Goal: Use online tool/utility: Use online tool/utility

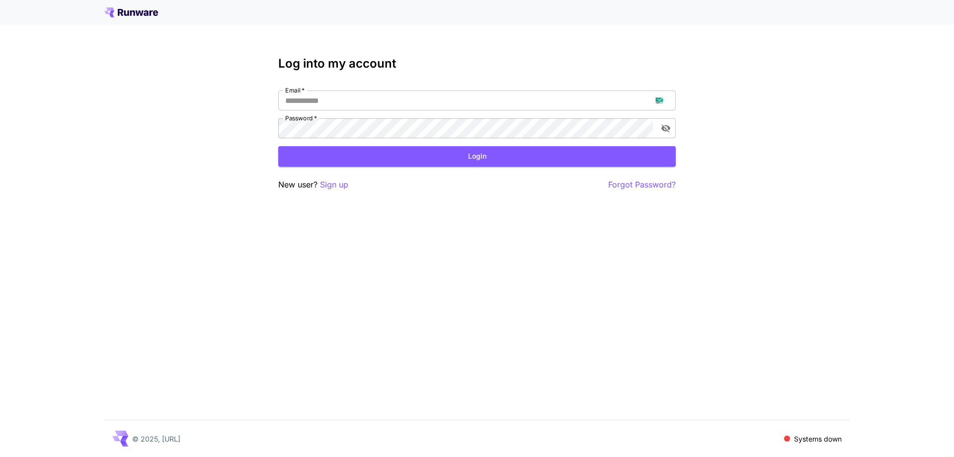
click at [331, 195] on div "Log into my account Email   * Email   * Password   * Password   * Login New use…" at bounding box center [477, 228] width 954 height 457
click at [337, 189] on p "Sign up" at bounding box center [334, 184] width 28 height 12
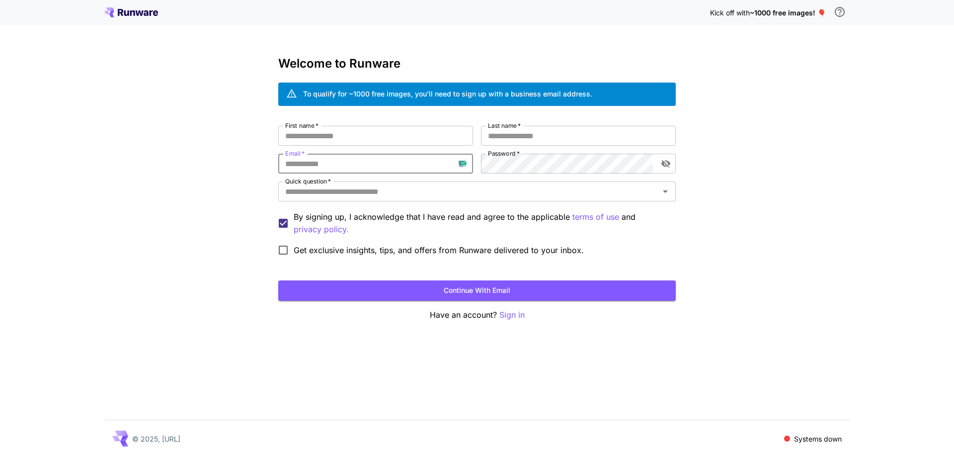
click at [360, 162] on input "Email   *" at bounding box center [375, 164] width 195 height 20
paste input "**********"
type input "**********"
click at [463, 164] on div "**********" at bounding box center [477, 193] width 398 height 135
click at [399, 138] on input "First name   *" at bounding box center [375, 136] width 195 height 20
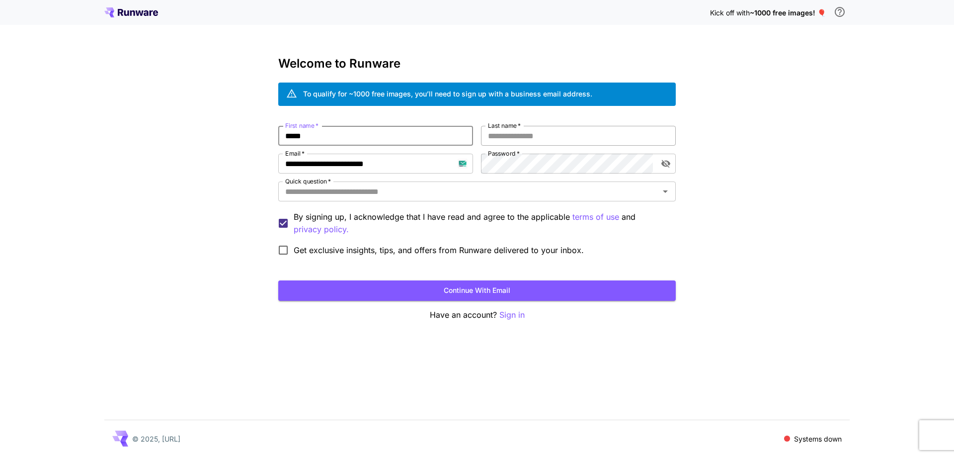
type input "*****"
click at [520, 136] on input "*" at bounding box center [578, 136] width 195 height 20
type input "****"
click at [516, 190] on input "Quick question   *" at bounding box center [468, 191] width 375 height 14
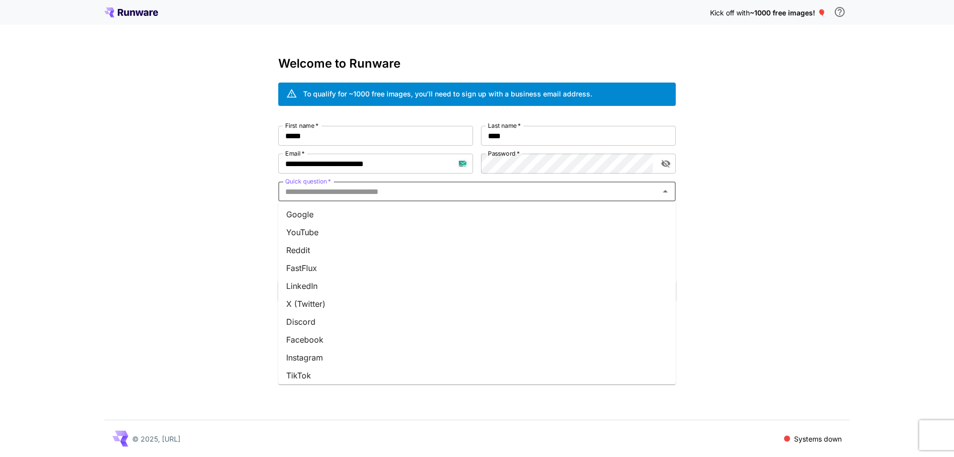
click at [501, 217] on li "Google" at bounding box center [477, 214] width 398 height 18
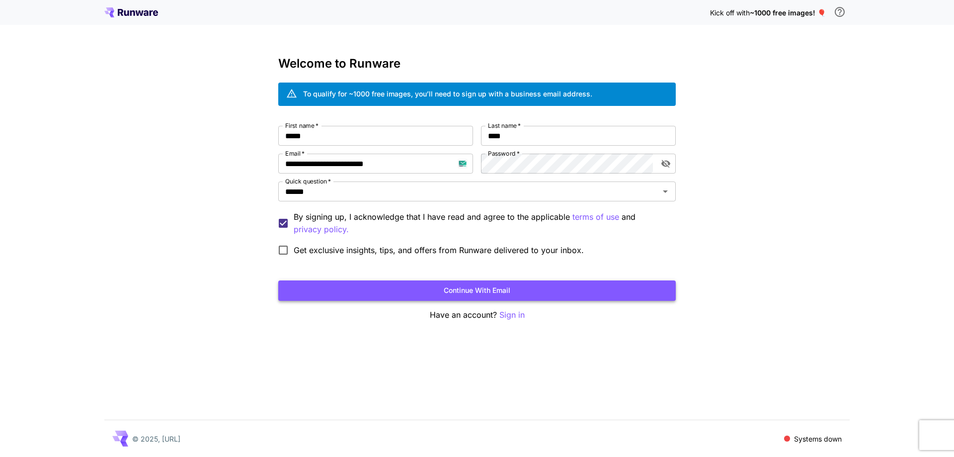
click at [533, 300] on button "Continue with email" at bounding box center [477, 290] width 398 height 20
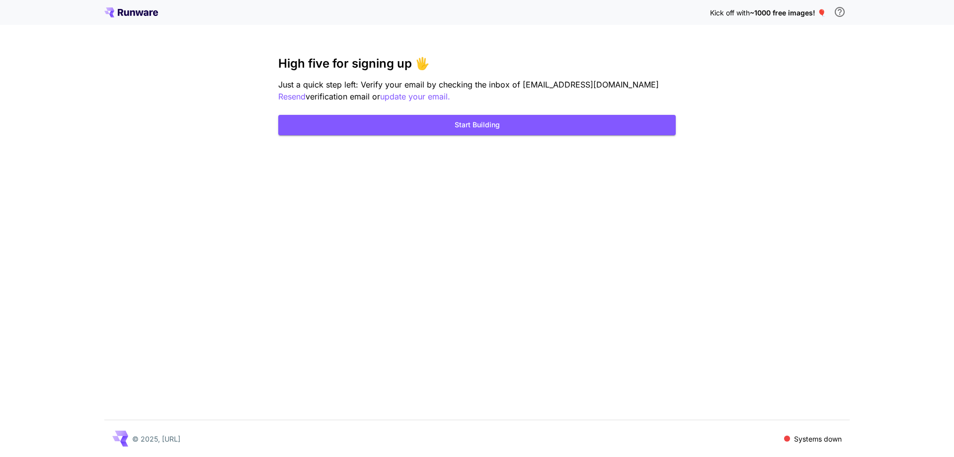
click at [445, 139] on div "Kick off with ~1000 free images! 🎈 High five for signing up 🖐️ Just a quick ste…" at bounding box center [477, 228] width 954 height 457
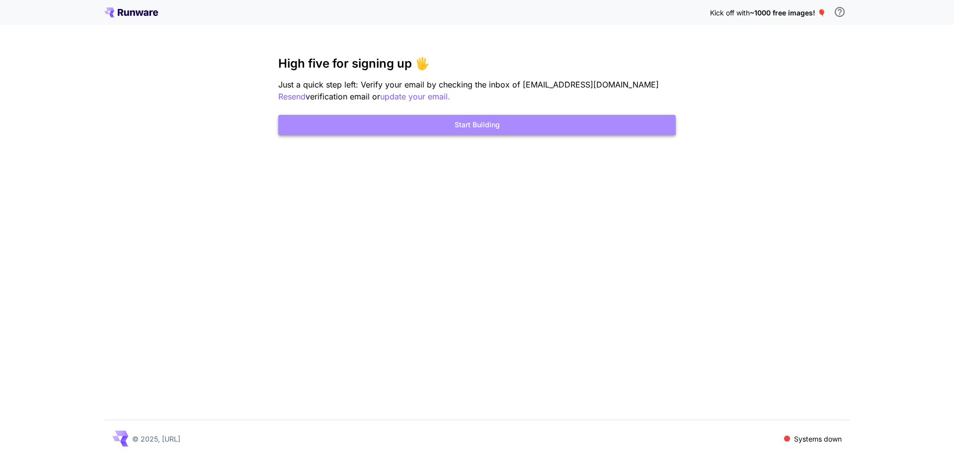
click at [456, 128] on button "Start Building" at bounding box center [477, 125] width 398 height 20
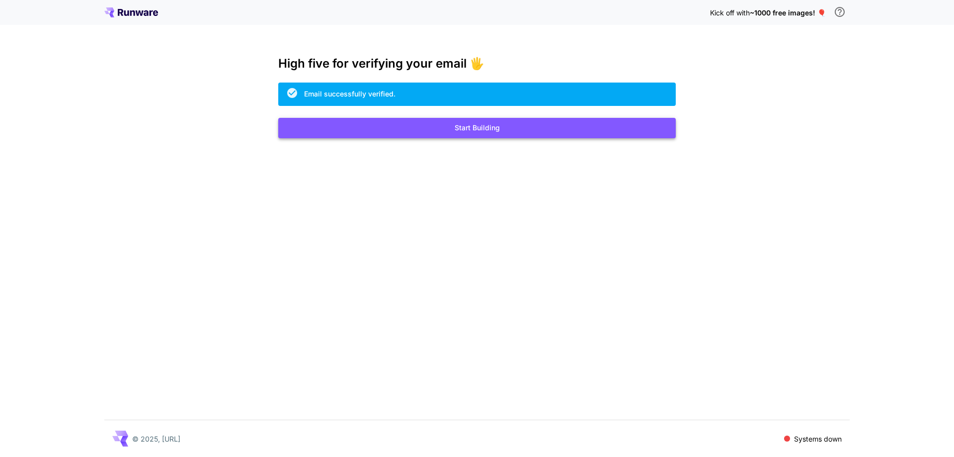
click at [575, 131] on button "Start Building" at bounding box center [477, 128] width 398 height 20
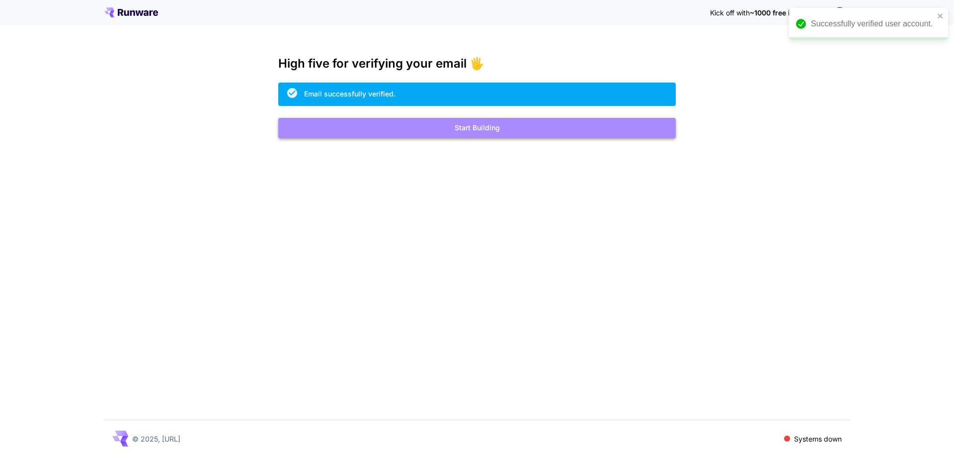
click at [469, 125] on button "Start Building" at bounding box center [477, 128] width 398 height 20
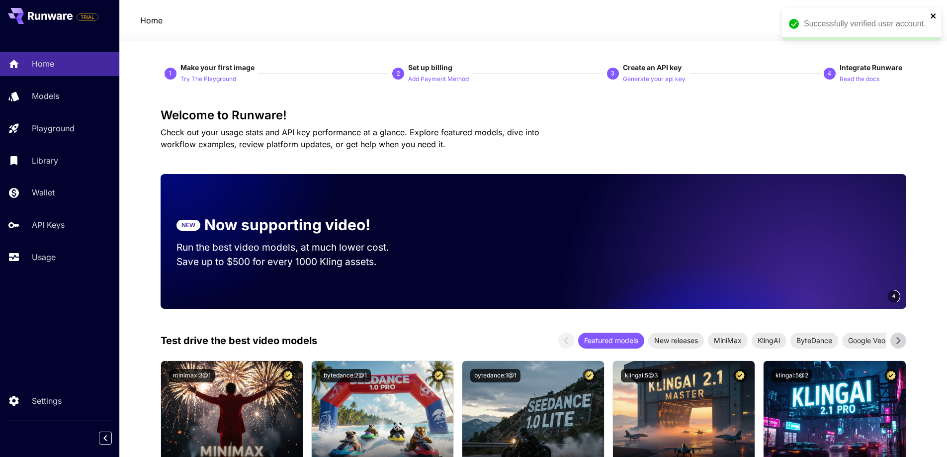
click at [933, 17] on icon "close" at bounding box center [933, 16] width 7 height 8
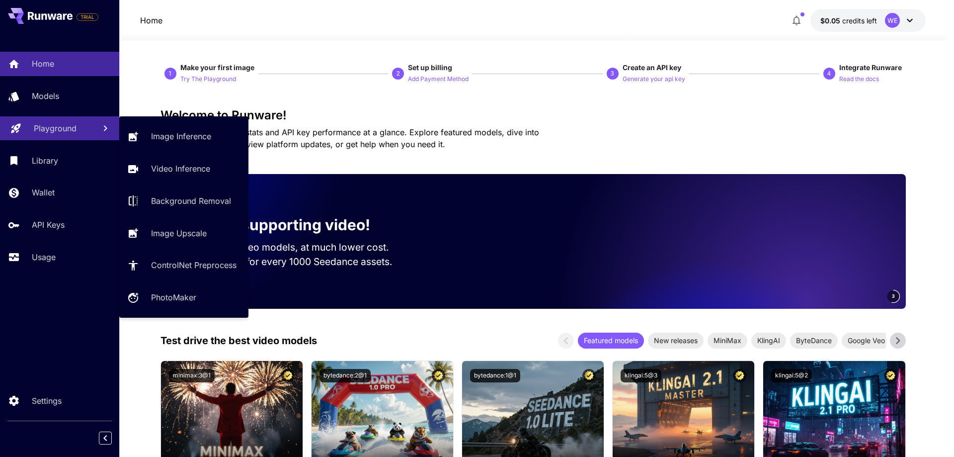
click at [37, 131] on p "Playground" at bounding box center [55, 128] width 43 height 12
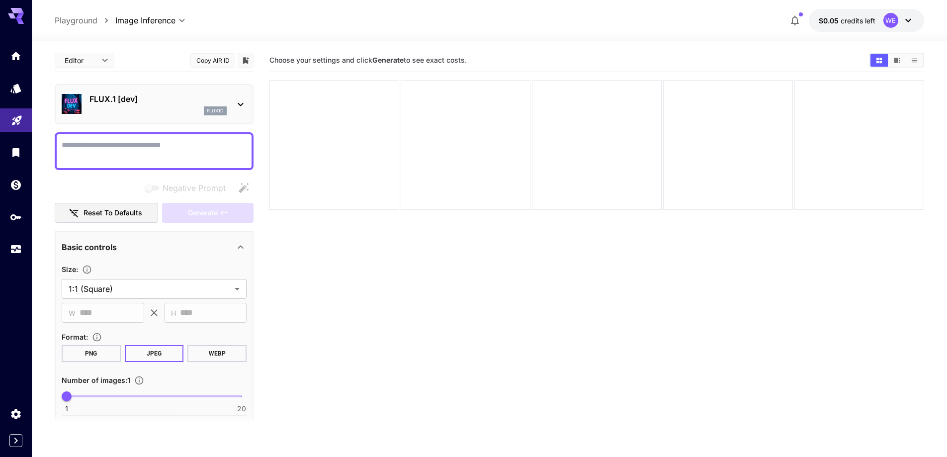
click at [153, 110] on div "flux1d" at bounding box center [157, 110] width 137 height 9
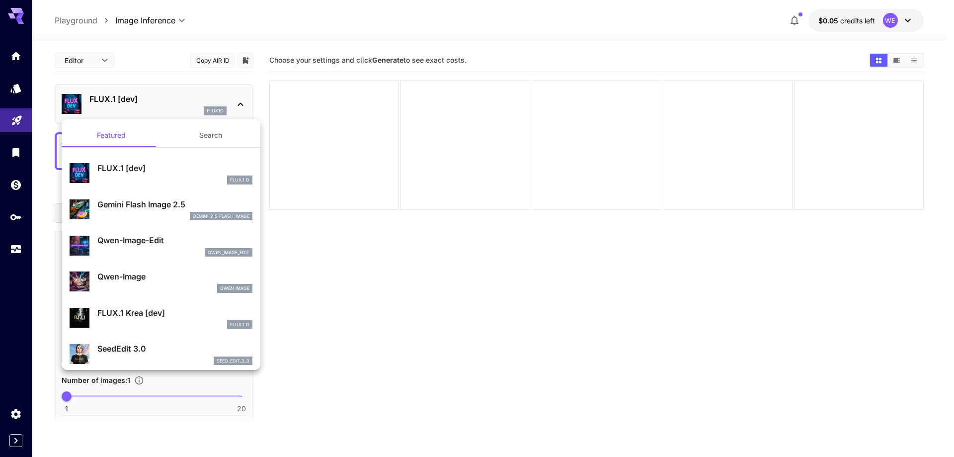
click at [201, 134] on button "Search" at bounding box center [210, 135] width 99 height 24
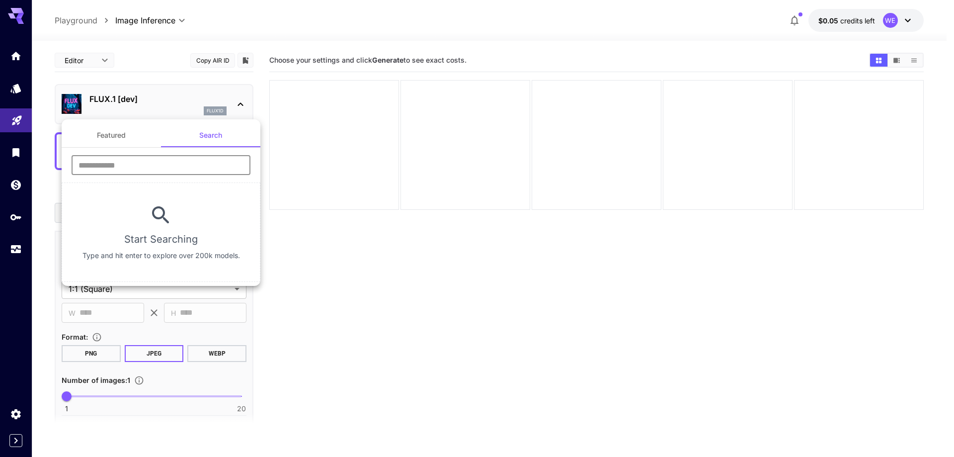
click at [167, 164] on input "text" at bounding box center [161, 165] width 179 height 20
type input "****"
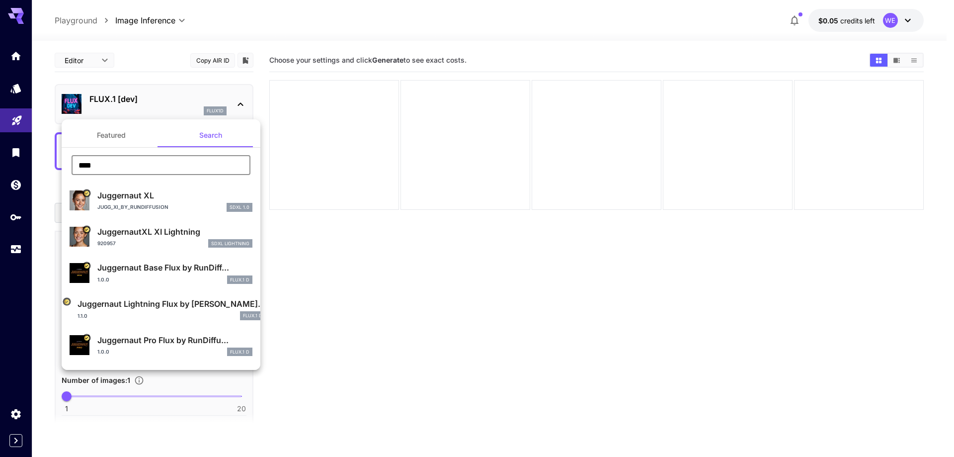
click at [161, 206] on p "Jugg_XI_by_RunDiffusion" at bounding box center [132, 206] width 71 height 7
type input "**"
type input "***"
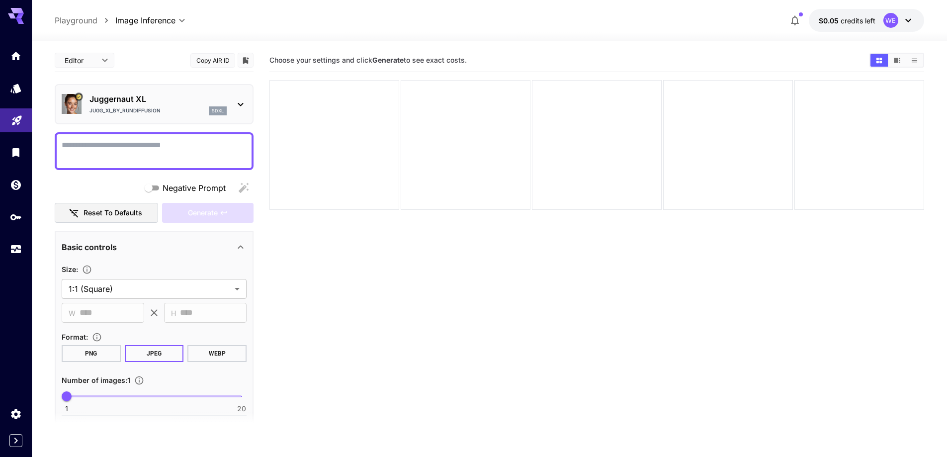
click at [194, 149] on textarea "Negative Prompt" at bounding box center [154, 151] width 185 height 24
paste textarea "**********"
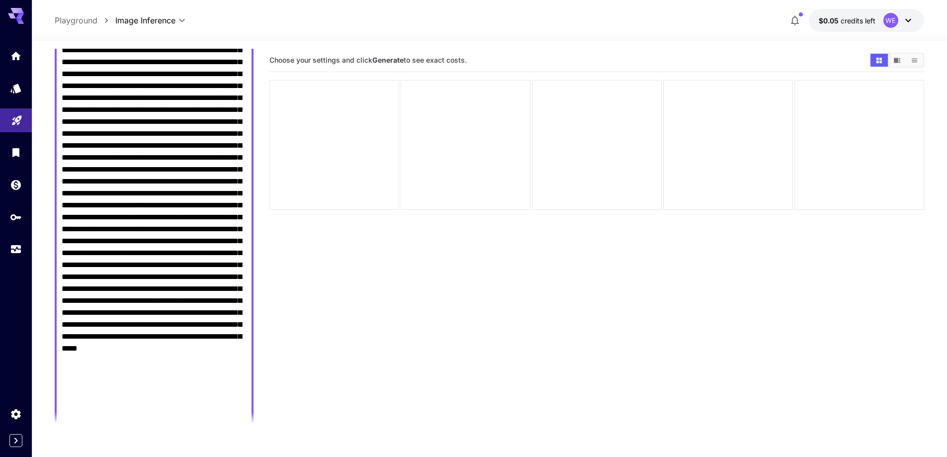
scroll to position [596, 0]
click at [181, 157] on textarea "Negative Prompt" at bounding box center [154, 32] width 185 height 978
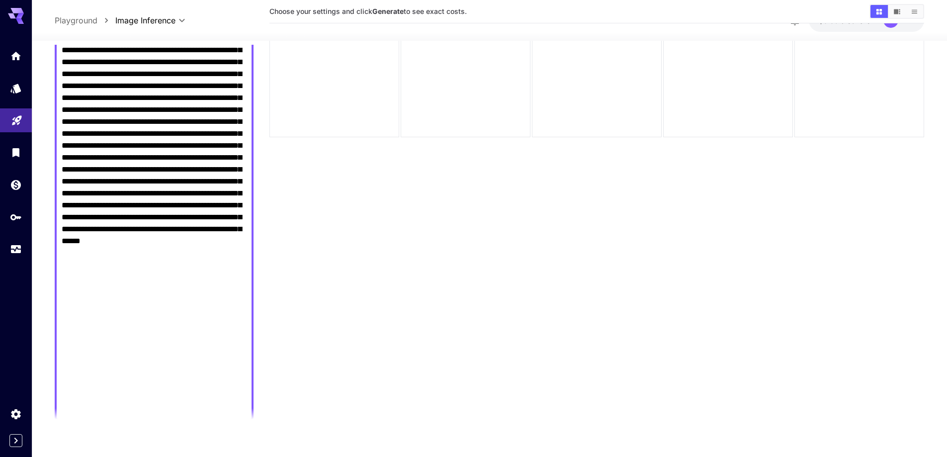
scroll to position [79, 0]
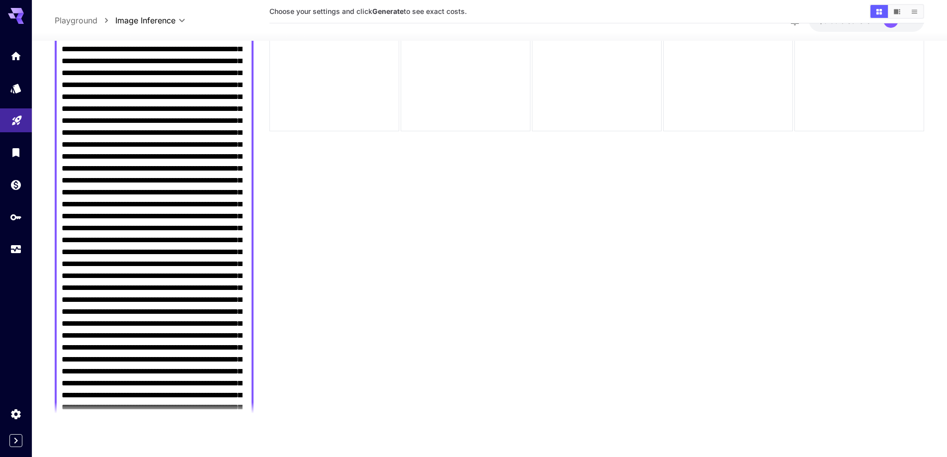
scroll to position [302, 0]
click at [99, 153] on textarea "Negative Prompt" at bounding box center [154, 317] width 185 height 978
paste textarea "**********"
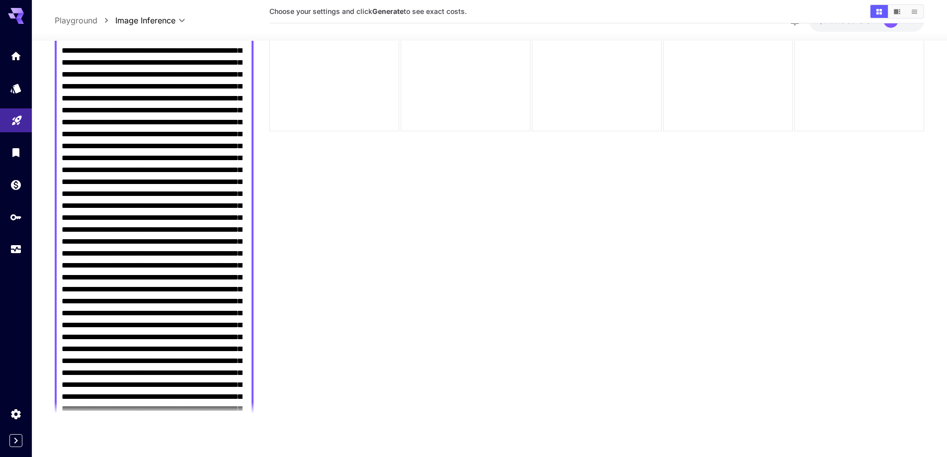
scroll to position [842, 0]
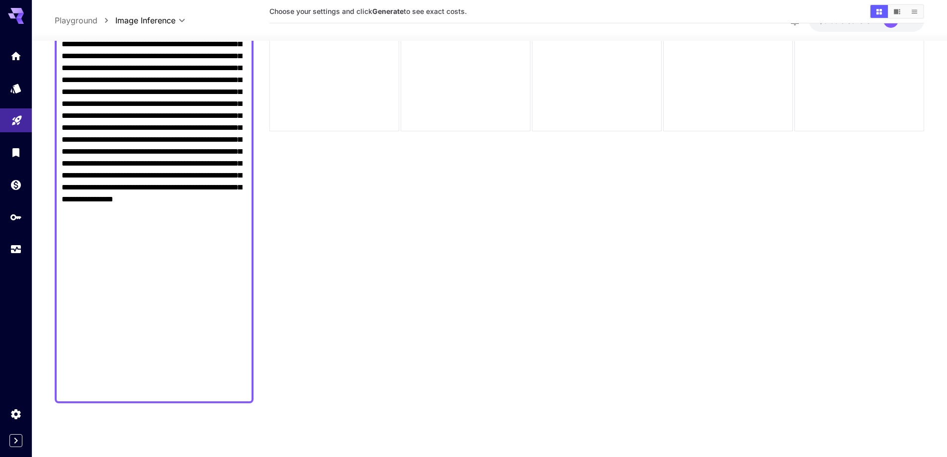
drag, startPoint x: 82, startPoint y: 162, endPoint x: 147, endPoint y: 333, distance: 183.0
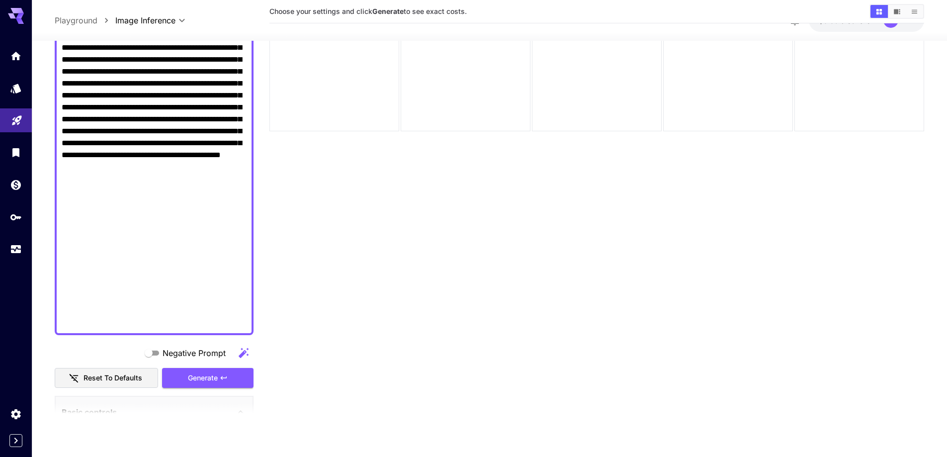
scroll to position [895, 0]
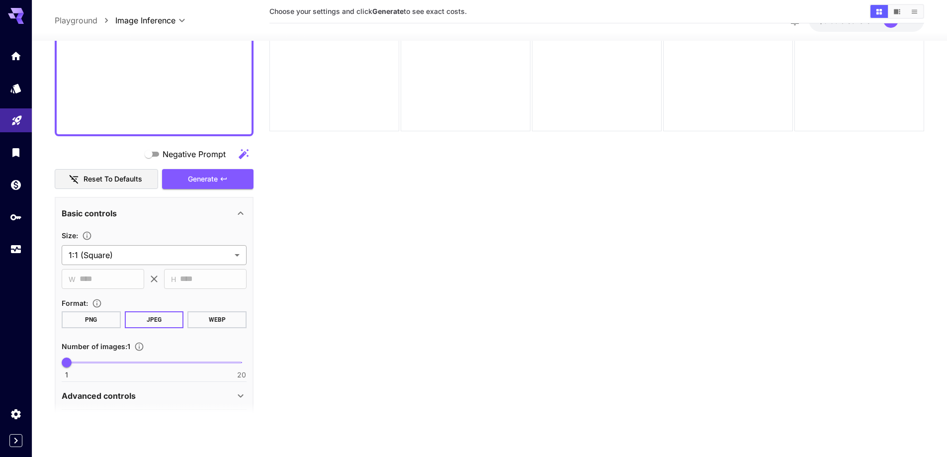
type textarea "**********"
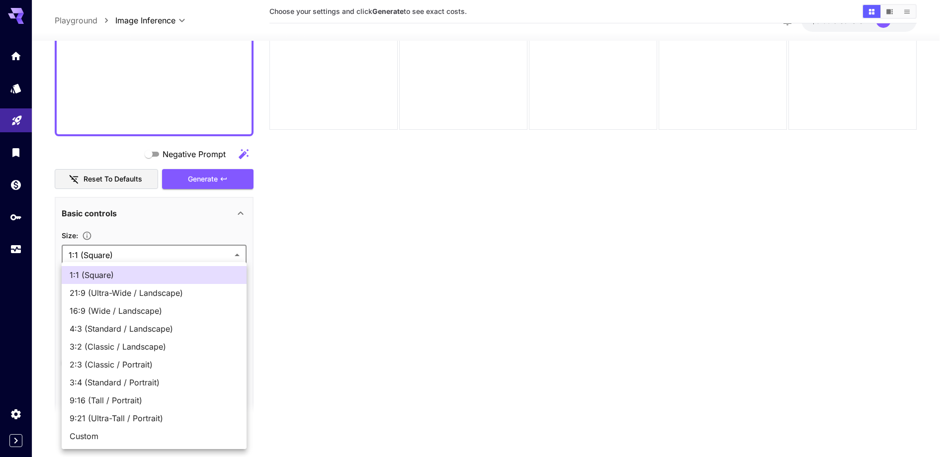
click at [171, 256] on body "**********" at bounding box center [473, 188] width 947 height 535
click at [141, 307] on span "16:9 (Wide / Landscape)" at bounding box center [154, 311] width 169 height 12
type input "**********"
type input "****"
type input "***"
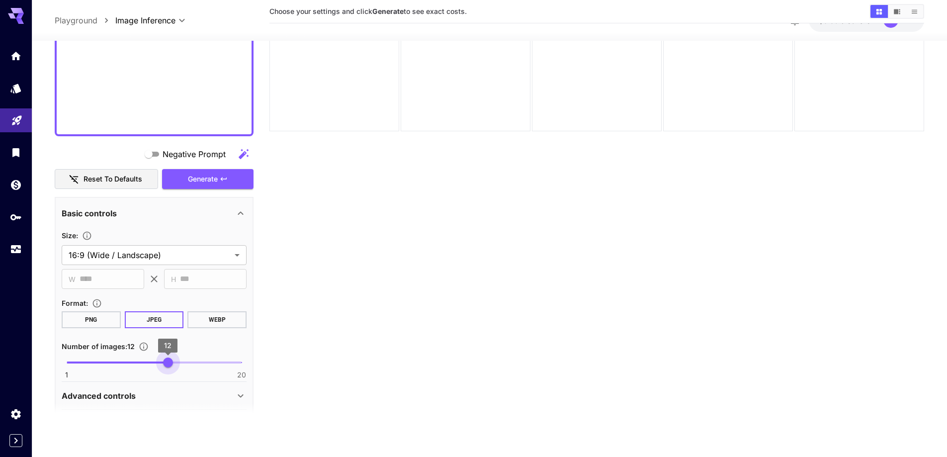
type input "**"
drag, startPoint x: 157, startPoint y: 364, endPoint x: 185, endPoint y: 367, distance: 27.9
click at [185, 367] on span "1 20 14" at bounding box center [154, 362] width 175 height 15
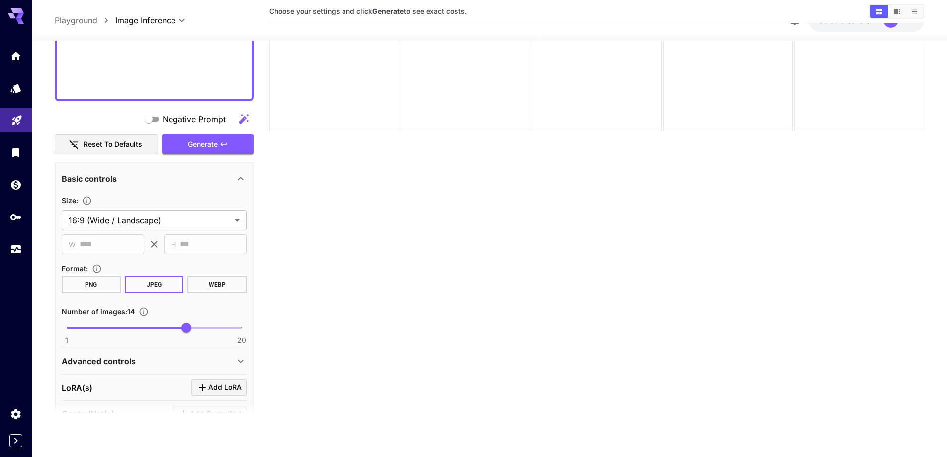
scroll to position [994, 0]
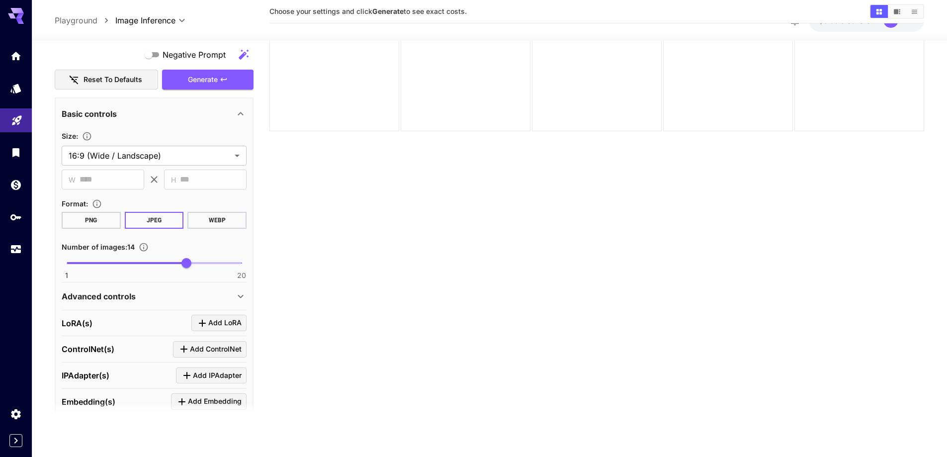
click at [194, 299] on div "Advanced controls" at bounding box center [148, 296] width 173 height 12
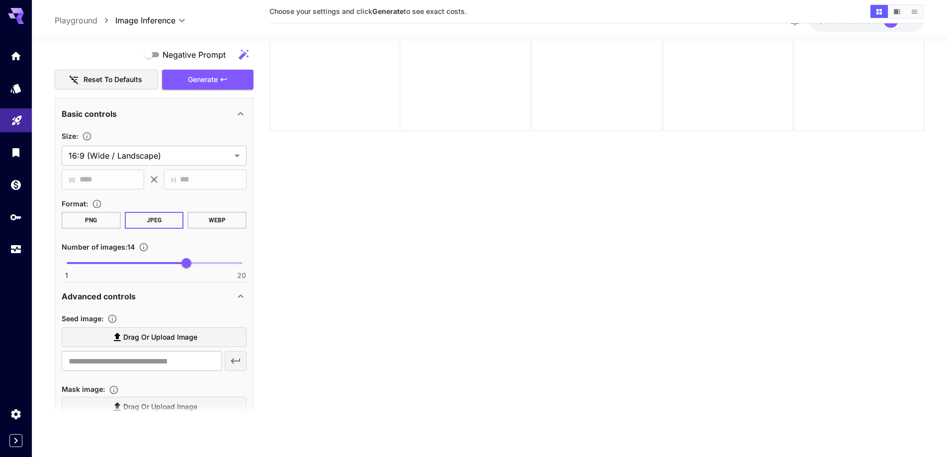
click at [178, 338] on span "Drag or upload image" at bounding box center [160, 337] width 74 height 12
click at [0, 0] on input "Drag or upload image" at bounding box center [0, 0] width 0 height 0
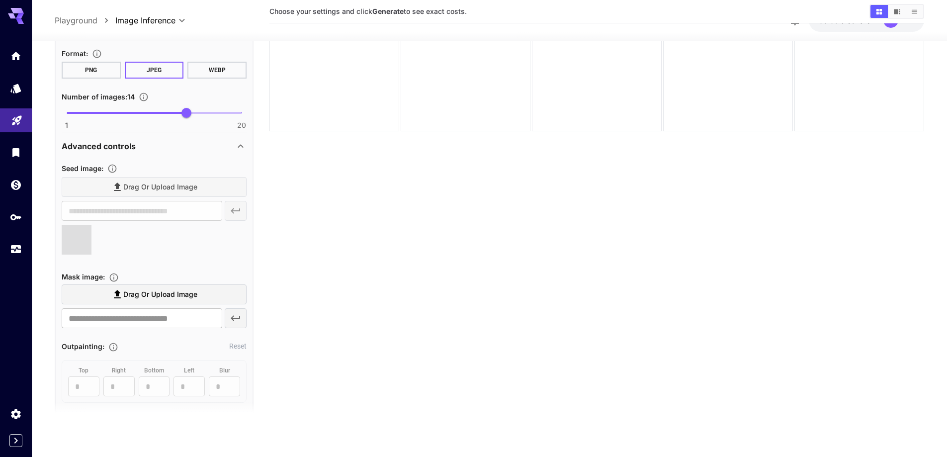
scroll to position [1193, 0]
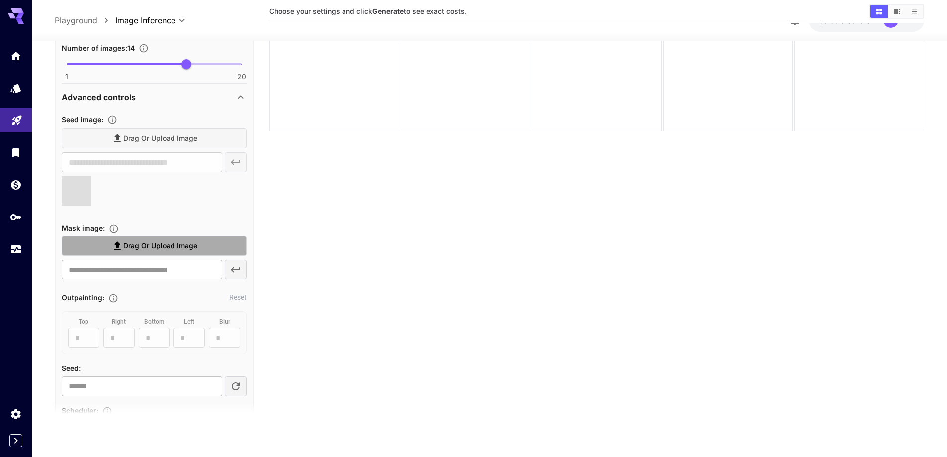
click at [168, 245] on span "Drag or upload image" at bounding box center [160, 245] width 74 height 12
click at [0, 0] on input "Drag or upload image" at bounding box center [0, 0] width 0 height 0
click at [188, 138] on div "Drag or upload image" at bounding box center [154, 138] width 185 height 20
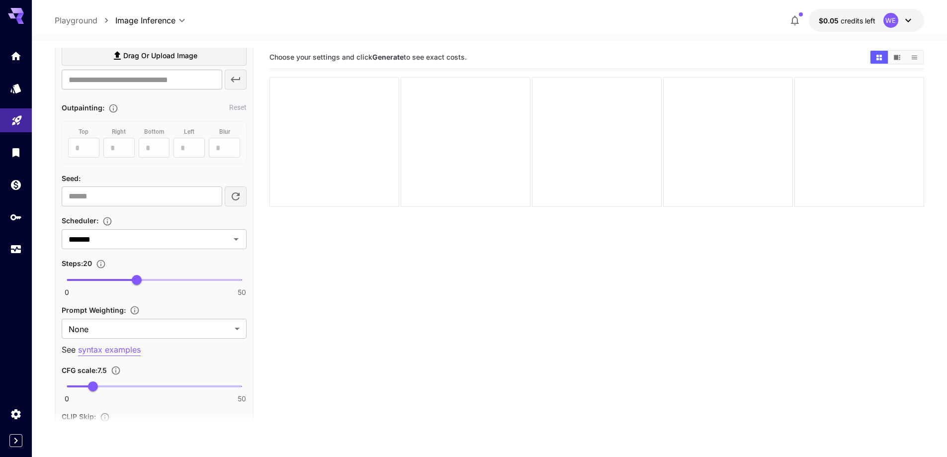
scroll to position [0, 0]
type input "**"
drag, startPoint x: 148, startPoint y: 284, endPoint x: 161, endPoint y: 284, distance: 13.4
click at [161, 284] on span "0 50 27" at bounding box center [154, 280] width 175 height 15
type input "***"
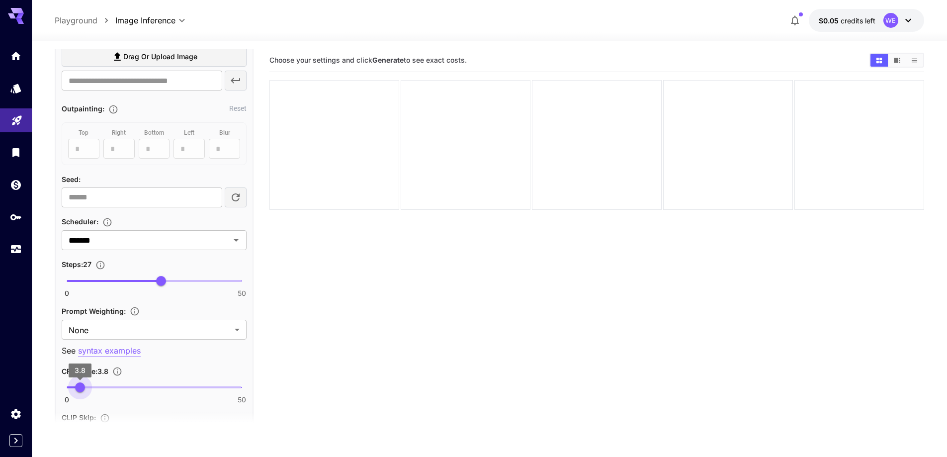
click at [80, 382] on span "0 50 3.8" at bounding box center [154, 387] width 175 height 15
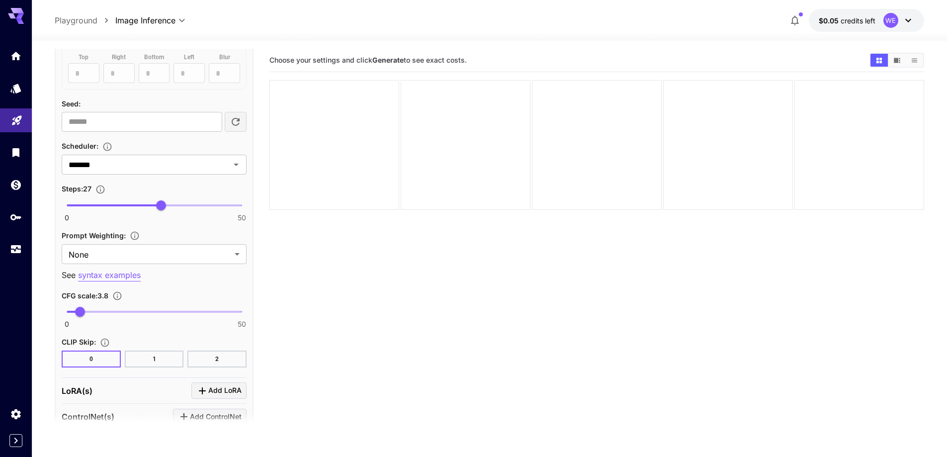
scroll to position [1590, 0]
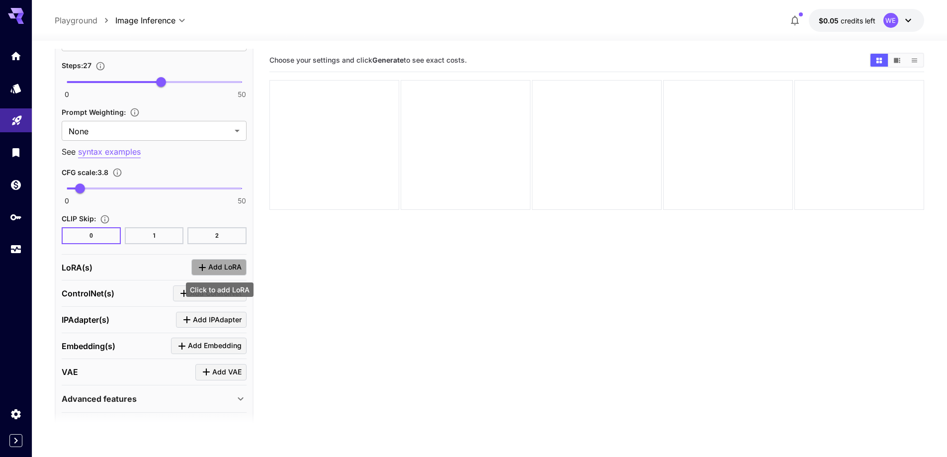
click at [239, 268] on span "Add LoRA" at bounding box center [224, 267] width 33 height 12
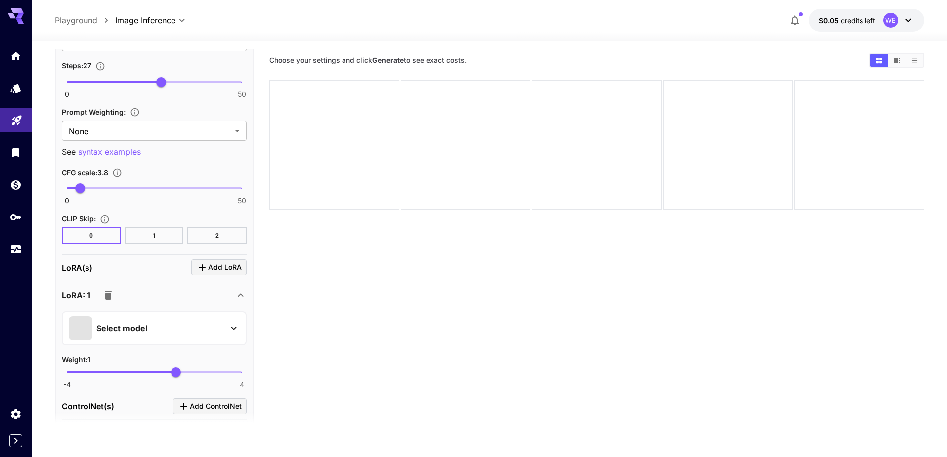
click at [207, 327] on div "Select model" at bounding box center [146, 328] width 155 height 24
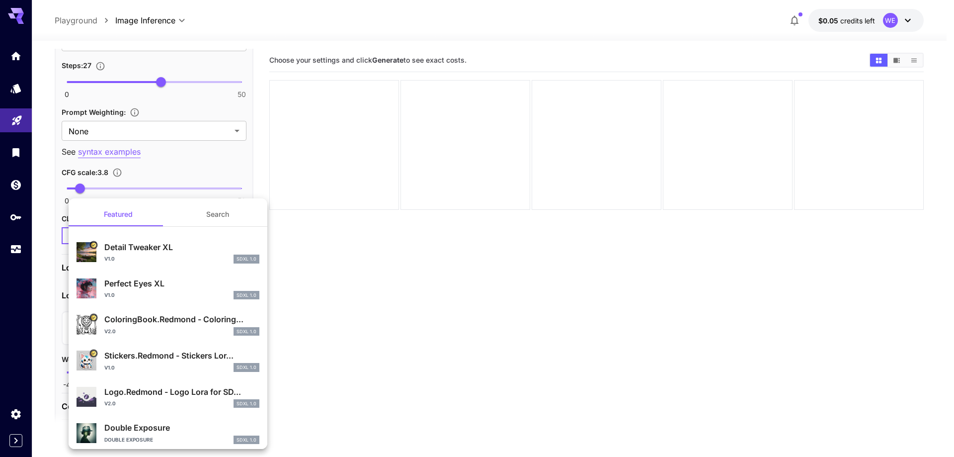
click at [214, 219] on button "Search" at bounding box center [217, 214] width 99 height 24
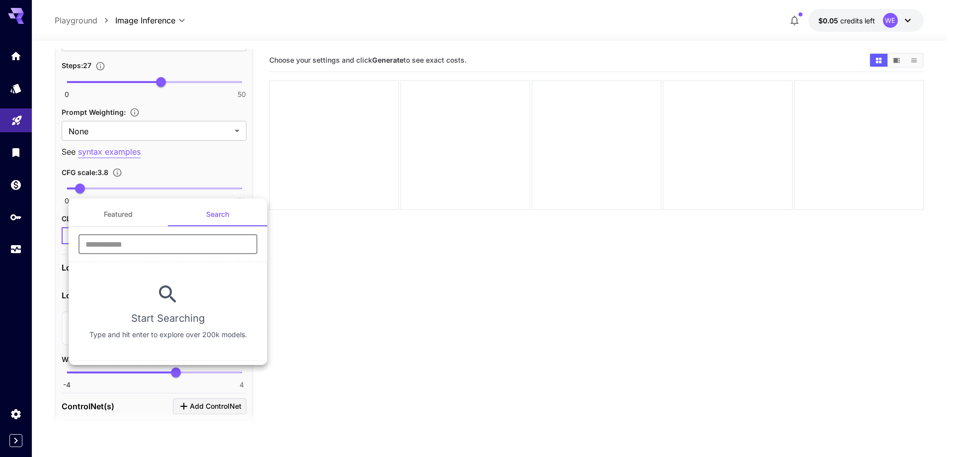
click at [205, 252] on input "text" at bounding box center [168, 244] width 179 height 20
type input "****"
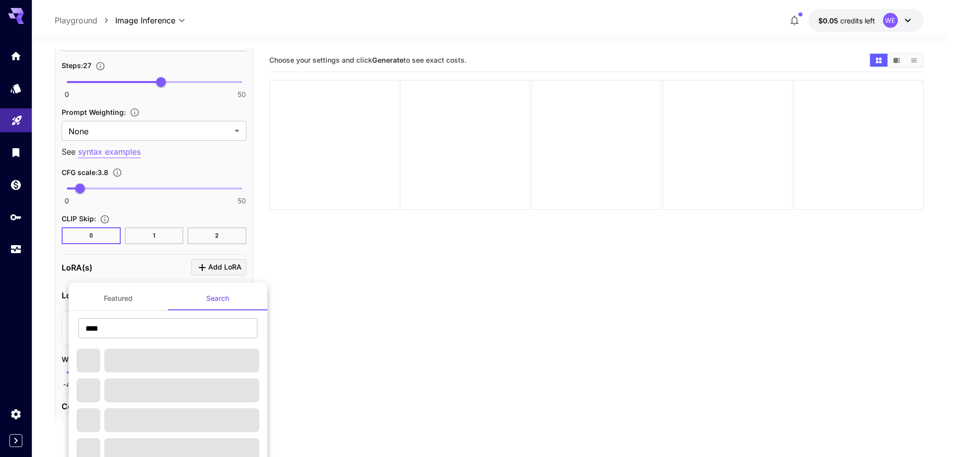
click at [319, 299] on div at bounding box center [477, 228] width 954 height 457
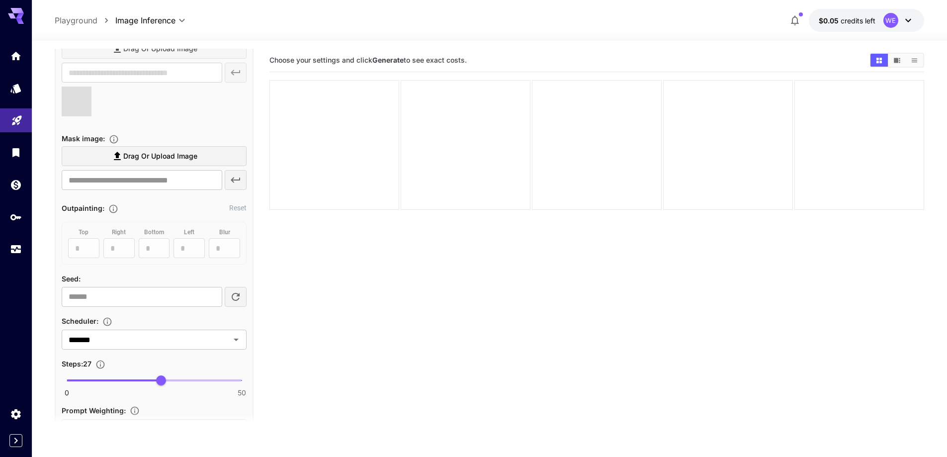
type input "**********"
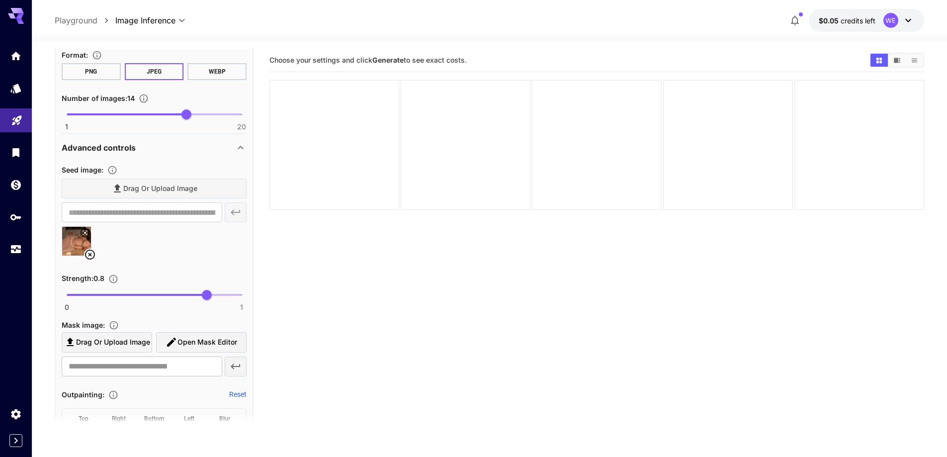
scroll to position [1143, 0]
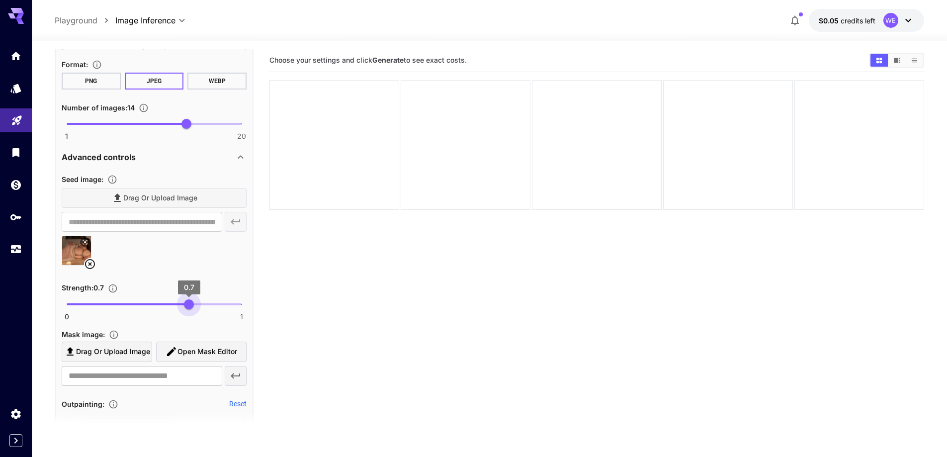
type input "****"
click at [187, 305] on span "0 1 0.69" at bounding box center [154, 304] width 175 height 15
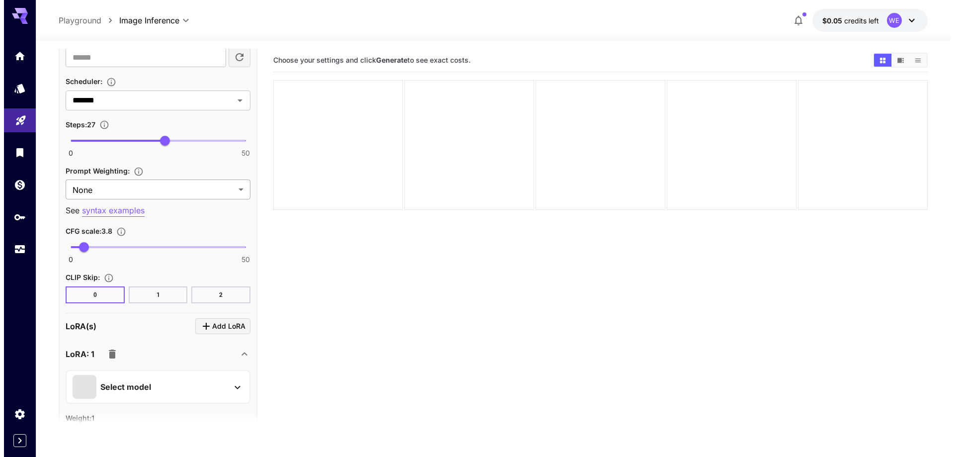
scroll to position [1590, 0]
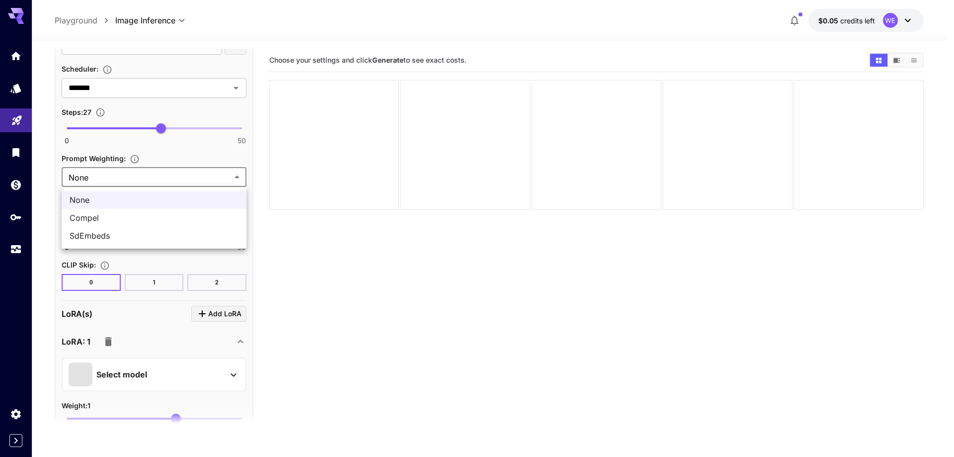
click at [172, 179] on body "**********" at bounding box center [477, 267] width 954 height 535
click at [171, 236] on span "SdEmbeds" at bounding box center [154, 236] width 169 height 12
type input "********"
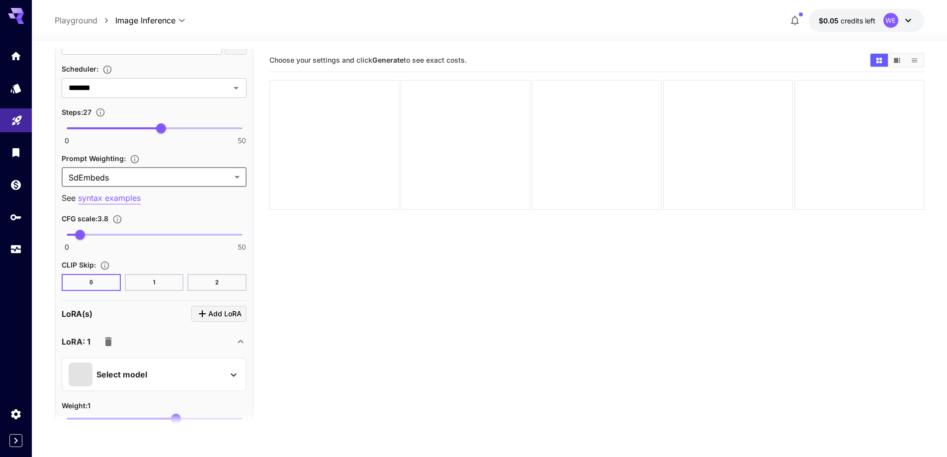
click at [160, 375] on div "Select model" at bounding box center [146, 374] width 155 height 24
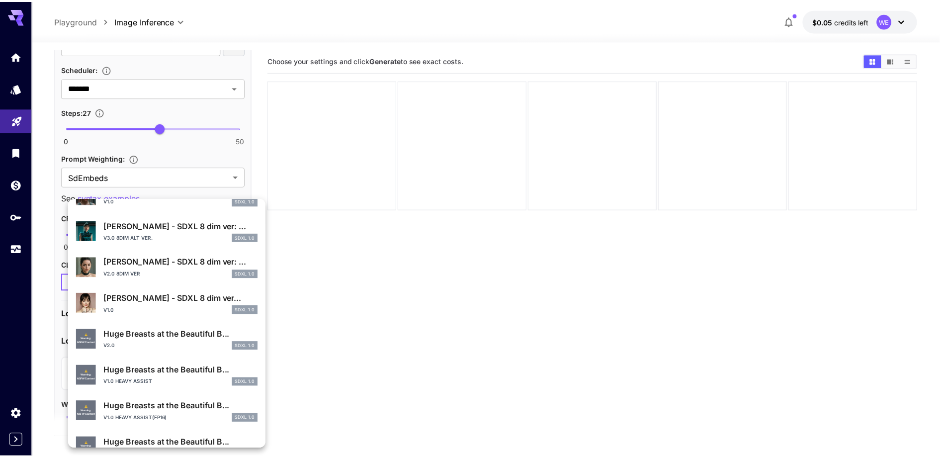
scroll to position [249, 0]
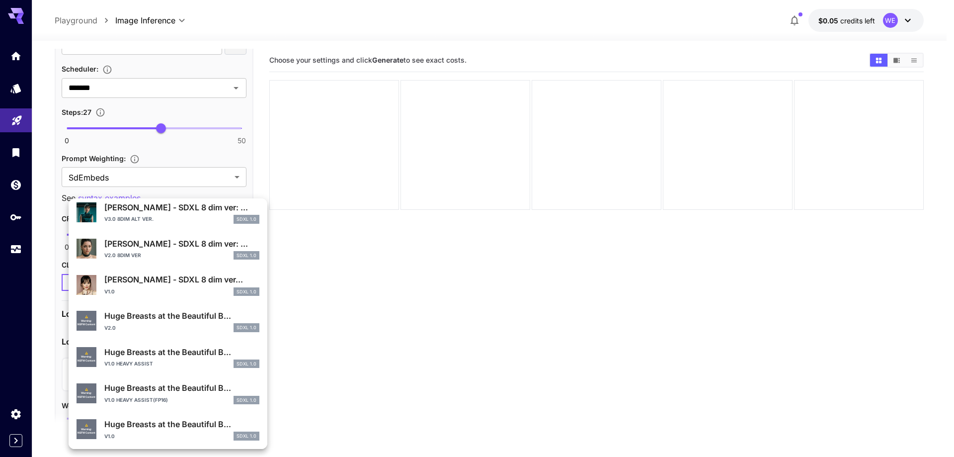
click at [166, 389] on p "Huge Breasts at the Beautiful B..." at bounding box center [181, 388] width 155 height 12
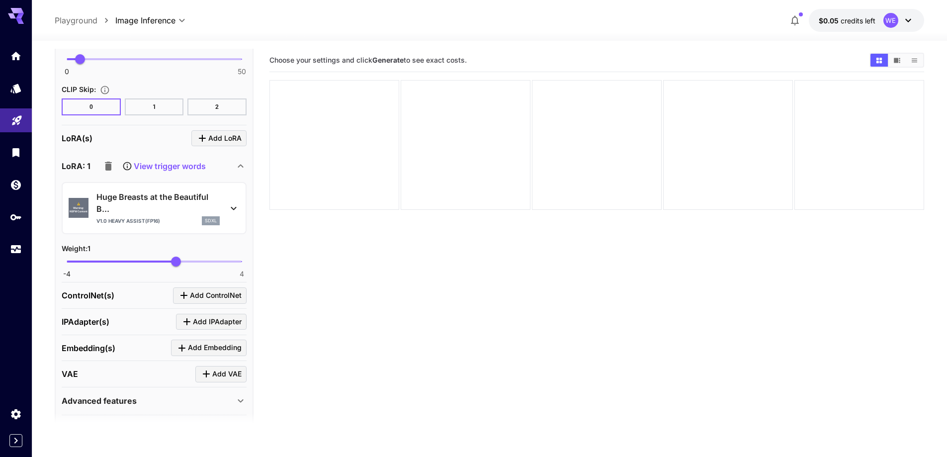
scroll to position [1789, 0]
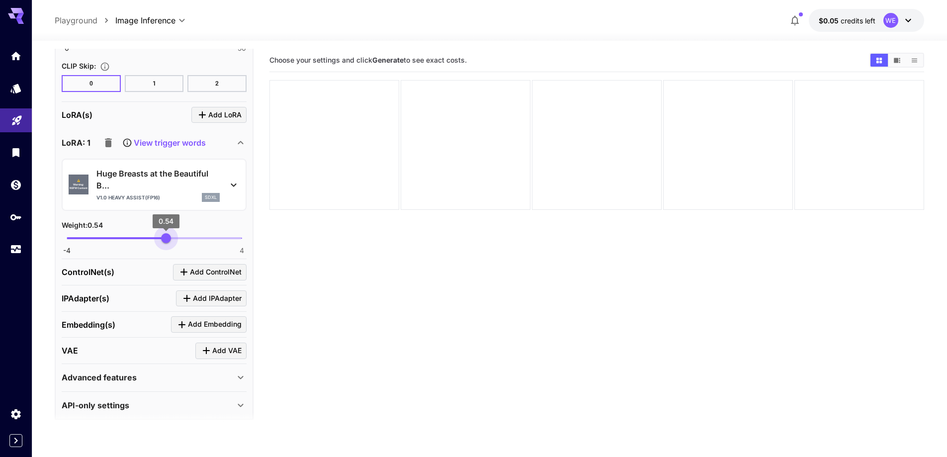
type input "****"
click at [168, 240] on span "-4 4 0.64" at bounding box center [154, 238] width 175 height 15
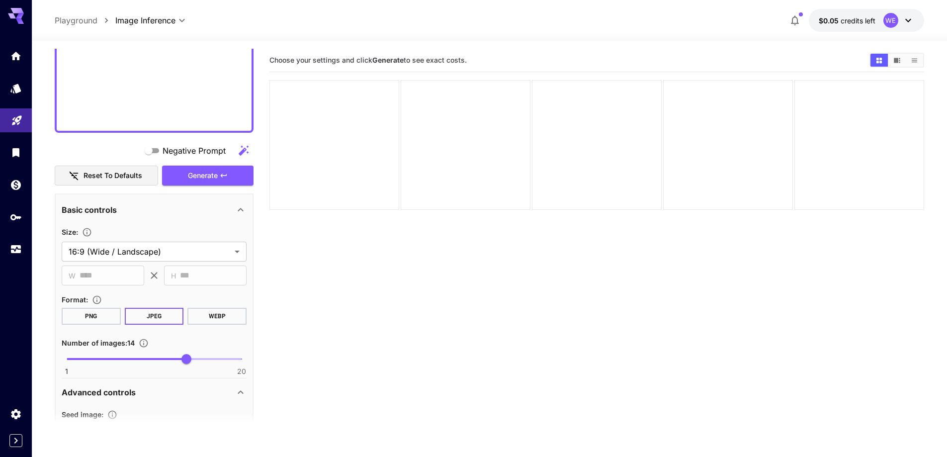
scroll to position [845, 0]
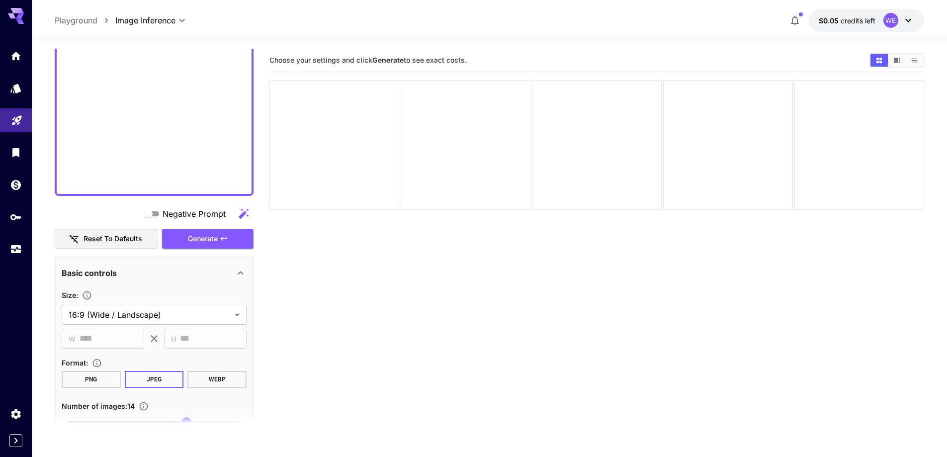
click at [198, 226] on div "Negative Prompt Reset to defaults Generate" at bounding box center [154, 226] width 199 height 45
click at [198, 235] on span "Generate" at bounding box center [203, 239] width 30 height 12
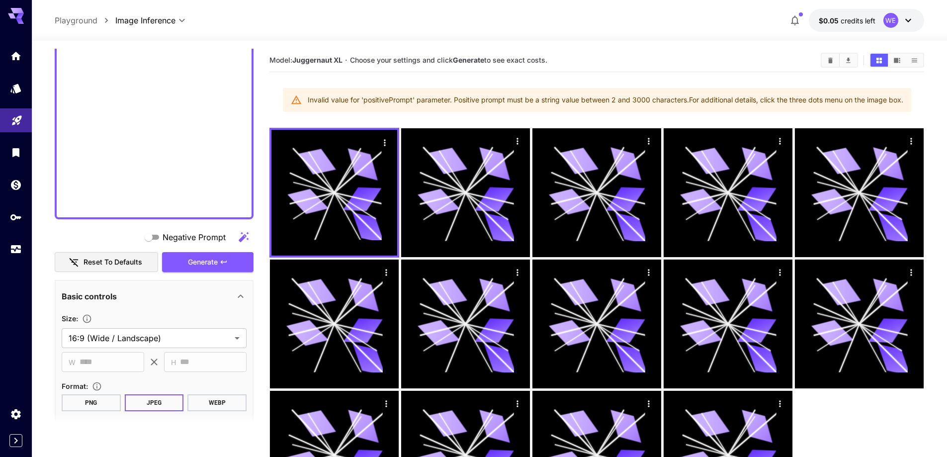
scroll to position [696, 0]
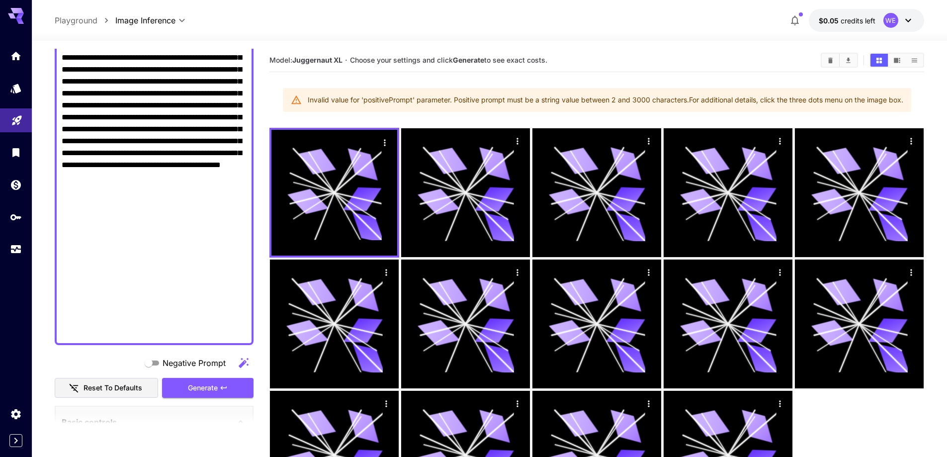
drag, startPoint x: 136, startPoint y: 246, endPoint x: 166, endPoint y: 333, distance: 91.3
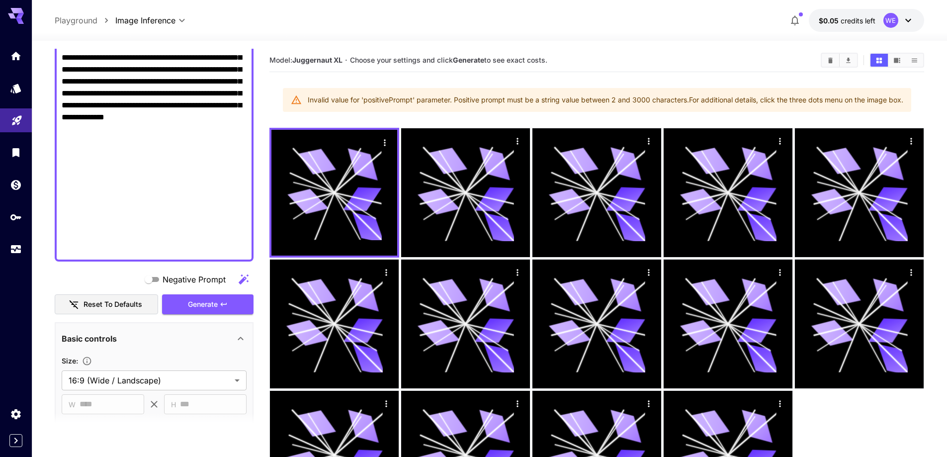
click at [213, 297] on button "Generate" at bounding box center [207, 304] width 91 height 20
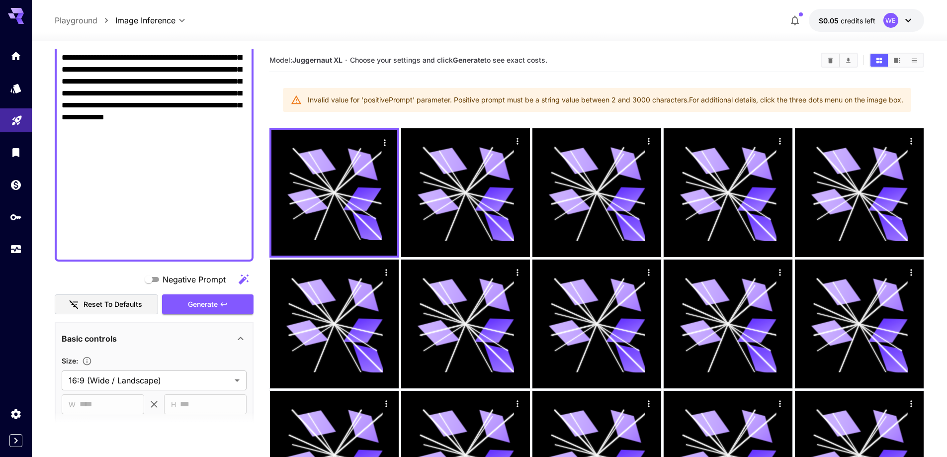
drag, startPoint x: 142, startPoint y: 153, endPoint x: 177, endPoint y: 270, distance: 122.5
click at [177, 270] on div "**********" at bounding box center [154, 391] width 199 height 2077
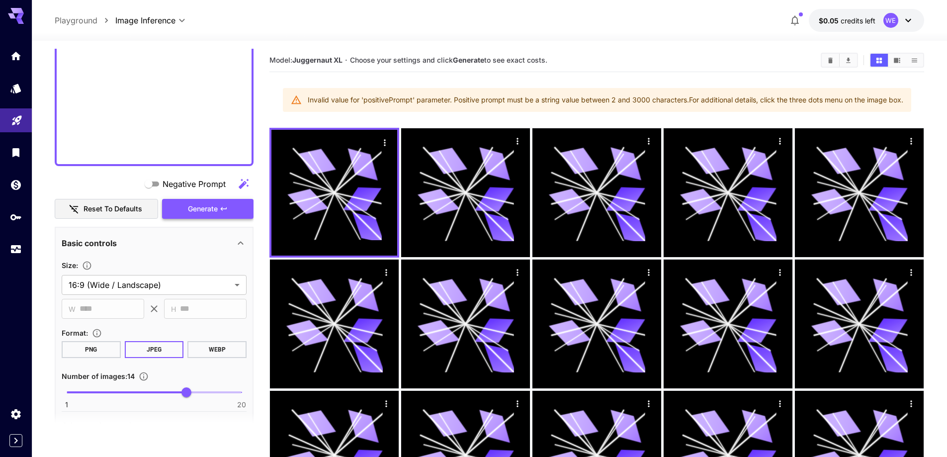
type textarea "**********"
click at [227, 206] on icon "button" at bounding box center [224, 209] width 8 height 8
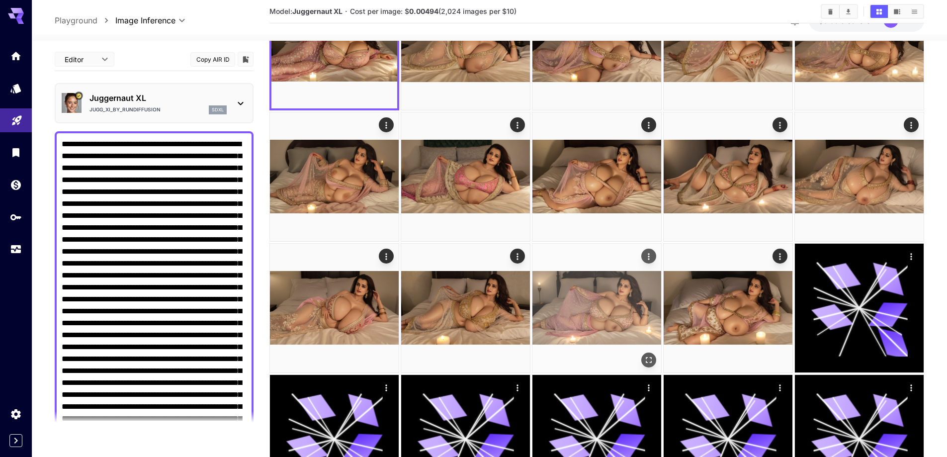
scroll to position [0, 0]
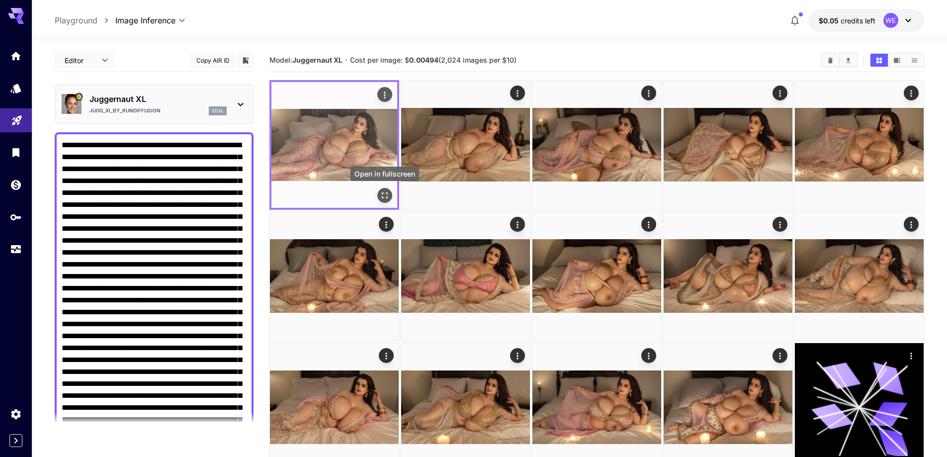
click at [385, 191] on icon "Open in fullscreen" at bounding box center [385, 195] width 10 height 10
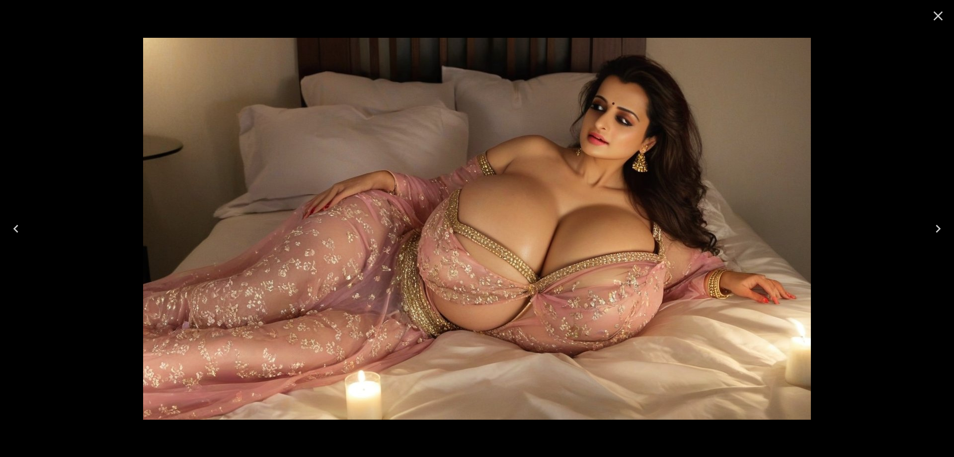
click at [935, 17] on icon "Close" at bounding box center [938, 16] width 16 height 16
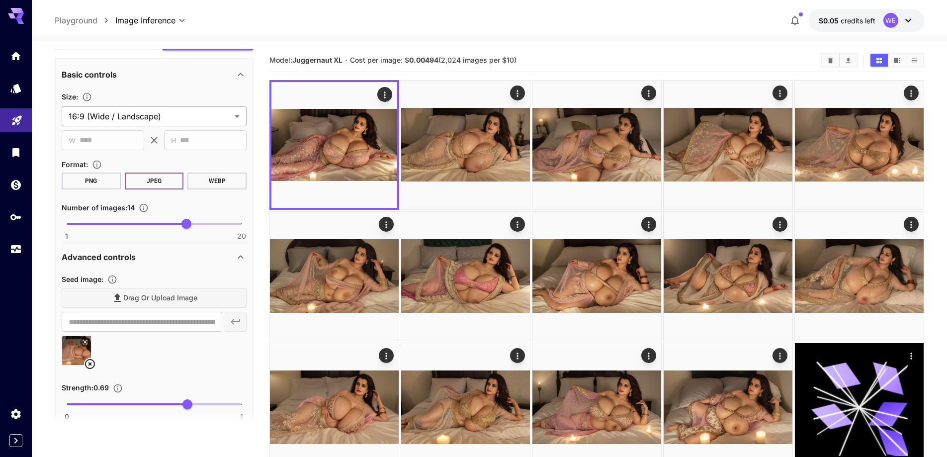
scroll to position [895, 0]
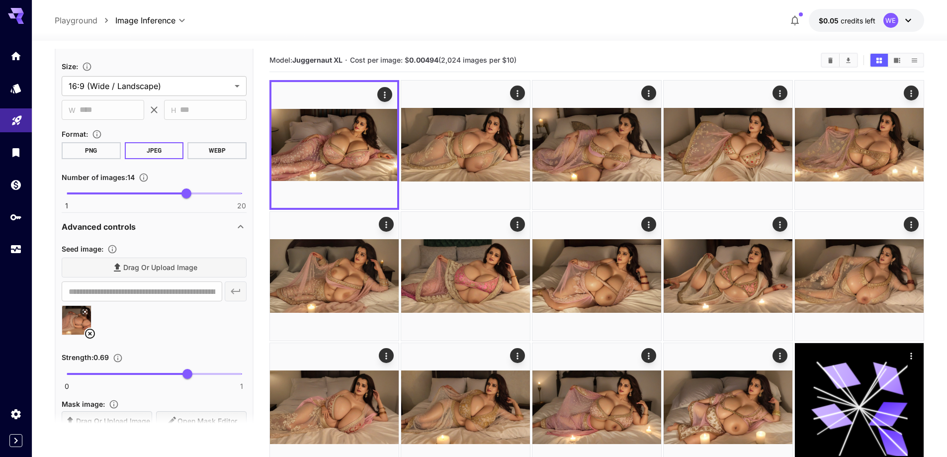
click at [85, 332] on icon at bounding box center [90, 334] width 12 height 12
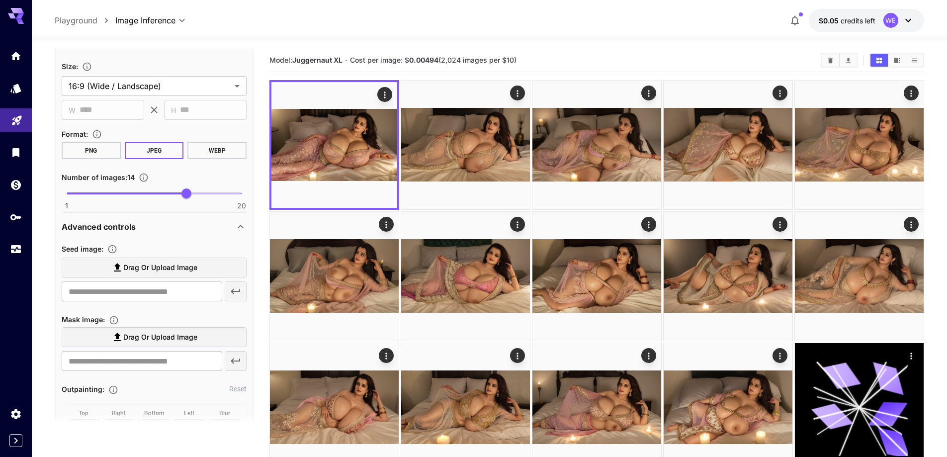
click at [211, 265] on label "Drag or upload image" at bounding box center [154, 267] width 185 height 20
click at [0, 0] on input "Drag or upload image" at bounding box center [0, 0] width 0 height 0
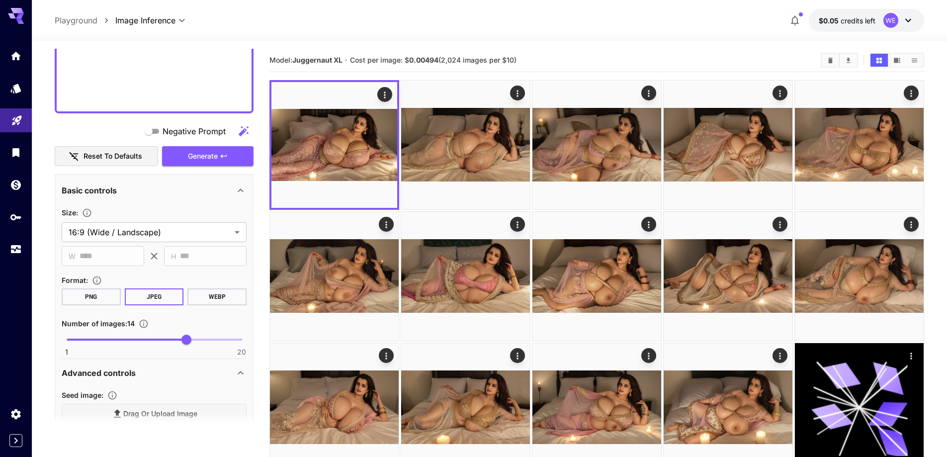
scroll to position [696, 0]
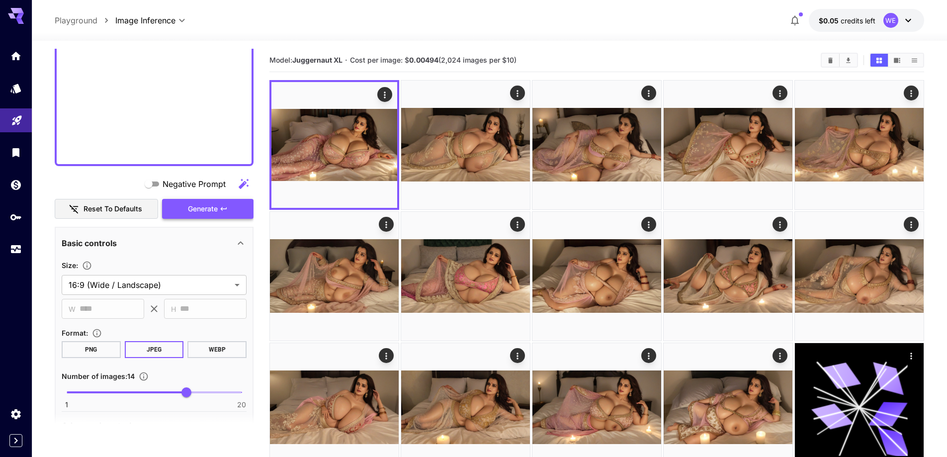
click at [223, 205] on icon "button" at bounding box center [224, 209] width 8 height 8
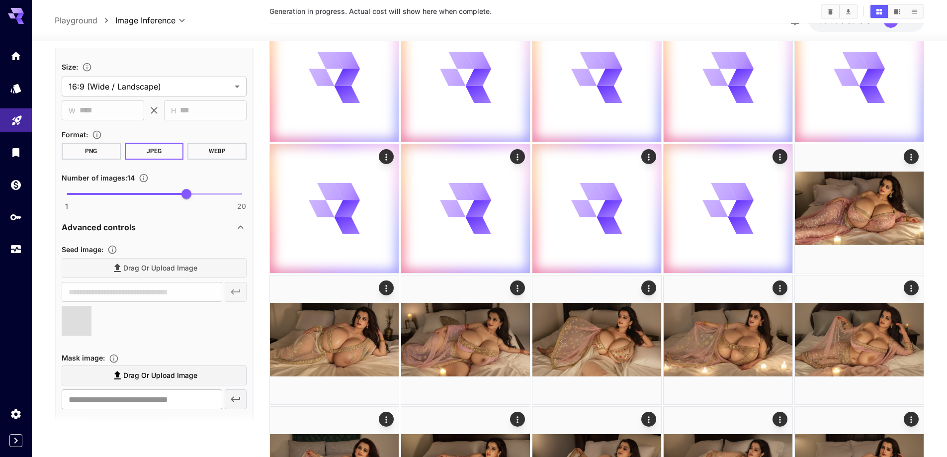
scroll to position [895, 0]
type input "**********"
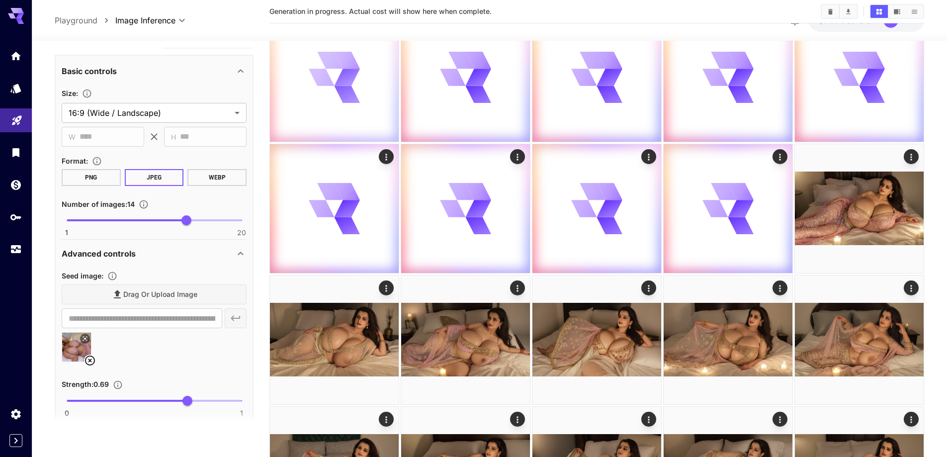
scroll to position [845, 0]
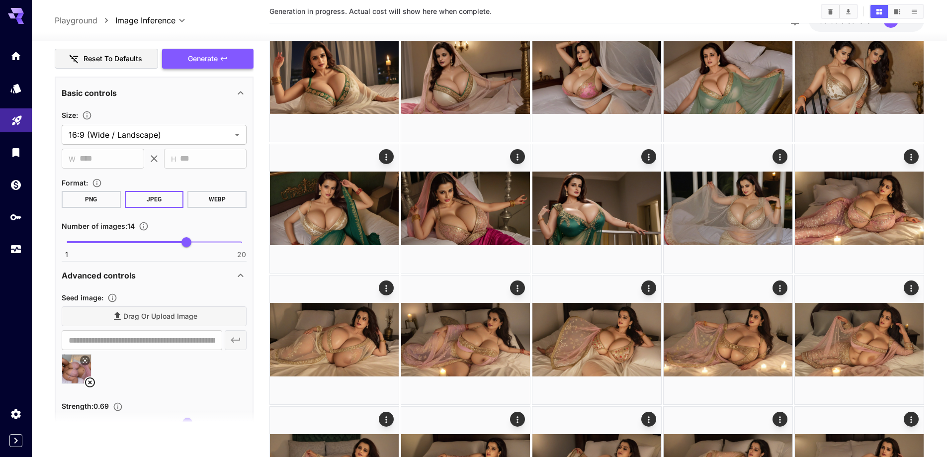
click at [216, 63] on span "Generate" at bounding box center [203, 59] width 30 height 12
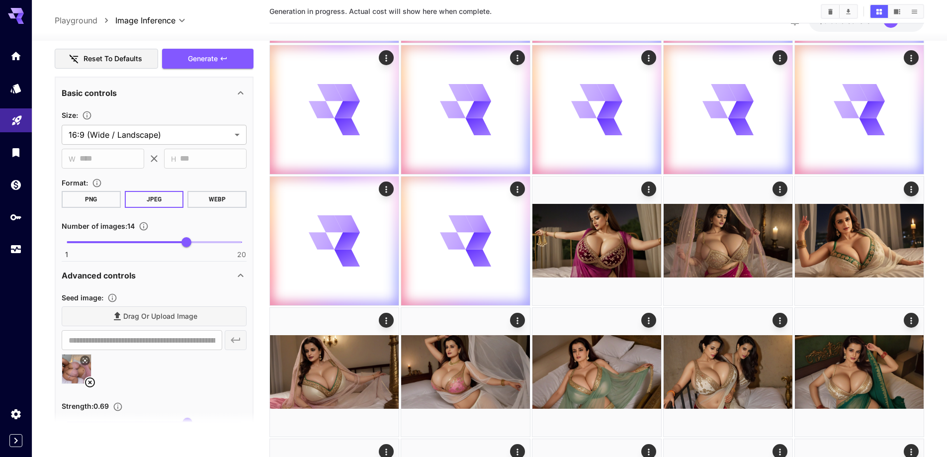
scroll to position [298, 0]
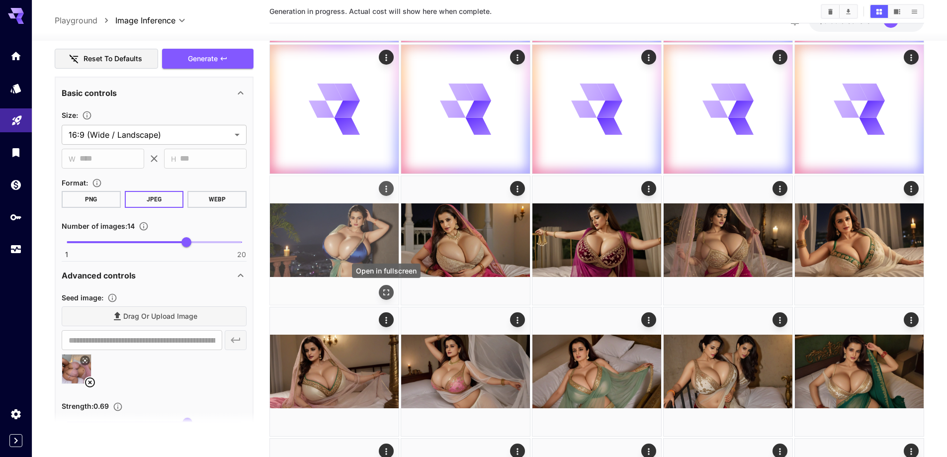
drag, startPoint x: 381, startPoint y: 291, endPoint x: 380, endPoint y: 298, distance: 7.0
click at [380, 291] on button "Open in fullscreen" at bounding box center [386, 292] width 15 height 15
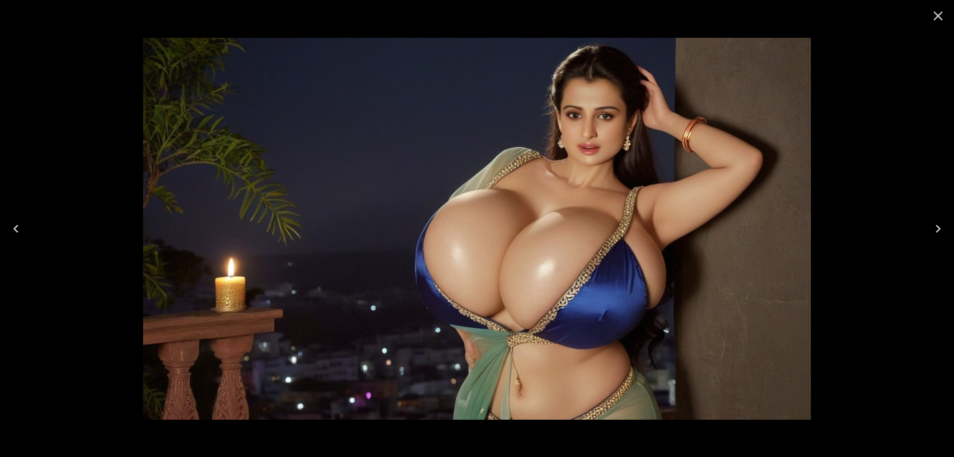
click at [940, 17] on icon "Close" at bounding box center [938, 15] width 9 height 9
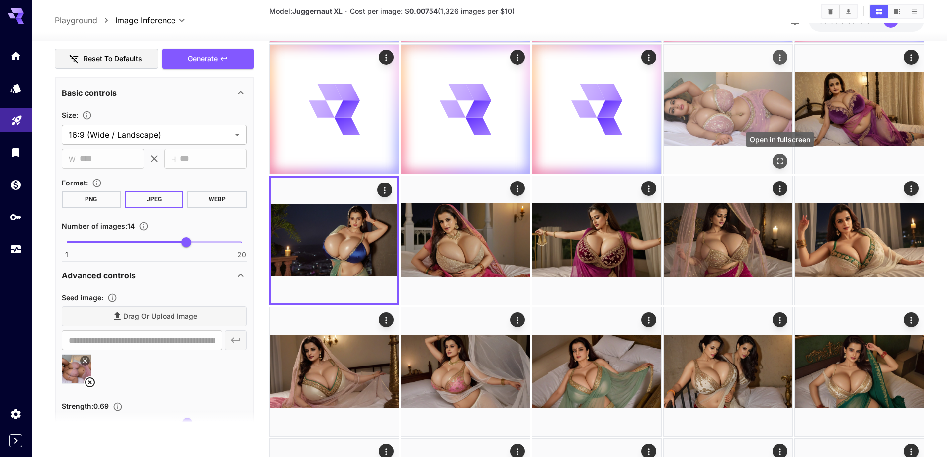
click at [776, 158] on icon "Open in fullscreen" at bounding box center [780, 161] width 10 height 10
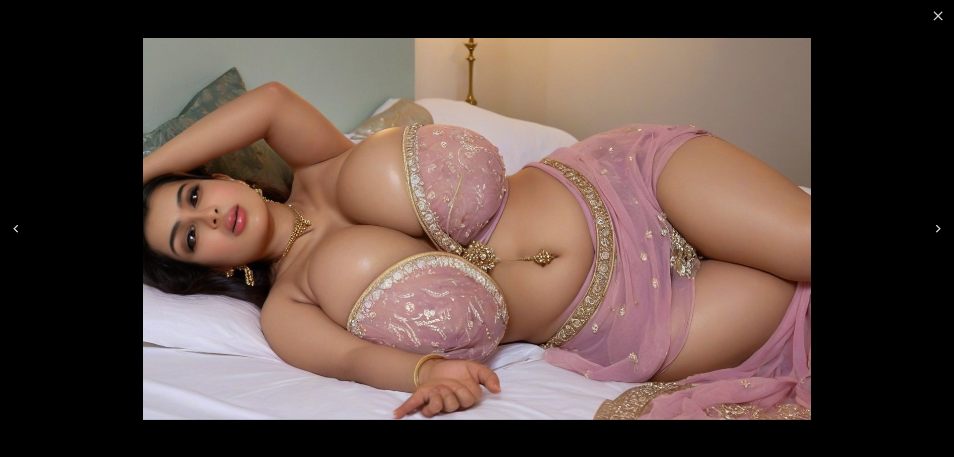
click at [940, 25] on button "Close" at bounding box center [938, 16] width 24 height 24
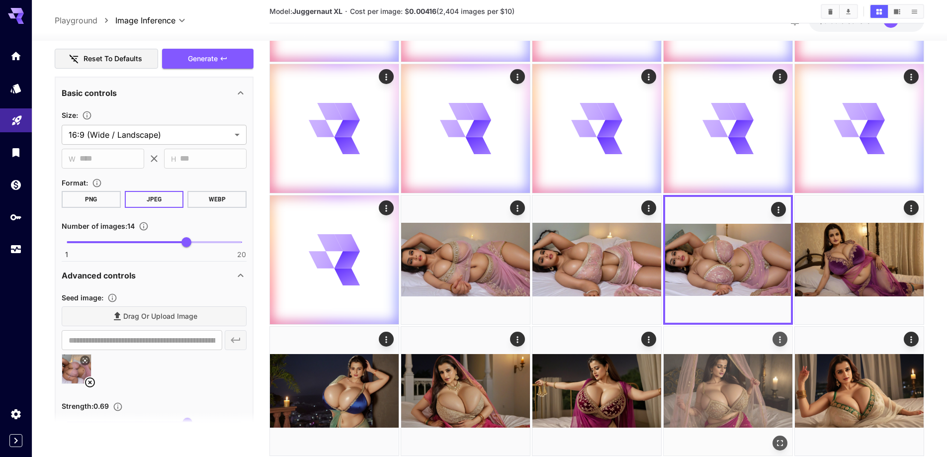
scroll to position [99, 0]
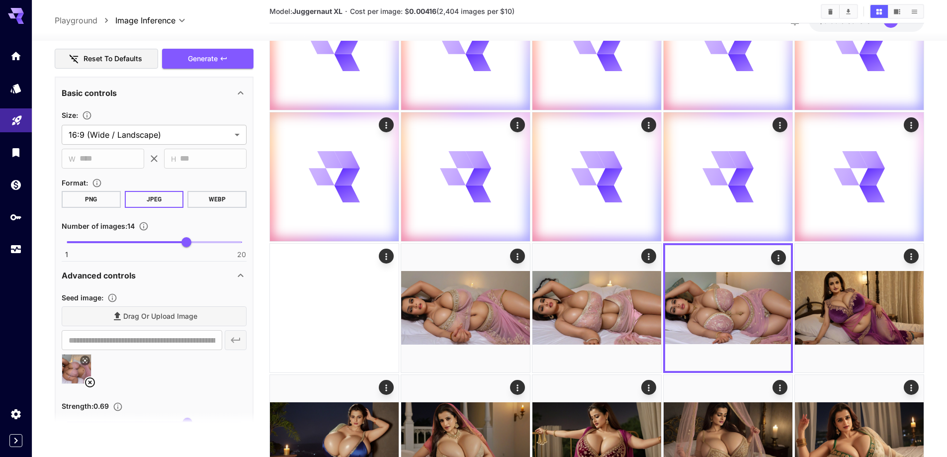
click at [92, 382] on icon at bounding box center [90, 382] width 12 height 12
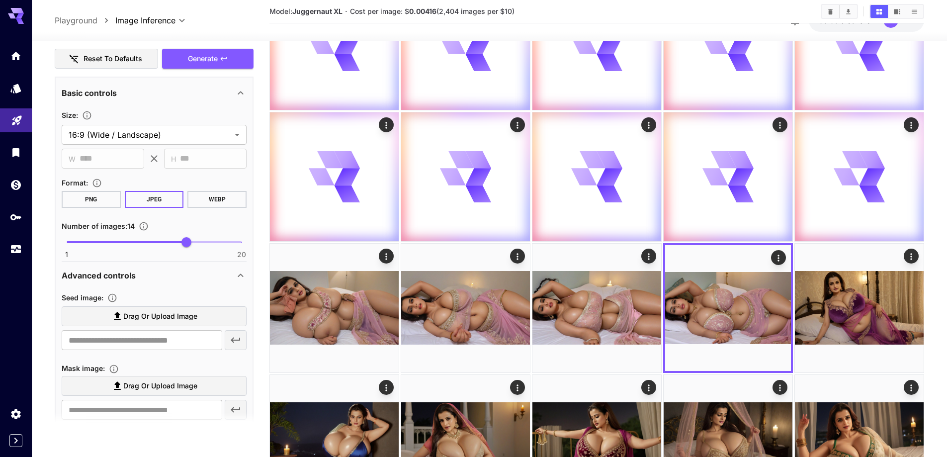
click at [162, 318] on span "Drag or upload image" at bounding box center [160, 316] width 74 height 12
click at [0, 0] on input "Drag or upload image" at bounding box center [0, 0] width 0 height 0
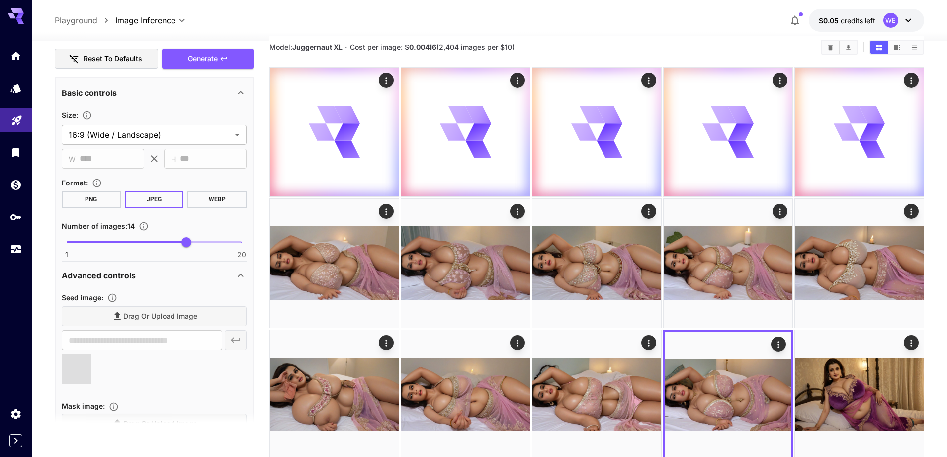
scroll to position [0, 0]
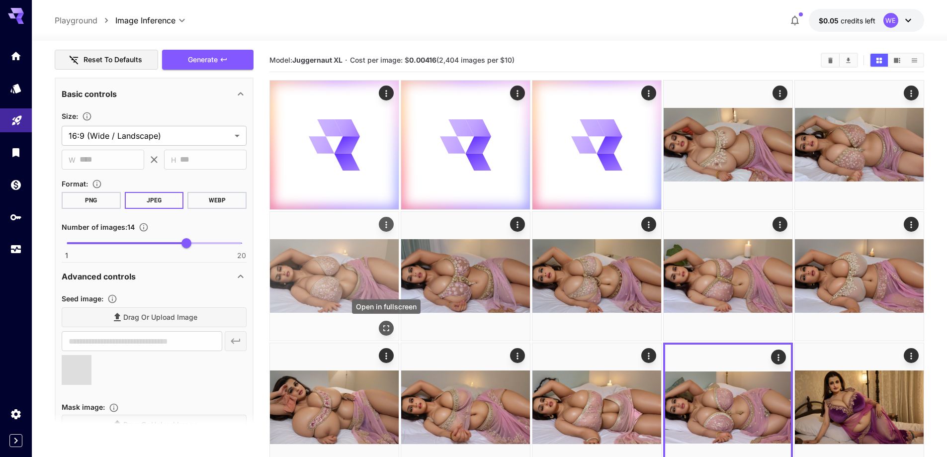
click at [390, 328] on icon "Open in fullscreen" at bounding box center [386, 328] width 10 height 10
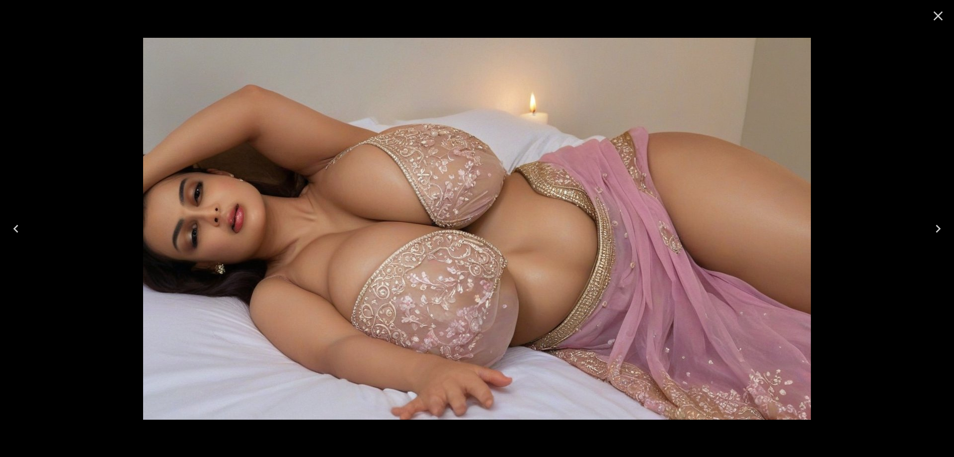
click at [942, 16] on icon "Close" at bounding box center [938, 16] width 16 height 16
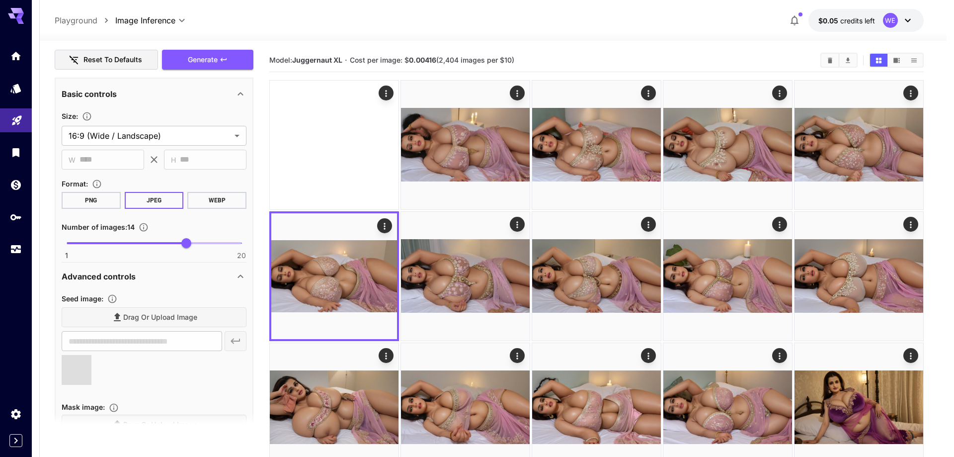
type input "**********"
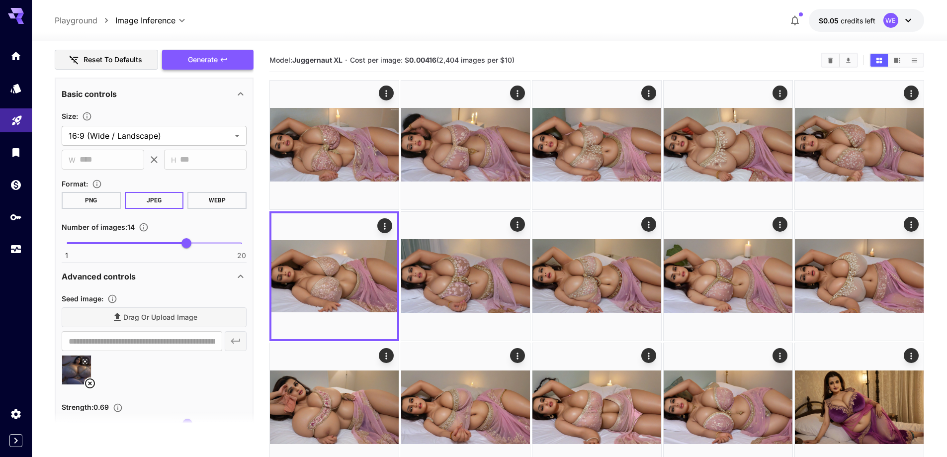
click at [214, 60] on span "Generate" at bounding box center [203, 60] width 30 height 12
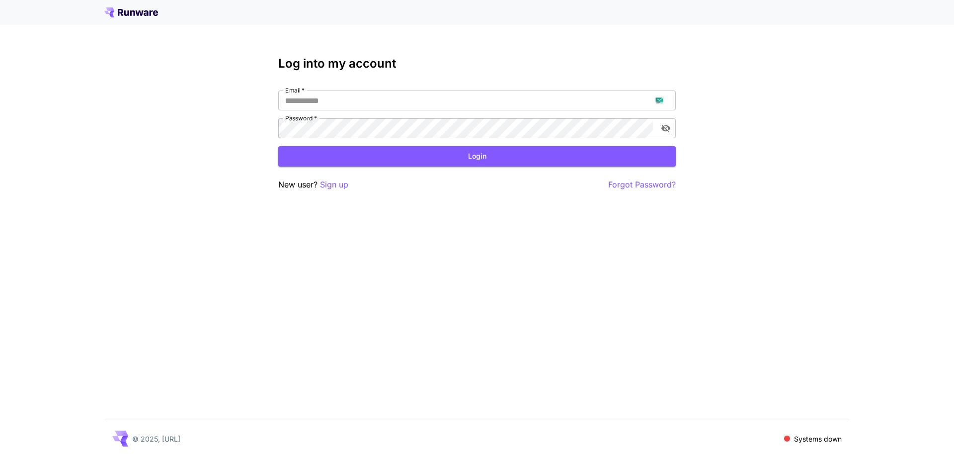
click at [328, 187] on p "Sign up" at bounding box center [334, 184] width 28 height 12
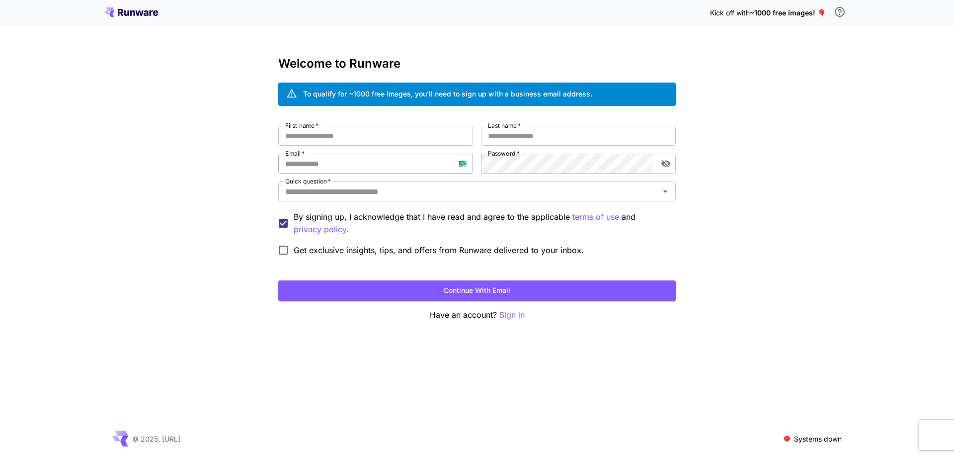
click at [341, 166] on input "Email   *" at bounding box center [375, 164] width 195 height 20
paste input "**********"
type input "**********"
click at [481, 166] on div "**********" at bounding box center [477, 193] width 398 height 135
click at [387, 132] on input "First name   *" at bounding box center [375, 136] width 195 height 20
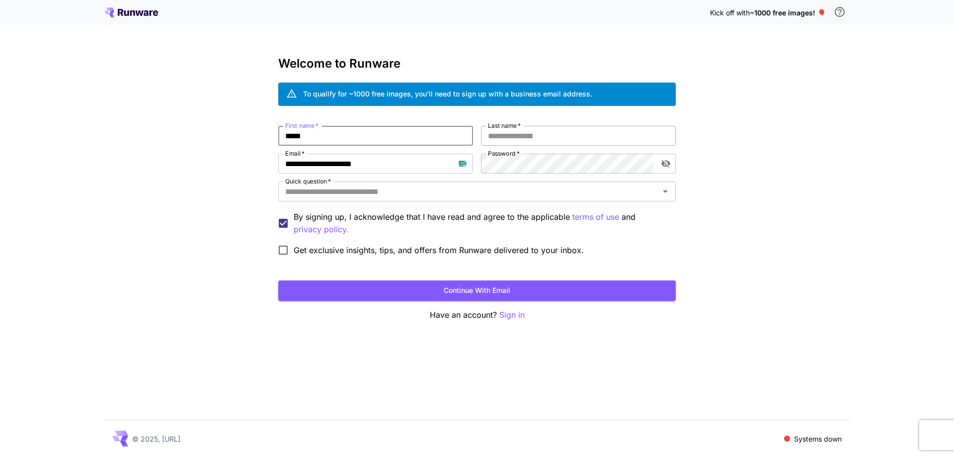
type input "*****"
click at [495, 142] on input "*" at bounding box center [578, 136] width 195 height 20
click at [483, 182] on div "Quick question   *" at bounding box center [477, 191] width 398 height 20
type input "*****"
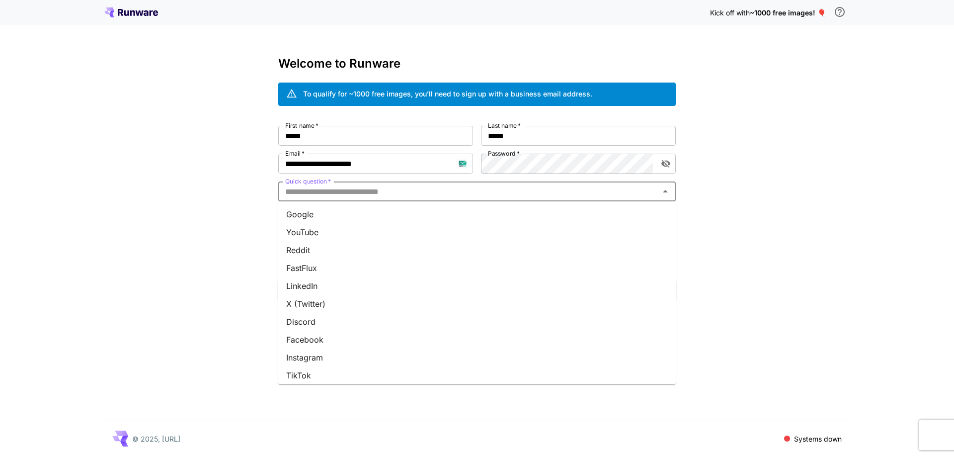
click at [486, 222] on li "Google" at bounding box center [477, 214] width 398 height 18
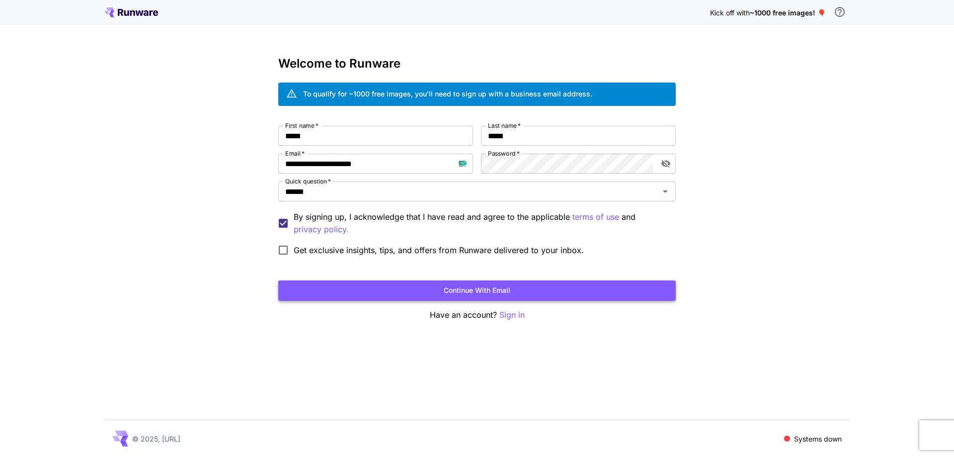
click at [529, 296] on button "Continue with email" at bounding box center [477, 290] width 398 height 20
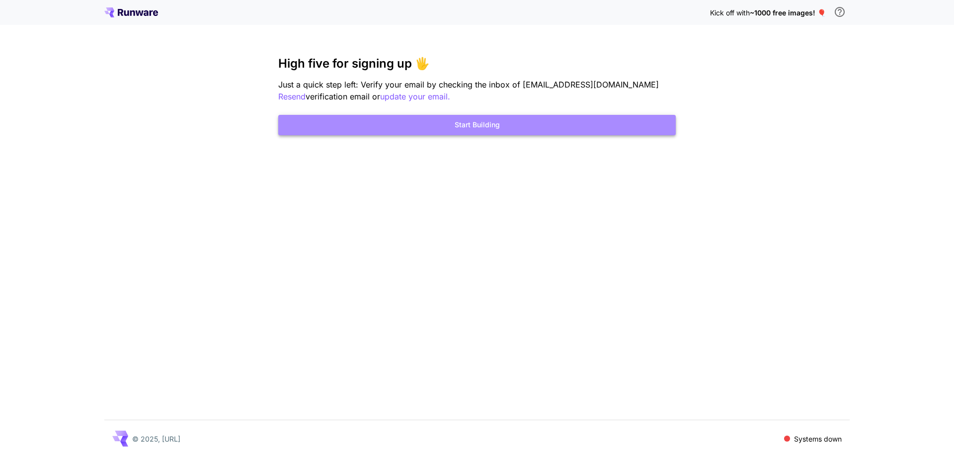
click at [414, 132] on button "Start Building" at bounding box center [477, 125] width 398 height 20
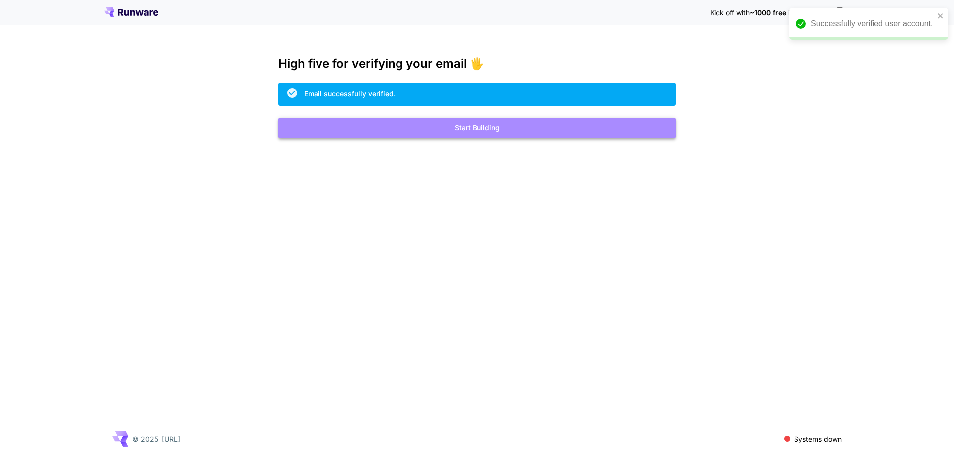
click at [458, 134] on button "Start Building" at bounding box center [477, 128] width 398 height 20
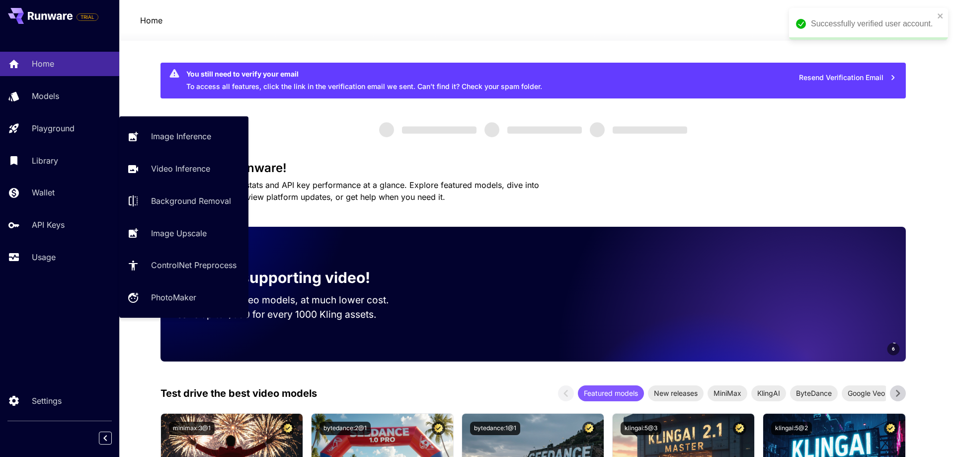
drag, startPoint x: 51, startPoint y: 130, endPoint x: 112, endPoint y: 174, distance: 75.5
click at [52, 130] on p "Playground" at bounding box center [53, 128] width 43 height 12
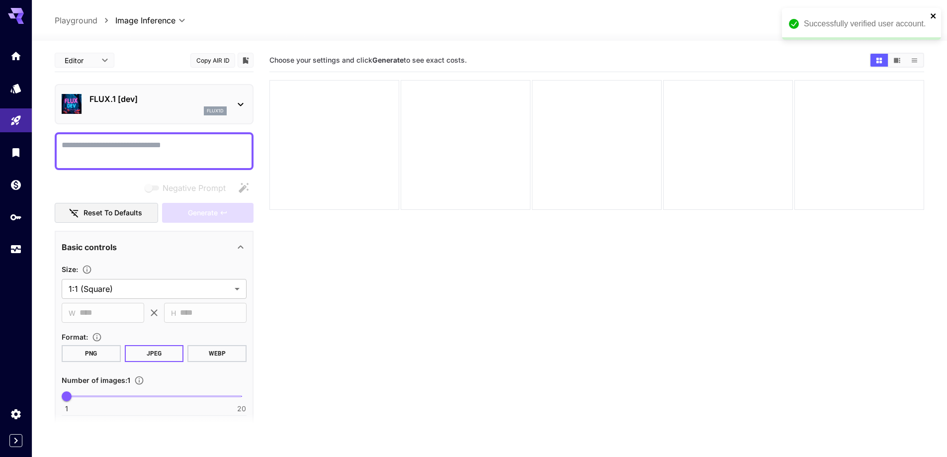
click at [936, 16] on icon "close" at bounding box center [933, 16] width 7 height 8
click at [136, 107] on div "flux1d" at bounding box center [157, 110] width 137 height 9
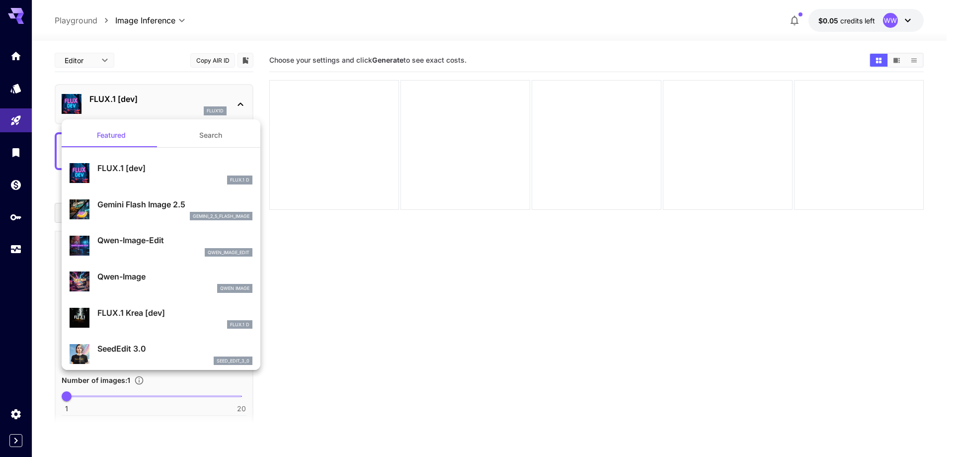
click at [188, 133] on button "Search" at bounding box center [210, 135] width 99 height 24
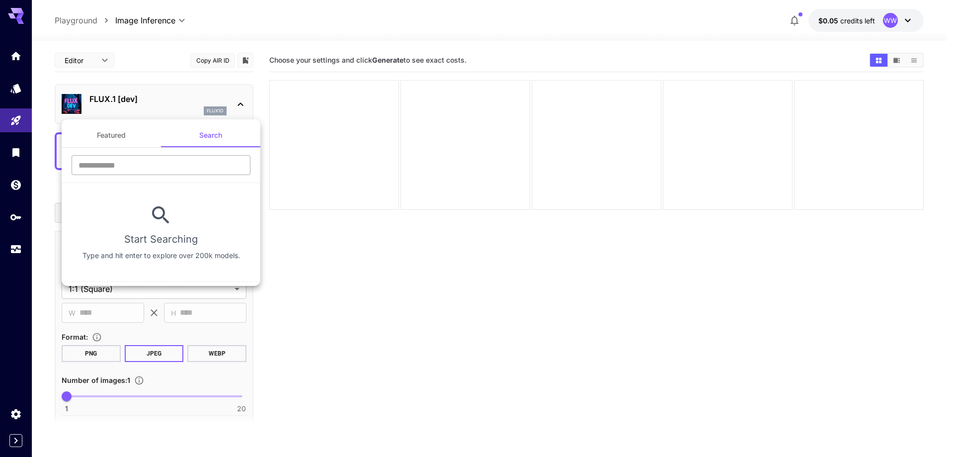
click at [189, 168] on input "text" at bounding box center [161, 165] width 179 height 20
type input "****"
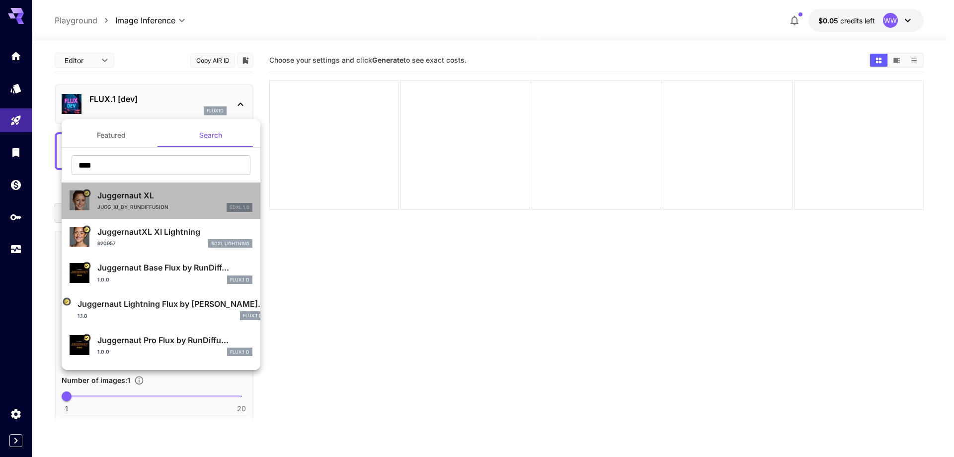
click at [164, 205] on p "Jugg_XI_by_RunDiffusion" at bounding box center [132, 206] width 71 height 7
type input "**"
type input "***"
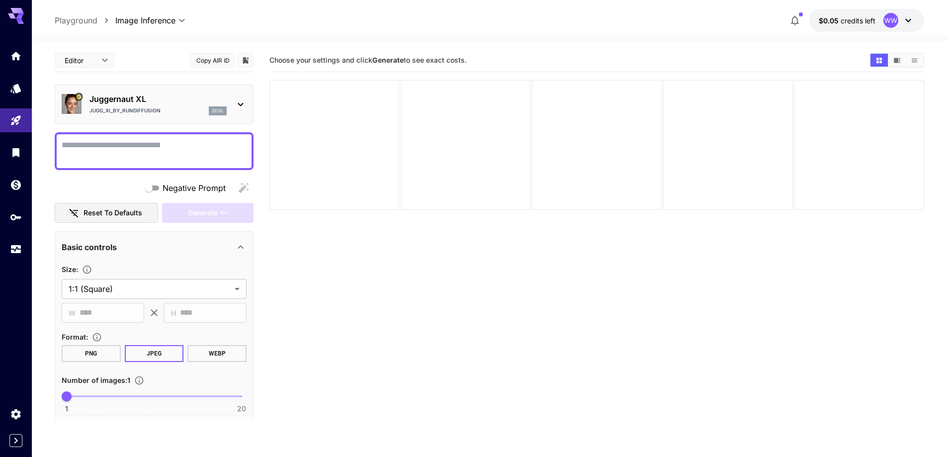
click at [182, 147] on textarea "Negative Prompt" at bounding box center [154, 151] width 185 height 24
paste textarea "**********"
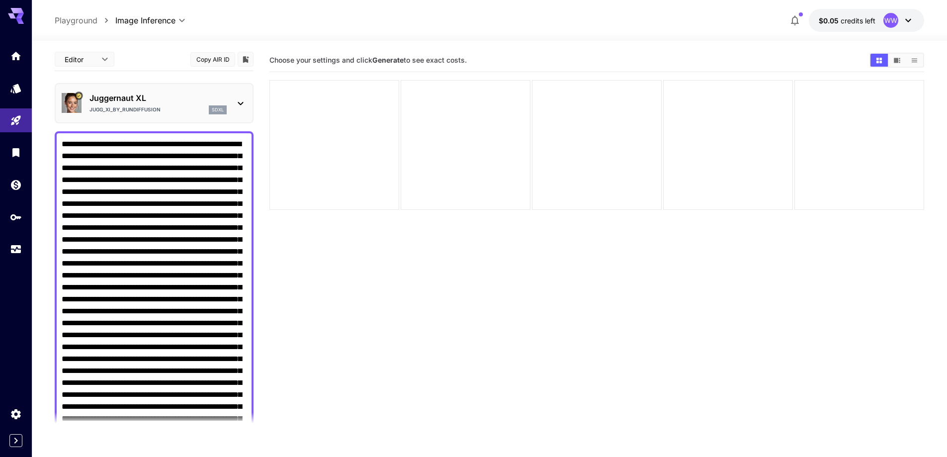
scroll to position [299, 0]
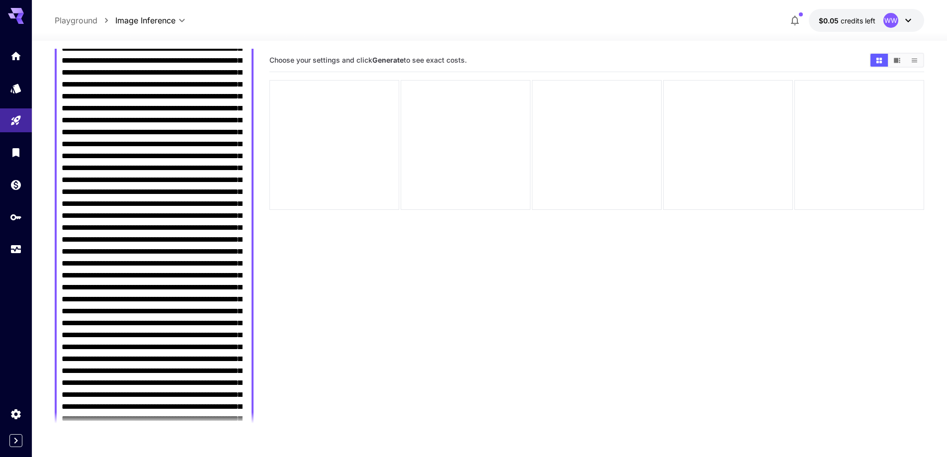
drag, startPoint x: 99, startPoint y: 168, endPoint x: 205, endPoint y: 170, distance: 105.9
click at [205, 170] on textarea "Negative Prompt" at bounding box center [154, 412] width 185 height 1145
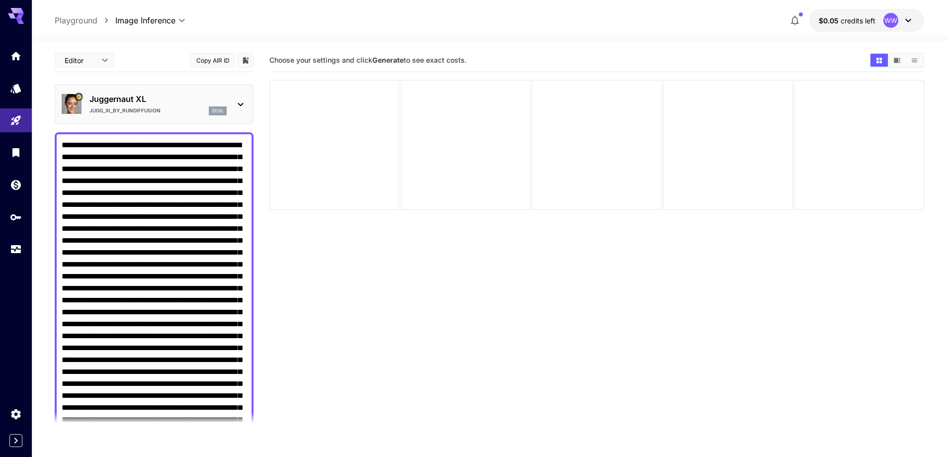
drag, startPoint x: 62, startPoint y: 153, endPoint x: 211, endPoint y: 159, distance: 148.7
paste textarea
drag, startPoint x: 83, startPoint y: 253, endPoint x: 224, endPoint y: 370, distance: 183.3
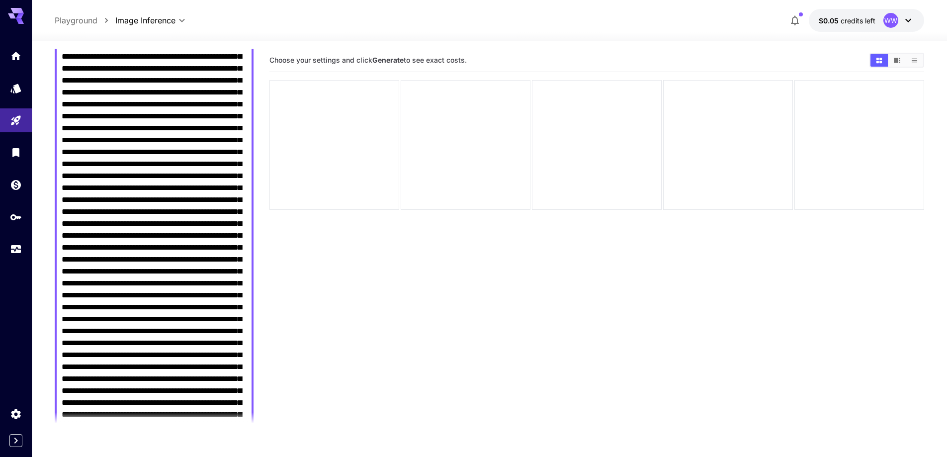
scroll to position [149, 0]
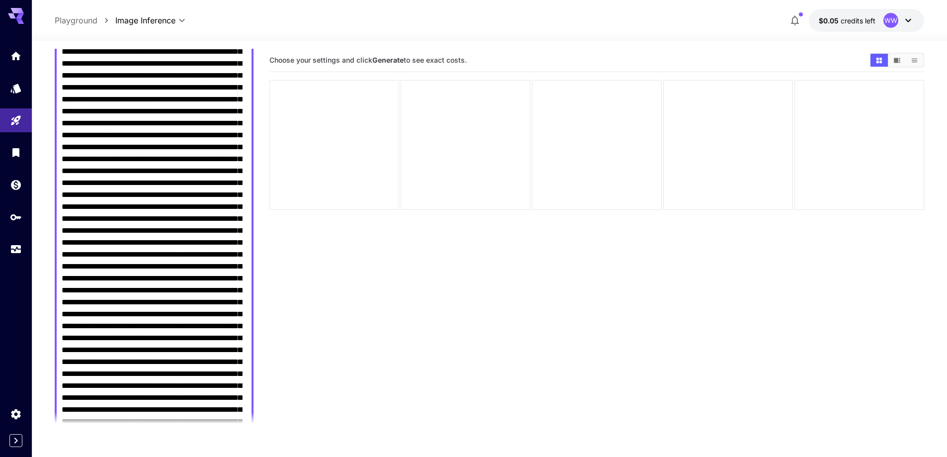
drag, startPoint x: 94, startPoint y: 108, endPoint x: 139, endPoint y: 253, distance: 152.3
click at [139, 253] on textarea "Negative Prompt" at bounding box center [154, 356] width 185 height 930
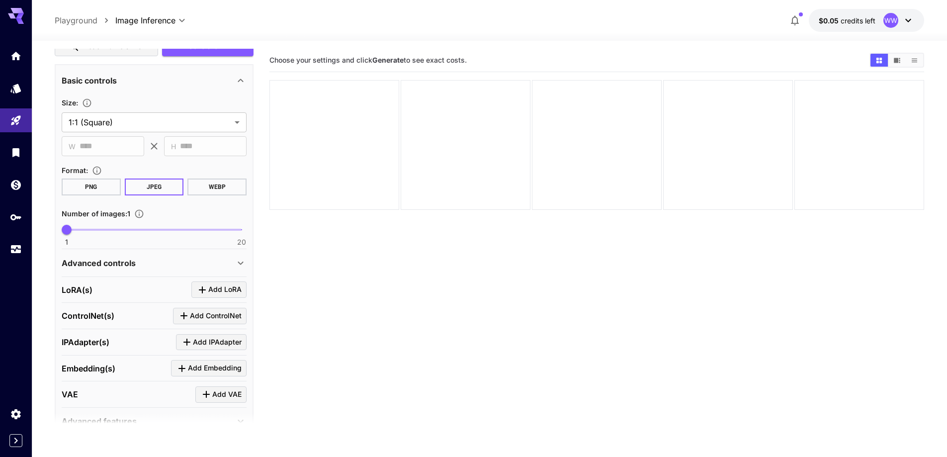
scroll to position [952, 0]
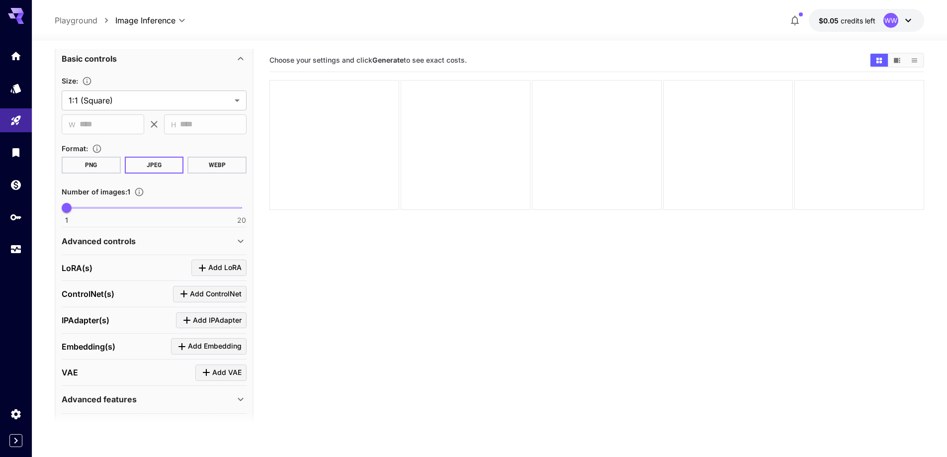
type textarea "**********"
click at [145, 112] on section "**********" at bounding box center [154, 105] width 185 height 60
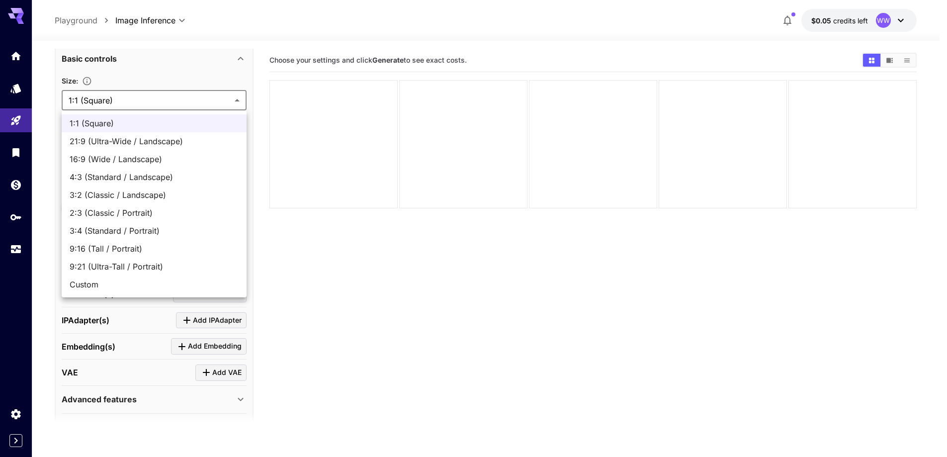
click at [146, 109] on body "**********" at bounding box center [473, 267] width 947 height 535
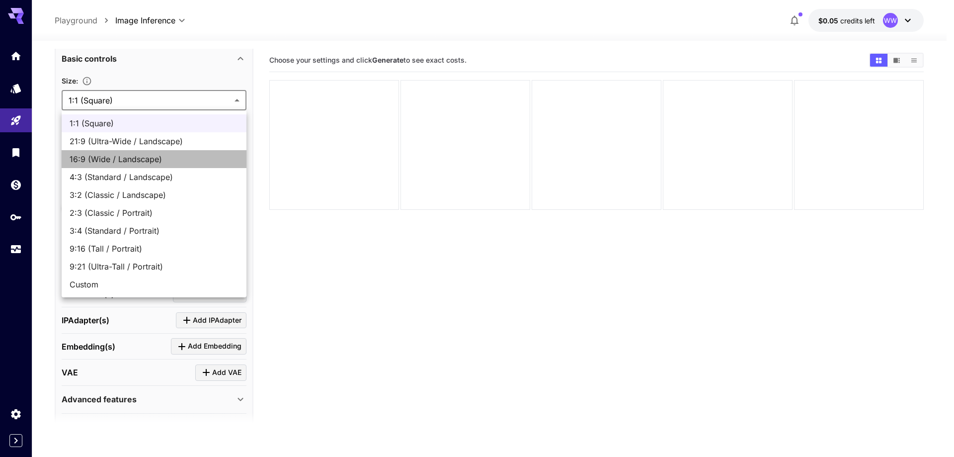
click at [136, 167] on li "16:9 (Wide / Landscape)" at bounding box center [154, 159] width 185 height 18
type input "**********"
type input "****"
type input "***"
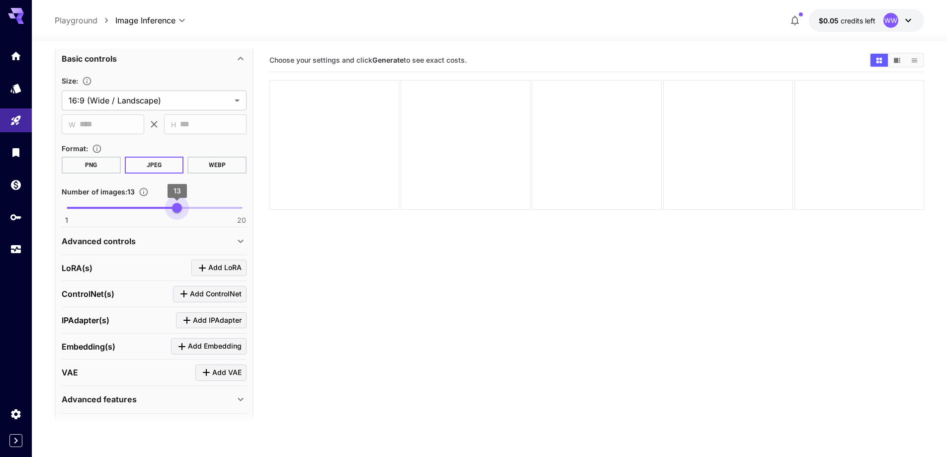
type input "**"
drag, startPoint x: 163, startPoint y: 212, endPoint x: 187, endPoint y: 209, distance: 24.5
click at [187, 209] on span "1 20 14" at bounding box center [154, 207] width 175 height 15
click at [164, 236] on div "Advanced controls" at bounding box center [148, 241] width 173 height 12
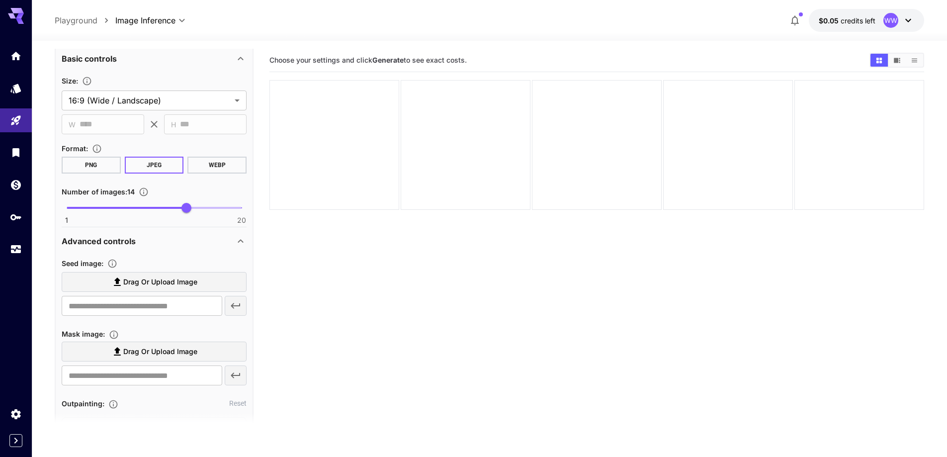
click at [164, 277] on span "Drag or upload image" at bounding box center [160, 282] width 74 height 12
click at [0, 0] on input "Drag or upload image" at bounding box center [0, 0] width 0 height 0
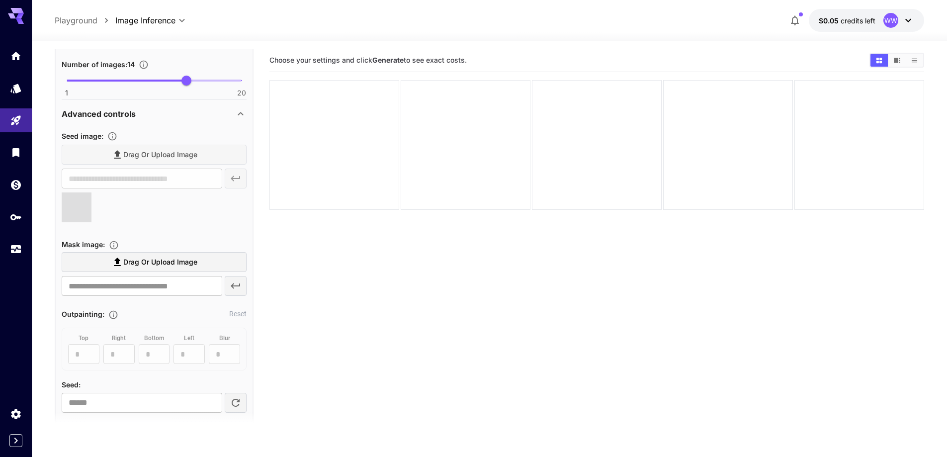
scroll to position [1101, 0]
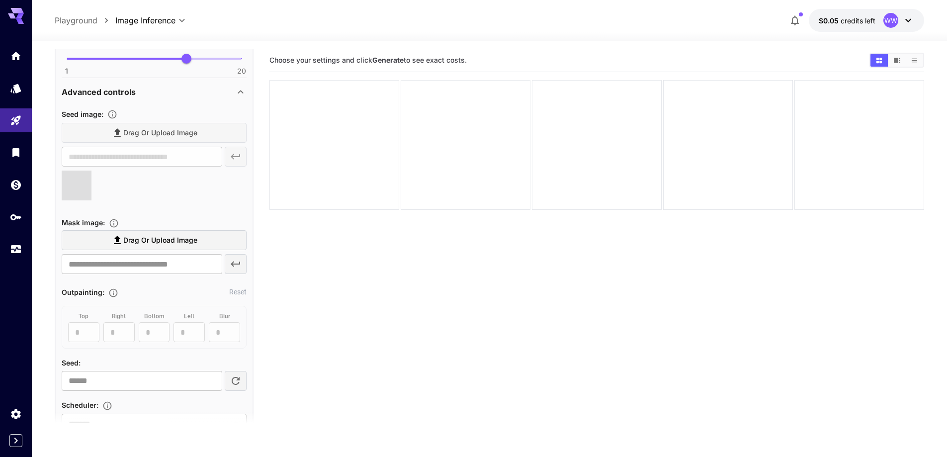
type input "**********"
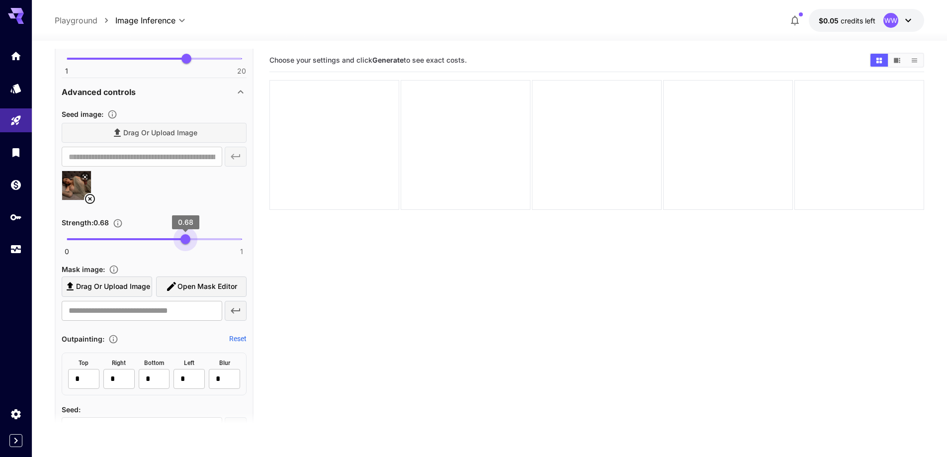
type input "****"
drag, startPoint x: 191, startPoint y: 240, endPoint x: 186, endPoint y: 243, distance: 6.2
click at [186, 243] on span "0 1 0.68" at bounding box center [154, 239] width 175 height 15
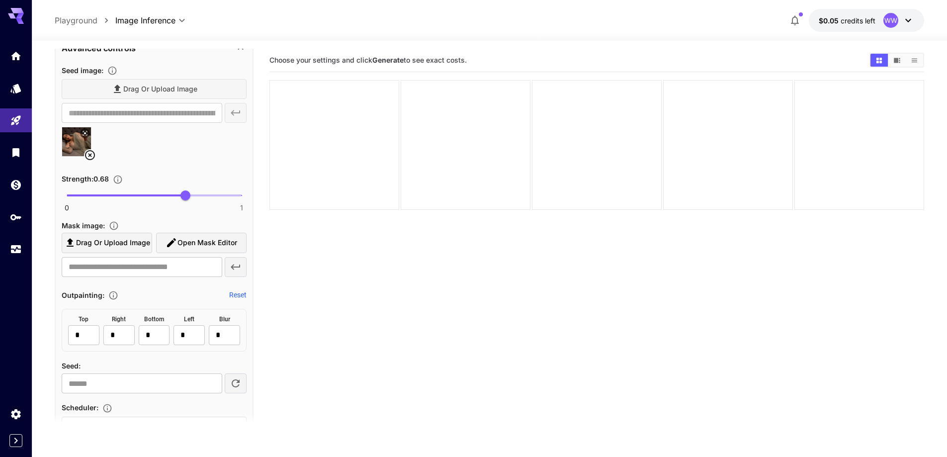
scroll to position [1250, 0]
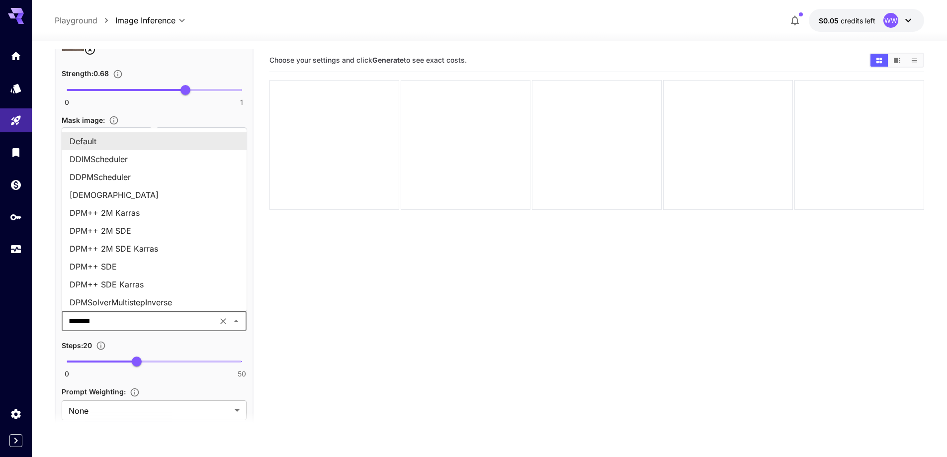
click at [175, 325] on input "*******" at bounding box center [140, 321] width 150 height 14
click at [408, 370] on section "Choose your settings and click Generate to see exact costs." at bounding box center [596, 277] width 655 height 457
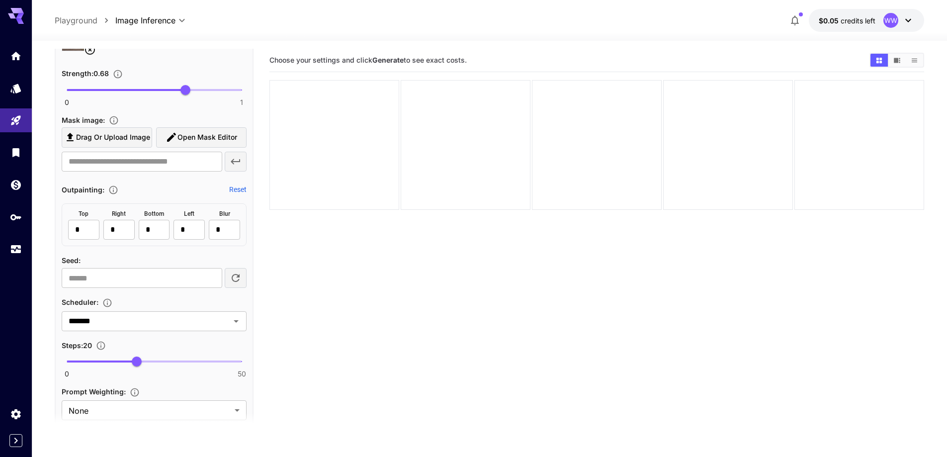
type input "**"
click at [170, 363] on span "0 50 30" at bounding box center [154, 361] width 175 height 15
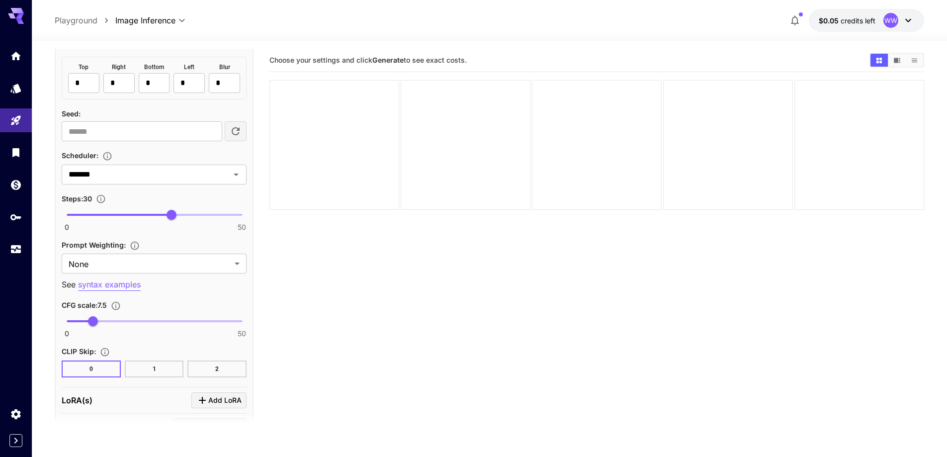
scroll to position [1399, 0]
click at [171, 259] on body "**********" at bounding box center [473, 267] width 947 height 535
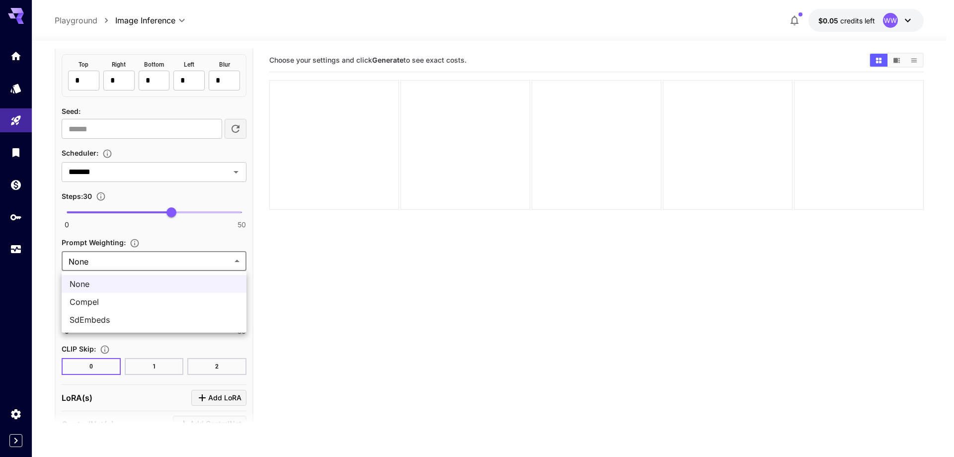
click at [145, 315] on span "SdEmbeds" at bounding box center [154, 320] width 169 height 12
type input "********"
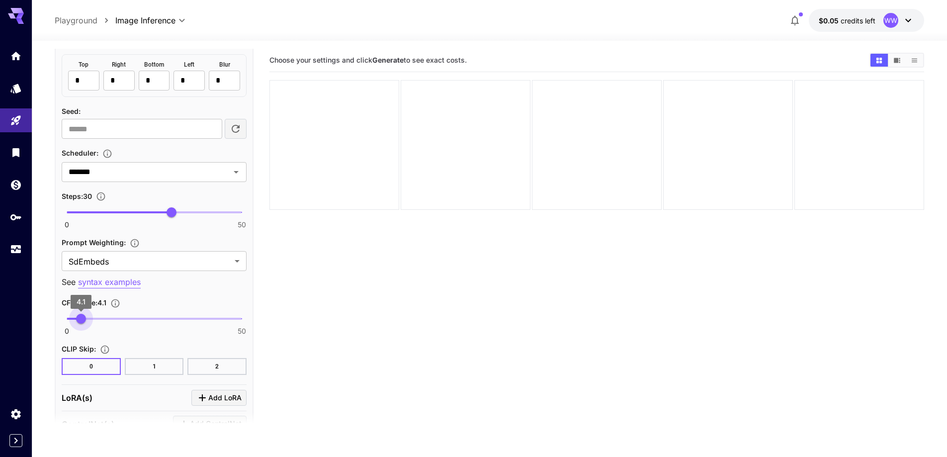
type input "*"
click at [81, 320] on span "4" at bounding box center [81, 319] width 10 height 10
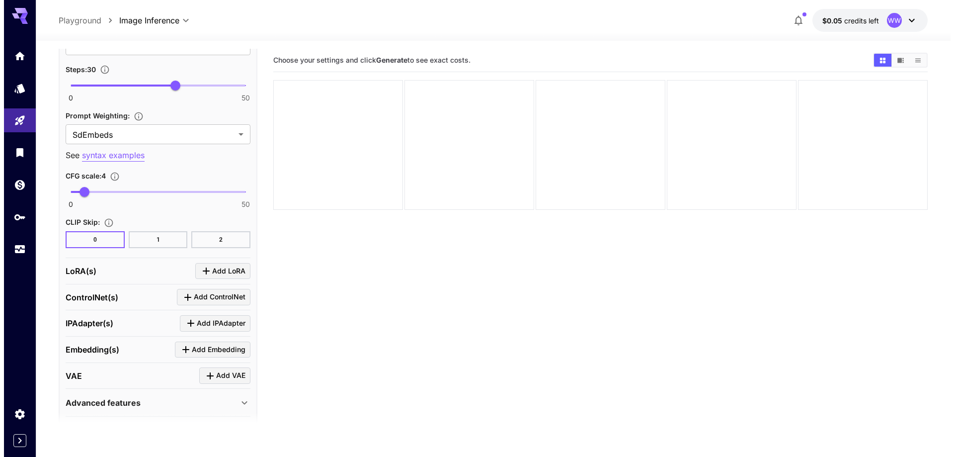
scroll to position [1558, 0]
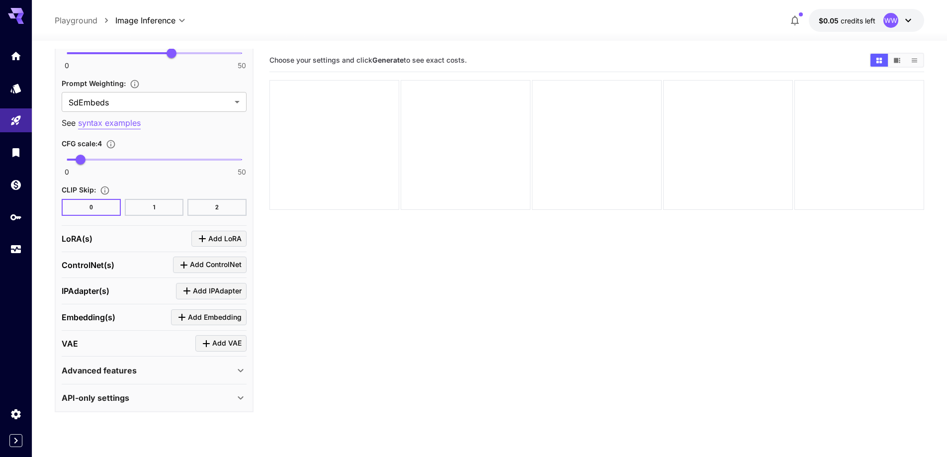
click at [210, 231] on button "Add LoRA" at bounding box center [218, 239] width 55 height 16
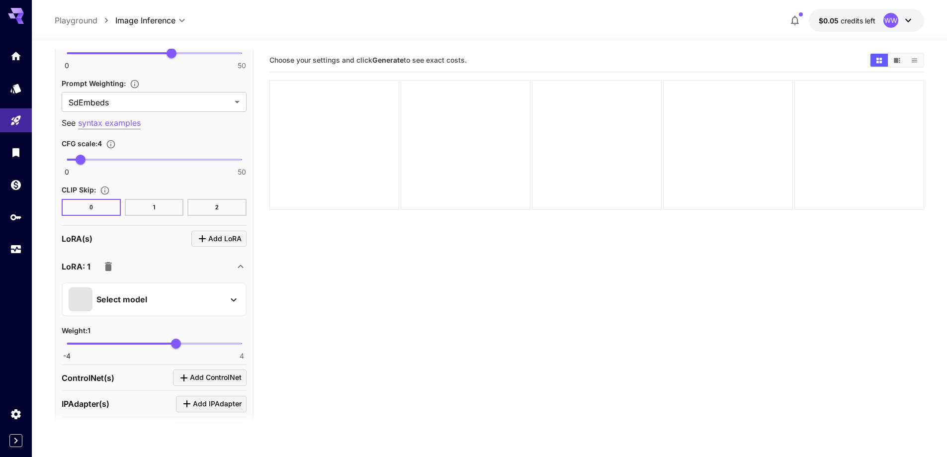
click at [194, 294] on div "Select model" at bounding box center [146, 299] width 155 height 24
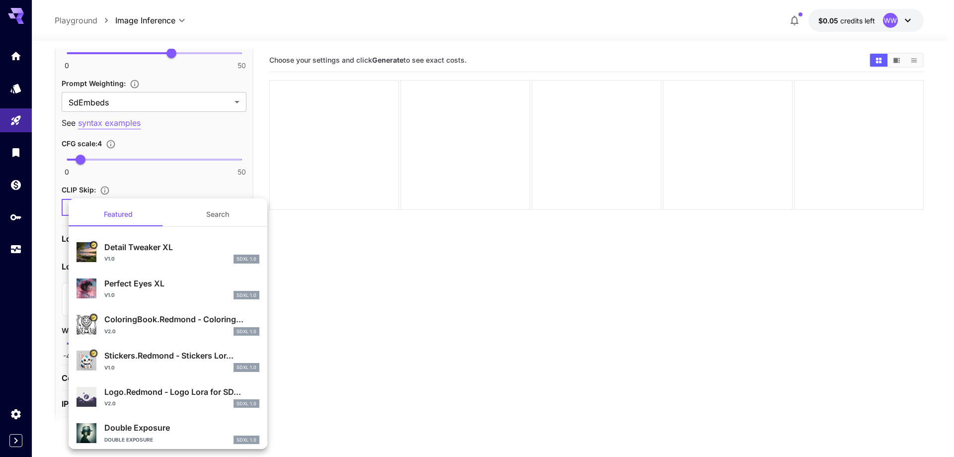
click at [220, 219] on button "Search" at bounding box center [217, 214] width 99 height 24
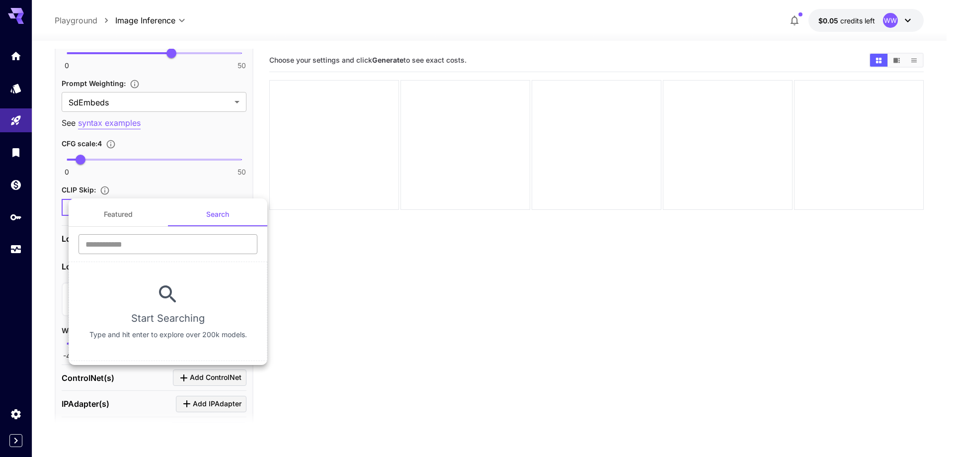
click at [187, 247] on input "text" at bounding box center [168, 244] width 179 height 20
type input "****"
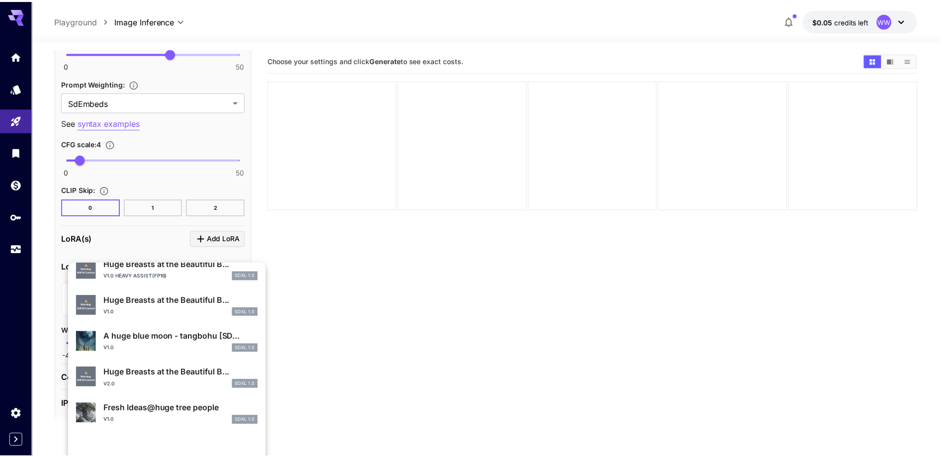
scroll to position [432, 0]
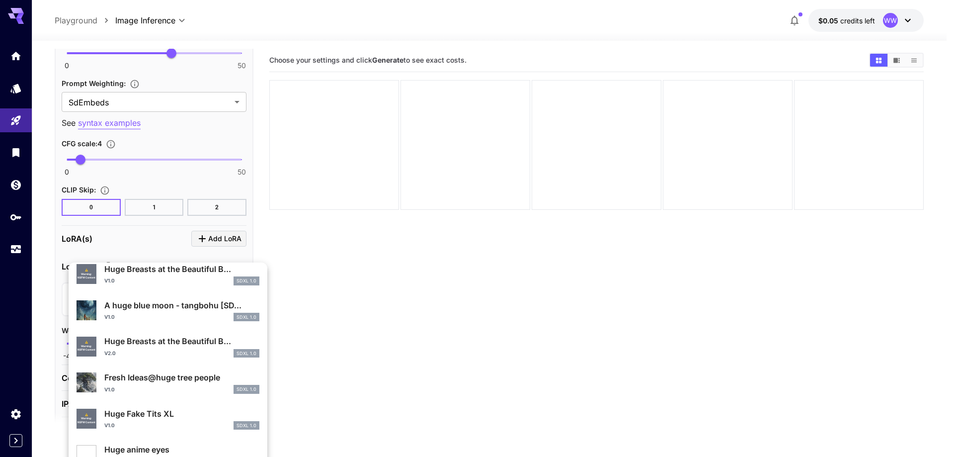
click at [151, 282] on div "v1.0 SDXL 1.0" at bounding box center [181, 280] width 155 height 9
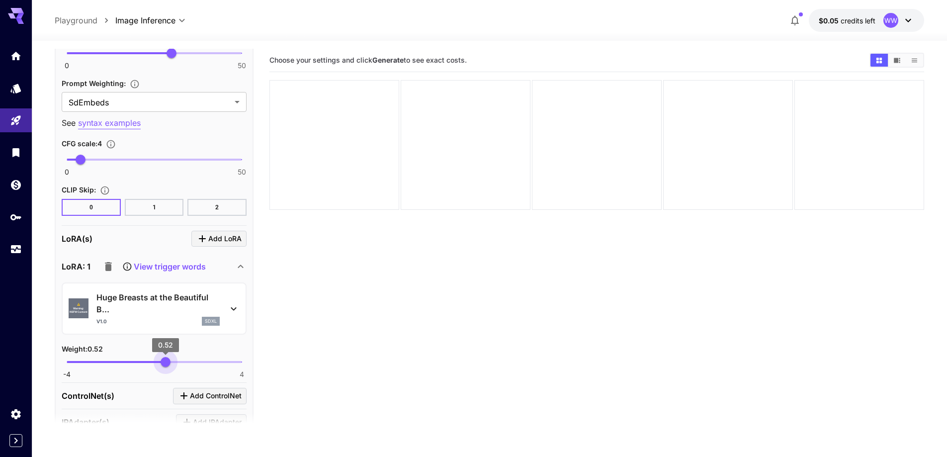
type input "****"
click at [166, 364] on span "-4 4 0.54" at bounding box center [154, 361] width 175 height 15
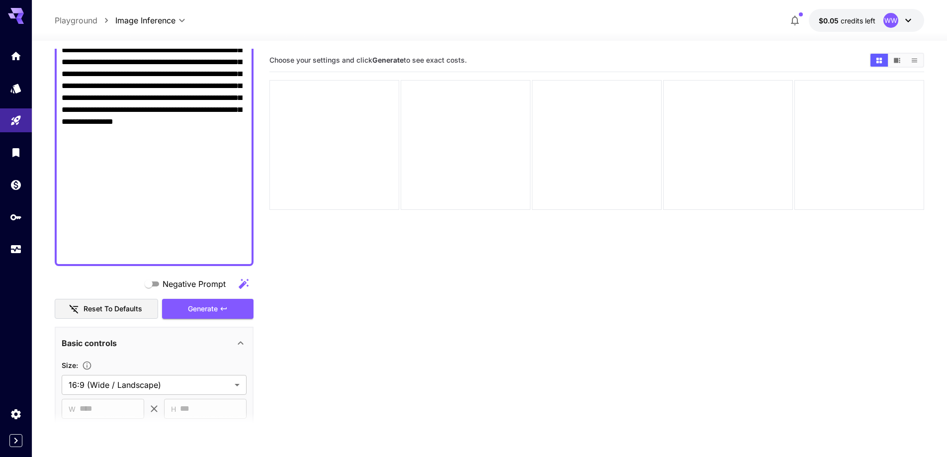
scroll to position [813, 0]
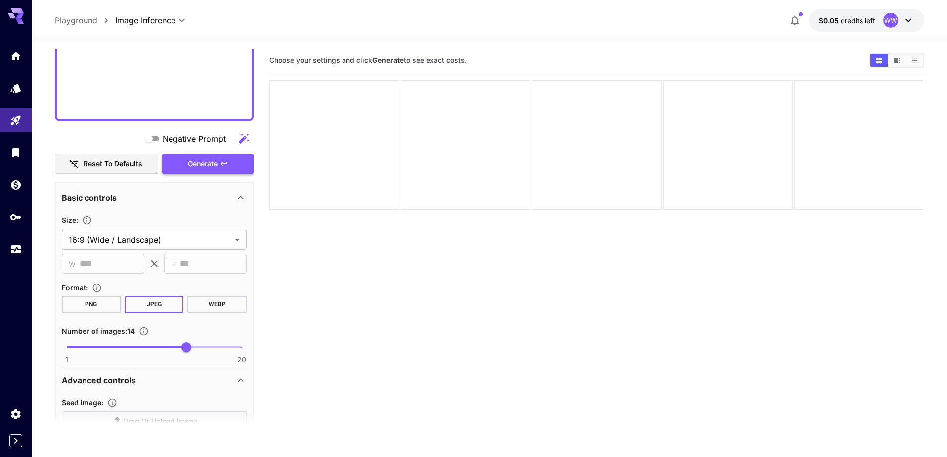
click at [209, 170] on button "Generate" at bounding box center [207, 164] width 91 height 20
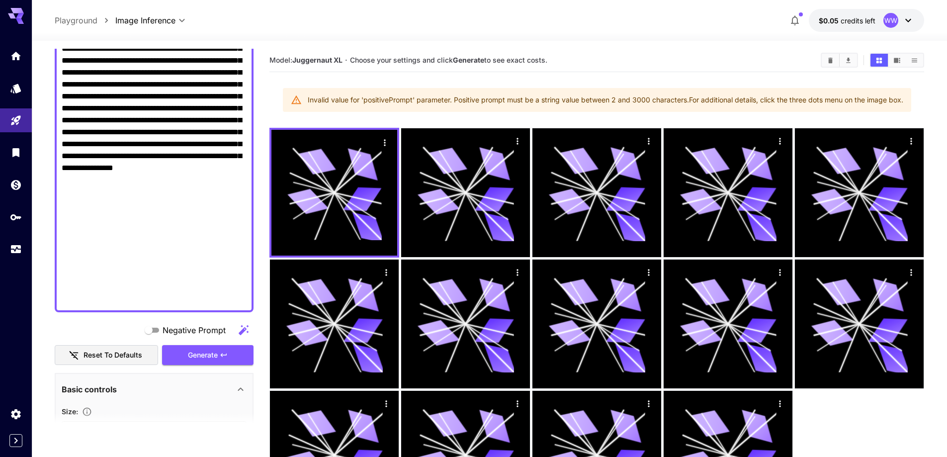
scroll to position [614, 0]
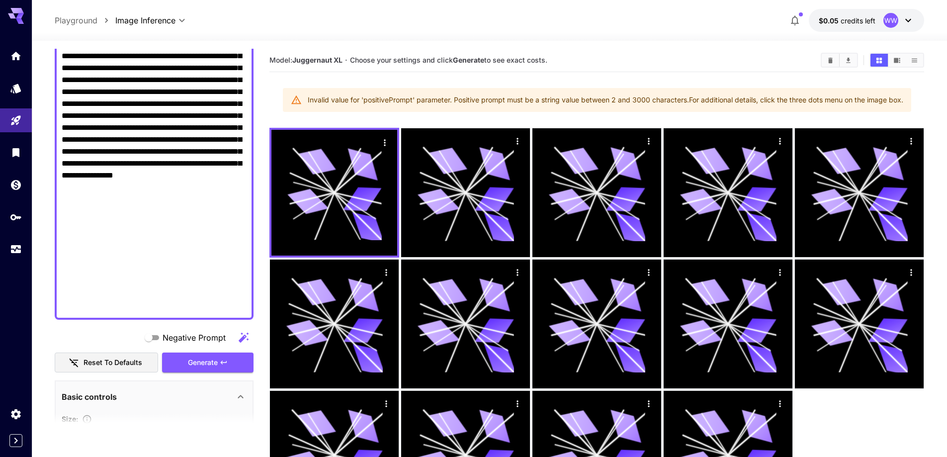
drag, startPoint x: 185, startPoint y: 108, endPoint x: 194, endPoint y: 122, distance: 17.0
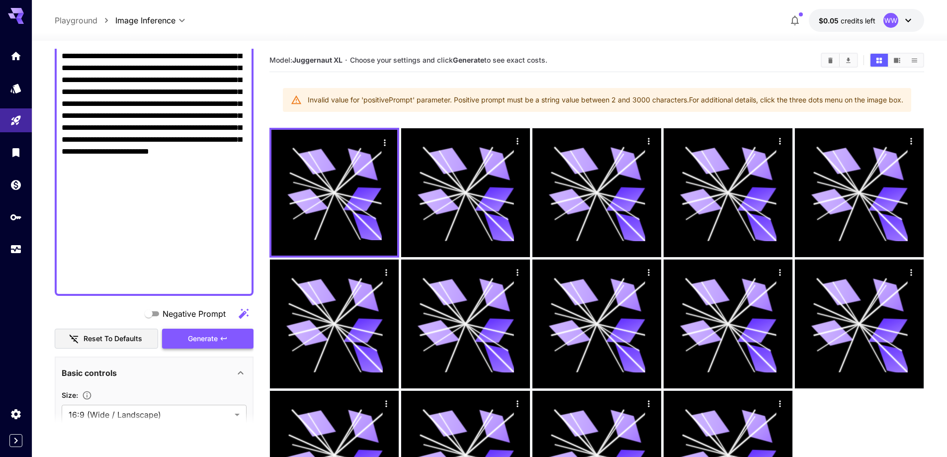
click at [198, 342] on span "Generate" at bounding box center [203, 339] width 30 height 12
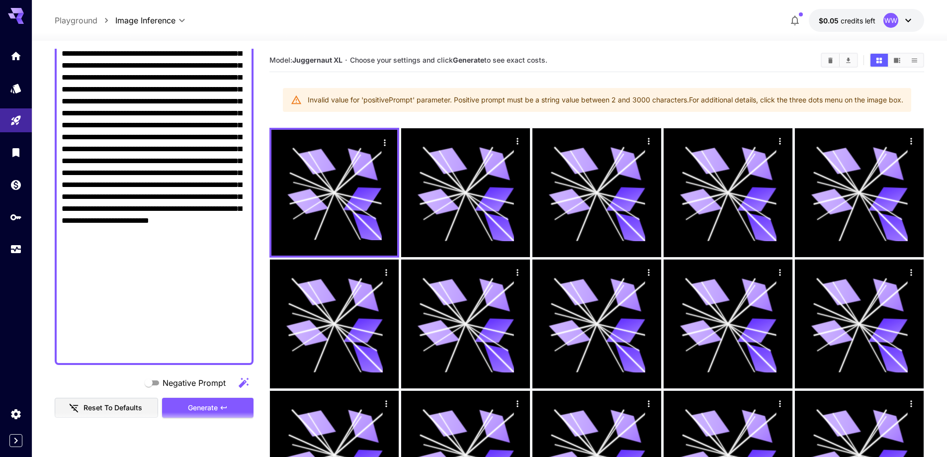
scroll to position [365, 0]
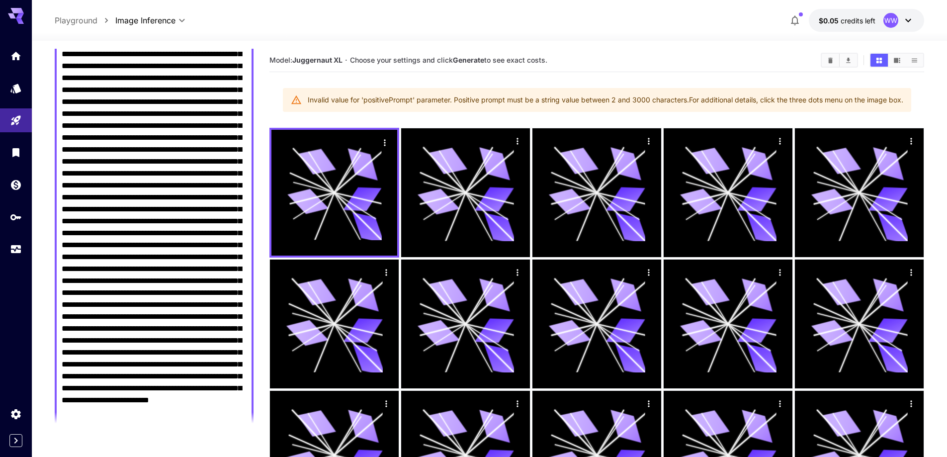
drag, startPoint x: 167, startPoint y: 148, endPoint x: 84, endPoint y: 224, distance: 112.9
click at [84, 224] on textarea "Negative Prompt" at bounding box center [154, 155] width 185 height 763
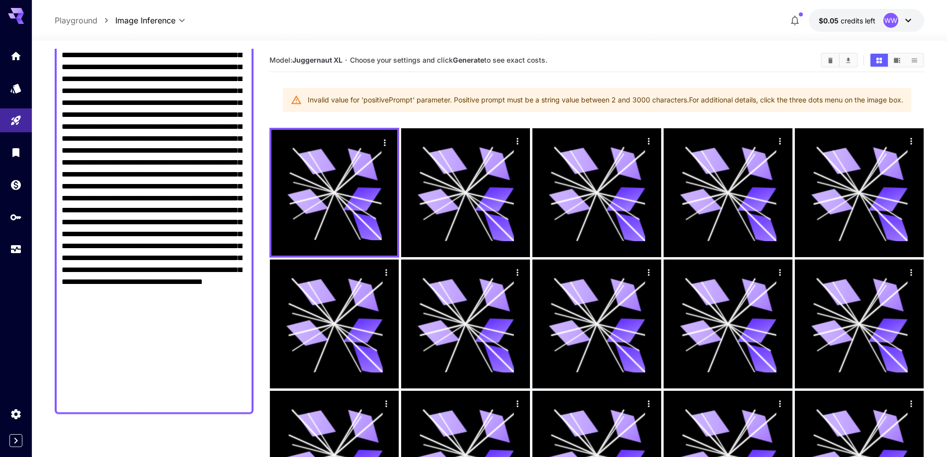
scroll to position [664, 0]
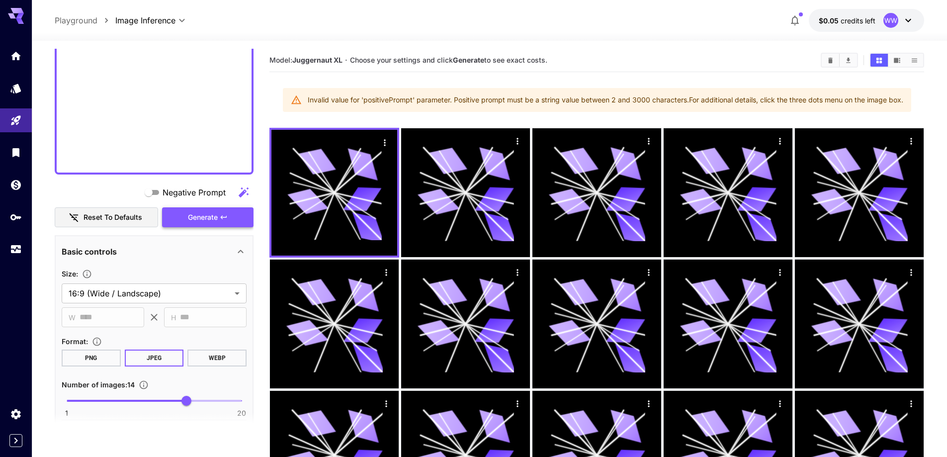
type textarea "**********"
click at [208, 223] on span "Generate" at bounding box center [203, 217] width 30 height 12
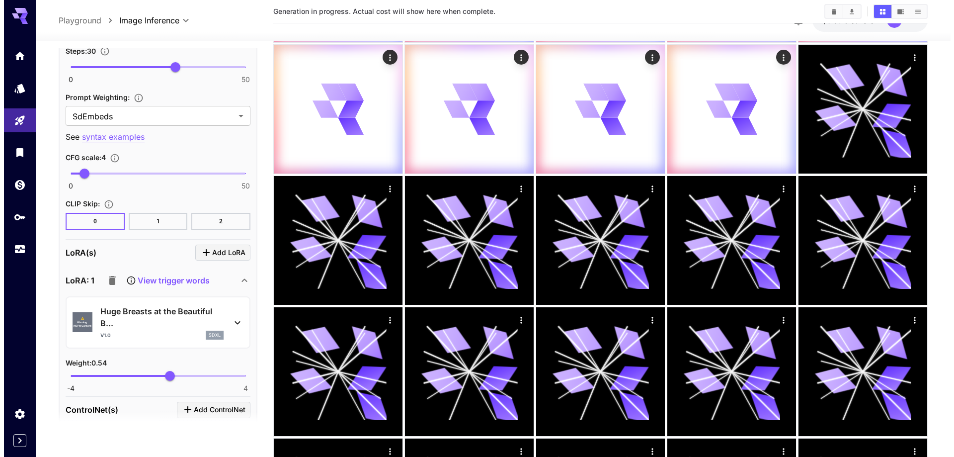
scroll to position [1508, 0]
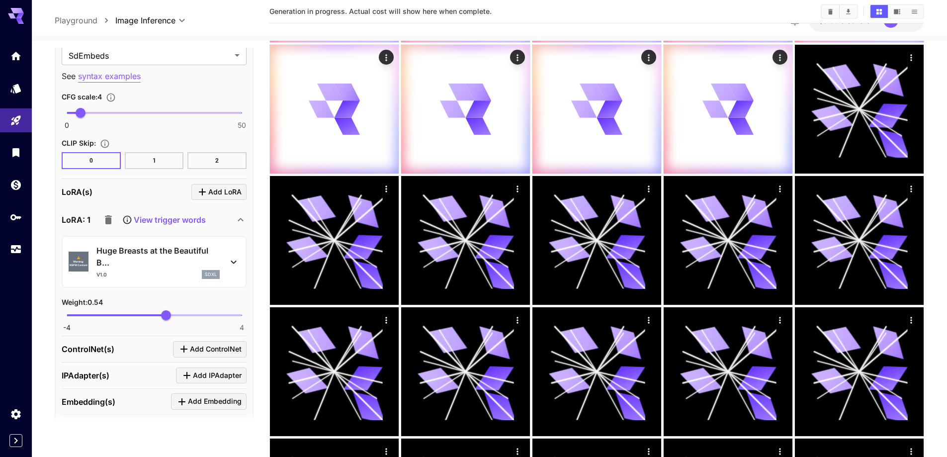
click at [159, 271] on div "v1.0 sdxl" at bounding box center [157, 274] width 123 height 9
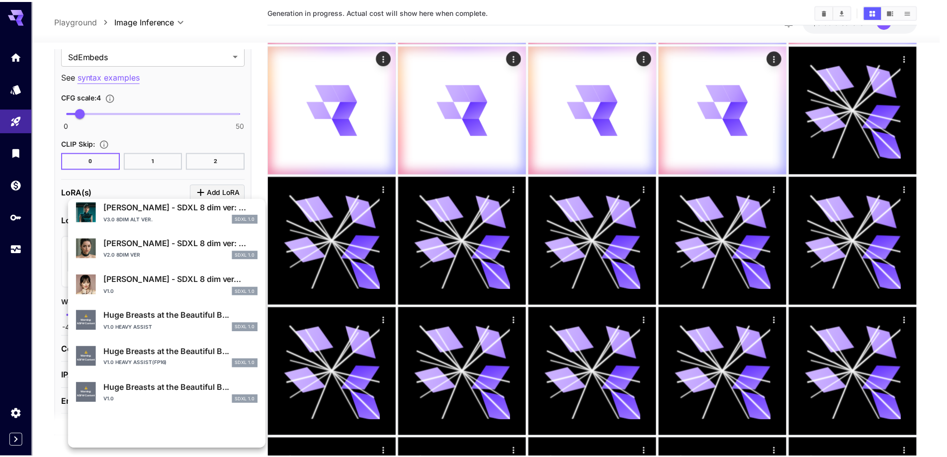
scroll to position [249, 0]
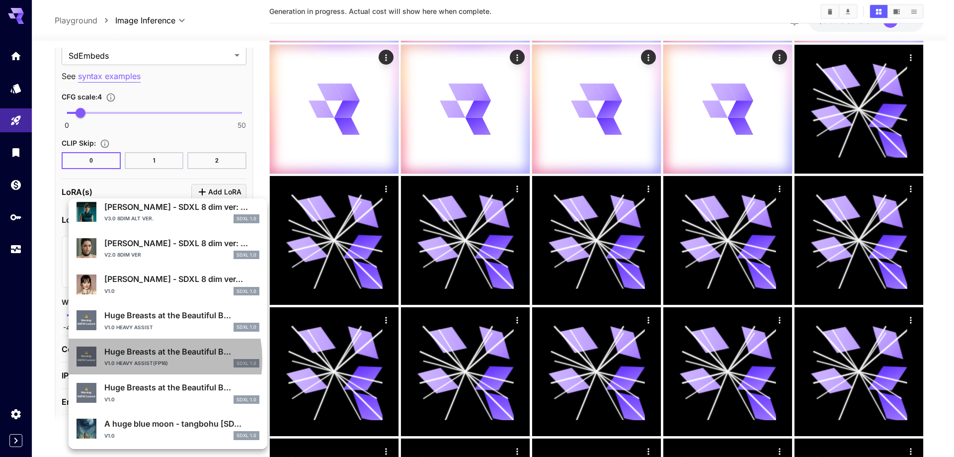
click at [140, 359] on p "v1.0 heavy assist(fp16)" at bounding box center [136, 362] width 64 height 7
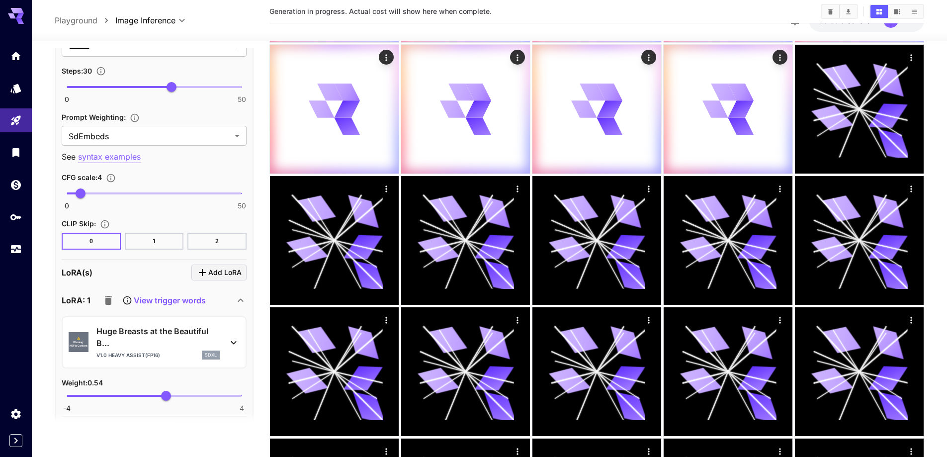
scroll to position [1459, 0]
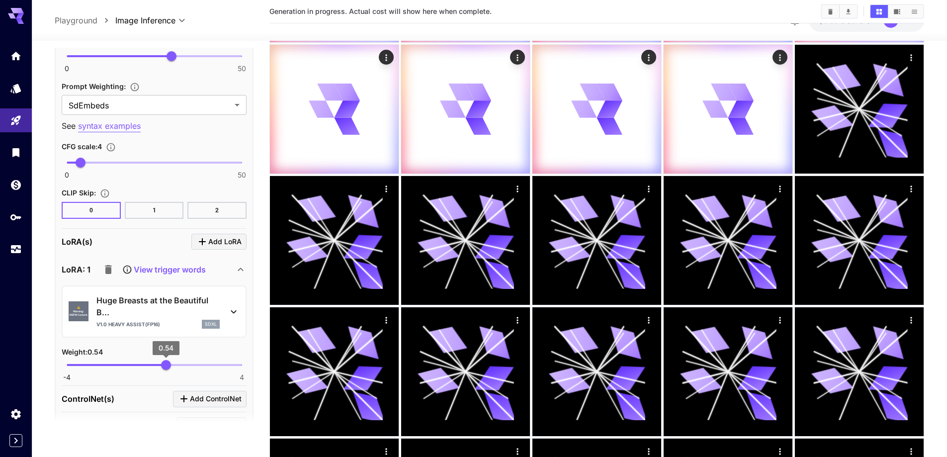
type input "****"
click at [167, 364] on span "0.59" at bounding box center [167, 365] width 10 height 10
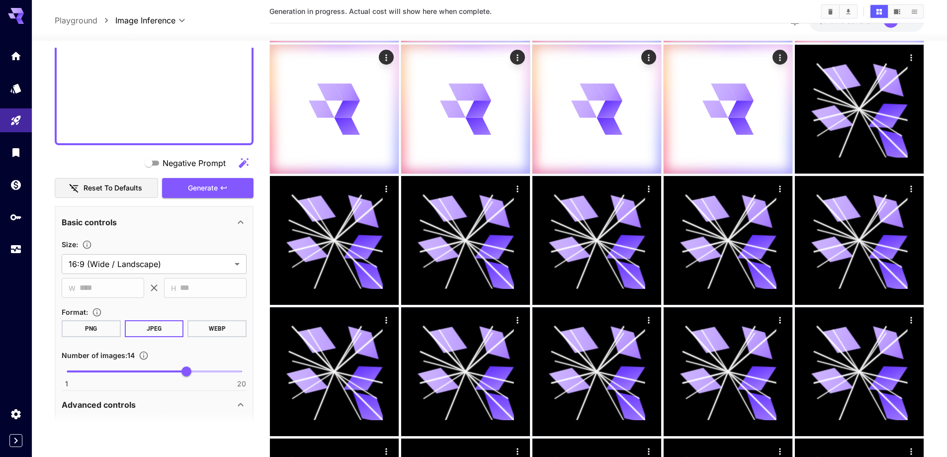
scroll to position [664, 0]
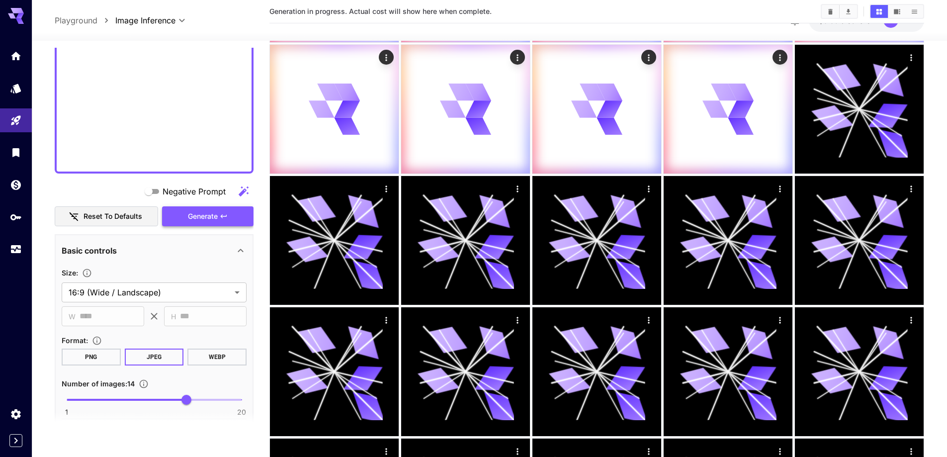
click at [191, 215] on span "Generate" at bounding box center [203, 216] width 30 height 12
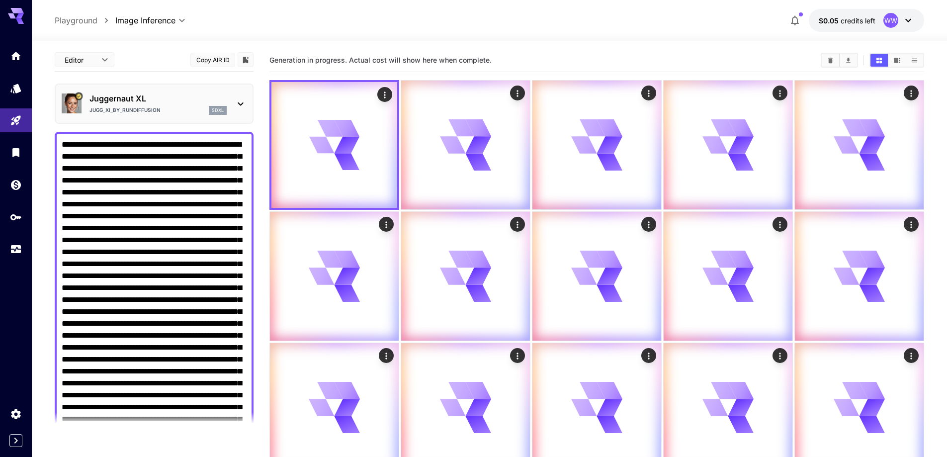
scroll to position [0, 0]
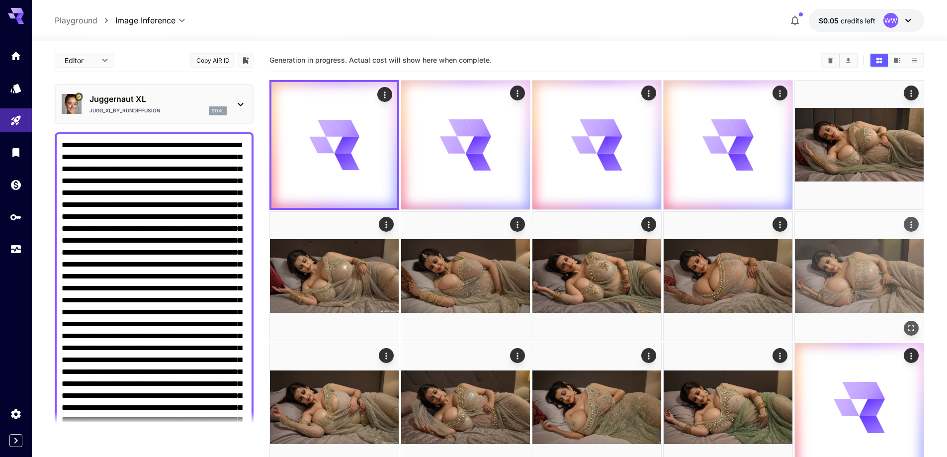
click at [912, 325] on icon "Open in fullscreen" at bounding box center [911, 328] width 6 height 6
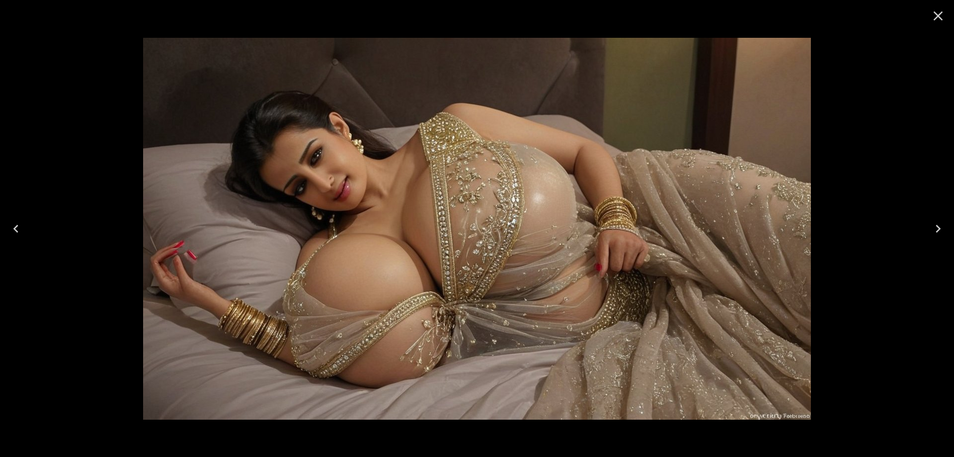
drag, startPoint x: 944, startPoint y: 10, endPoint x: 929, endPoint y: 40, distance: 33.3
click at [944, 10] on icon "Close" at bounding box center [938, 16] width 16 height 16
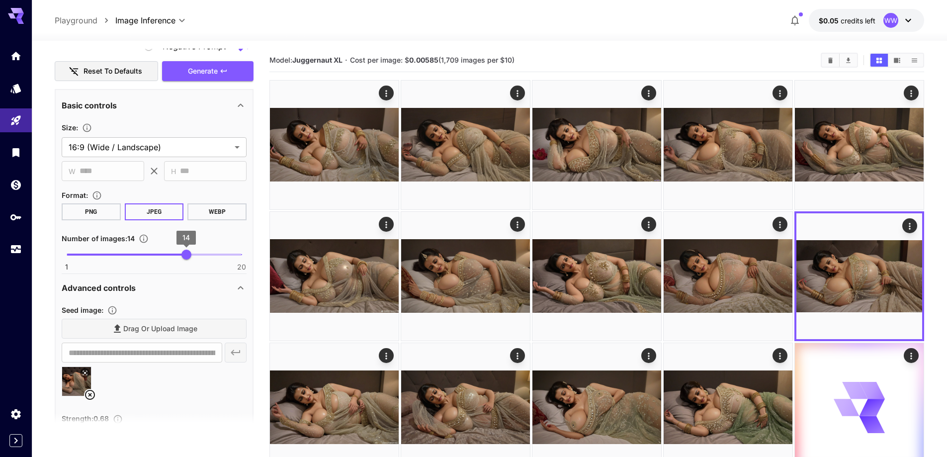
scroll to position [895, 0]
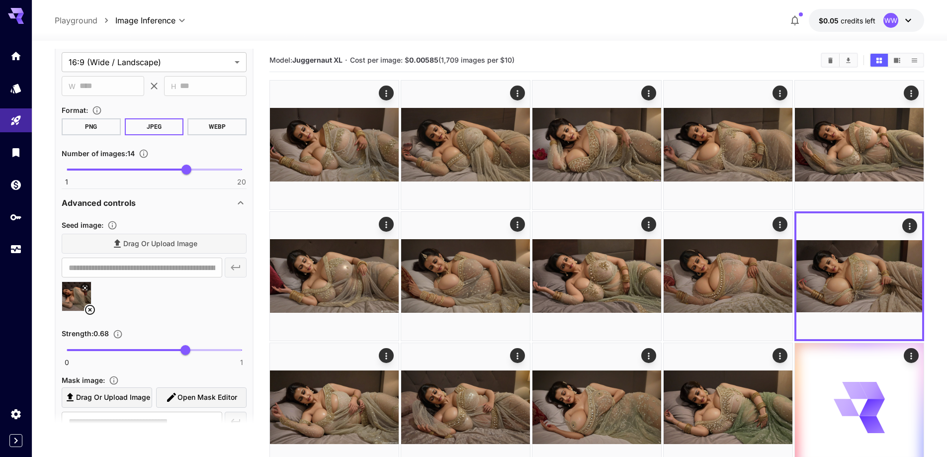
click at [92, 306] on icon at bounding box center [90, 310] width 10 height 10
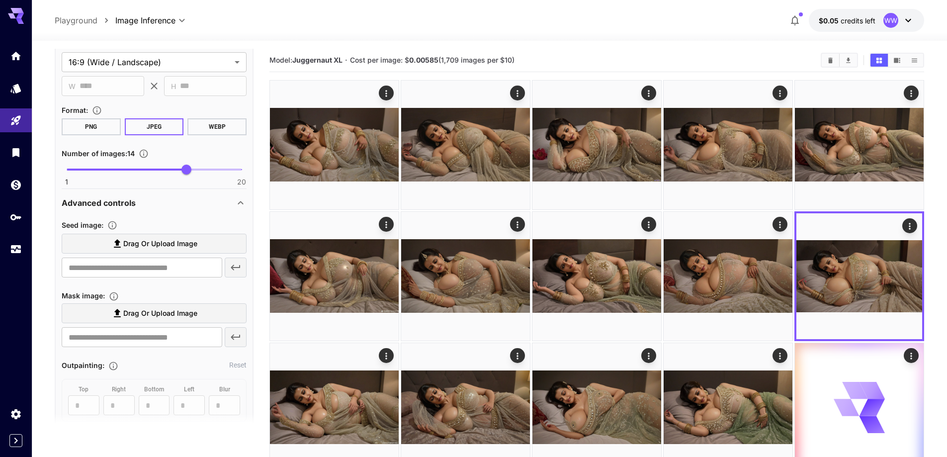
click at [159, 250] on label "Drag or upload image" at bounding box center [154, 244] width 185 height 20
click at [0, 0] on input "Drag or upload image" at bounding box center [0, 0] width 0 height 0
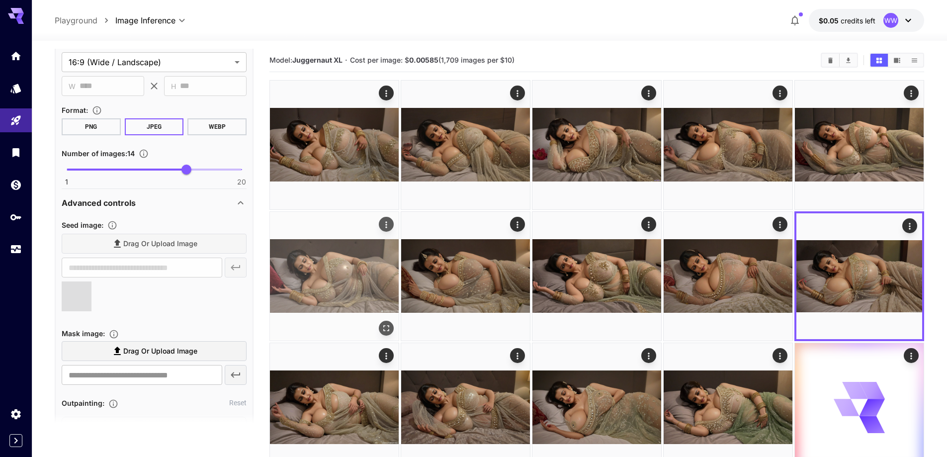
type input "**********"
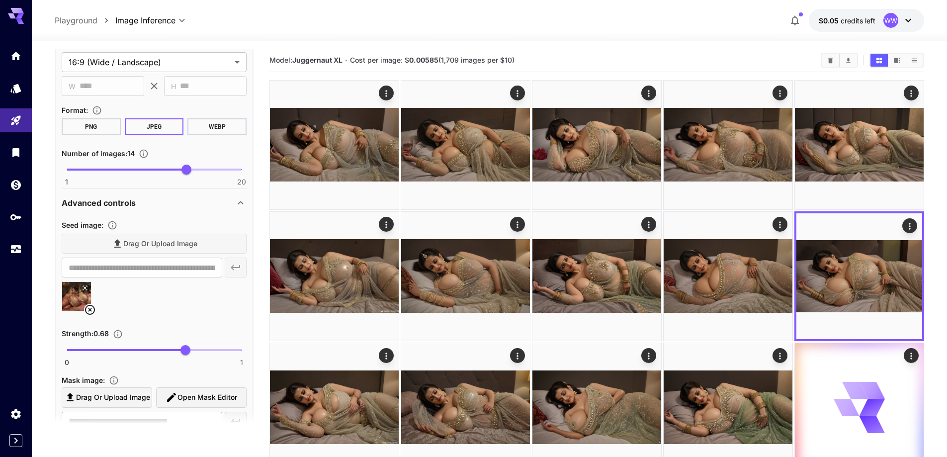
scroll to position [795, 0]
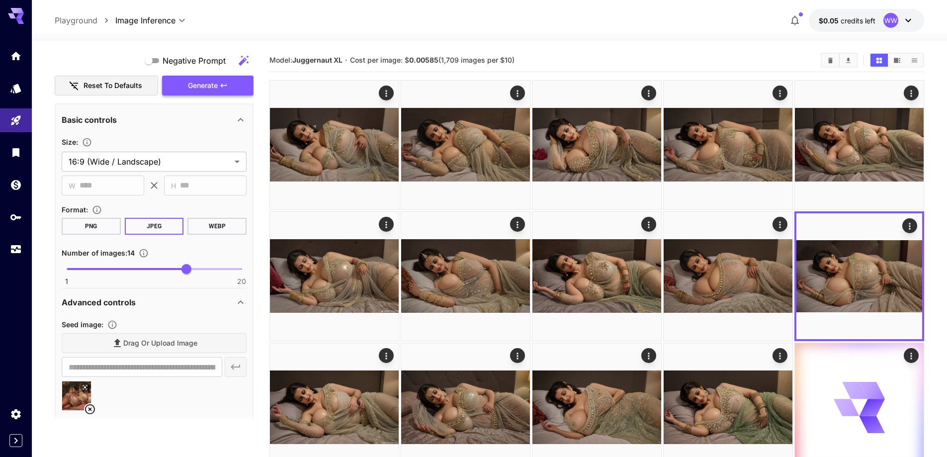
click at [231, 93] on button "Generate" at bounding box center [207, 86] width 91 height 20
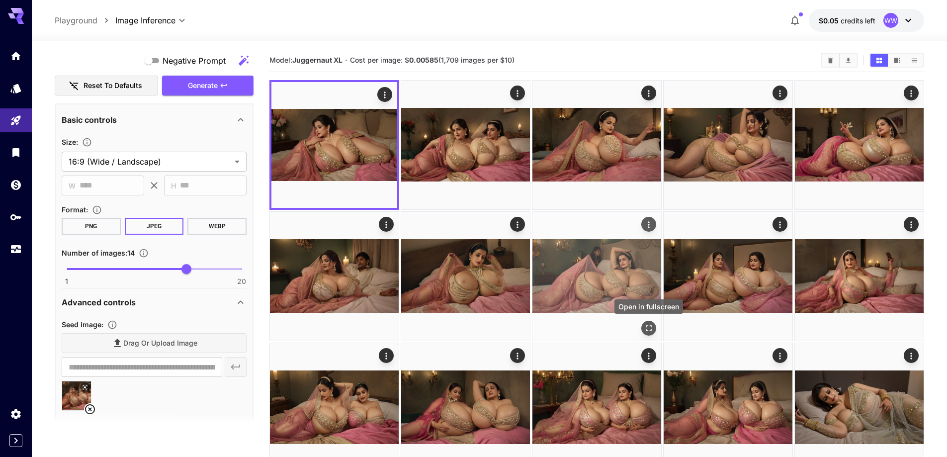
click at [647, 326] on icon "Open in fullscreen" at bounding box center [649, 328] width 10 height 10
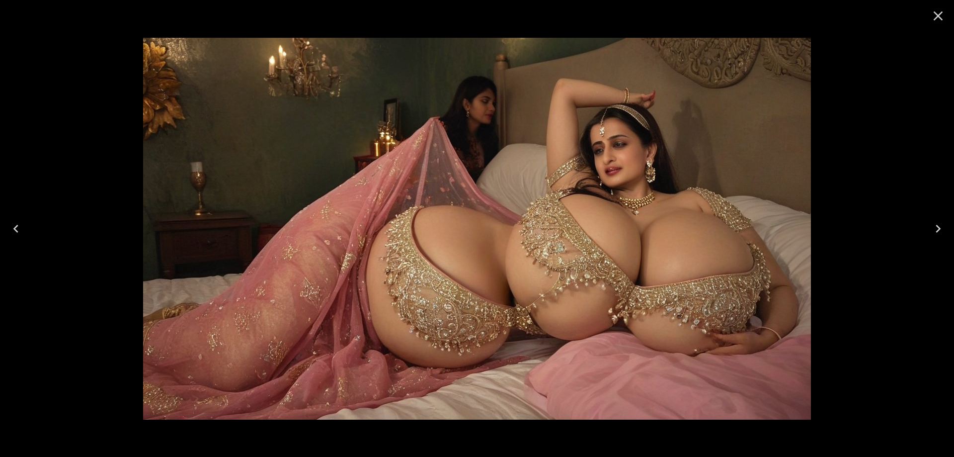
click at [942, 224] on icon "Next" at bounding box center [938, 229] width 16 height 16
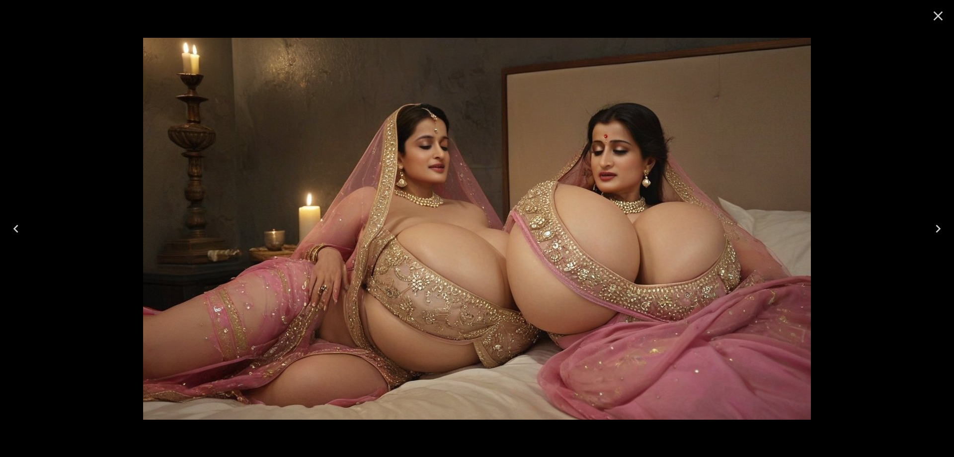
click at [942, 224] on icon "Next" at bounding box center [938, 229] width 16 height 16
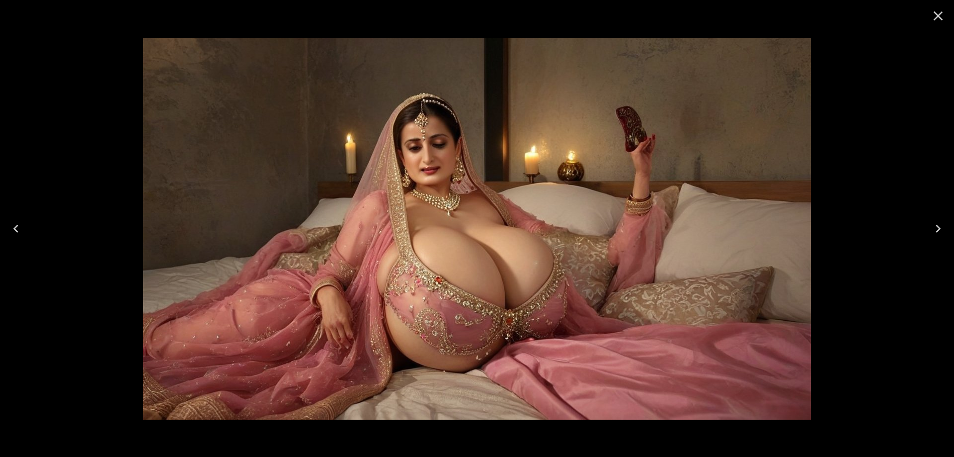
click at [938, 20] on icon "Close" at bounding box center [938, 16] width 16 height 16
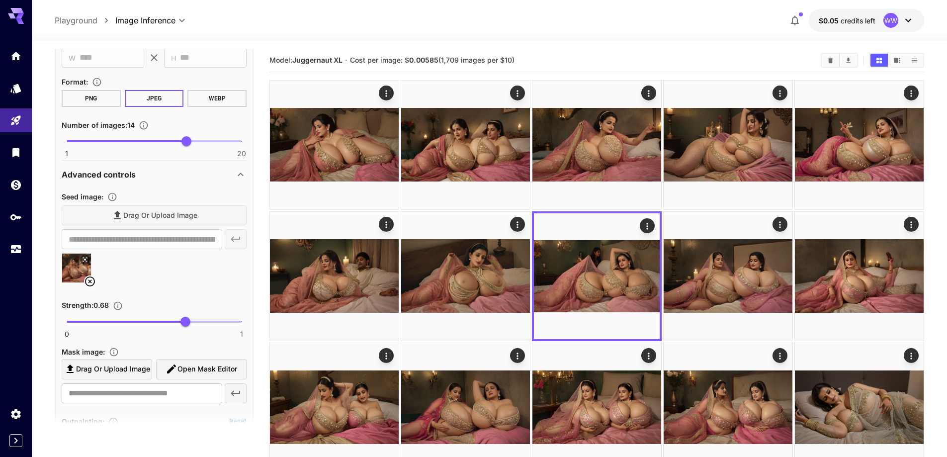
scroll to position [944, 0]
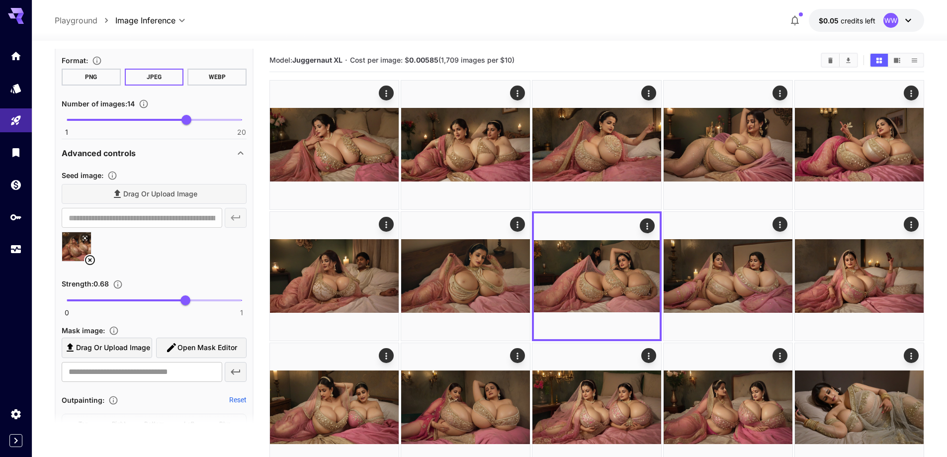
click at [94, 260] on icon at bounding box center [90, 260] width 12 height 12
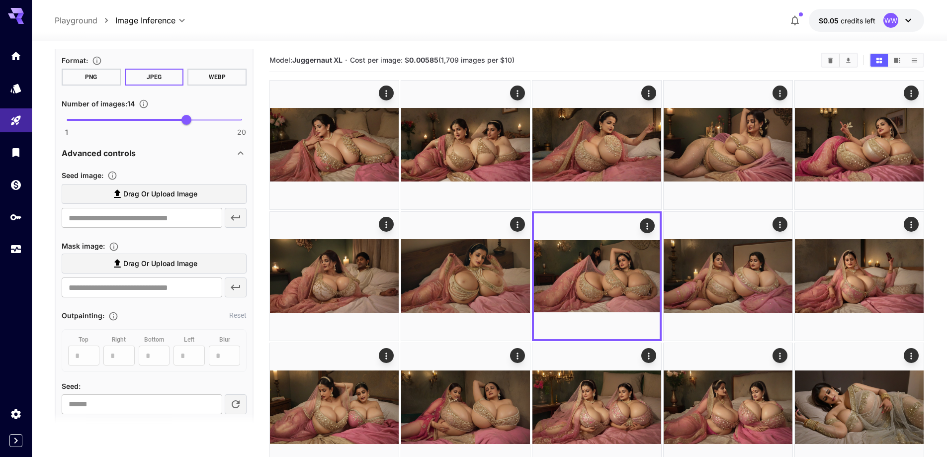
click at [175, 195] on span "Drag or upload image" at bounding box center [160, 194] width 74 height 12
click at [0, 0] on input "Drag or upload image" at bounding box center [0, 0] width 0 height 0
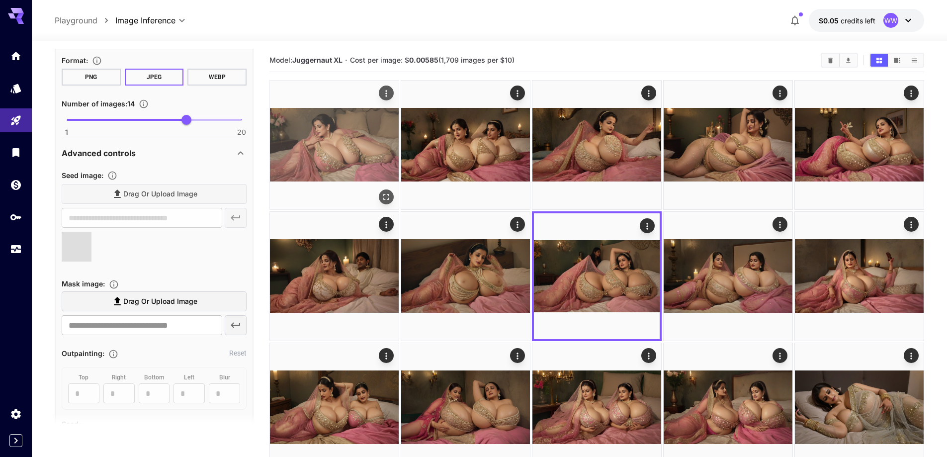
type input "**********"
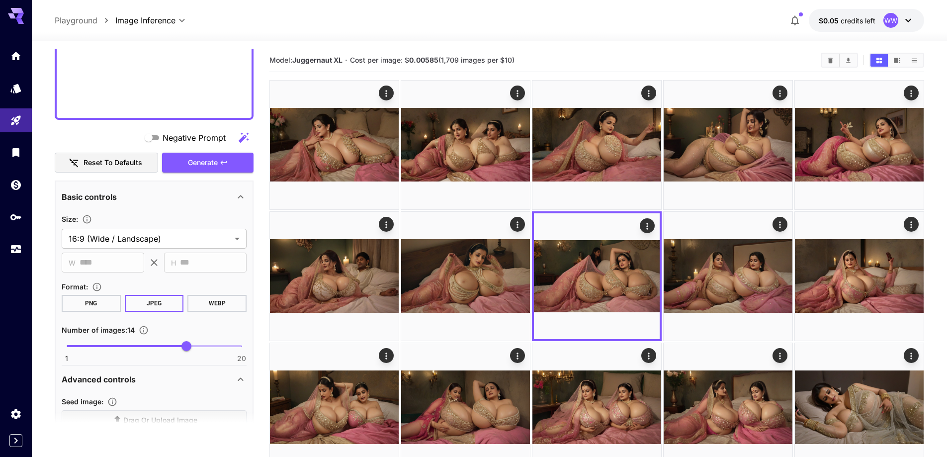
scroll to position [696, 0]
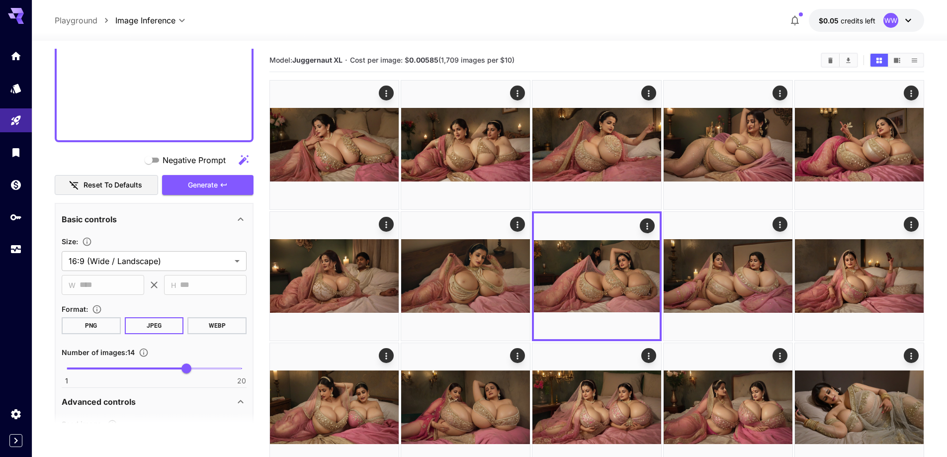
click at [223, 179] on button "Generate" at bounding box center [207, 185] width 91 height 20
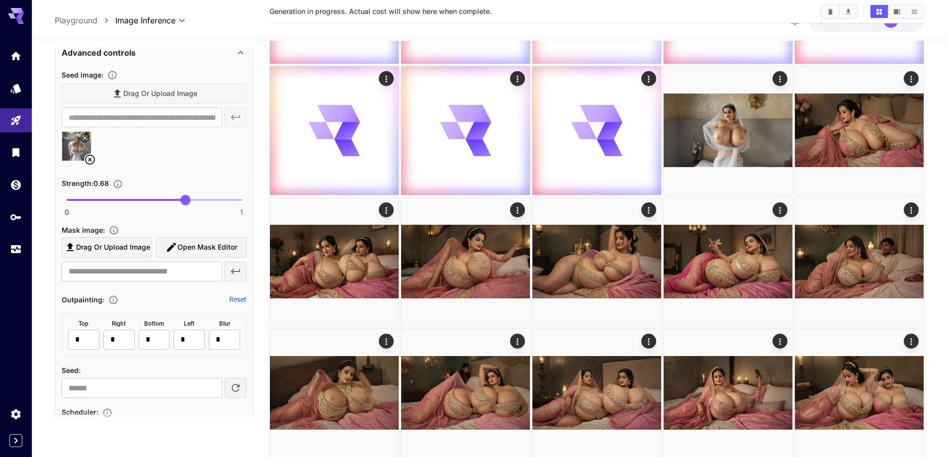
scroll to position [298, 0]
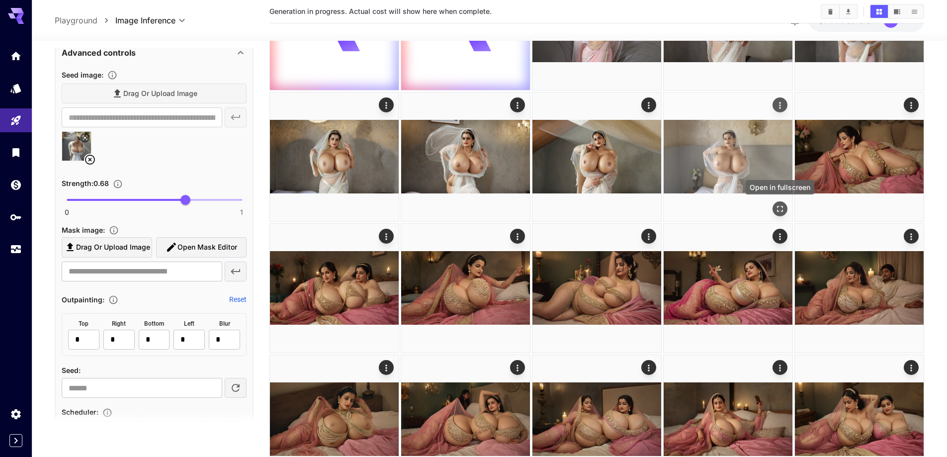
click at [782, 210] on icon "Open in fullscreen" at bounding box center [780, 209] width 10 height 10
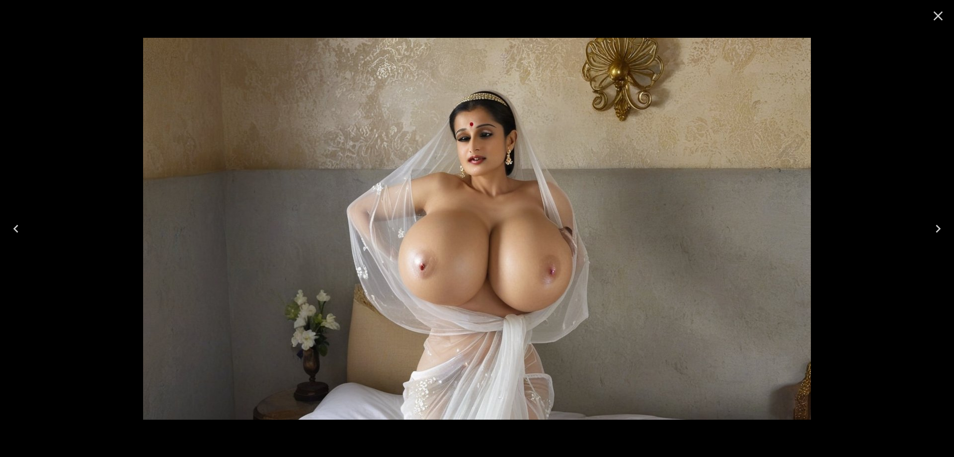
click at [938, 22] on icon "Close" at bounding box center [938, 16] width 16 height 16
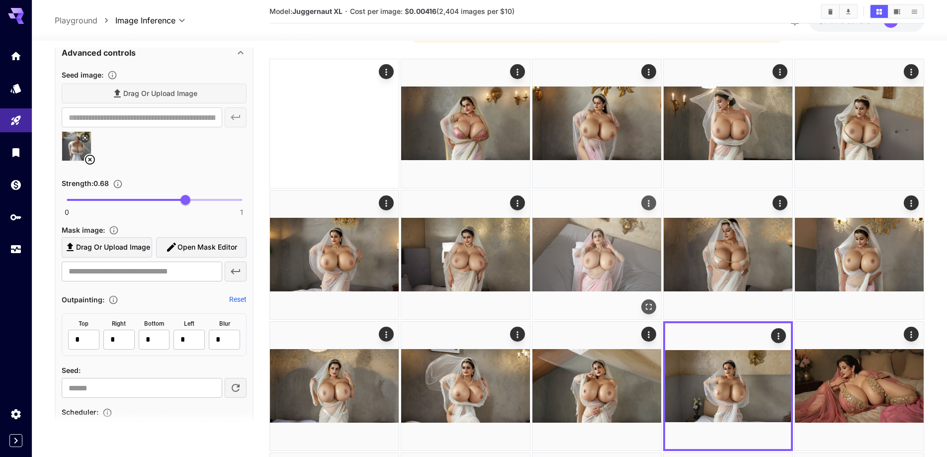
scroll to position [50, 0]
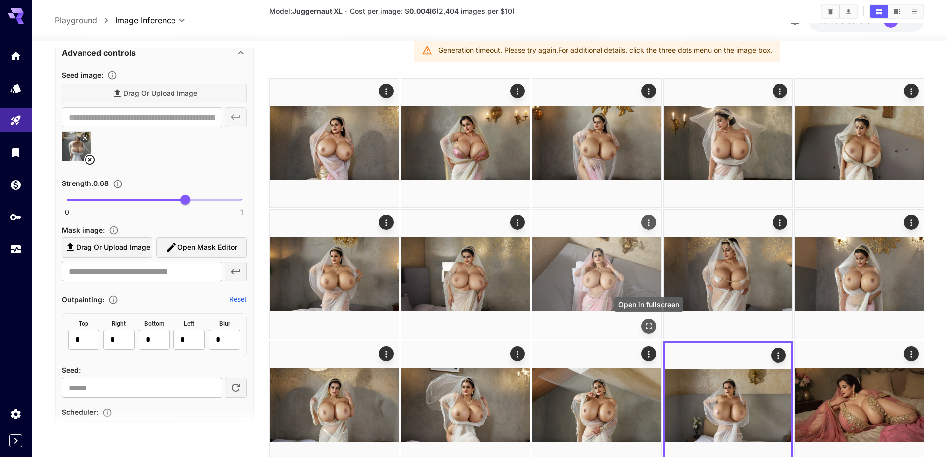
click at [648, 329] on icon "Open in fullscreen" at bounding box center [649, 326] width 10 height 10
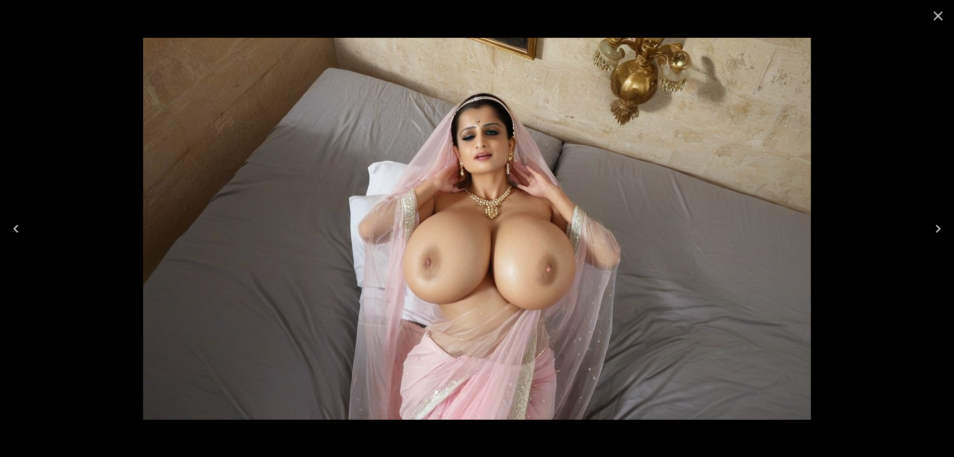
click at [940, 20] on icon "Close" at bounding box center [938, 16] width 16 height 16
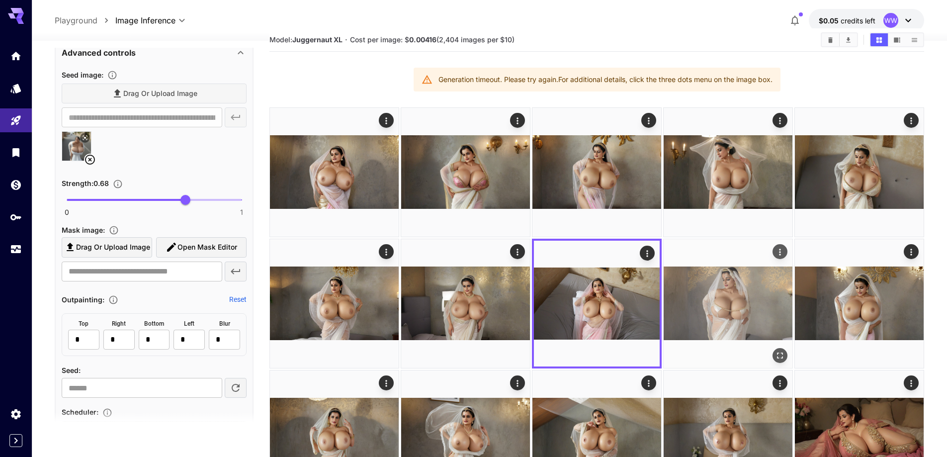
scroll to position [0, 0]
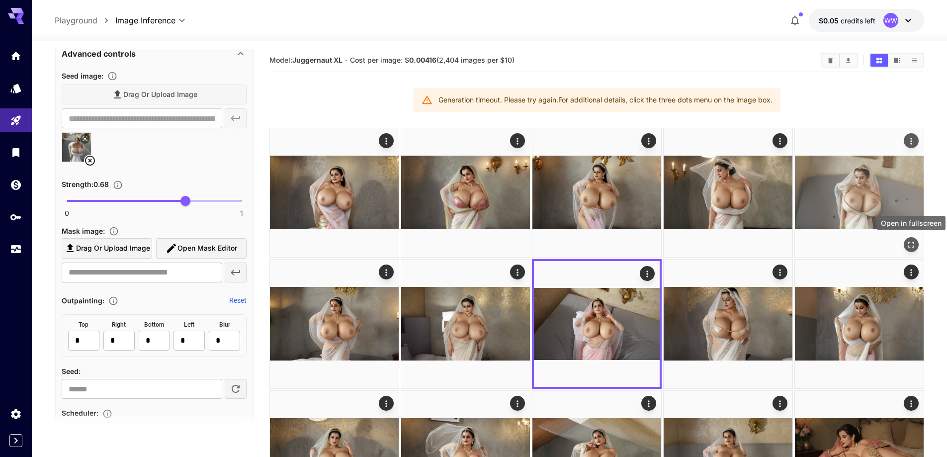
click at [909, 242] on icon "Open in fullscreen" at bounding box center [911, 245] width 6 height 6
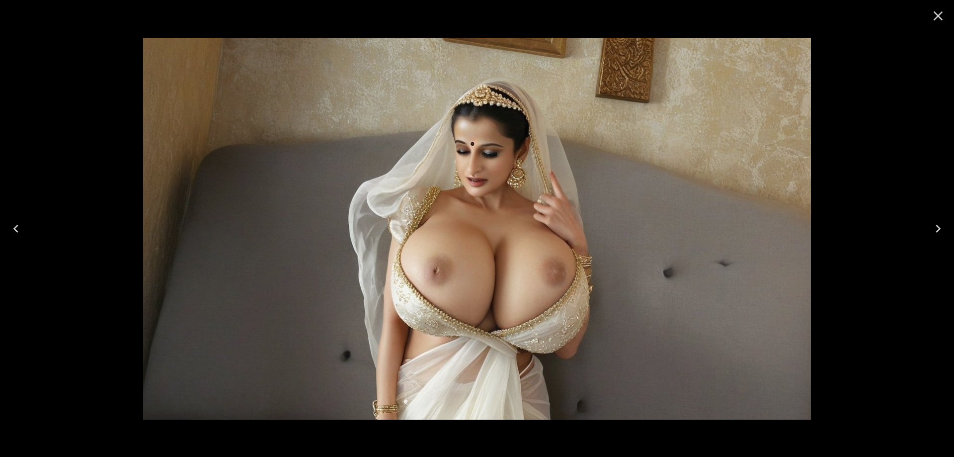
click at [937, 9] on icon "Close" at bounding box center [938, 16] width 16 height 16
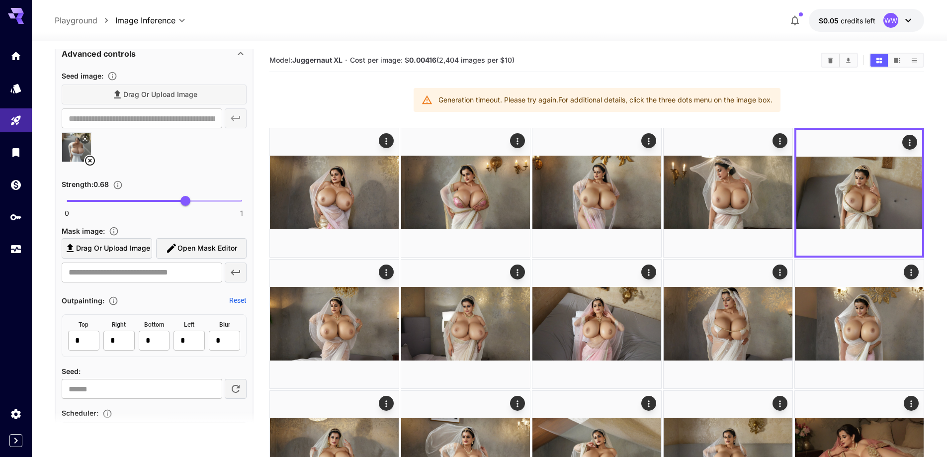
click at [91, 157] on icon at bounding box center [90, 161] width 12 height 12
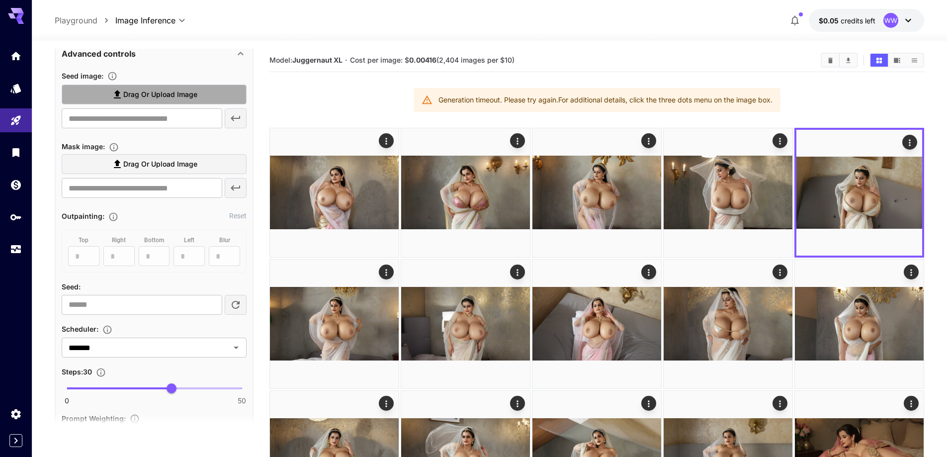
click at [167, 91] on span "Drag or upload image" at bounding box center [160, 94] width 74 height 12
click at [0, 0] on input "Drag or upload image" at bounding box center [0, 0] width 0 height 0
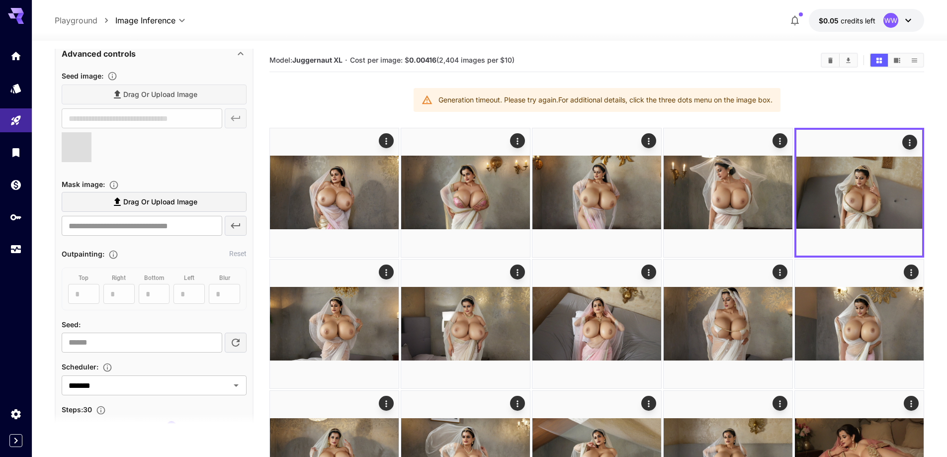
type input "**********"
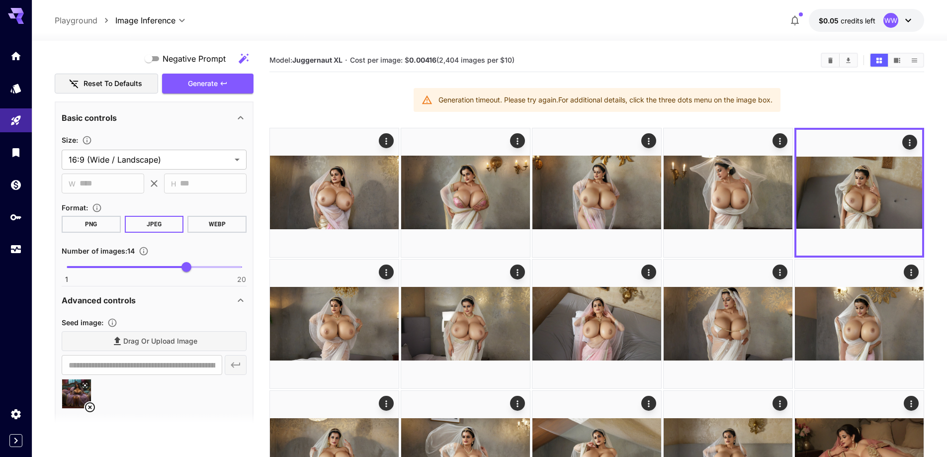
scroll to position [795, 0]
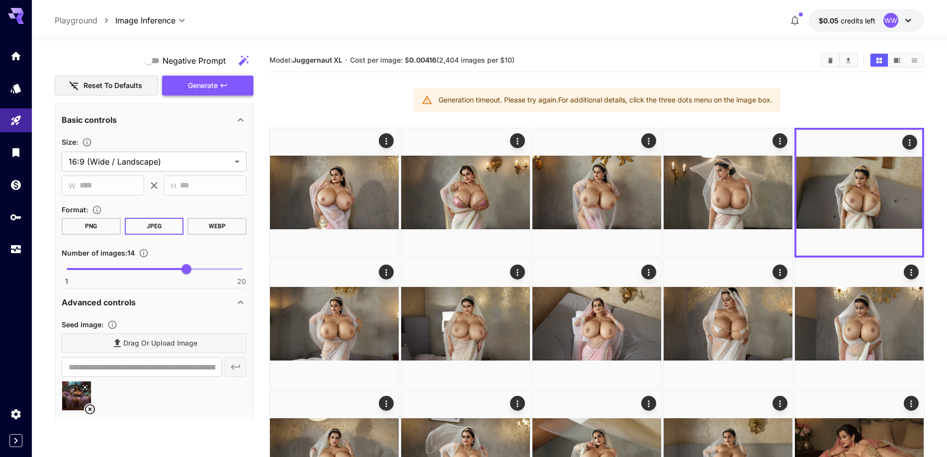
click at [229, 85] on button "Generate" at bounding box center [207, 86] width 91 height 20
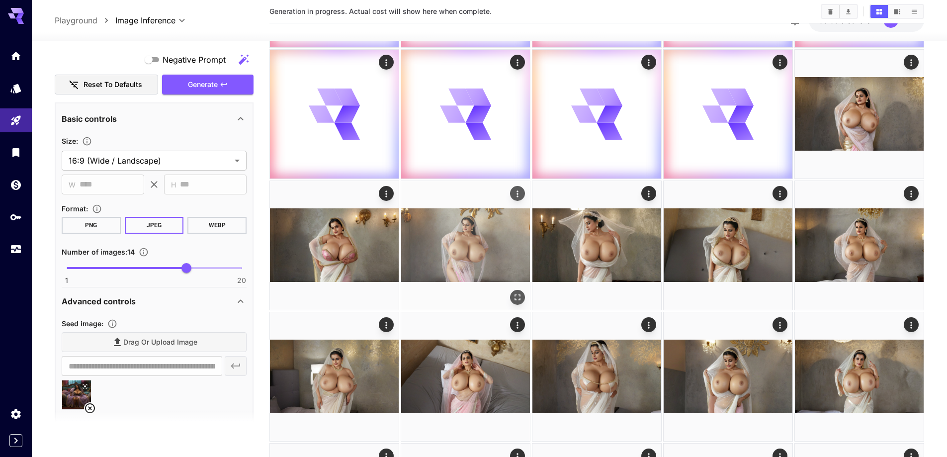
scroll to position [298, 0]
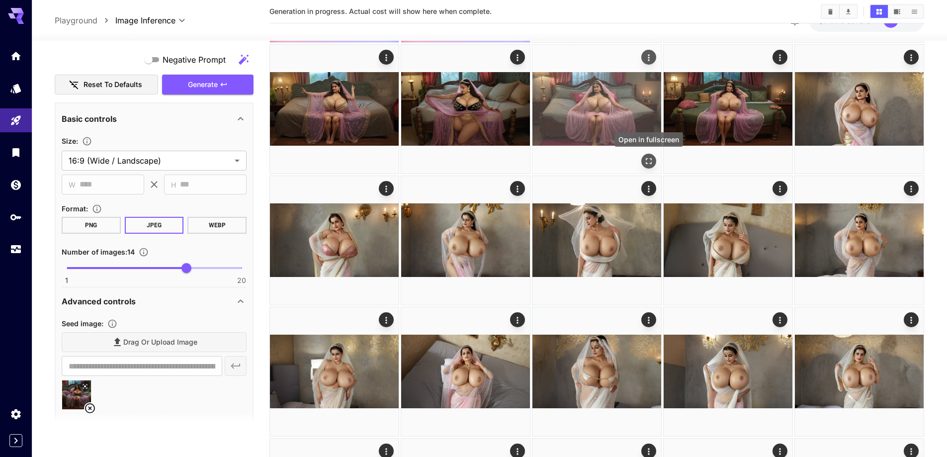
click at [650, 160] on icon "Open in fullscreen" at bounding box center [649, 161] width 10 height 10
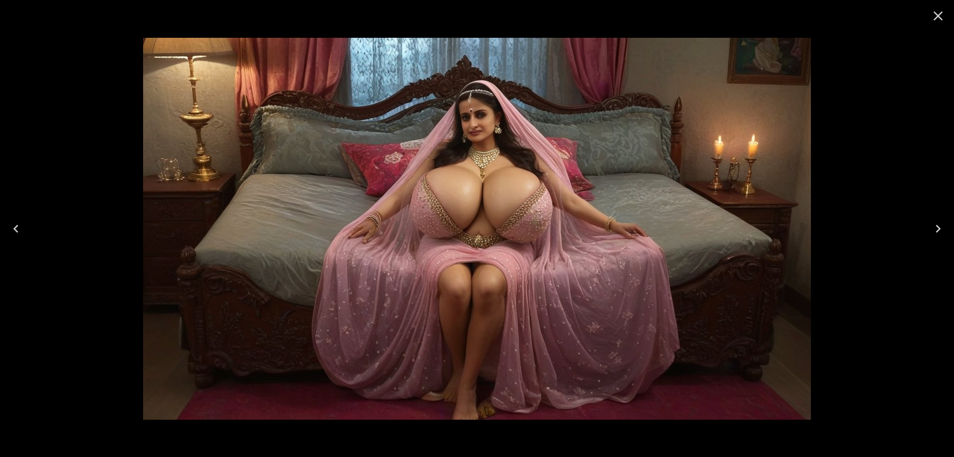
click at [934, 233] on icon "Next" at bounding box center [938, 229] width 16 height 16
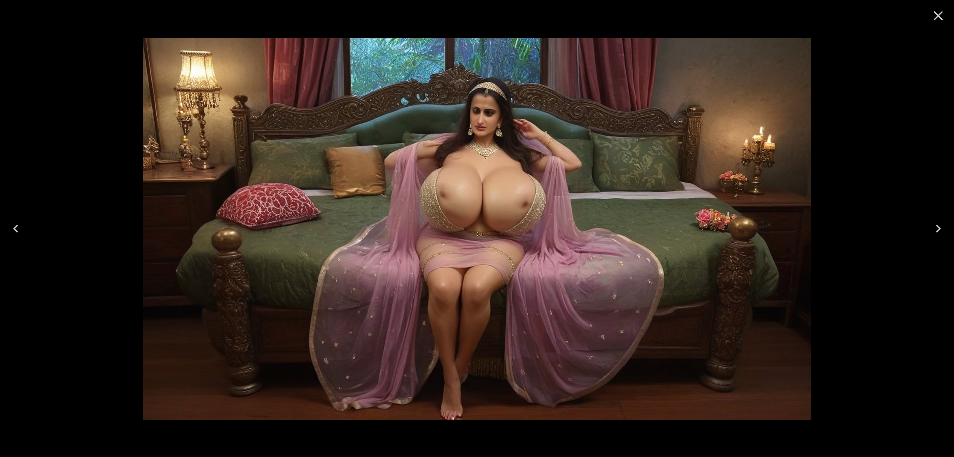
click at [934, 233] on icon "Next" at bounding box center [938, 229] width 16 height 16
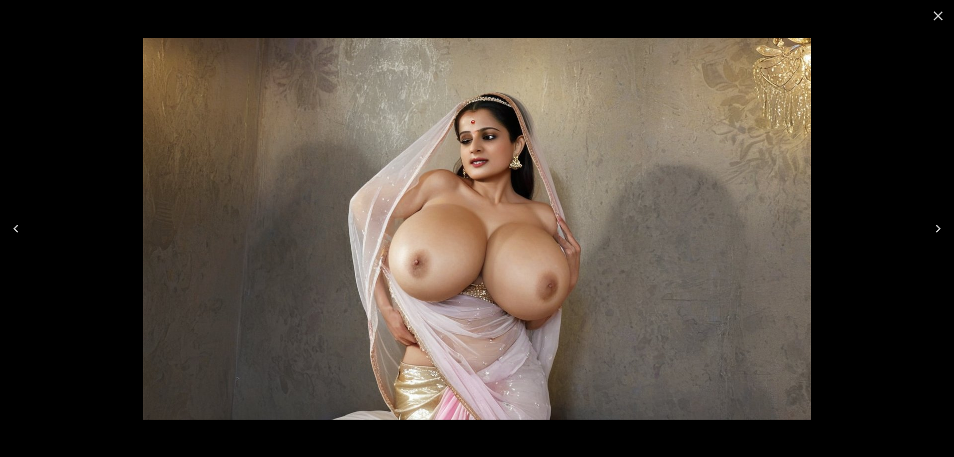
click at [19, 234] on icon "Previous" at bounding box center [16, 229] width 16 height 16
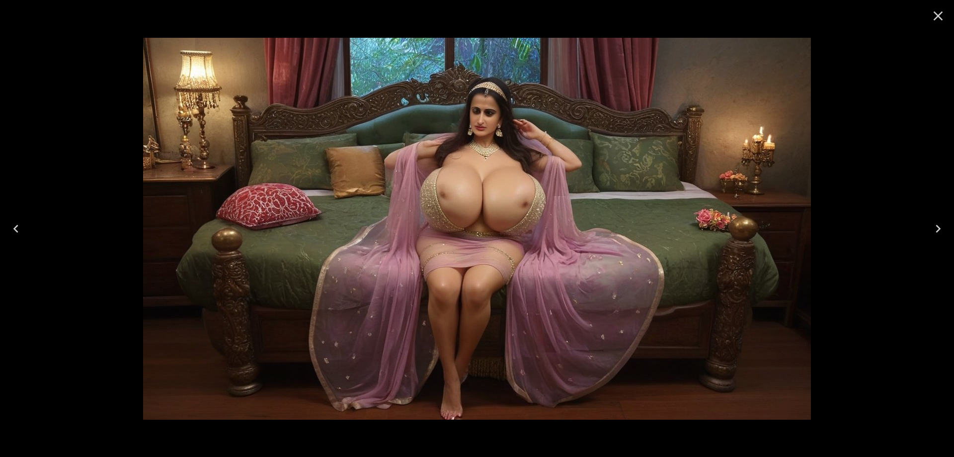
click at [19, 234] on icon "Previous" at bounding box center [16, 229] width 16 height 16
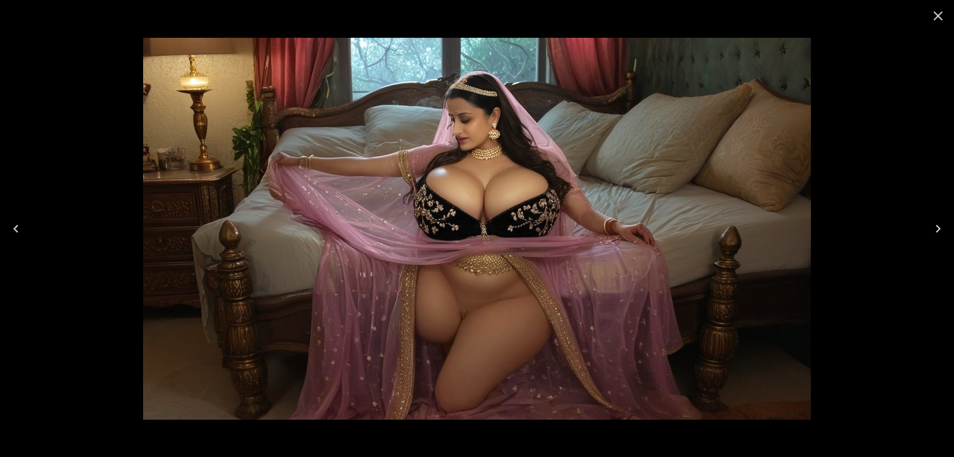
click at [19, 234] on icon "Previous" at bounding box center [16, 229] width 16 height 16
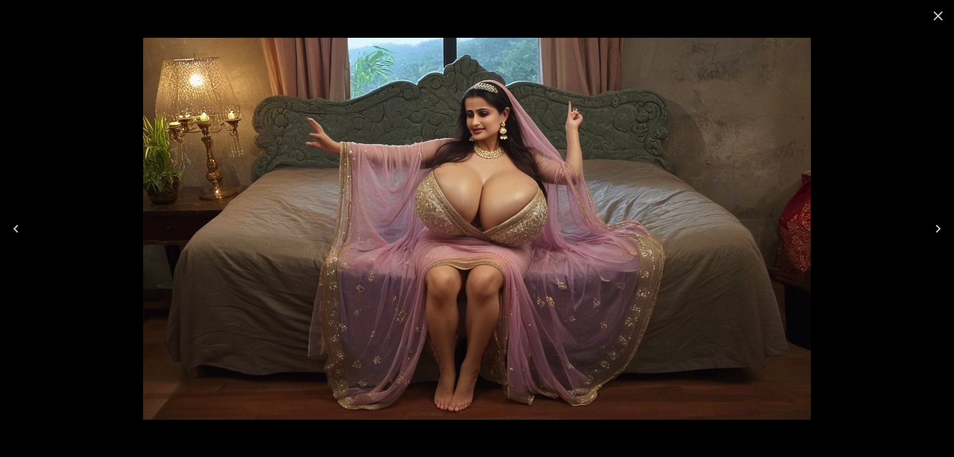
click at [19, 234] on icon "Previous" at bounding box center [16, 229] width 16 height 16
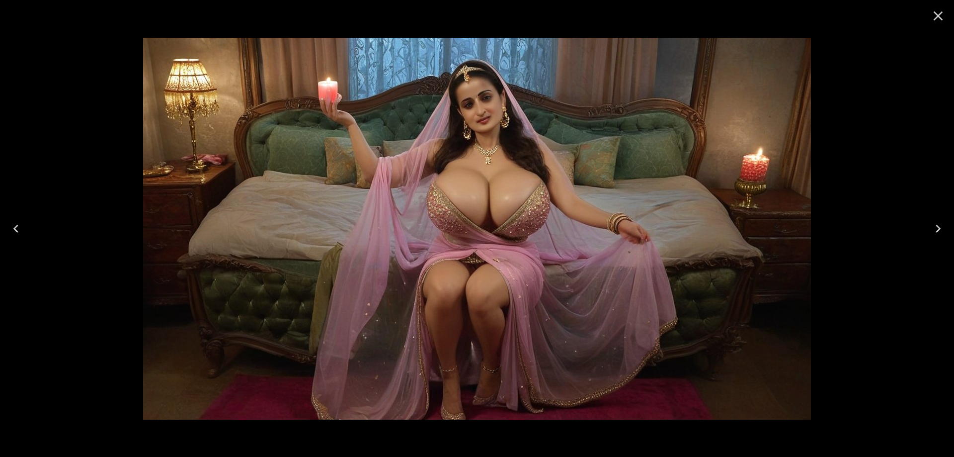
click at [19, 234] on icon "Previous" at bounding box center [16, 229] width 16 height 16
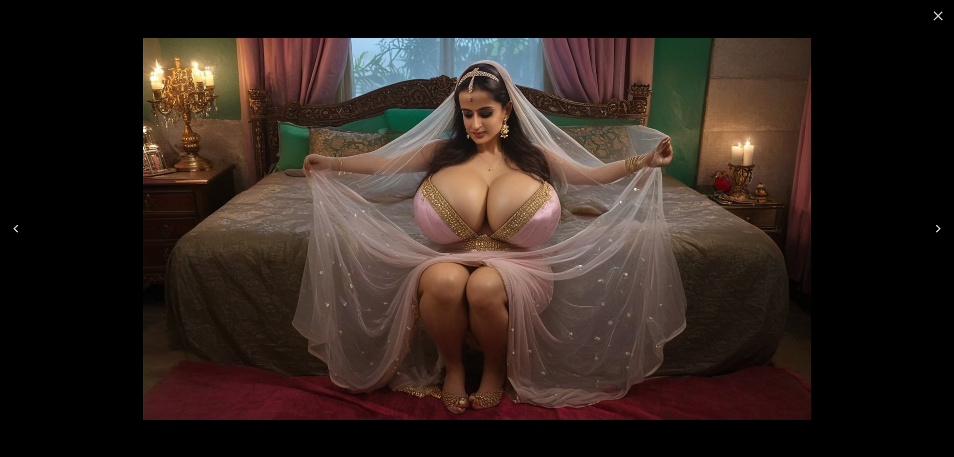
click at [19, 234] on icon "Previous" at bounding box center [16, 229] width 16 height 16
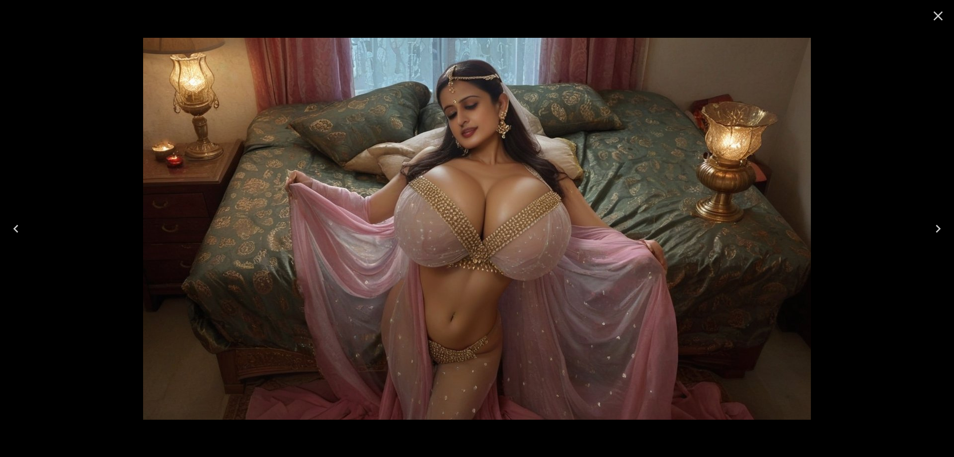
click at [19, 234] on icon "Previous" at bounding box center [16, 229] width 16 height 16
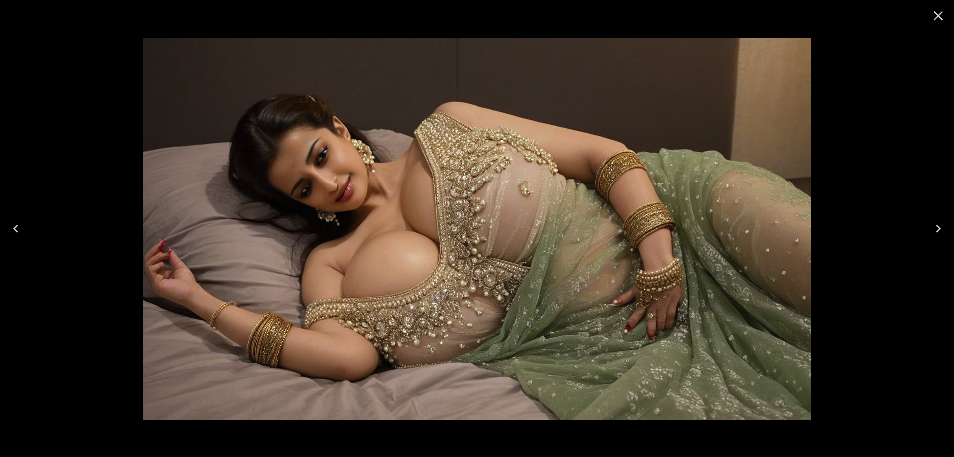
click at [19, 234] on icon "Previous" at bounding box center [16, 229] width 16 height 16
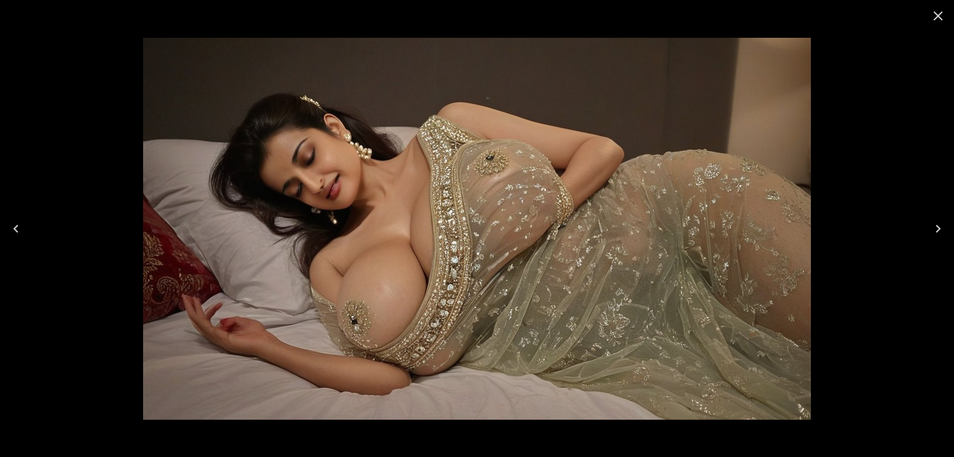
click at [930, 20] on button "Close" at bounding box center [938, 16] width 24 height 24
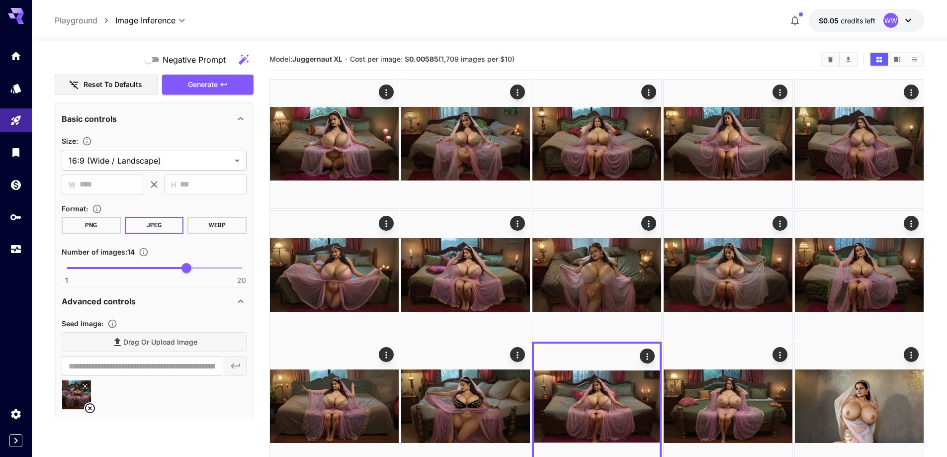
scroll to position [0, 0]
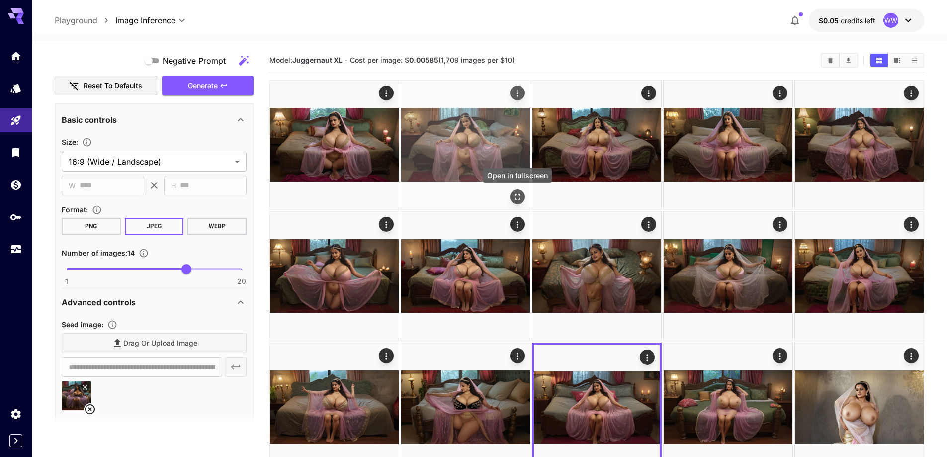
click at [511, 196] on button "Open in fullscreen" at bounding box center [517, 196] width 15 height 15
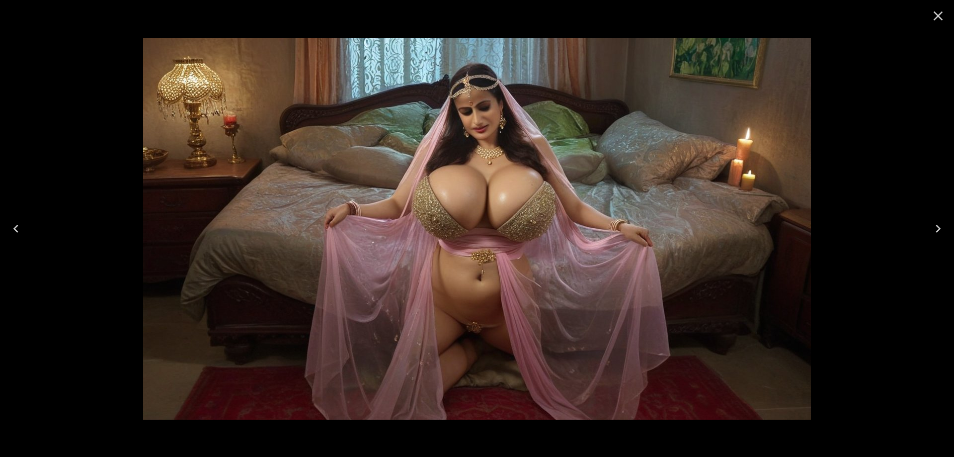
drag, startPoint x: 939, startPoint y: 22, endPoint x: 928, endPoint y: 32, distance: 14.4
click at [939, 22] on icon "Close" at bounding box center [938, 16] width 16 height 16
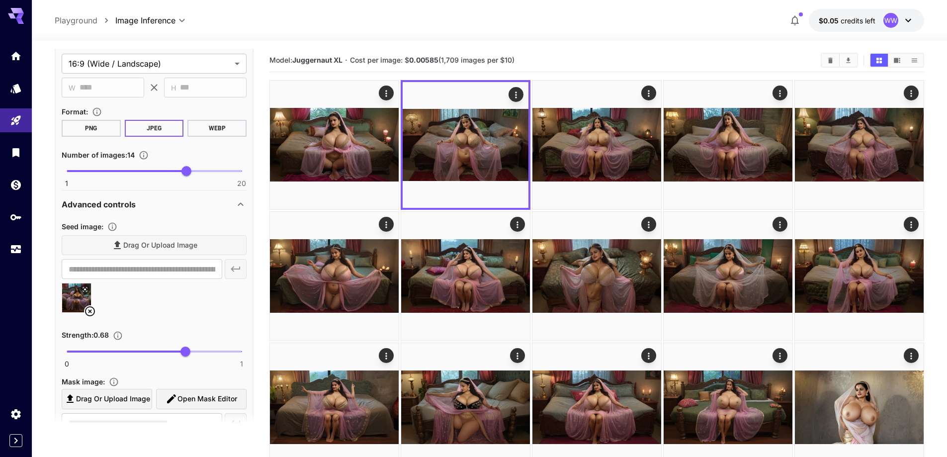
scroll to position [895, 0]
click at [92, 308] on icon at bounding box center [90, 310] width 12 height 12
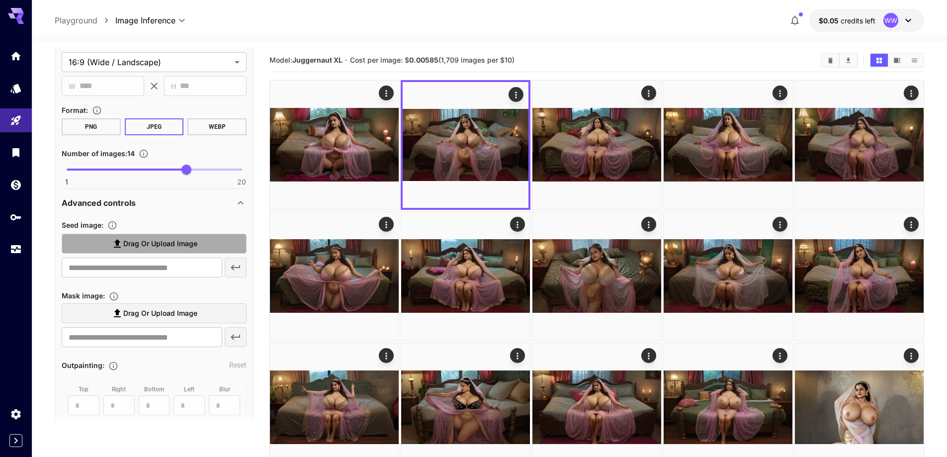
click at [182, 238] on span "Drag or upload image" at bounding box center [160, 244] width 74 height 12
click at [0, 0] on input "Drag or upload image" at bounding box center [0, 0] width 0 height 0
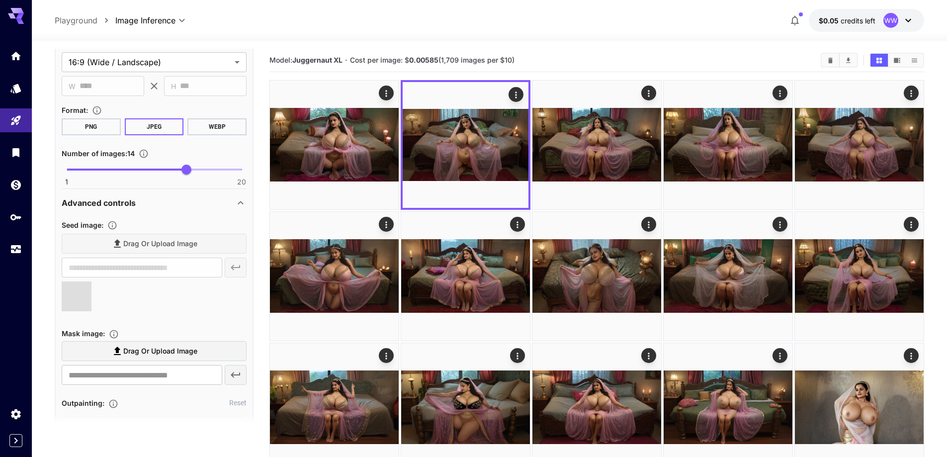
type input "**********"
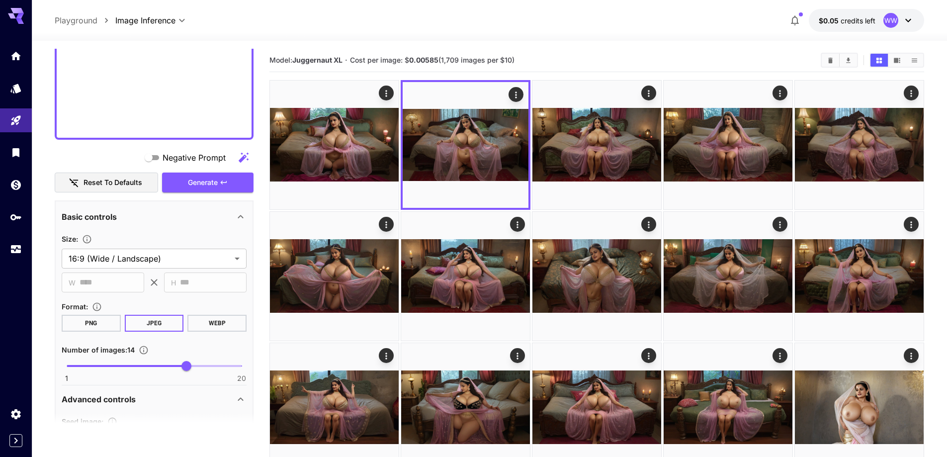
scroll to position [696, 0]
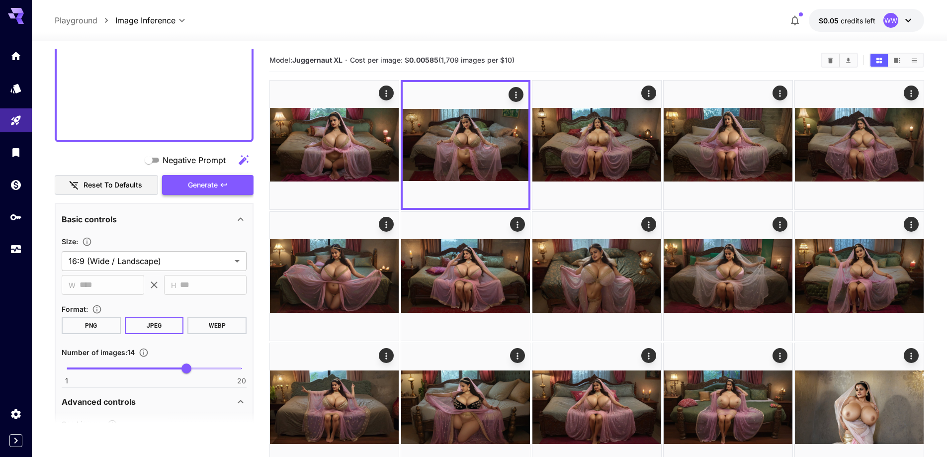
click at [231, 178] on button "Generate" at bounding box center [207, 185] width 91 height 20
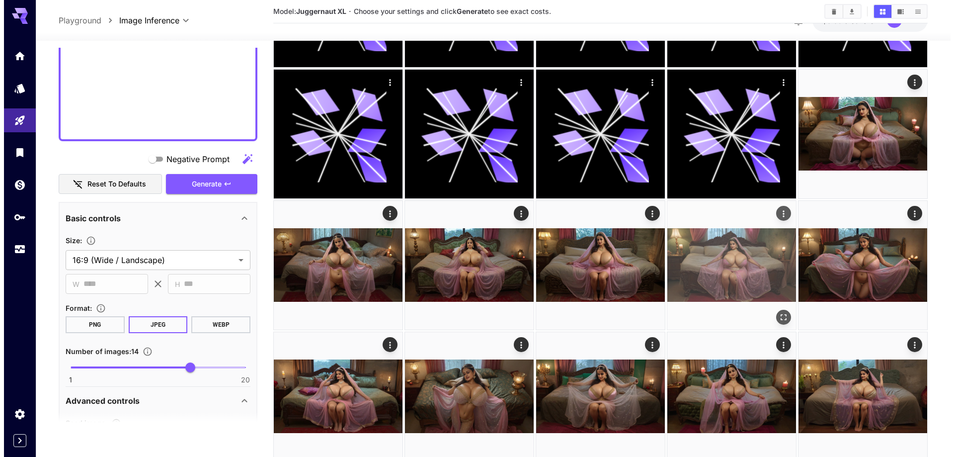
scroll to position [348, 0]
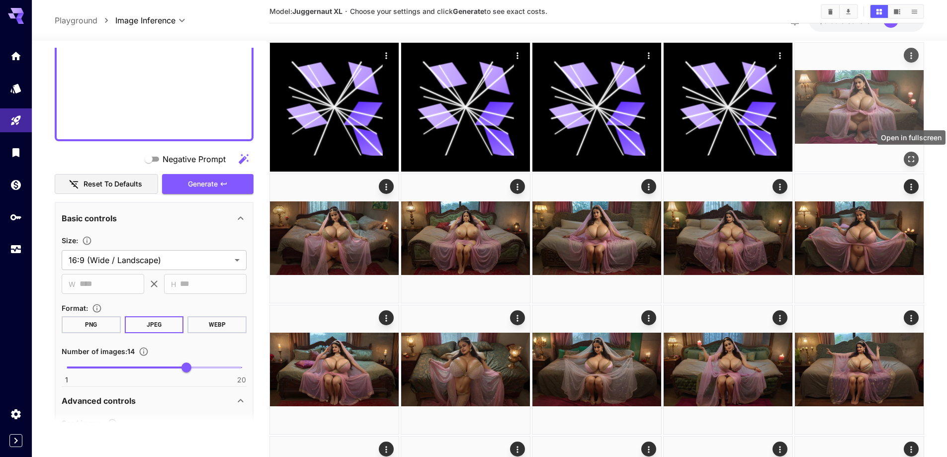
click at [910, 155] on icon "Open in fullscreen" at bounding box center [911, 159] width 10 height 10
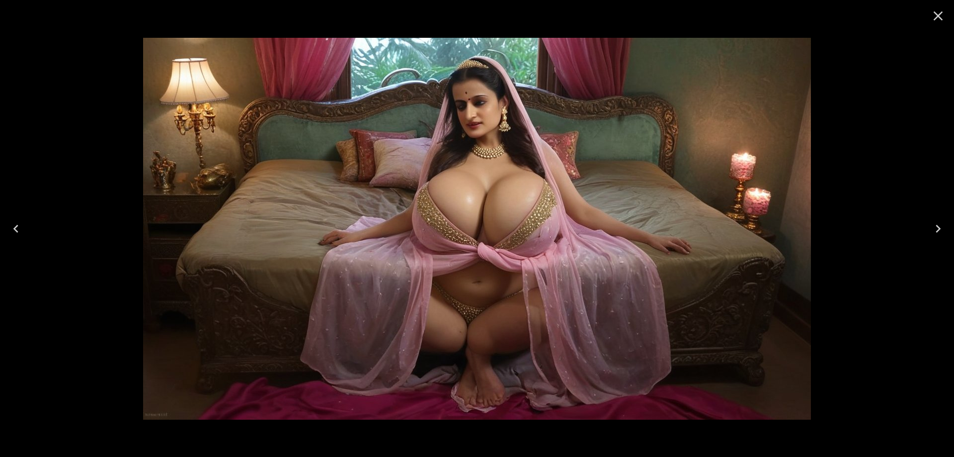
drag, startPoint x: 444, startPoint y: 107, endPoint x: 954, endPoint y: 259, distance: 531.8
click at [946, 259] on div at bounding box center [477, 228] width 954 height 457
click at [946, 228] on button "Next" at bounding box center [938, 229] width 32 height 40
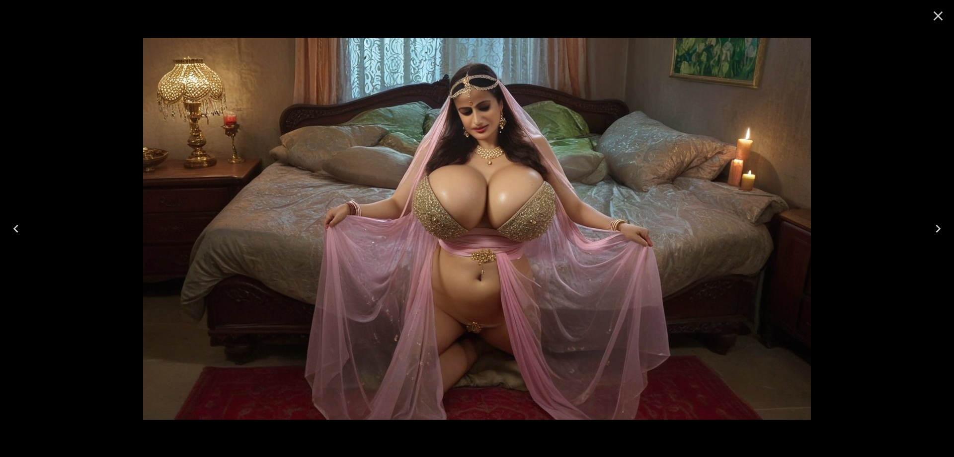
drag, startPoint x: 558, startPoint y: 103, endPoint x: 944, endPoint y: 237, distance: 408.8
click at [944, 237] on button "Next" at bounding box center [938, 229] width 32 height 40
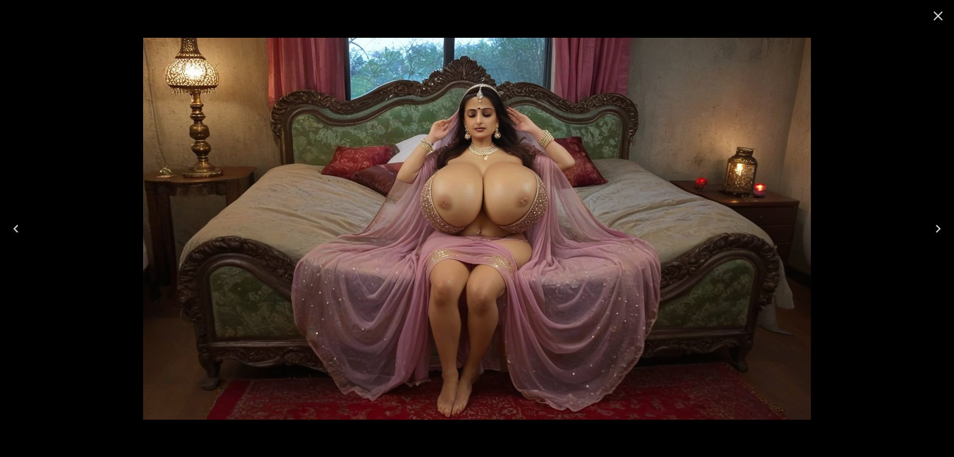
click at [937, 229] on icon "Next" at bounding box center [938, 229] width 16 height 16
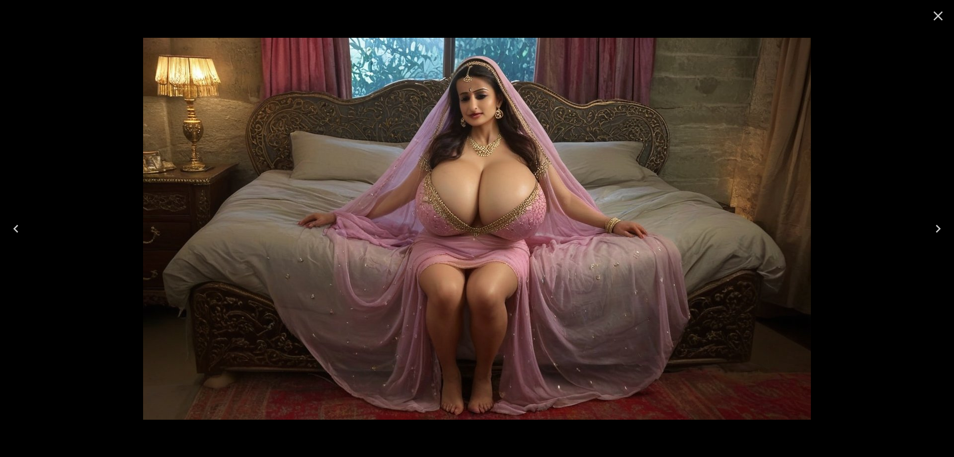
click at [932, 233] on icon "Next" at bounding box center [938, 229] width 16 height 16
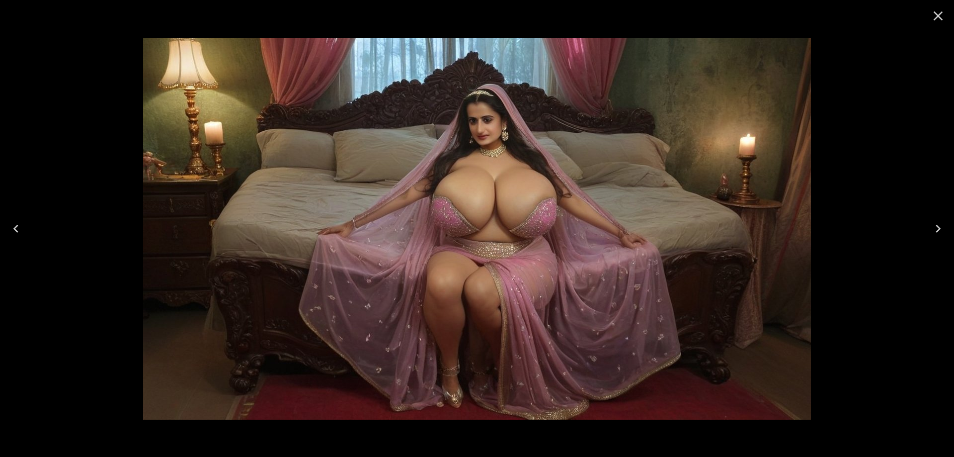
click at [939, 223] on icon "Next" at bounding box center [938, 229] width 16 height 16
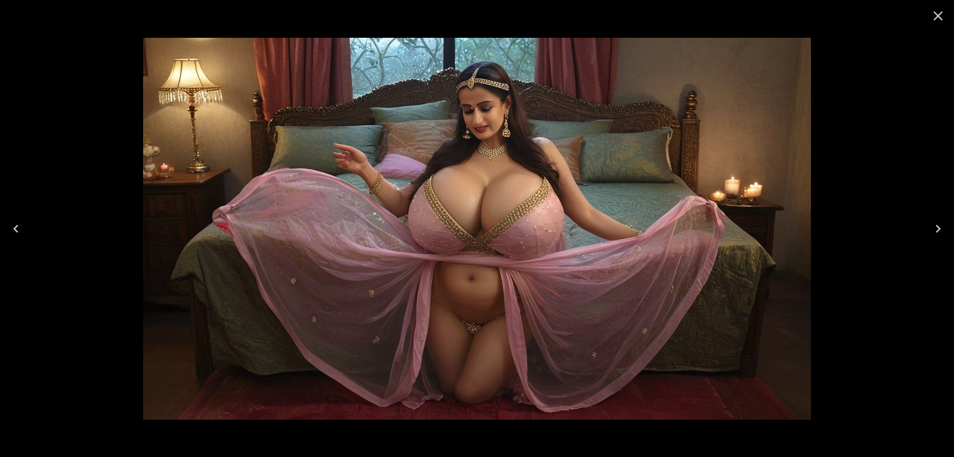
click at [935, 227] on icon "Next" at bounding box center [938, 229] width 16 height 16
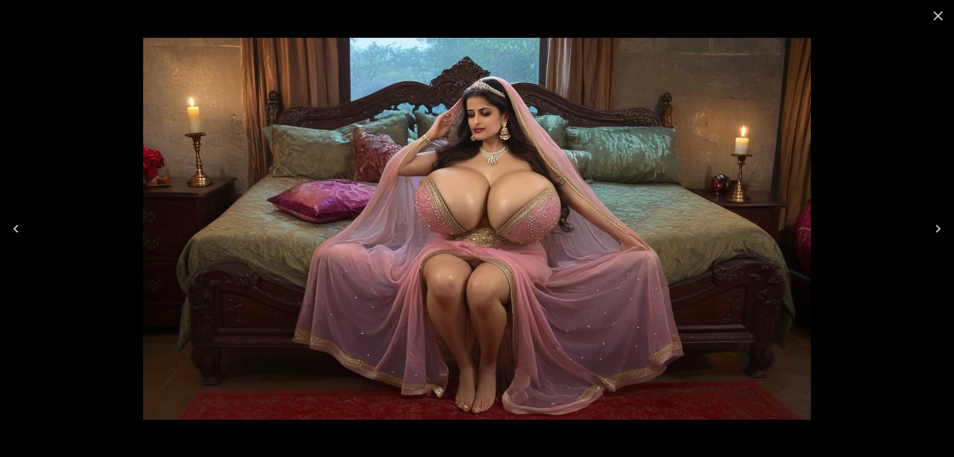
click at [936, 224] on icon "Next" at bounding box center [938, 229] width 16 height 16
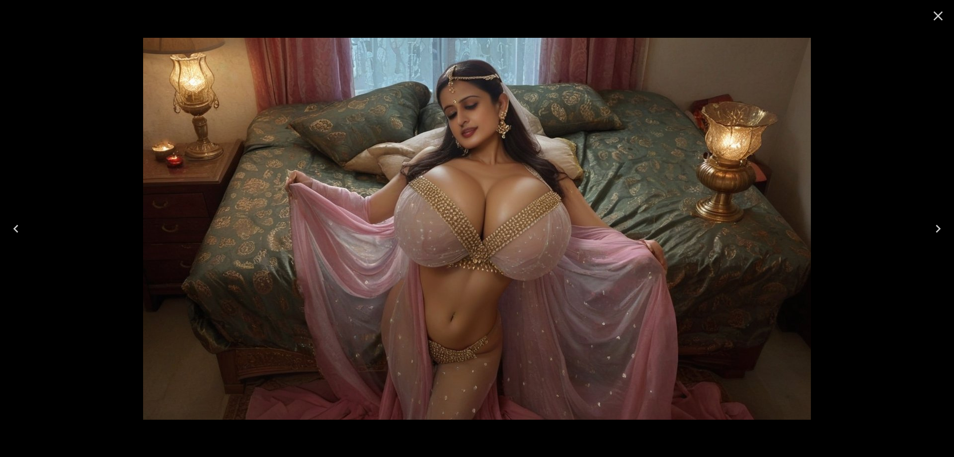
drag, startPoint x: 677, startPoint y: 168, endPoint x: 936, endPoint y: 218, distance: 263.1
click at [936, 218] on button "Next" at bounding box center [938, 229] width 32 height 40
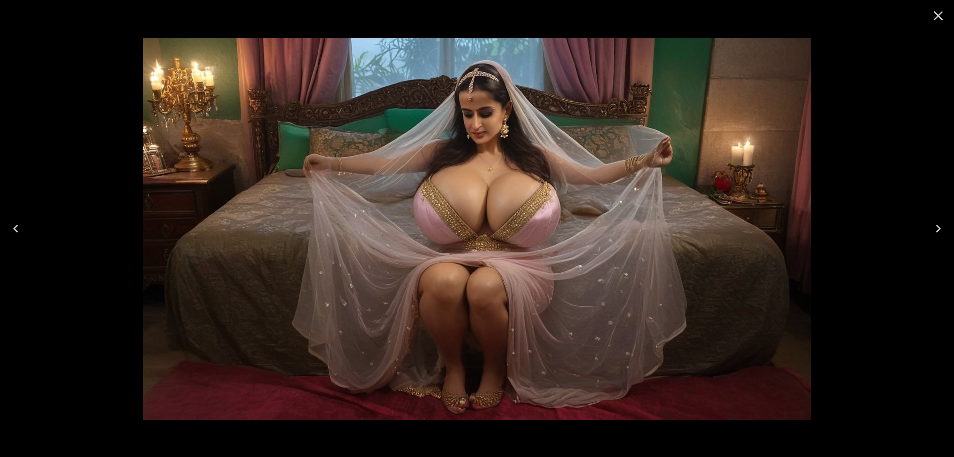
click at [936, 218] on button "Next" at bounding box center [938, 229] width 32 height 40
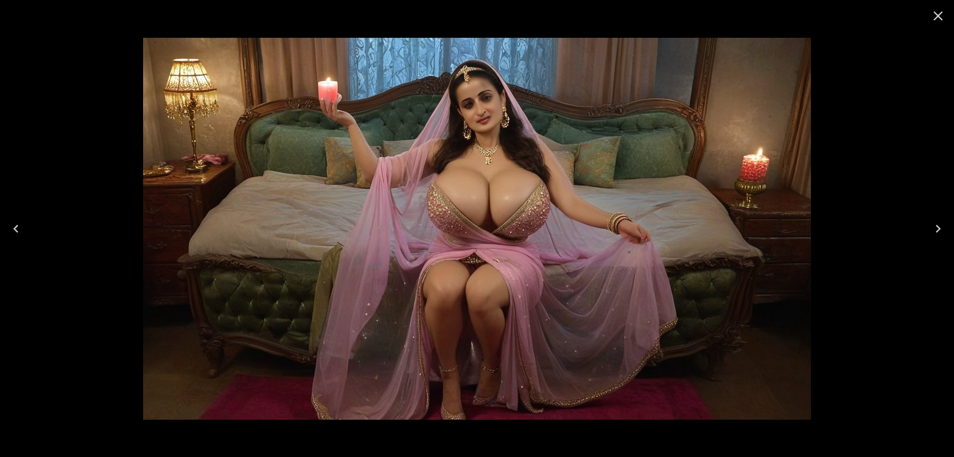
click at [925, 226] on button "Next" at bounding box center [938, 229] width 32 height 40
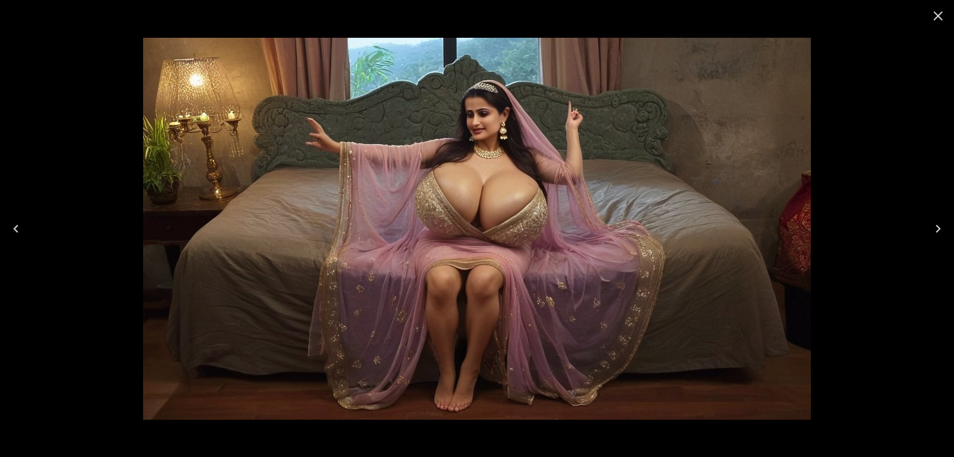
click at [925, 226] on button "Next" at bounding box center [938, 229] width 32 height 40
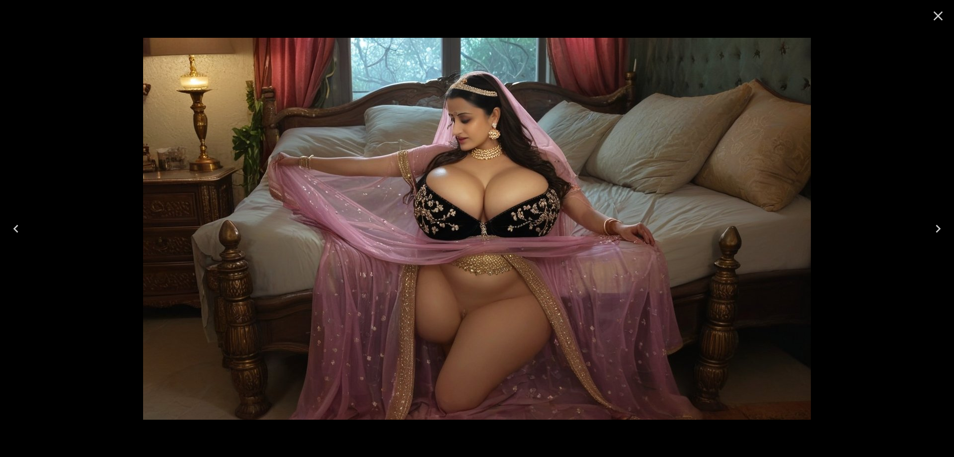
click at [940, 237] on button "Next" at bounding box center [938, 229] width 32 height 40
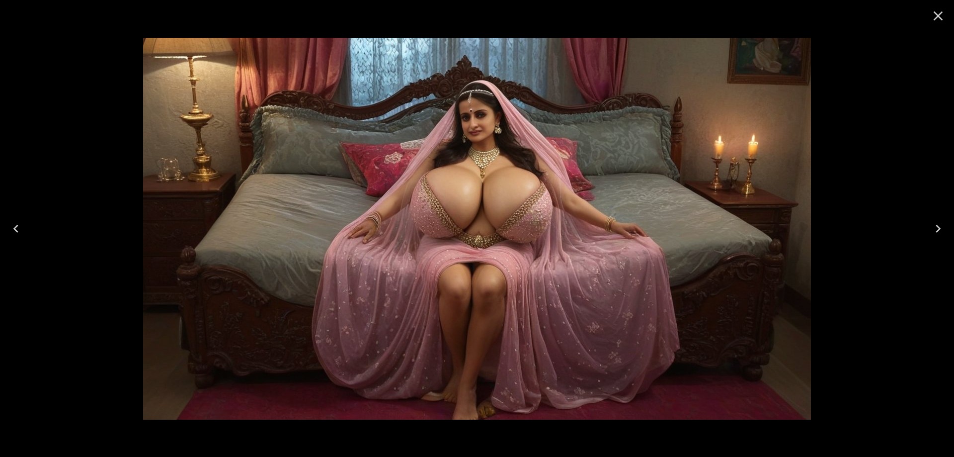
click at [942, 237] on button "Next" at bounding box center [938, 229] width 32 height 40
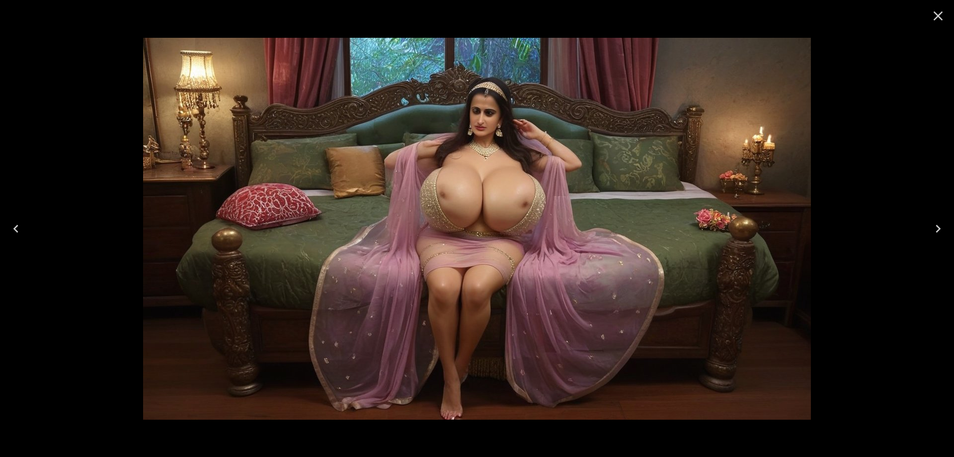
click at [942, 237] on button "Next" at bounding box center [938, 229] width 32 height 40
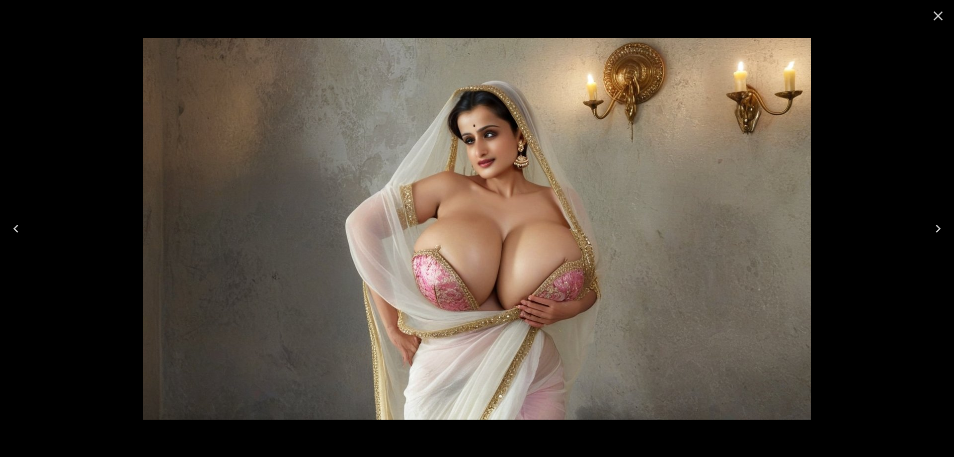
scroll to position [696, 0]
click at [944, 228] on icon "Next" at bounding box center [938, 229] width 16 height 16
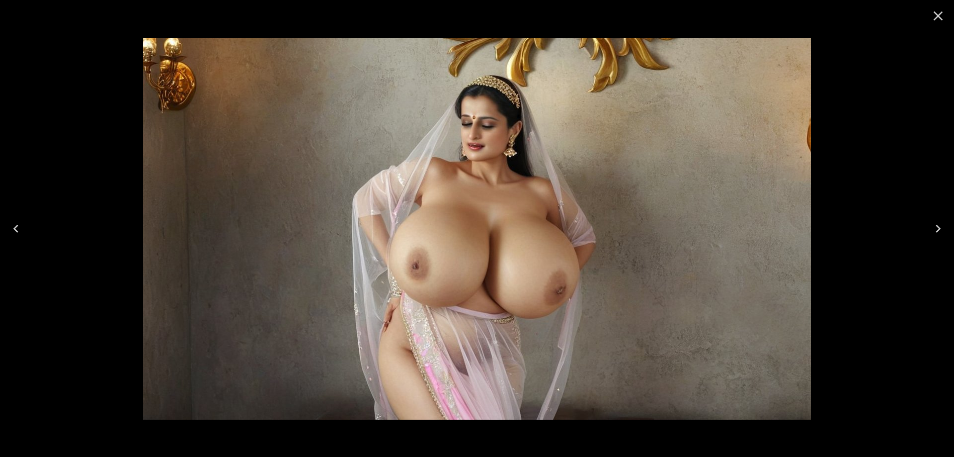
click at [940, 240] on button "Next" at bounding box center [938, 229] width 32 height 40
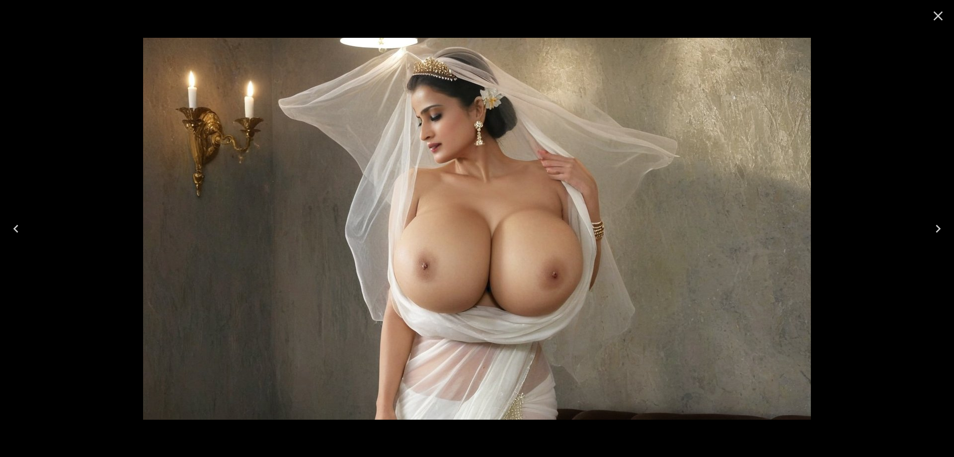
click at [940, 240] on button "Next" at bounding box center [938, 229] width 32 height 40
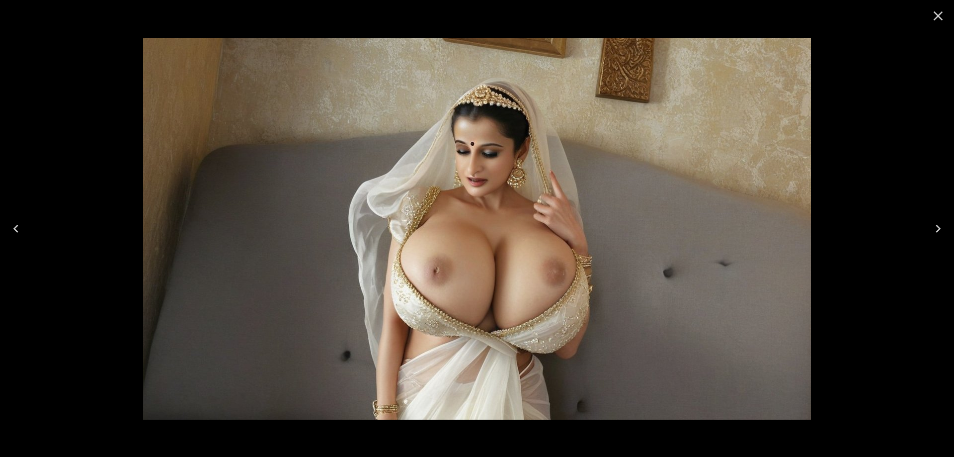
drag, startPoint x: 684, startPoint y: 203, endPoint x: 730, endPoint y: 170, distance: 57.0
click at [730, 170] on img at bounding box center [477, 229] width 668 height 382
click at [934, 228] on icon "Next" at bounding box center [938, 229] width 16 height 16
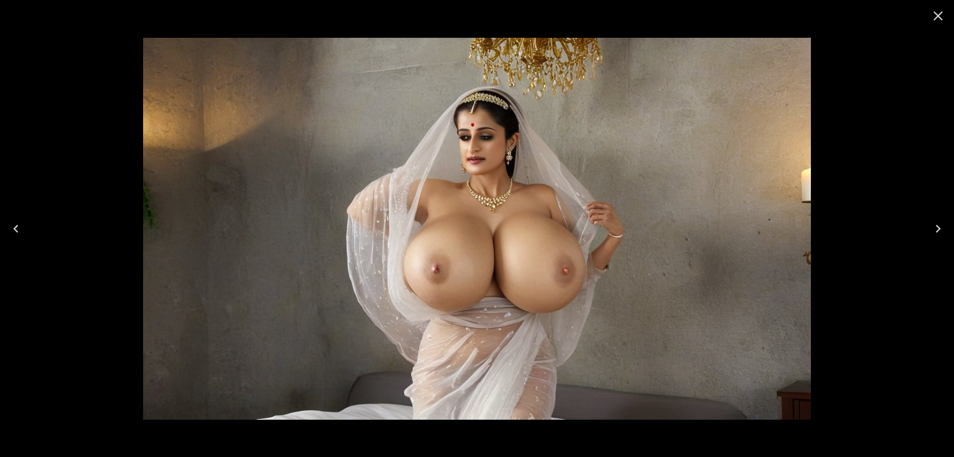
click at [935, 238] on button "Next" at bounding box center [938, 229] width 32 height 40
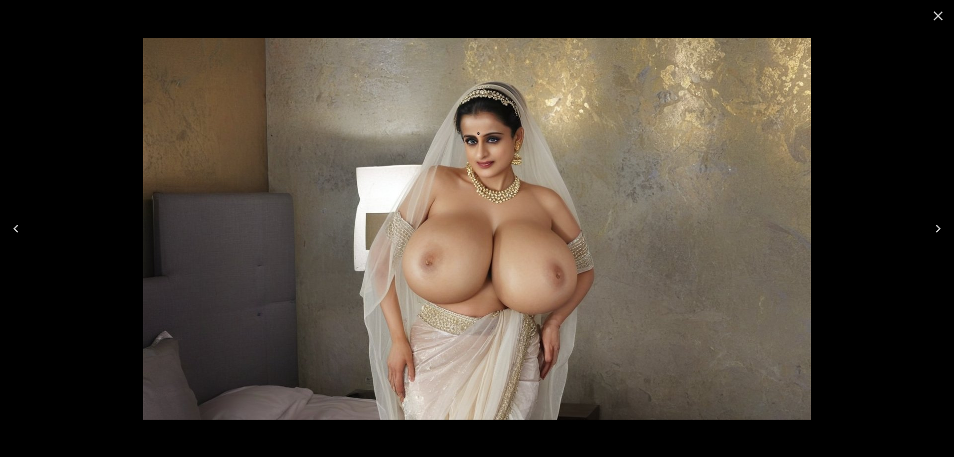
click at [935, 238] on button "Next" at bounding box center [938, 229] width 32 height 40
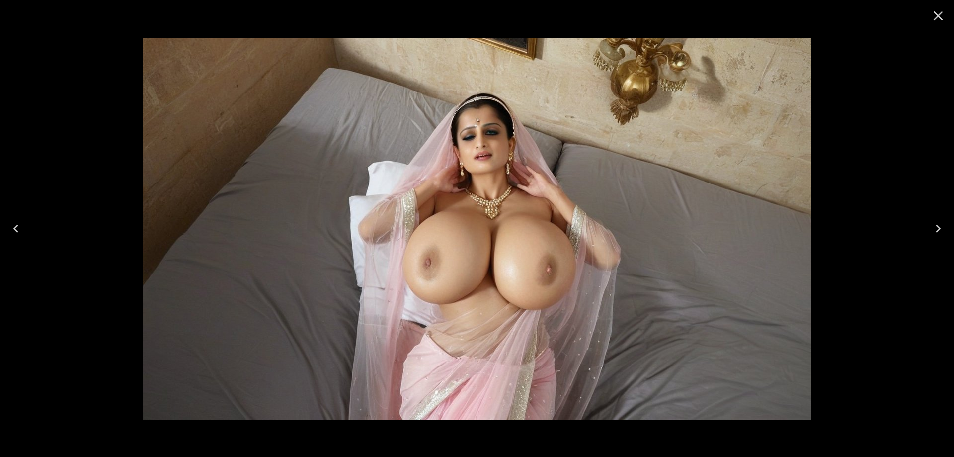
click at [941, 227] on icon "Next" at bounding box center [938, 229] width 16 height 16
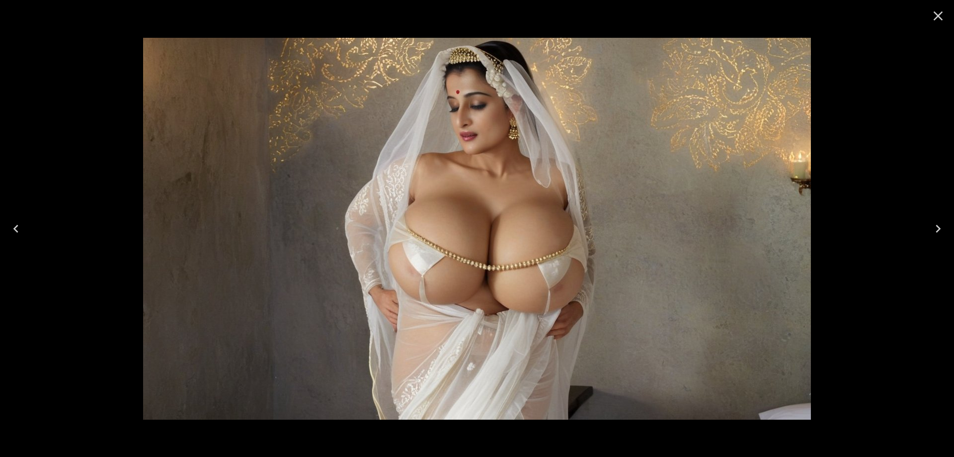
click at [941, 227] on icon "Next" at bounding box center [938, 229] width 16 height 16
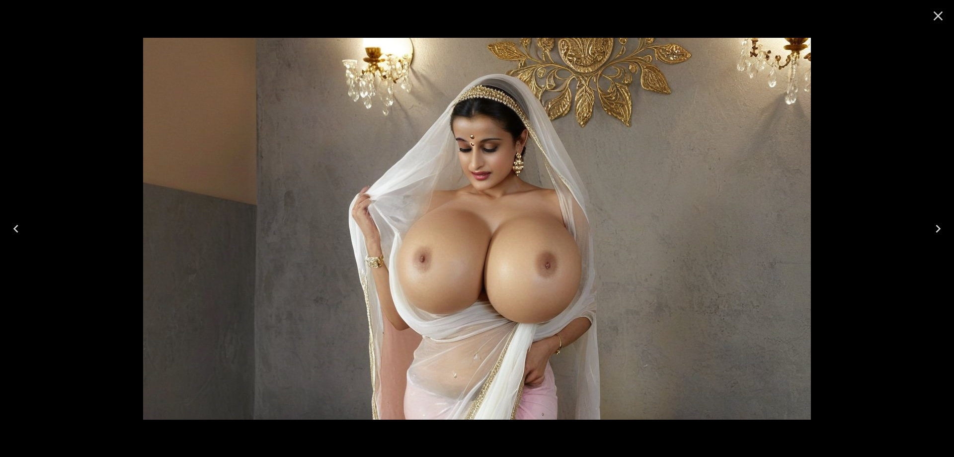
click at [936, 226] on icon "Next" at bounding box center [938, 229] width 16 height 16
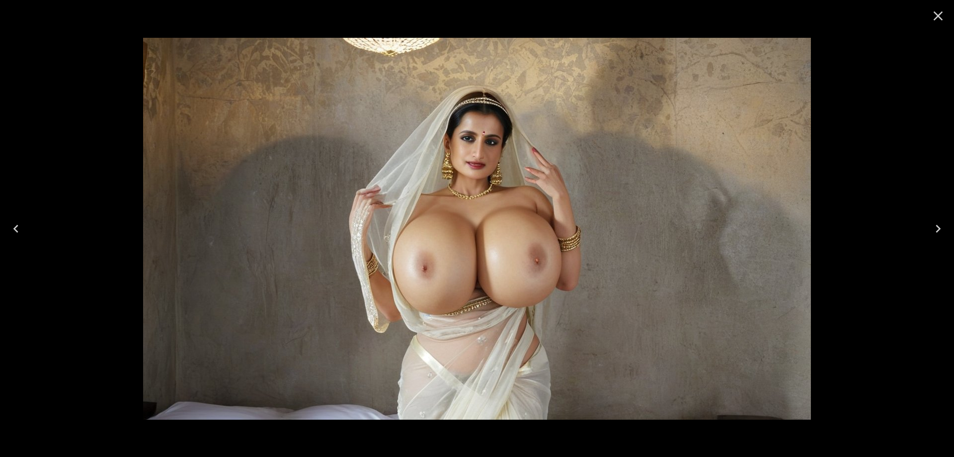
click at [932, 234] on icon "Next" at bounding box center [938, 229] width 16 height 16
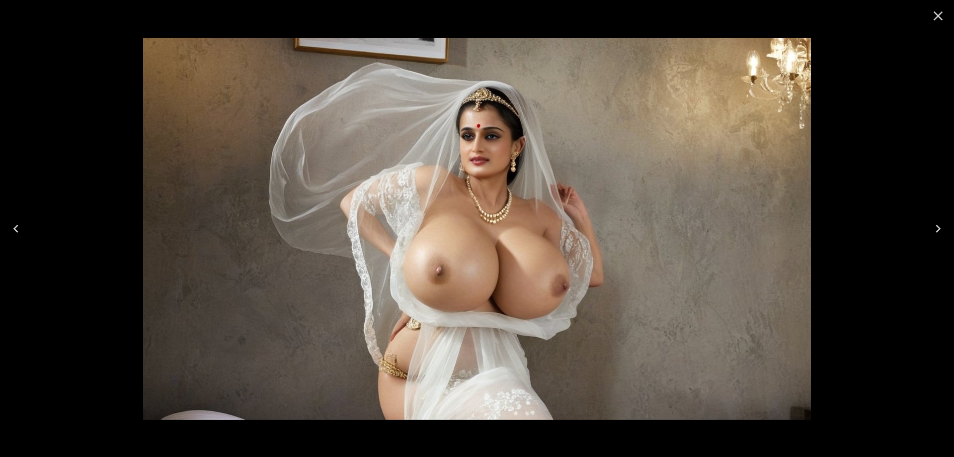
click at [932, 234] on icon "Next" at bounding box center [938, 229] width 16 height 16
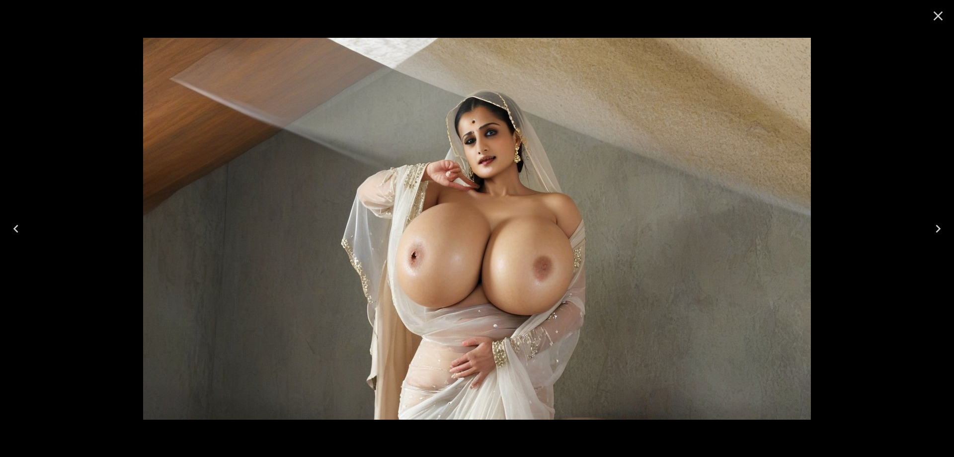
click at [941, 228] on icon "Next" at bounding box center [938, 229] width 16 height 16
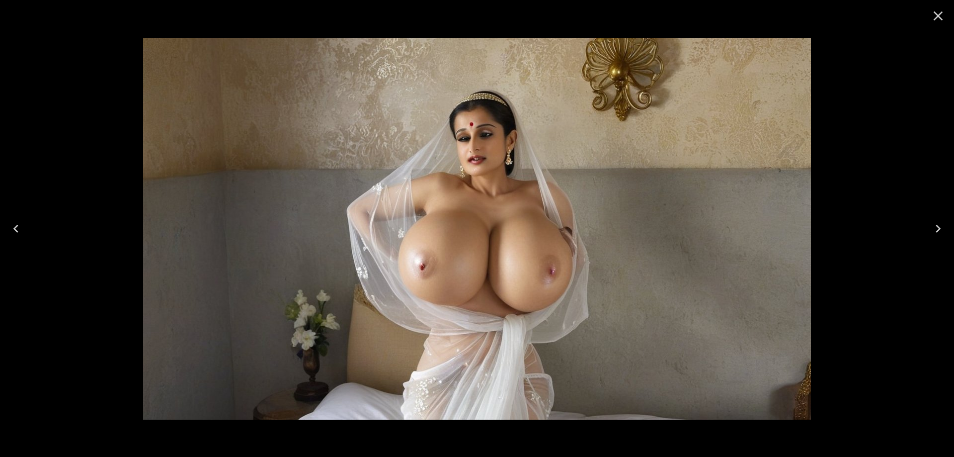
click at [938, 226] on icon "Next" at bounding box center [938, 229] width 5 height 8
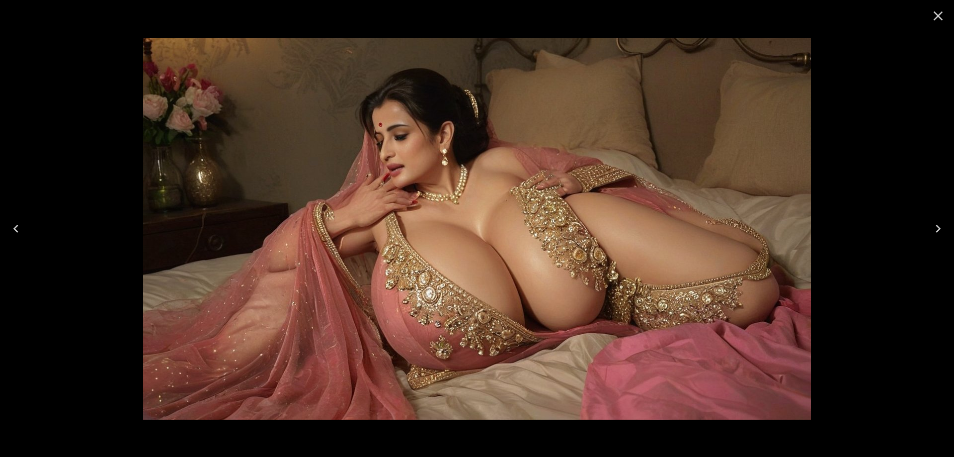
click at [937, 226] on icon "Next" at bounding box center [938, 229] width 5 height 8
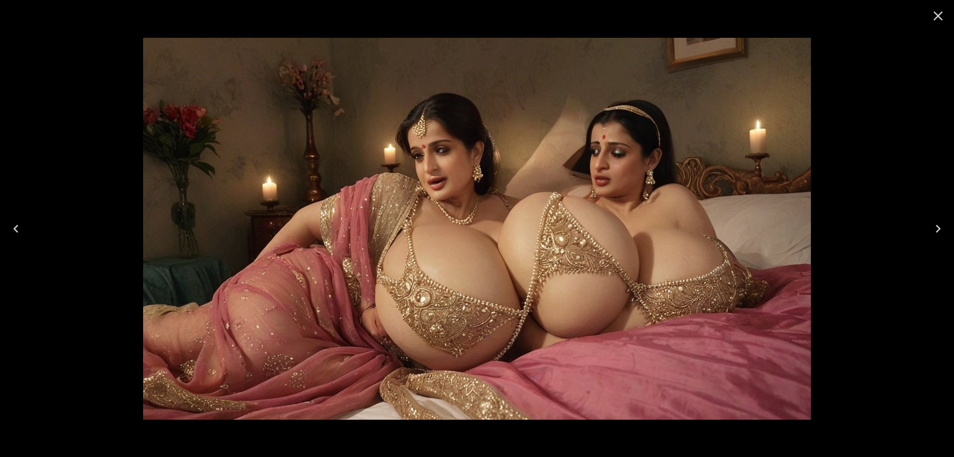
click at [937, 226] on icon "Next" at bounding box center [938, 229] width 5 height 8
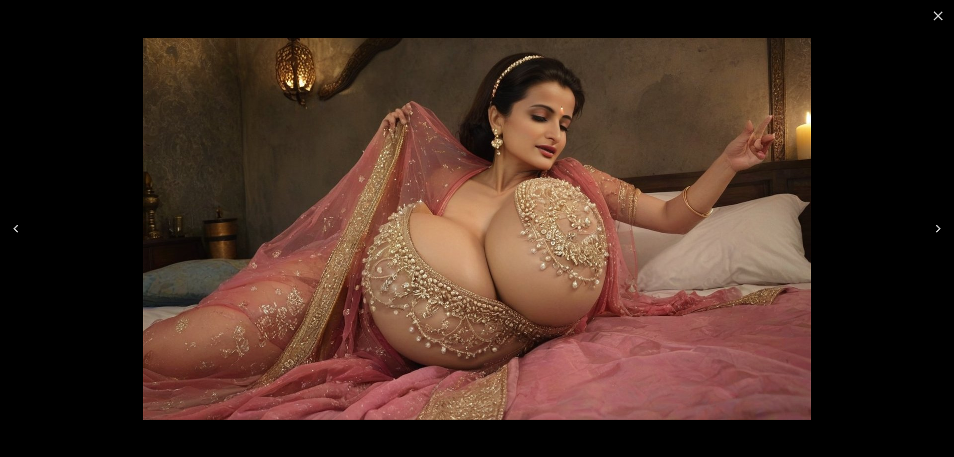
click at [937, 226] on icon "Next" at bounding box center [938, 229] width 5 height 8
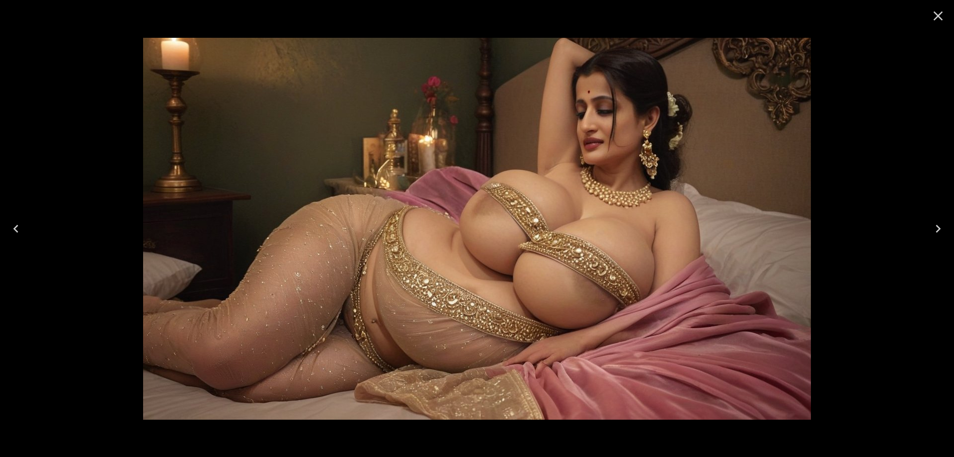
click at [937, 226] on icon "Next" at bounding box center [938, 229] width 5 height 8
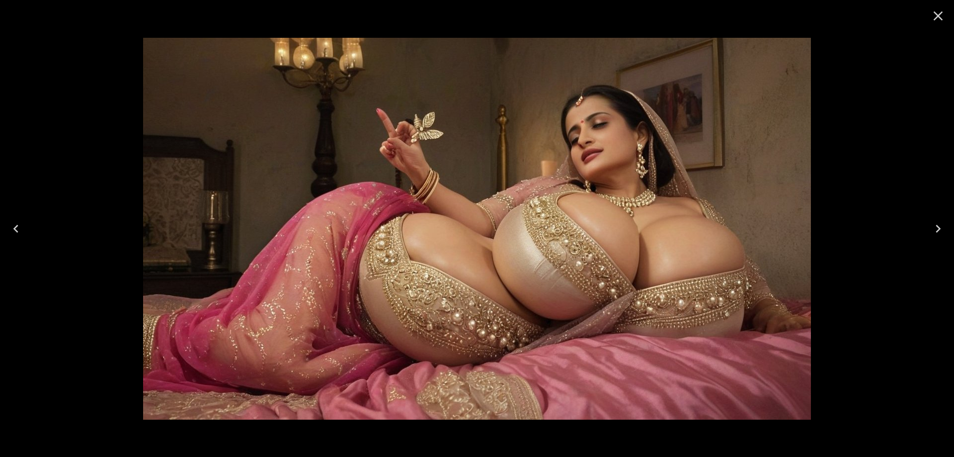
click at [937, 226] on icon "Next" at bounding box center [938, 229] width 5 height 8
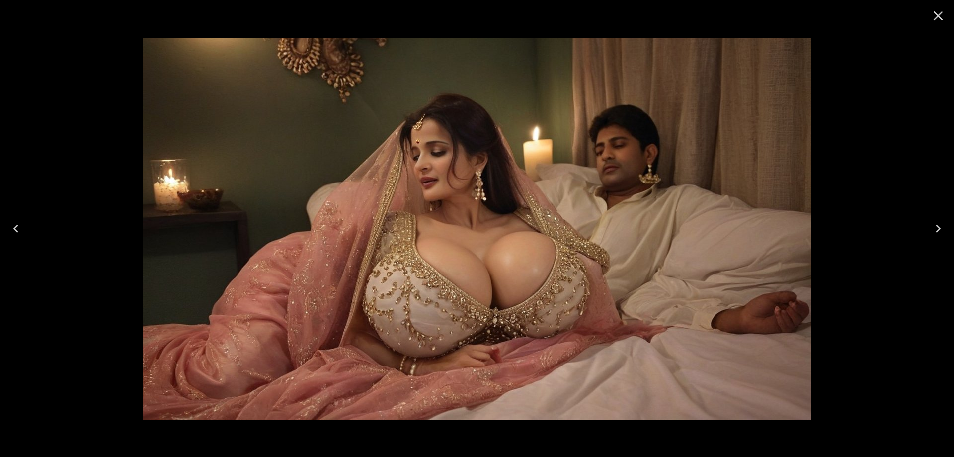
click at [937, 226] on icon "Next" at bounding box center [938, 229] width 5 height 8
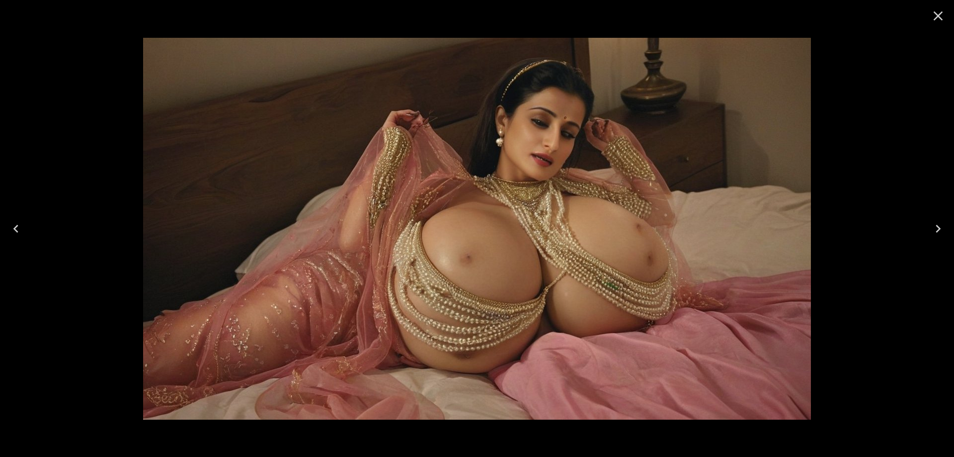
click at [932, 239] on button "Next" at bounding box center [938, 229] width 32 height 40
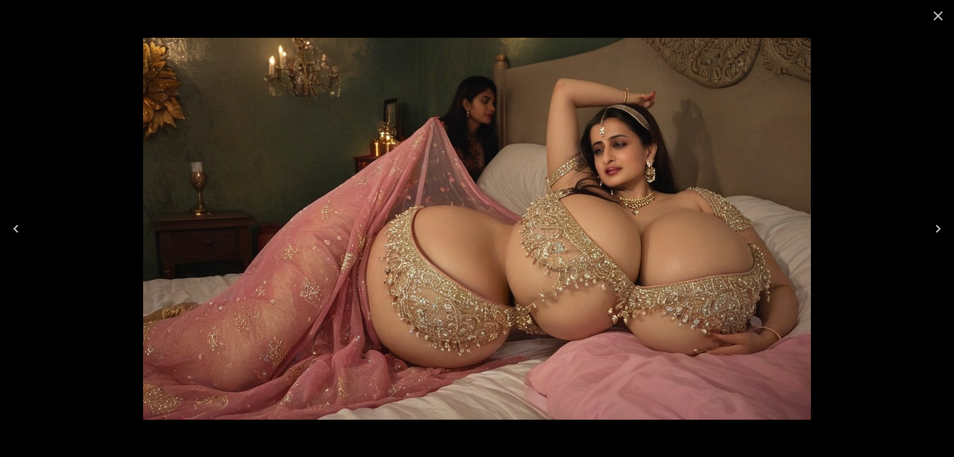
click at [932, 239] on button "Next" at bounding box center [938, 229] width 32 height 40
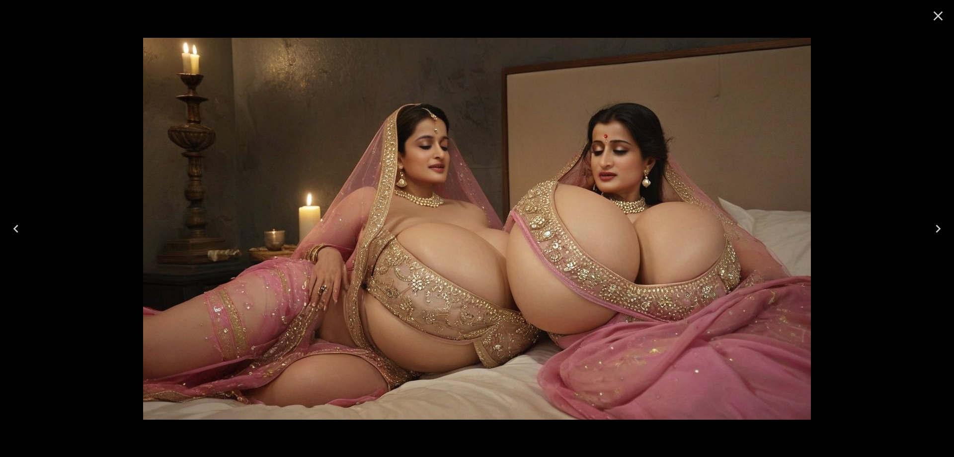
click at [940, 214] on button "Next" at bounding box center [938, 229] width 32 height 40
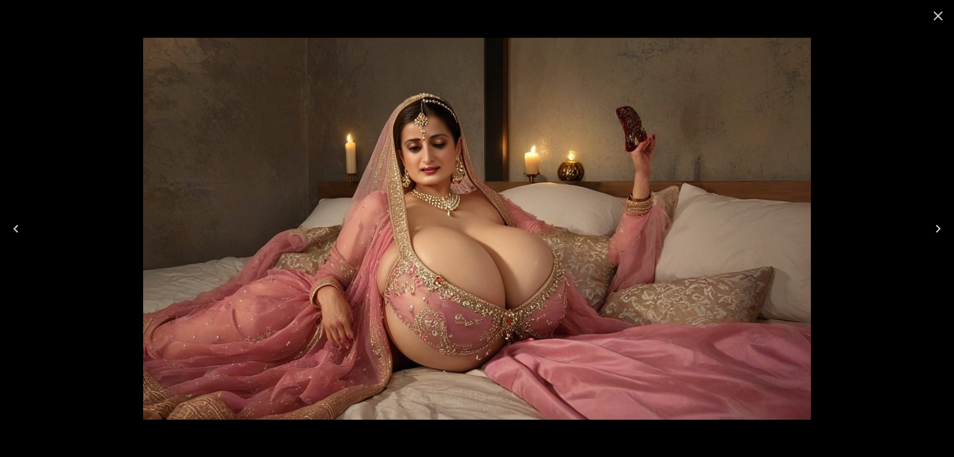
click at [941, 230] on icon "Next" at bounding box center [938, 229] width 16 height 16
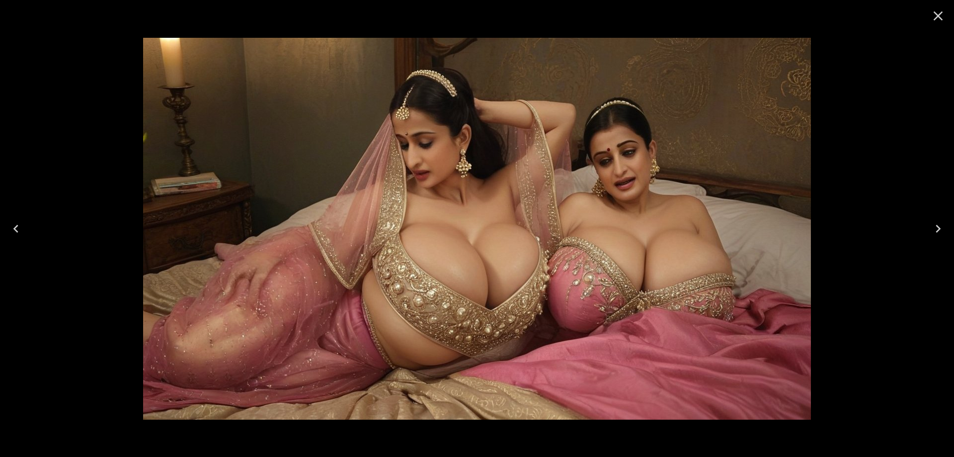
click at [13, 234] on icon "Previous" at bounding box center [16, 229] width 16 height 16
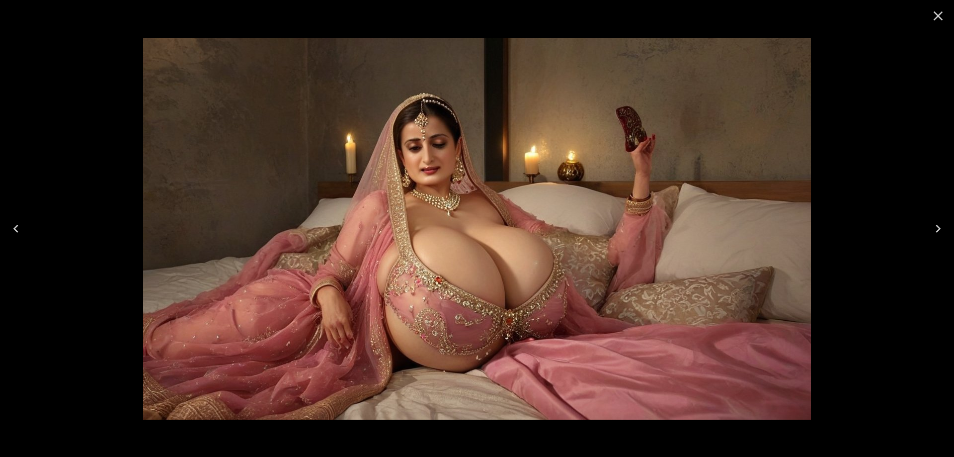
click at [939, 230] on icon "Next" at bounding box center [938, 229] width 16 height 16
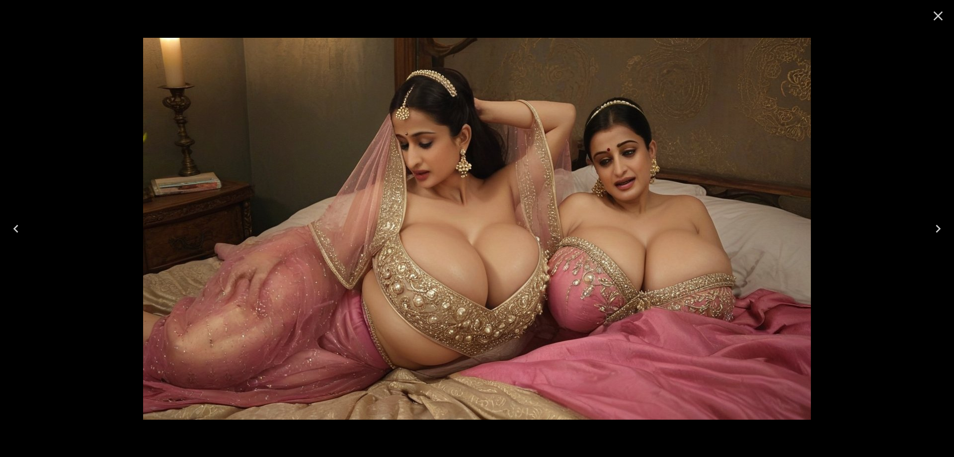
click at [939, 230] on icon "Next" at bounding box center [938, 229] width 16 height 16
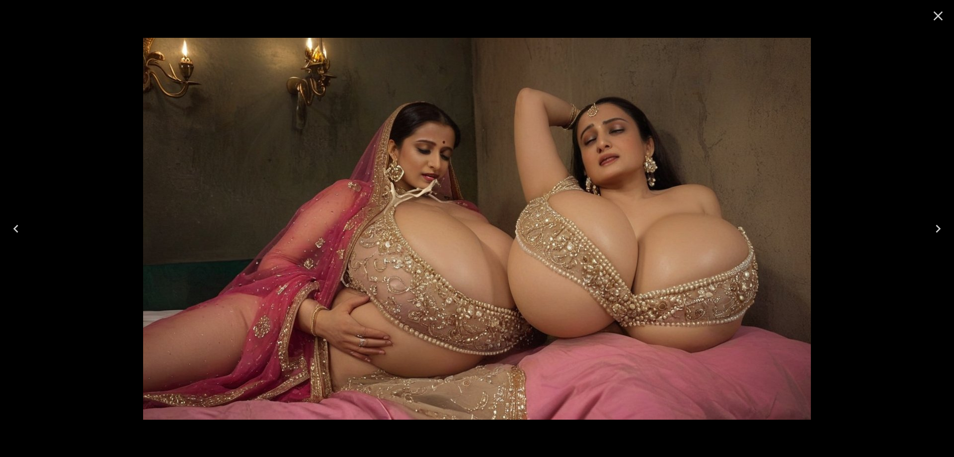
click at [939, 230] on icon "Next" at bounding box center [938, 229] width 16 height 16
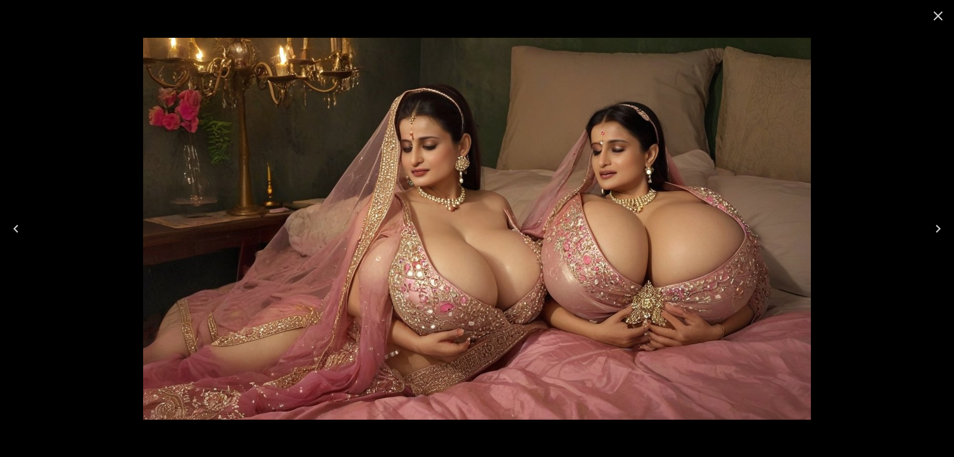
click at [939, 230] on icon "Next" at bounding box center [938, 229] width 16 height 16
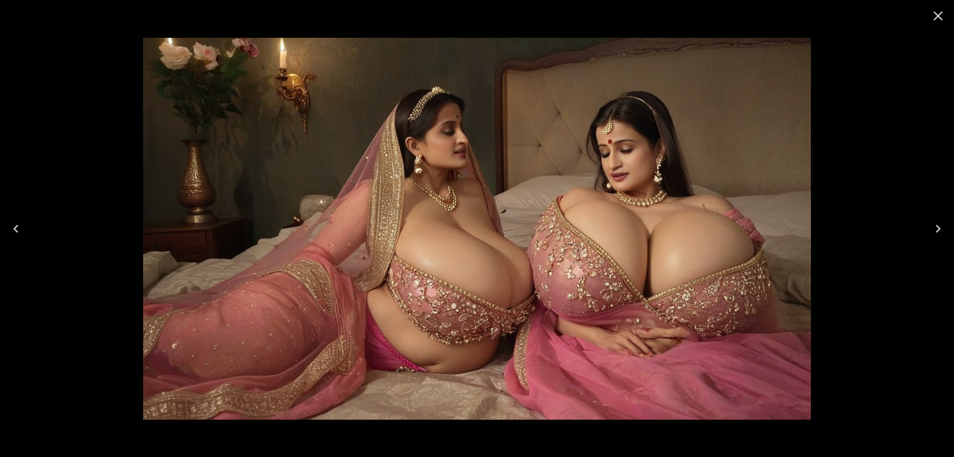
click at [937, 233] on icon "Next" at bounding box center [938, 229] width 16 height 16
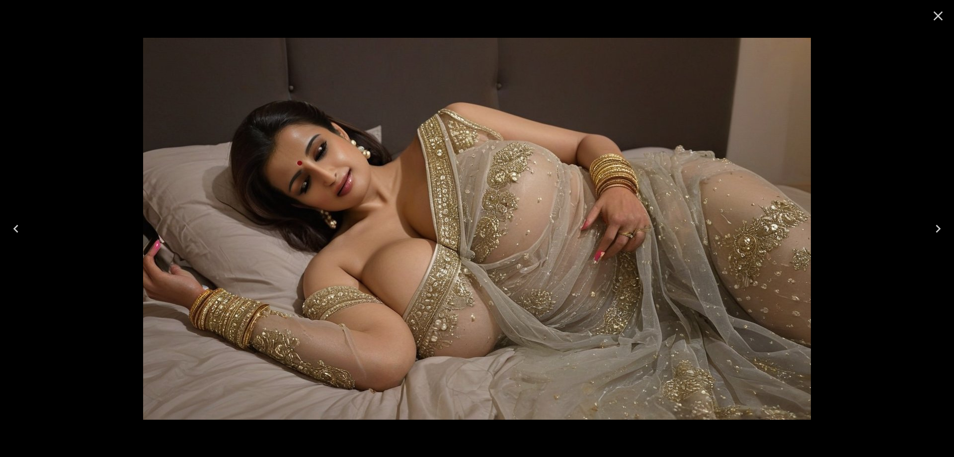
click at [937, 233] on icon "Next" at bounding box center [938, 229] width 16 height 16
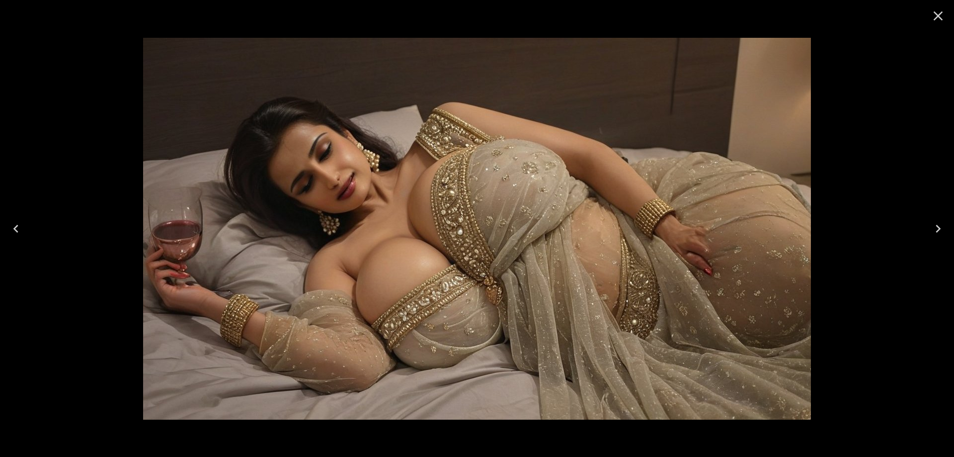
click at [937, 233] on icon "Next" at bounding box center [938, 229] width 16 height 16
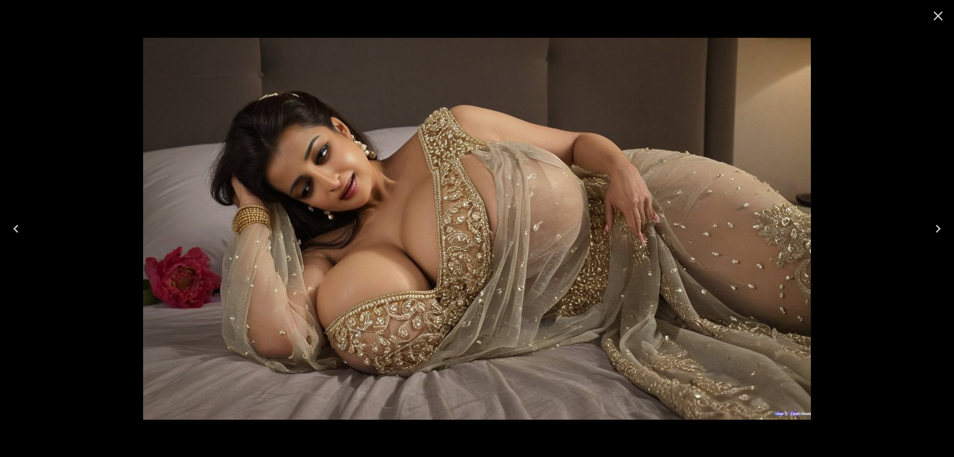
drag, startPoint x: 664, startPoint y: 181, endPoint x: 680, endPoint y: 157, distance: 30.1
click at [680, 157] on img at bounding box center [477, 229] width 668 height 382
click at [940, 228] on icon "Next" at bounding box center [938, 229] width 5 height 8
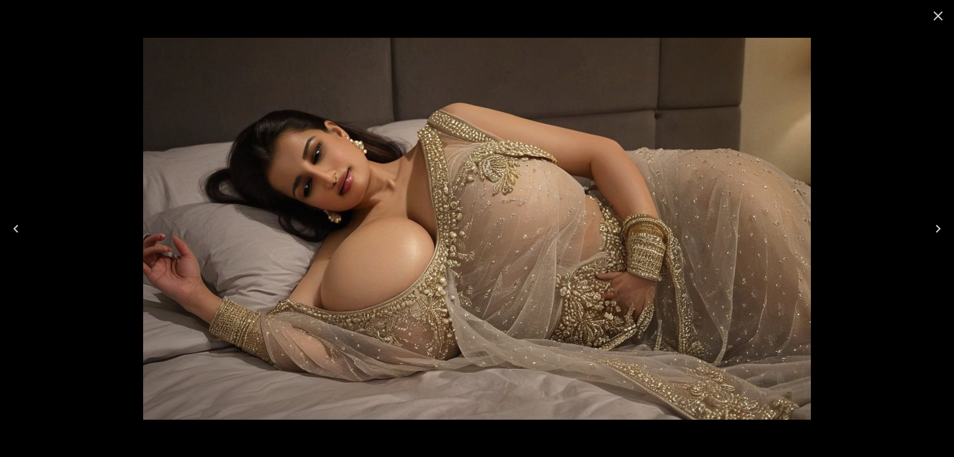
click at [940, 228] on icon "Next" at bounding box center [938, 229] width 5 height 8
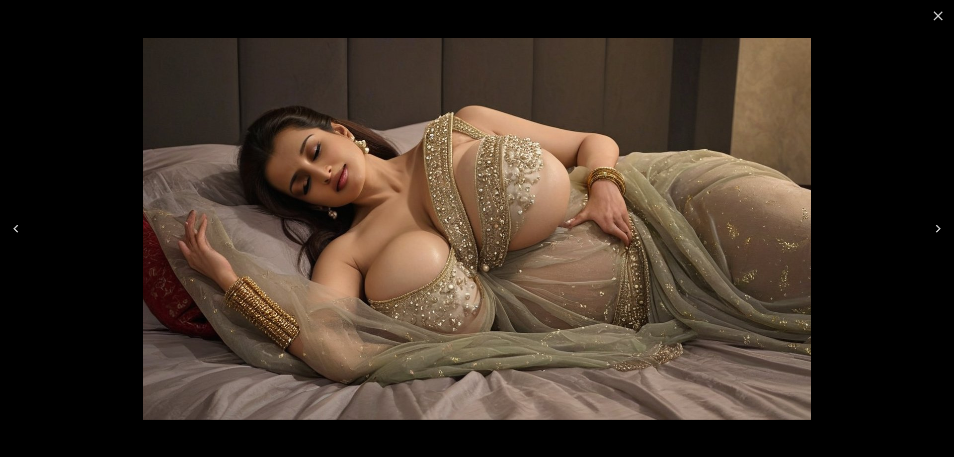
click at [940, 228] on icon "Next" at bounding box center [938, 229] width 5 height 8
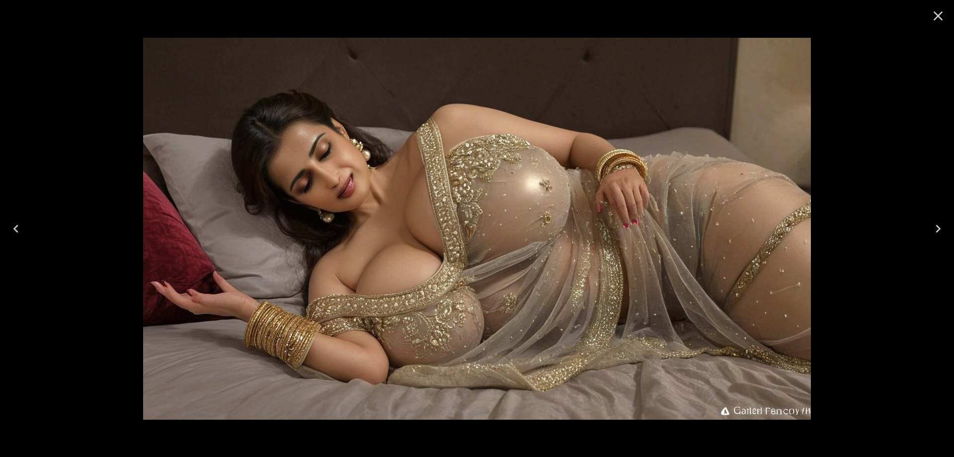
click at [940, 228] on icon "Next" at bounding box center [938, 229] width 5 height 8
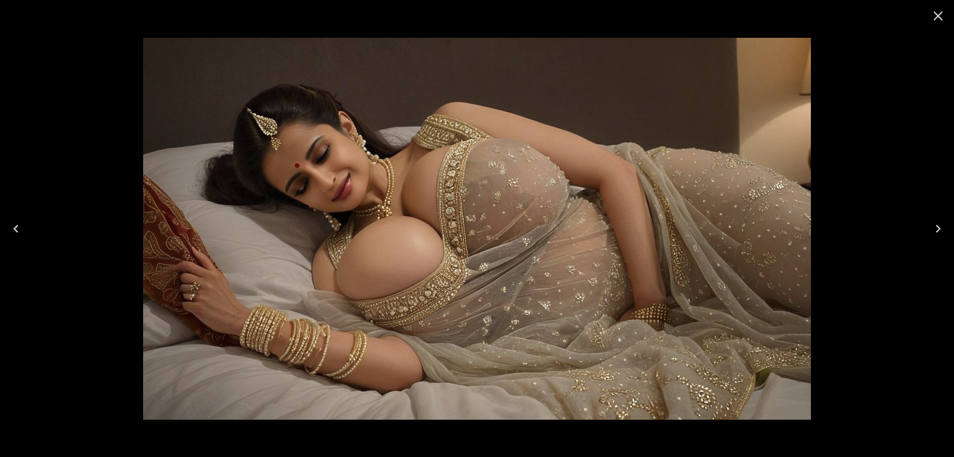
click at [940, 228] on icon "Next" at bounding box center [938, 229] width 5 height 8
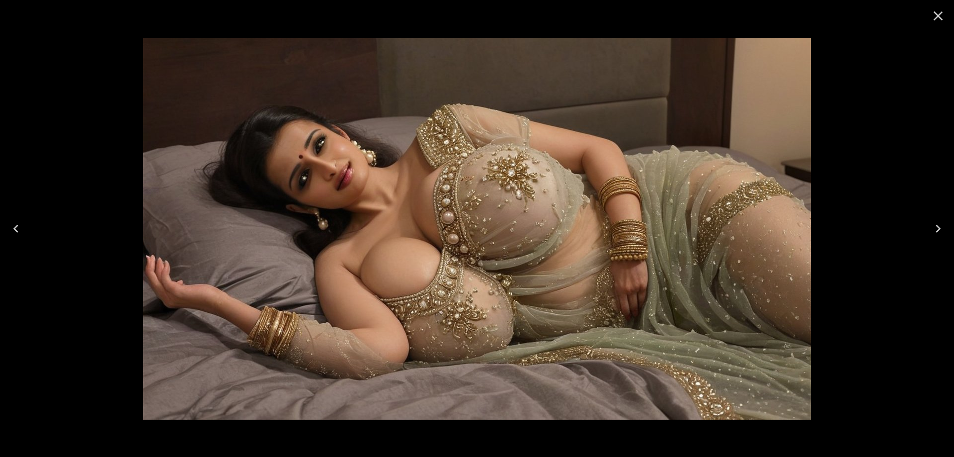
click at [940, 228] on icon "Next" at bounding box center [938, 229] width 5 height 8
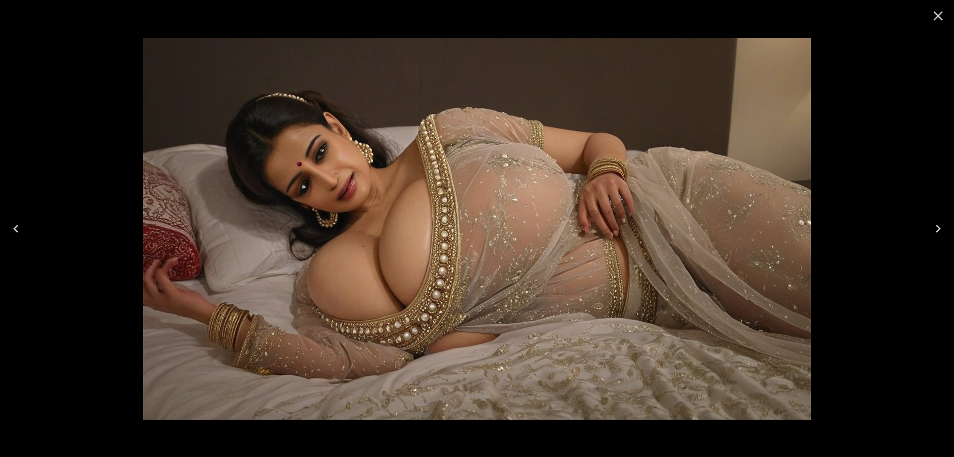
click at [940, 228] on icon "Next" at bounding box center [938, 229] width 5 height 8
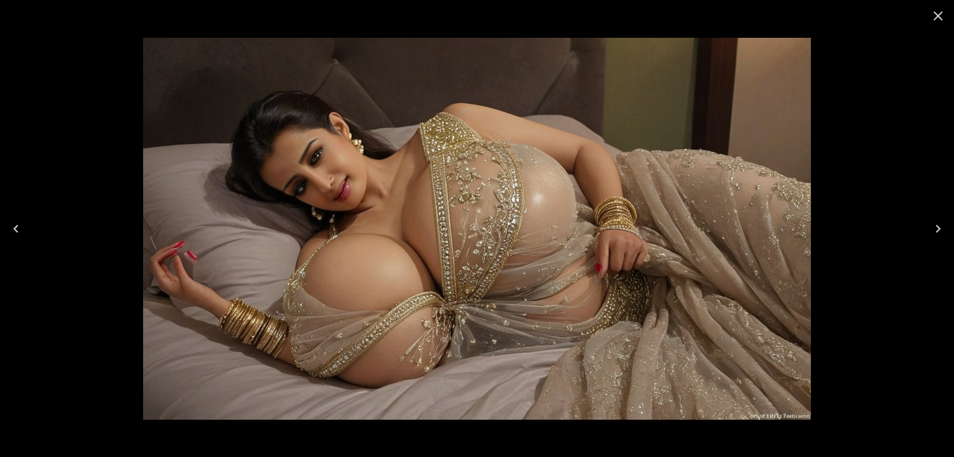
click at [940, 228] on icon "Next" at bounding box center [938, 229] width 5 height 8
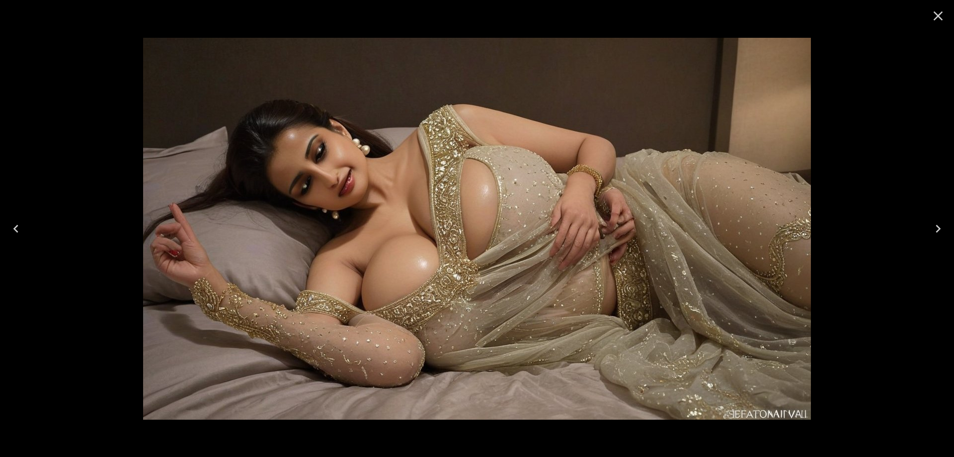
click at [940, 228] on icon "Next" at bounding box center [938, 229] width 5 height 8
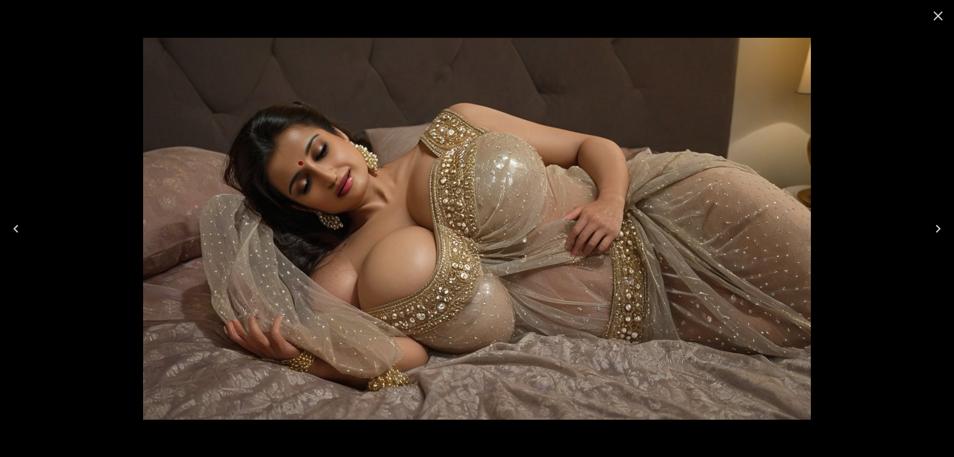
click at [940, 228] on icon "Next" at bounding box center [938, 229] width 5 height 8
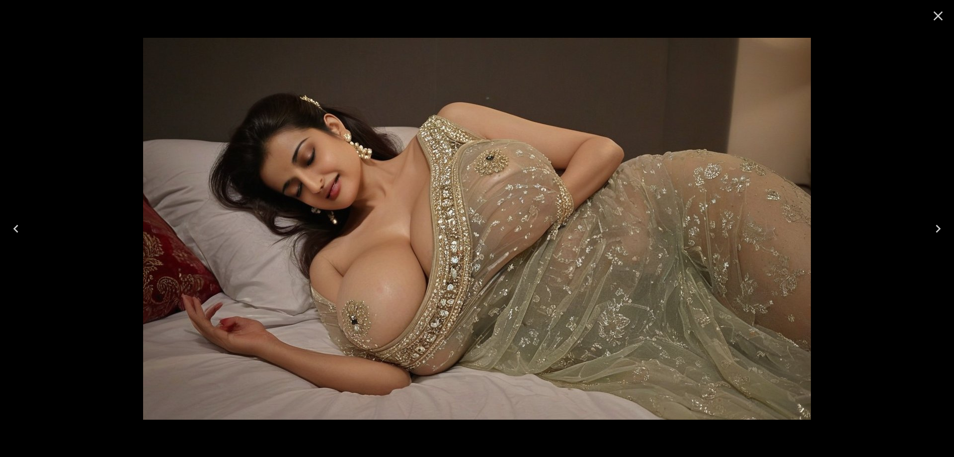
click at [940, 228] on icon "Next" at bounding box center [938, 229] width 5 height 8
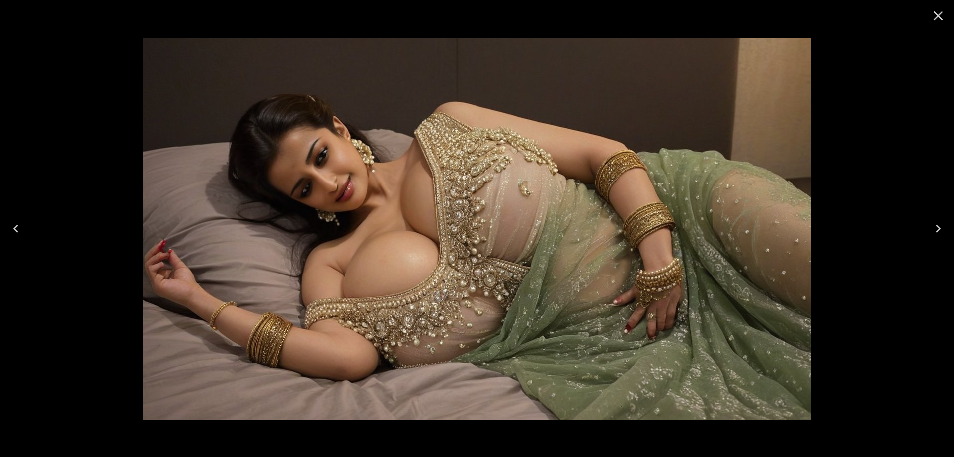
click at [940, 228] on icon "Next" at bounding box center [938, 229] width 5 height 8
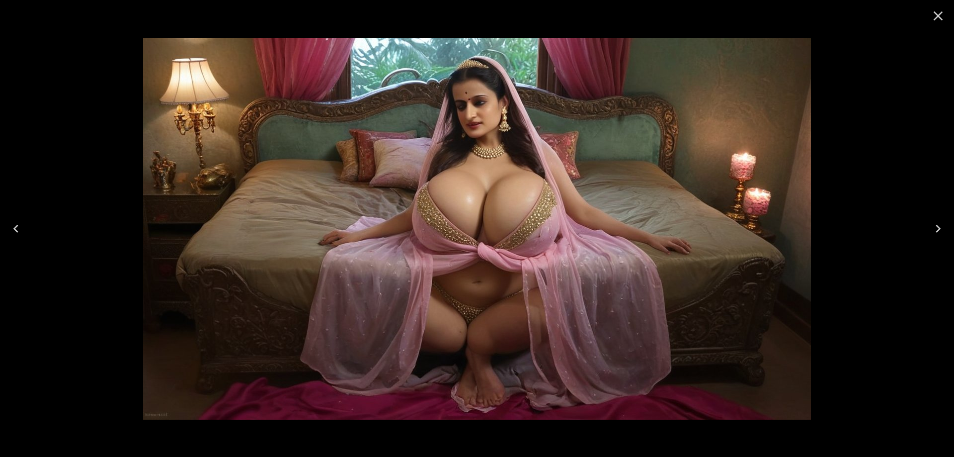
click at [946, 15] on button "Close" at bounding box center [938, 16] width 24 height 24
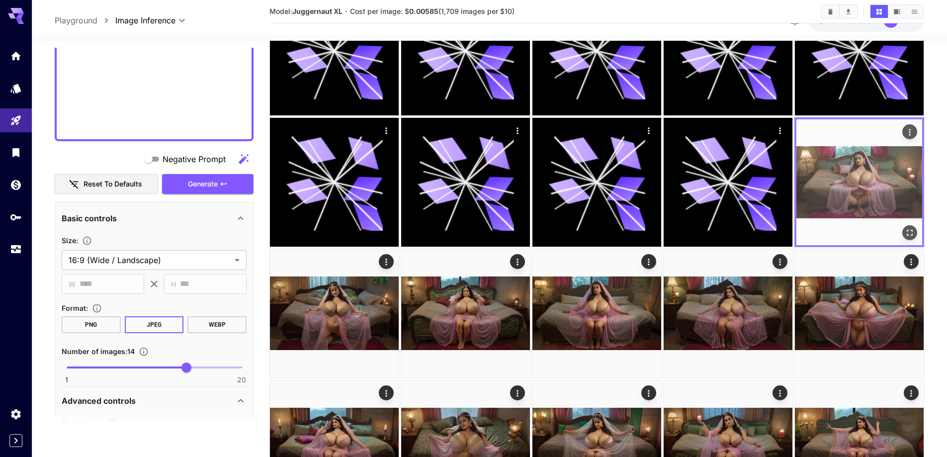
scroll to position [99, 0]
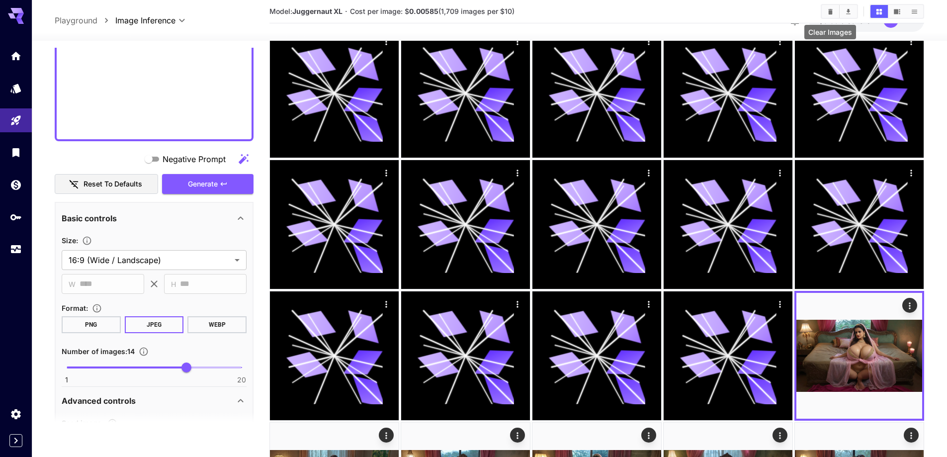
click at [830, 16] on button "Clear Images" at bounding box center [830, 11] width 17 height 13
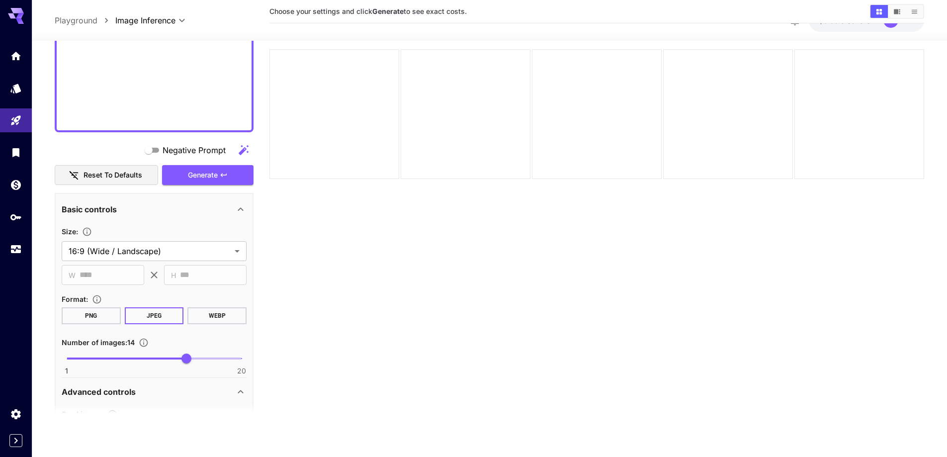
scroll to position [79, 0]
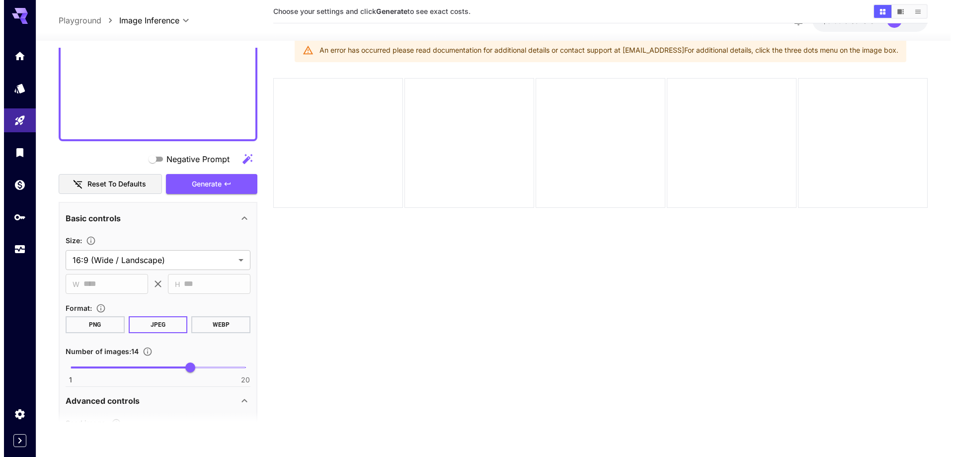
scroll to position [0, 0]
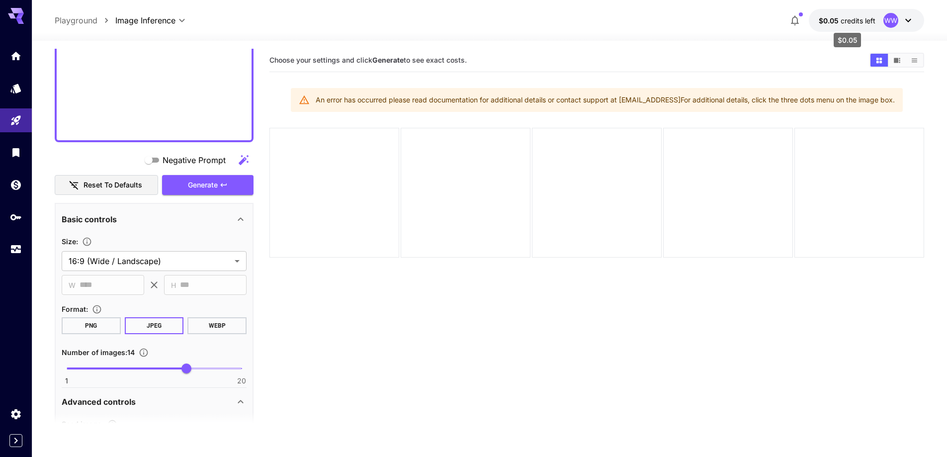
click at [861, 25] on p "$0.05 credits left" at bounding box center [847, 20] width 57 height 10
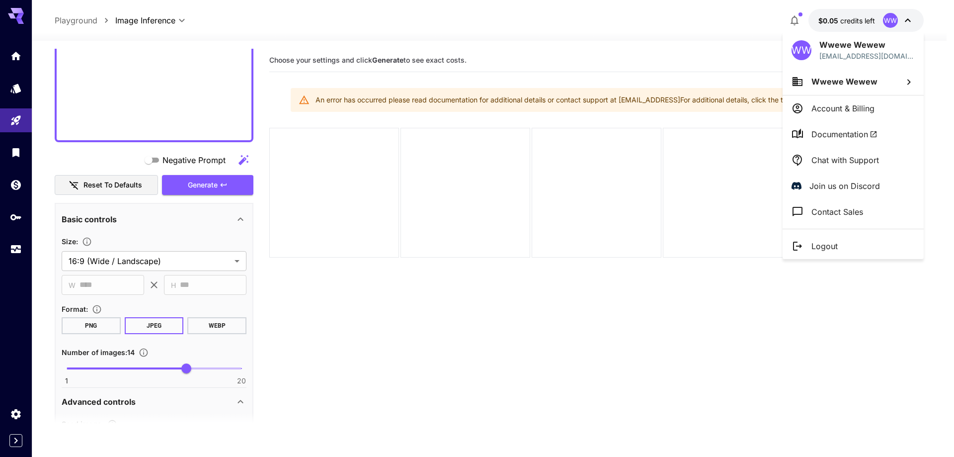
click at [822, 244] on p "Logout" at bounding box center [825, 246] width 26 height 12
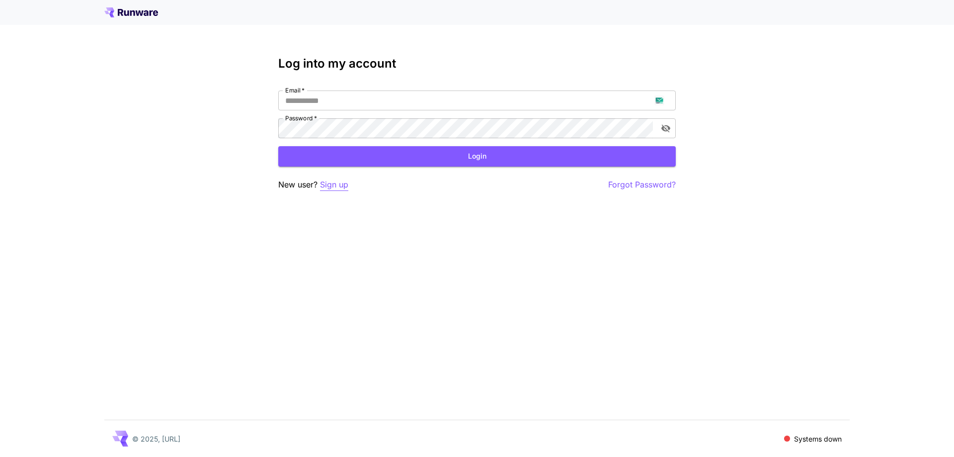
click at [331, 185] on p "Sign up" at bounding box center [334, 184] width 28 height 12
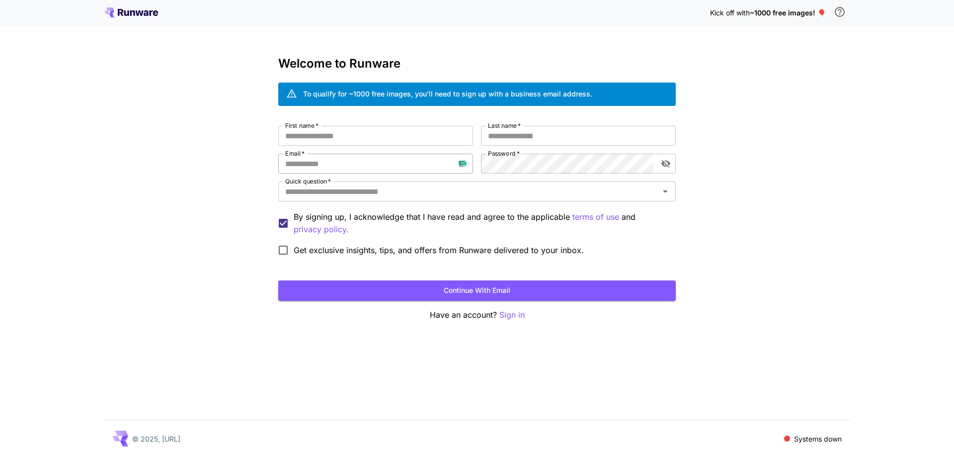
click at [360, 160] on input "Email   *" at bounding box center [375, 164] width 195 height 20
paste input "**********"
type input "**********"
click at [407, 132] on input "First name   *" at bounding box center [375, 136] width 195 height 20
type input "******"
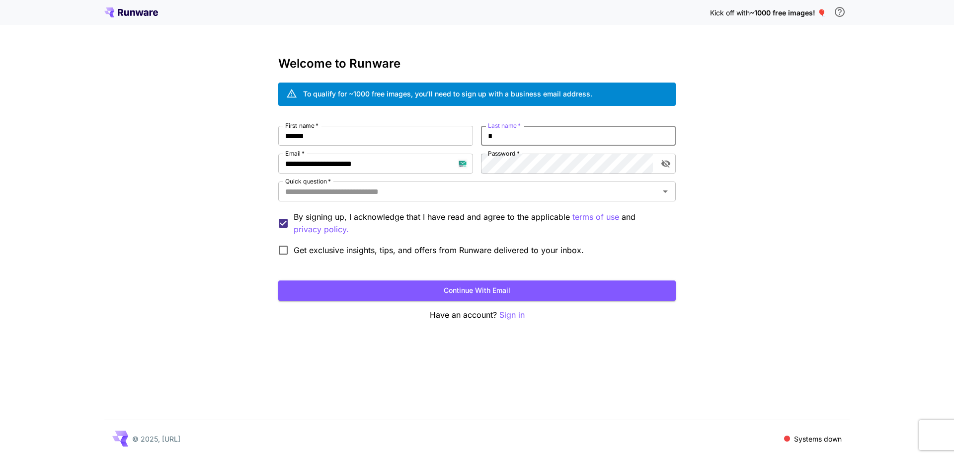
click at [494, 136] on input "*" at bounding box center [578, 136] width 195 height 20
type input "****"
click at [507, 193] on input "Quick question   *" at bounding box center [468, 191] width 375 height 14
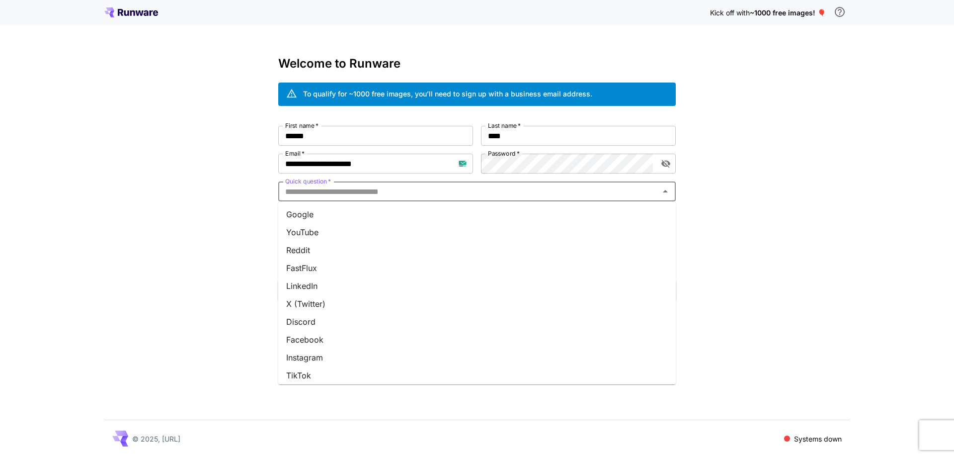
click at [502, 203] on ul "Google YouTube Reddit FastFlux LinkedIn X (Twitter) Discord Facebook Instagram …" at bounding box center [477, 292] width 398 height 183
click at [501, 209] on li "Google" at bounding box center [477, 214] width 398 height 18
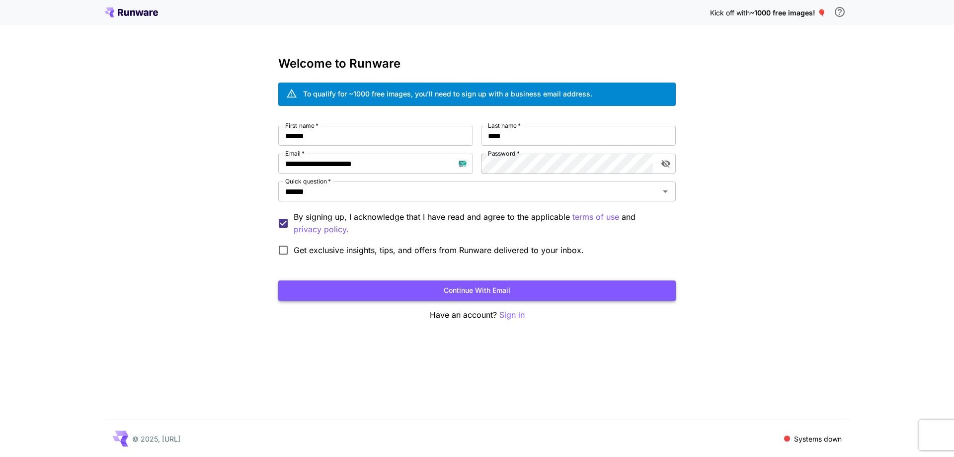
click at [485, 283] on button "Continue with email" at bounding box center [477, 290] width 398 height 20
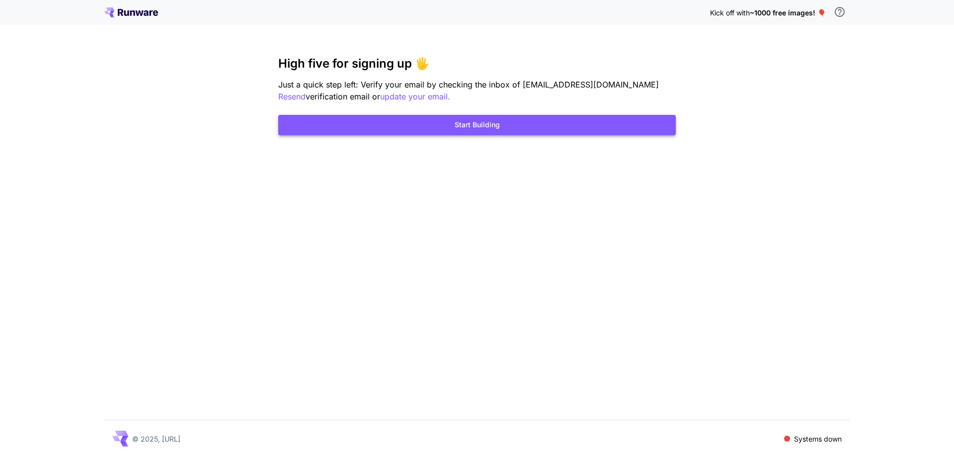
click at [405, 121] on button "Start Building" at bounding box center [477, 125] width 398 height 20
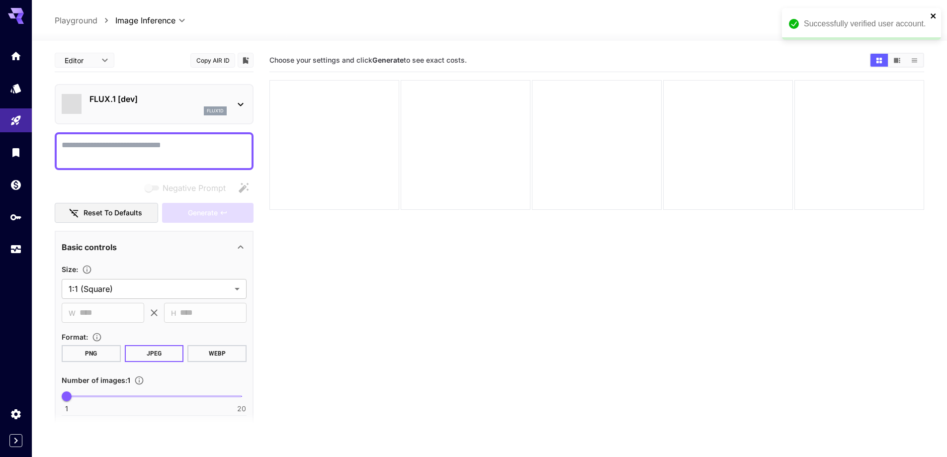
click at [933, 14] on icon "close" at bounding box center [933, 16] width 7 height 8
click at [866, 18] on span "credits left" at bounding box center [857, 20] width 35 height 8
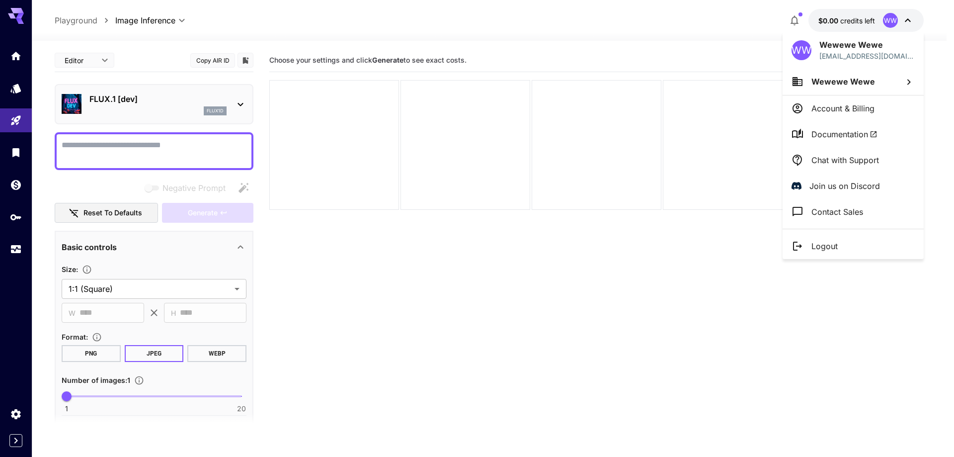
click at [825, 246] on p "Logout" at bounding box center [825, 246] width 26 height 12
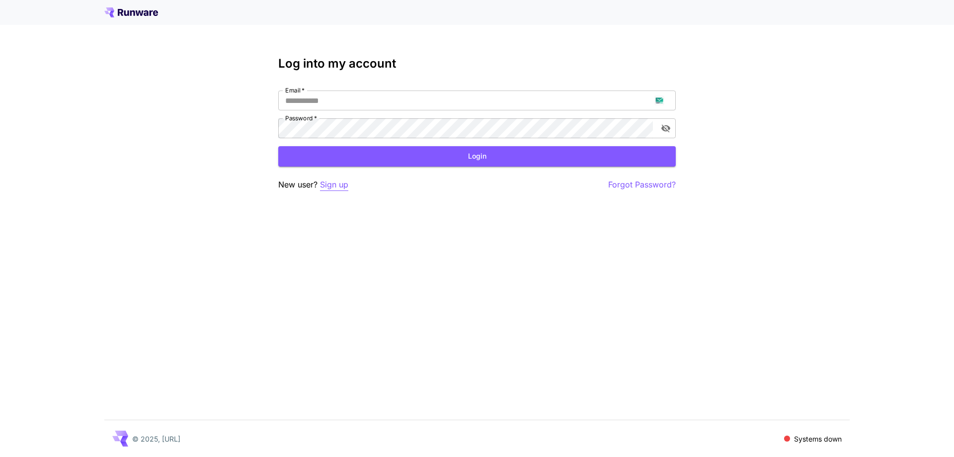
click at [341, 188] on p "Sign up" at bounding box center [334, 184] width 28 height 12
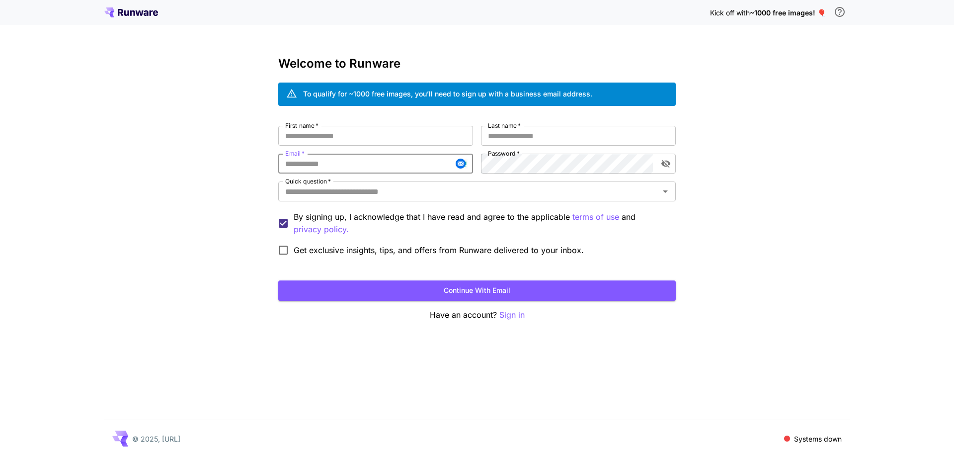
click at [357, 171] on input "Email   *" at bounding box center [375, 164] width 195 height 20
paste input "**********"
type input "**********"
click at [463, 168] on div "**********" at bounding box center [477, 193] width 398 height 135
click at [380, 141] on input "First name   *" at bounding box center [375, 136] width 195 height 20
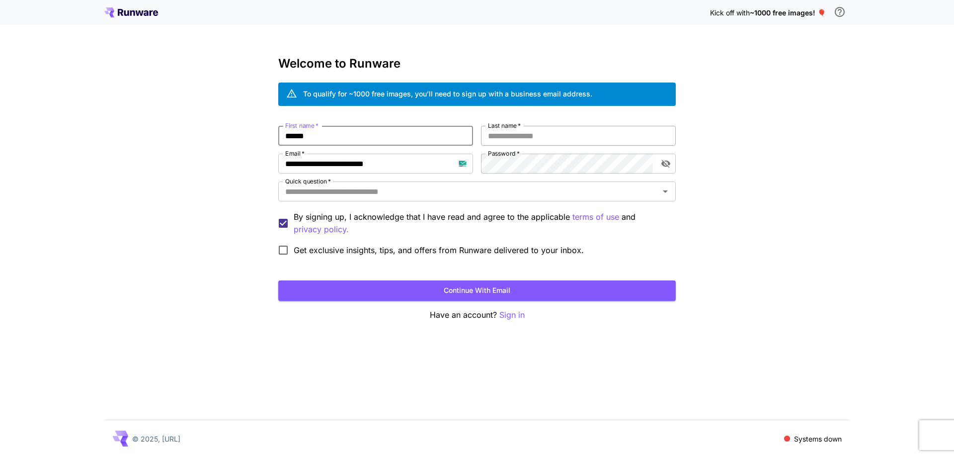
type input "******"
click at [523, 139] on input "*" at bounding box center [578, 136] width 195 height 20
type input "*****"
click at [506, 185] on input "Quick question   *" at bounding box center [468, 191] width 375 height 14
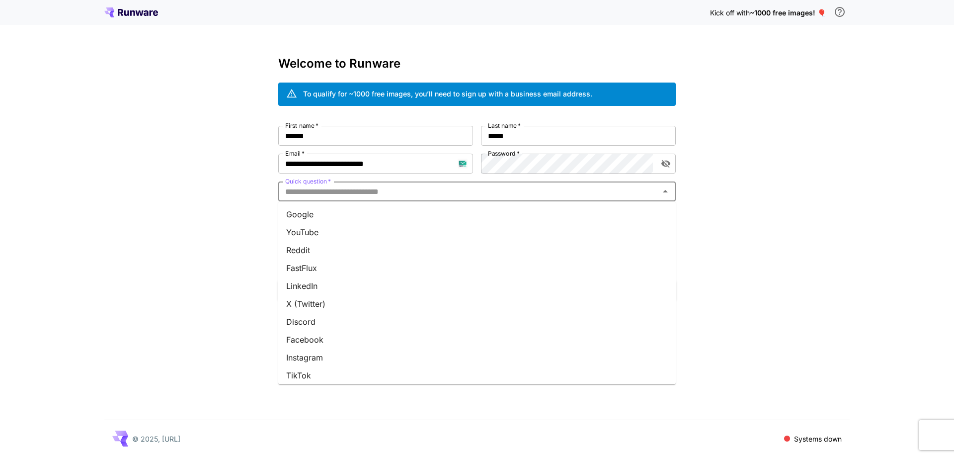
click at [495, 207] on li "Google" at bounding box center [477, 214] width 398 height 18
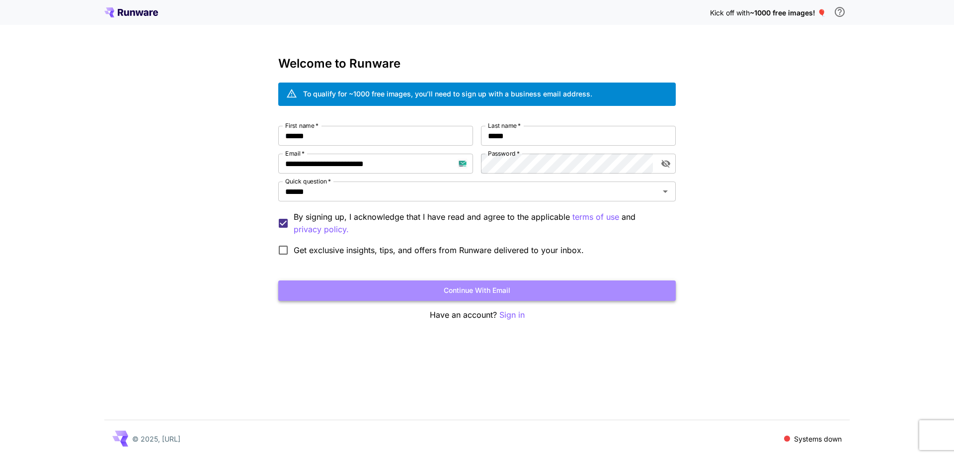
click at [418, 291] on button "Continue with email" at bounding box center [477, 290] width 398 height 20
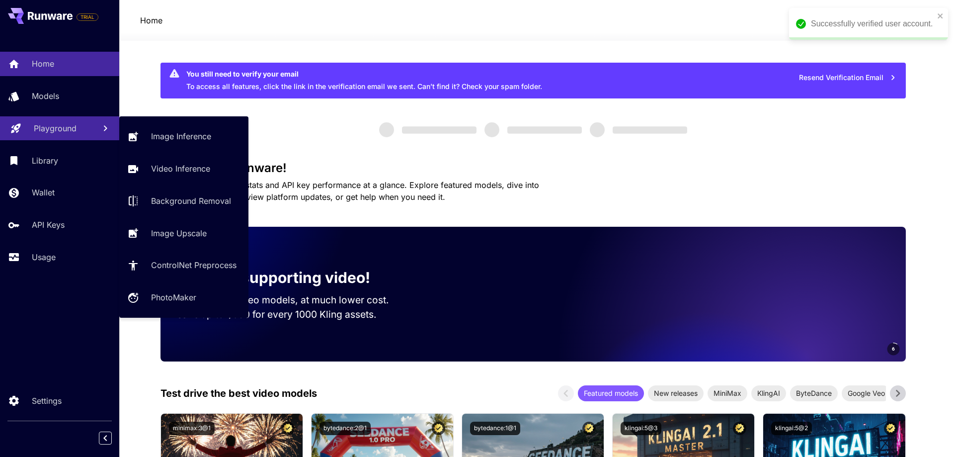
click at [61, 136] on link "Playground" at bounding box center [59, 128] width 119 height 24
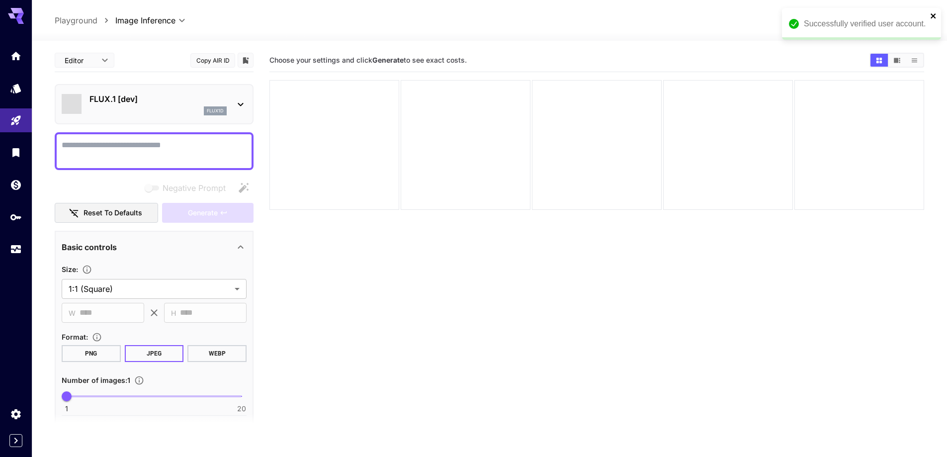
click at [930, 18] on icon "close" at bounding box center [933, 16] width 7 height 8
click at [873, 20] on span "credits left" at bounding box center [857, 20] width 35 height 8
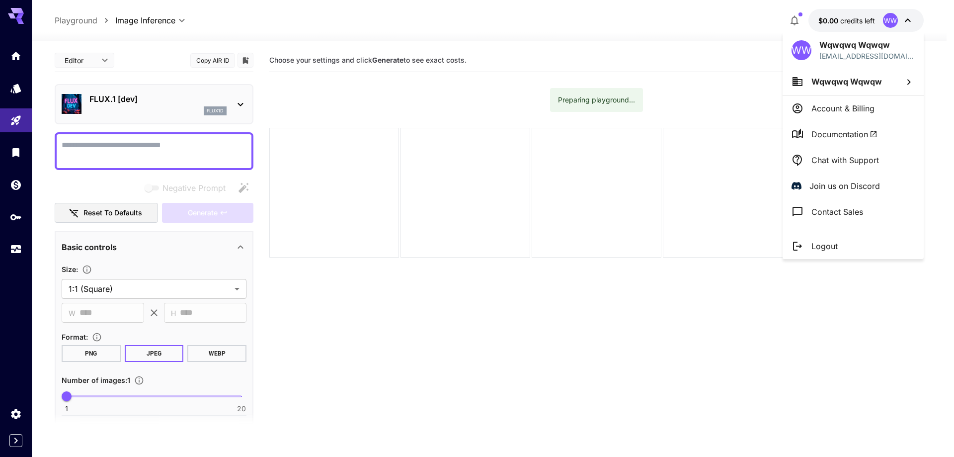
click at [831, 243] on p "Logout" at bounding box center [825, 246] width 26 height 12
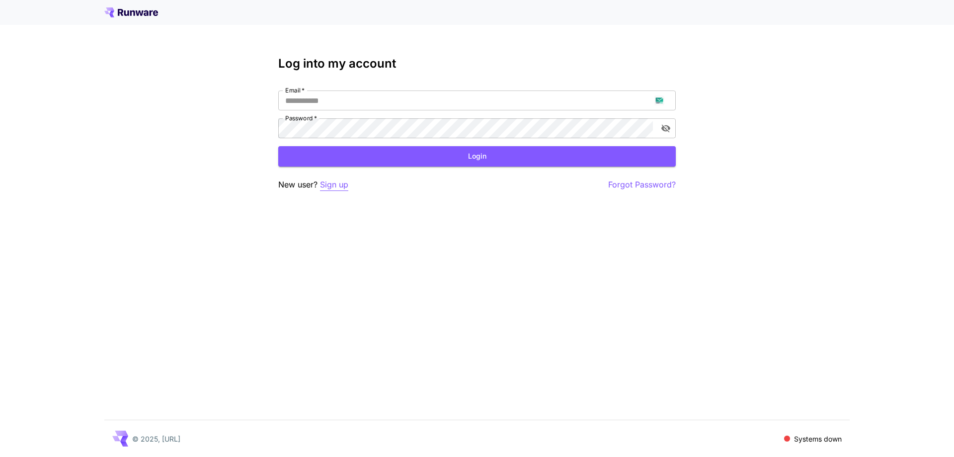
click at [345, 188] on p "Sign up" at bounding box center [334, 184] width 28 height 12
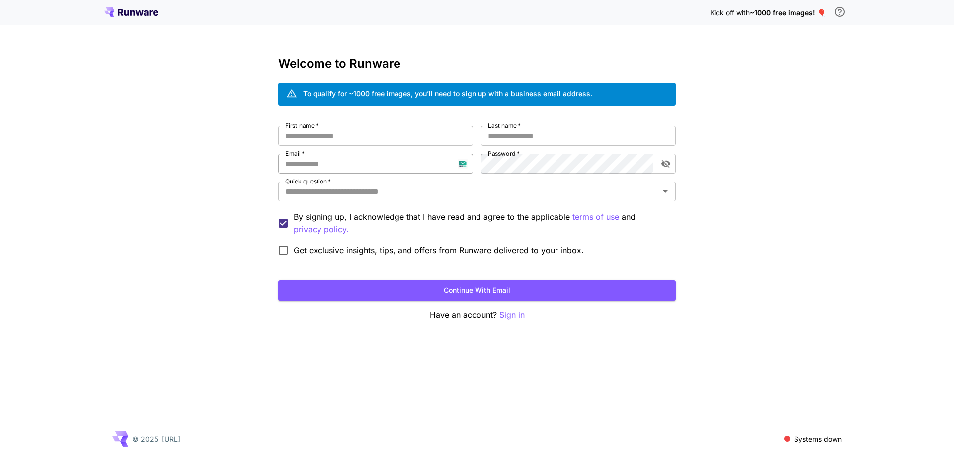
click at [350, 156] on input "Email   *" at bounding box center [375, 164] width 195 height 20
paste input "**********"
type input "**********"
click at [456, 139] on input "First name   *" at bounding box center [375, 136] width 195 height 20
type input "***"
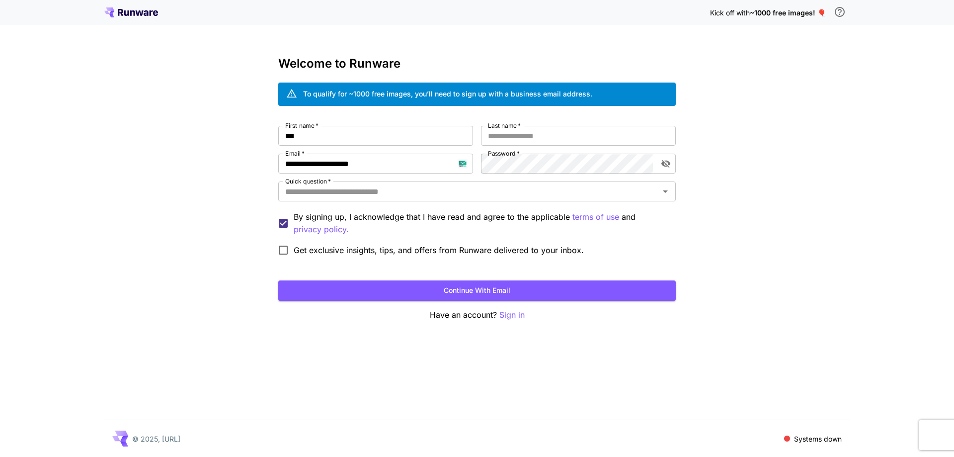
click at [517, 125] on span "*" at bounding box center [519, 125] width 4 height 7
click at [517, 126] on input "Last name   *" at bounding box center [578, 136] width 195 height 20
type input "****"
click at [529, 193] on input "Quick question   *" at bounding box center [468, 191] width 375 height 14
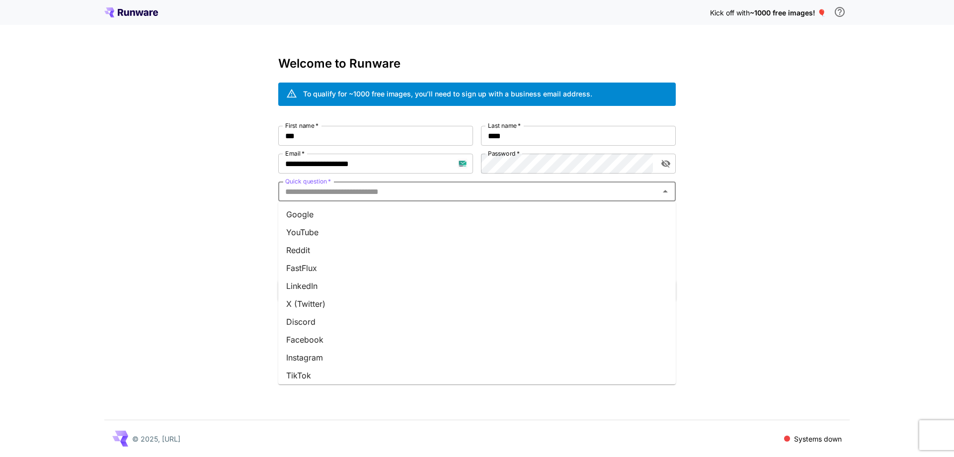
click at [525, 208] on li "Google" at bounding box center [477, 214] width 398 height 18
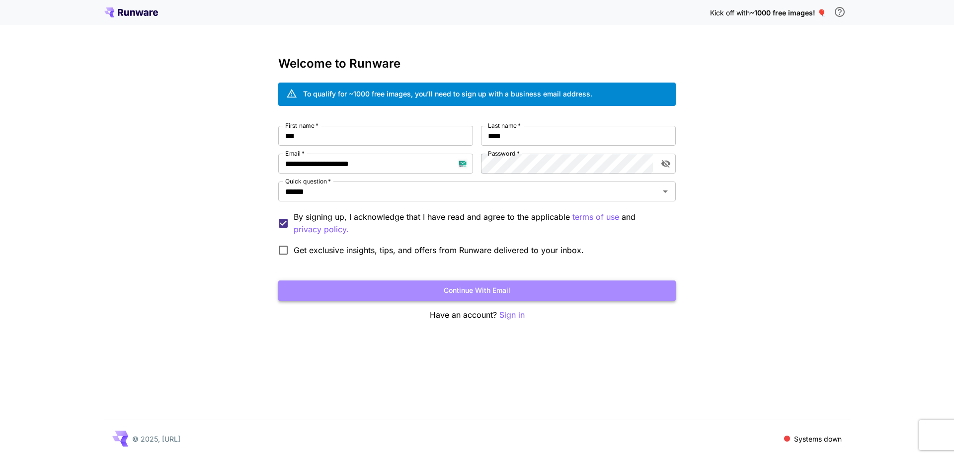
click at [519, 286] on button "Continue with email" at bounding box center [477, 290] width 398 height 20
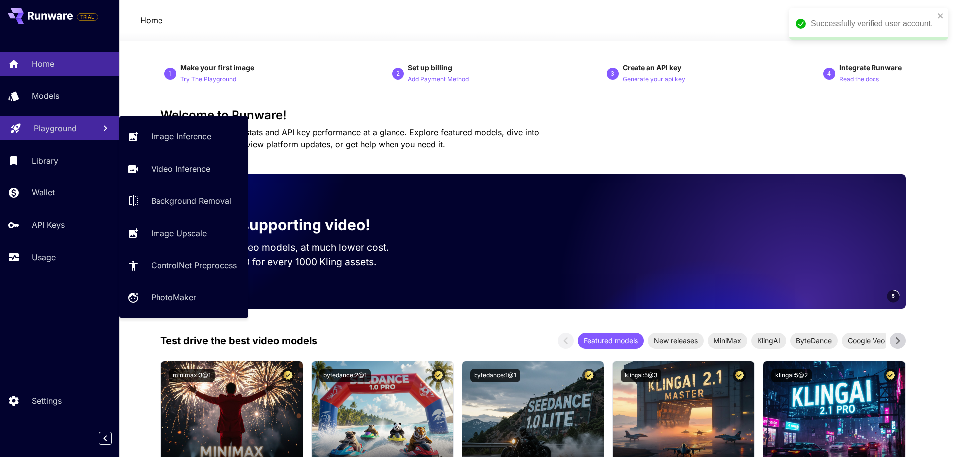
click at [66, 127] on p "Playground" at bounding box center [55, 128] width 43 height 12
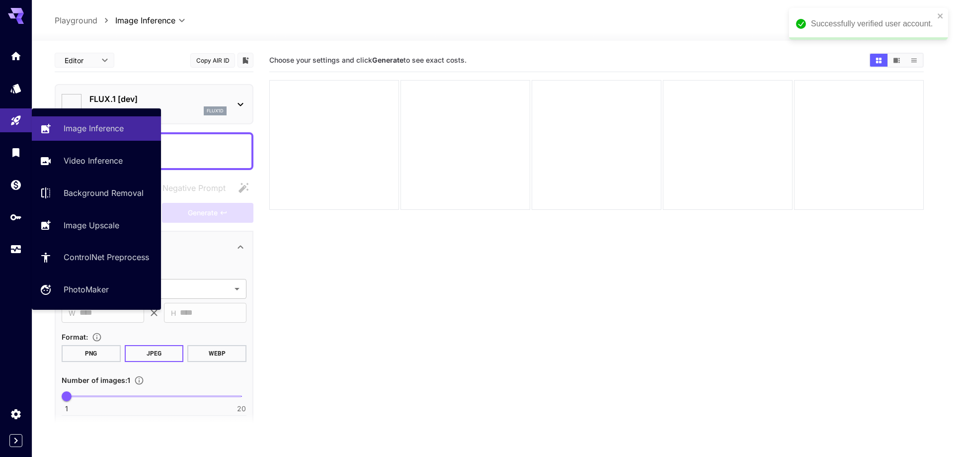
type input "**********"
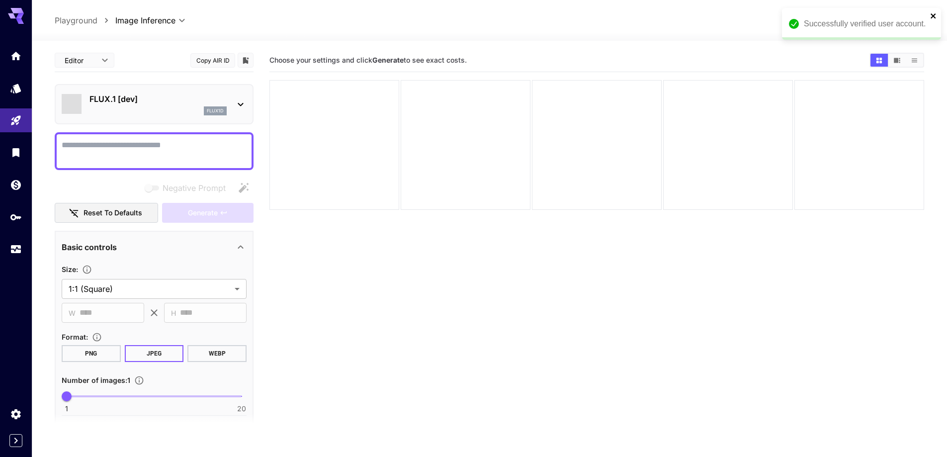
click at [933, 13] on icon "close" at bounding box center [933, 16] width 7 height 8
click at [107, 96] on p "FLUX.1 [dev]" at bounding box center [157, 99] width 137 height 12
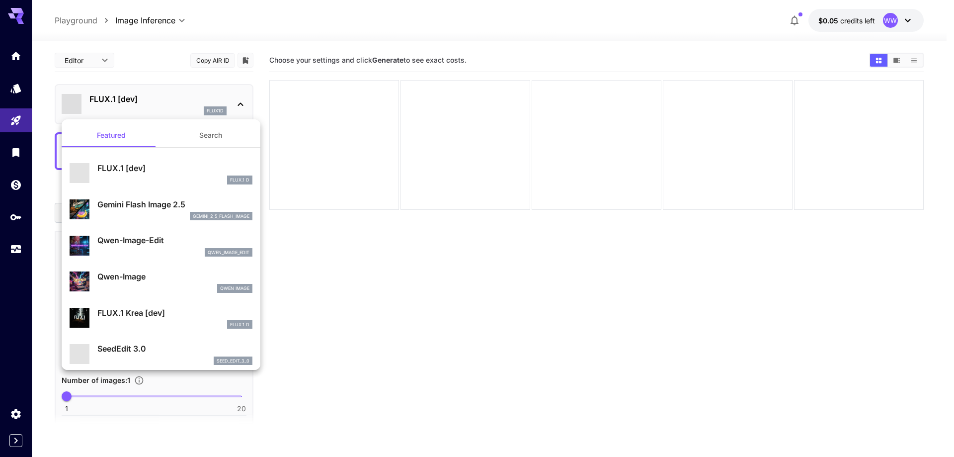
click at [204, 140] on button "Search" at bounding box center [210, 135] width 99 height 24
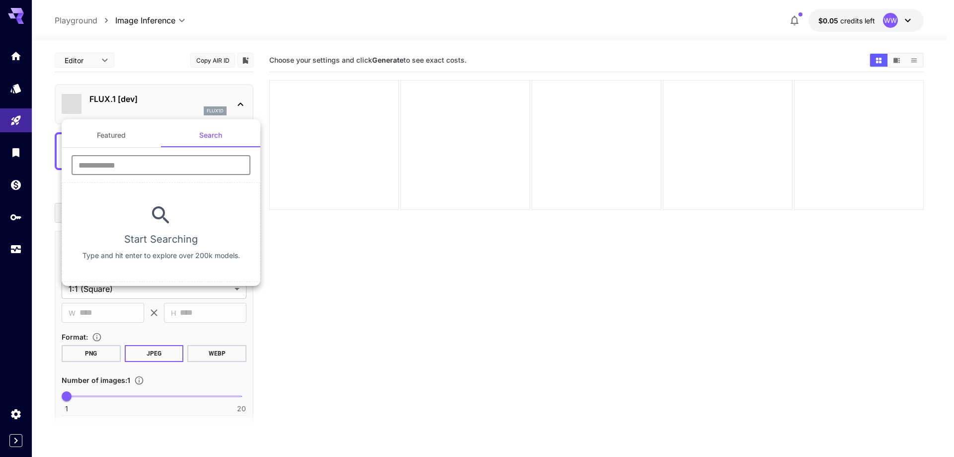
click at [183, 173] on input "text" at bounding box center [161, 165] width 179 height 20
type input "****"
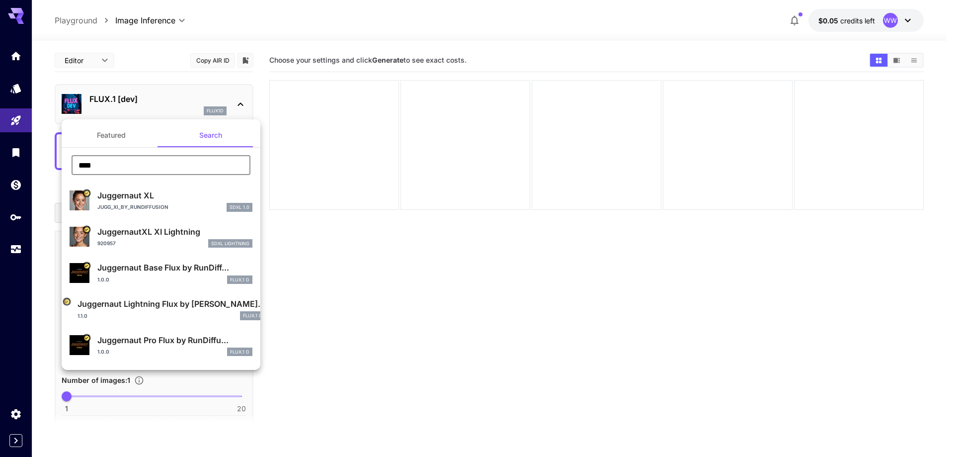
click at [150, 193] on p "Juggernaut XL" at bounding box center [174, 195] width 155 height 12
type input "**"
type input "***"
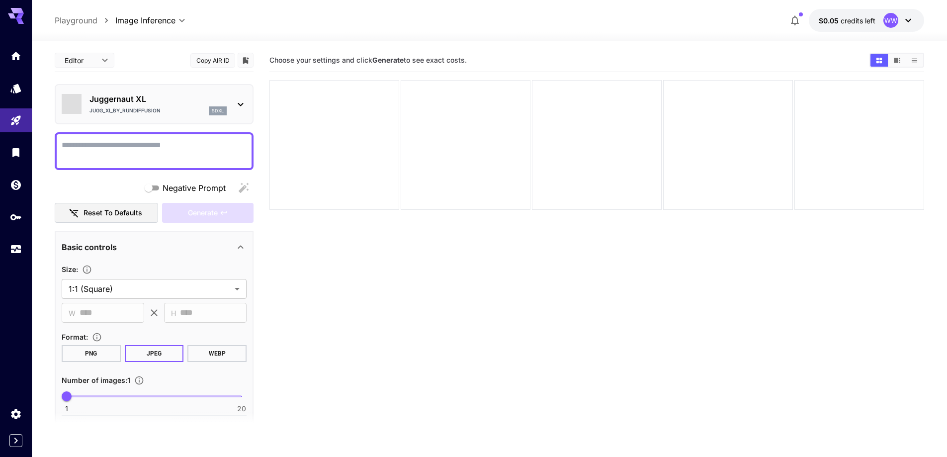
click at [140, 157] on textarea "Negative Prompt" at bounding box center [154, 151] width 185 height 24
paste textarea "**********"
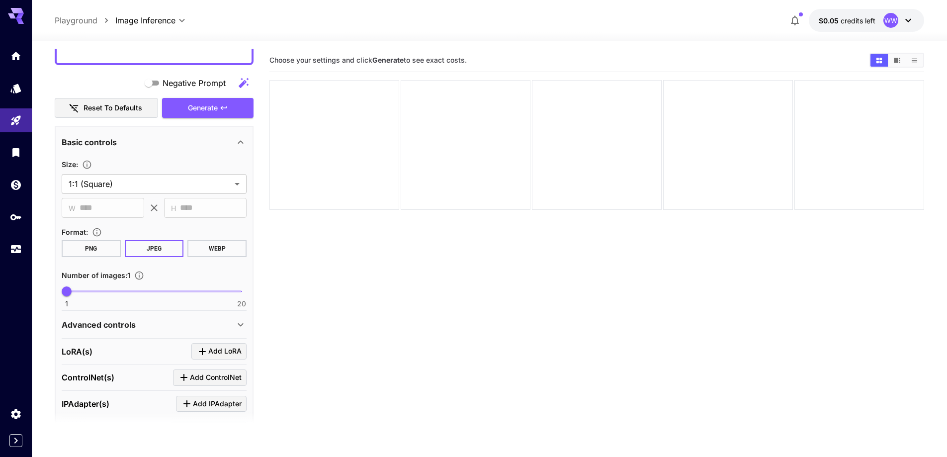
scroll to position [790, 0]
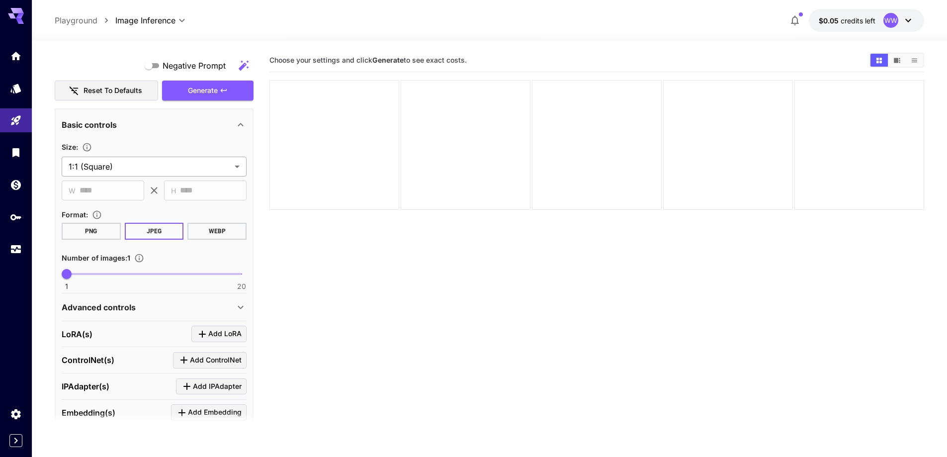
type textarea "**********"
click at [153, 164] on body "**********" at bounding box center [473, 267] width 947 height 535
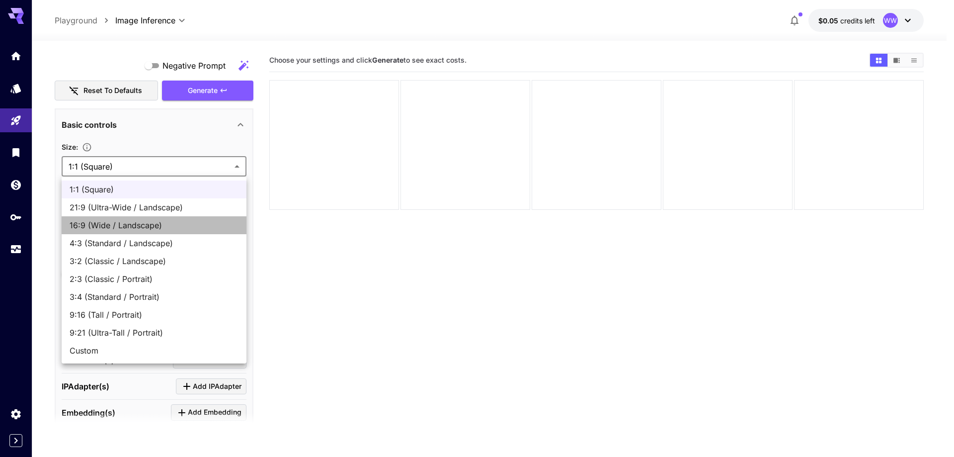
click at [142, 225] on span "16:9 (Wide / Landscape)" at bounding box center [154, 225] width 169 height 12
type input "**********"
type input "****"
type input "***"
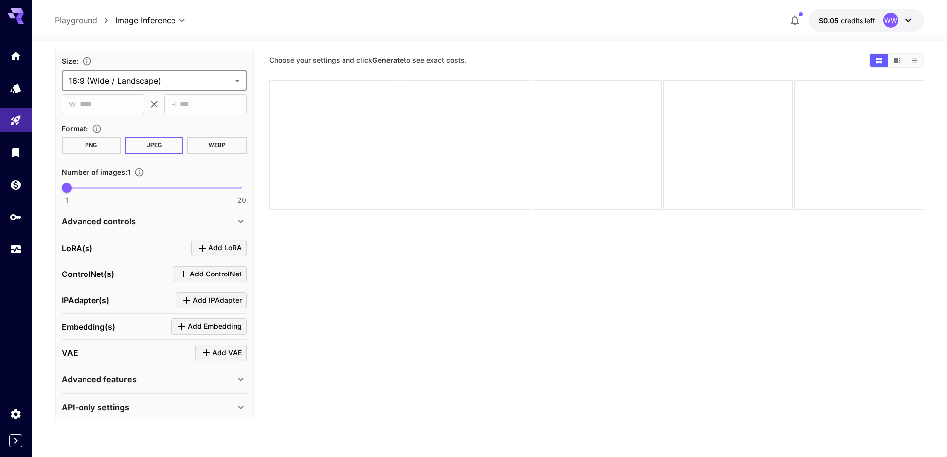
scroll to position [886, 0]
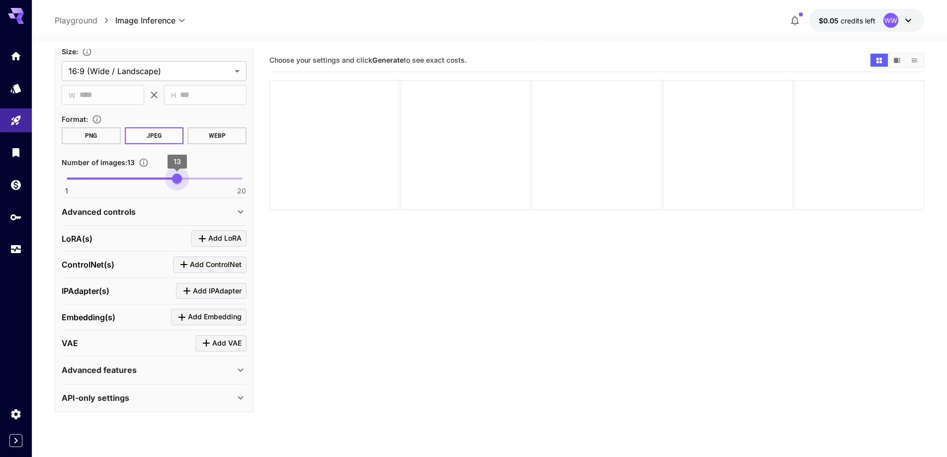
type input "**"
drag, startPoint x: 181, startPoint y: 182, endPoint x: 191, endPoint y: 186, distance: 10.2
click at [191, 186] on span "1 20 14" at bounding box center [154, 178] width 175 height 15
click at [165, 208] on div "Advanced controls" at bounding box center [148, 212] width 173 height 12
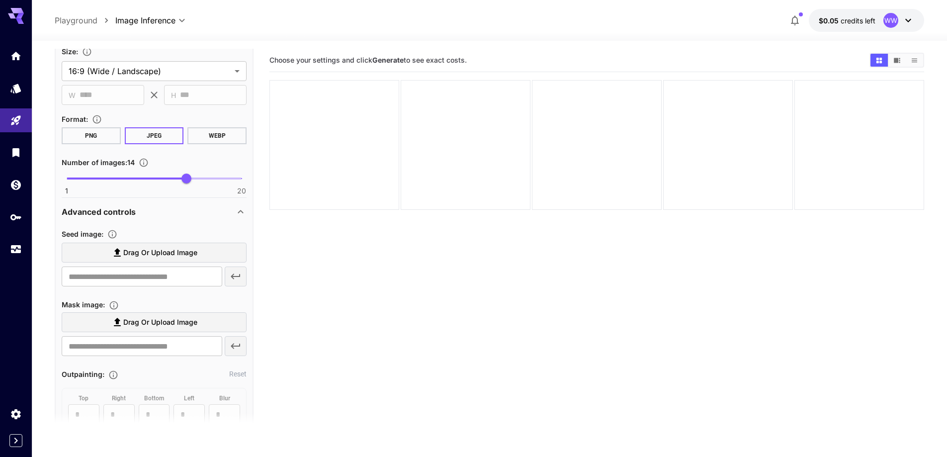
click at [155, 247] on span "Drag or upload image" at bounding box center [160, 253] width 74 height 12
click at [0, 0] on input "Drag or upload image" at bounding box center [0, 0] width 0 height 0
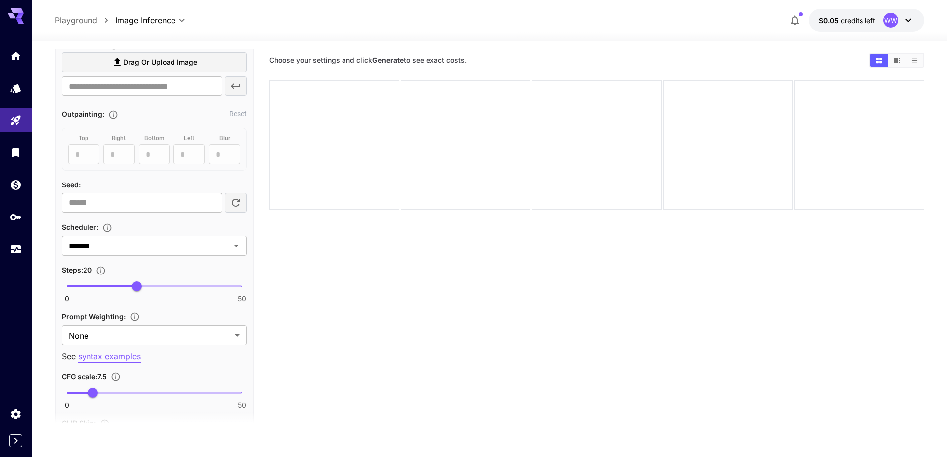
scroll to position [1184, 0]
type input "**********"
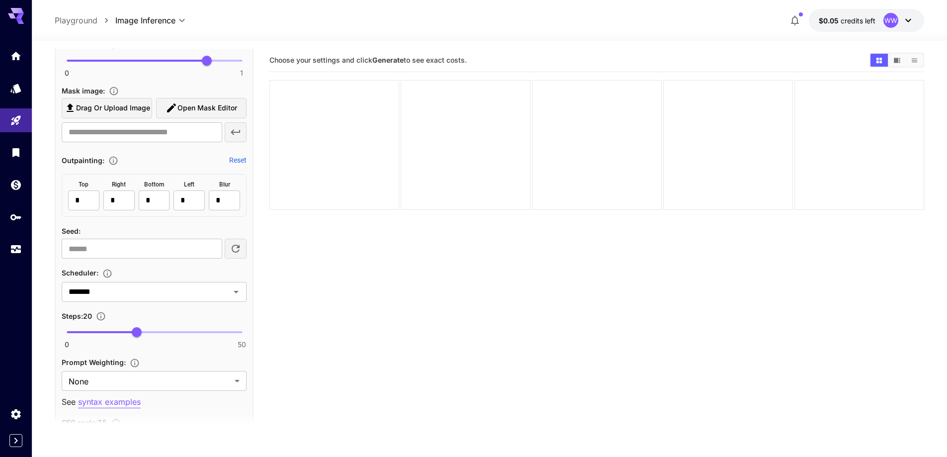
click at [191, 337] on span "0 50 20" at bounding box center [154, 332] width 175 height 15
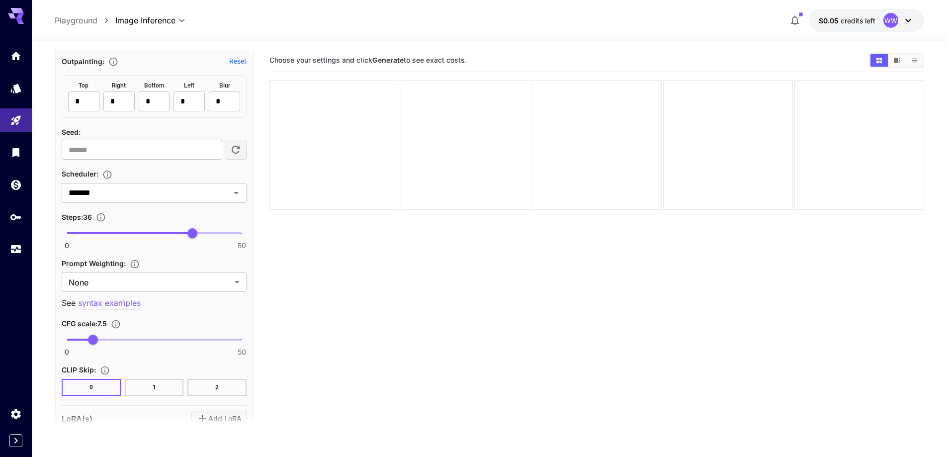
scroll to position [1283, 0]
drag, startPoint x: 190, startPoint y: 241, endPoint x: 182, endPoint y: 235, distance: 10.1
click at [182, 235] on span "33" at bounding box center [182, 233] width 10 height 10
type input "**"
click at [173, 233] on span "0 50 31" at bounding box center [154, 232] width 175 height 15
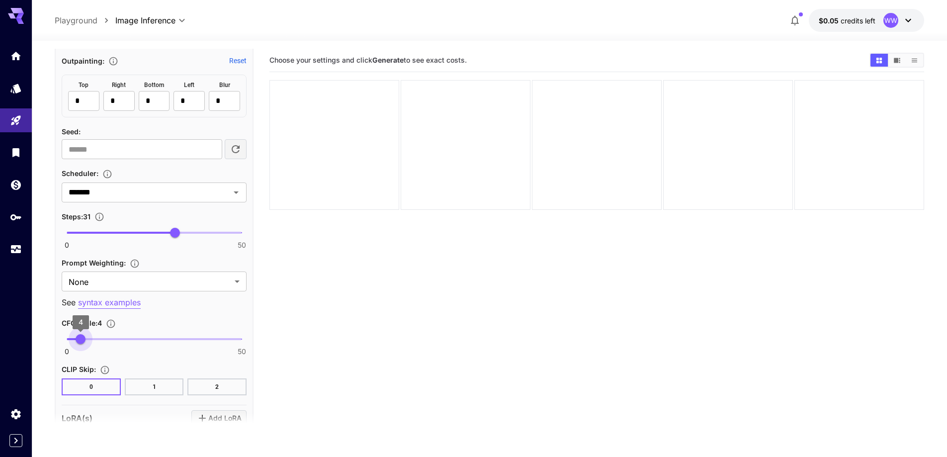
click at [81, 339] on span "0 50 4" at bounding box center [154, 339] width 175 height 15
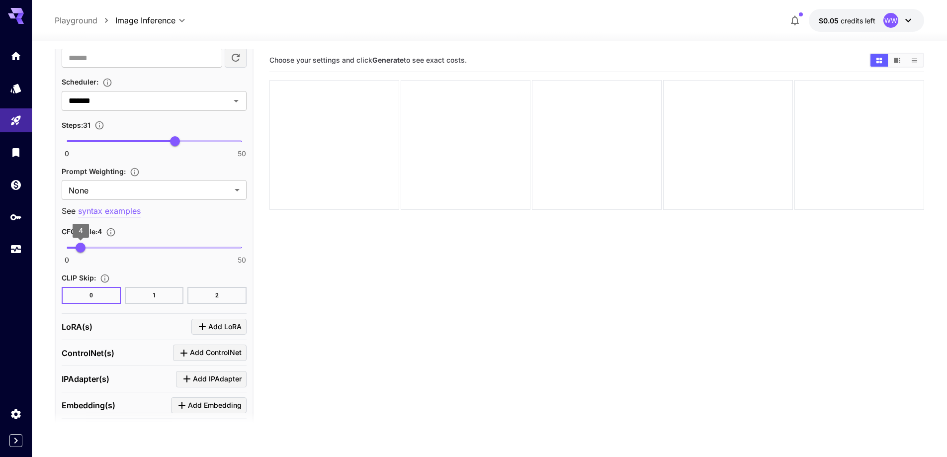
scroll to position [1383, 0]
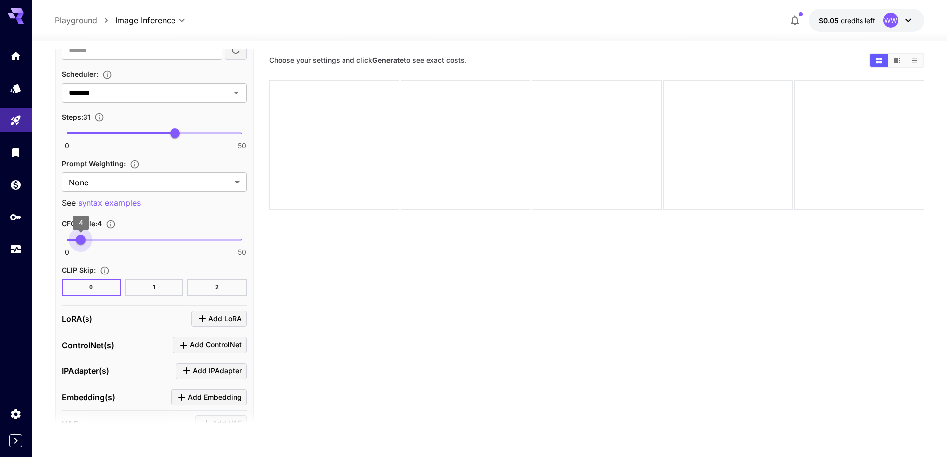
click at [81, 242] on span "4" at bounding box center [81, 240] width 10 height 10
type input "***"
click at [80, 241] on span "3.7" at bounding box center [80, 240] width 10 height 10
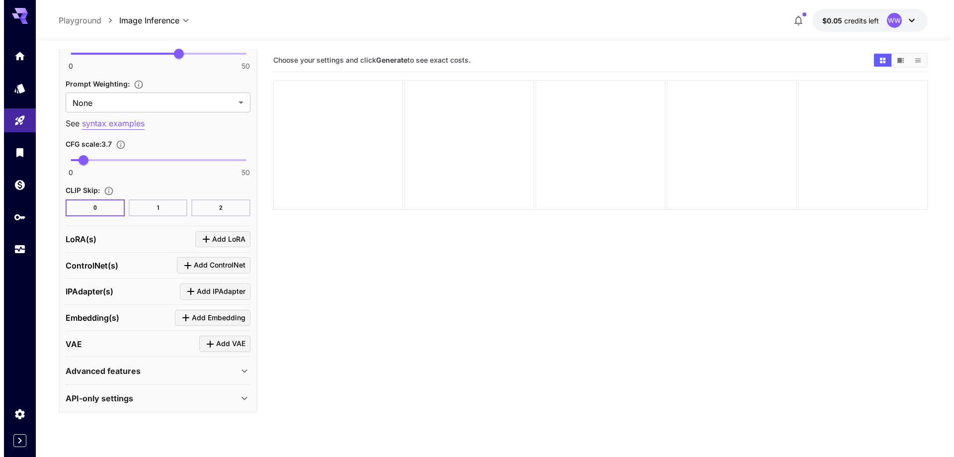
scroll to position [1463, 0]
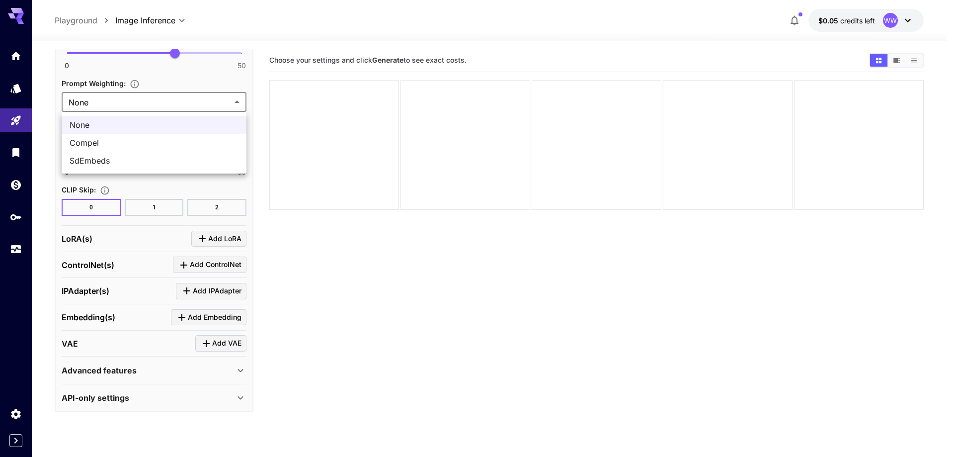
click at [182, 100] on body "**********" at bounding box center [477, 267] width 954 height 535
click at [195, 163] on span "SdEmbeds" at bounding box center [154, 161] width 169 height 12
type input "********"
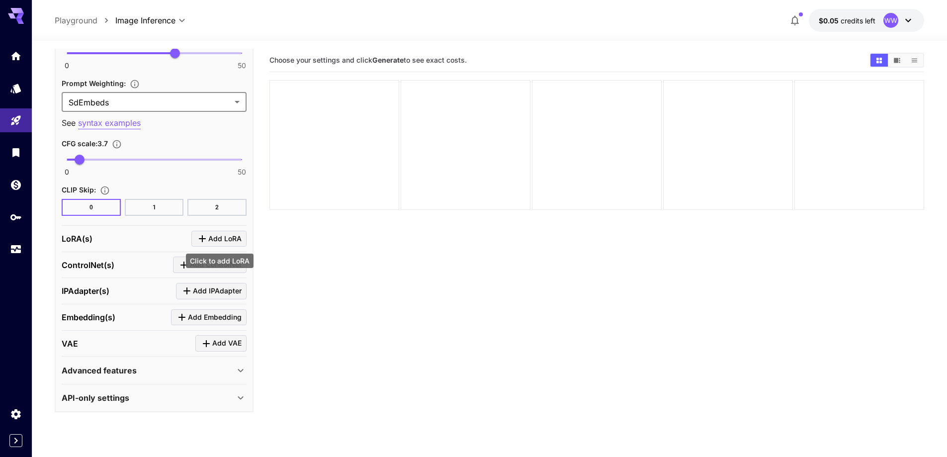
click at [232, 240] on span "Add LoRA" at bounding box center [224, 239] width 33 height 12
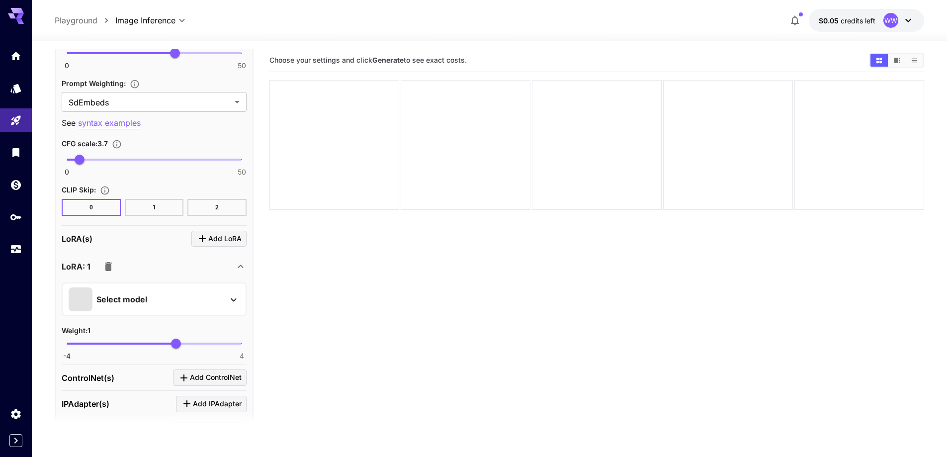
click at [190, 298] on div "Select model" at bounding box center [146, 299] width 155 height 24
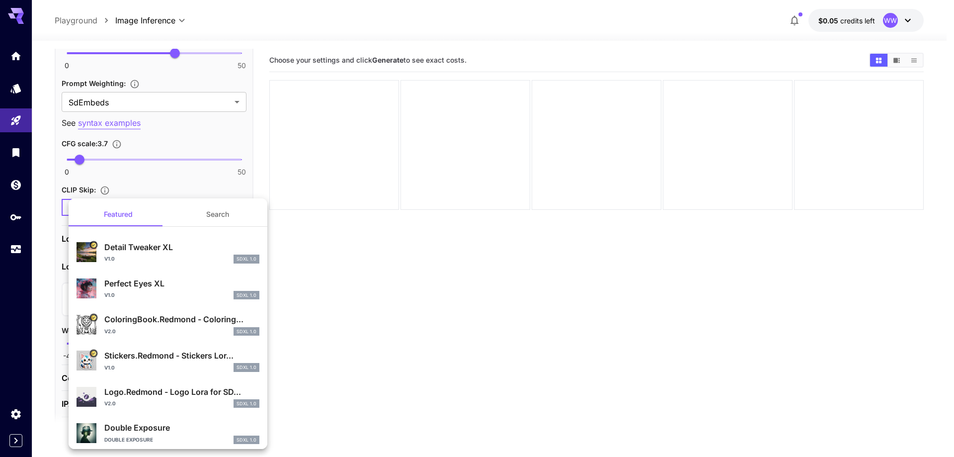
click at [217, 214] on button "Search" at bounding box center [217, 214] width 99 height 24
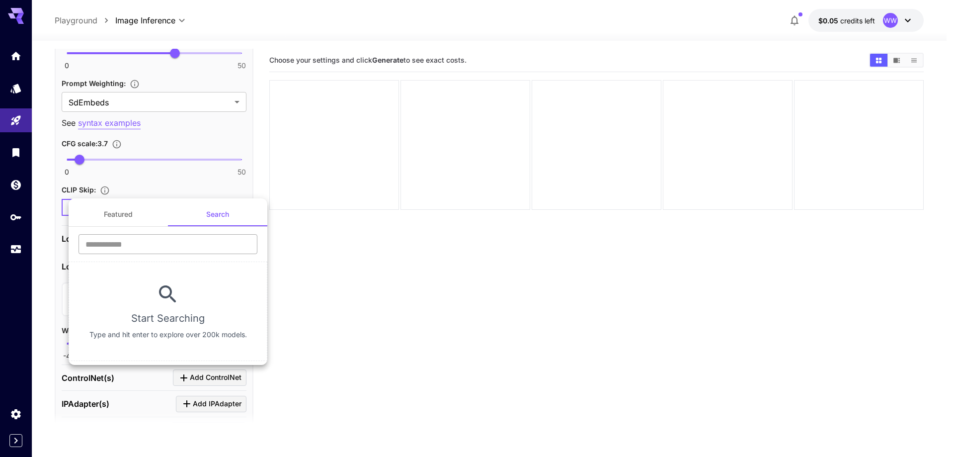
click at [178, 245] on input "text" at bounding box center [168, 244] width 179 height 20
type input "****"
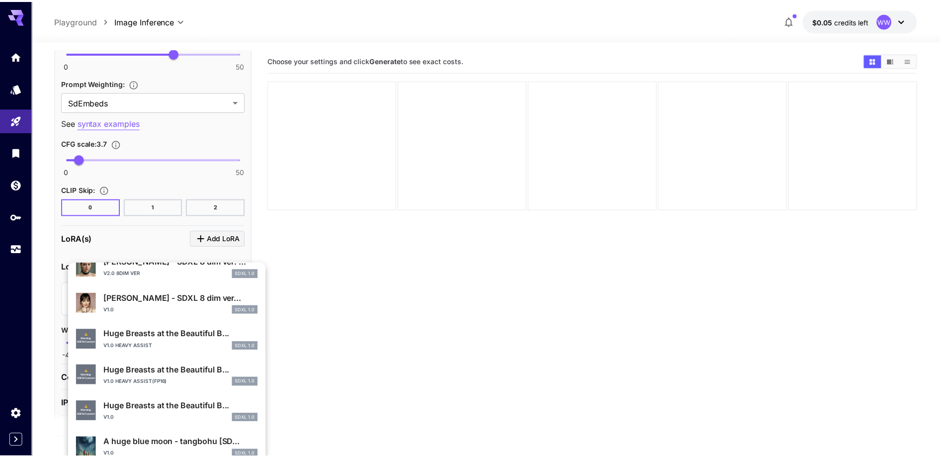
scroll to position [298, 0]
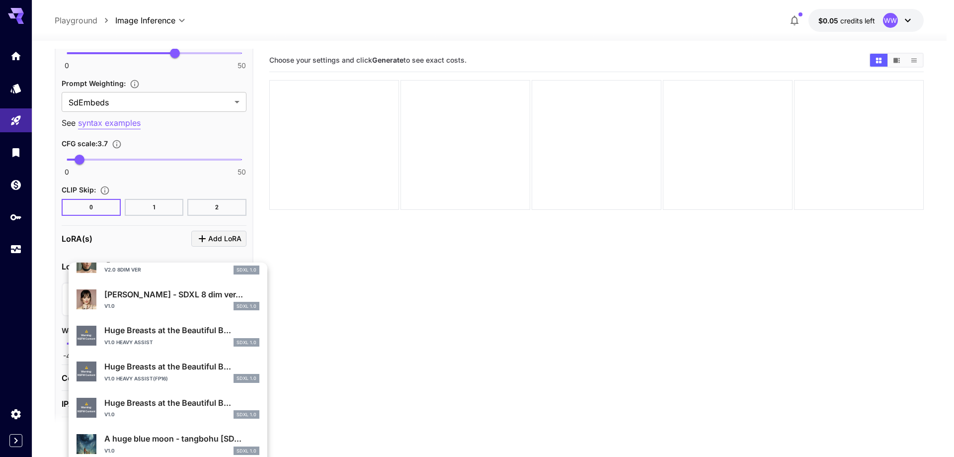
click at [158, 398] on p "Huge Breasts at the Beautiful B..." at bounding box center [181, 403] width 155 height 12
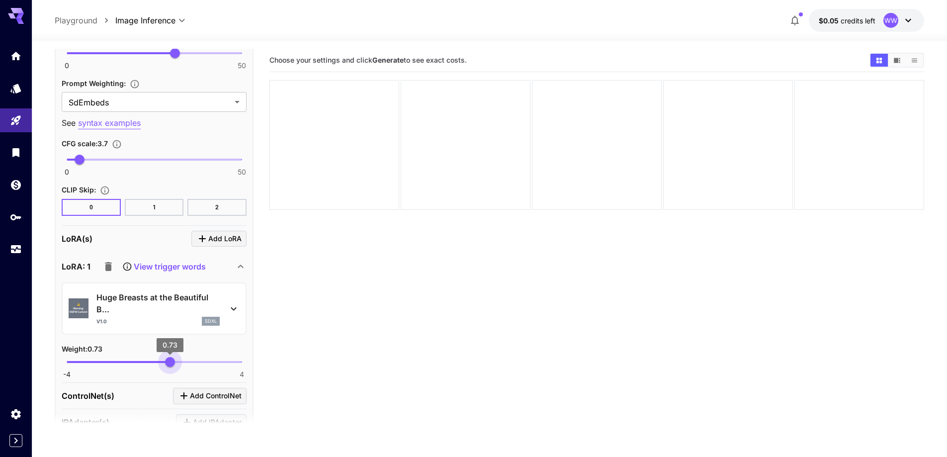
type input "****"
click at [170, 364] on span "0.75" at bounding box center [171, 362] width 10 height 10
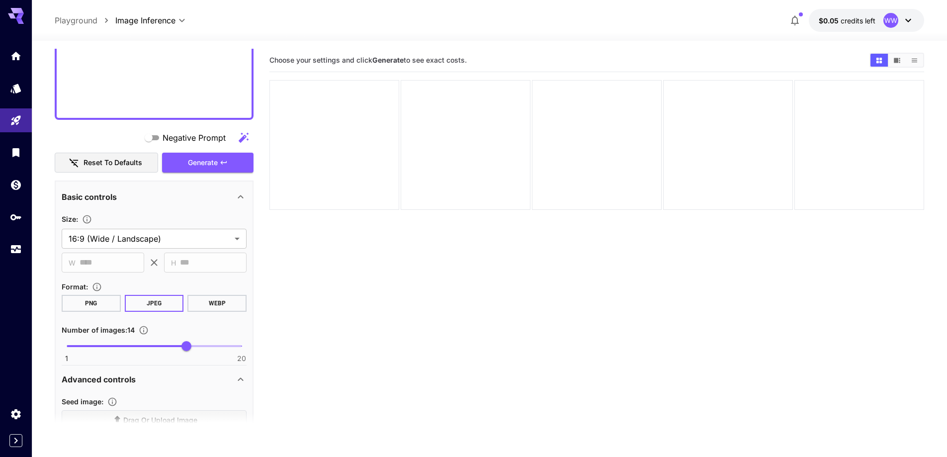
scroll to position [717, 0]
click at [198, 161] on span "Generate" at bounding box center [203, 164] width 30 height 12
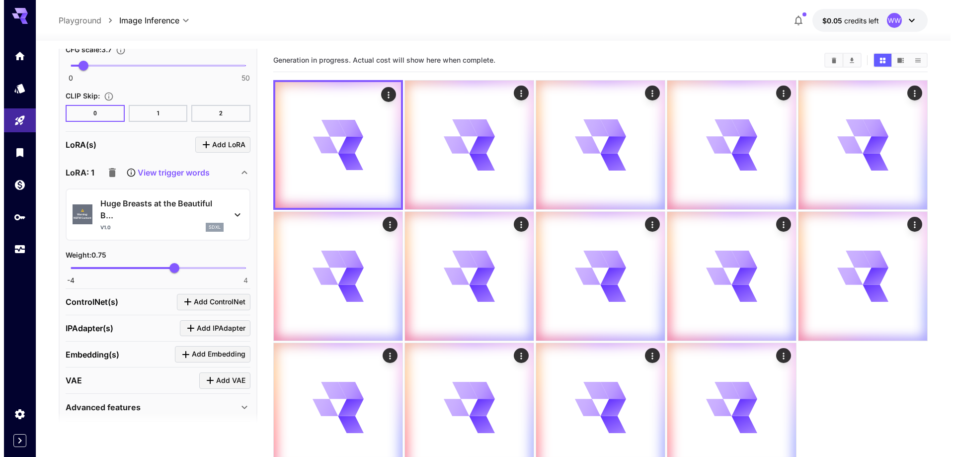
scroll to position [1562, 0]
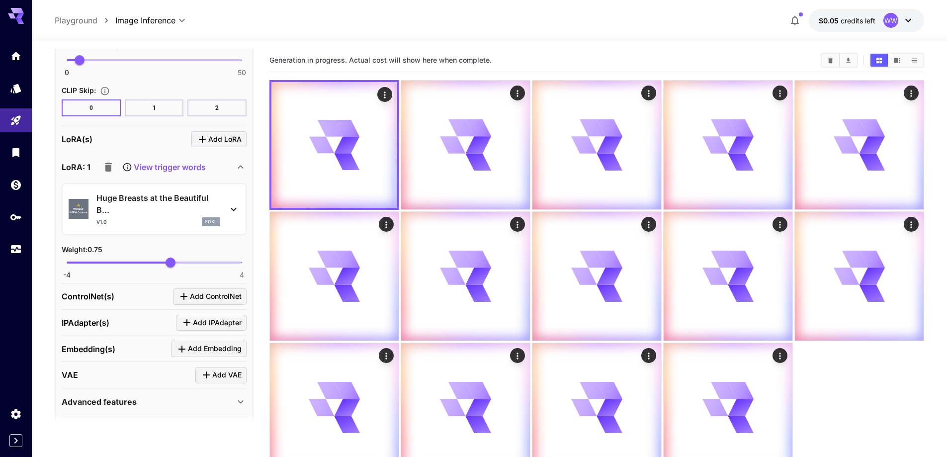
click at [139, 210] on p "Huge Breasts at the Beautiful B..." at bounding box center [157, 204] width 123 height 24
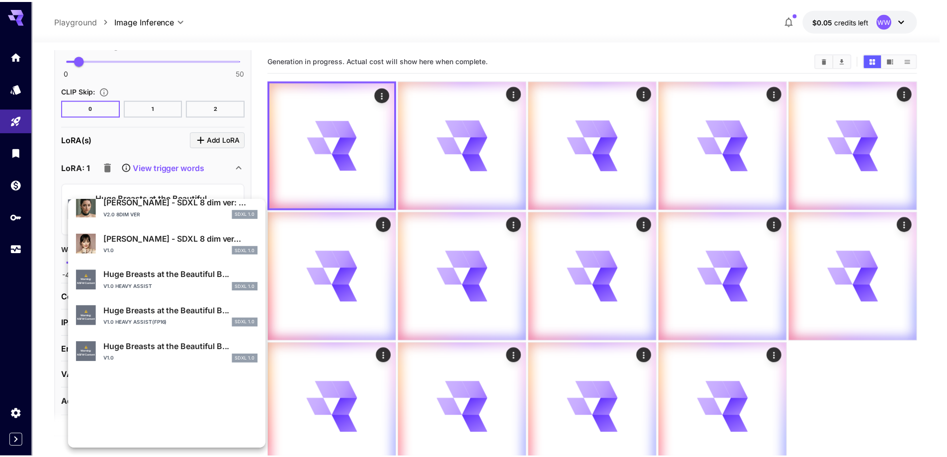
scroll to position [299, 0]
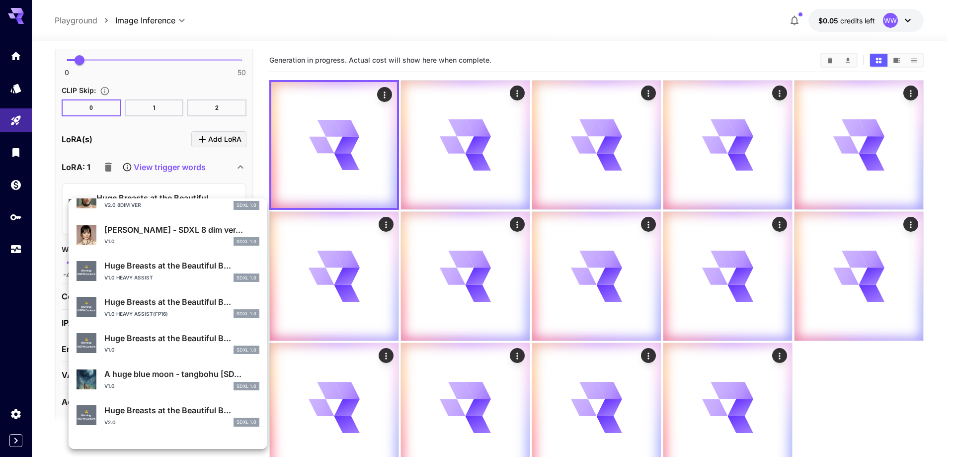
click at [130, 311] on p "v1.0 heavy assist(fp16)" at bounding box center [136, 313] width 64 height 7
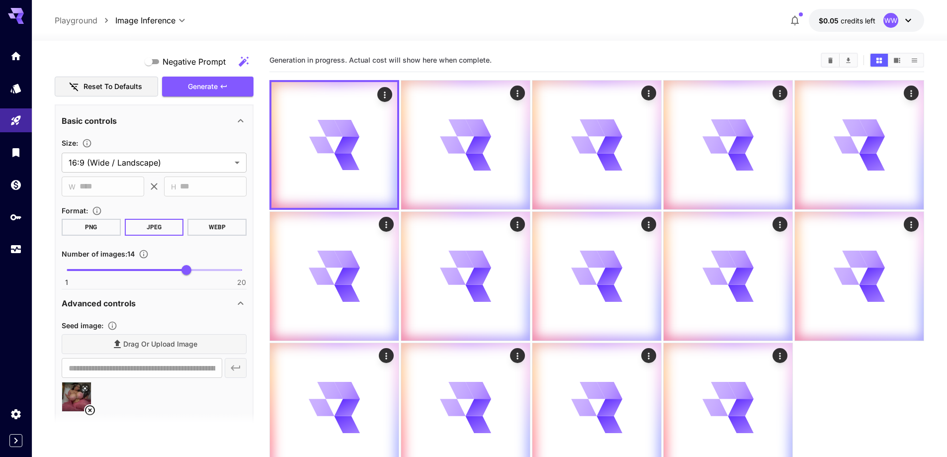
scroll to position [767, 0]
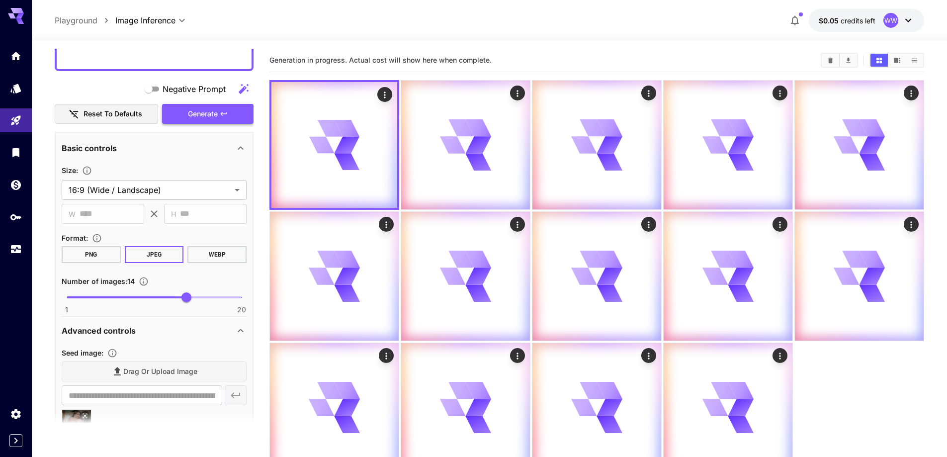
click at [198, 122] on button "Generate" at bounding box center [207, 114] width 91 height 20
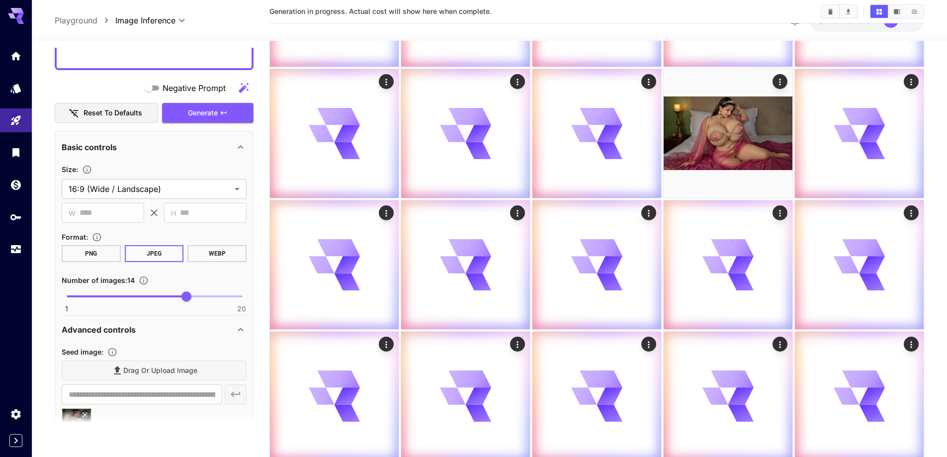
scroll to position [240, 0]
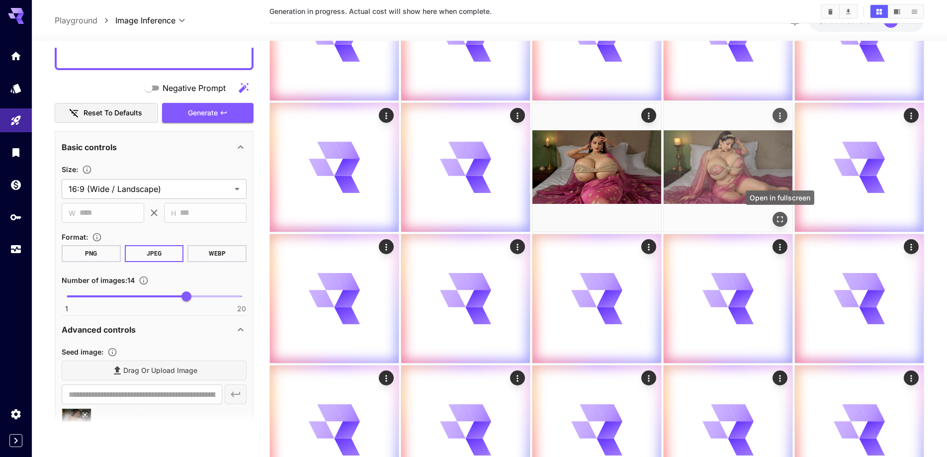
click at [781, 216] on icon "Open in fullscreen" at bounding box center [780, 219] width 10 height 10
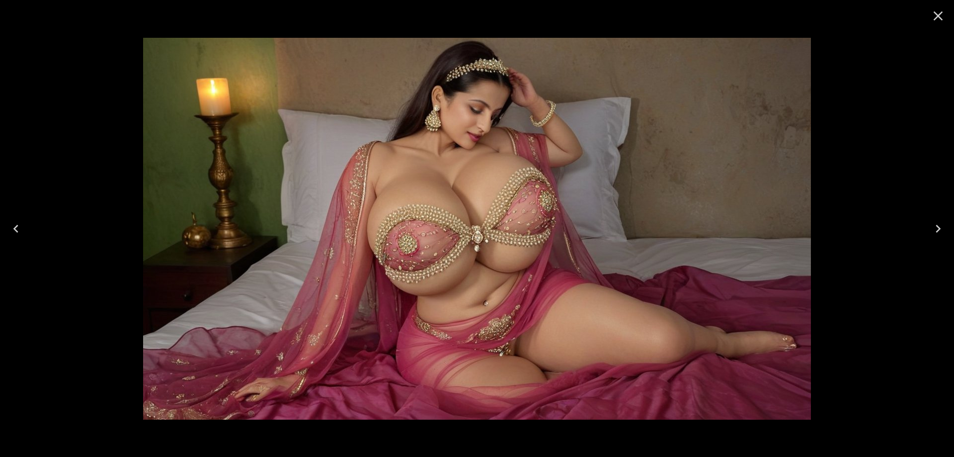
click at [10, 231] on icon "Previous" at bounding box center [16, 229] width 16 height 16
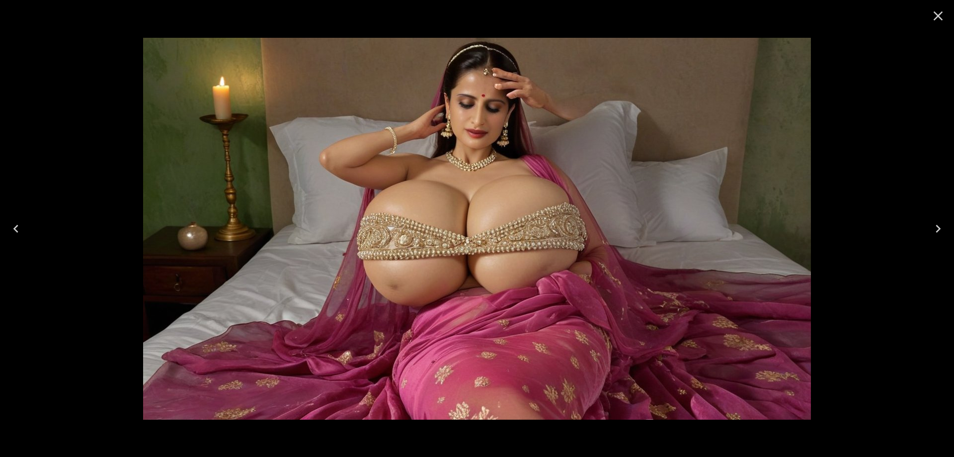
click at [11, 231] on icon "Previous" at bounding box center [16, 229] width 16 height 16
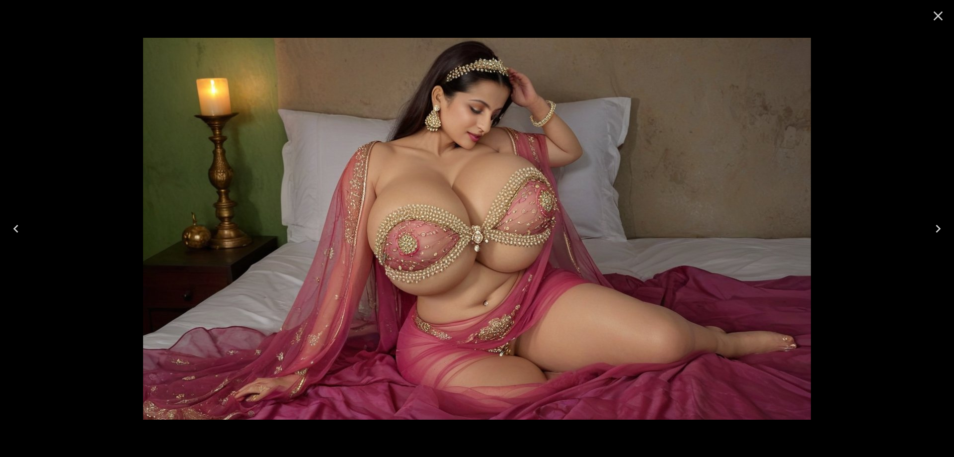
click at [11, 231] on icon "Previous" at bounding box center [16, 229] width 16 height 16
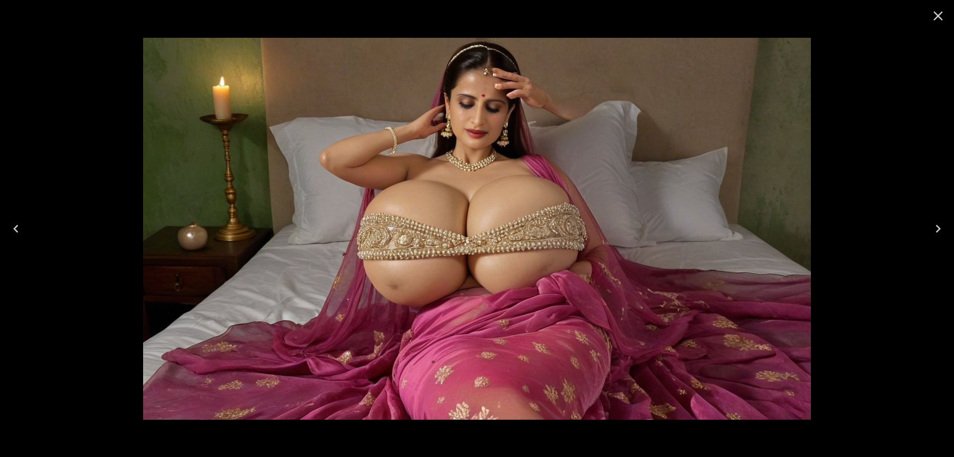
click at [11, 231] on icon "Previous" at bounding box center [16, 229] width 16 height 16
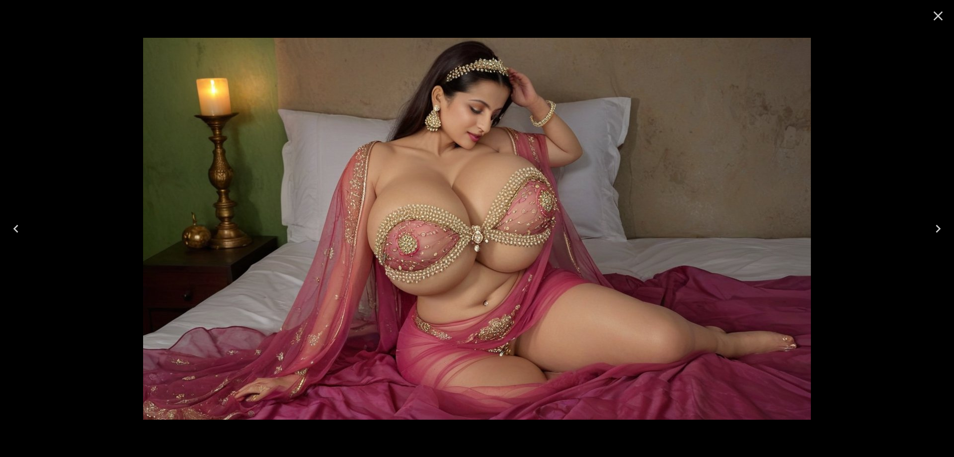
click at [935, 18] on icon "Close" at bounding box center [938, 16] width 16 height 16
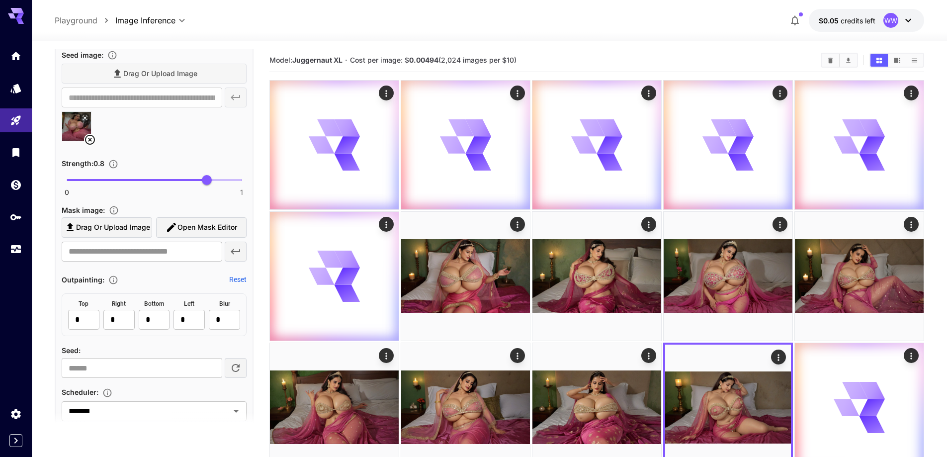
scroll to position [1065, 0]
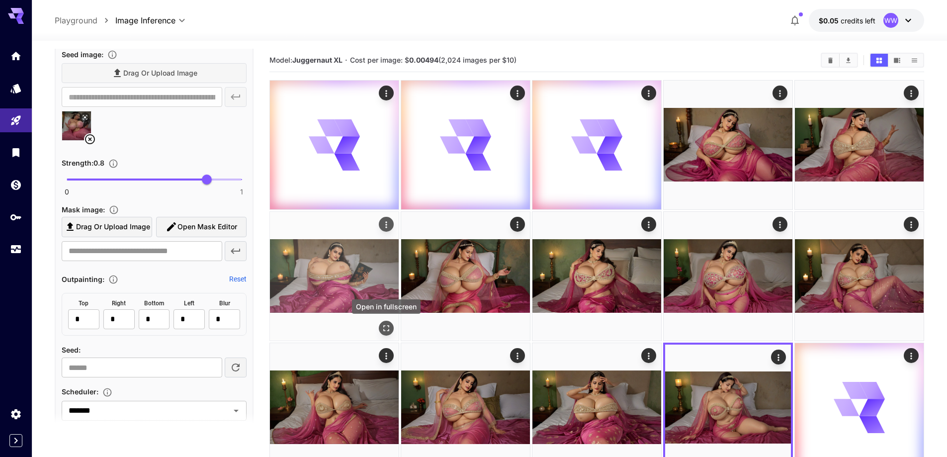
click at [385, 330] on icon "Open in fullscreen" at bounding box center [386, 328] width 10 height 10
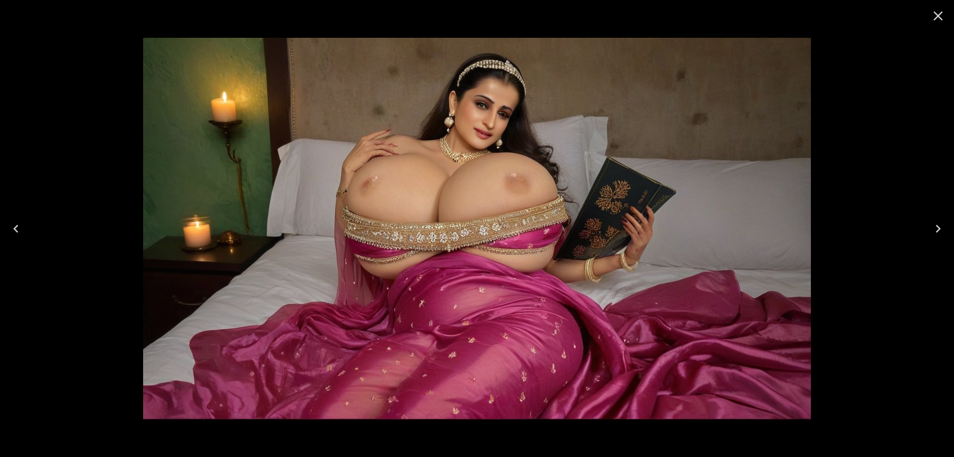
click at [937, 22] on icon "Close" at bounding box center [938, 16] width 16 height 16
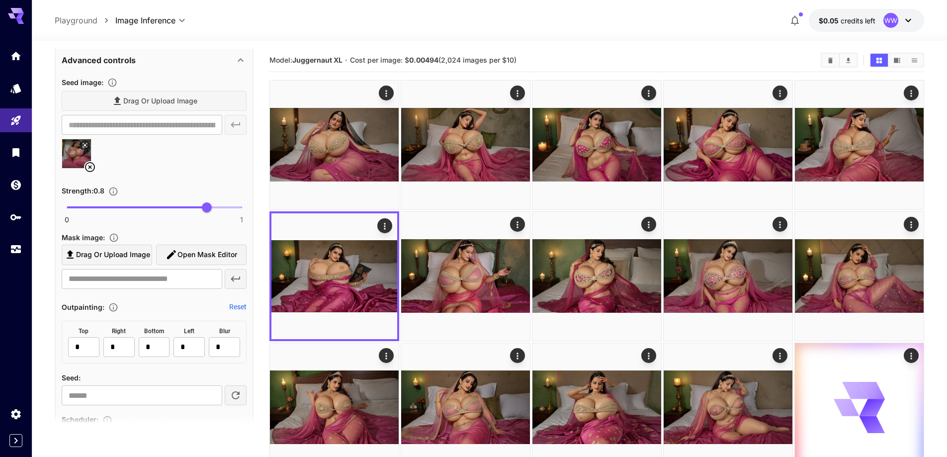
scroll to position [1015, 0]
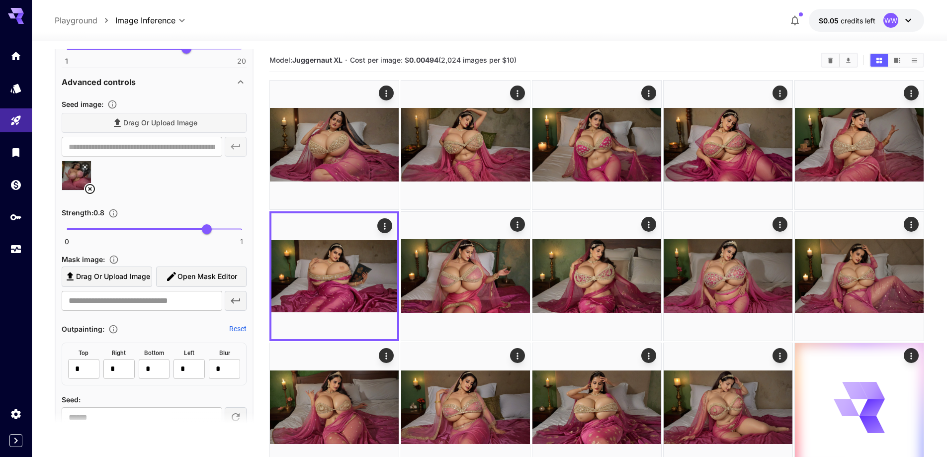
click at [89, 188] on icon at bounding box center [90, 189] width 10 height 10
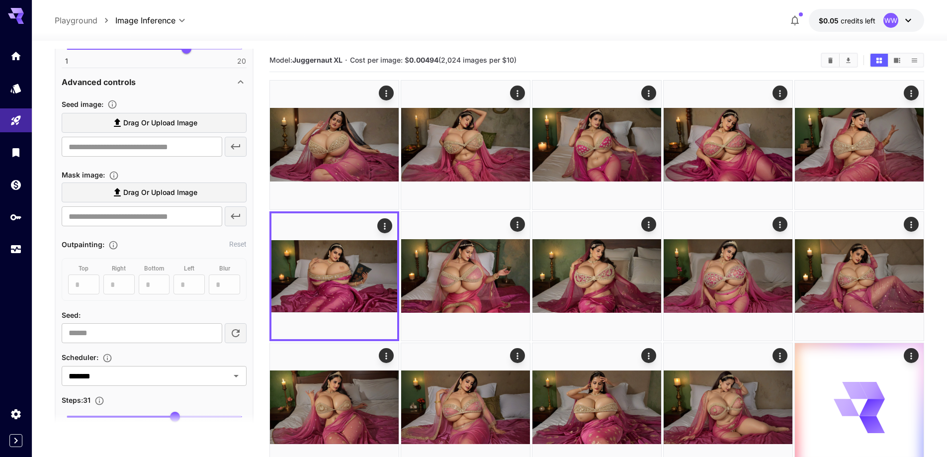
click at [172, 122] on span "Drag or upload image" at bounding box center [160, 123] width 74 height 12
click at [0, 0] on input "Drag or upload image" at bounding box center [0, 0] width 0 height 0
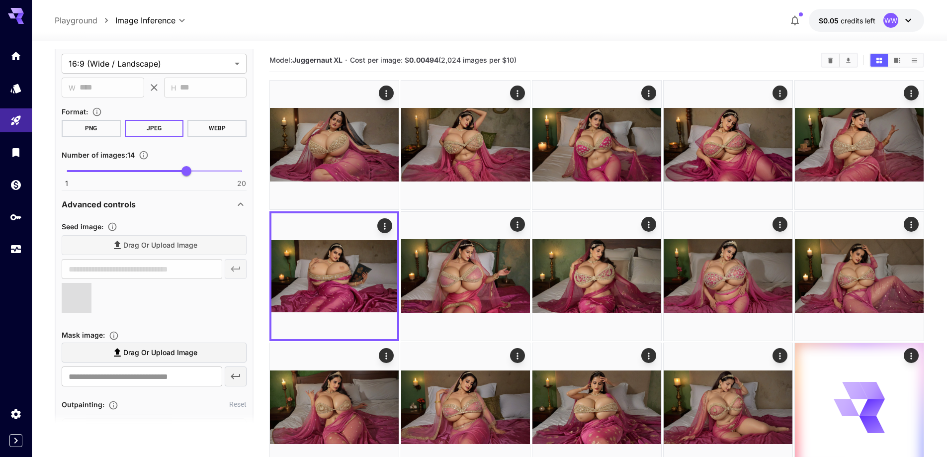
type input "**********"
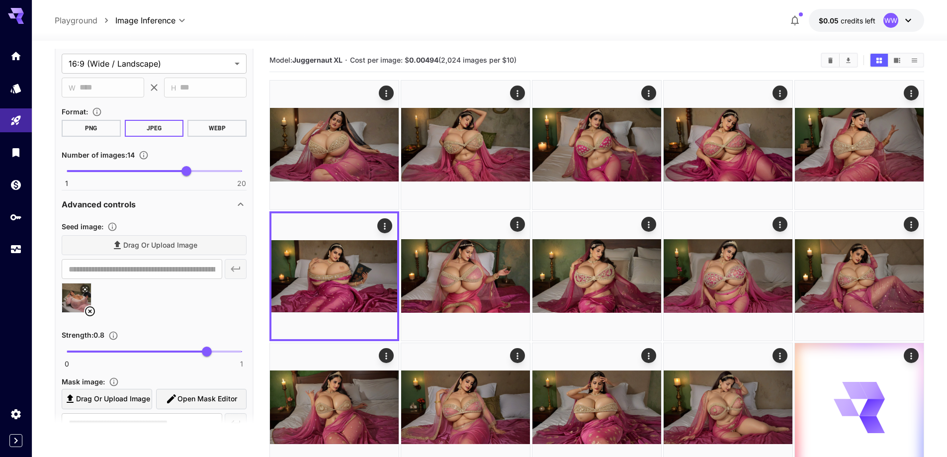
scroll to position [817, 0]
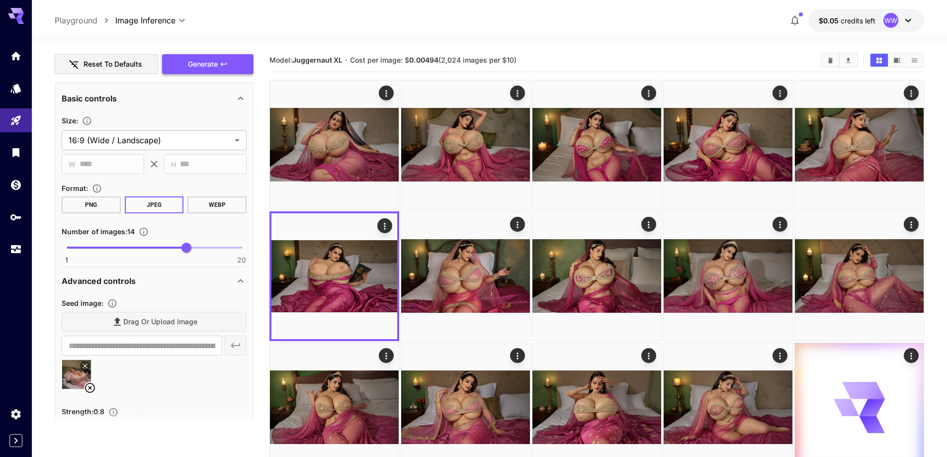
click at [228, 69] on button "Generate" at bounding box center [207, 64] width 91 height 20
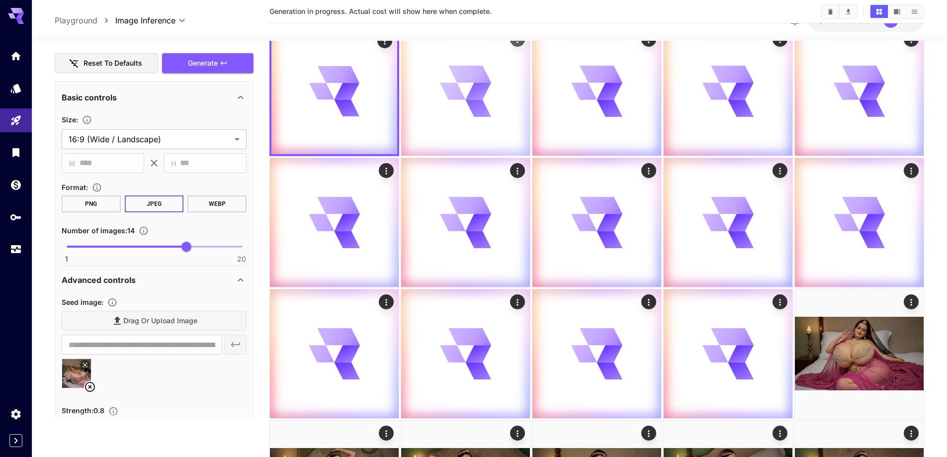
scroll to position [149, 0]
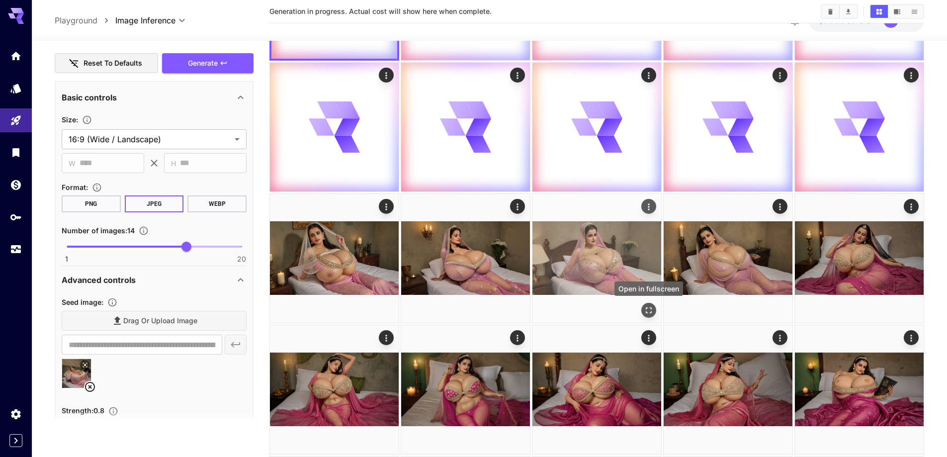
click at [649, 312] on icon "Open in fullscreen" at bounding box center [649, 310] width 10 height 10
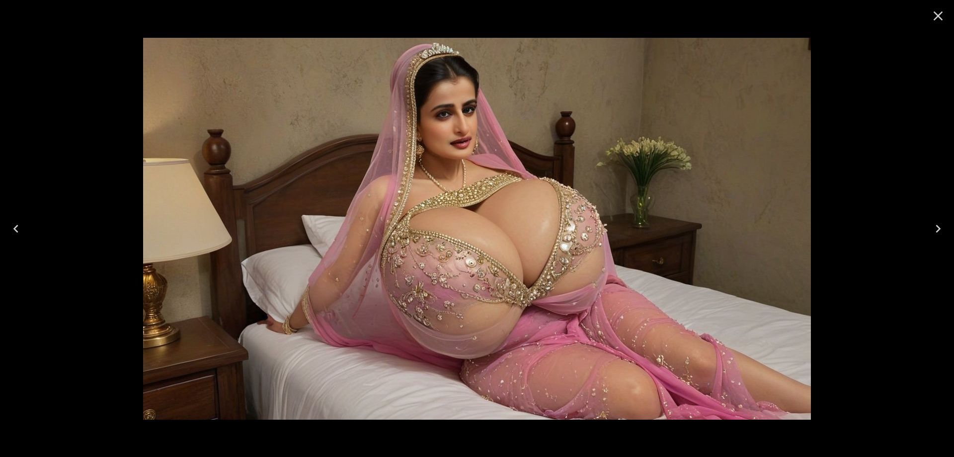
click at [931, 228] on icon "Next" at bounding box center [938, 229] width 16 height 16
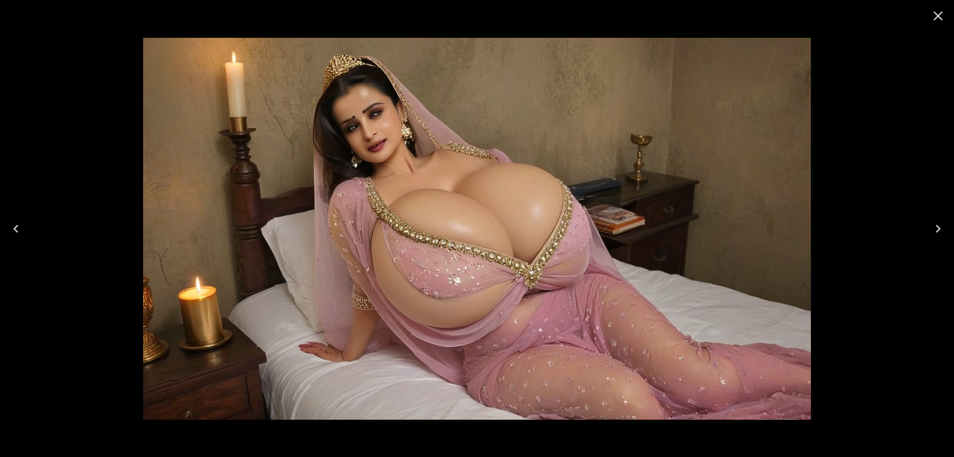
click at [940, 18] on icon "Close" at bounding box center [938, 15] width 9 height 9
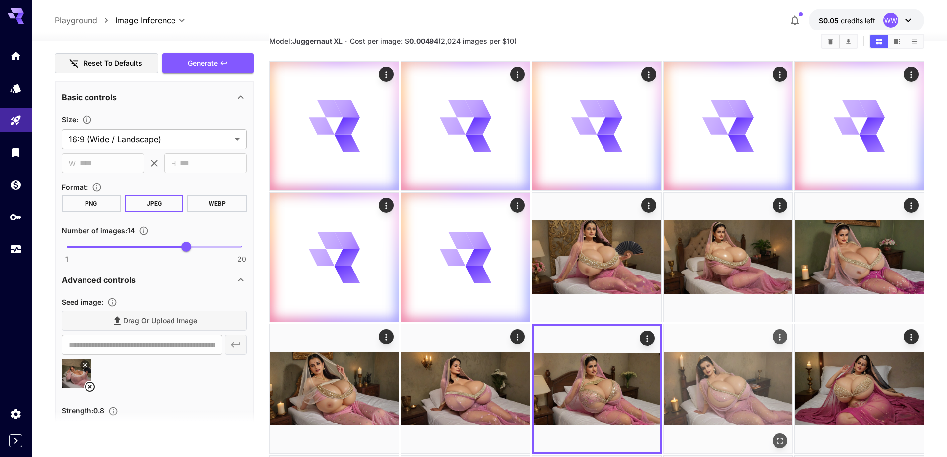
scroll to position [0, 0]
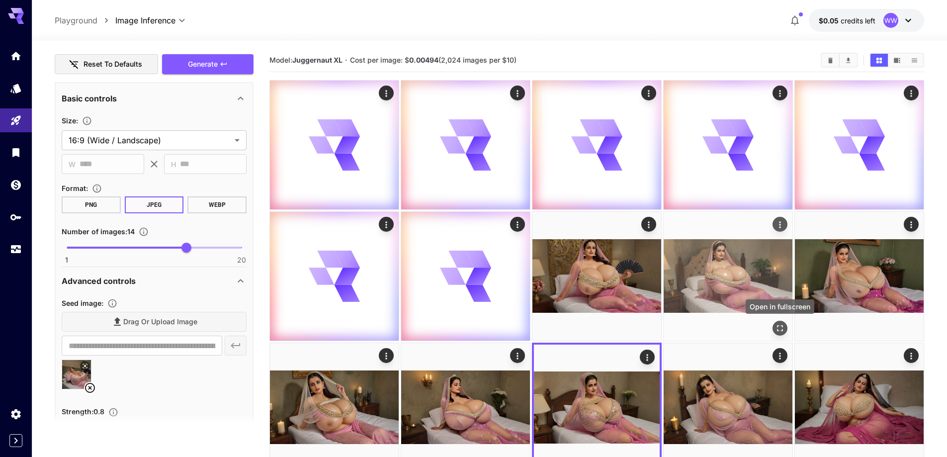
click at [778, 324] on icon "Open in fullscreen" at bounding box center [780, 328] width 10 height 10
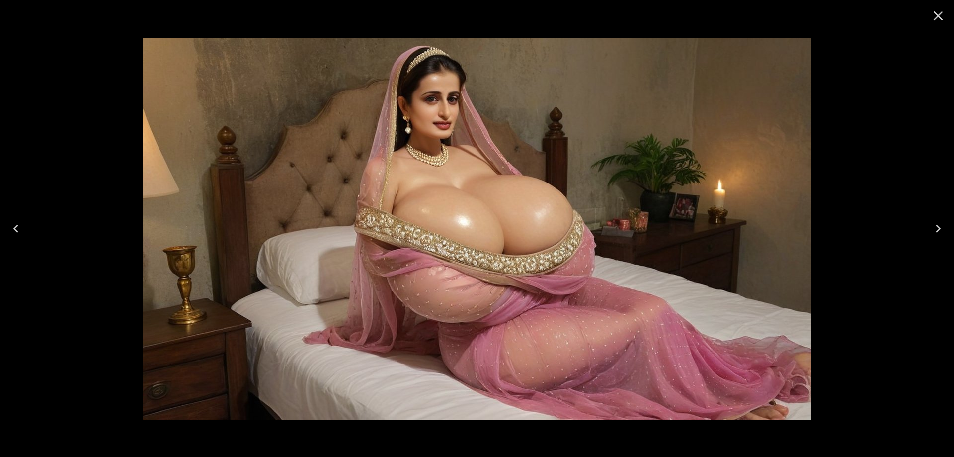
click at [935, 17] on icon "Close" at bounding box center [938, 16] width 16 height 16
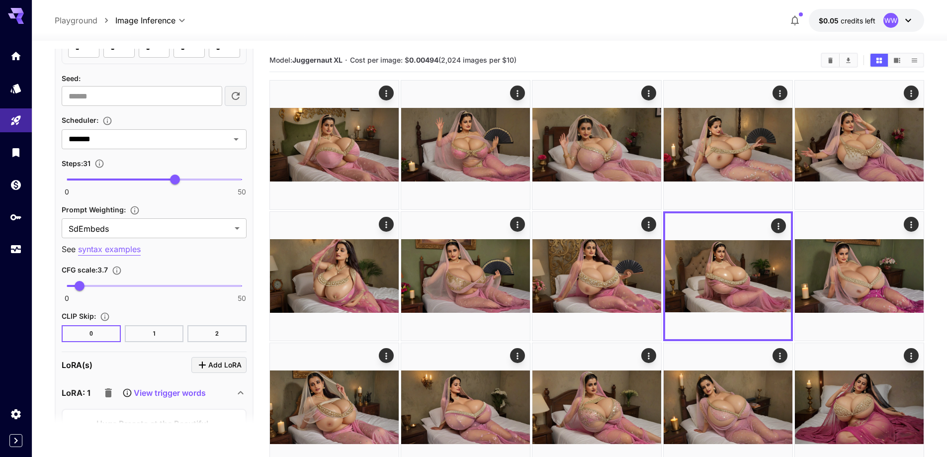
scroll to position [1363, 0]
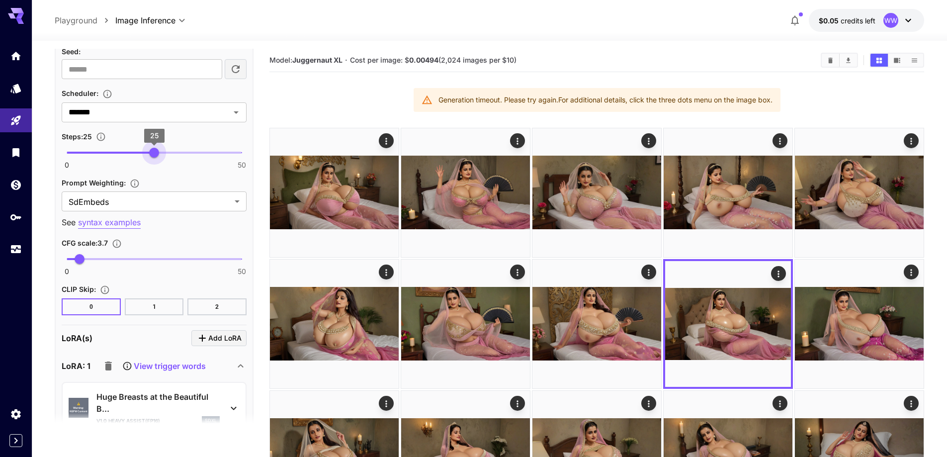
type input "**"
click at [157, 150] on span "0 50 26" at bounding box center [154, 152] width 175 height 15
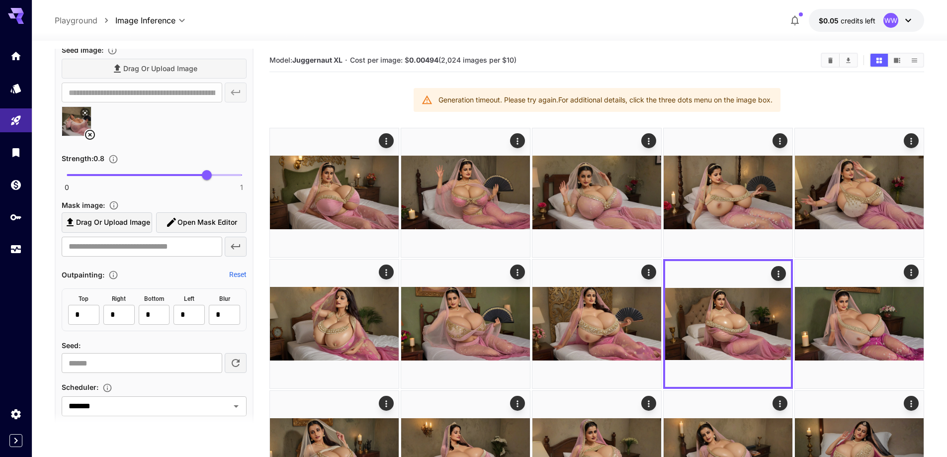
scroll to position [1065, 0]
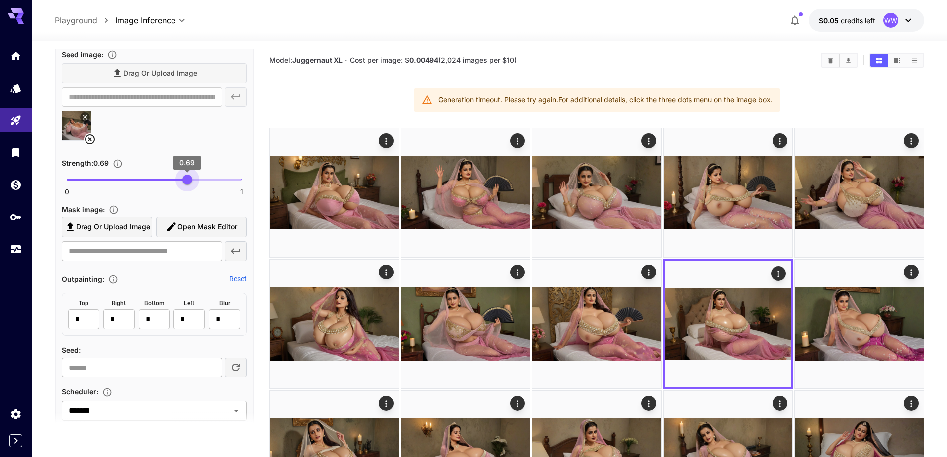
type input "****"
drag, startPoint x: 199, startPoint y: 180, endPoint x: 186, endPoint y: 183, distance: 13.3
click at [186, 183] on span "0.68" at bounding box center [185, 179] width 10 height 10
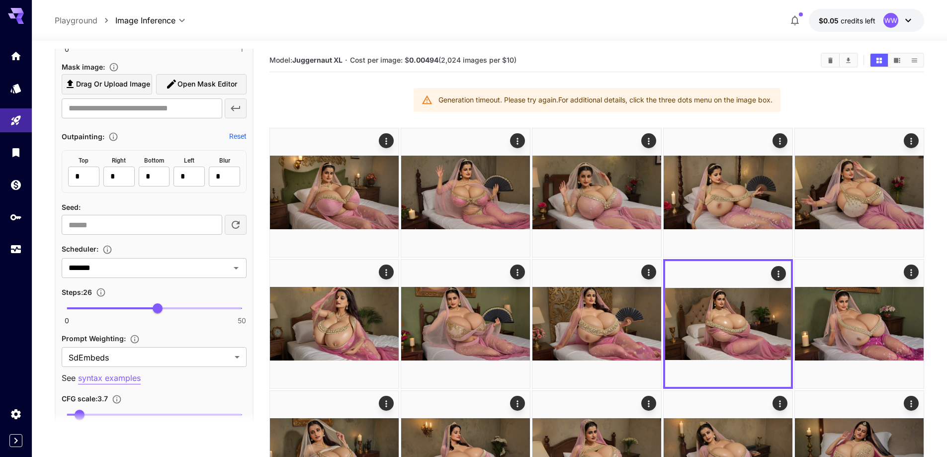
scroll to position [1264, 0]
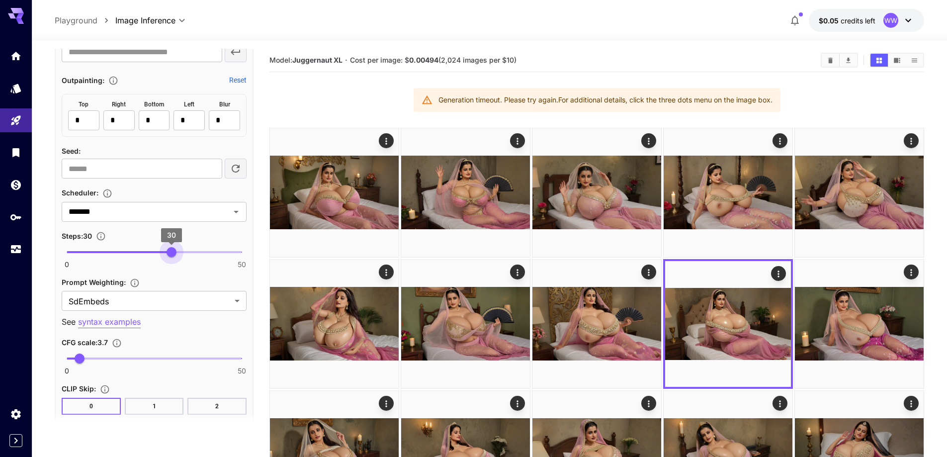
type input "**"
drag, startPoint x: 163, startPoint y: 252, endPoint x: 176, endPoint y: 259, distance: 14.4
click at [176, 257] on span "31" at bounding box center [175, 252] width 10 height 10
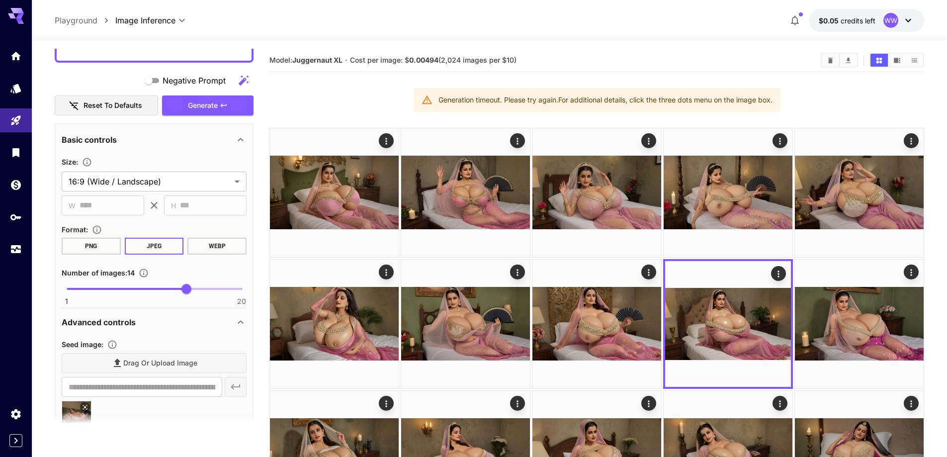
scroll to position [767, 0]
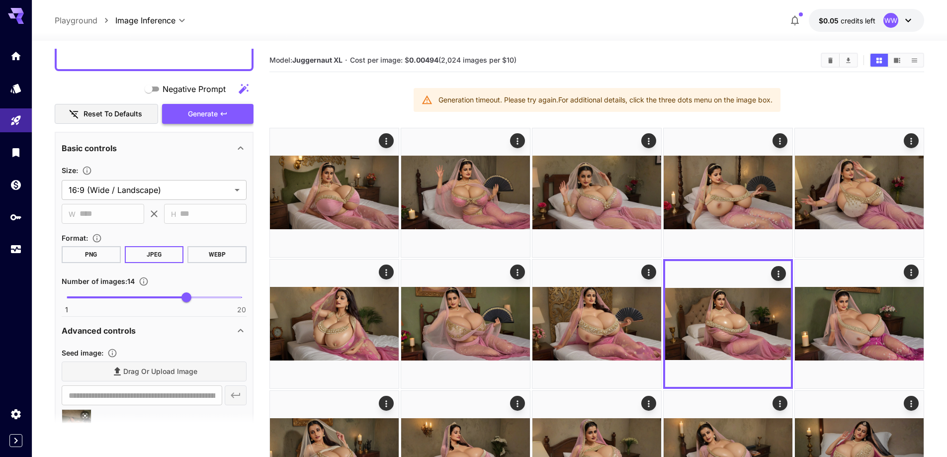
click at [215, 104] on button "Generate" at bounding box center [207, 114] width 91 height 20
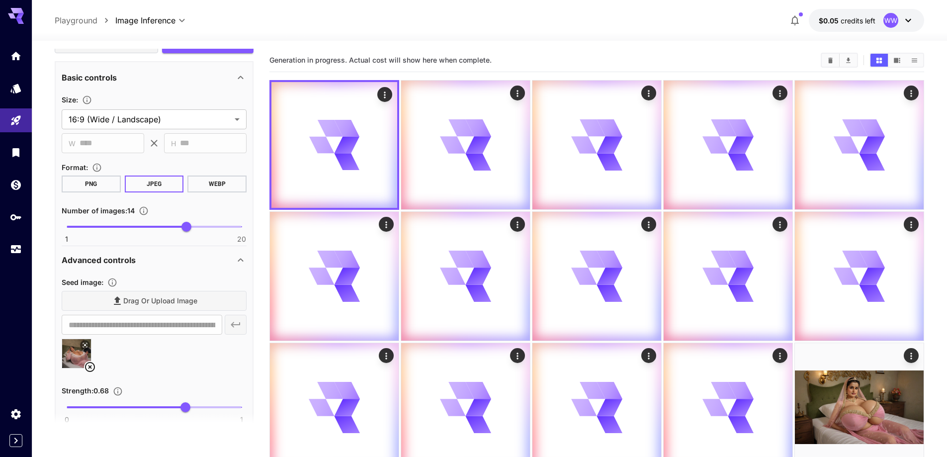
scroll to position [916, 0]
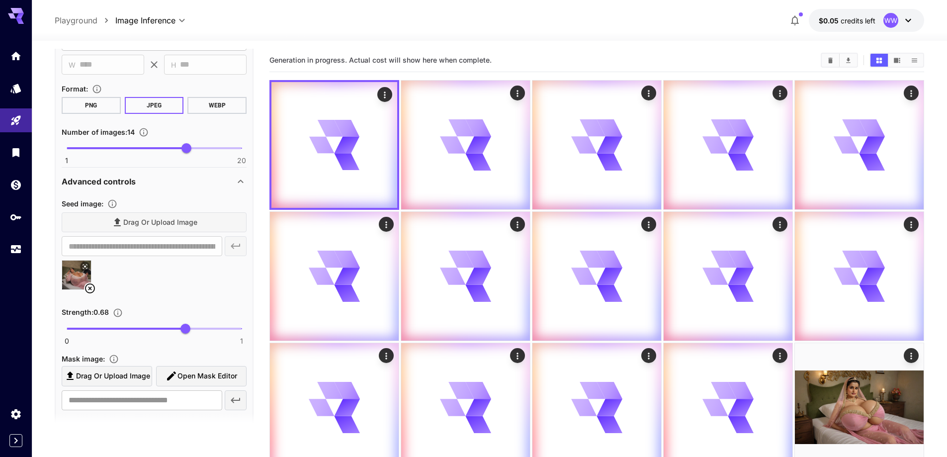
click at [94, 286] on icon at bounding box center [90, 288] width 10 height 10
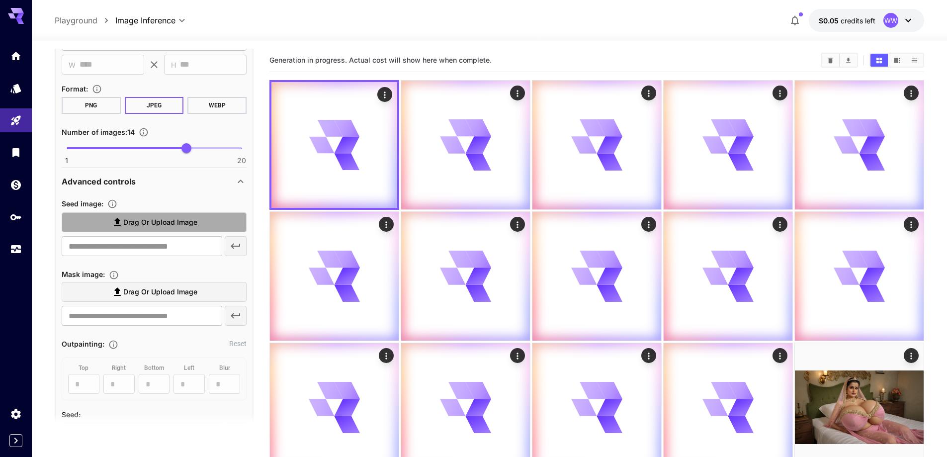
click at [153, 225] on span "Drag or upload image" at bounding box center [160, 222] width 74 height 12
click at [0, 0] on input "Drag or upload image" at bounding box center [0, 0] width 0 height 0
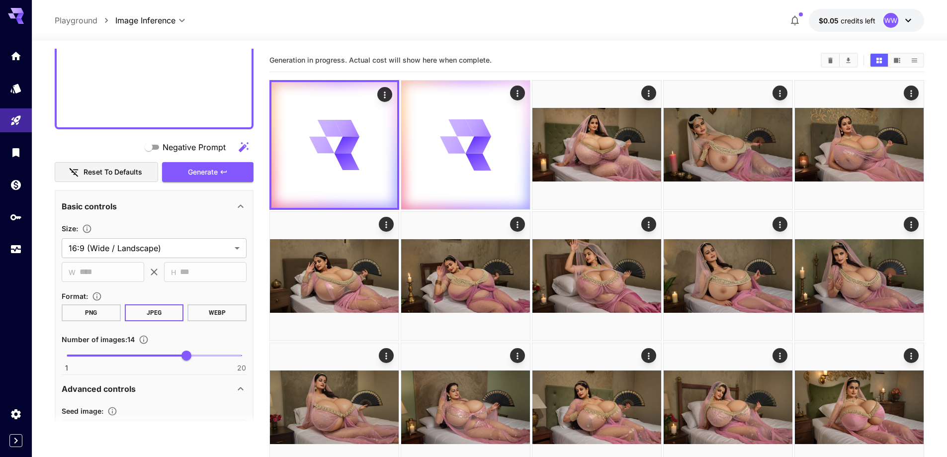
scroll to position [668, 0]
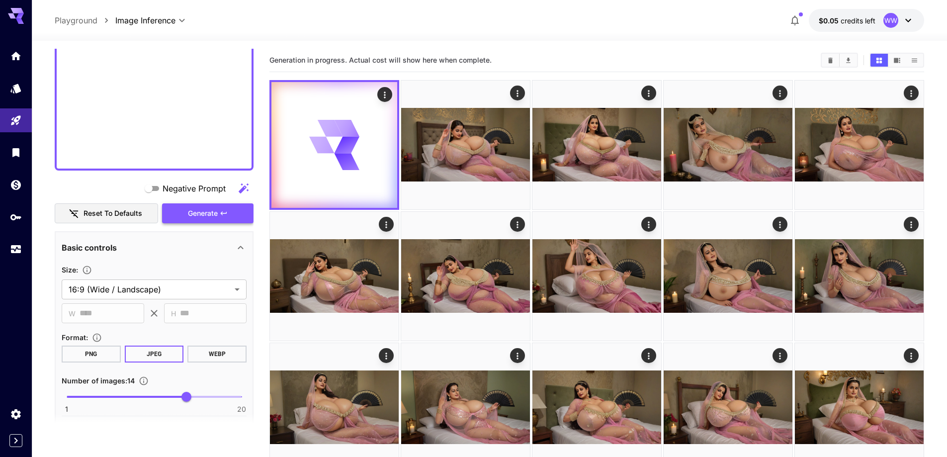
click at [211, 217] on span "Generate" at bounding box center [203, 213] width 30 height 12
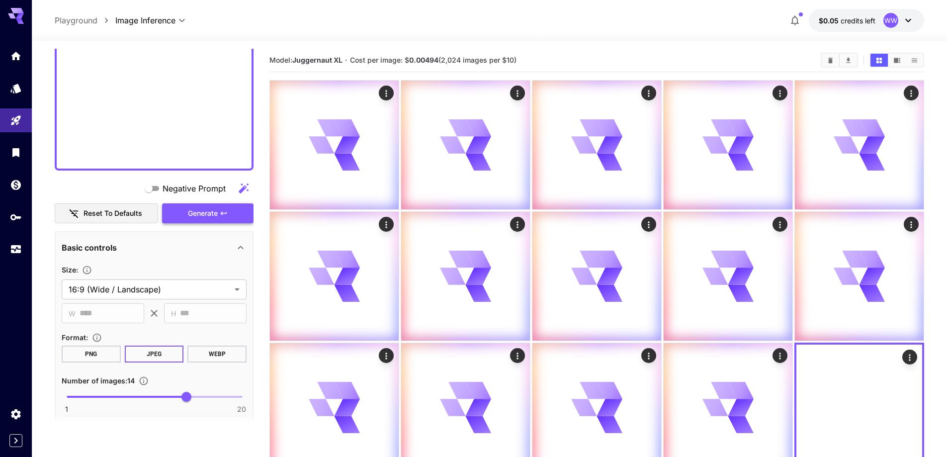
type input "**********"
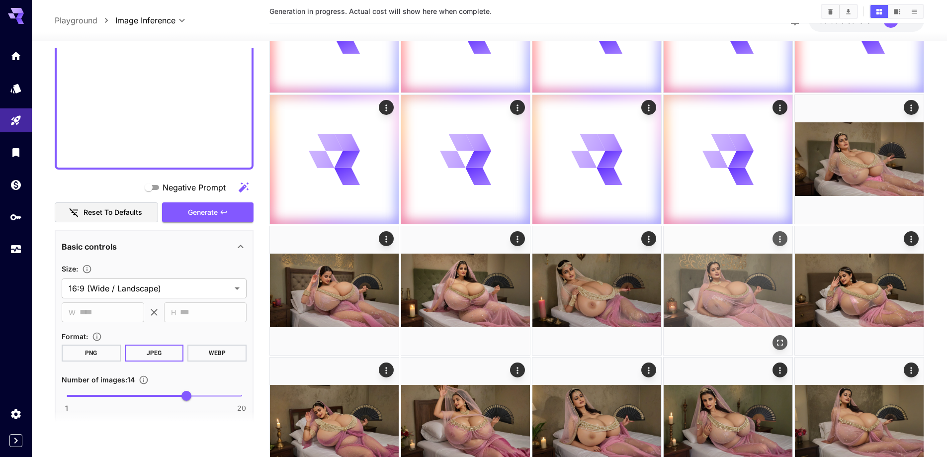
scroll to position [249, 0]
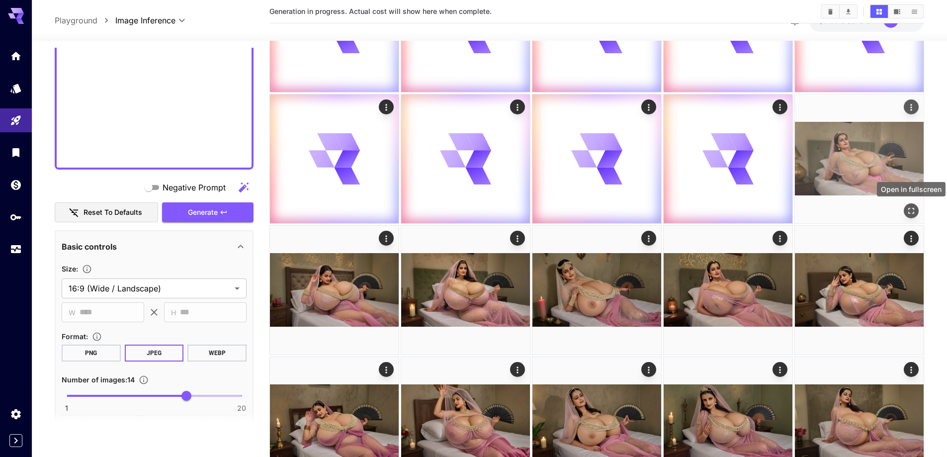
click at [909, 208] on icon "Open in fullscreen" at bounding box center [911, 211] width 6 height 6
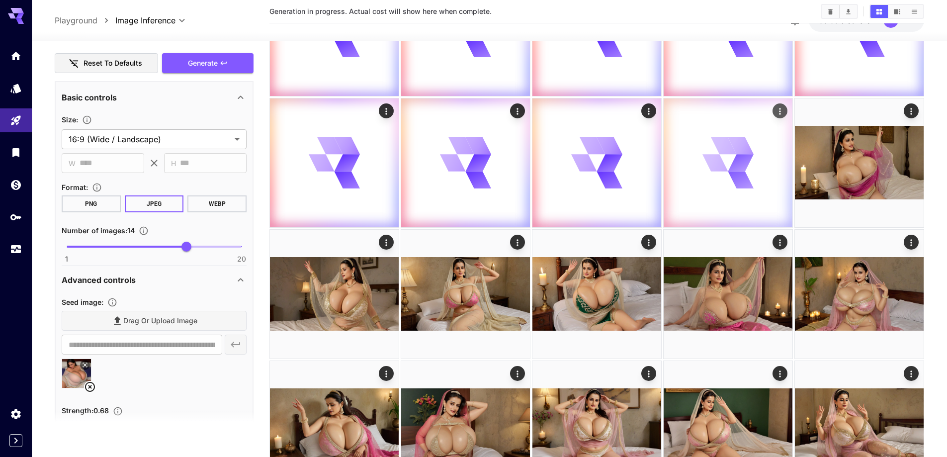
scroll to position [249, 0]
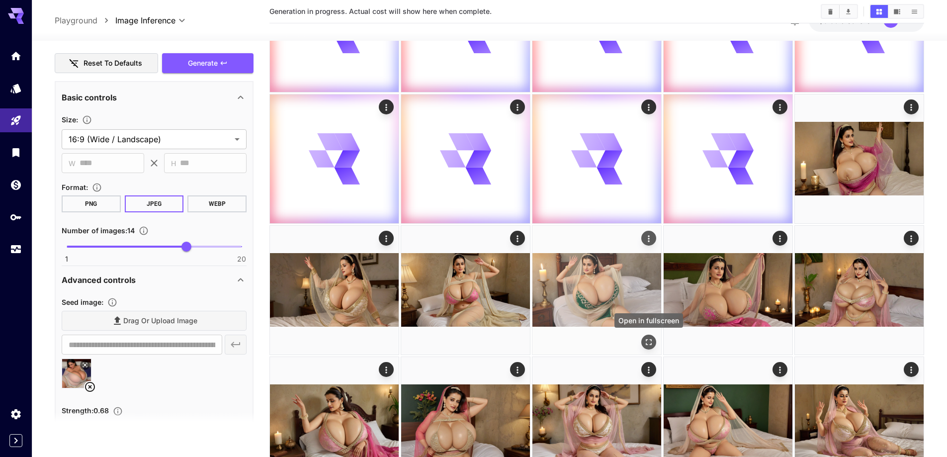
click at [647, 342] on icon "Open in fullscreen" at bounding box center [649, 342] width 10 height 10
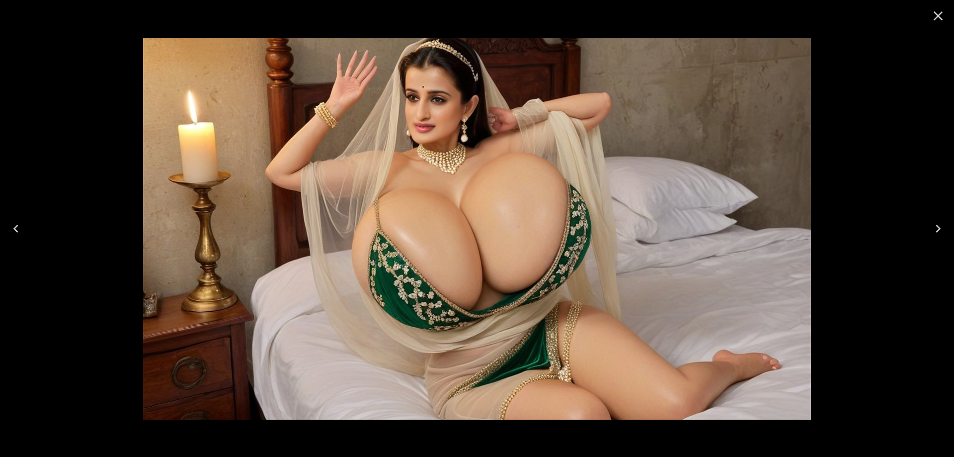
click at [939, 15] on icon "Close" at bounding box center [938, 15] width 9 height 9
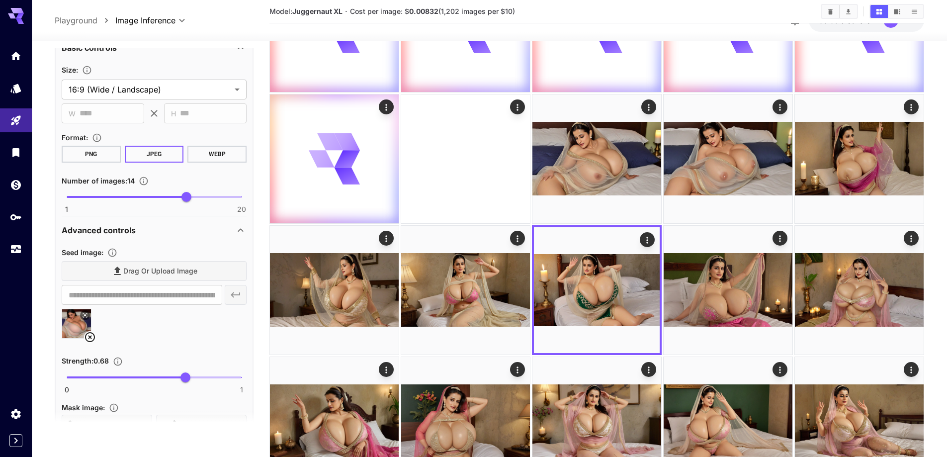
scroll to position [966, 0]
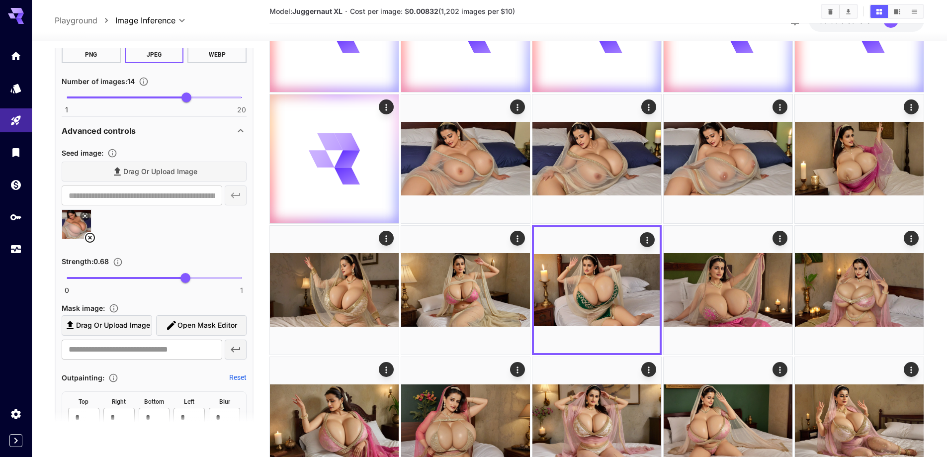
click at [93, 236] on icon at bounding box center [90, 238] width 12 height 12
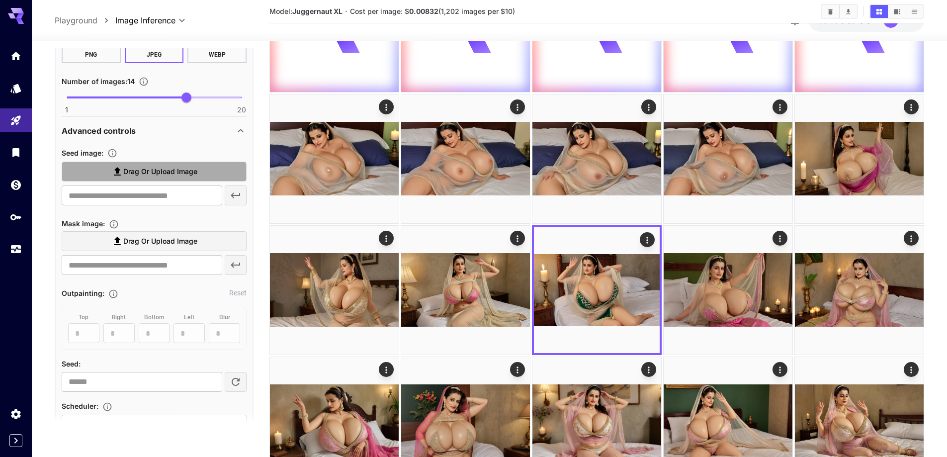
click at [192, 163] on label "Drag or upload image" at bounding box center [154, 172] width 185 height 20
click at [0, 0] on input "Drag or upload image" at bounding box center [0, 0] width 0 height 0
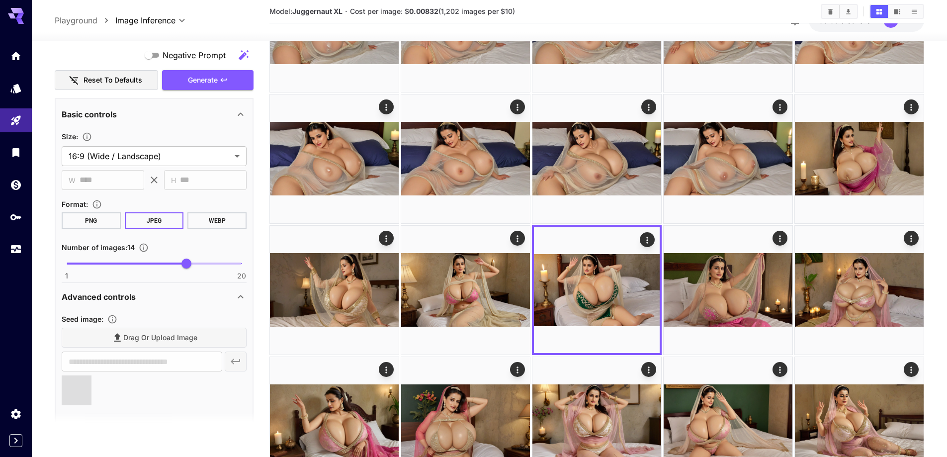
type input "**********"
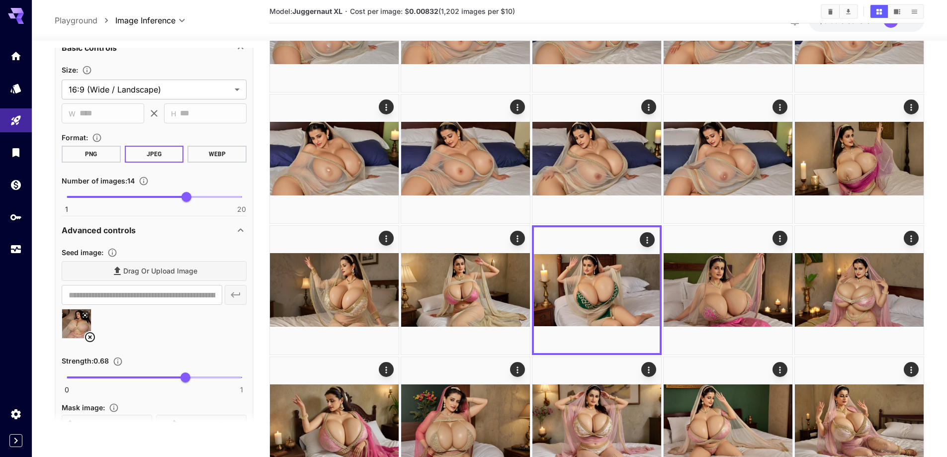
scroll to position [717, 0]
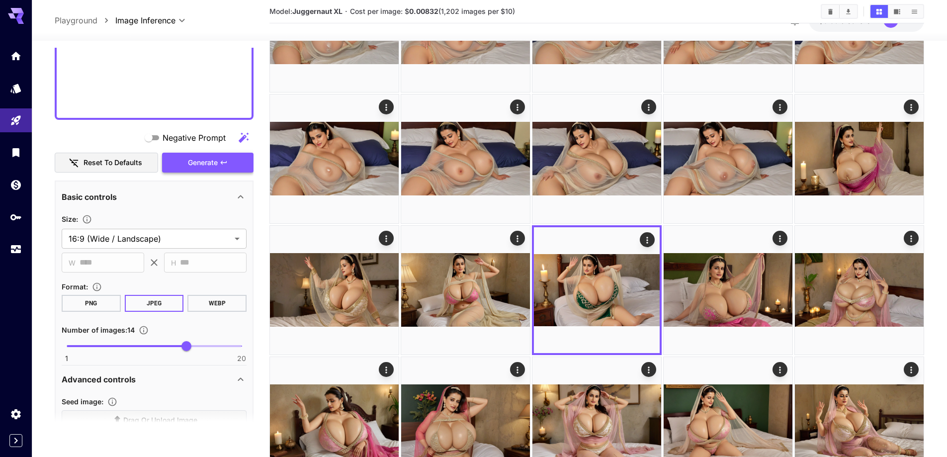
click at [221, 167] on button "Generate" at bounding box center [207, 163] width 91 height 20
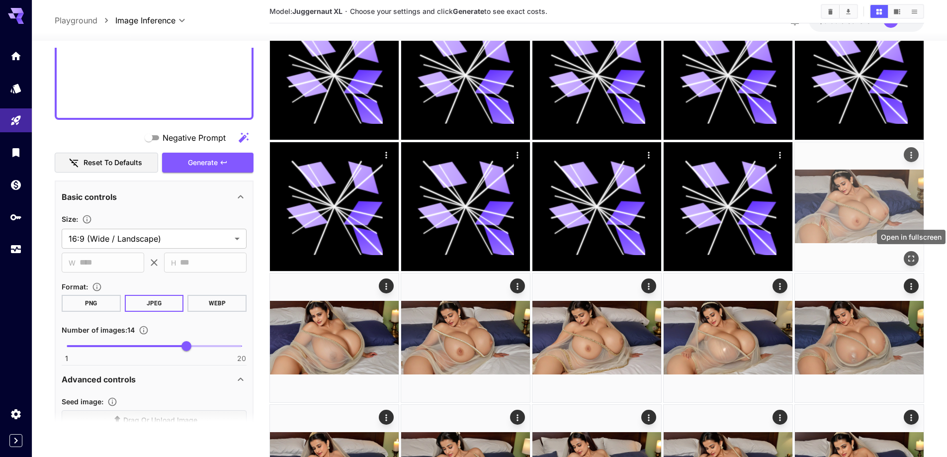
click at [907, 256] on icon "Open in fullscreen" at bounding box center [911, 258] width 10 height 10
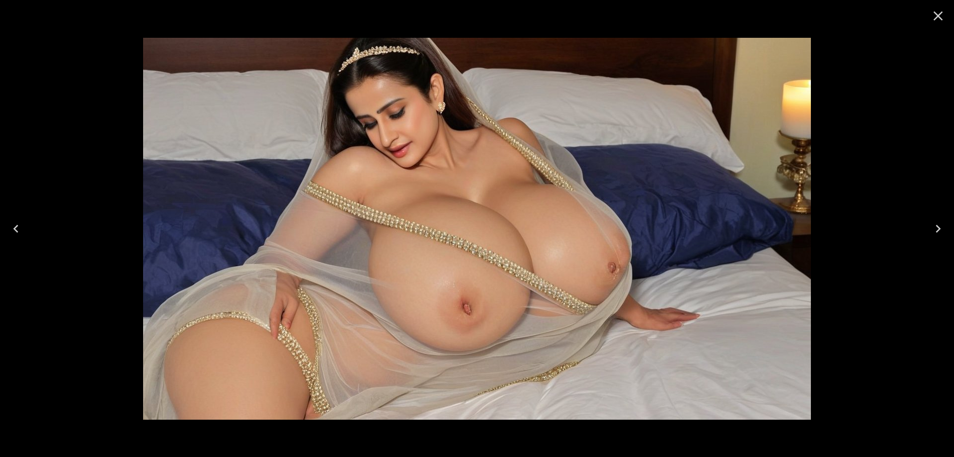
drag, startPoint x: 538, startPoint y: 189, endPoint x: 932, endPoint y: 226, distance: 395.4
click at [932, 226] on icon "Next" at bounding box center [938, 229] width 16 height 16
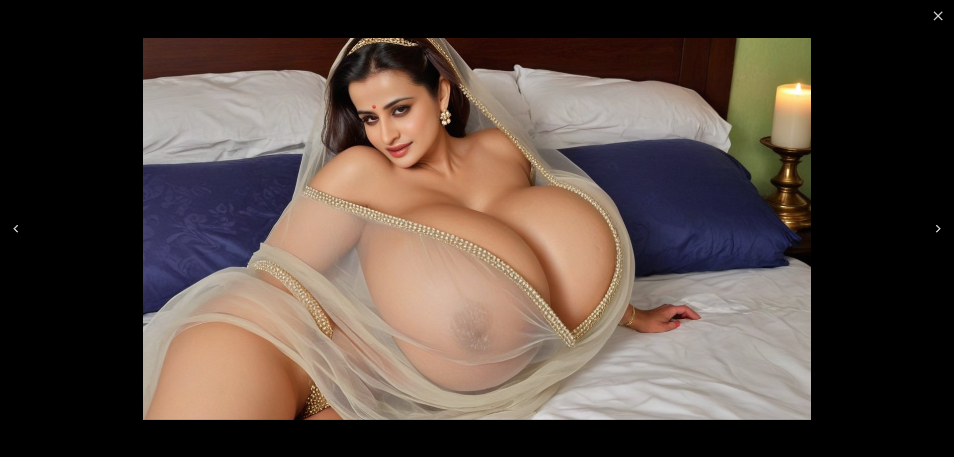
click at [942, 221] on icon "Next" at bounding box center [938, 229] width 16 height 16
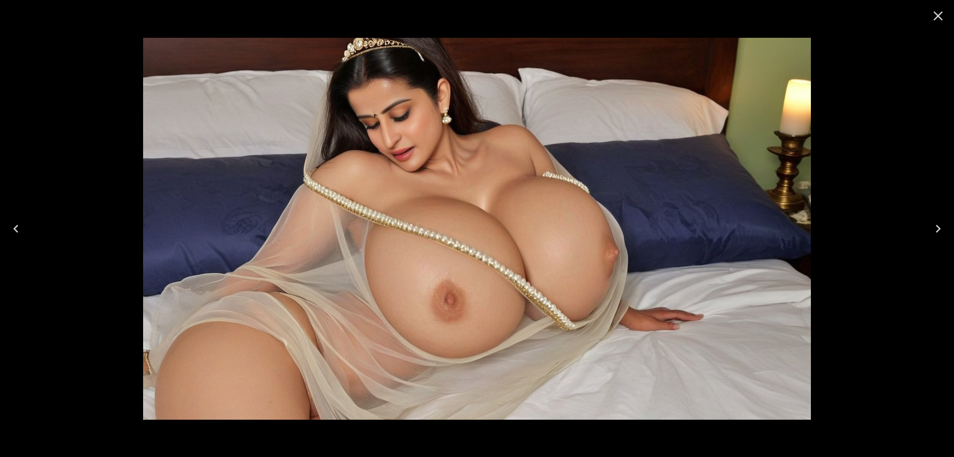
click at [930, 230] on icon "Next" at bounding box center [938, 229] width 16 height 16
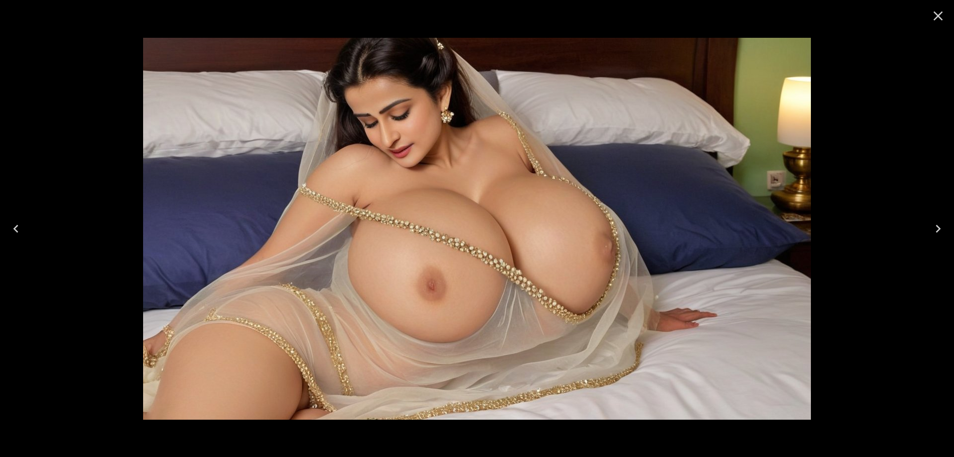
click at [946, 228] on button "Next" at bounding box center [938, 229] width 32 height 40
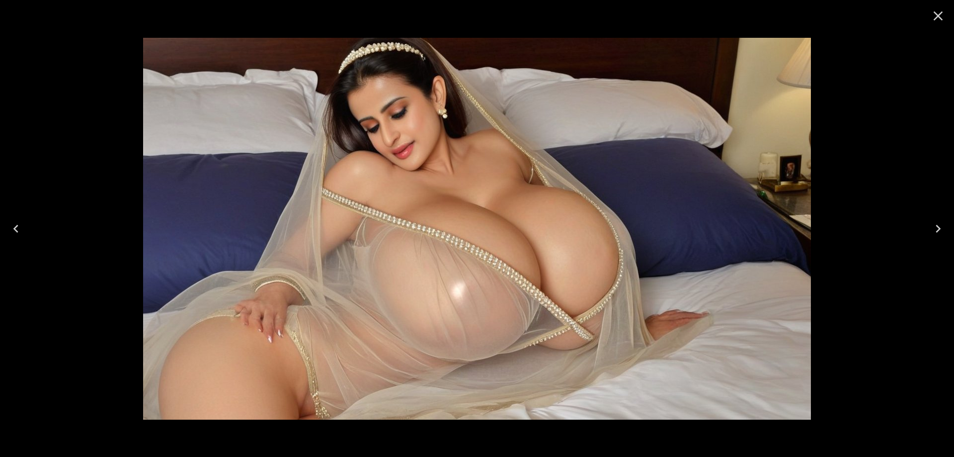
click at [946, 228] on button "Next" at bounding box center [938, 229] width 32 height 40
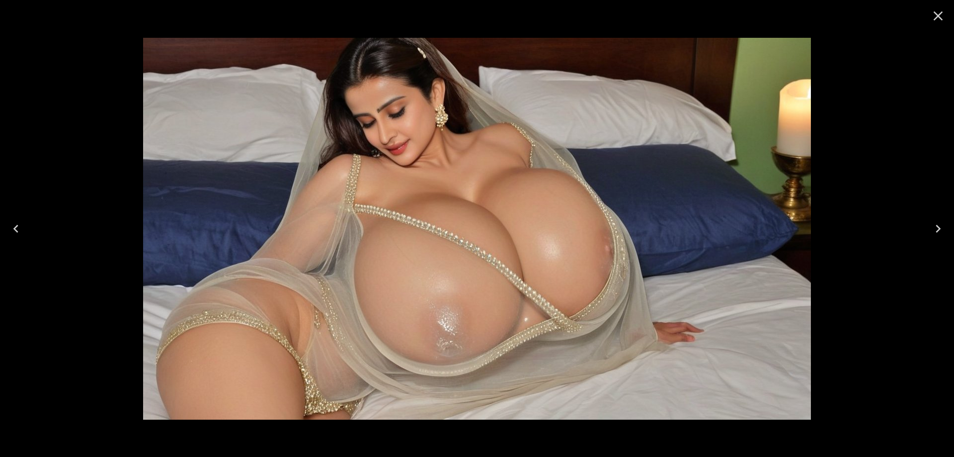
click at [944, 222] on icon "Next" at bounding box center [938, 229] width 16 height 16
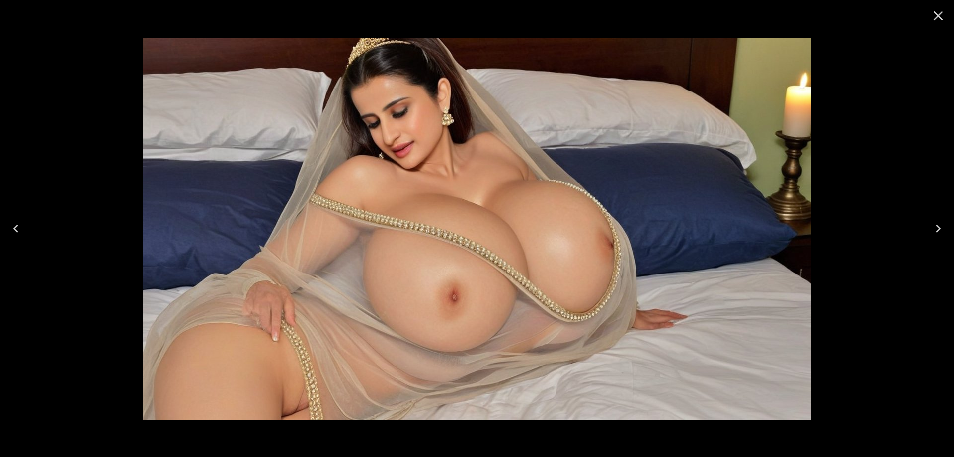
click at [944, 222] on icon "Next" at bounding box center [938, 229] width 16 height 16
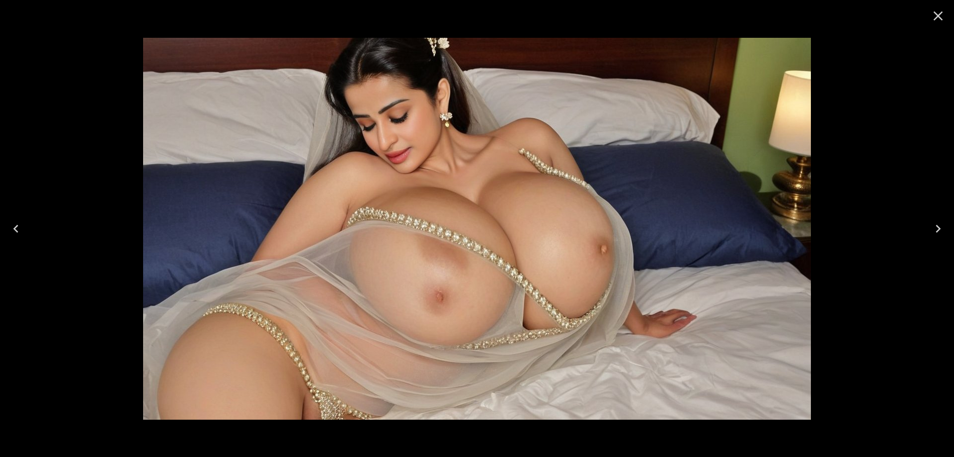
click at [944, 222] on icon "Next" at bounding box center [938, 229] width 16 height 16
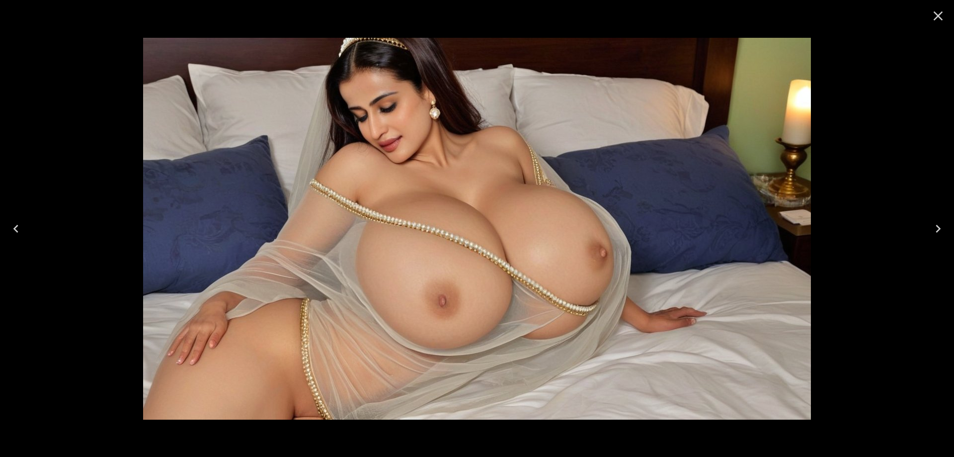
click at [938, 226] on icon "Next" at bounding box center [938, 229] width 5 height 8
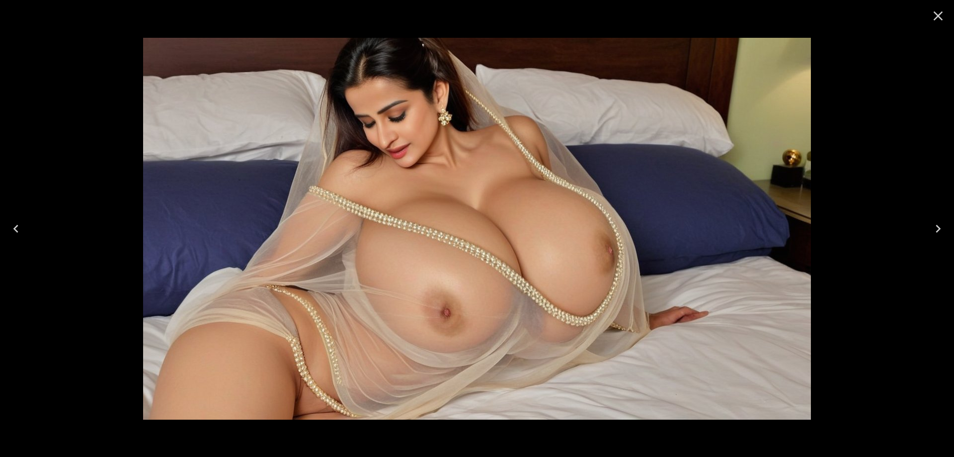
click at [938, 225] on icon "Next" at bounding box center [938, 229] width 16 height 16
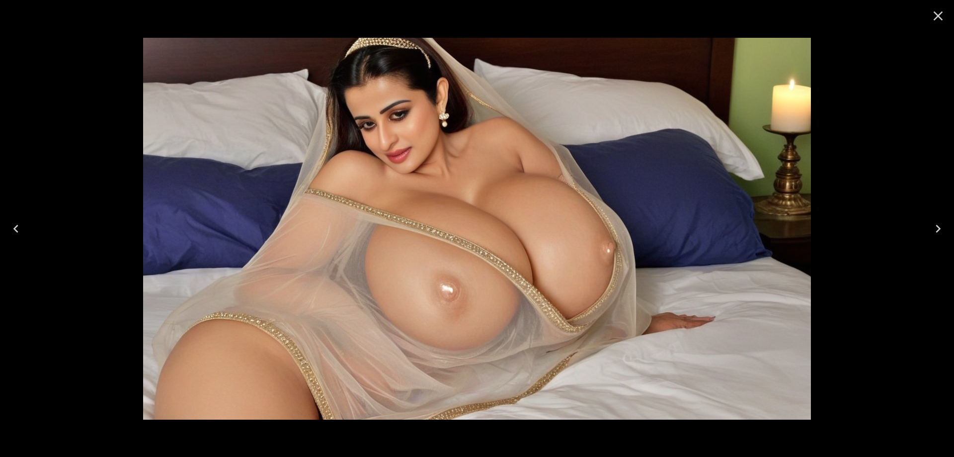
click at [932, 228] on icon "Next" at bounding box center [938, 229] width 16 height 16
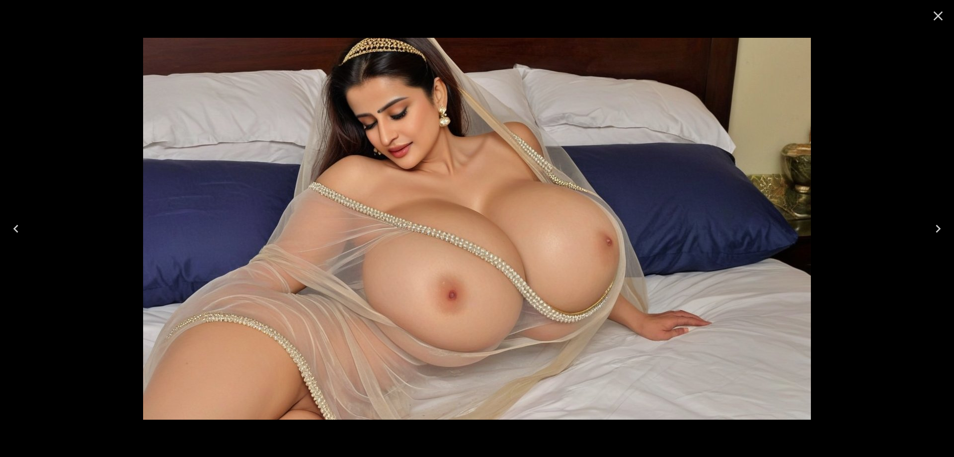
click at [916, 228] on div at bounding box center [477, 228] width 954 height 457
click at [904, 228] on div at bounding box center [477, 228] width 954 height 457
click at [929, 229] on button "Next" at bounding box center [938, 229] width 32 height 40
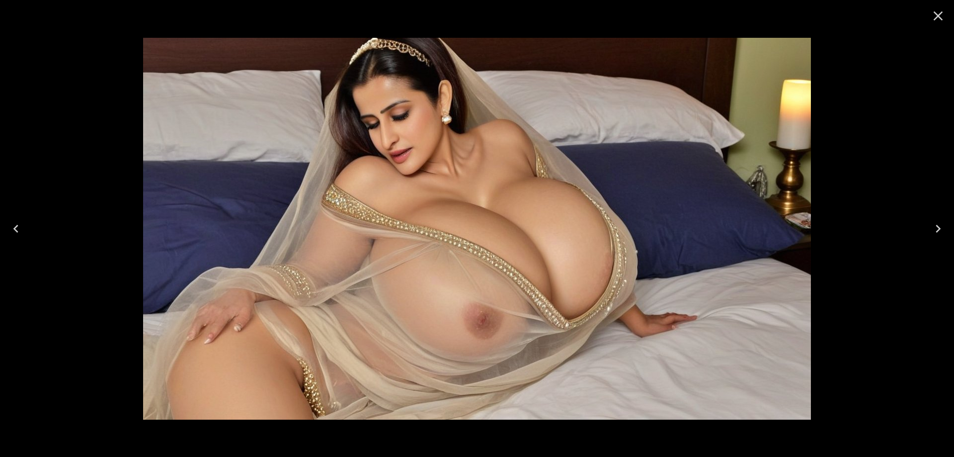
click at [929, 229] on button "Next" at bounding box center [938, 229] width 32 height 40
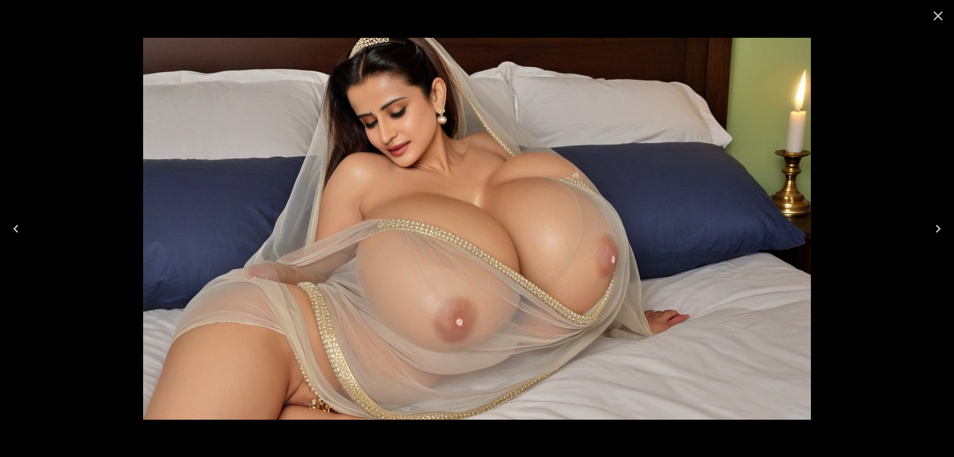
click at [929, 229] on button "Next" at bounding box center [938, 229] width 32 height 40
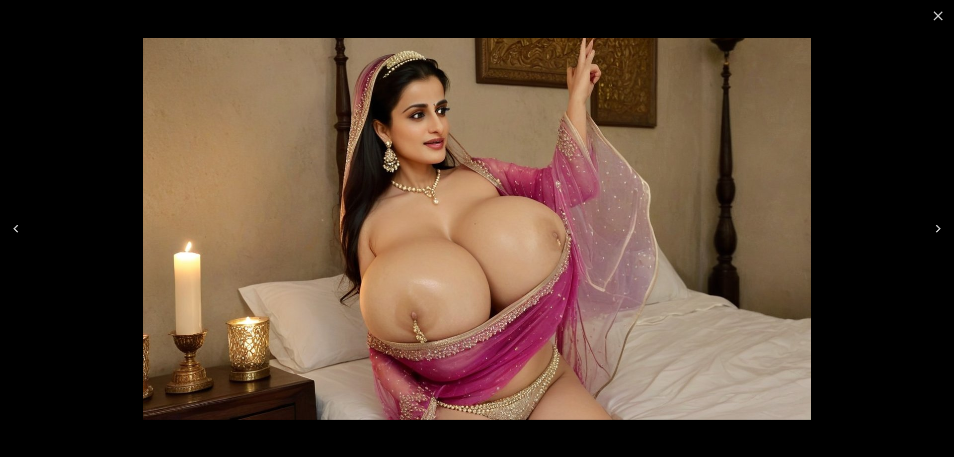
click at [929, 229] on button "Next" at bounding box center [938, 229] width 32 height 40
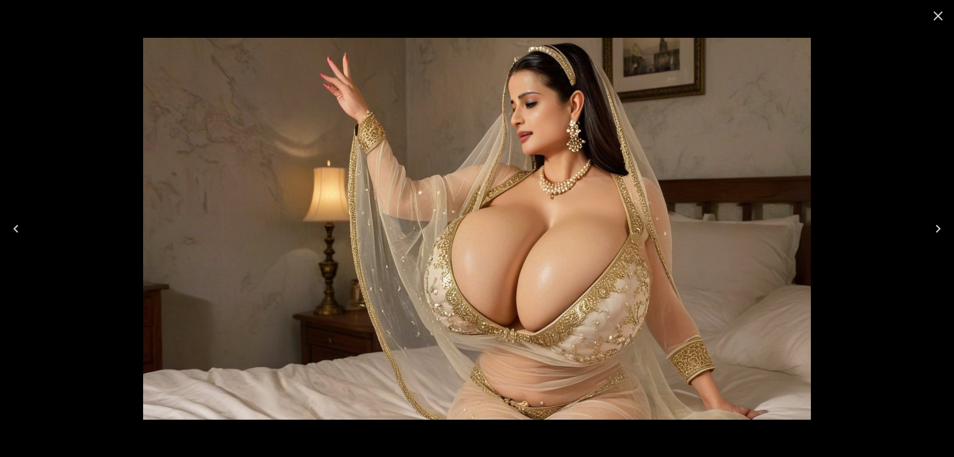
click at [944, 230] on icon "Next" at bounding box center [938, 229] width 16 height 16
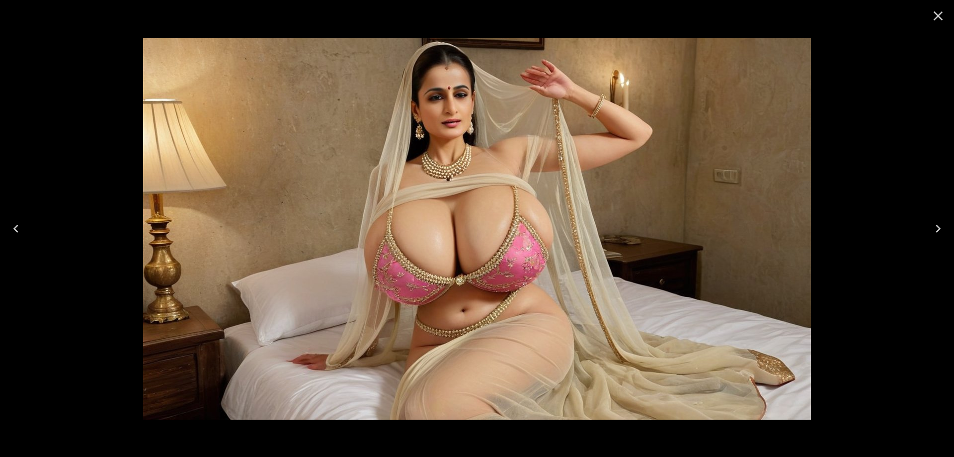
click at [944, 230] on icon "Next" at bounding box center [938, 229] width 16 height 16
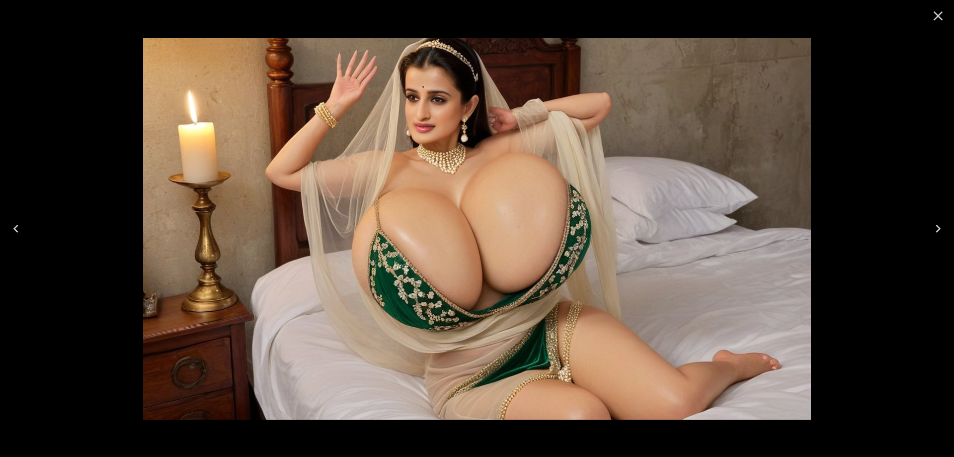
click at [940, 232] on icon "Next" at bounding box center [938, 229] width 16 height 16
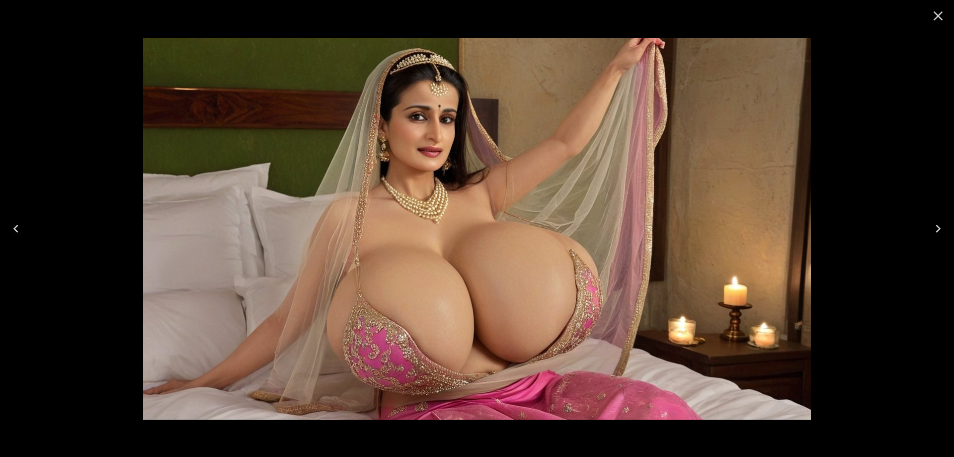
click at [939, 229] on icon "Next" at bounding box center [938, 229] width 16 height 16
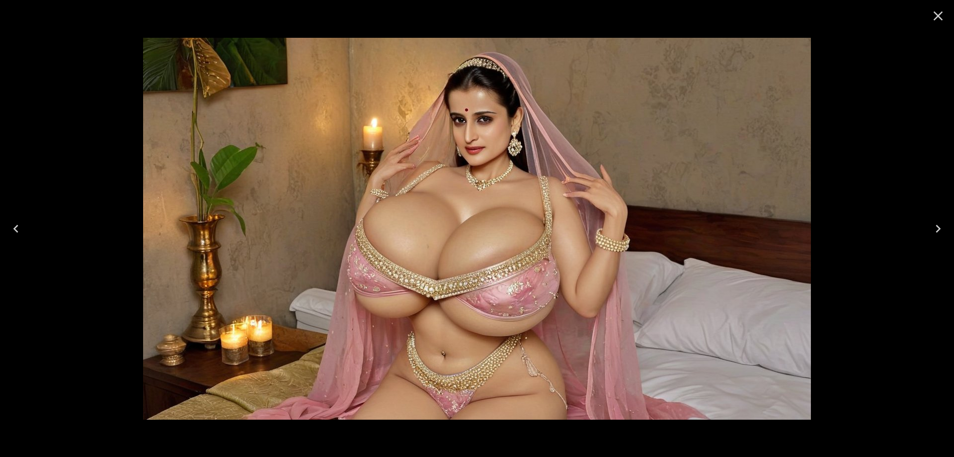
click at [943, 223] on icon "Next" at bounding box center [938, 229] width 16 height 16
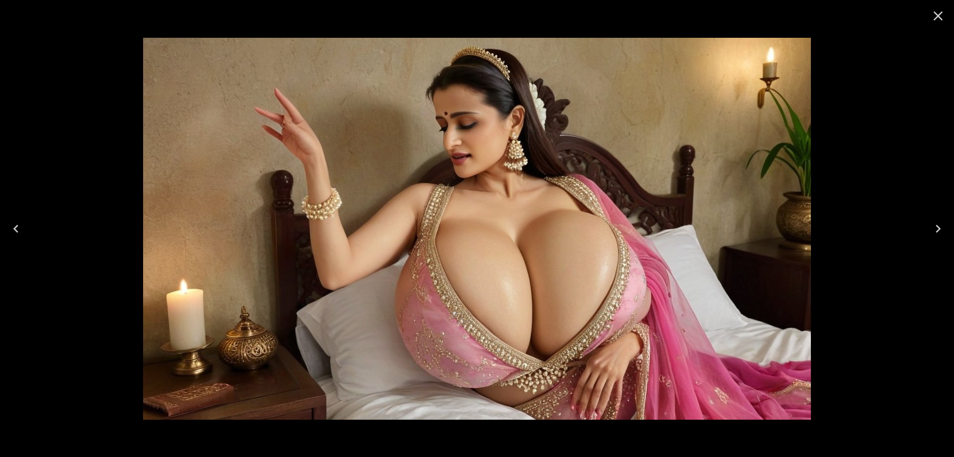
click at [944, 223] on icon "Next" at bounding box center [938, 229] width 16 height 16
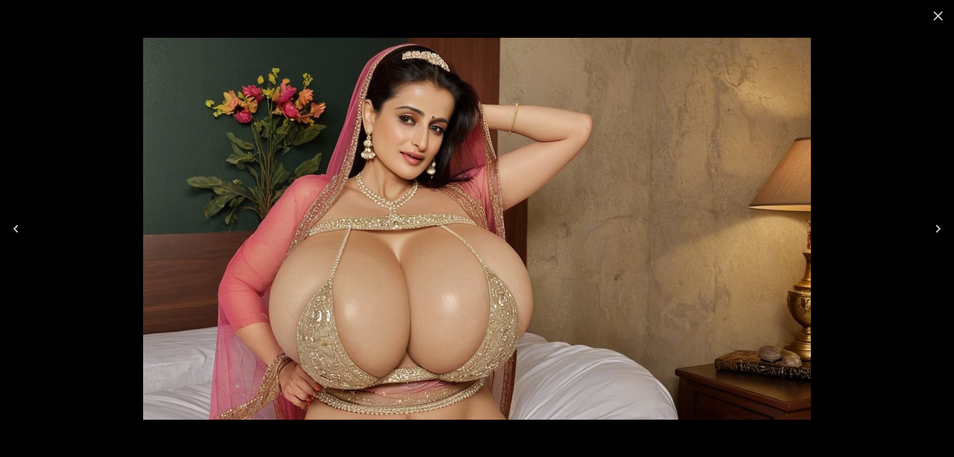
click at [935, 232] on icon "Next" at bounding box center [938, 229] width 16 height 16
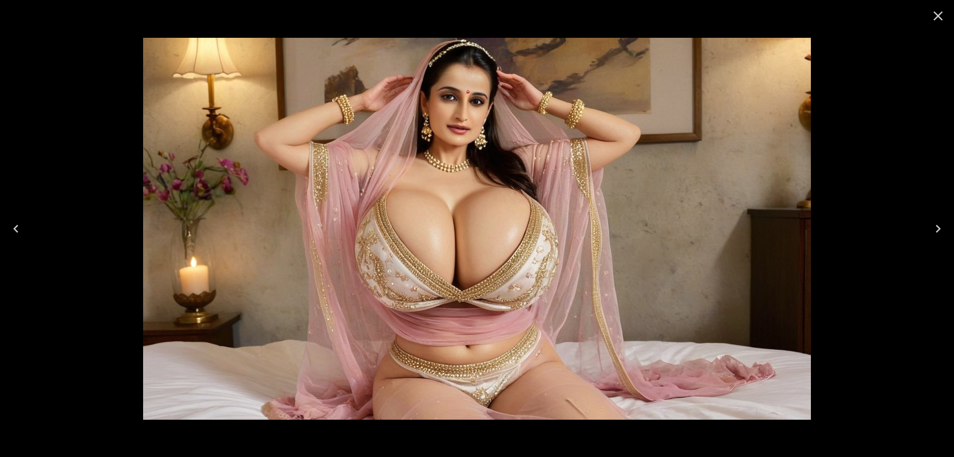
click at [945, 229] on icon "Next" at bounding box center [938, 229] width 16 height 16
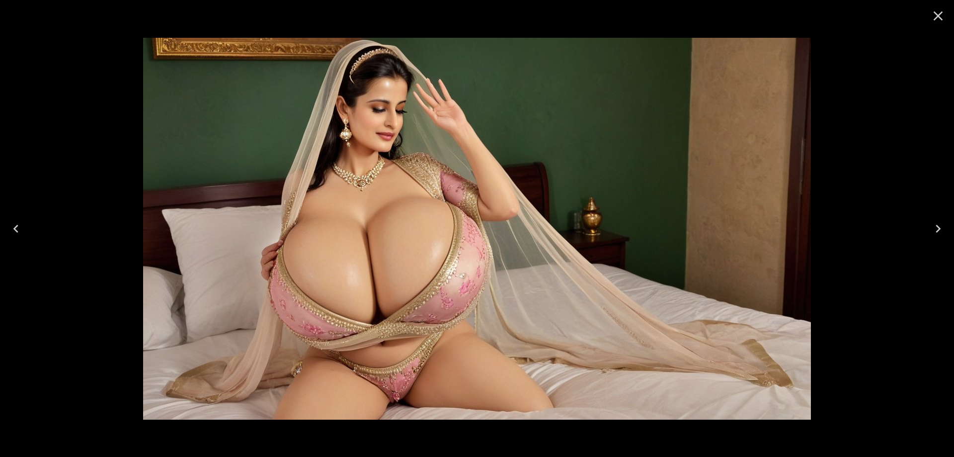
click at [933, 230] on icon "Next" at bounding box center [938, 229] width 16 height 16
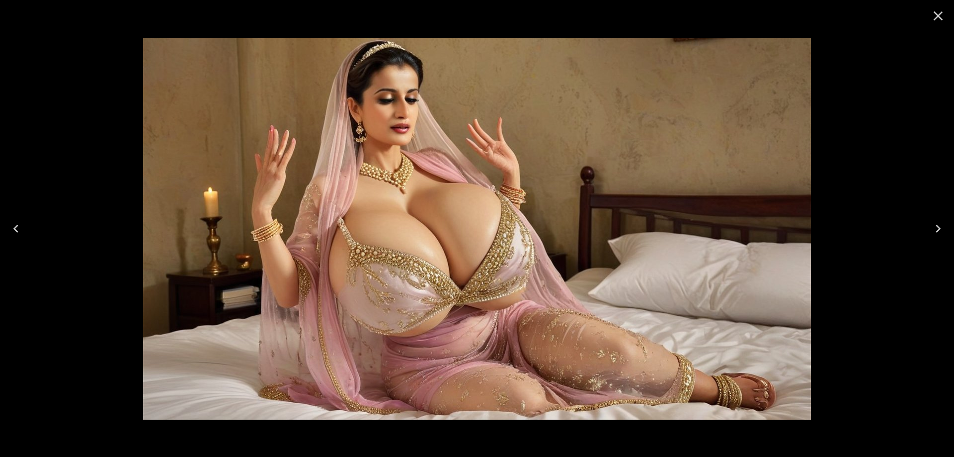
click at [932, 230] on icon "Next" at bounding box center [938, 229] width 16 height 16
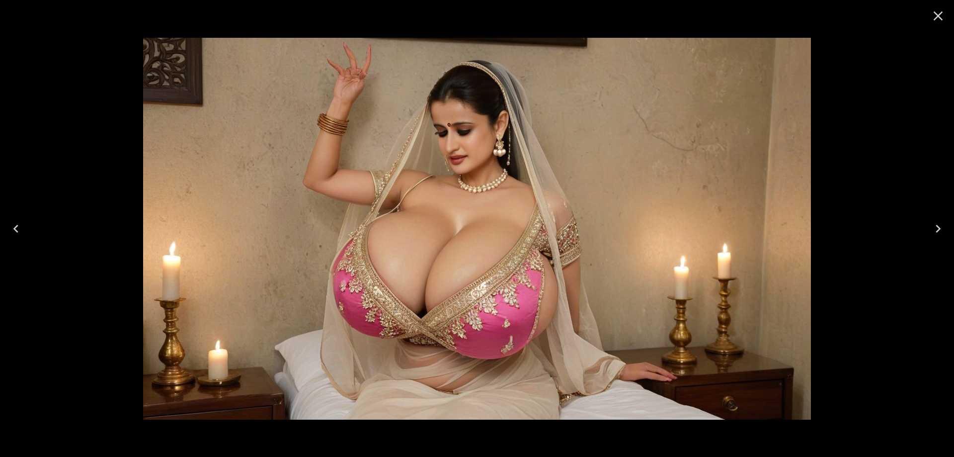
click at [935, 231] on icon "Next" at bounding box center [938, 229] width 16 height 16
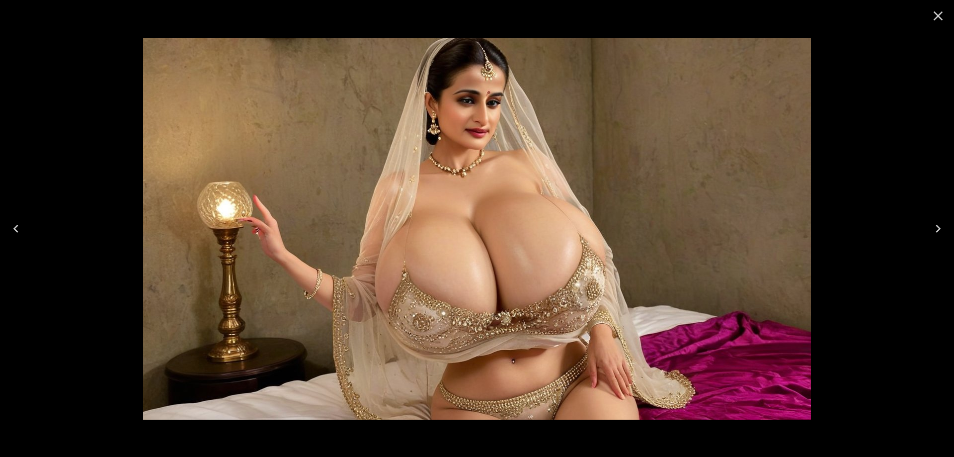
click at [935, 231] on icon "Next" at bounding box center [938, 229] width 16 height 16
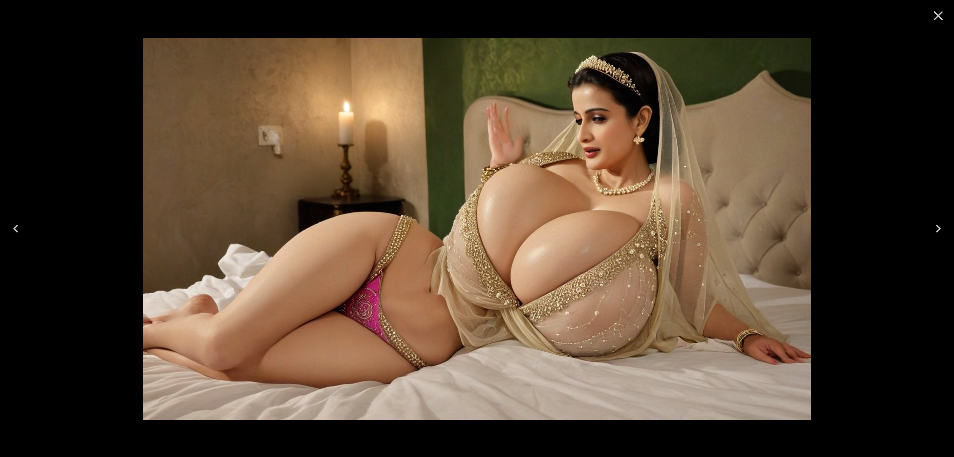
click at [935, 231] on icon "Next" at bounding box center [938, 229] width 16 height 16
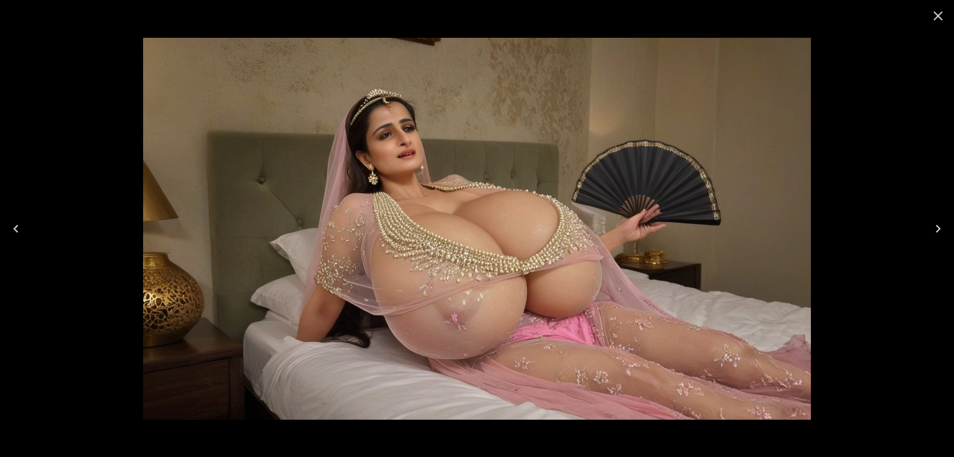
click at [939, 223] on icon "Next" at bounding box center [938, 229] width 16 height 16
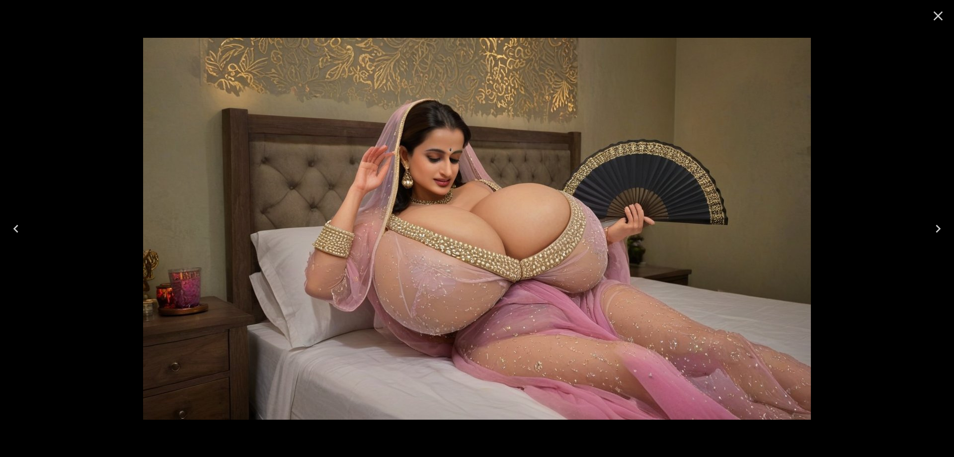
drag, startPoint x: 635, startPoint y: 183, endPoint x: 937, endPoint y: 229, distance: 305.7
click at [937, 229] on icon "Next" at bounding box center [938, 229] width 16 height 16
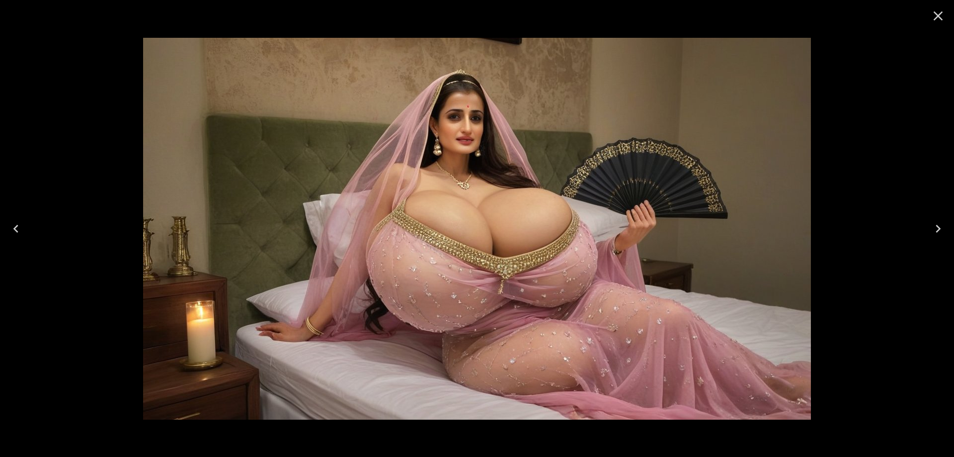
click at [942, 233] on icon "Next" at bounding box center [938, 229] width 16 height 16
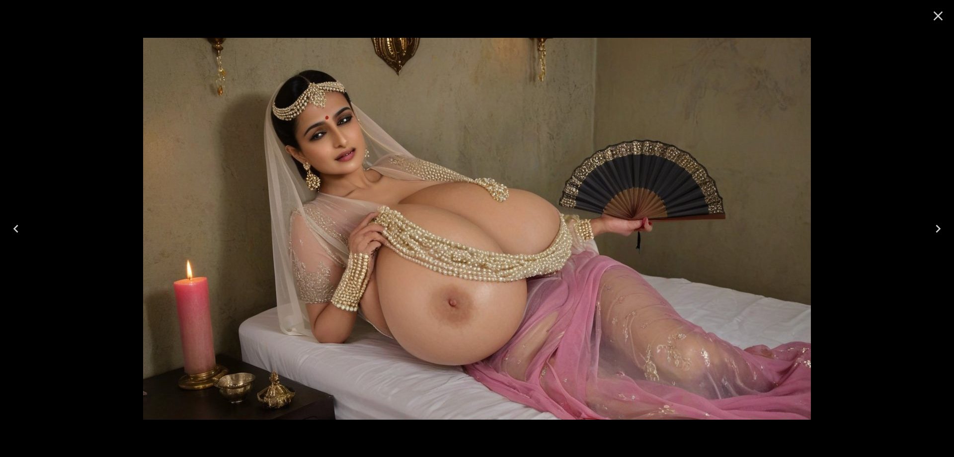
click at [942, 233] on icon "Next" at bounding box center [938, 229] width 16 height 16
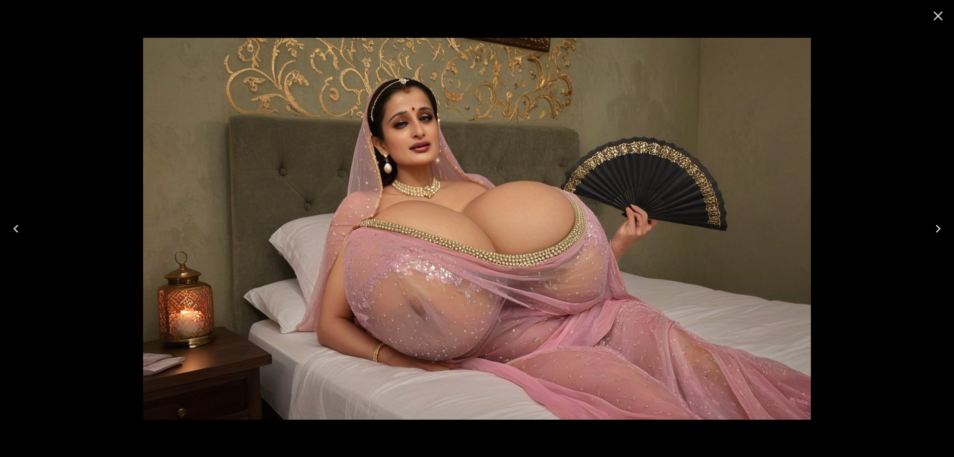
click at [941, 229] on icon "Next" at bounding box center [938, 229] width 16 height 16
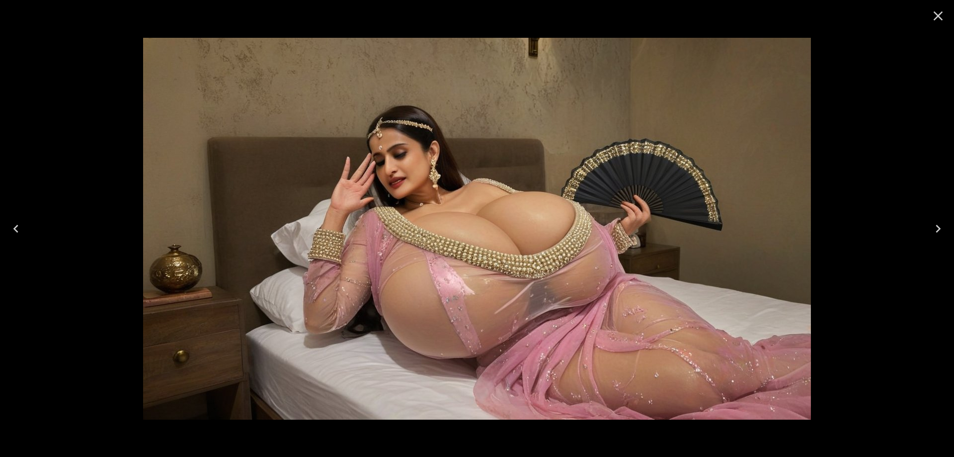
click at [941, 229] on icon "Next" at bounding box center [938, 229] width 16 height 16
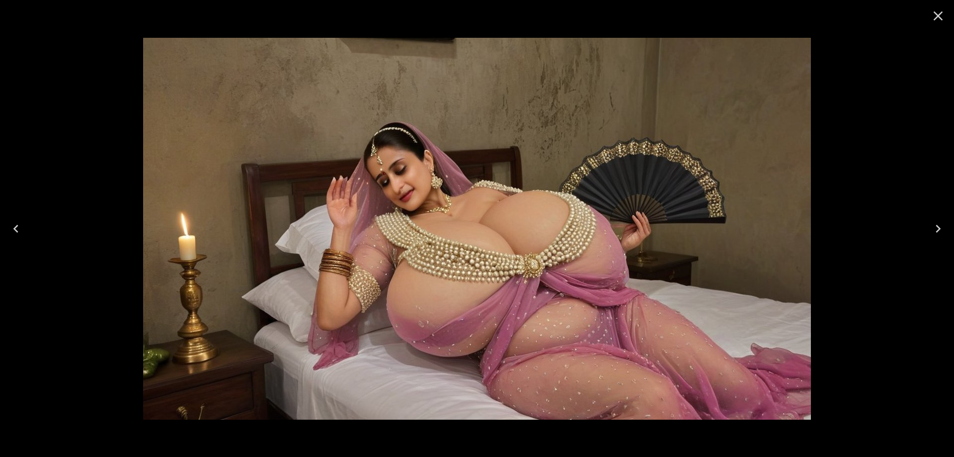
click at [941, 229] on icon "Next" at bounding box center [938, 229] width 16 height 16
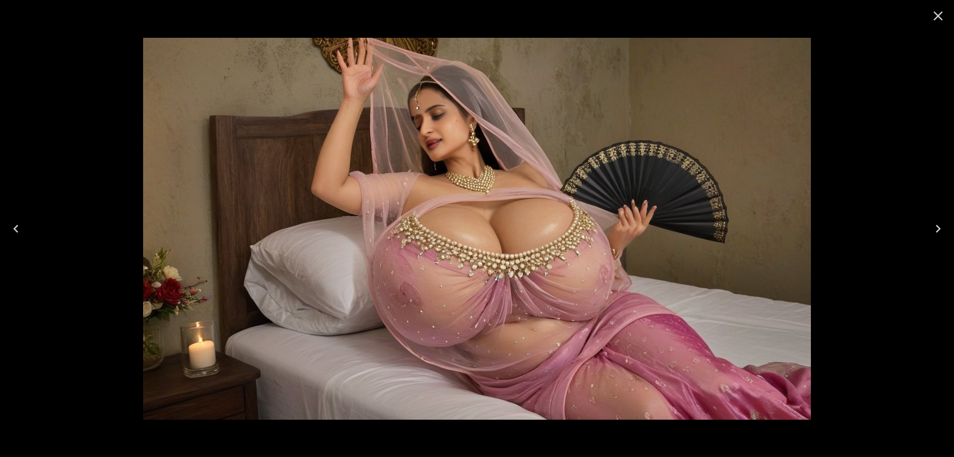
click at [945, 227] on icon "Next" at bounding box center [938, 229] width 16 height 16
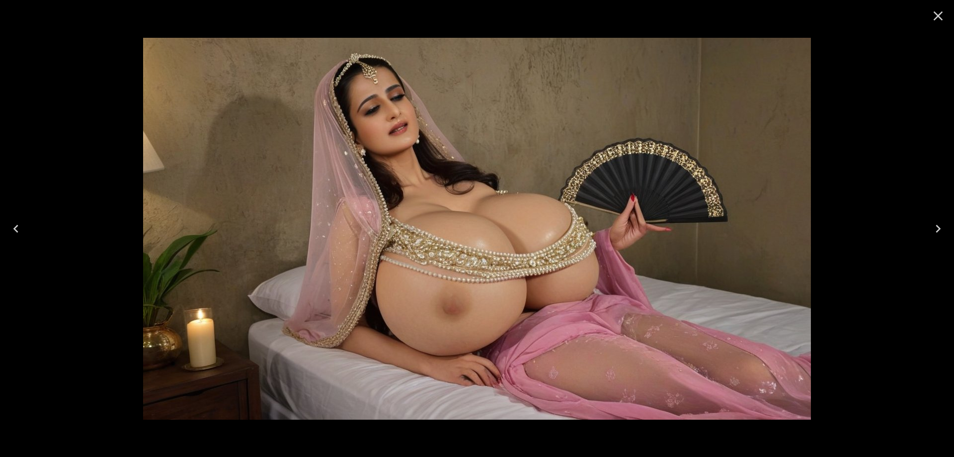
click at [945, 227] on icon "Next" at bounding box center [938, 229] width 16 height 16
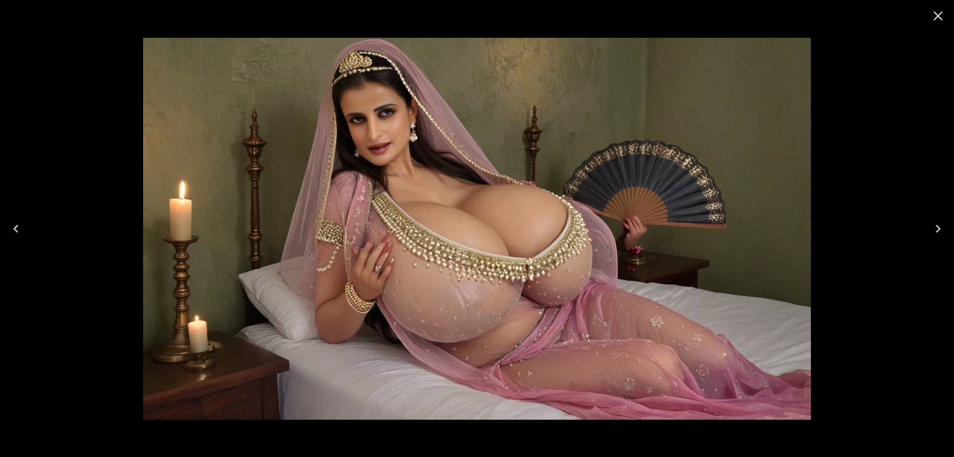
click at [945, 227] on icon "Next" at bounding box center [938, 229] width 16 height 16
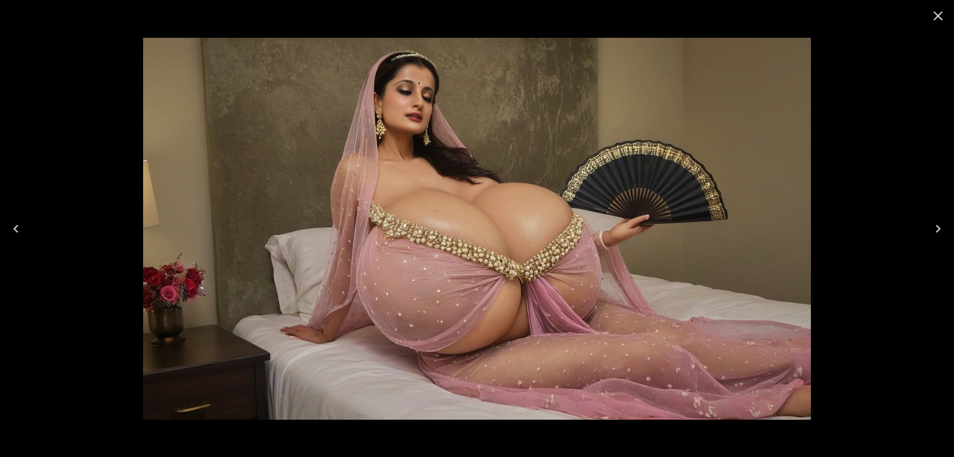
click at [945, 227] on icon "Next" at bounding box center [938, 229] width 16 height 16
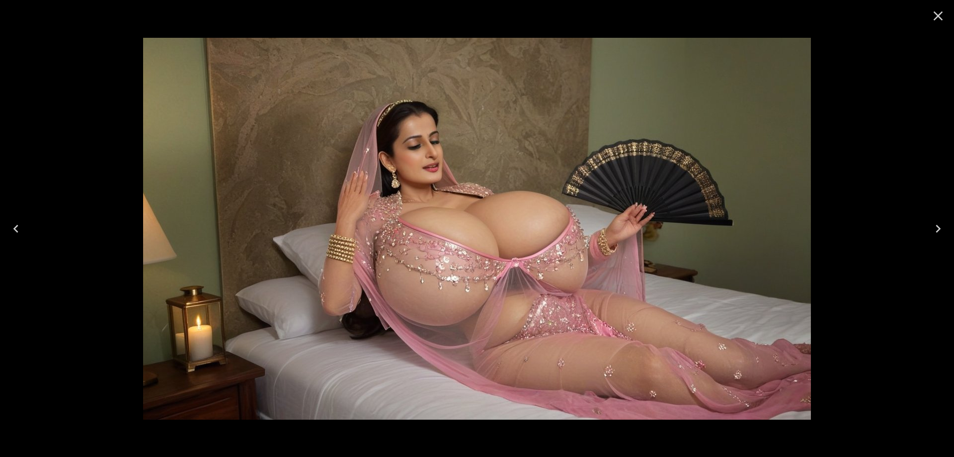
click at [935, 226] on icon "Next" at bounding box center [938, 229] width 16 height 16
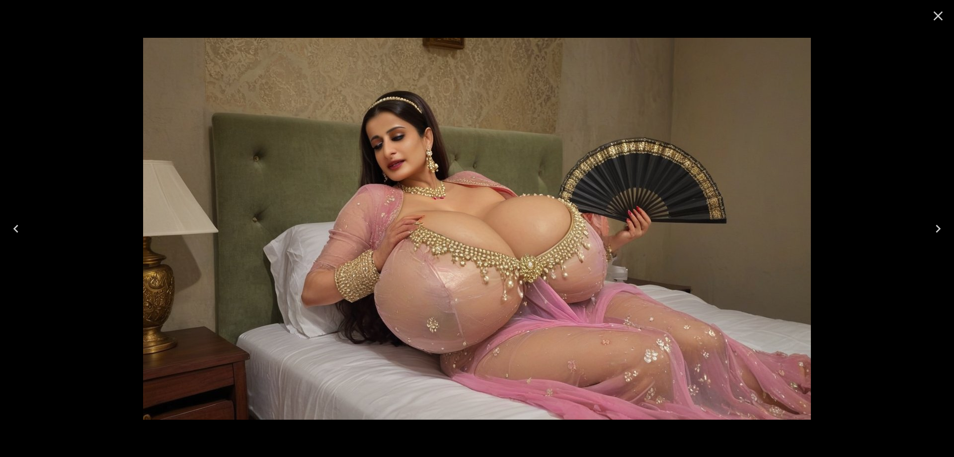
click at [935, 226] on icon "Next" at bounding box center [938, 229] width 16 height 16
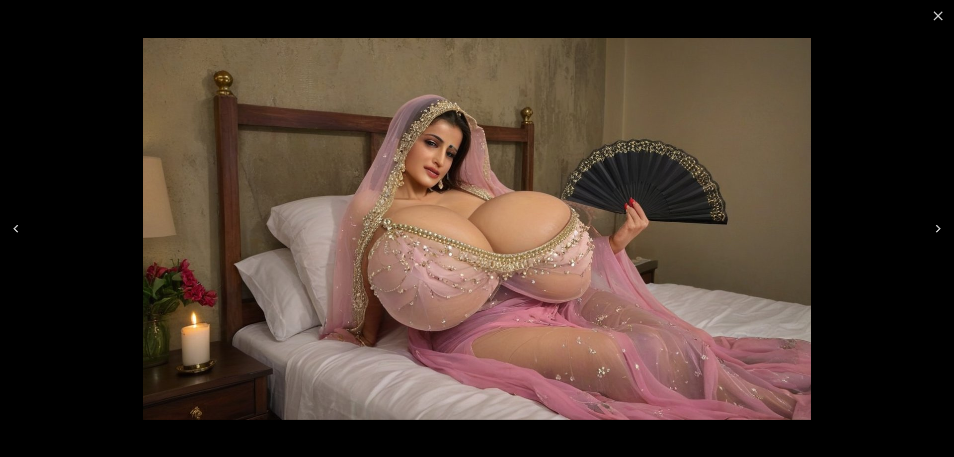
click at [935, 226] on icon "Next" at bounding box center [938, 229] width 16 height 16
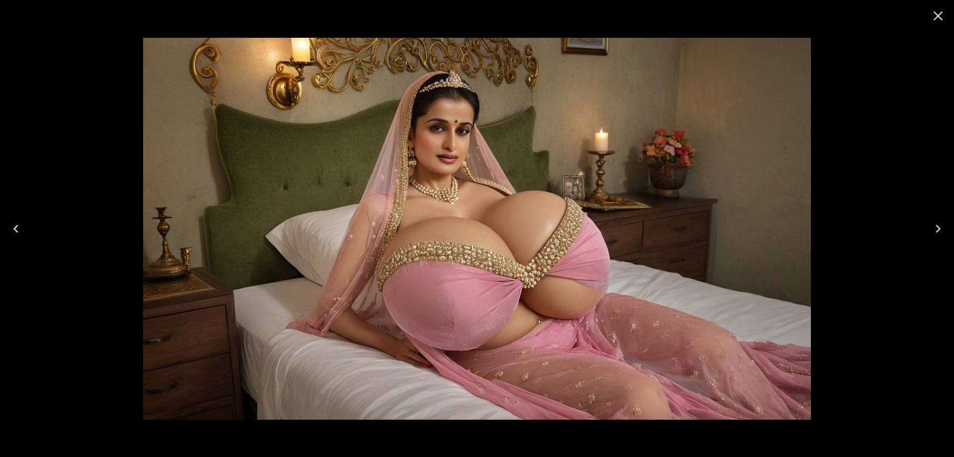
click at [946, 235] on button "Next" at bounding box center [938, 229] width 32 height 40
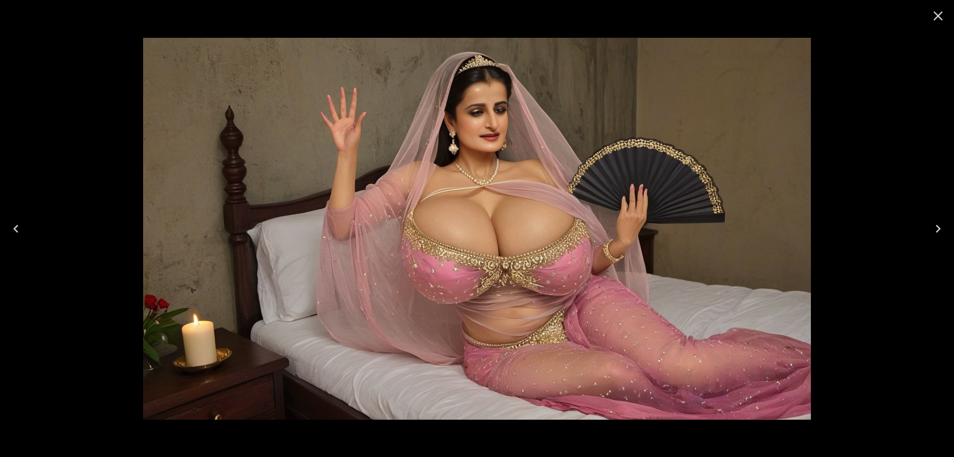
click at [943, 237] on button "Next" at bounding box center [938, 229] width 32 height 40
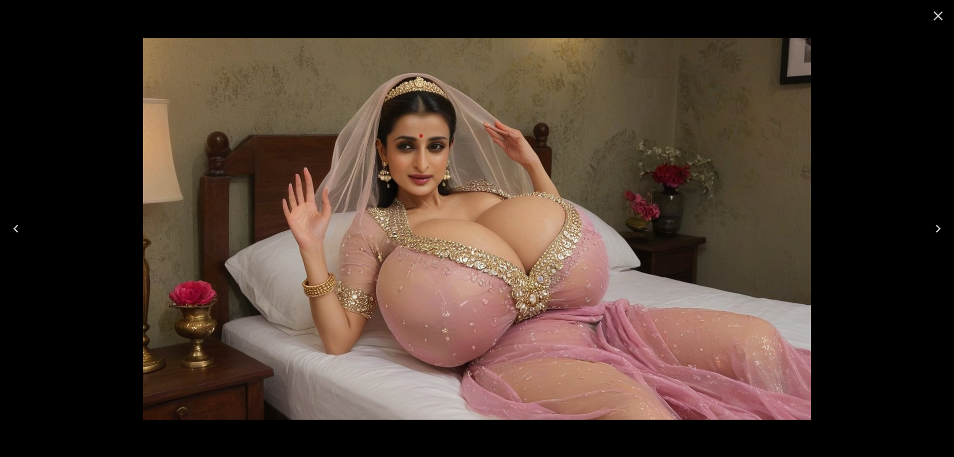
click at [936, 237] on button "Next" at bounding box center [938, 229] width 32 height 40
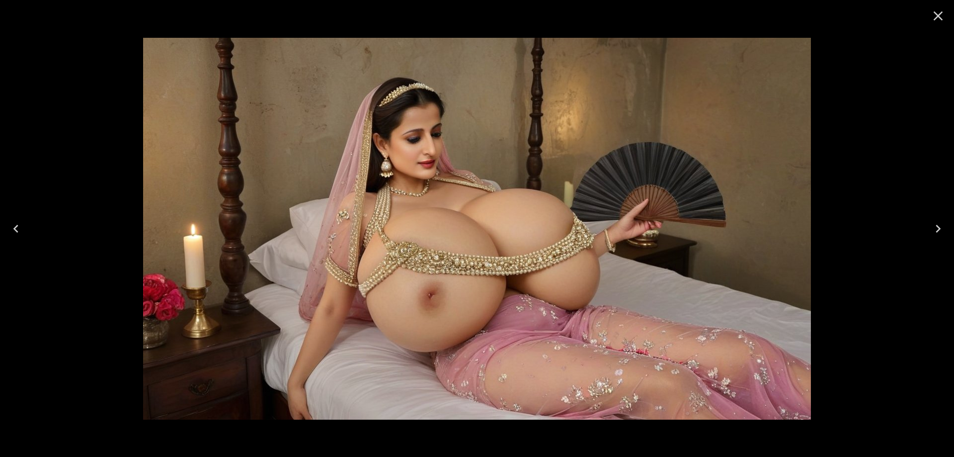
click at [936, 237] on button "Next" at bounding box center [938, 229] width 32 height 40
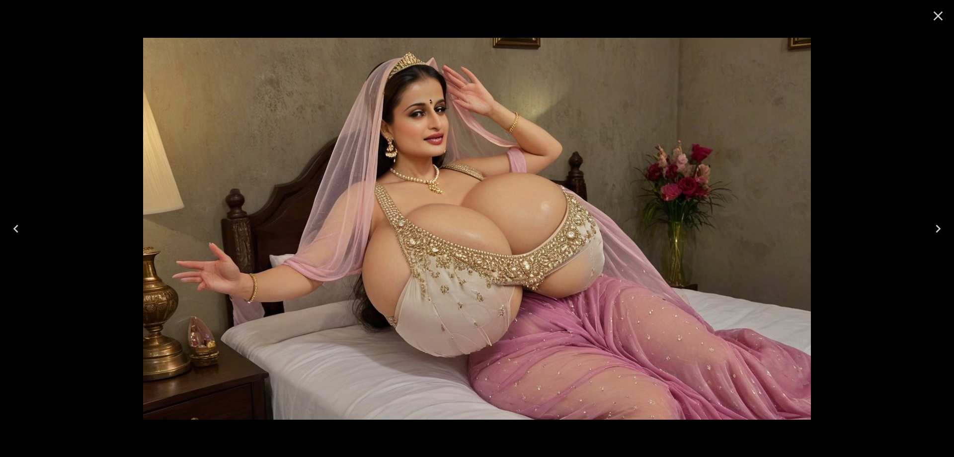
click at [936, 237] on button "Next" at bounding box center [938, 229] width 32 height 40
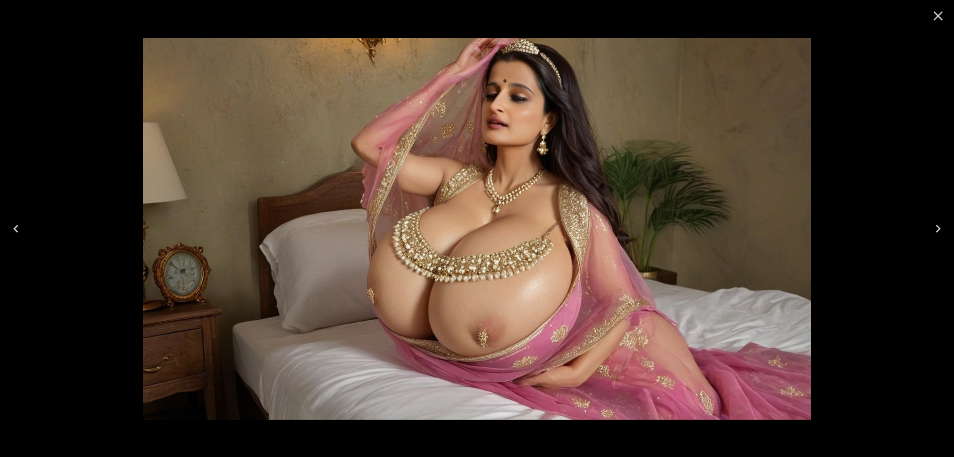
click at [936, 237] on button "Next" at bounding box center [938, 229] width 32 height 40
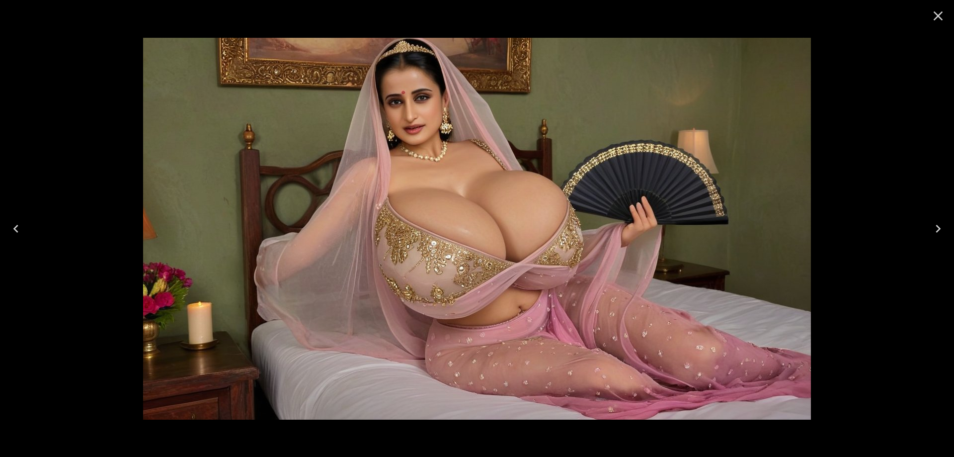
click at [936, 237] on button "Next" at bounding box center [938, 229] width 32 height 40
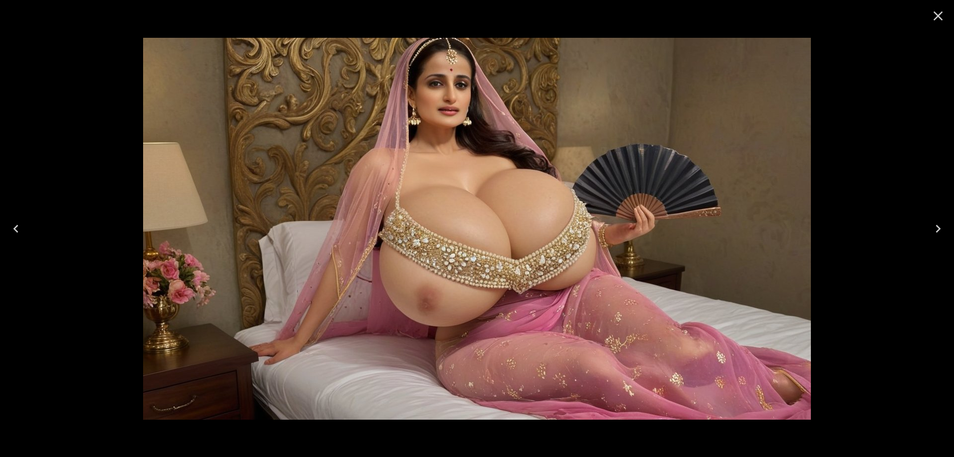
click at [938, 226] on icon "Next" at bounding box center [938, 229] width 5 height 8
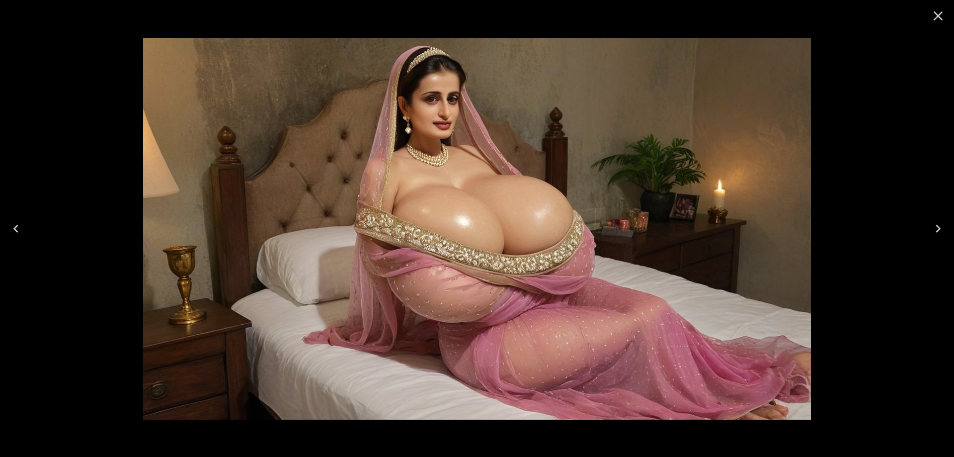
click at [938, 226] on icon "Next" at bounding box center [938, 229] width 5 height 8
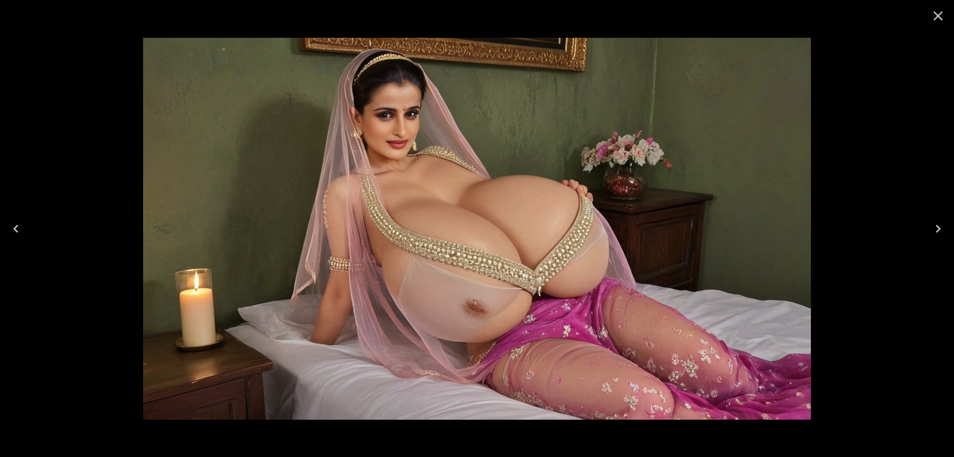
click at [938, 226] on icon "Next" at bounding box center [938, 229] width 5 height 8
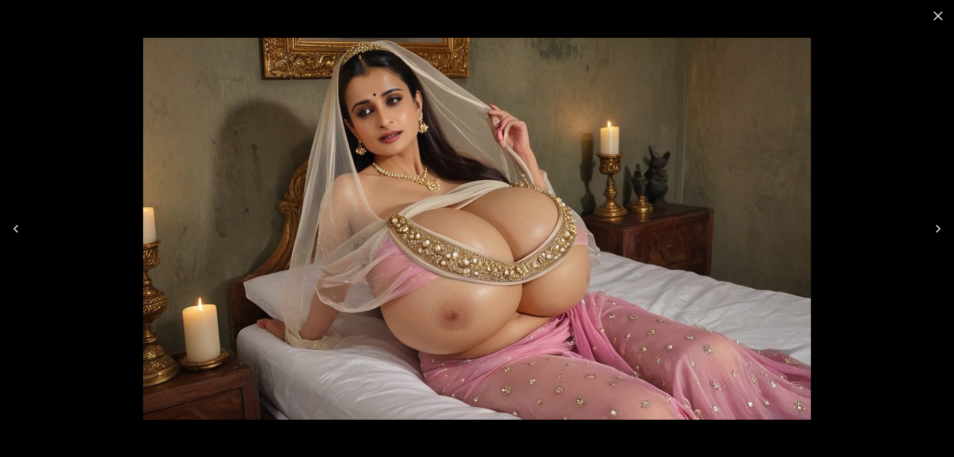
click at [938, 226] on icon "Next" at bounding box center [938, 229] width 5 height 8
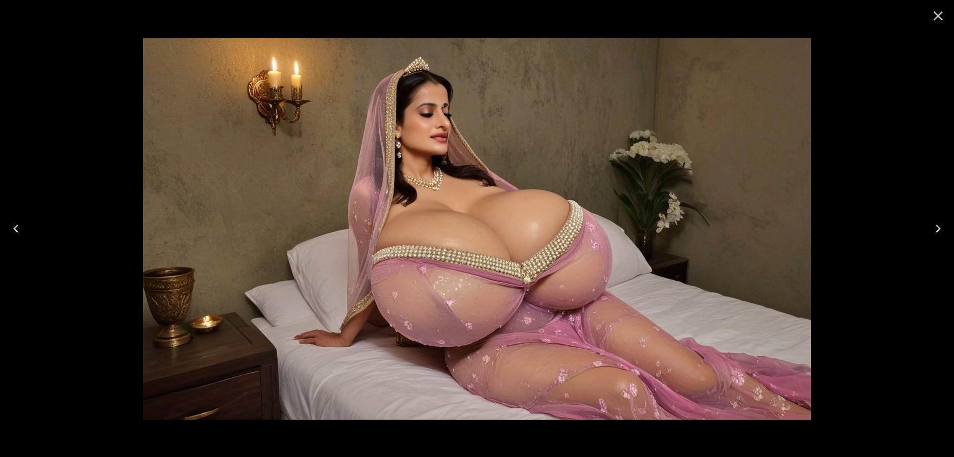
click at [938, 226] on icon "Next" at bounding box center [938, 229] width 5 height 8
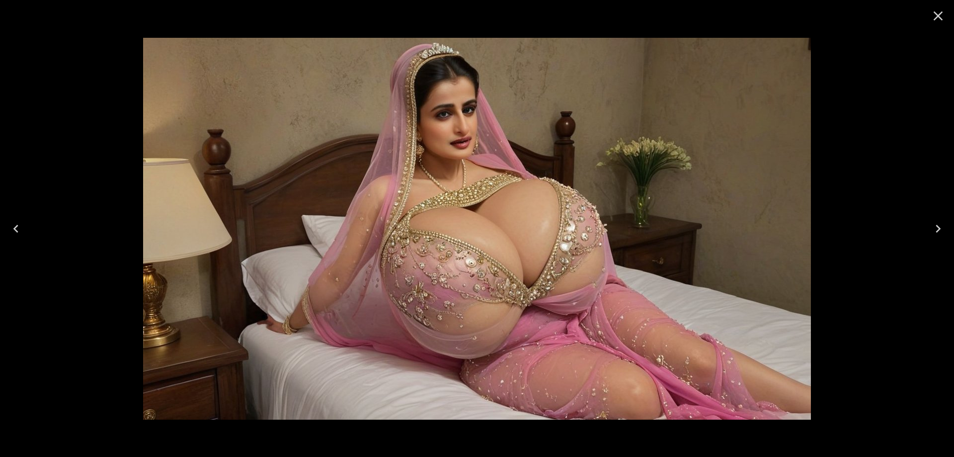
click at [938, 226] on icon "Next" at bounding box center [938, 229] width 5 height 8
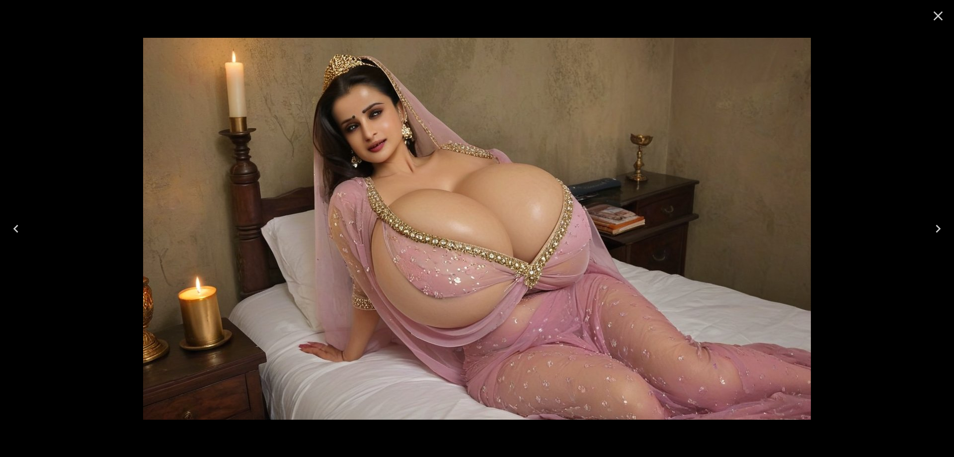
click at [938, 226] on icon "Next" at bounding box center [938, 229] width 5 height 8
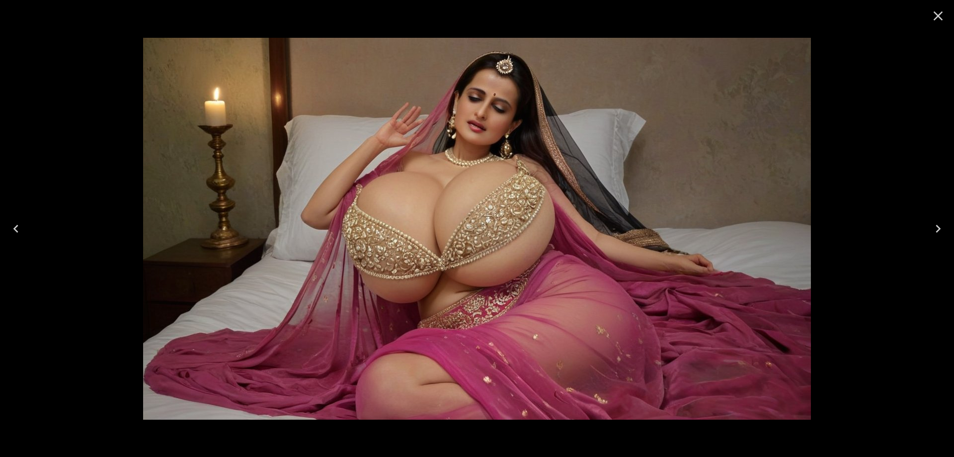
click at [927, 235] on button "Next" at bounding box center [938, 229] width 32 height 40
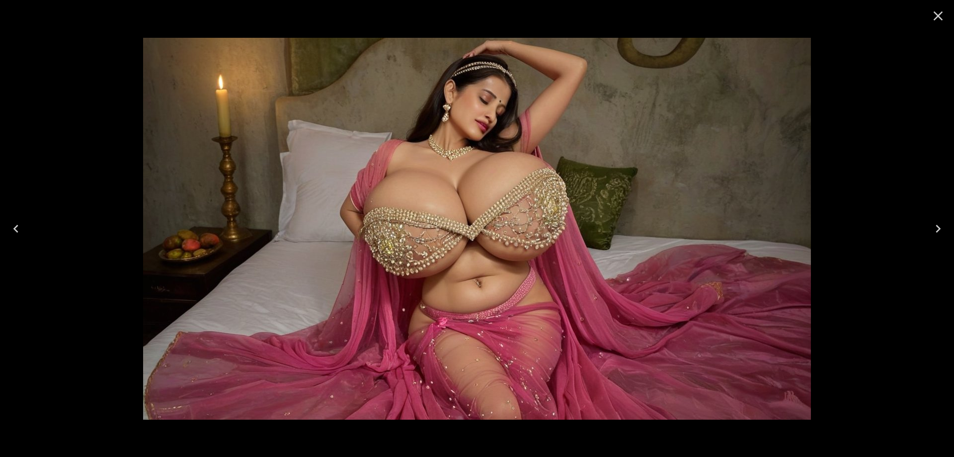
click at [927, 235] on button "Next" at bounding box center [938, 229] width 32 height 40
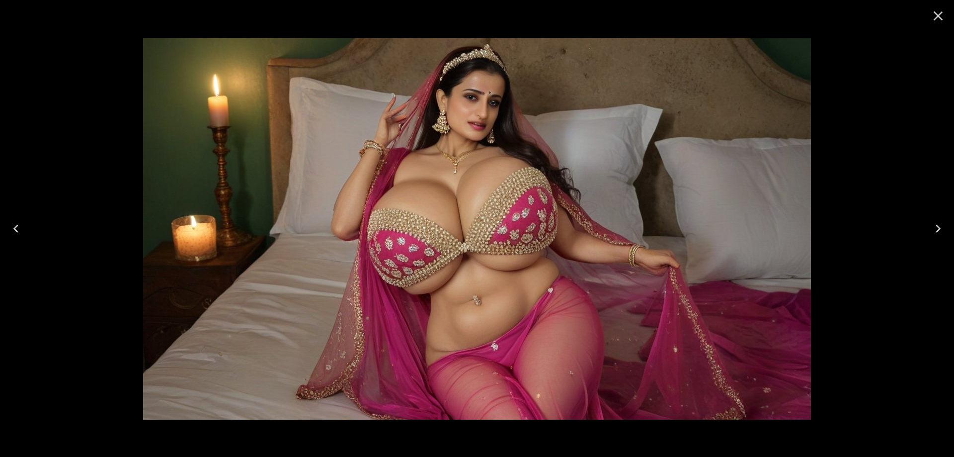
click at [936, 230] on icon "Next" at bounding box center [938, 229] width 16 height 16
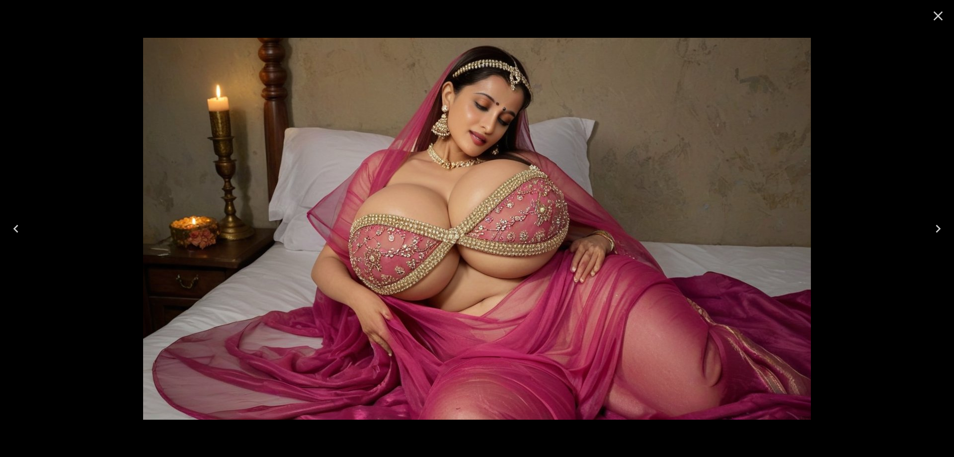
click at [936, 230] on icon "Next" at bounding box center [938, 229] width 16 height 16
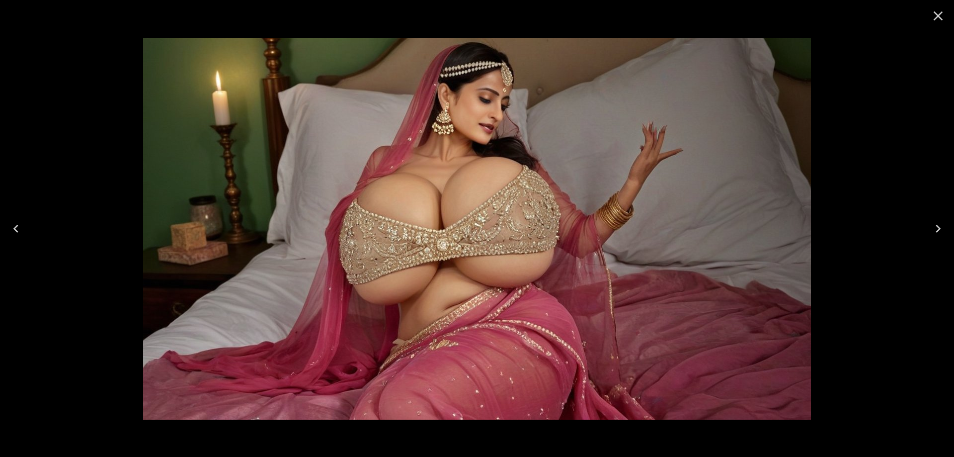
click at [928, 232] on button "Next" at bounding box center [938, 229] width 32 height 40
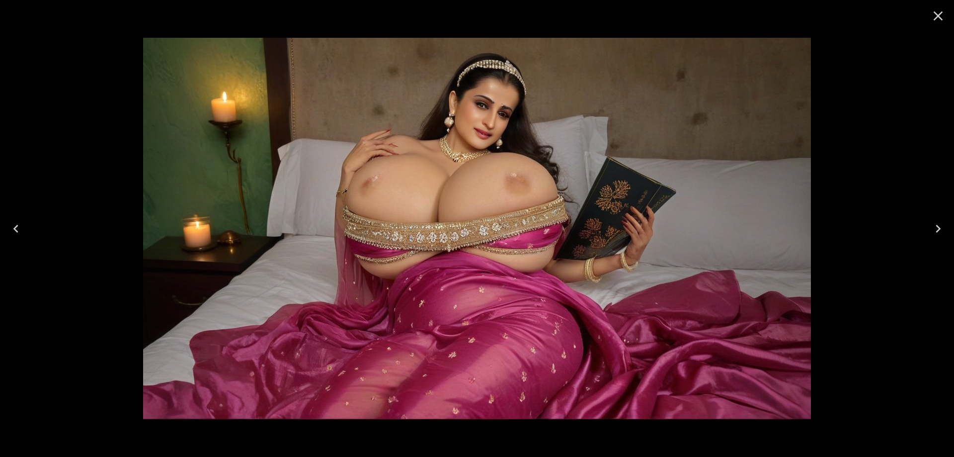
click at [928, 232] on button "Next" at bounding box center [938, 229] width 32 height 40
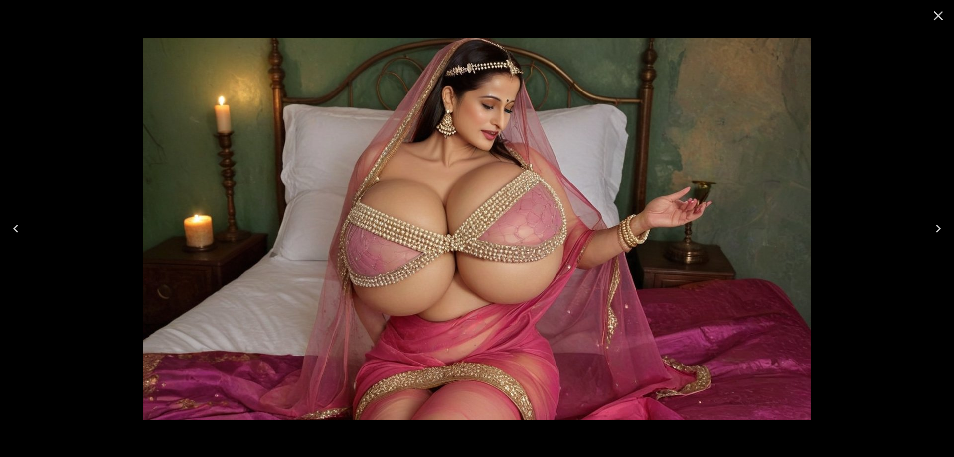
click at [919, 232] on div at bounding box center [477, 228] width 954 height 457
click at [925, 233] on button "Next" at bounding box center [938, 229] width 32 height 40
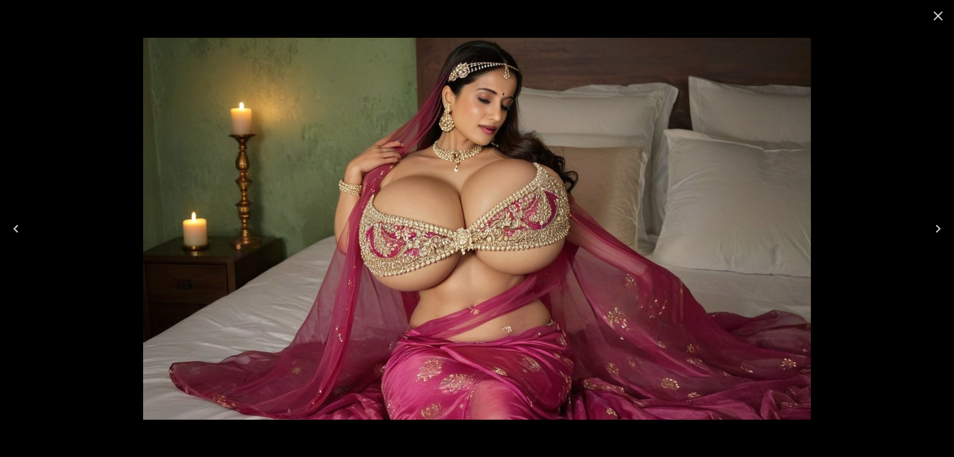
click at [925, 233] on button "Next" at bounding box center [938, 229] width 32 height 40
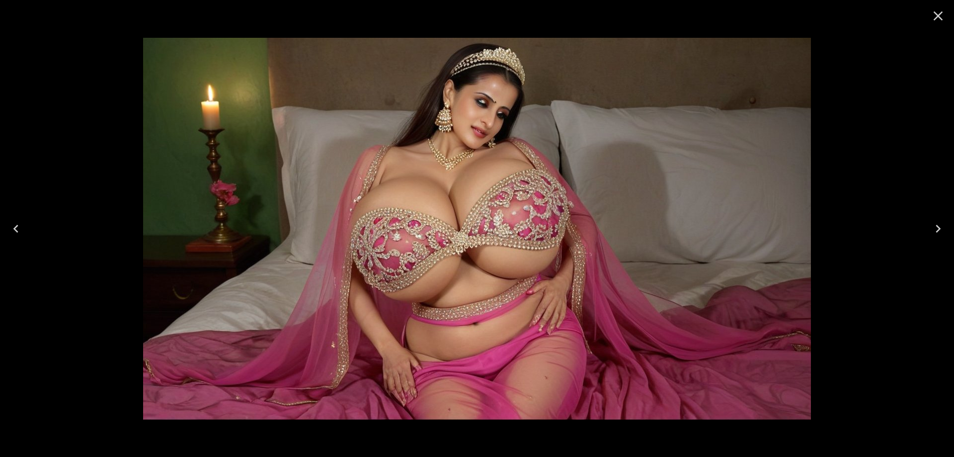
click at [925, 233] on button "Next" at bounding box center [938, 229] width 32 height 40
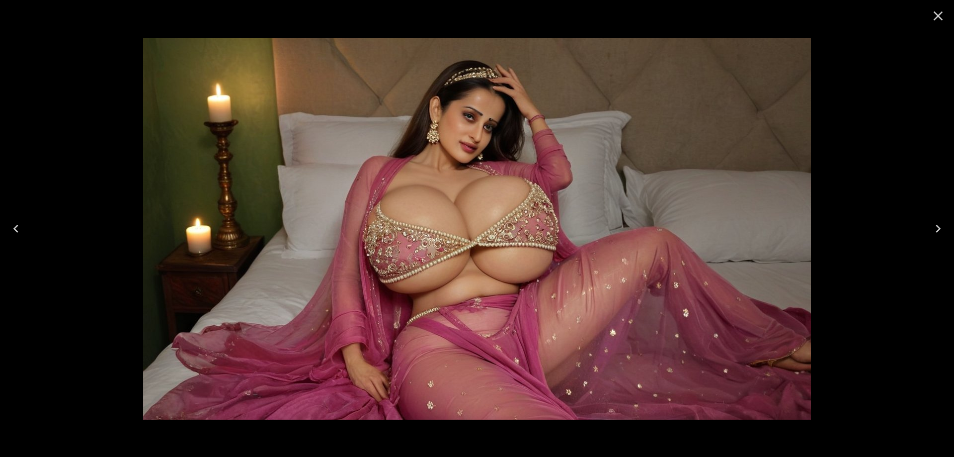
click at [945, 231] on icon "Next" at bounding box center [938, 229] width 16 height 16
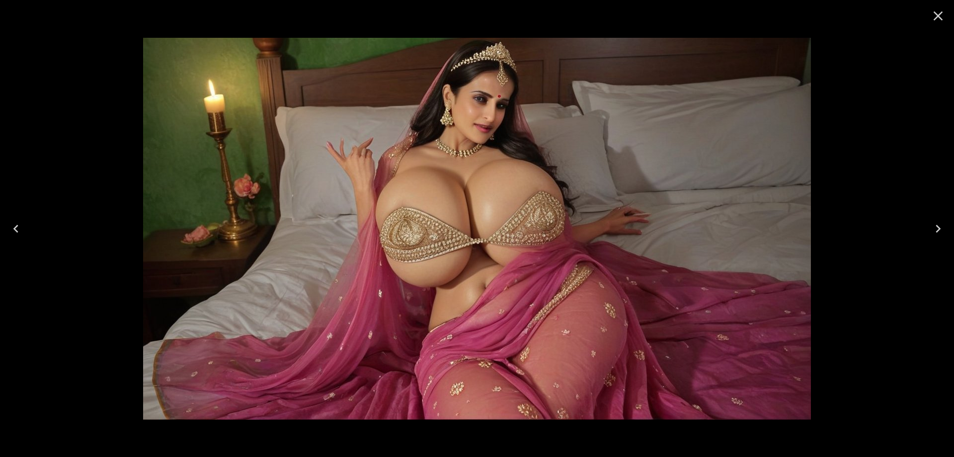
click at [945, 231] on icon "Next" at bounding box center [938, 229] width 16 height 16
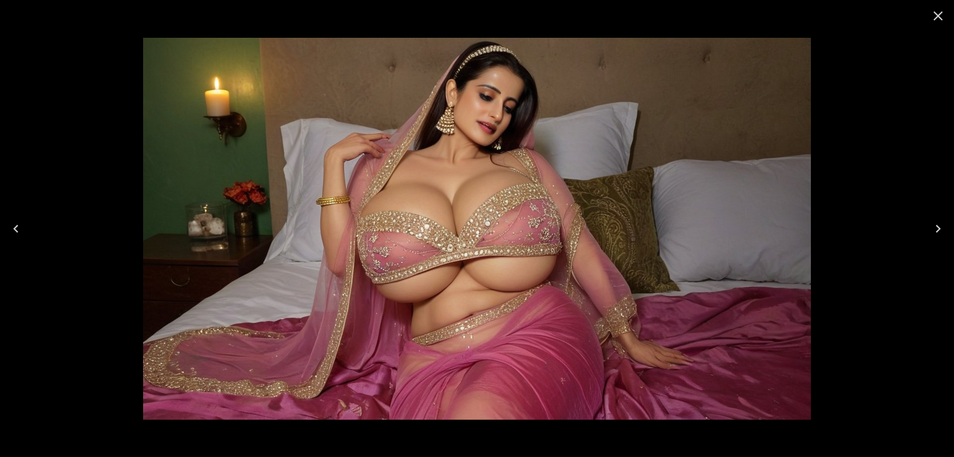
click at [945, 231] on icon "Next" at bounding box center [938, 229] width 16 height 16
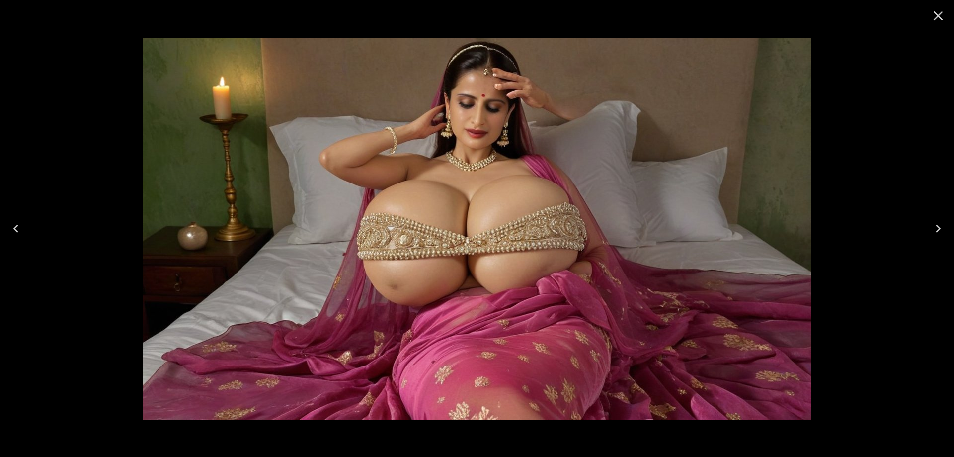
click at [927, 229] on button "Next" at bounding box center [938, 229] width 32 height 40
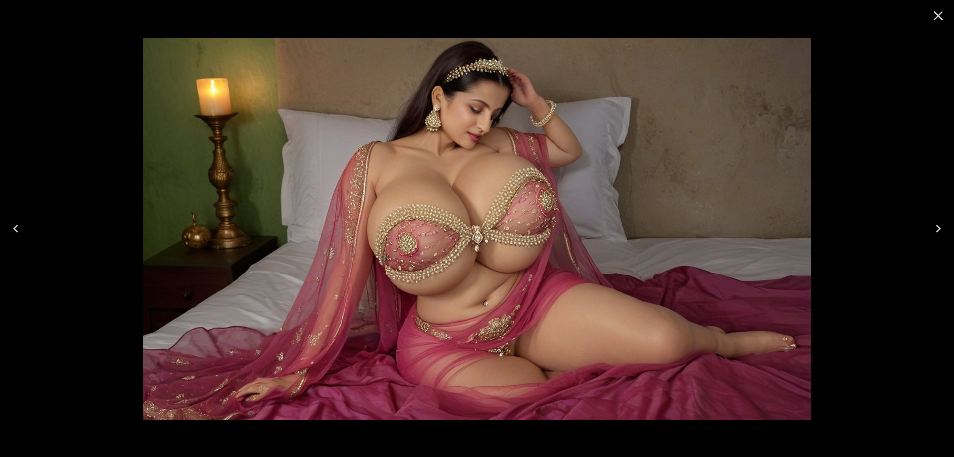
click at [927, 229] on button "Next" at bounding box center [938, 229] width 32 height 40
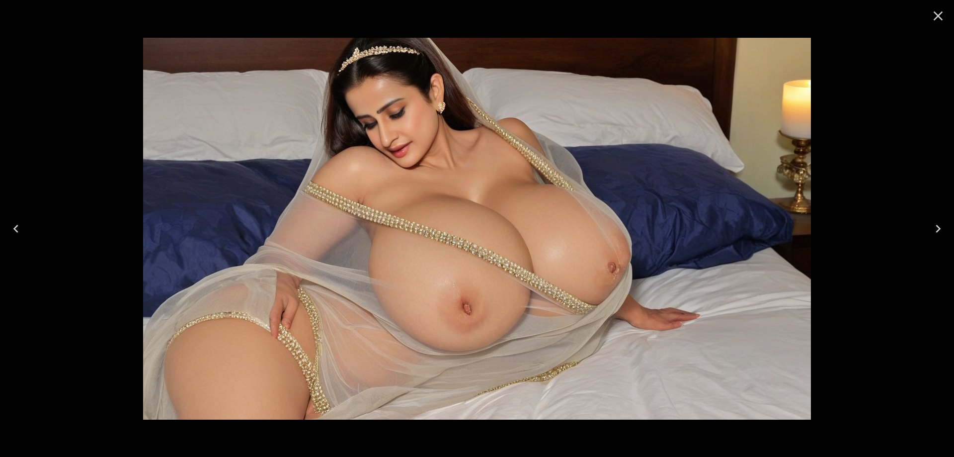
click at [939, 15] on icon "Close" at bounding box center [938, 15] width 9 height 9
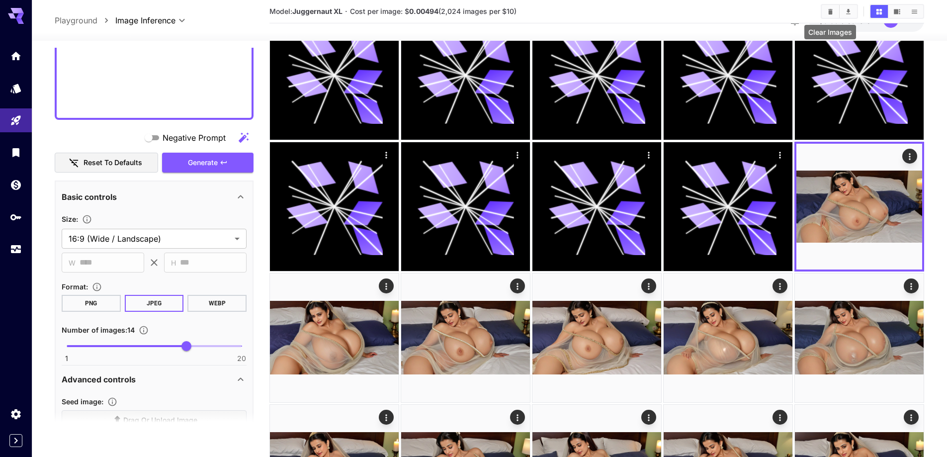
click at [828, 13] on icon "Clear Images" at bounding box center [830, 11] width 7 height 7
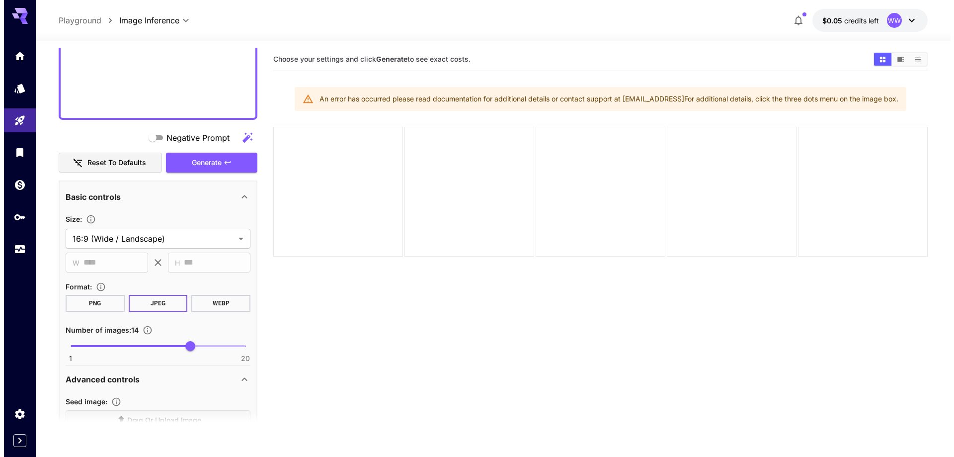
scroll to position [0, 0]
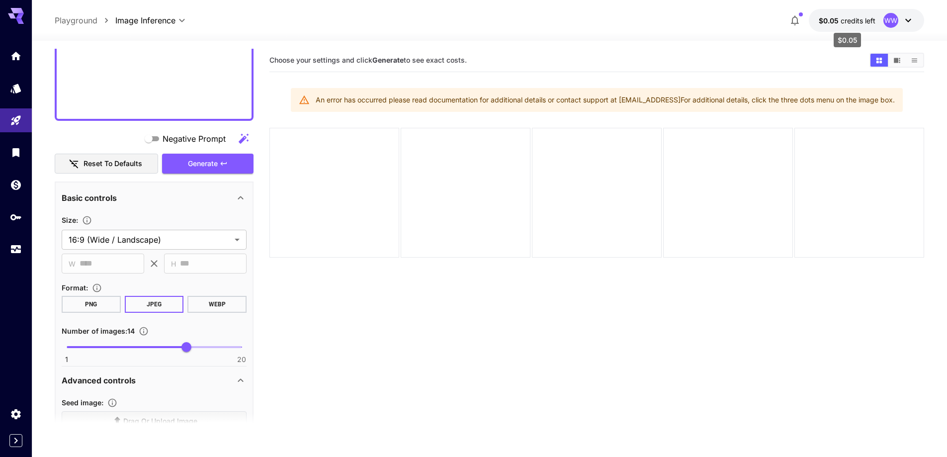
click at [864, 20] on span "credits left" at bounding box center [857, 20] width 35 height 8
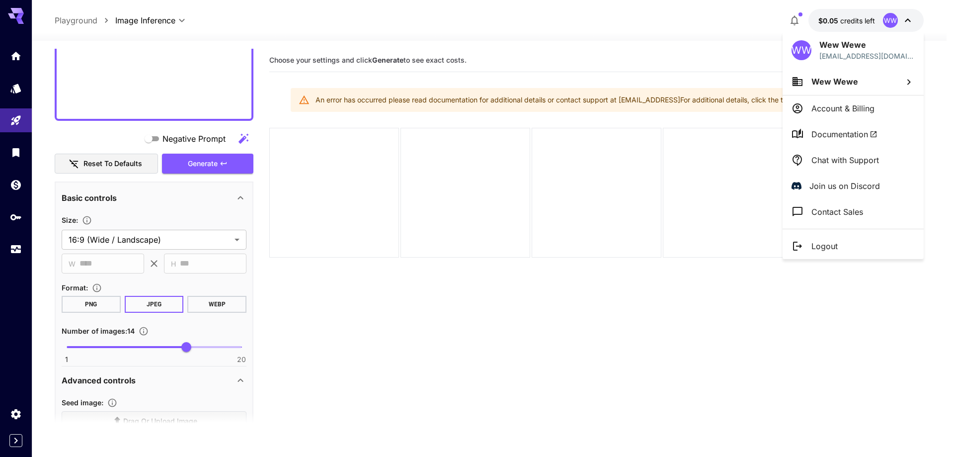
click at [829, 240] on p "Logout" at bounding box center [825, 246] width 26 height 12
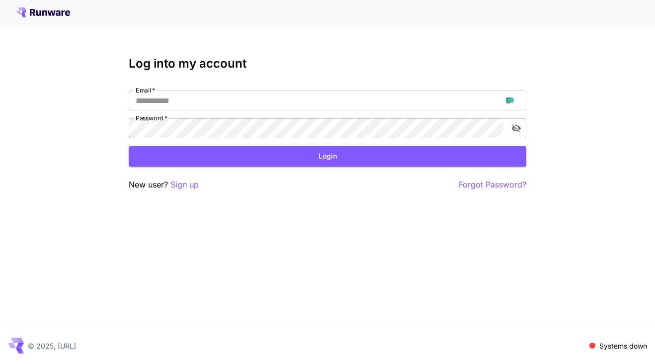
click at [549, 235] on div "Log into my account Email   * Email   * Password   * Password   * Login New use…" at bounding box center [327, 182] width 655 height 364
click at [194, 189] on p "Sign up" at bounding box center [184, 184] width 28 height 12
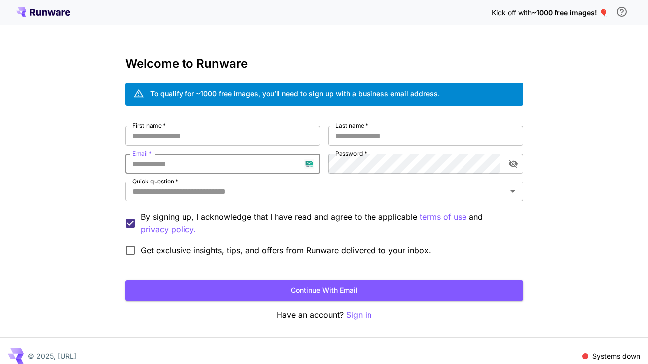
click at [209, 166] on input "Email   *" at bounding box center [222, 164] width 195 height 20
paste input "**********"
type input "**********"
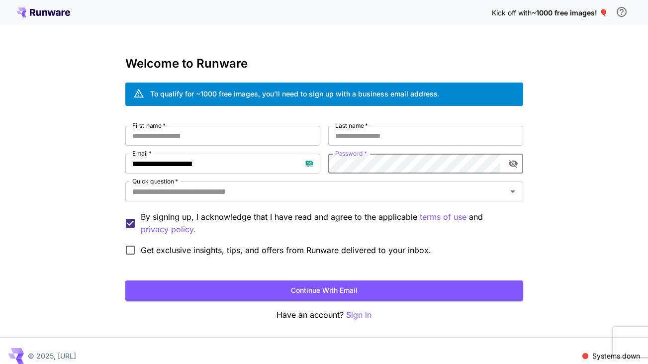
click at [329, 174] on div "**********" at bounding box center [324, 193] width 398 height 135
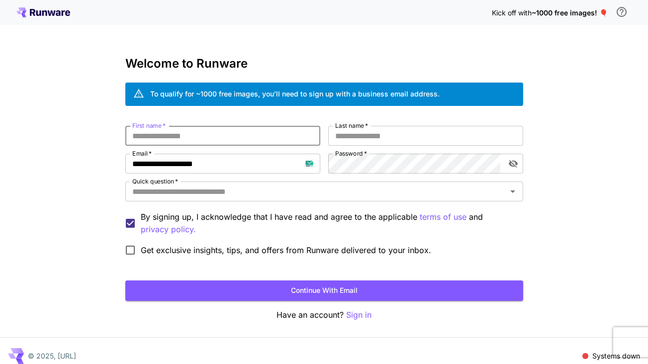
click at [259, 142] on input "First name   *" at bounding box center [222, 136] width 195 height 20
type input "*****"
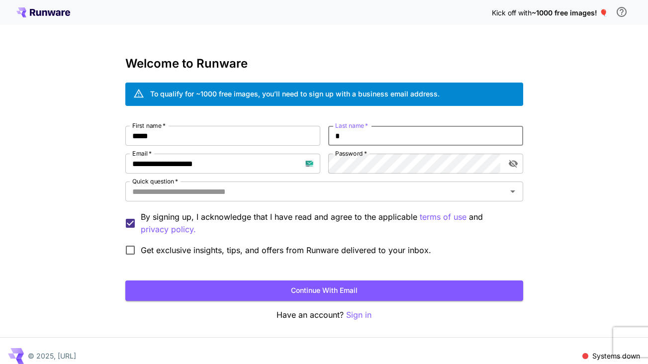
click at [376, 129] on input "*" at bounding box center [425, 136] width 195 height 20
type input "*****"
click at [347, 192] on input "Quick question   *" at bounding box center [315, 191] width 375 height 14
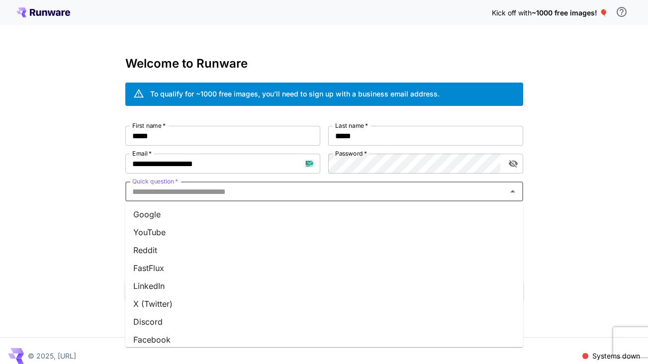
click at [336, 208] on li "Google" at bounding box center [324, 214] width 398 height 18
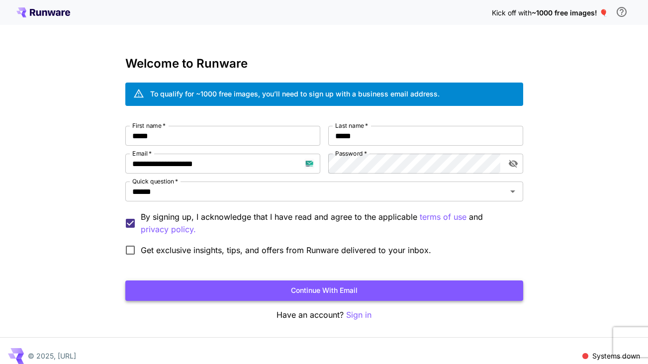
click at [322, 291] on button "Continue with email" at bounding box center [324, 290] width 398 height 20
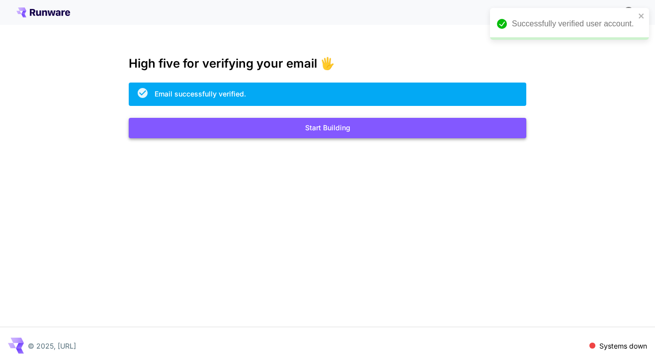
click at [351, 129] on button "Start Building" at bounding box center [328, 128] width 398 height 20
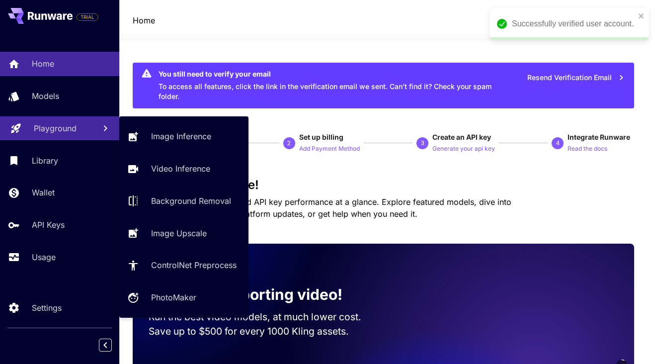
click at [56, 133] on p "Playground" at bounding box center [55, 128] width 43 height 12
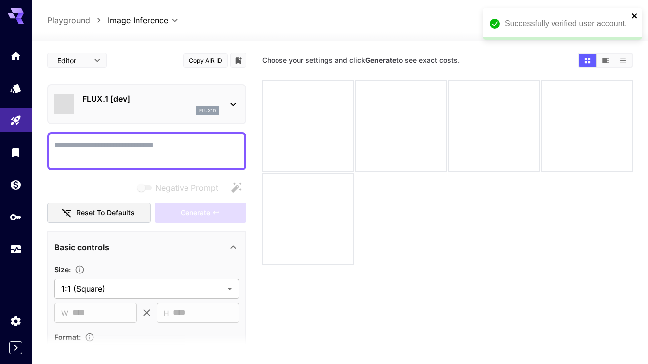
click at [636, 12] on icon "close" at bounding box center [634, 16] width 7 height 8
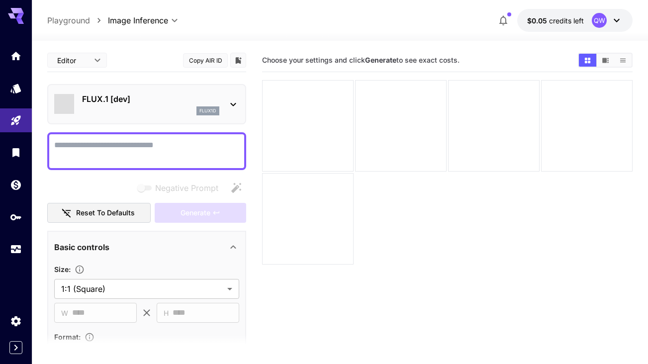
click at [168, 109] on div "flux1d" at bounding box center [150, 110] width 137 height 9
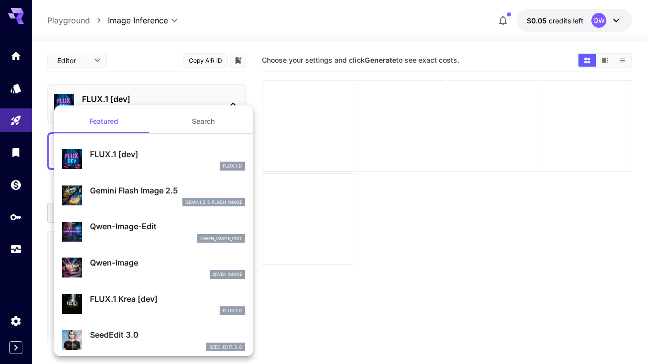
click at [195, 120] on button "Search" at bounding box center [203, 121] width 99 height 24
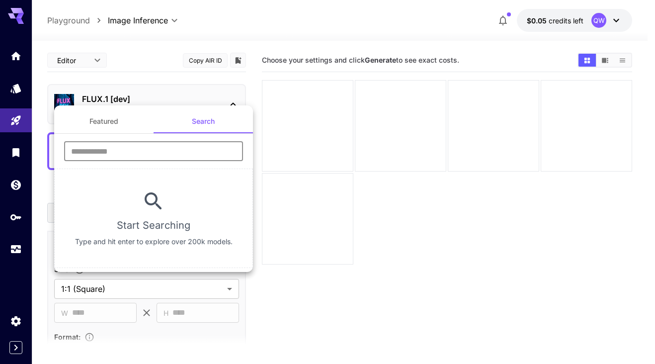
click at [168, 158] on input "text" at bounding box center [153, 151] width 179 height 20
type input "****"
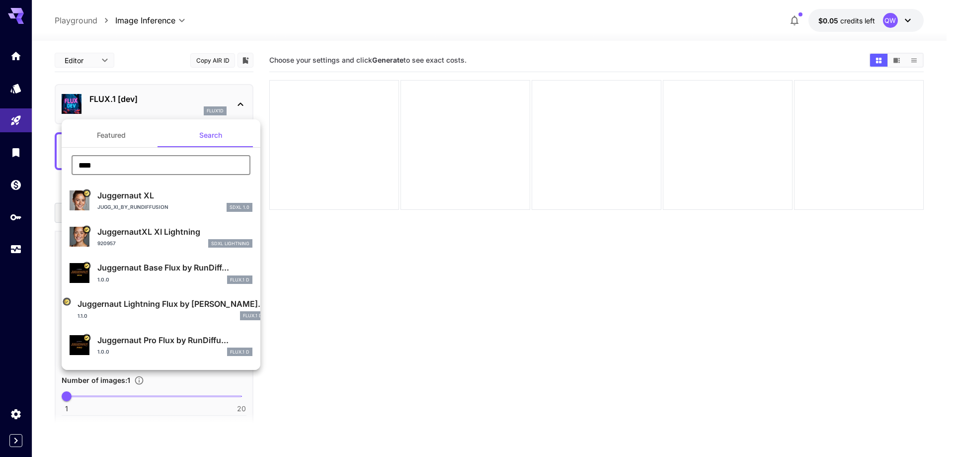
click at [157, 203] on div "Jugg_XI_by_RunDiffusion SDXL 1.0" at bounding box center [174, 207] width 155 height 9
type input "**"
type input "***"
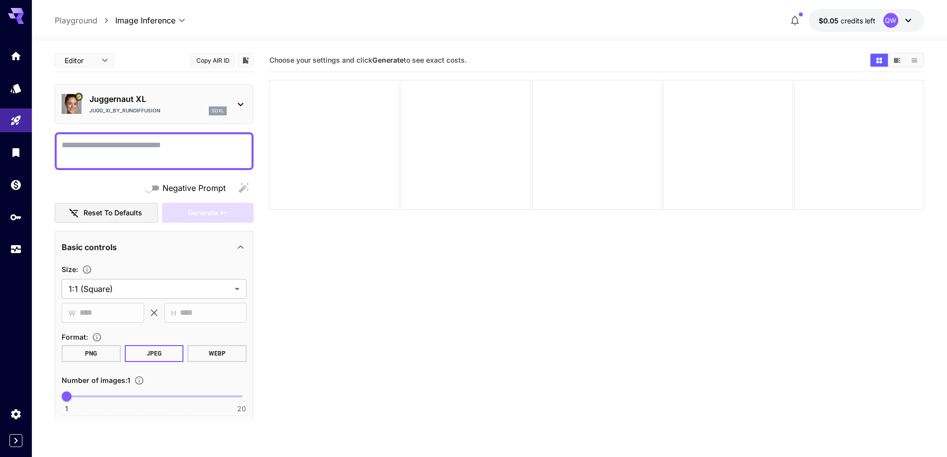
click at [655, 320] on section "Choose your settings and click Generate to see exact costs." at bounding box center [596, 277] width 655 height 457
click at [210, 156] on textarea "Negative Prompt" at bounding box center [154, 151] width 185 height 24
paste textarea "**********"
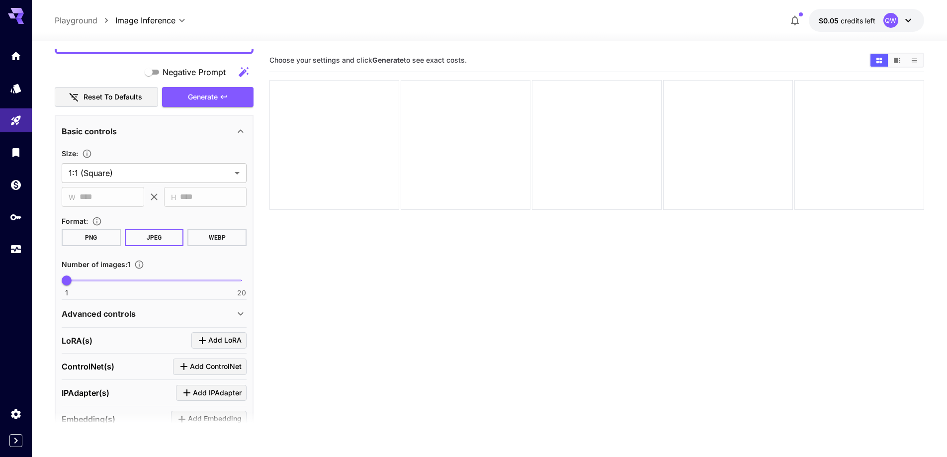
scroll to position [766, 0]
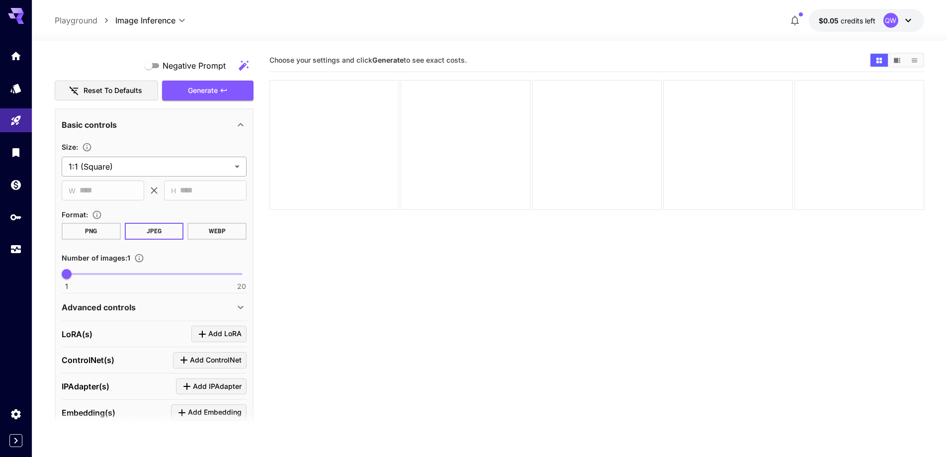
type textarea "**********"
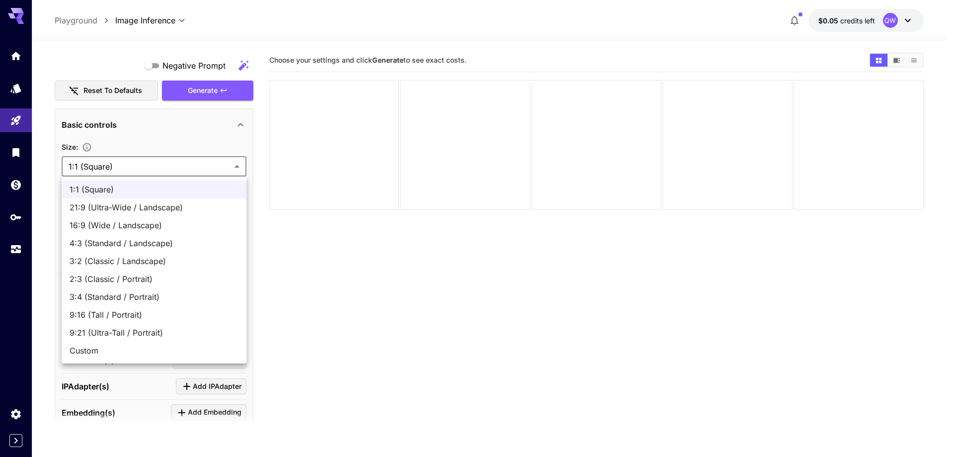
click at [135, 170] on body "**********" at bounding box center [477, 267] width 954 height 535
click at [138, 226] on span "16:9 (Wide / Landscape)" at bounding box center [154, 225] width 169 height 12
type input "**********"
type input "****"
type input "***"
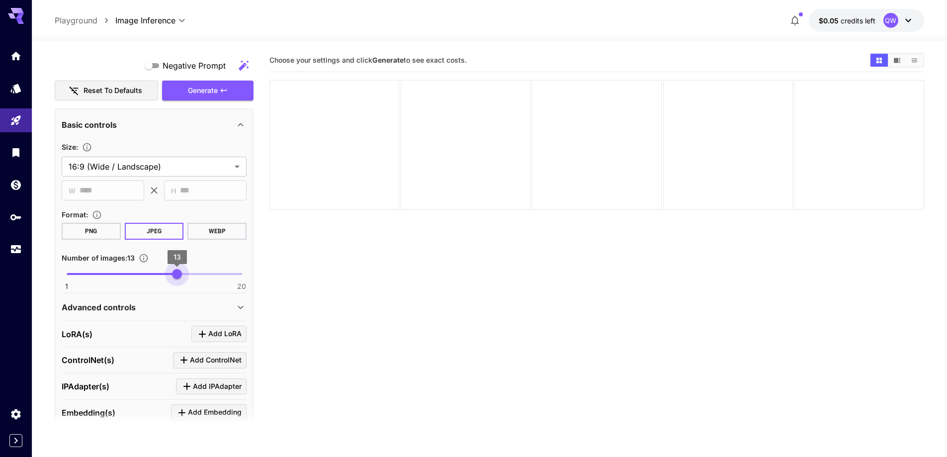
type input "**"
drag, startPoint x: 169, startPoint y: 278, endPoint x: 183, endPoint y: 284, distance: 14.5
click at [183, 281] on span "1 20 14" at bounding box center [154, 273] width 175 height 15
click at [158, 303] on div "Advanced controls" at bounding box center [148, 307] width 173 height 12
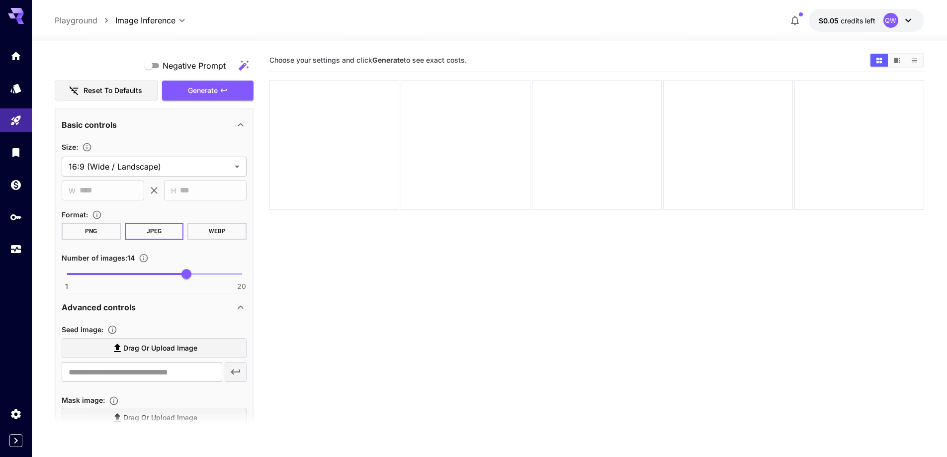
click at [146, 347] on span "Drag or upload image" at bounding box center [160, 348] width 74 height 12
click at [0, 0] on input "Drag or upload image" at bounding box center [0, 0] width 0 height 0
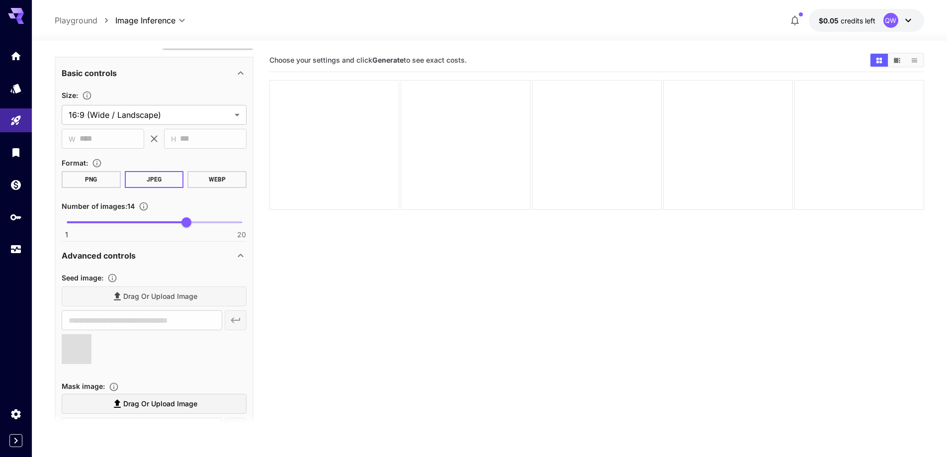
type input "**********"
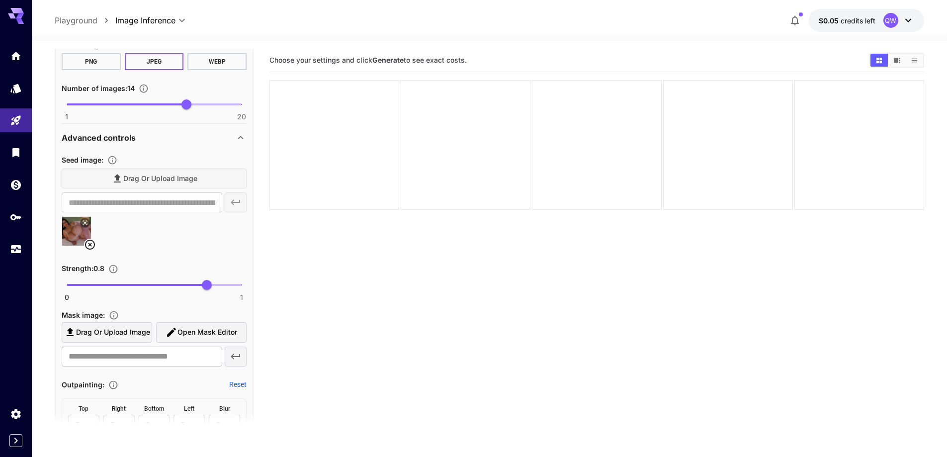
scroll to position [965, 0]
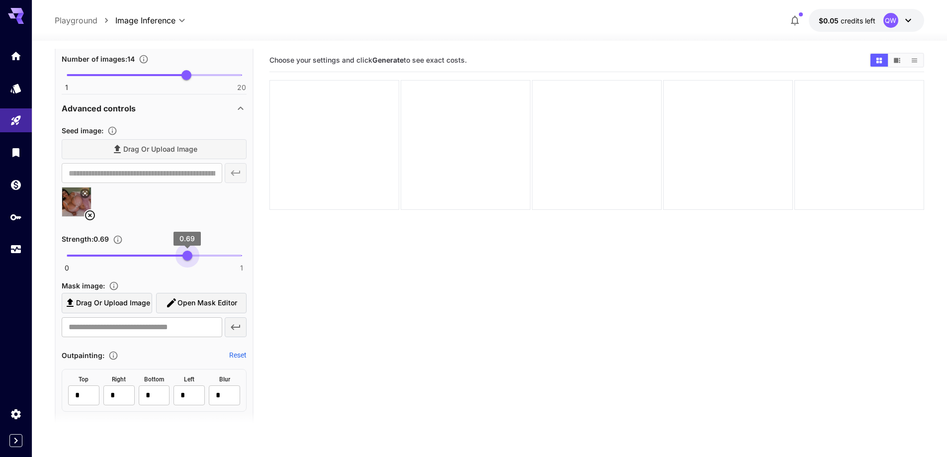
type input "****"
drag, startPoint x: 201, startPoint y: 259, endPoint x: 186, endPoint y: 258, distance: 14.9
click at [186, 258] on span "0.68" at bounding box center [185, 256] width 10 height 10
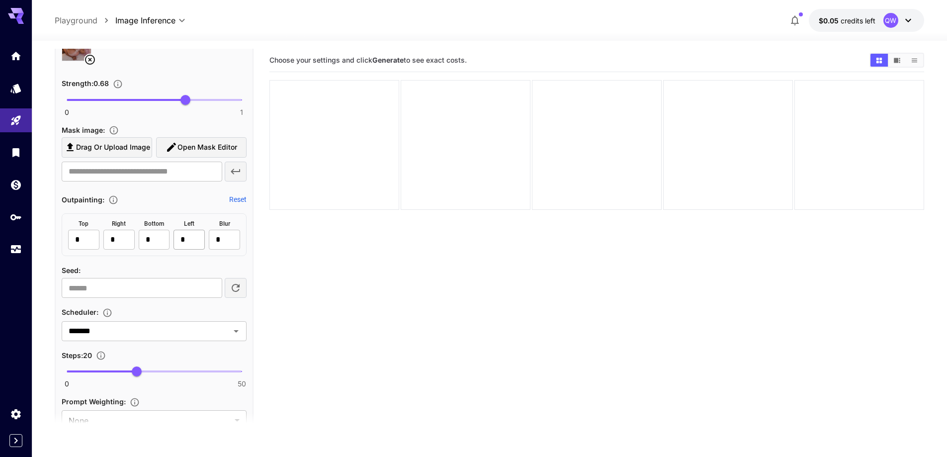
scroll to position [1164, 0]
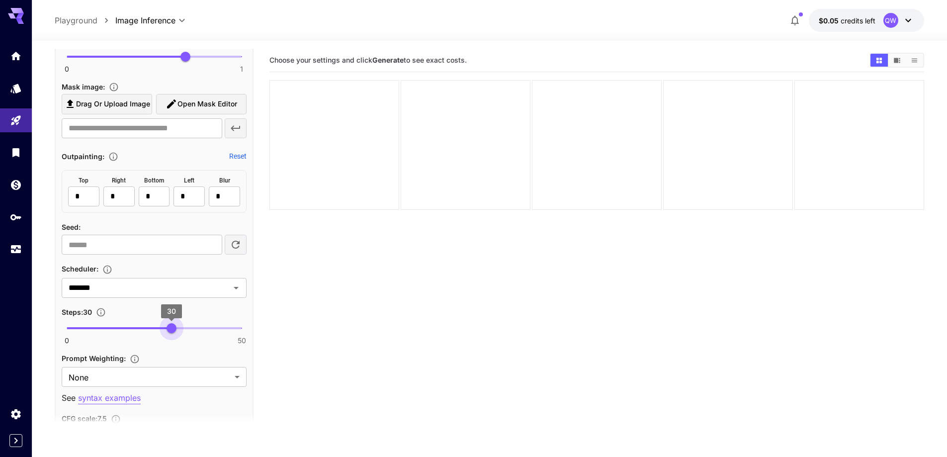
type input "**"
click at [168, 330] on span "0 50 29" at bounding box center [154, 328] width 175 height 15
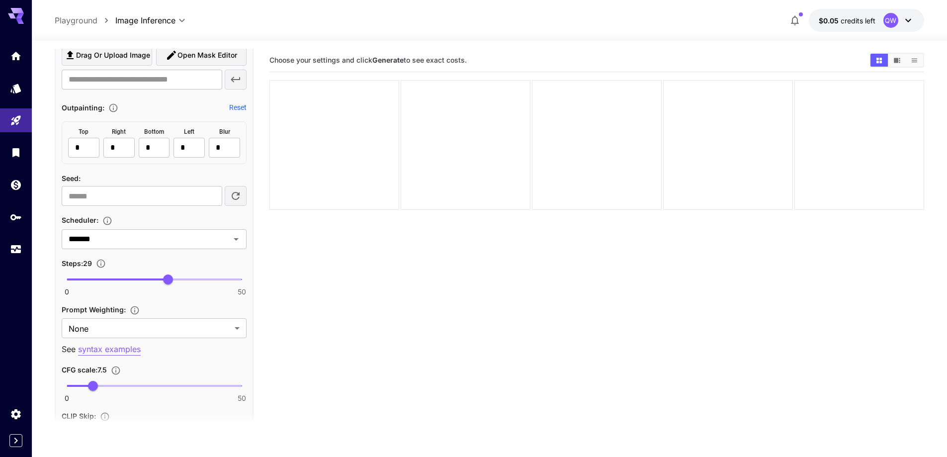
scroll to position [1263, 0]
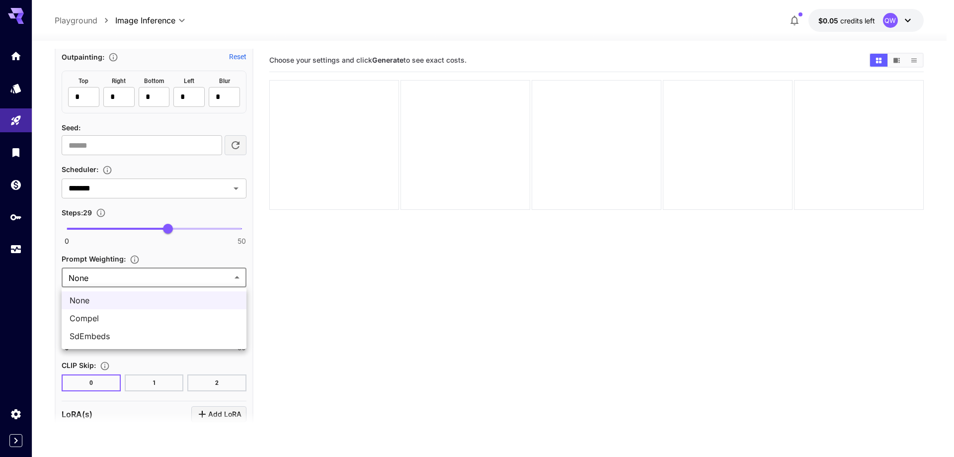
click at [167, 285] on body "**********" at bounding box center [477, 267] width 954 height 535
click at [160, 332] on span "SdEmbeds" at bounding box center [154, 336] width 169 height 12
type input "********"
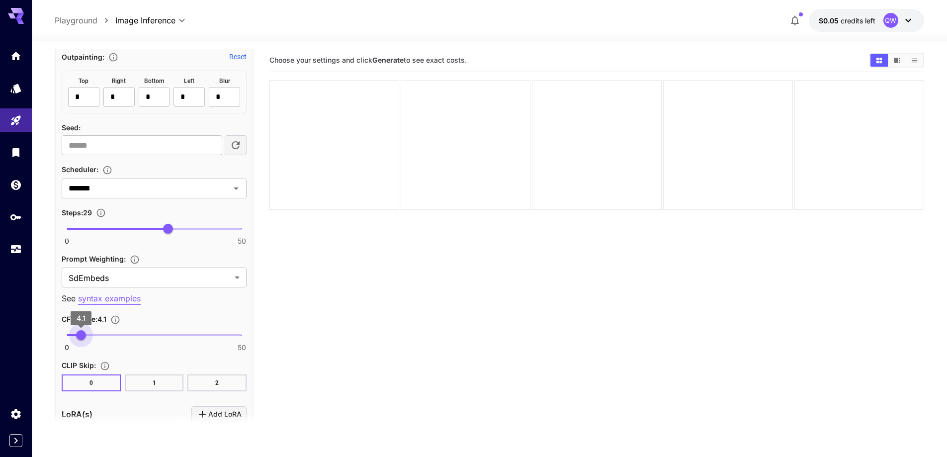
type input "***"
click at [80, 337] on span "0 50 3.8" at bounding box center [154, 335] width 175 height 15
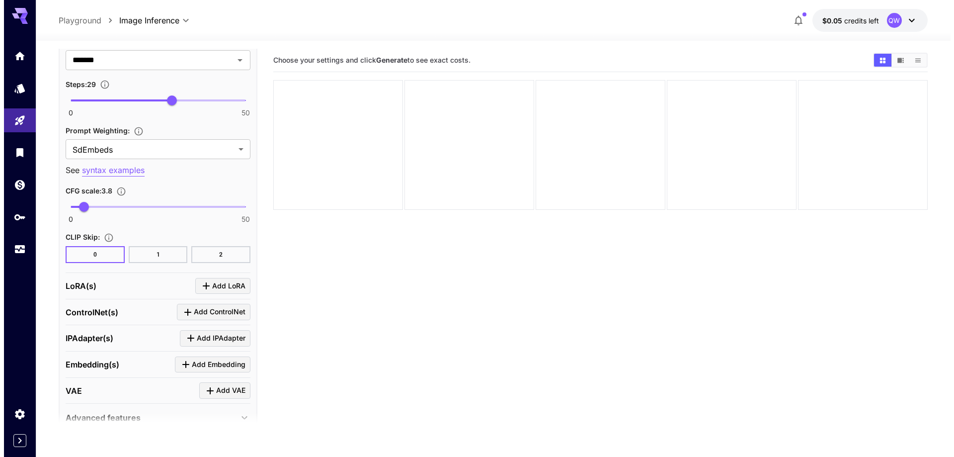
scroll to position [1439, 0]
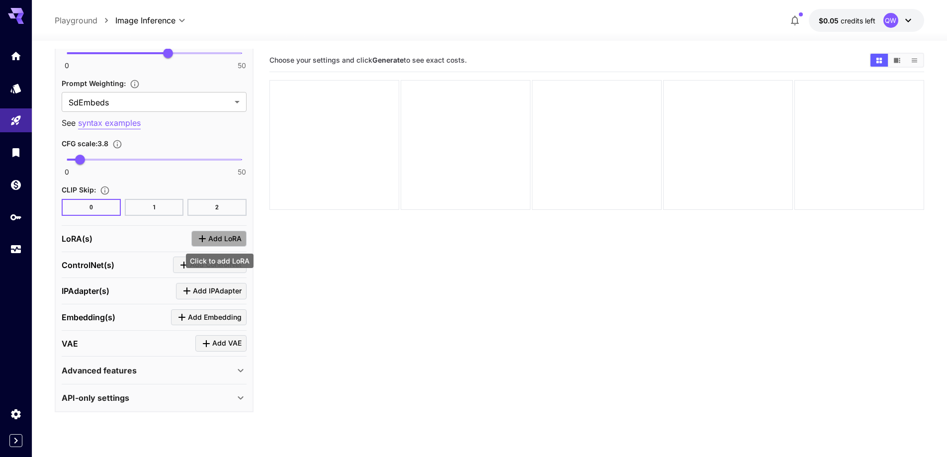
click at [222, 242] on span "Add LoRA" at bounding box center [224, 239] width 33 height 12
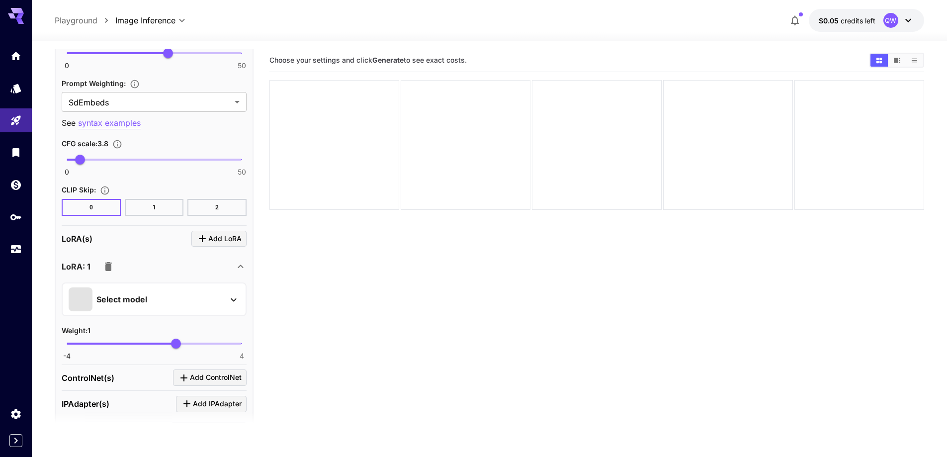
click at [194, 295] on div "Select model" at bounding box center [146, 299] width 155 height 24
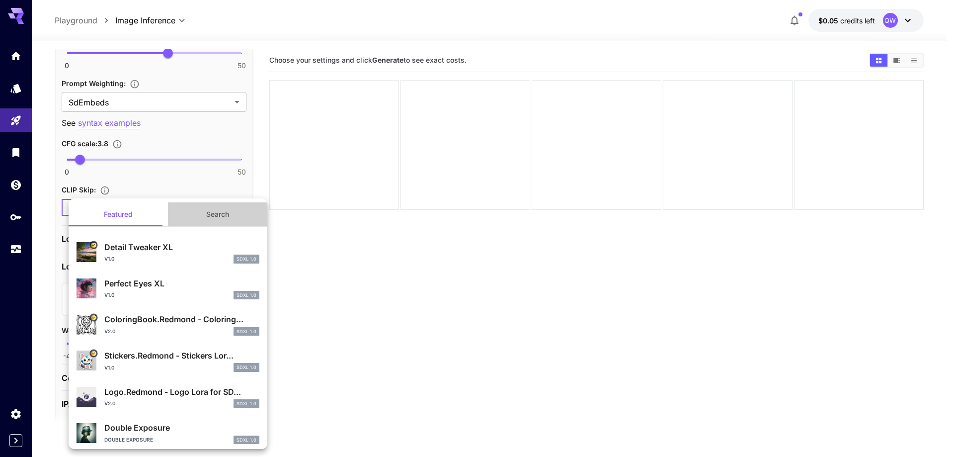
drag, startPoint x: 223, startPoint y: 216, endPoint x: 221, endPoint y: 227, distance: 11.1
click at [222, 215] on button "Search" at bounding box center [217, 214] width 99 height 24
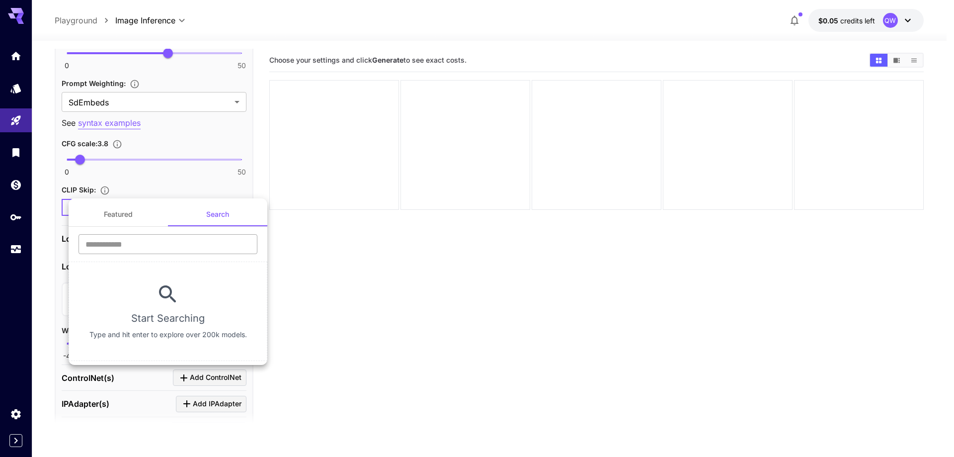
click at [205, 252] on input "text" at bounding box center [168, 244] width 179 height 20
type input "****"
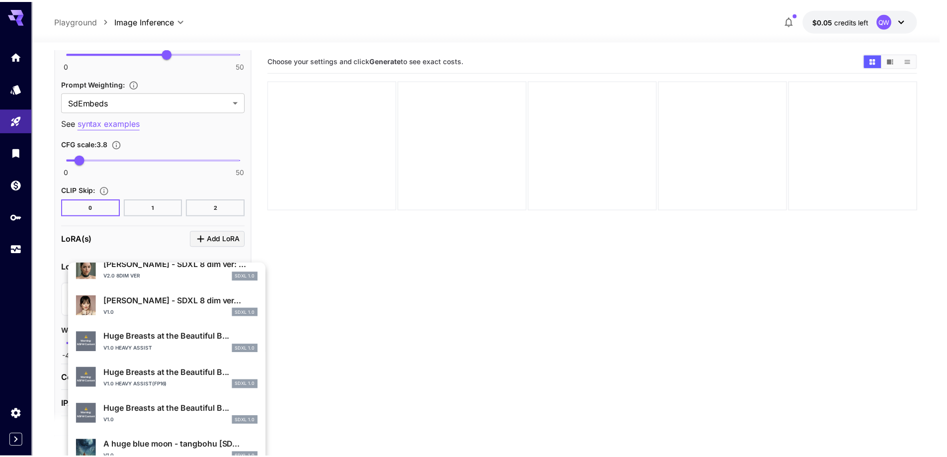
scroll to position [299, 0]
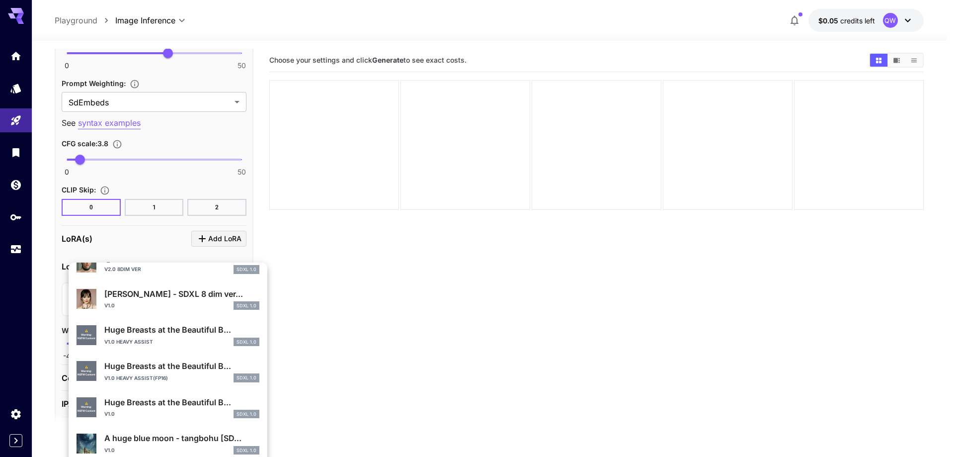
click at [178, 363] on div "v1.0 heavy assist(fp16) SDXL 1.0" at bounding box center [181, 377] width 155 height 9
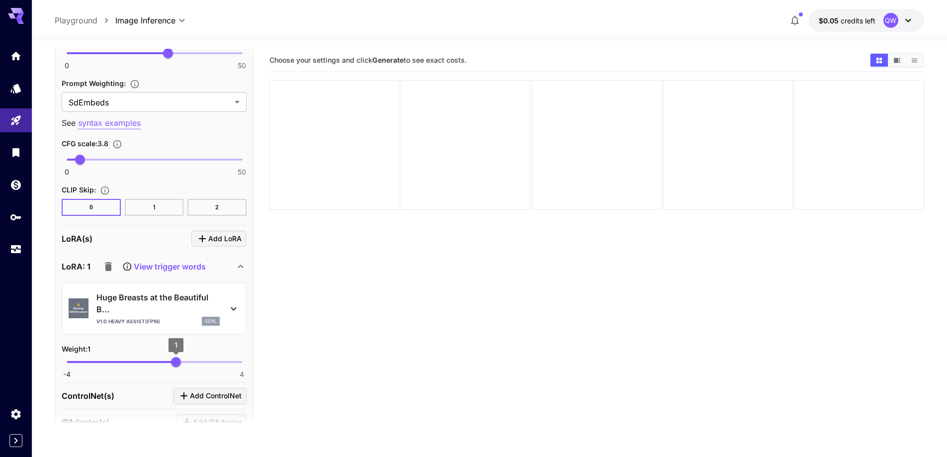
type input "****"
click at [168, 361] on span "0.64" at bounding box center [168, 362] width 10 height 10
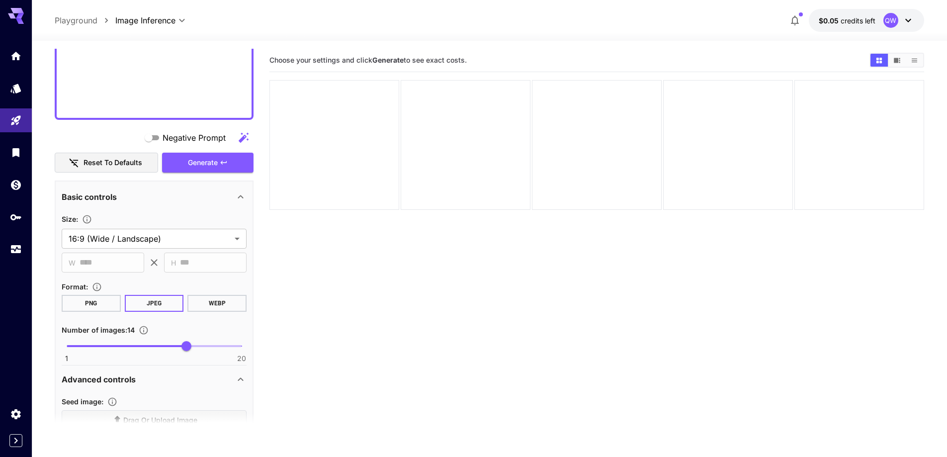
scroll to position [693, 0]
click at [222, 160] on icon "button" at bounding box center [224, 164] width 8 height 8
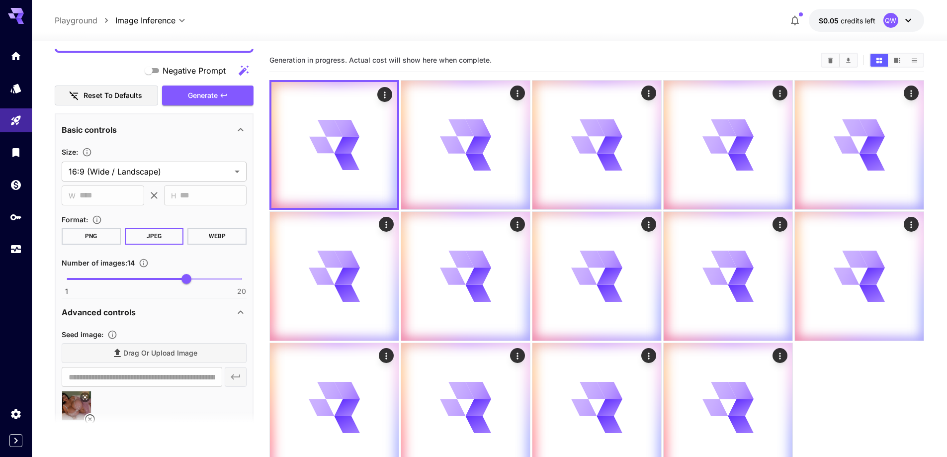
scroll to position [892, 0]
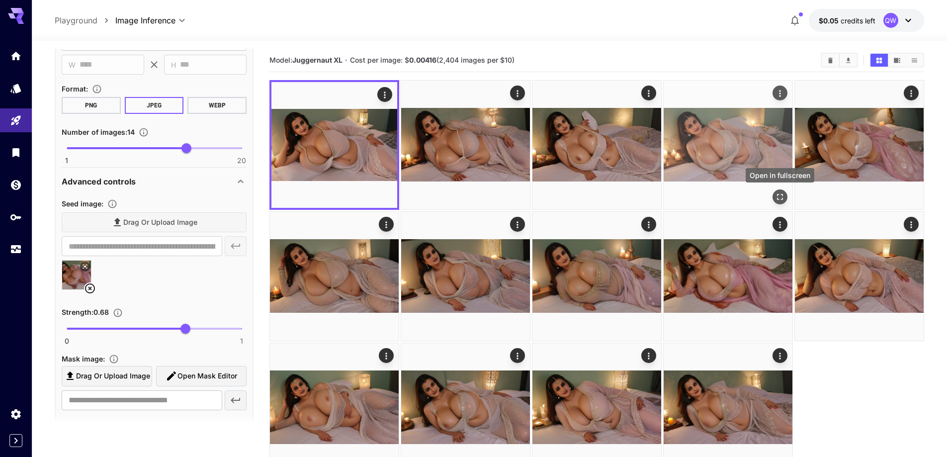
click at [655, 192] on icon "Open in fullscreen" at bounding box center [780, 197] width 10 height 10
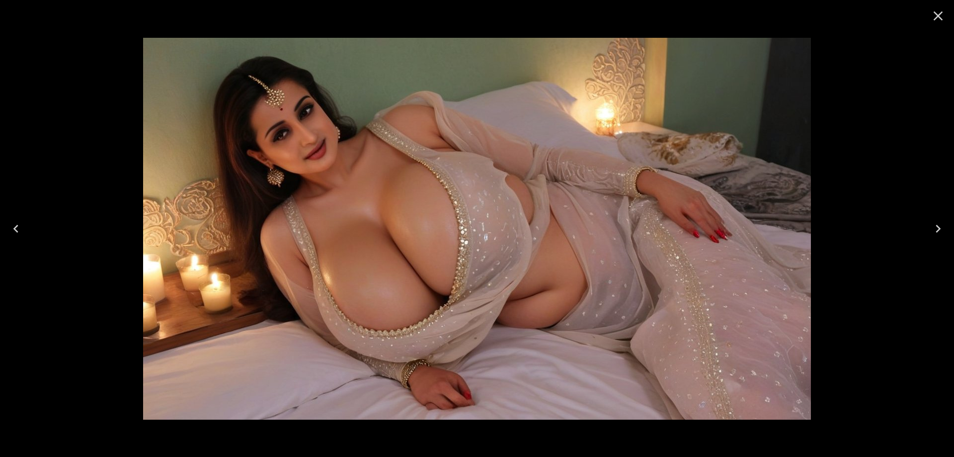
click at [655, 13] on icon "Close" at bounding box center [938, 16] width 16 height 16
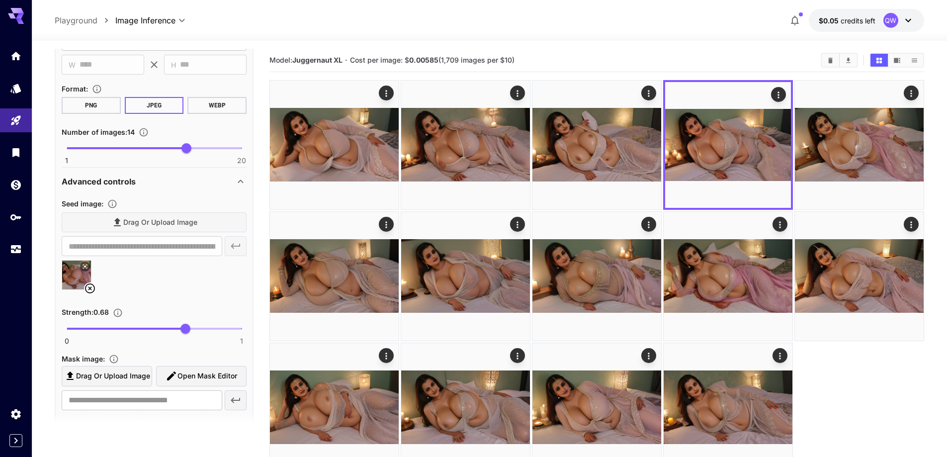
click at [89, 289] on icon at bounding box center [90, 288] width 12 height 12
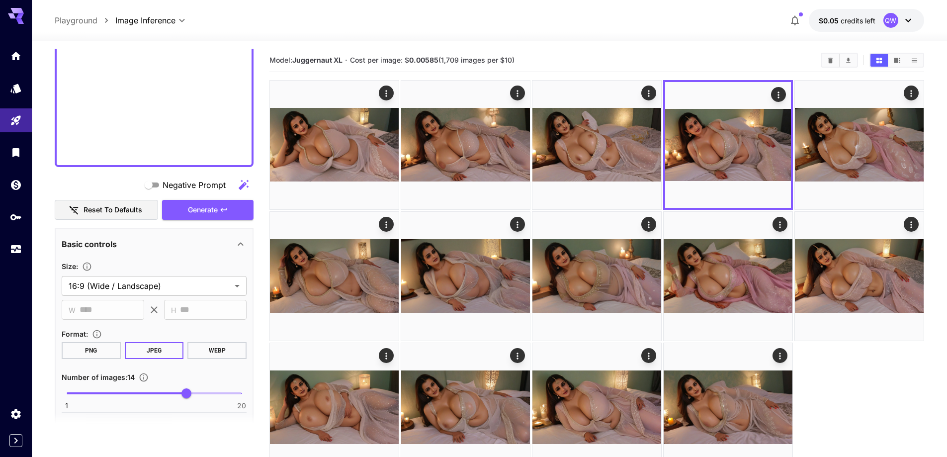
scroll to position [644, 0]
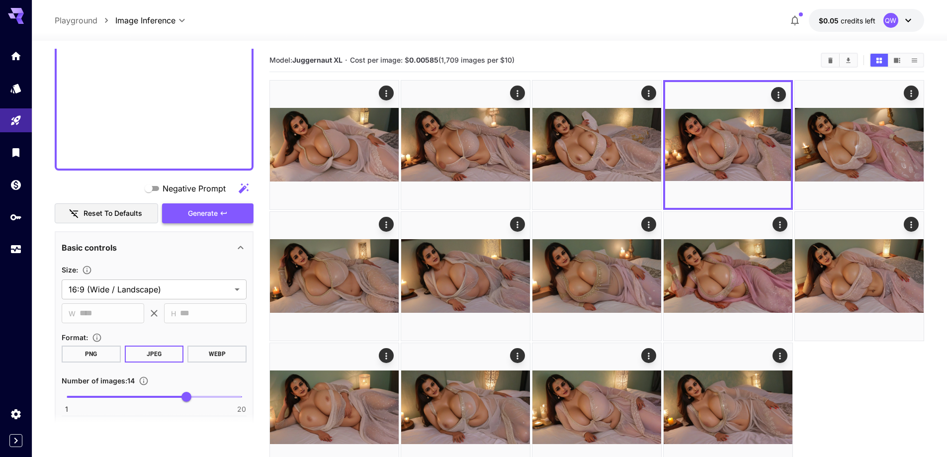
click at [182, 211] on button "Generate" at bounding box center [207, 213] width 91 height 20
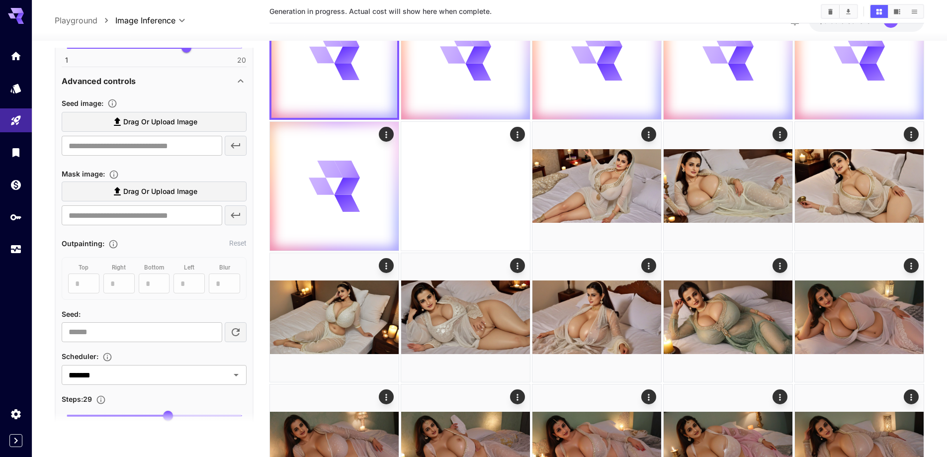
scroll to position [99, 0]
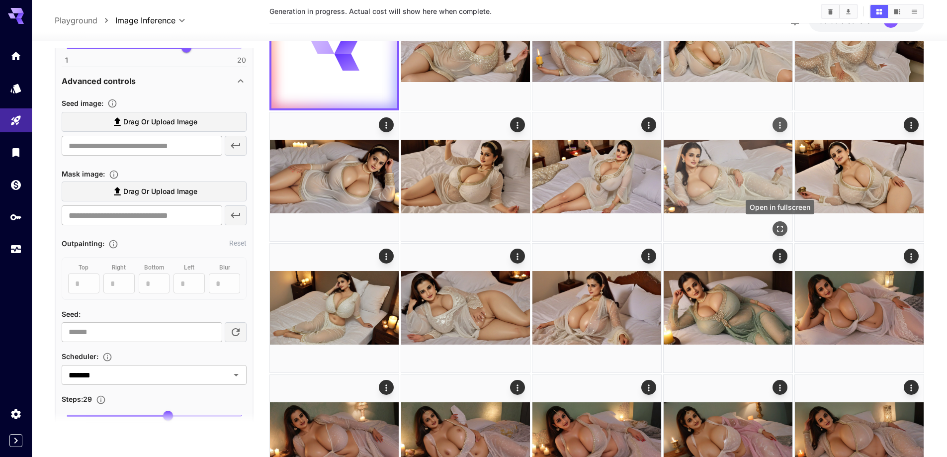
click at [655, 230] on icon "Open in fullscreen" at bounding box center [780, 229] width 10 height 10
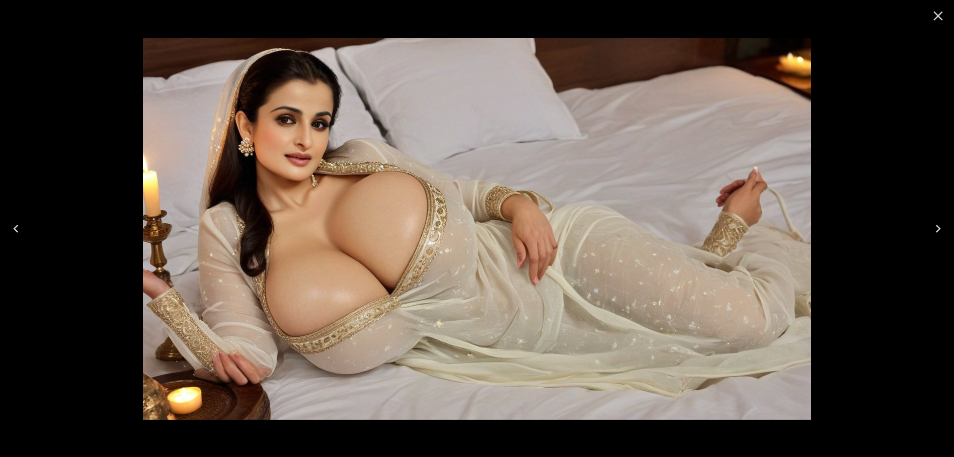
click at [655, 20] on icon "Close" at bounding box center [938, 16] width 16 height 16
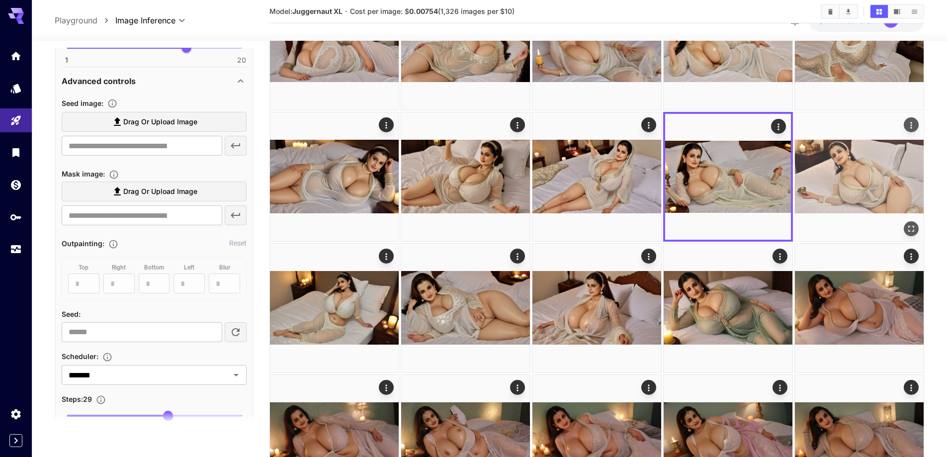
scroll to position [0, 0]
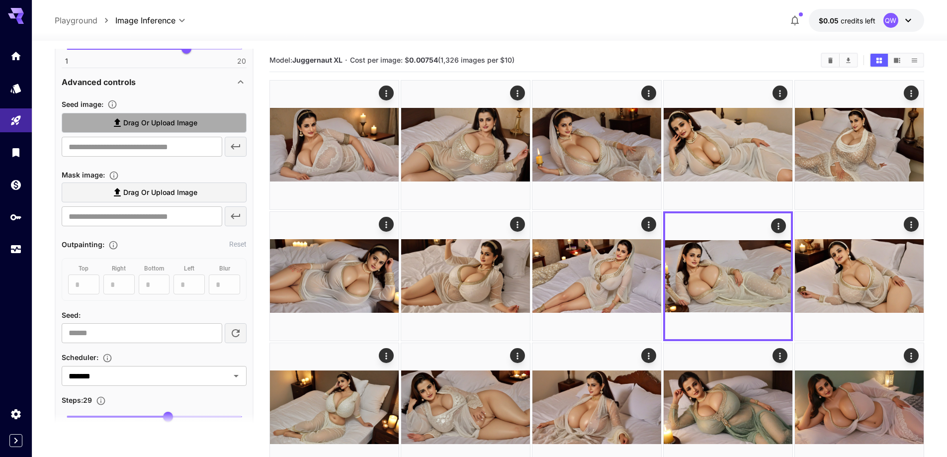
click at [171, 123] on span "Drag or upload image" at bounding box center [160, 123] width 74 height 12
click at [0, 0] on input "Drag or upload image" at bounding box center [0, 0] width 0 height 0
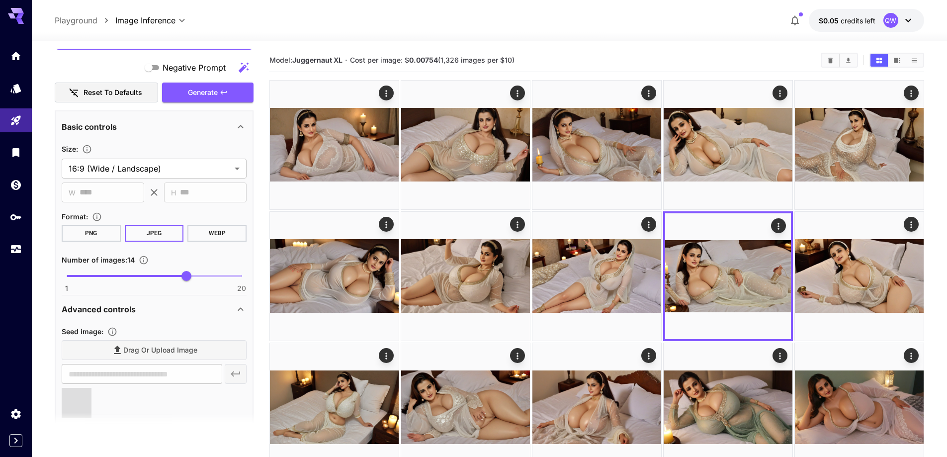
type input "**********"
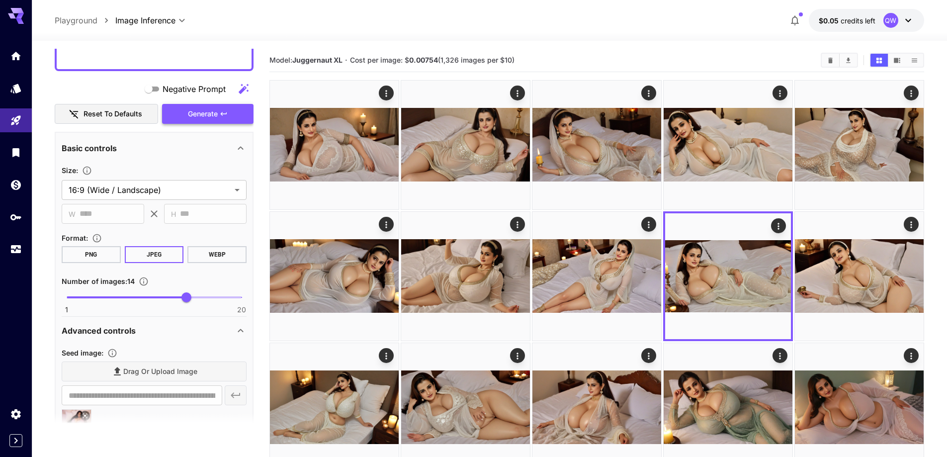
click at [205, 116] on span "Generate" at bounding box center [203, 114] width 30 height 12
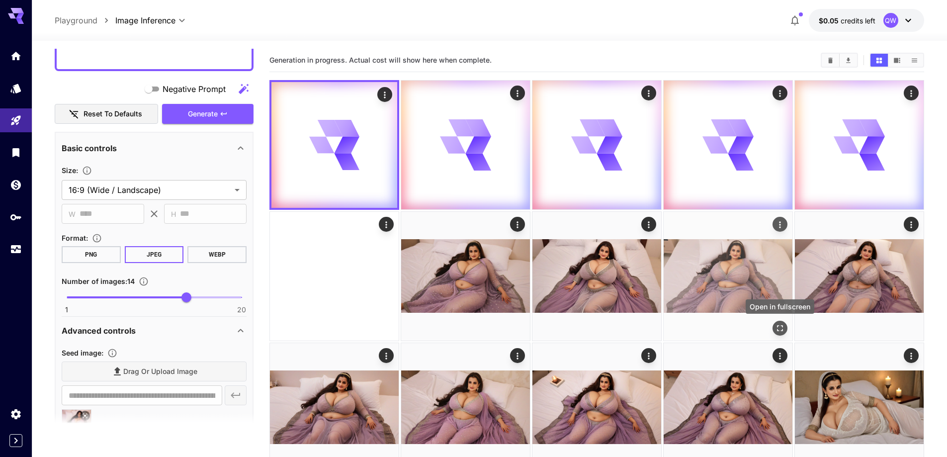
click at [655, 327] on icon "Open in fullscreen" at bounding box center [780, 328] width 10 height 10
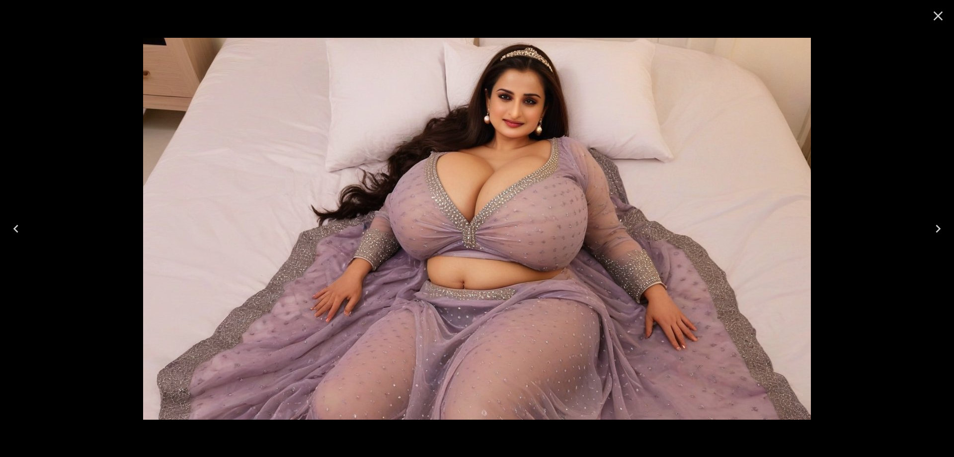
click at [655, 21] on button "Close" at bounding box center [938, 16] width 24 height 24
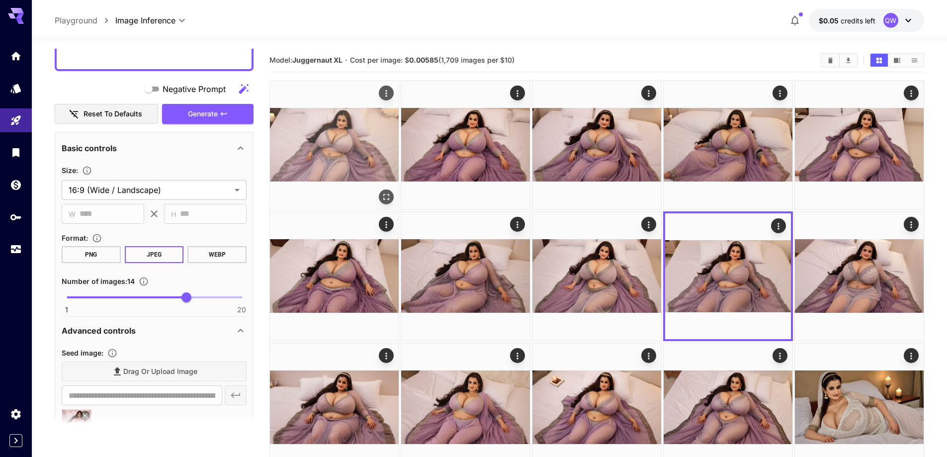
click at [384, 199] on icon "Open in fullscreen" at bounding box center [386, 197] width 6 height 6
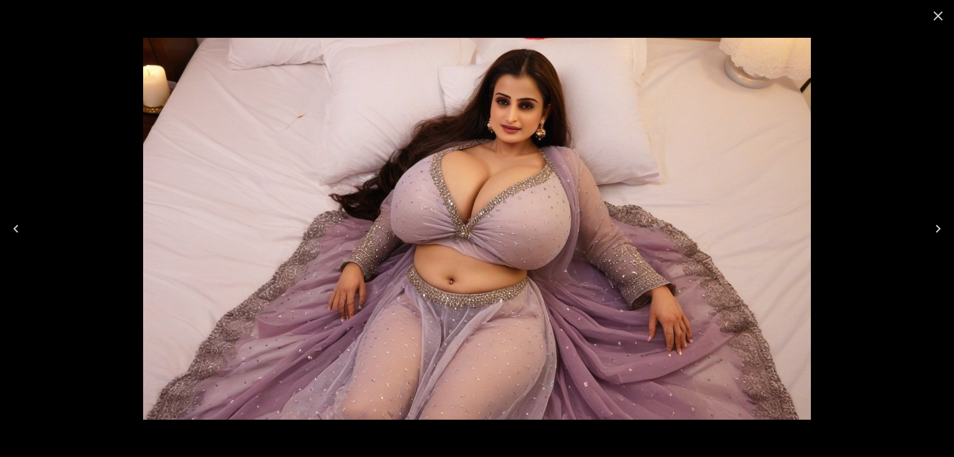
click at [655, 12] on icon "Close" at bounding box center [938, 16] width 16 height 16
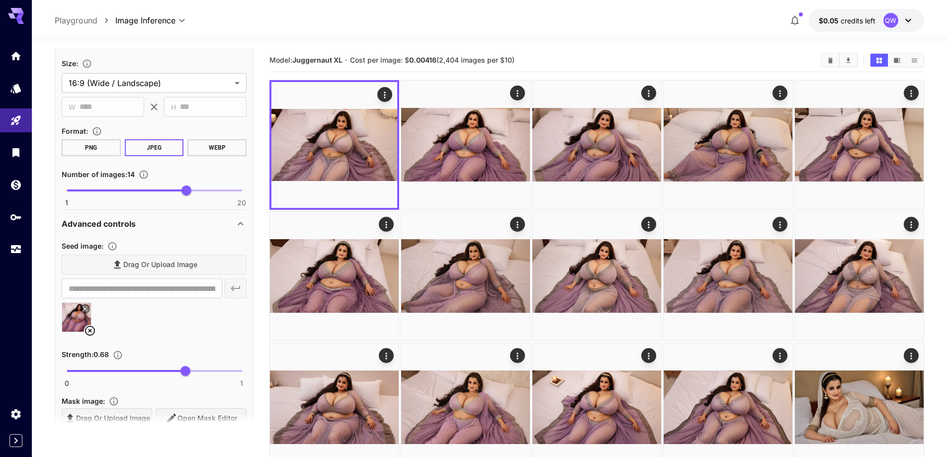
scroll to position [892, 0]
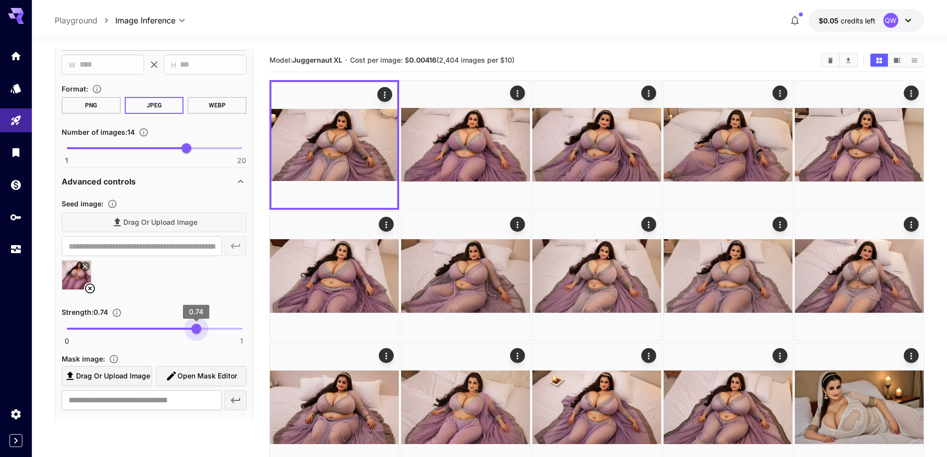
type input "****"
drag, startPoint x: 190, startPoint y: 327, endPoint x: 195, endPoint y: 331, distance: 6.8
click at [195, 331] on span "0.74" at bounding box center [196, 329] width 10 height 10
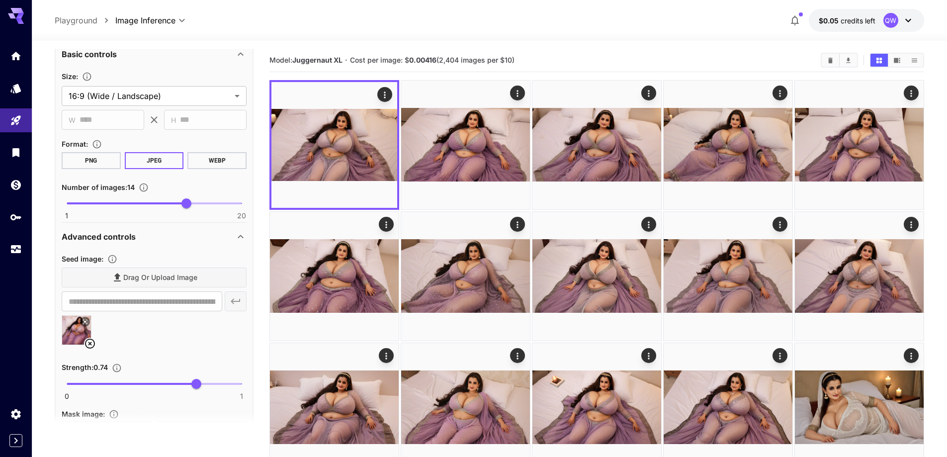
scroll to position [942, 0]
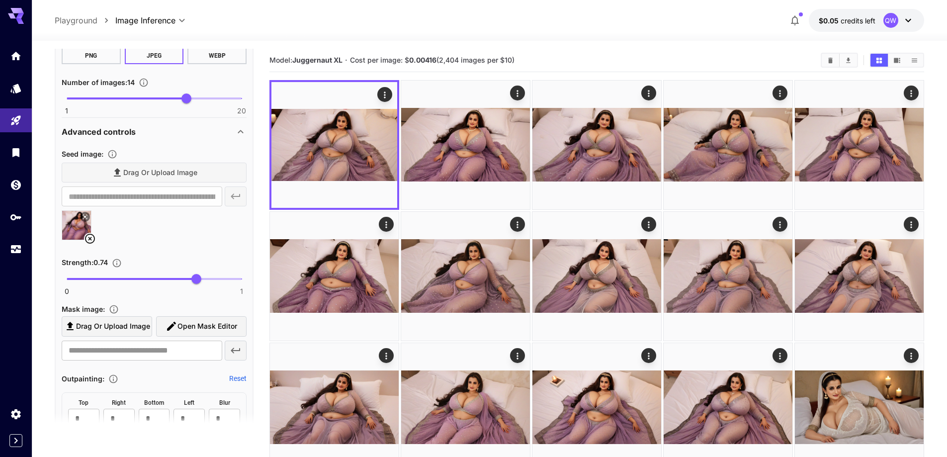
click at [93, 235] on icon at bounding box center [90, 239] width 12 height 12
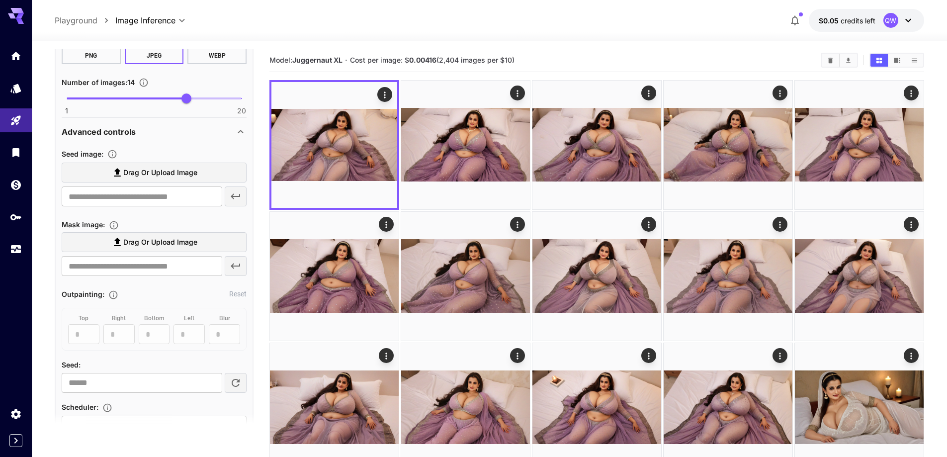
click at [165, 170] on span "Drag or upload image" at bounding box center [160, 173] width 74 height 12
click at [0, 0] on input "Drag or upload image" at bounding box center [0, 0] width 0 height 0
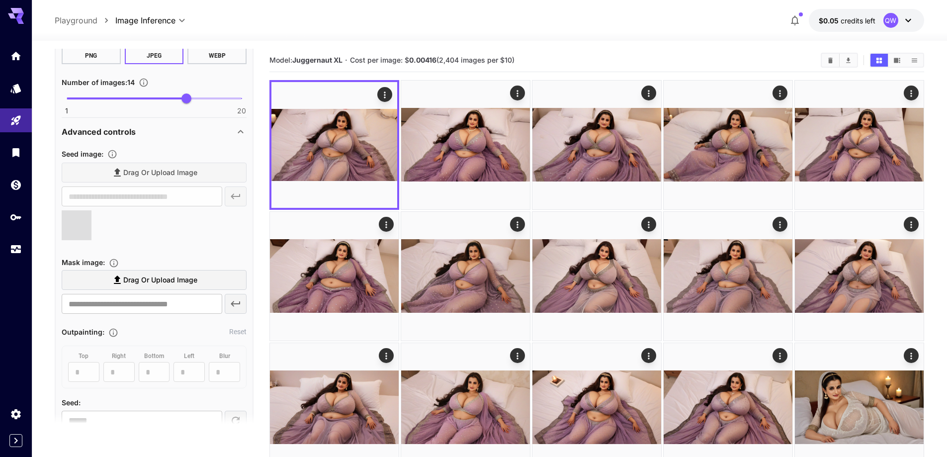
type input "**********"
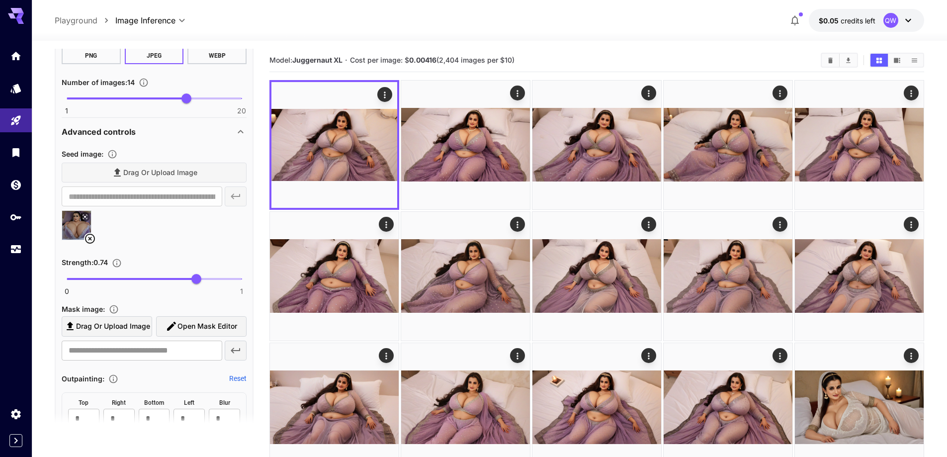
scroll to position [743, 0]
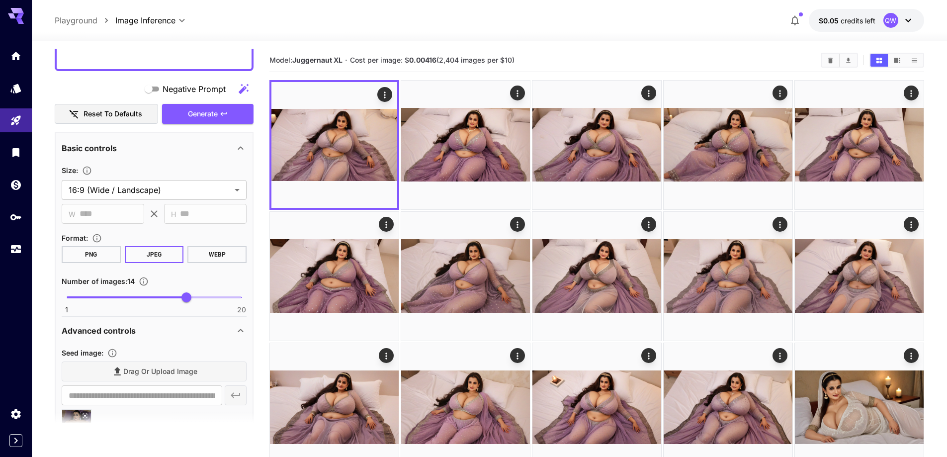
click at [204, 121] on button "Generate" at bounding box center [207, 114] width 91 height 20
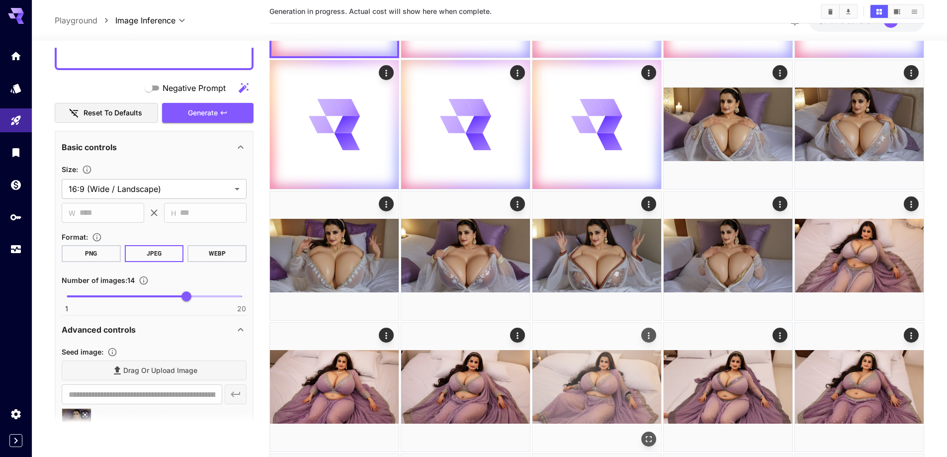
scroll to position [149, 0]
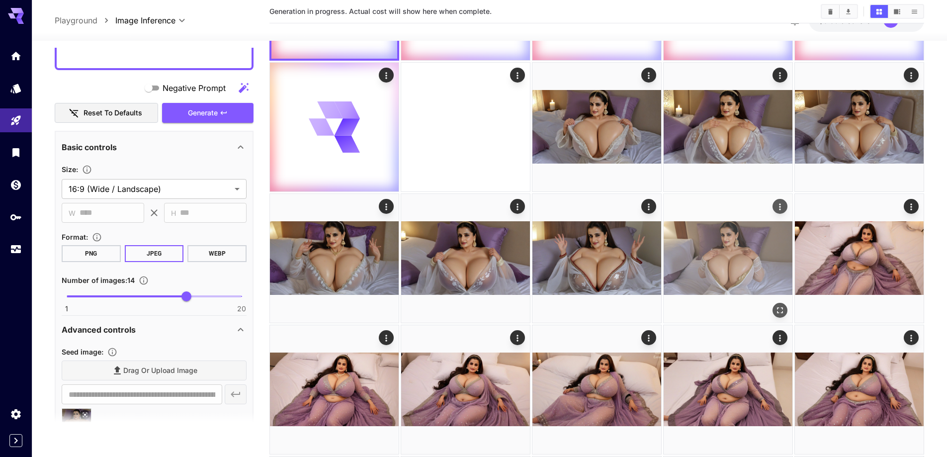
click at [655, 308] on icon "Open in fullscreen" at bounding box center [780, 310] width 10 height 10
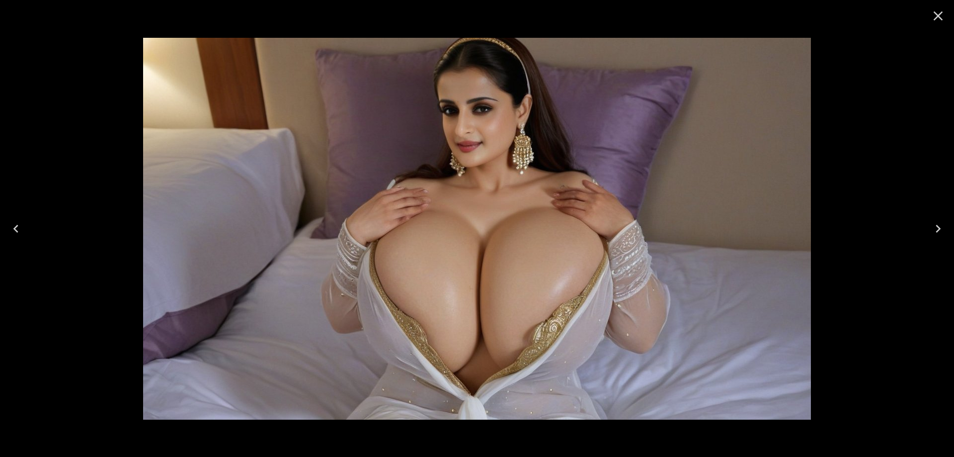
click at [655, 21] on icon "Close" at bounding box center [938, 16] width 16 height 16
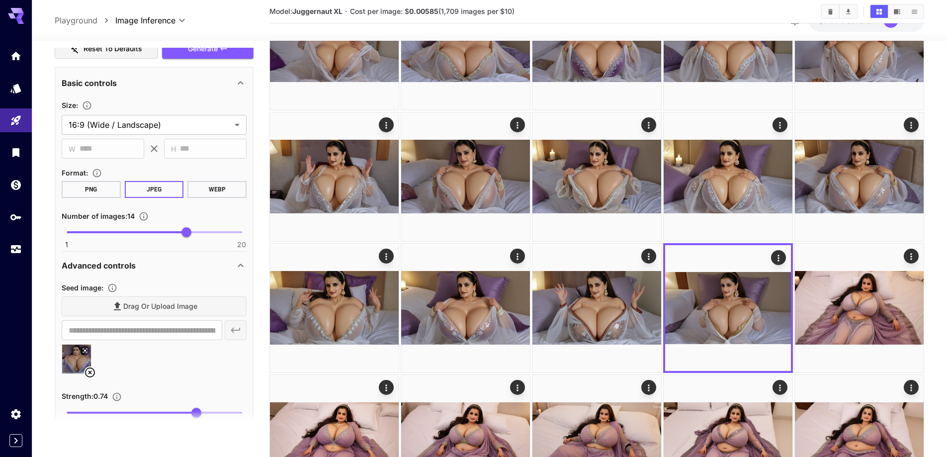
scroll to position [892, 0]
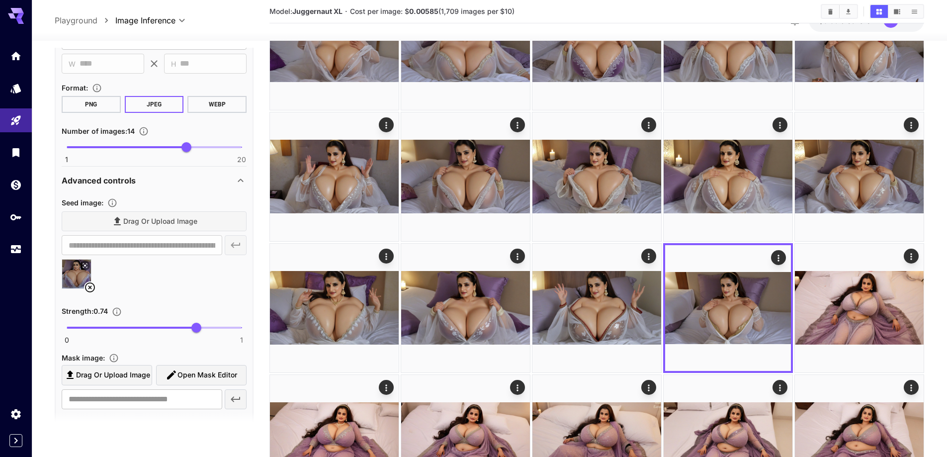
click at [93, 290] on icon at bounding box center [90, 287] width 12 height 12
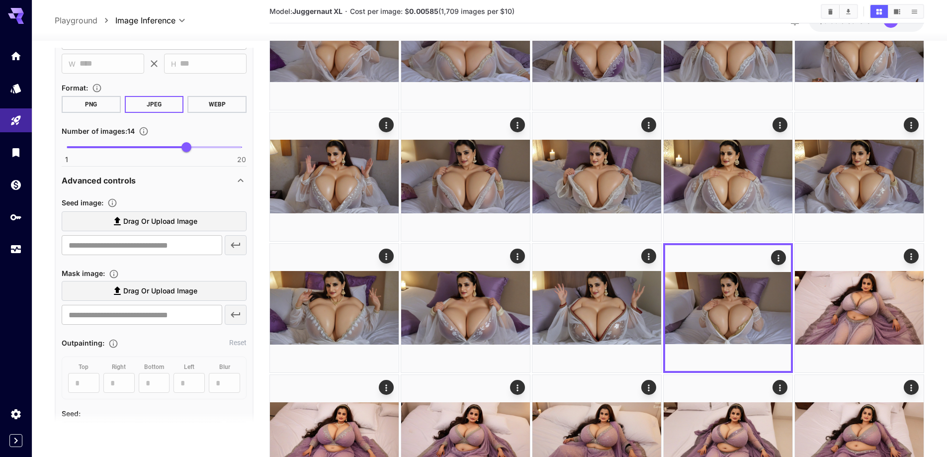
click at [151, 227] on span "Drag or upload image" at bounding box center [160, 221] width 74 height 12
click at [0, 0] on input "Drag or upload image" at bounding box center [0, 0] width 0 height 0
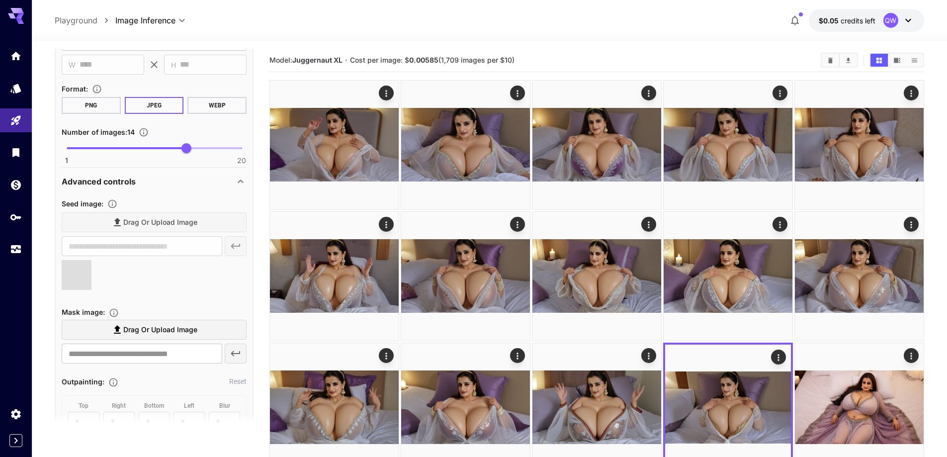
type input "**********"
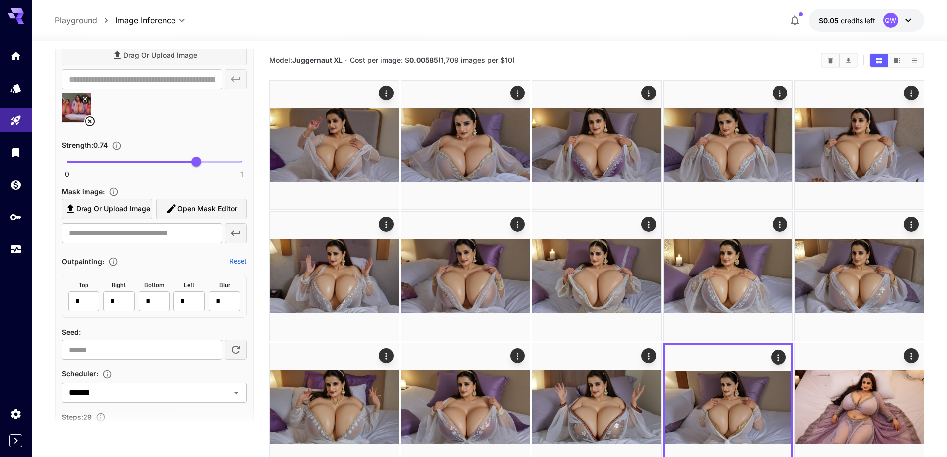
scroll to position [1190, 0]
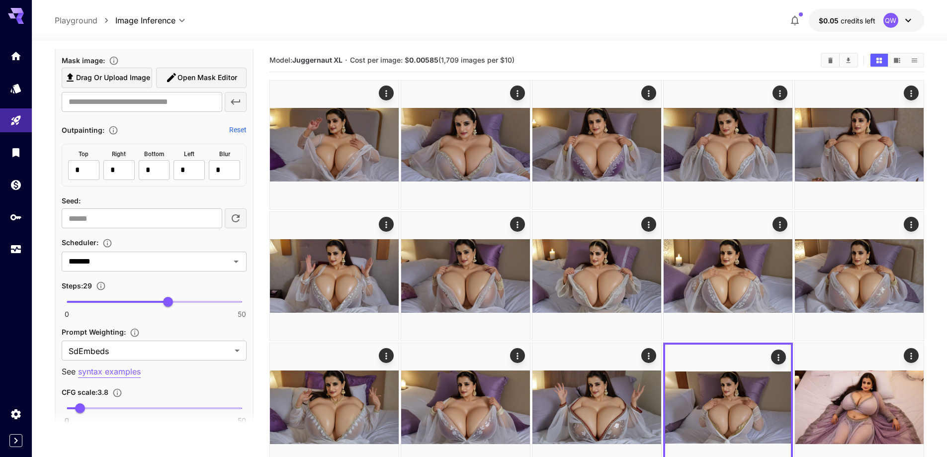
click at [189, 303] on span "0 50 29" at bounding box center [154, 301] width 175 height 15
type input "**"
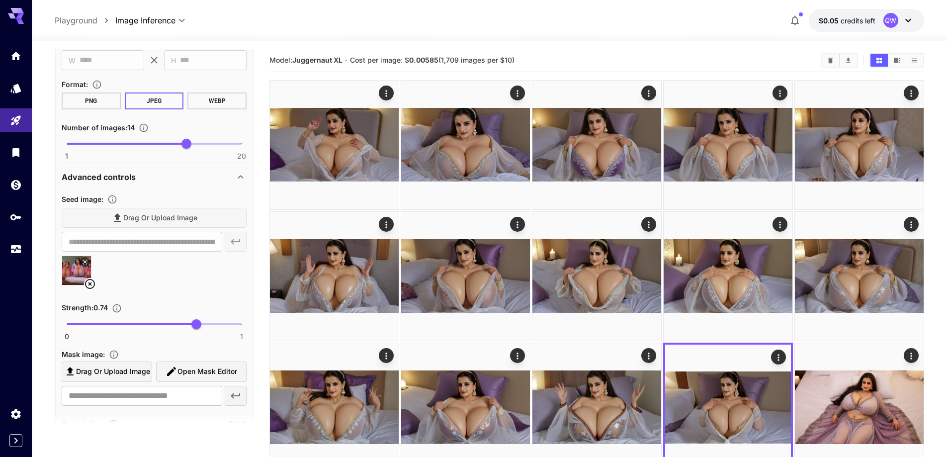
scroll to position [743, 0]
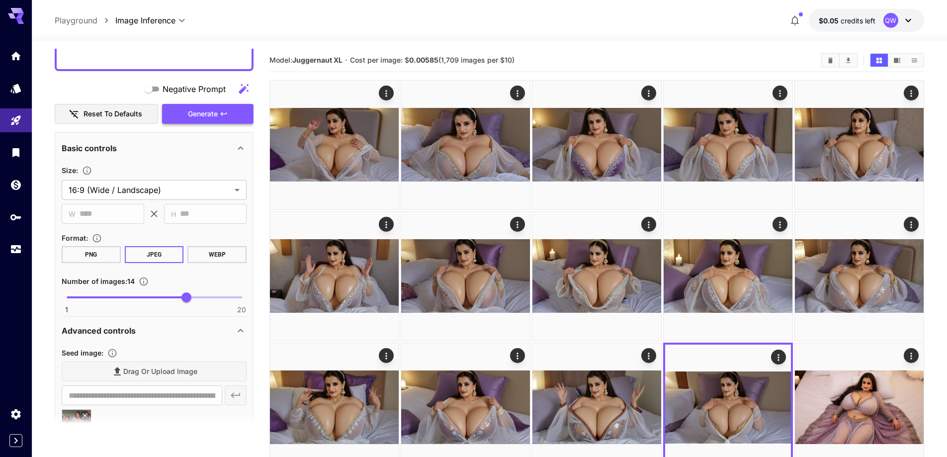
click at [215, 117] on span "Generate" at bounding box center [203, 114] width 30 height 12
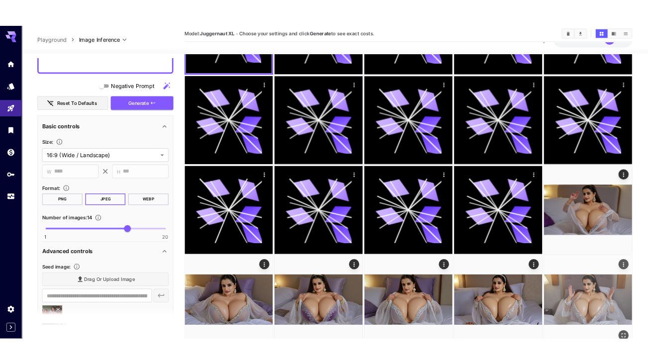
scroll to position [249, 0]
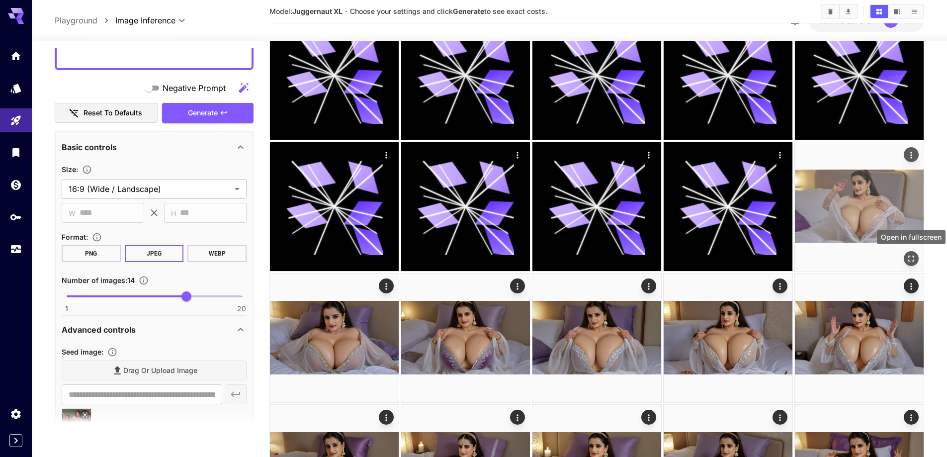
click at [915, 258] on icon "Open in fullscreen" at bounding box center [911, 258] width 10 height 10
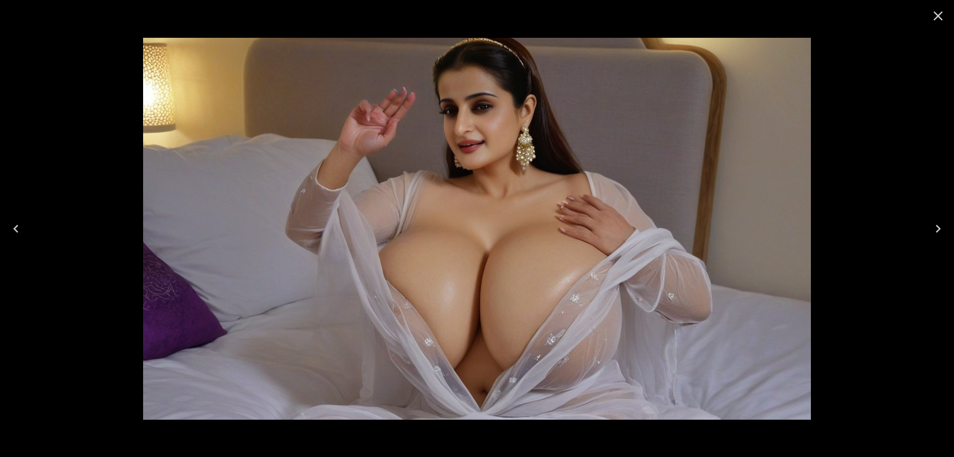
click at [937, 232] on icon "Next" at bounding box center [938, 229] width 16 height 16
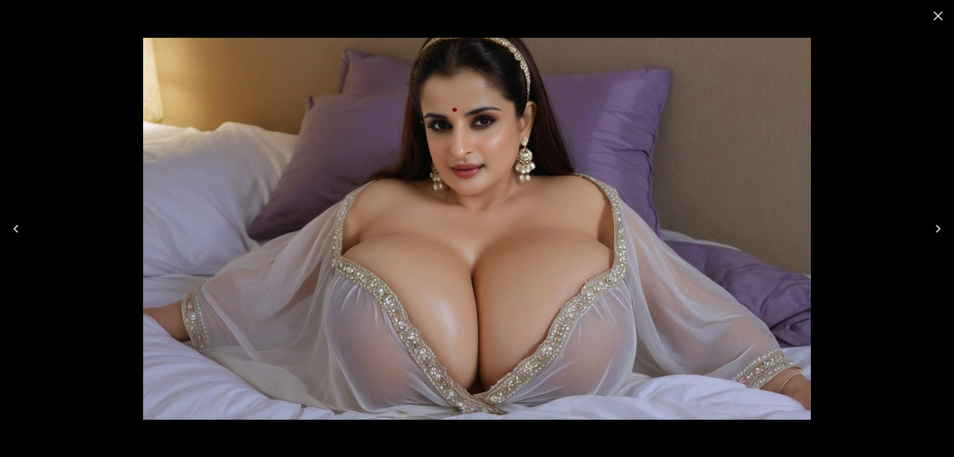
click at [937, 232] on icon "Next" at bounding box center [938, 229] width 16 height 16
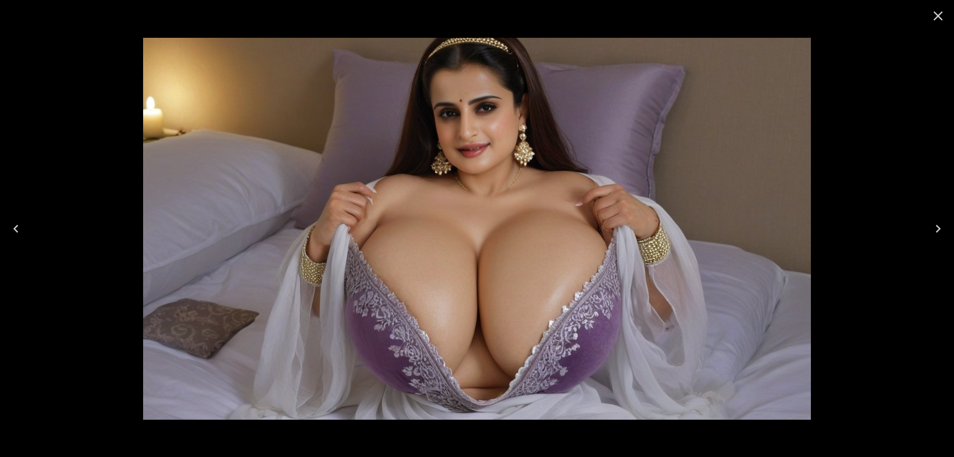
click at [932, 230] on icon "Next" at bounding box center [938, 229] width 16 height 16
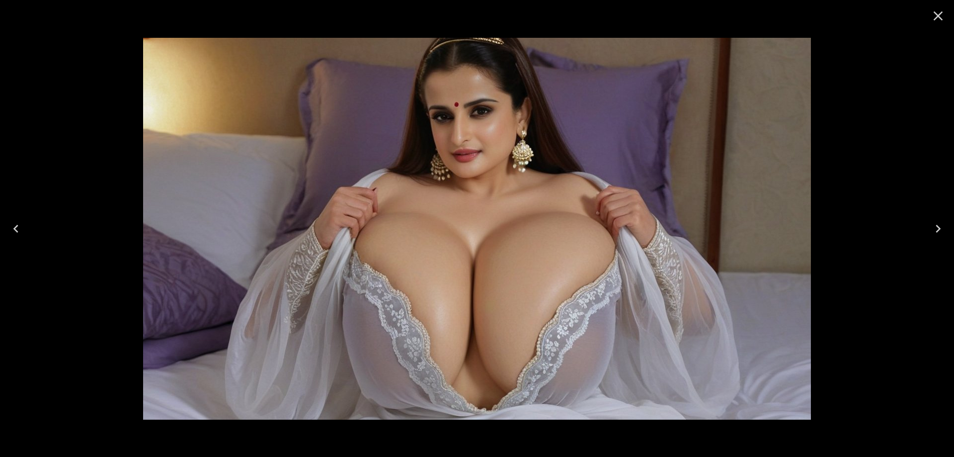
click at [932, 230] on icon "Next" at bounding box center [938, 229] width 16 height 16
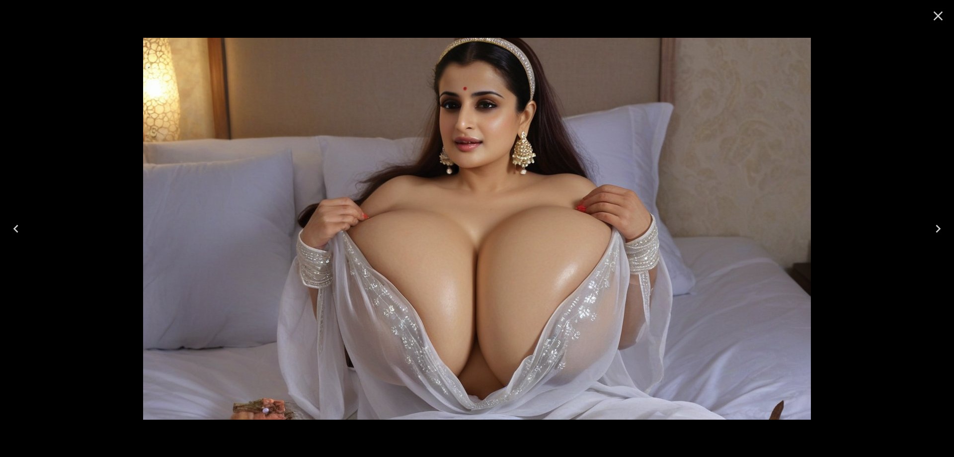
click at [347, 325] on img at bounding box center [477, 229] width 668 height 382
click at [946, 225] on button "Next" at bounding box center [938, 229] width 32 height 40
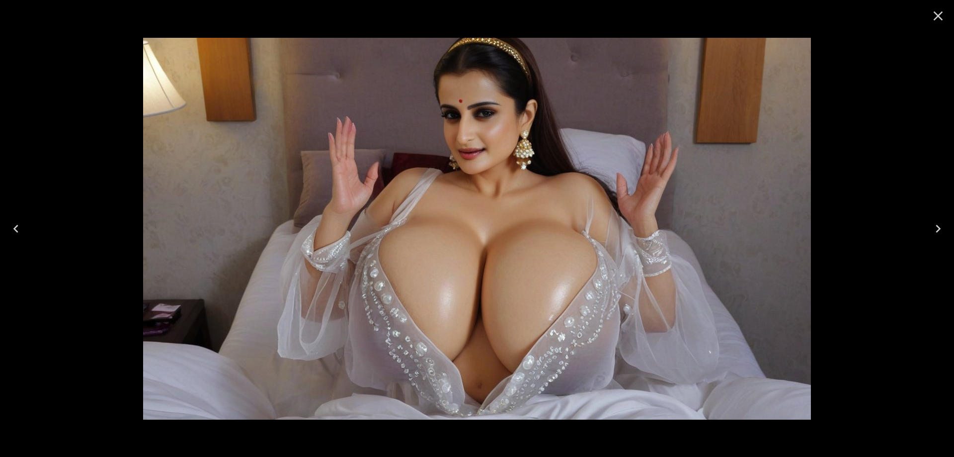
click at [934, 234] on icon "Next" at bounding box center [938, 229] width 16 height 16
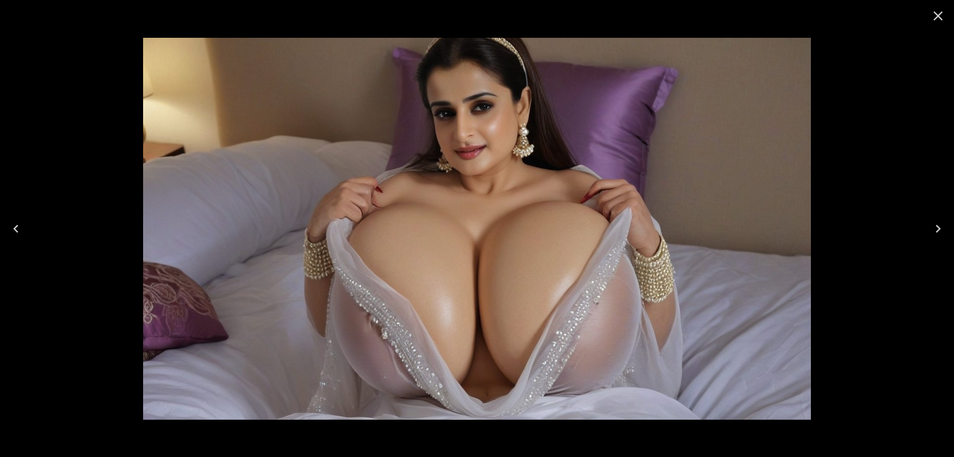
click at [938, 223] on icon "Next" at bounding box center [938, 229] width 16 height 16
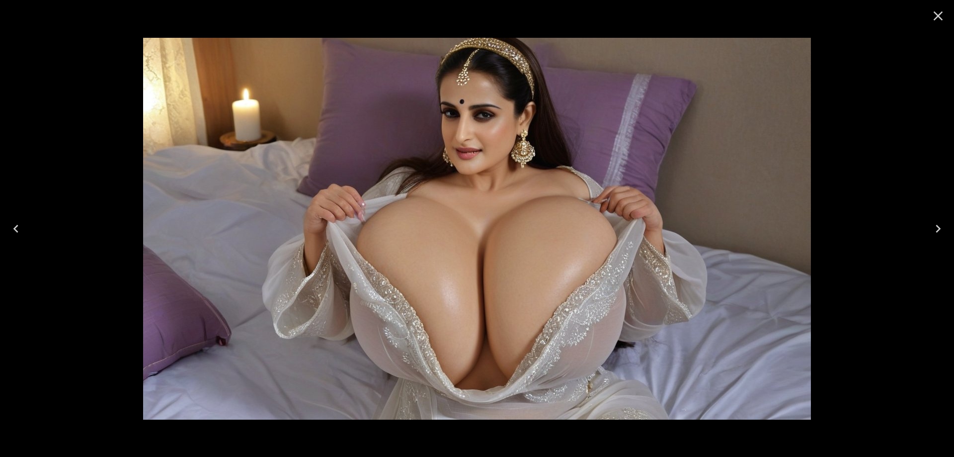
click at [927, 230] on button "Next" at bounding box center [938, 229] width 32 height 40
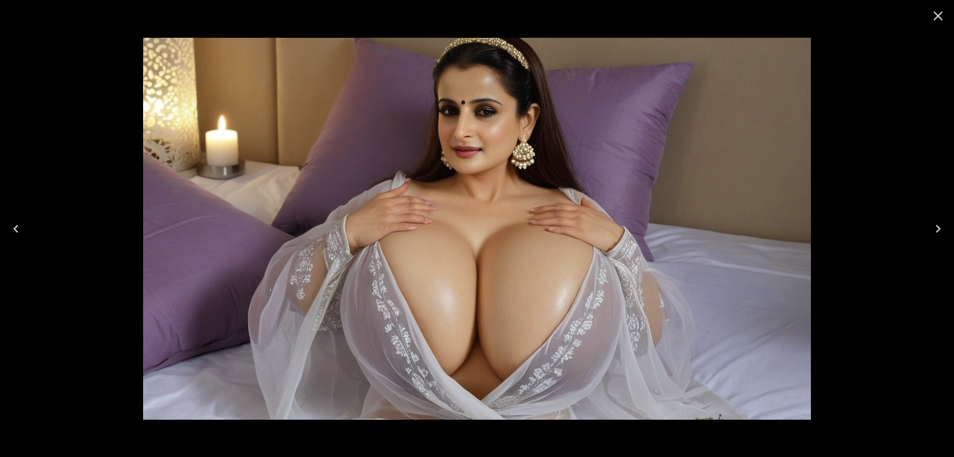
click at [927, 230] on button "Next" at bounding box center [938, 229] width 32 height 40
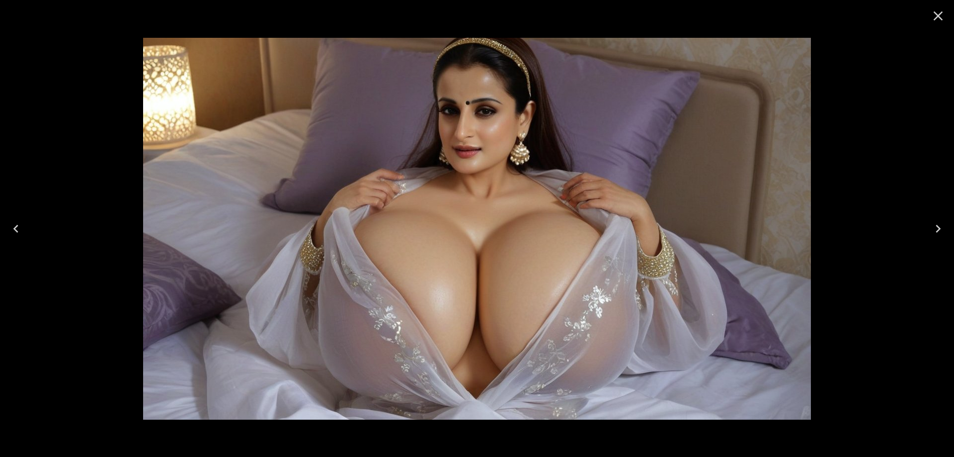
click at [927, 230] on button "Next" at bounding box center [938, 229] width 32 height 40
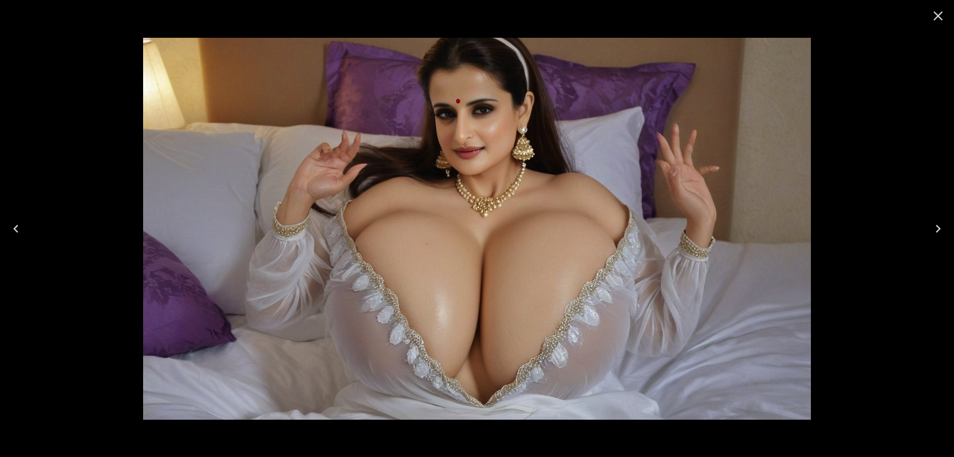
click at [396, 186] on img at bounding box center [477, 229] width 668 height 382
click at [931, 227] on icon "Next" at bounding box center [938, 229] width 16 height 16
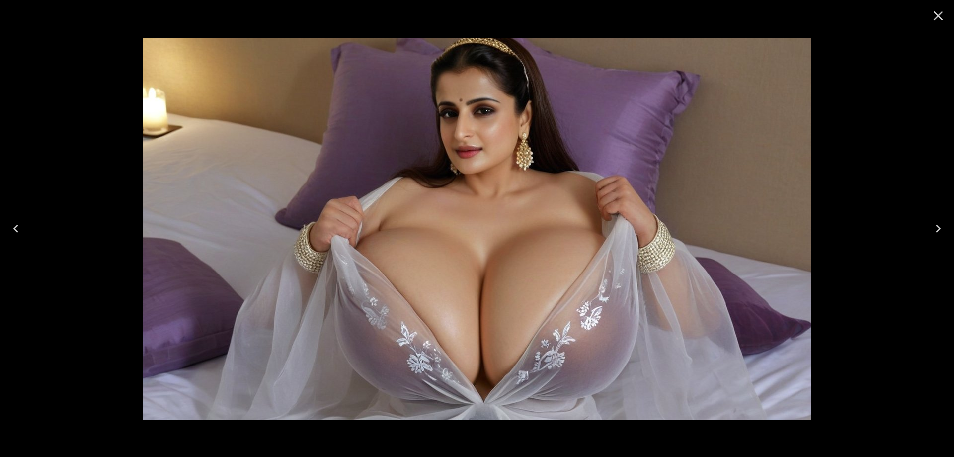
click at [935, 221] on icon "Next" at bounding box center [938, 229] width 16 height 16
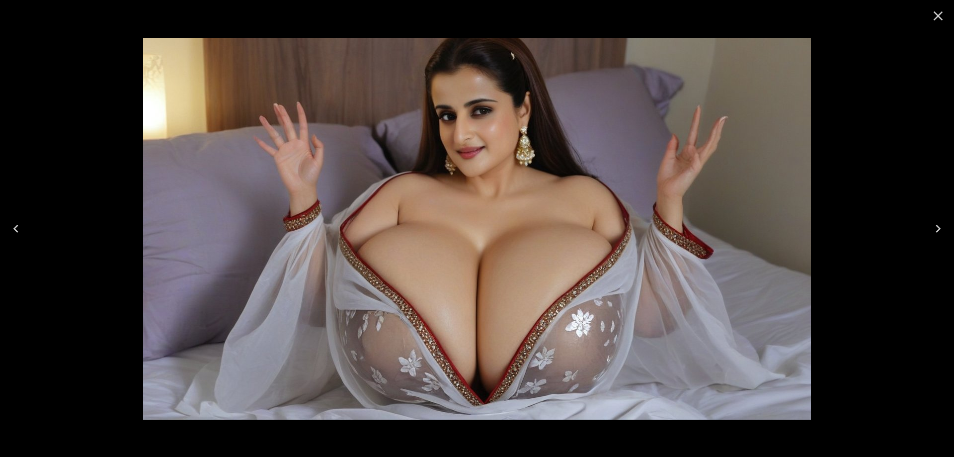
click at [927, 224] on button "Next" at bounding box center [938, 229] width 32 height 40
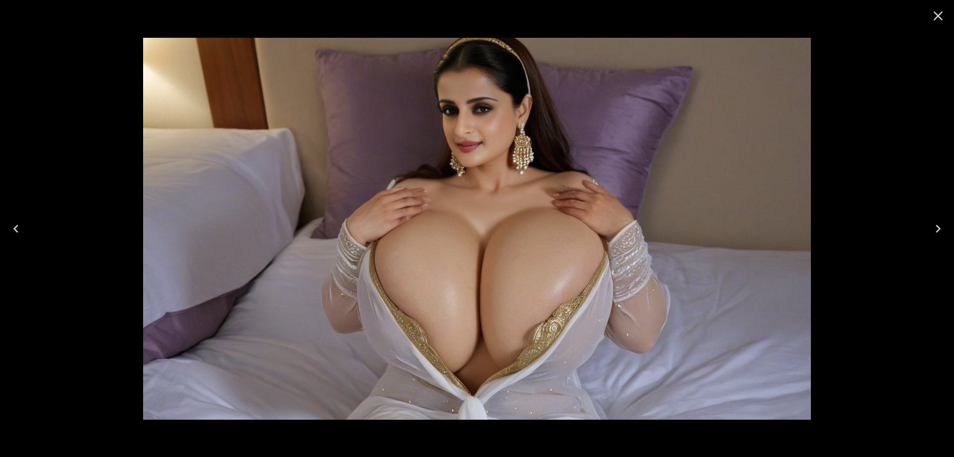
click at [931, 229] on icon "Next" at bounding box center [938, 229] width 16 height 16
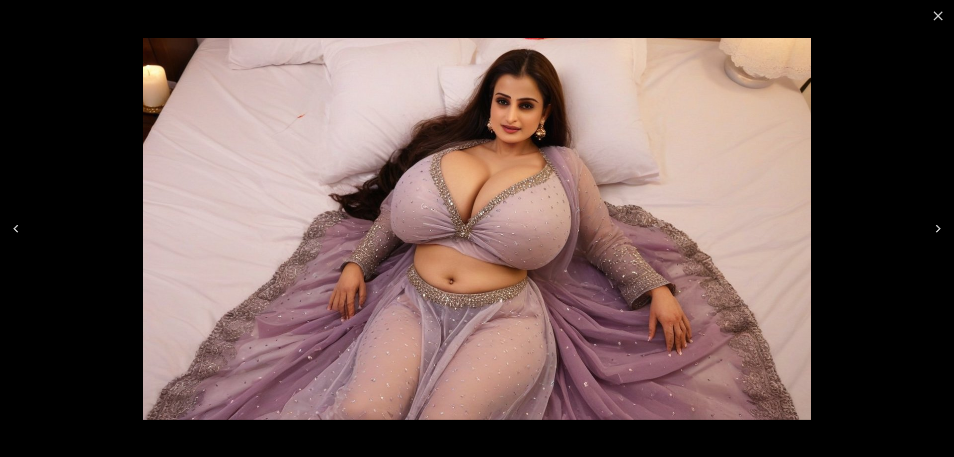
click at [936, 219] on button "Next" at bounding box center [938, 229] width 32 height 40
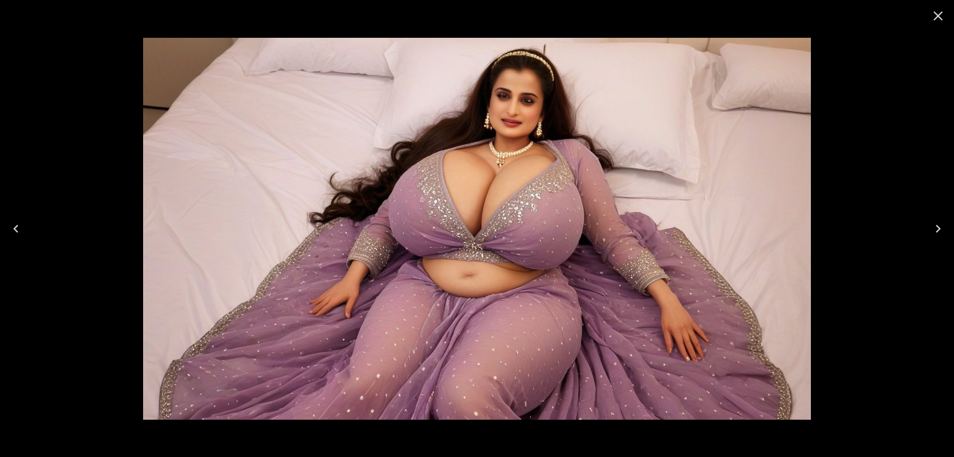
click at [922, 231] on button "Next" at bounding box center [938, 229] width 32 height 40
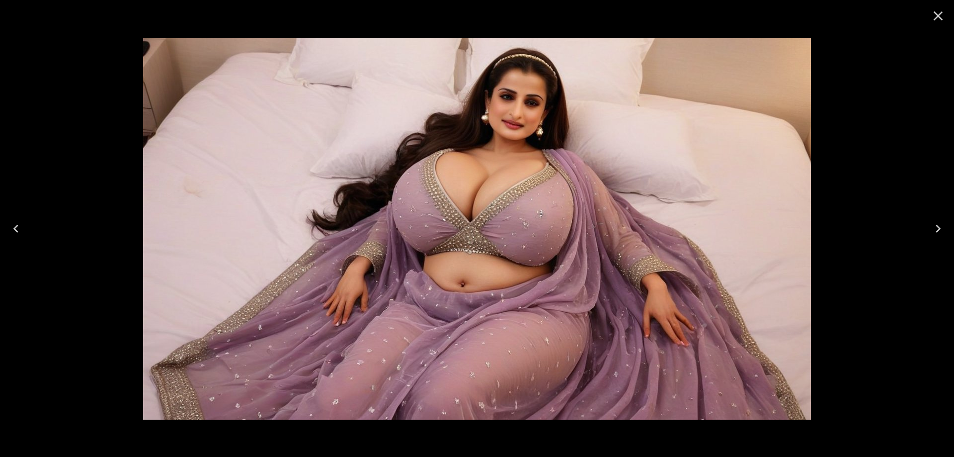
click at [941, 226] on icon "Next" at bounding box center [938, 229] width 16 height 16
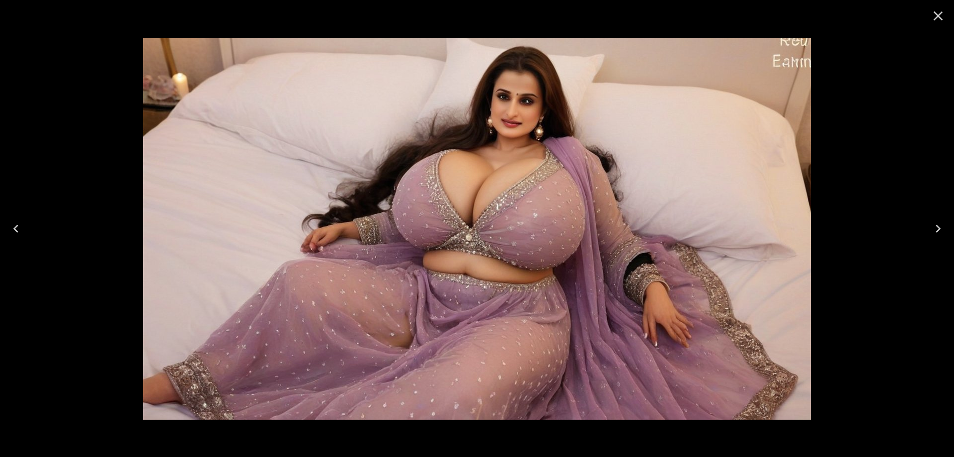
click at [935, 229] on icon "Next" at bounding box center [938, 229] width 16 height 16
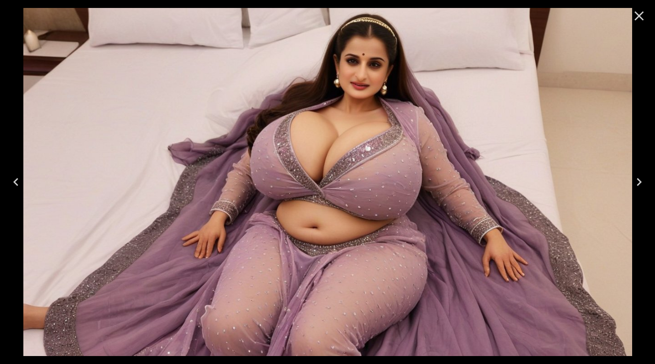
click at [637, 183] on icon "Next" at bounding box center [639, 182] width 16 height 16
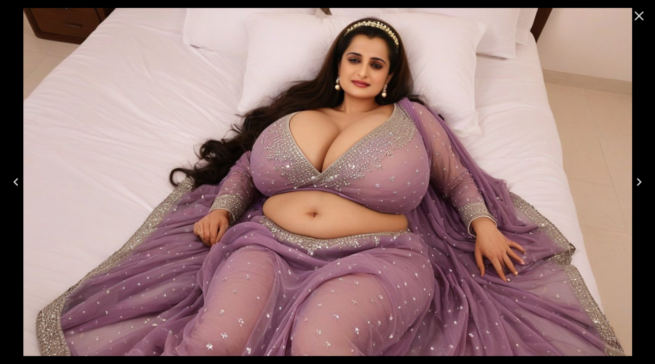
click at [635, 180] on icon "Next" at bounding box center [639, 182] width 16 height 16
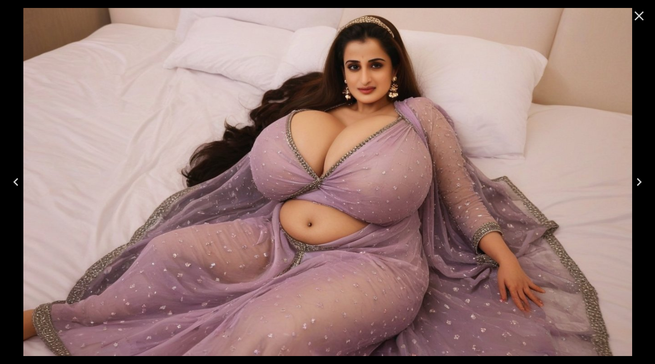
click at [638, 183] on icon "Next" at bounding box center [639, 182] width 16 height 16
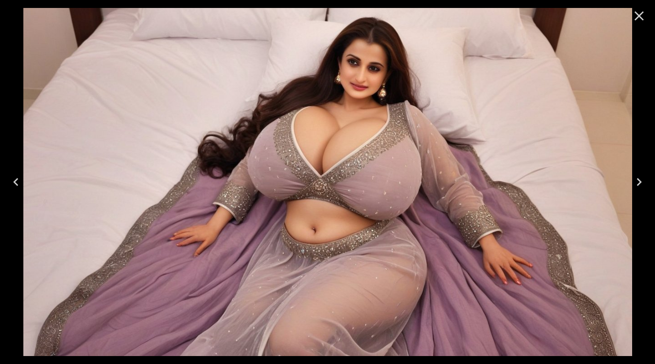
click at [638, 178] on icon "Next" at bounding box center [639, 182] width 5 height 8
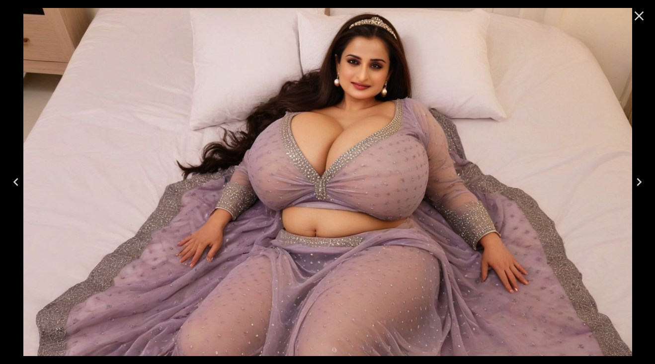
click at [635, 176] on icon "Next" at bounding box center [639, 182] width 16 height 16
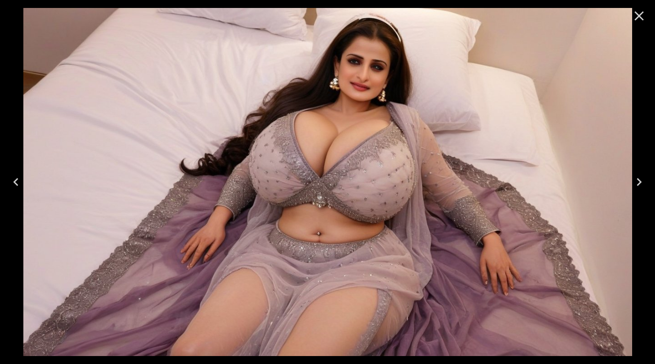
click at [632, 180] on icon "Next" at bounding box center [639, 182] width 16 height 16
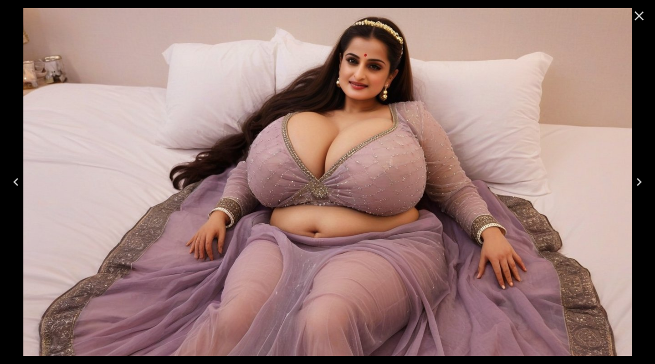
click at [639, 188] on icon "Next" at bounding box center [639, 182] width 16 height 16
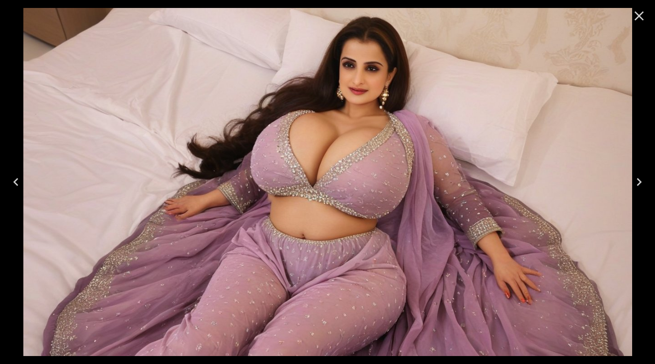
click at [639, 188] on icon "Next" at bounding box center [639, 182] width 16 height 16
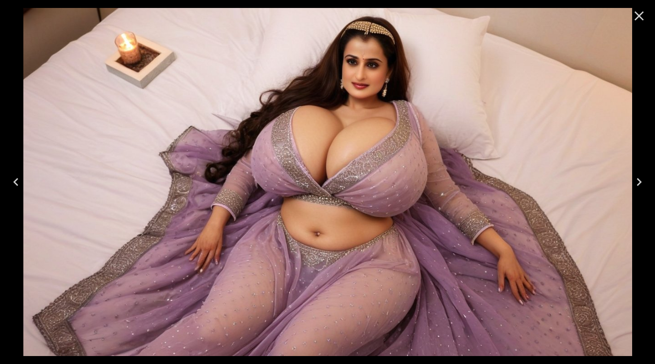
click at [633, 183] on icon "Next" at bounding box center [639, 182] width 16 height 16
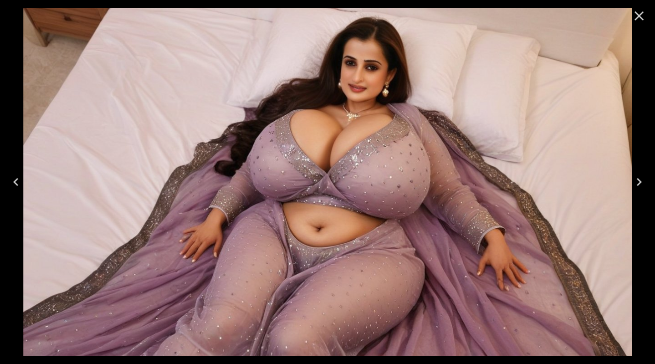
click at [633, 183] on icon "Next" at bounding box center [639, 182] width 16 height 16
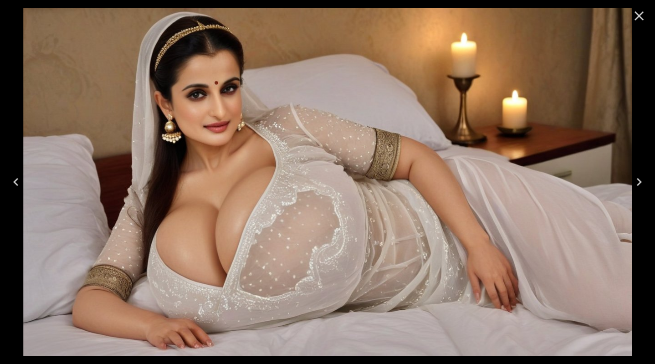
click at [628, 184] on button "Next" at bounding box center [639, 182] width 32 height 40
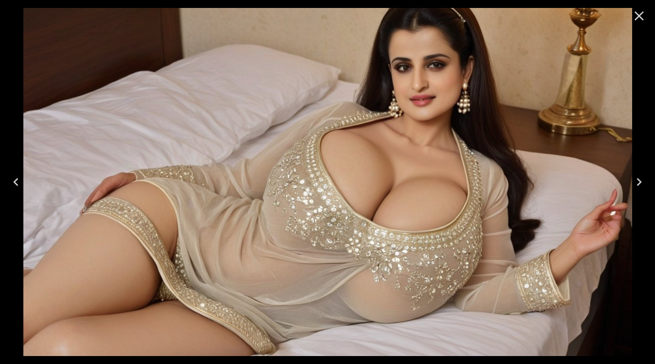
click at [628, 184] on button "Next" at bounding box center [639, 182] width 32 height 40
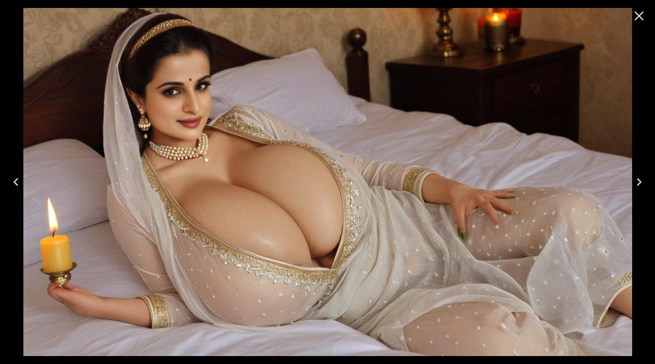
click at [634, 185] on icon "Next" at bounding box center [639, 182] width 16 height 16
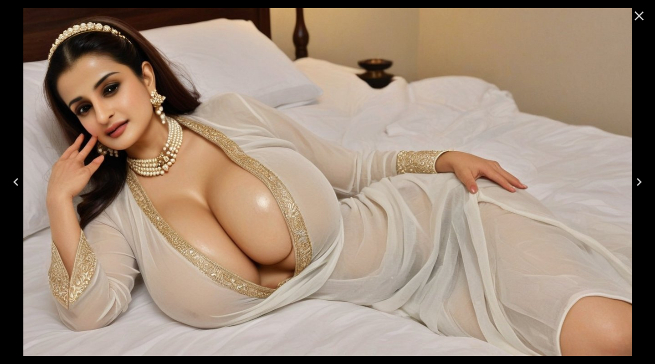
click at [634, 185] on icon "Next" at bounding box center [639, 182] width 16 height 16
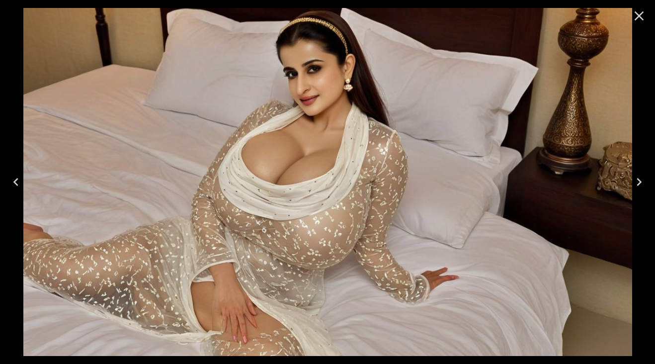
drag, startPoint x: 523, startPoint y: 170, endPoint x: 546, endPoint y: 146, distance: 33.4
click at [546, 146] on img at bounding box center [327, 182] width 609 height 348
click at [642, 182] on icon "Next" at bounding box center [639, 182] width 16 height 16
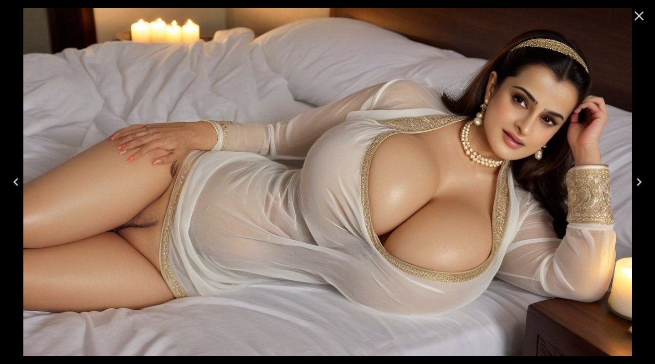
click at [634, 179] on icon "Next" at bounding box center [639, 182] width 16 height 16
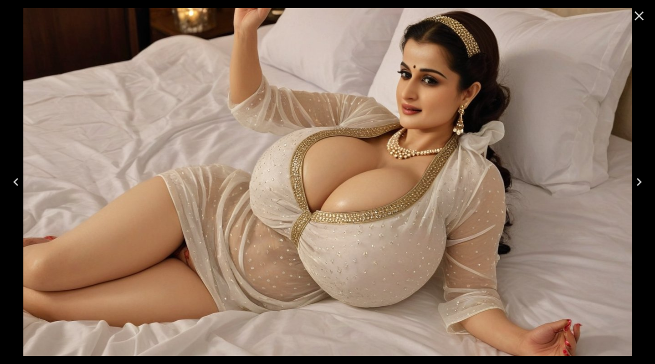
click at [636, 180] on icon "Next" at bounding box center [639, 182] width 16 height 16
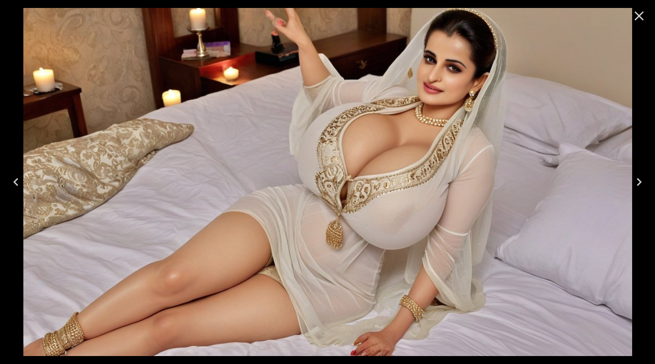
click at [641, 184] on icon "Next" at bounding box center [639, 182] width 16 height 16
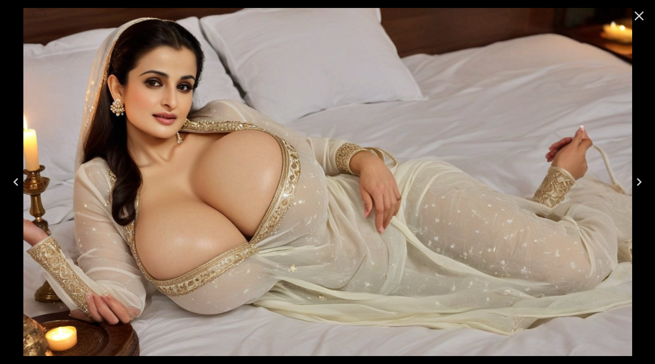
click at [641, 184] on icon "Next" at bounding box center [639, 182] width 16 height 16
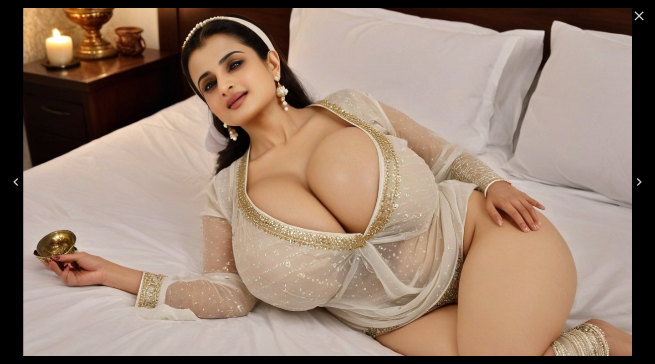
click at [641, 184] on icon "Next" at bounding box center [639, 182] width 16 height 16
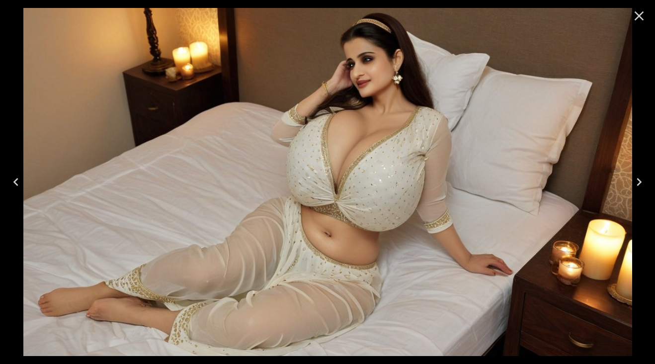
click at [641, 184] on icon "Next" at bounding box center [639, 182] width 16 height 16
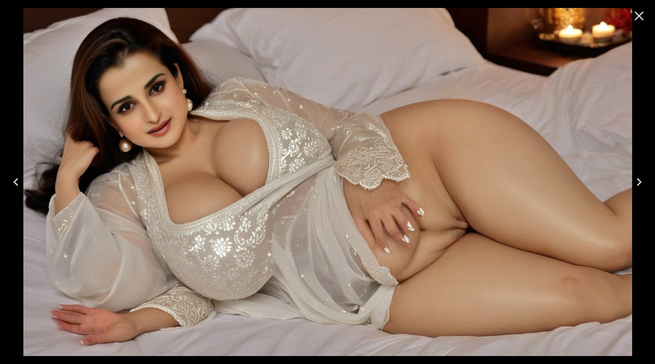
click at [641, 184] on icon "Next" at bounding box center [639, 182] width 16 height 16
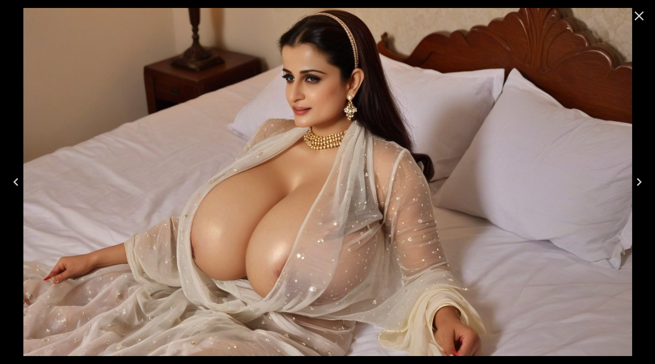
click at [641, 184] on icon "Next" at bounding box center [639, 182] width 16 height 16
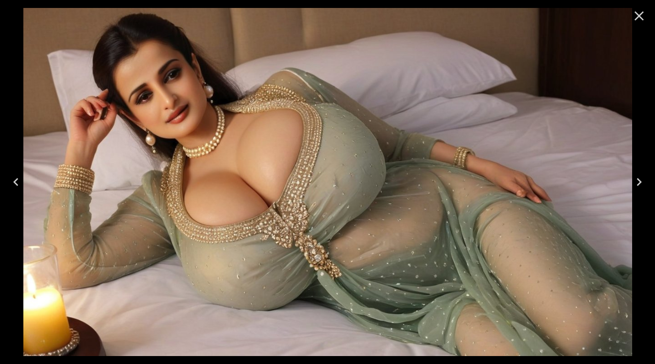
click at [637, 191] on button "Next" at bounding box center [639, 182] width 32 height 40
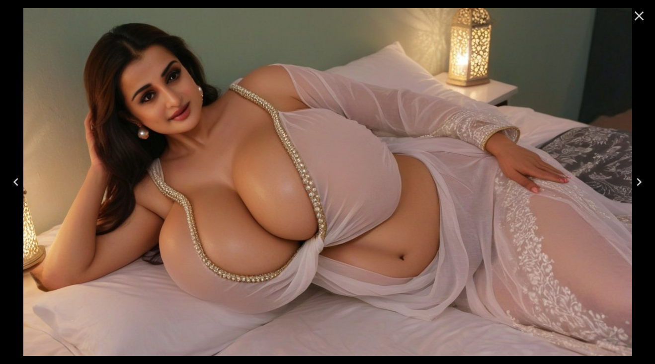
click at [634, 183] on icon "Next" at bounding box center [639, 182] width 16 height 16
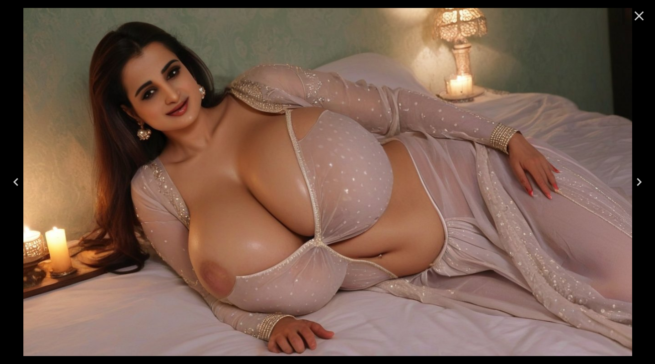
click at [635, 187] on icon "Next" at bounding box center [639, 182] width 16 height 16
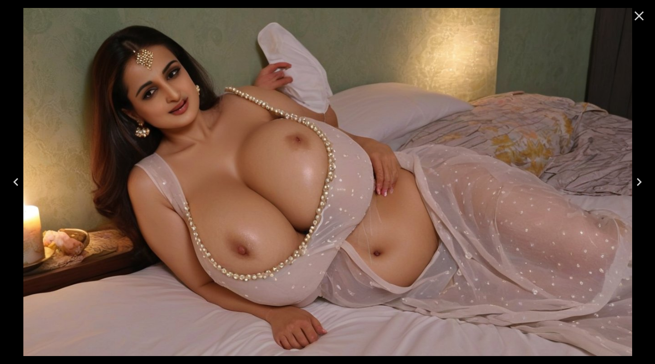
click at [640, 185] on icon "Next" at bounding box center [639, 182] width 16 height 16
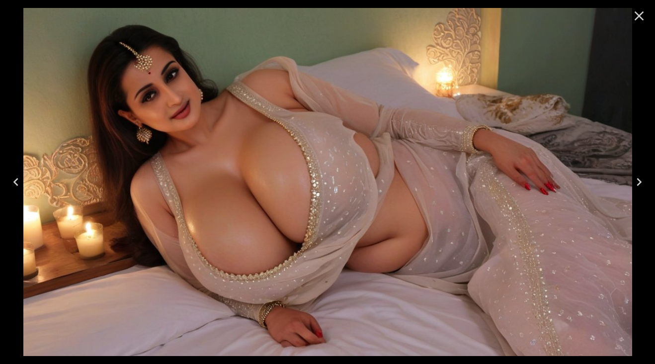
click at [633, 178] on icon "Next" at bounding box center [639, 182] width 16 height 16
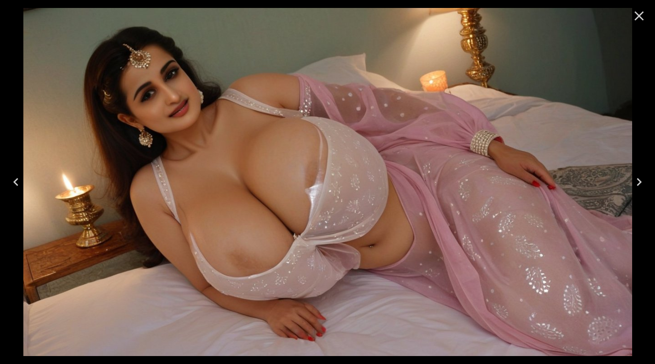
click at [639, 181] on icon "Next" at bounding box center [639, 182] width 5 height 8
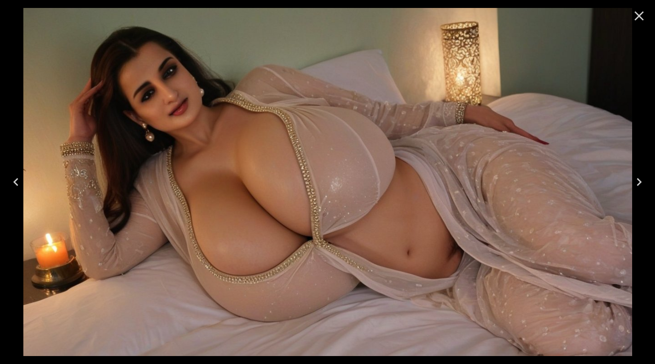
click at [638, 180] on icon "Next" at bounding box center [639, 182] width 5 height 8
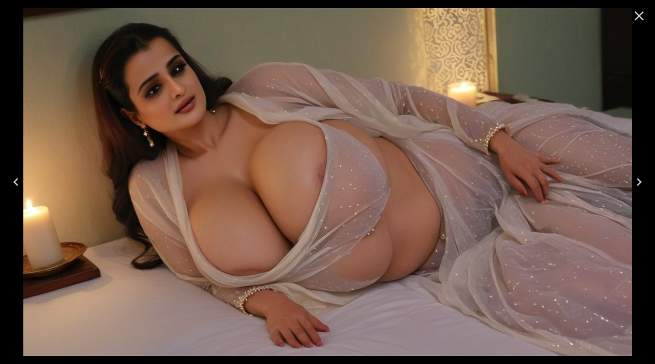
drag, startPoint x: 517, startPoint y: 164, endPoint x: 496, endPoint y: 144, distance: 29.6
click at [495, 144] on img at bounding box center [327, 182] width 609 height 348
click at [639, 185] on icon "Next" at bounding box center [639, 182] width 16 height 16
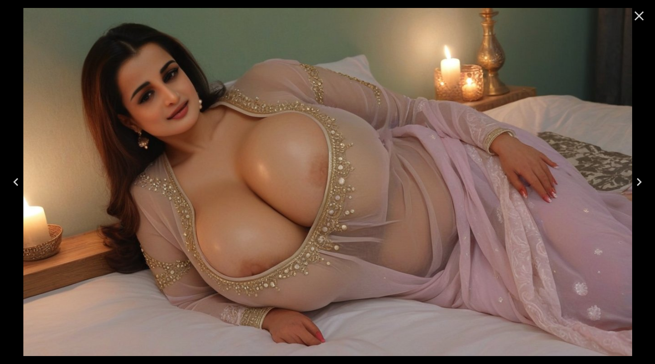
click at [639, 185] on icon "Next" at bounding box center [639, 182] width 16 height 16
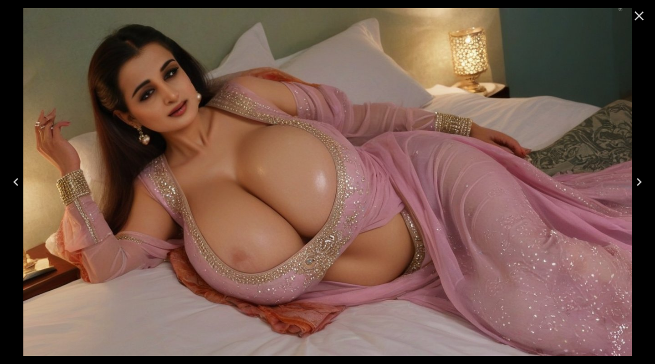
click at [638, 188] on icon "Next" at bounding box center [639, 182] width 16 height 16
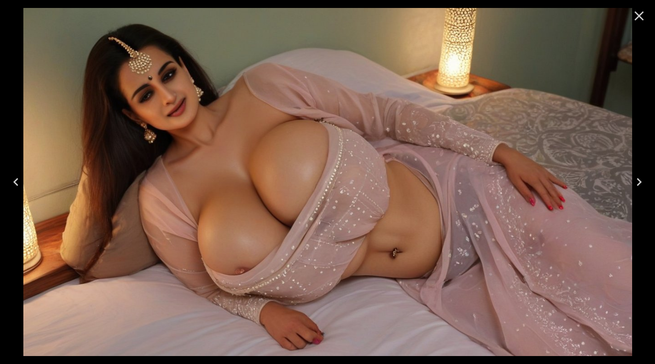
click at [638, 187] on icon "Next" at bounding box center [639, 182] width 16 height 16
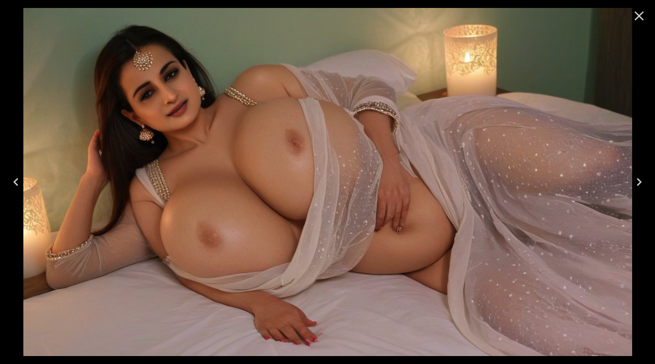
click at [637, 188] on icon "Next" at bounding box center [639, 182] width 16 height 16
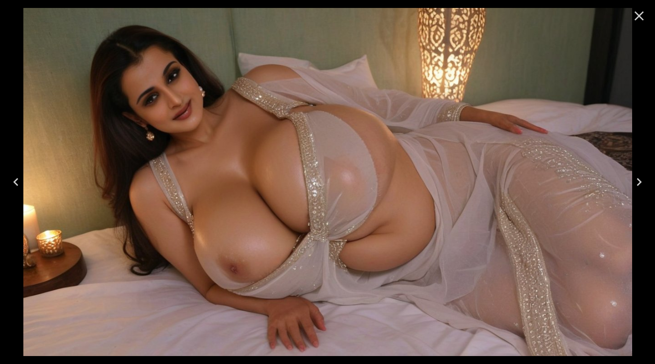
click at [642, 182] on icon "Next" at bounding box center [639, 182] width 5 height 8
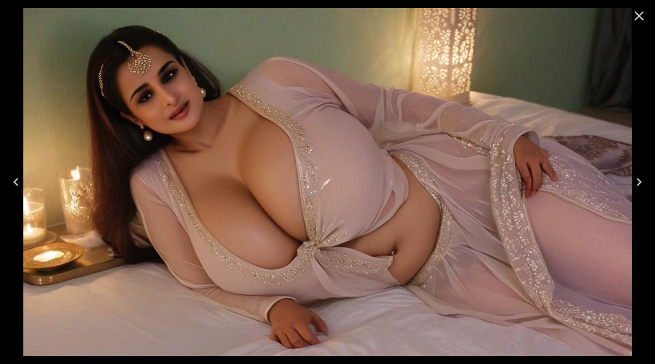
click at [633, 178] on icon "Next" at bounding box center [639, 182] width 16 height 16
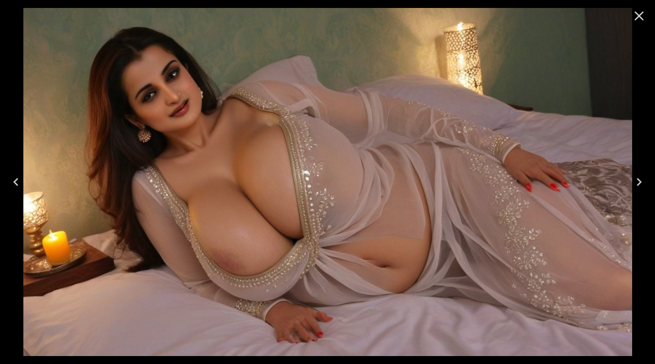
click at [633, 178] on icon "Next" at bounding box center [639, 182] width 16 height 16
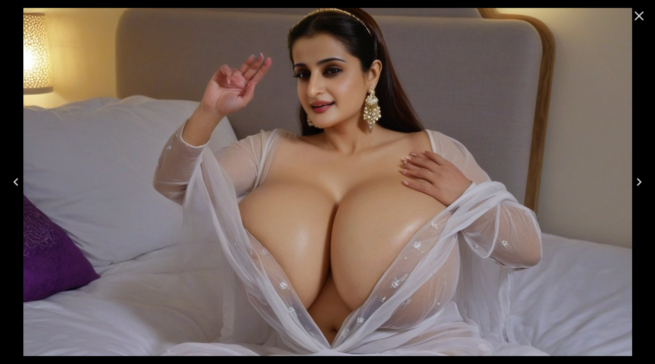
click at [634, 182] on icon "Next" at bounding box center [639, 182] width 16 height 16
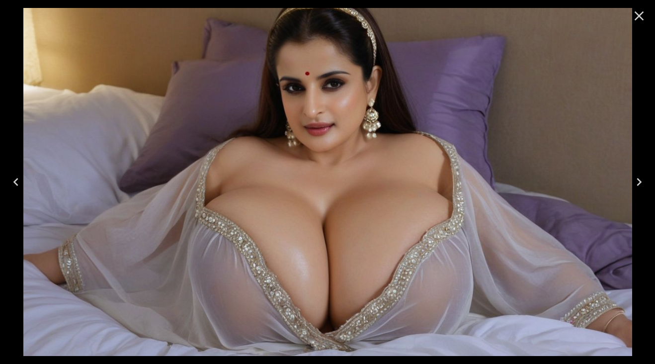
click at [639, 17] on icon "Close" at bounding box center [639, 15] width 9 height 9
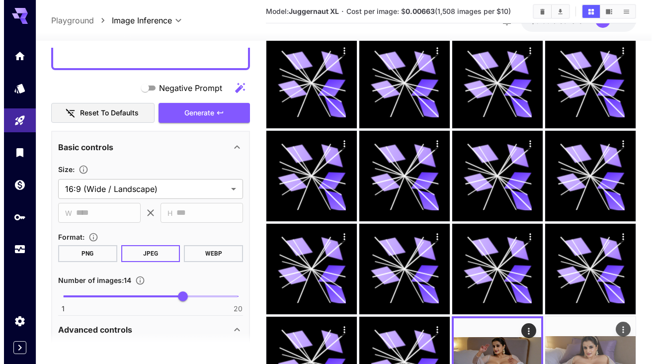
scroll to position [0, 0]
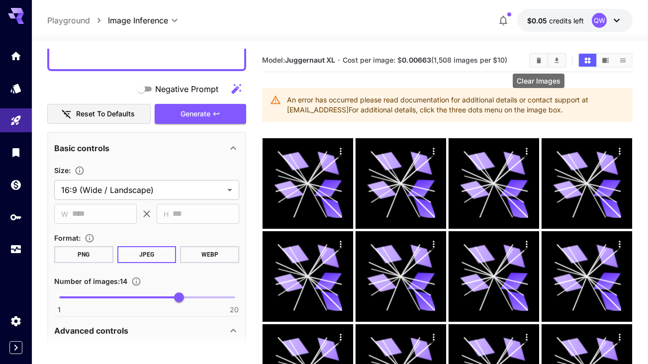
click at [538, 60] on icon "Clear Images" at bounding box center [538, 59] width 4 height 5
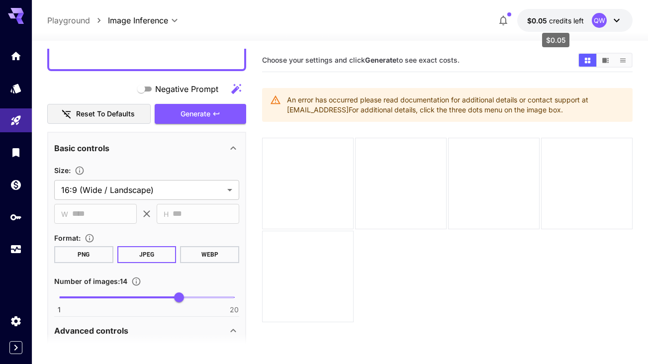
click at [567, 22] on span "credits left" at bounding box center [566, 20] width 35 height 8
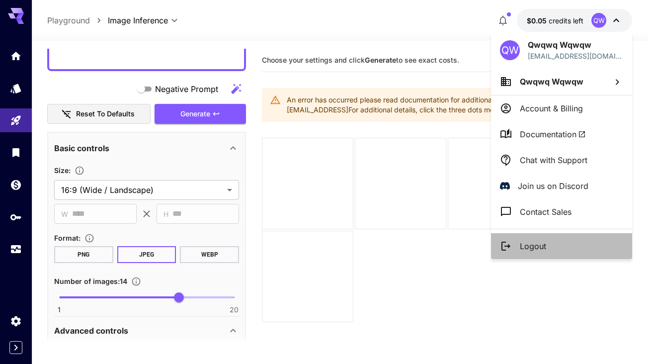
click at [569, 248] on li "Logout" at bounding box center [561, 246] width 141 height 26
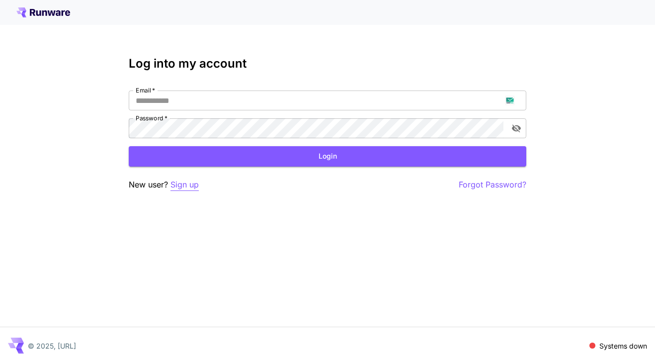
click at [185, 185] on p "Sign up" at bounding box center [184, 184] width 28 height 12
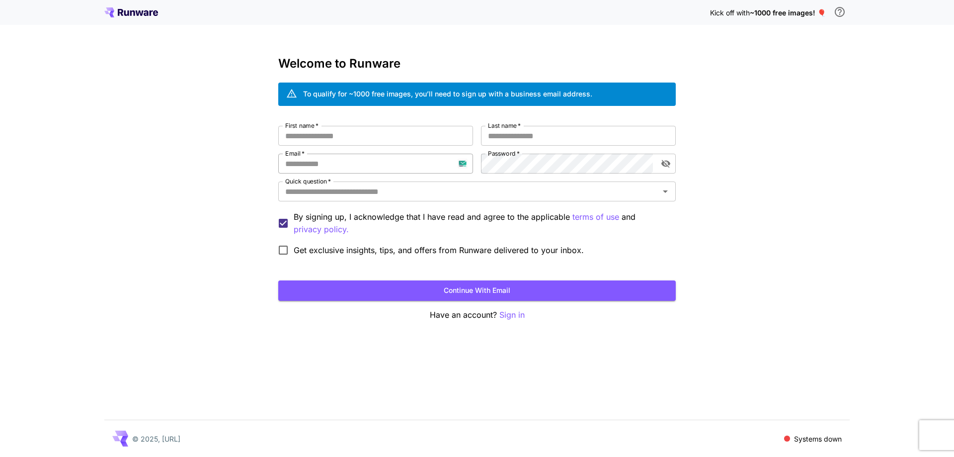
click at [348, 156] on input "Email   *" at bounding box center [375, 164] width 195 height 20
paste input "**********"
type input "**********"
click at [405, 132] on input "First name   *" at bounding box center [375, 136] width 195 height 20
type input "*****"
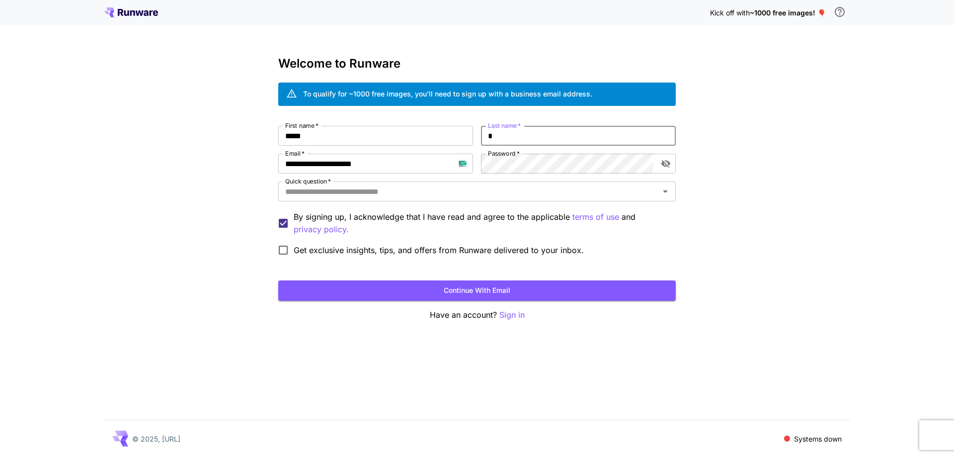
click at [531, 140] on input "*" at bounding box center [578, 136] width 195 height 20
type input "****"
click at [532, 190] on input "Quick question   *" at bounding box center [468, 191] width 375 height 14
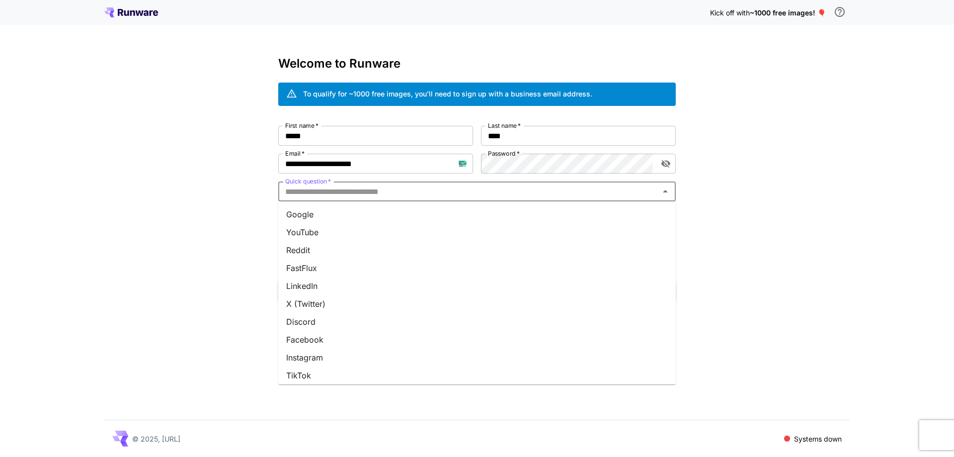
click at [529, 214] on li "Google" at bounding box center [477, 214] width 398 height 18
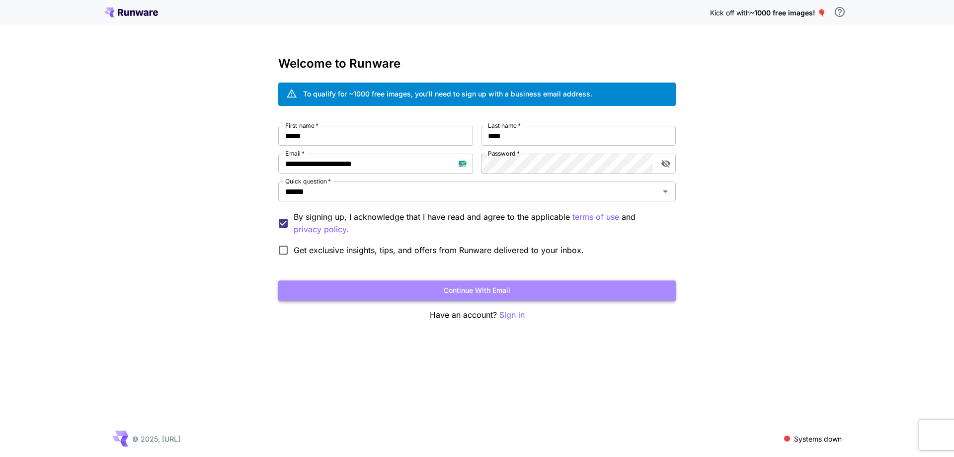
click at [537, 291] on button "Continue with email" at bounding box center [477, 290] width 398 height 20
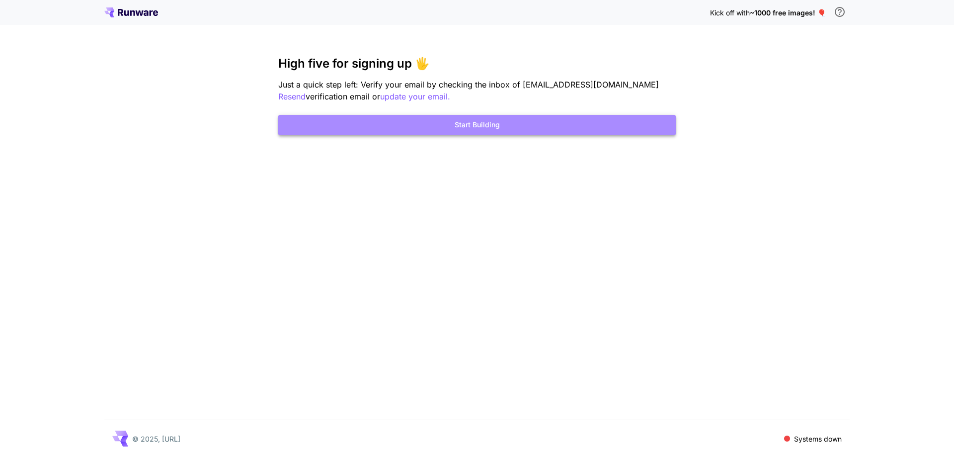
click at [493, 134] on button "Start Building" at bounding box center [477, 125] width 398 height 20
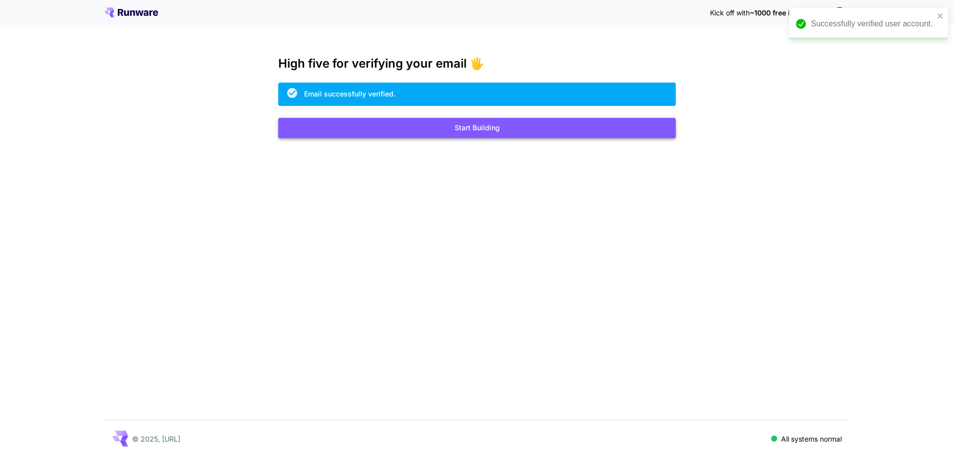
click at [509, 133] on button "Start Building" at bounding box center [477, 128] width 398 height 20
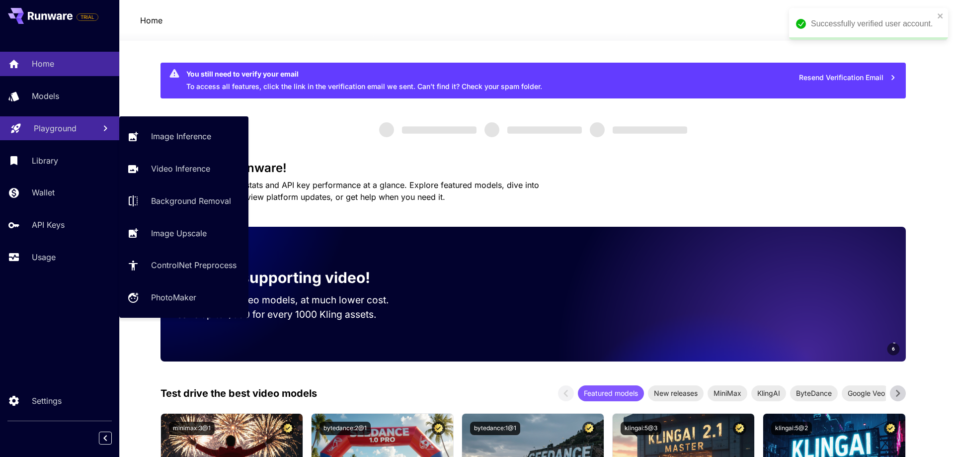
click at [63, 130] on p "Playground" at bounding box center [55, 128] width 43 height 12
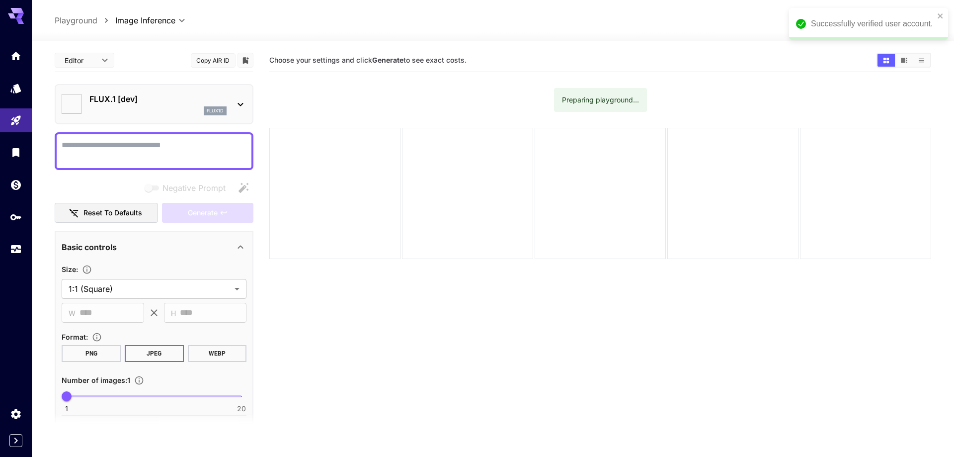
type input "**********"
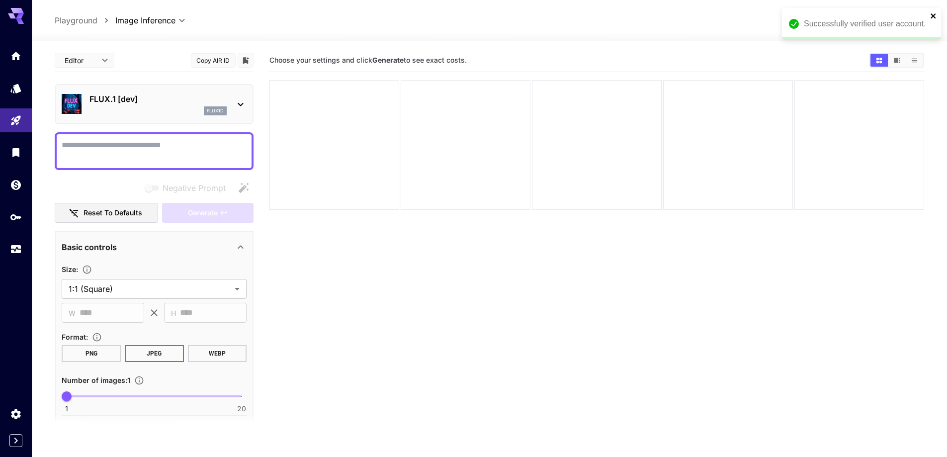
click at [930, 16] on icon "close" at bounding box center [933, 16] width 7 height 8
click at [169, 100] on p "FLUX.1 [dev]" at bounding box center [157, 99] width 137 height 12
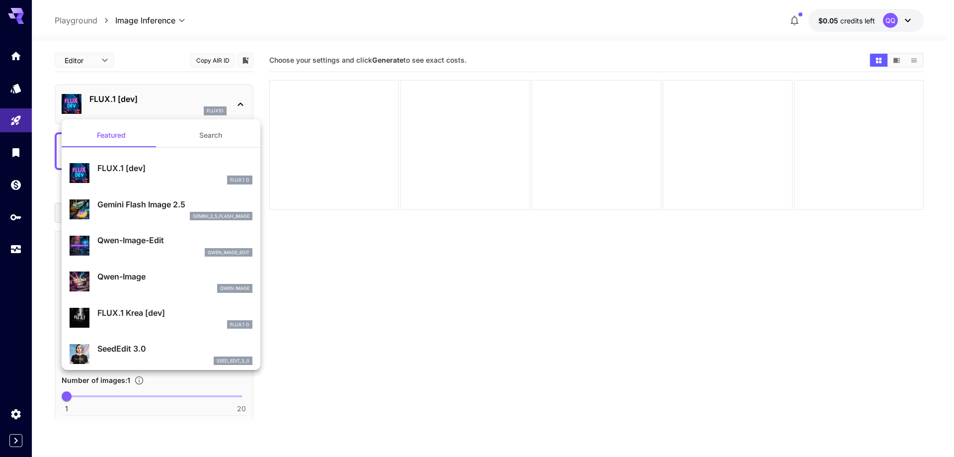
click at [199, 138] on button "Search" at bounding box center [210, 135] width 99 height 24
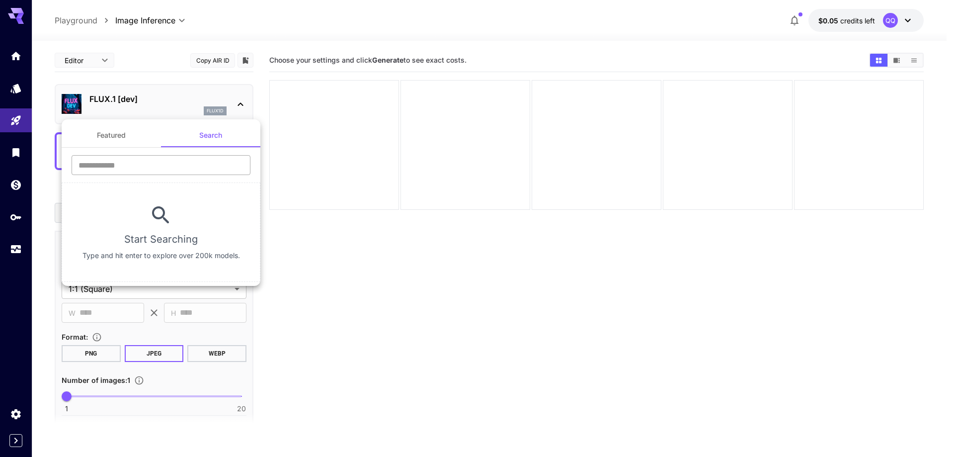
click at [163, 170] on input "text" at bounding box center [161, 165] width 179 height 20
type input "****"
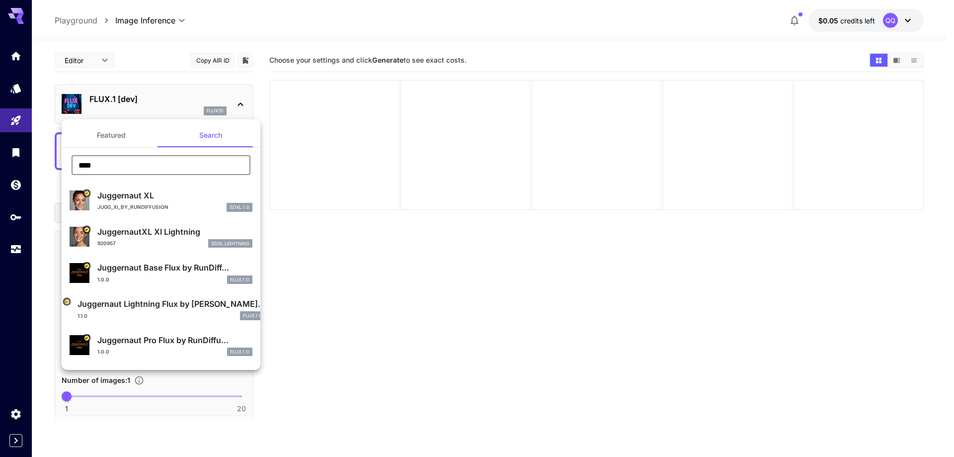
click at [152, 202] on div "Juggernaut XL Jugg_XI_by_RunDiffusion SDXL 1.0" at bounding box center [174, 200] width 155 height 22
type input "**"
type input "***"
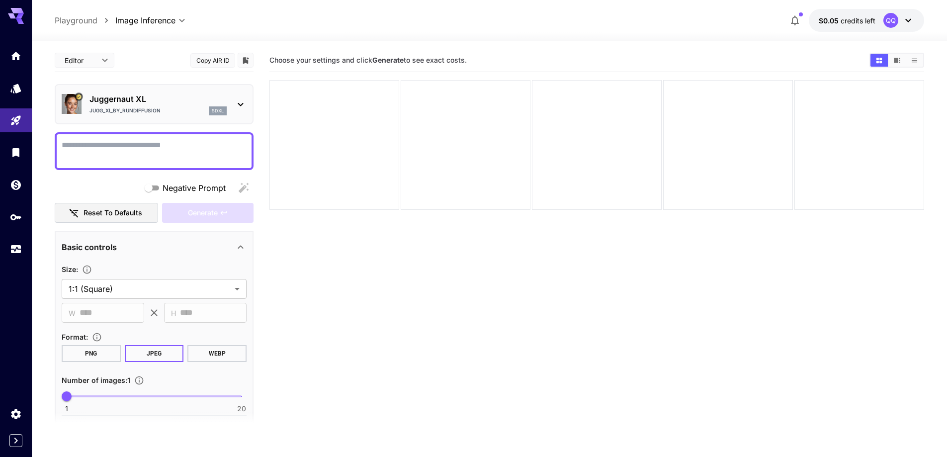
click at [189, 142] on textarea "Negative Prompt" at bounding box center [154, 151] width 185 height 24
paste textarea "**********"
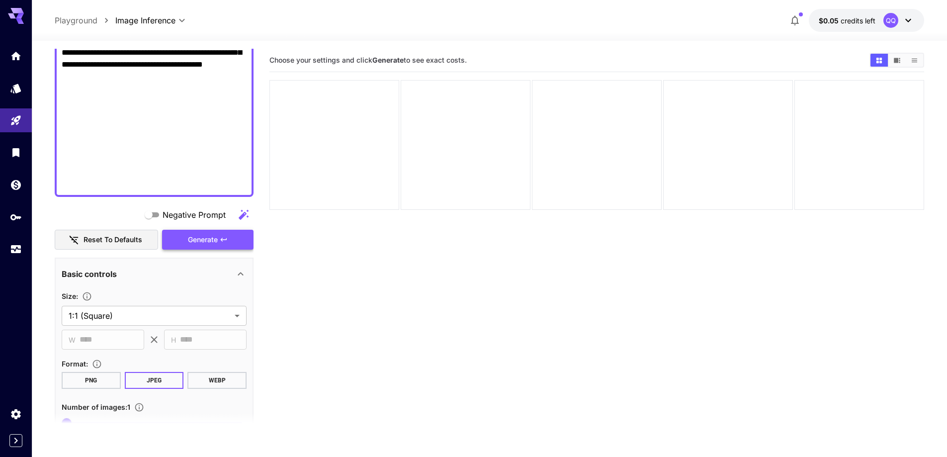
scroll to position [667, 0]
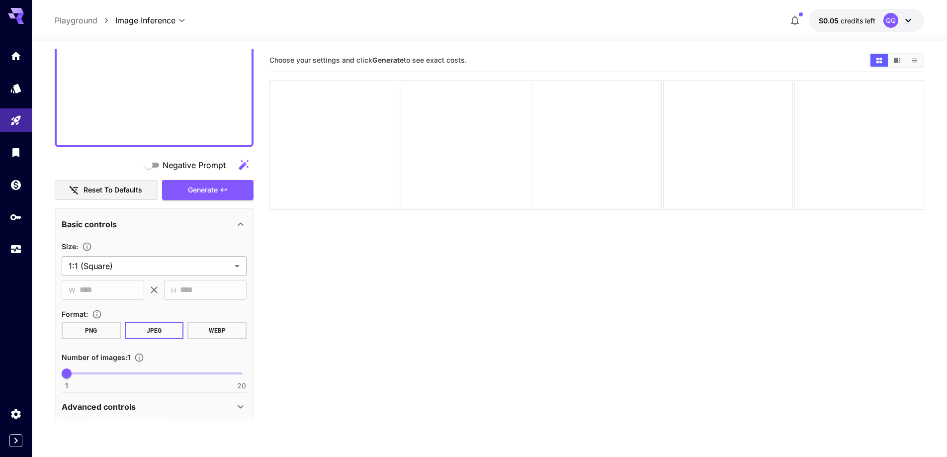
type textarea "**********"
click at [161, 264] on body "**********" at bounding box center [473, 267] width 947 height 535
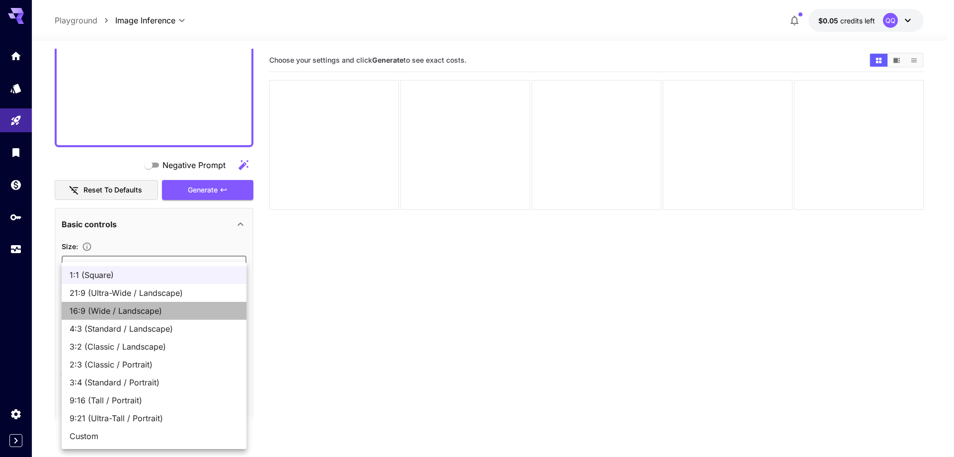
click at [157, 317] on li "16:9 (Wide / Landscape)" at bounding box center [154, 311] width 185 height 18
type input "**********"
type input "****"
type input "***"
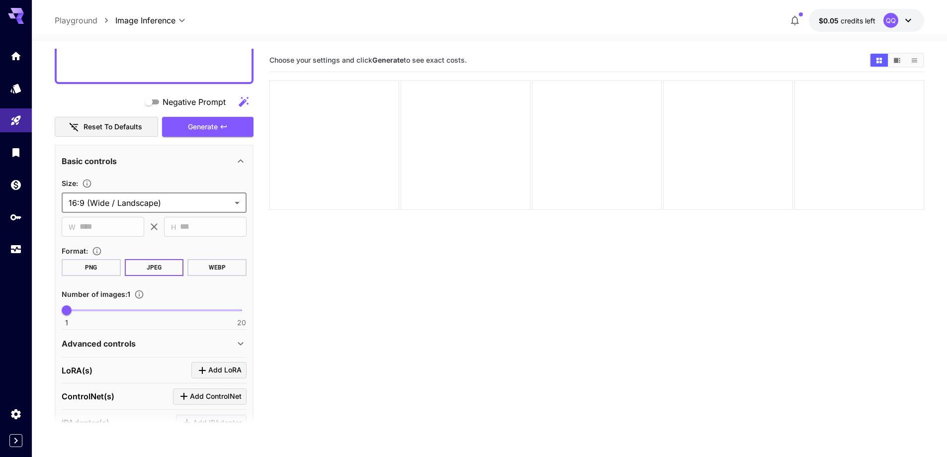
scroll to position [816, 0]
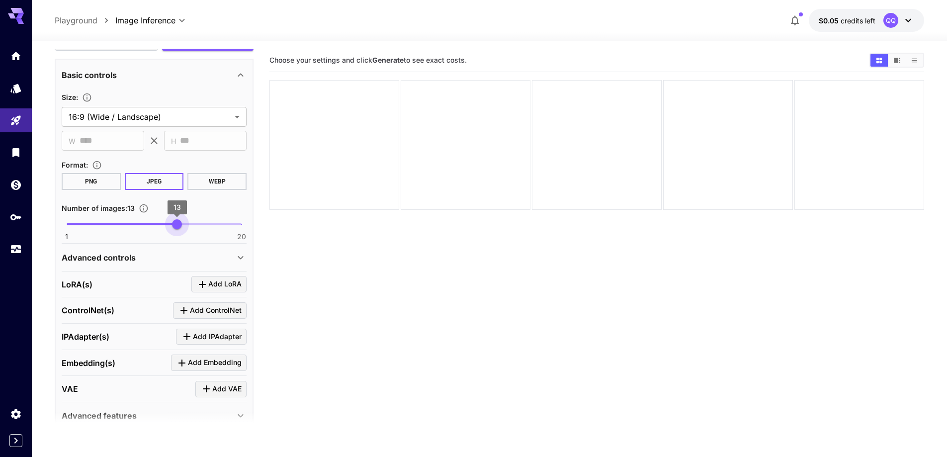
type input "**"
drag, startPoint x: 175, startPoint y: 227, endPoint x: 182, endPoint y: 229, distance: 7.9
click at [182, 229] on span "1 20 14" at bounding box center [154, 224] width 175 height 15
click at [152, 260] on div "Advanced controls" at bounding box center [148, 257] width 173 height 12
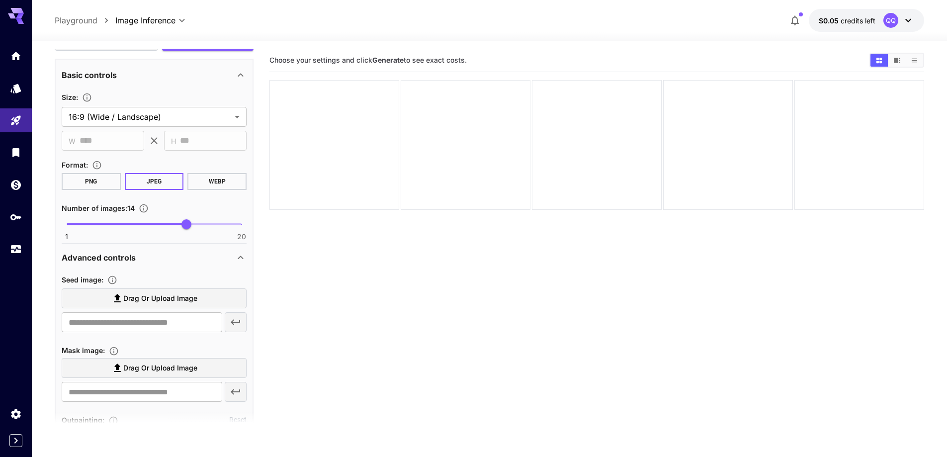
click at [155, 296] on span "Drag or upload image" at bounding box center [160, 298] width 74 height 12
click at [0, 0] on input "Drag or upload image" at bounding box center [0, 0] width 0 height 0
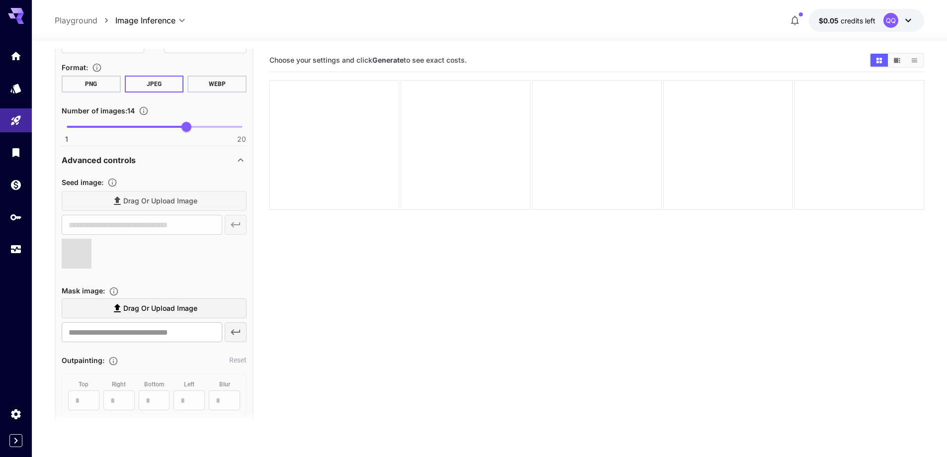
scroll to position [916, 0]
type input "**********"
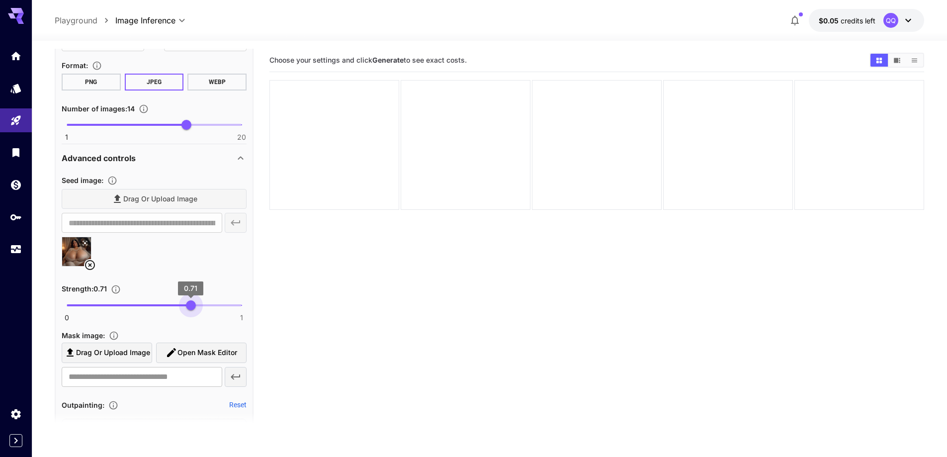
type input "****"
drag, startPoint x: 195, startPoint y: 307, endPoint x: 190, endPoint y: 311, distance: 6.0
click at [190, 311] on span "0 1 0.71" at bounding box center [154, 305] width 175 height 15
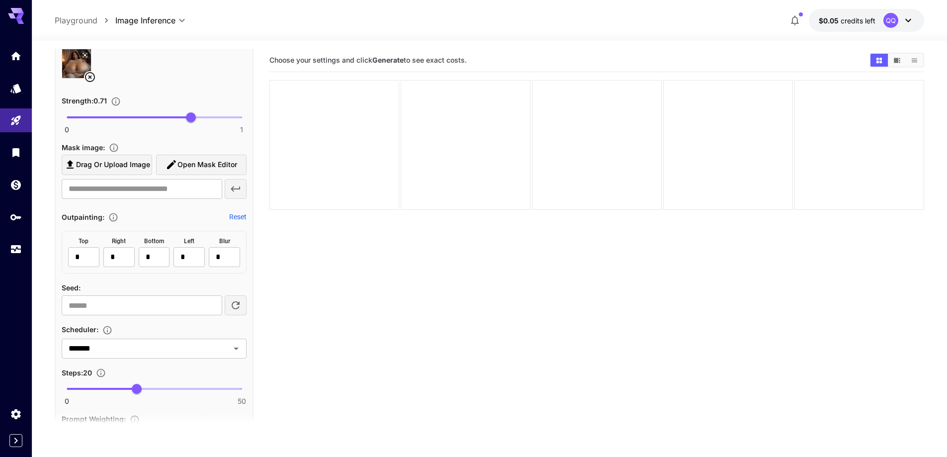
scroll to position [1164, 0]
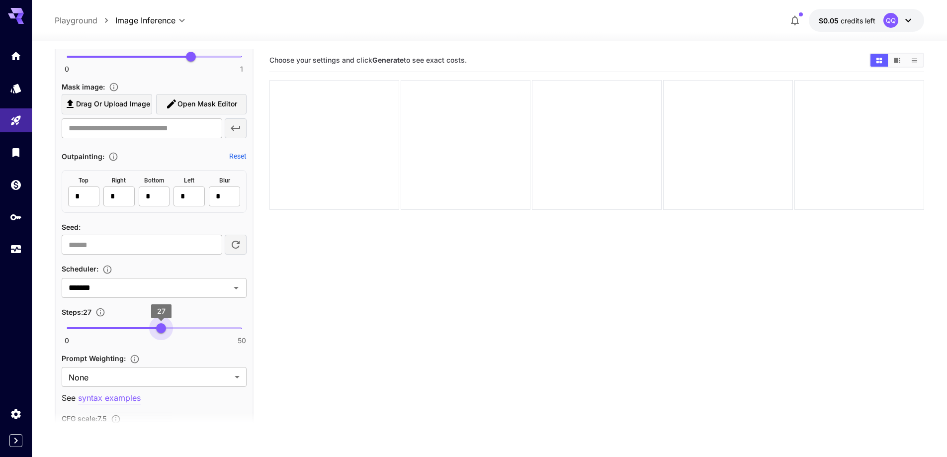
type input "**"
drag, startPoint x: 148, startPoint y: 332, endPoint x: 165, endPoint y: 340, distance: 19.1
click at [165, 340] on div "0 50 28" at bounding box center [154, 332] width 185 height 23
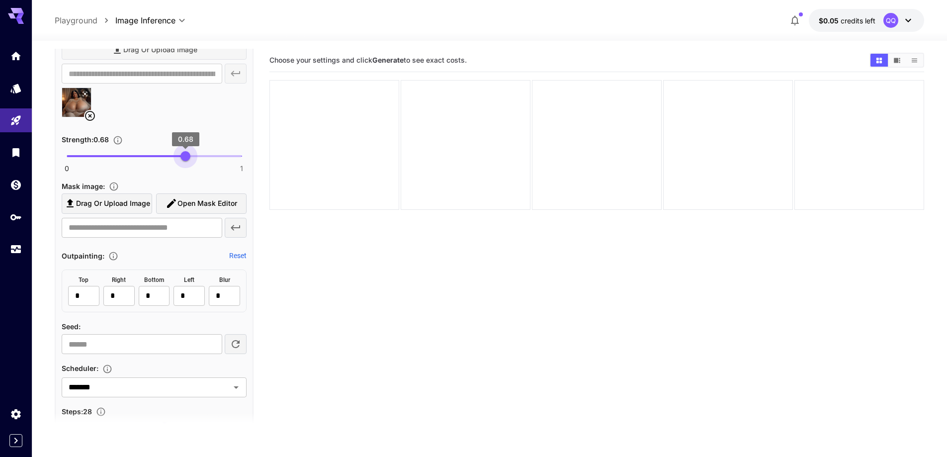
type input "****"
drag, startPoint x: 190, startPoint y: 156, endPoint x: 185, endPoint y: 159, distance: 6.1
click at [185, 159] on span "0.68" at bounding box center [185, 156] width 10 height 10
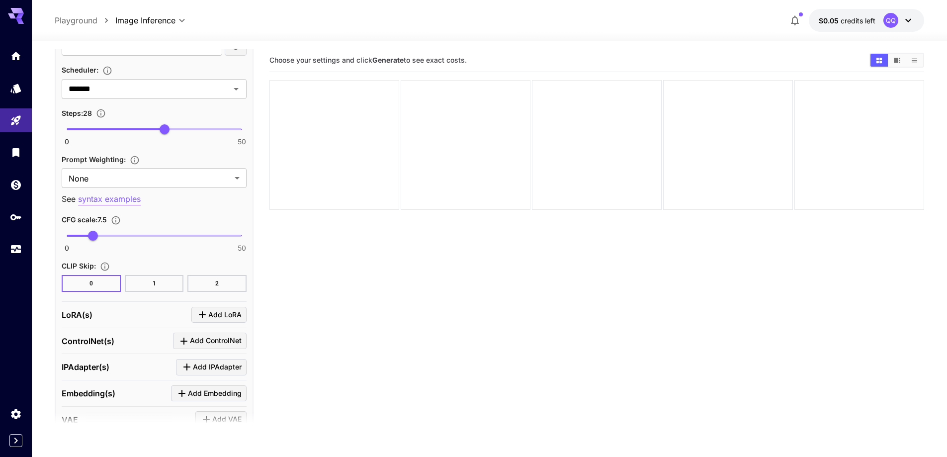
scroll to position [1413, 0]
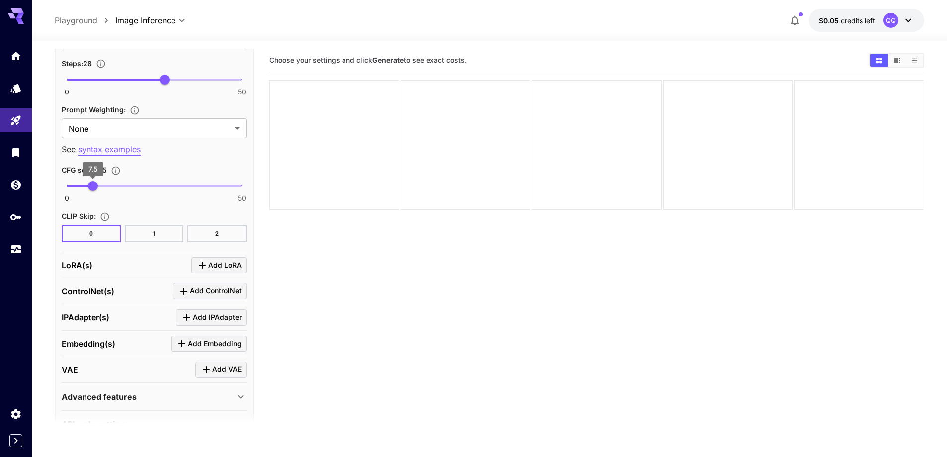
type input "***"
click at [88, 183] on span "6.1" at bounding box center [88, 186] width 10 height 10
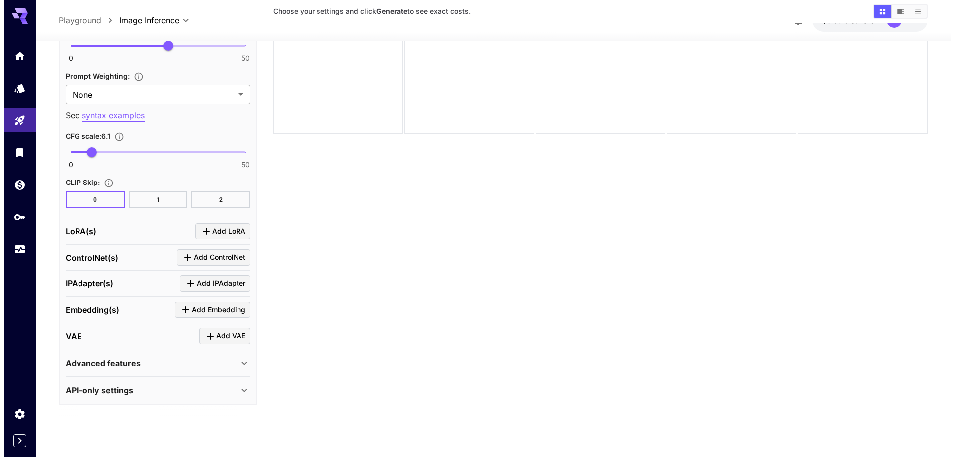
scroll to position [79, 0]
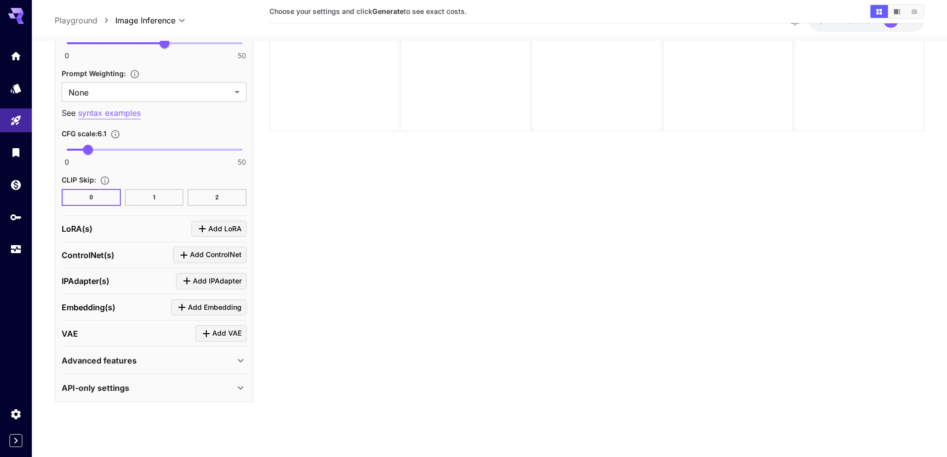
click at [211, 229] on span "Add LoRA" at bounding box center [224, 229] width 33 height 12
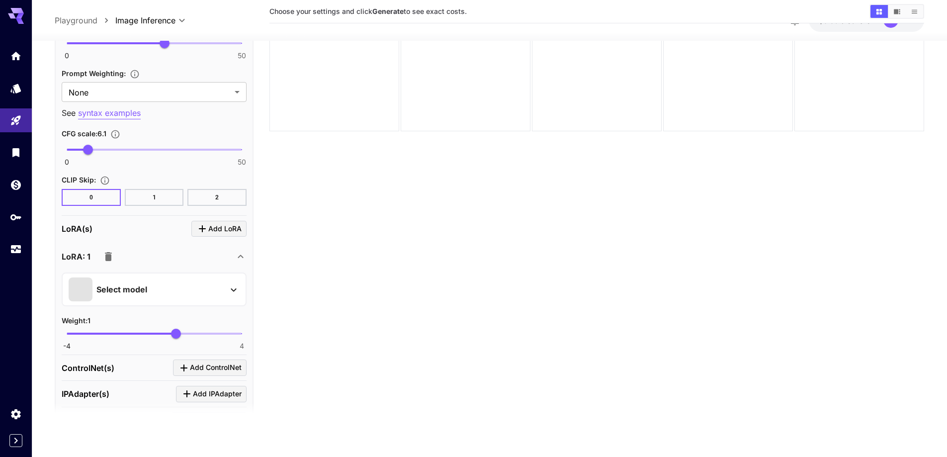
click at [191, 285] on div "Select model" at bounding box center [146, 289] width 155 height 24
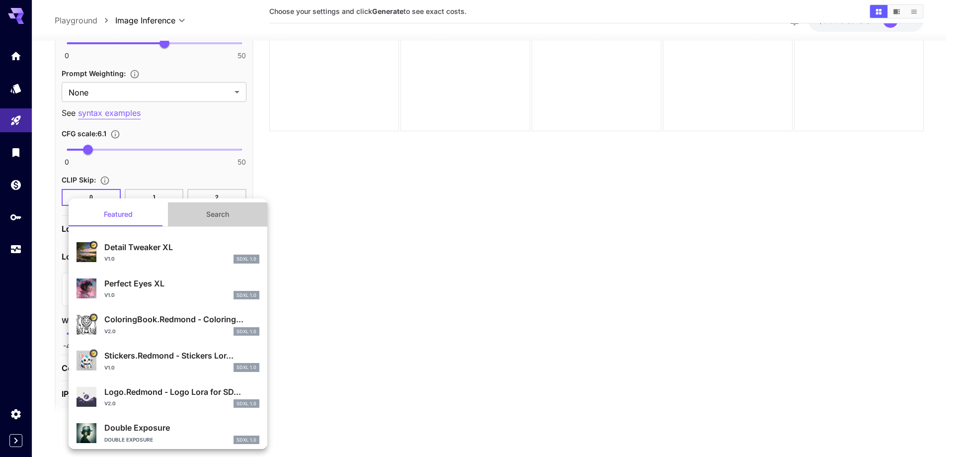
click at [229, 218] on button "Search" at bounding box center [217, 214] width 99 height 24
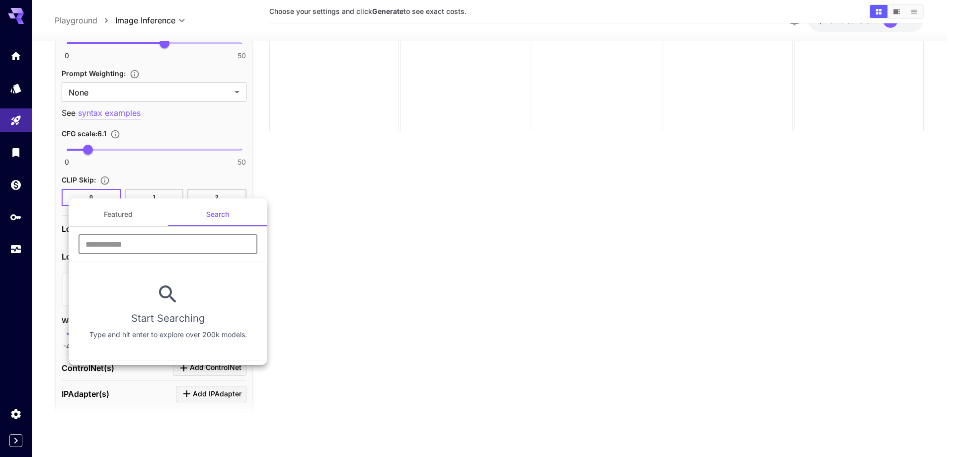
click at [177, 246] on input "text" at bounding box center [168, 244] width 179 height 20
type input "****"
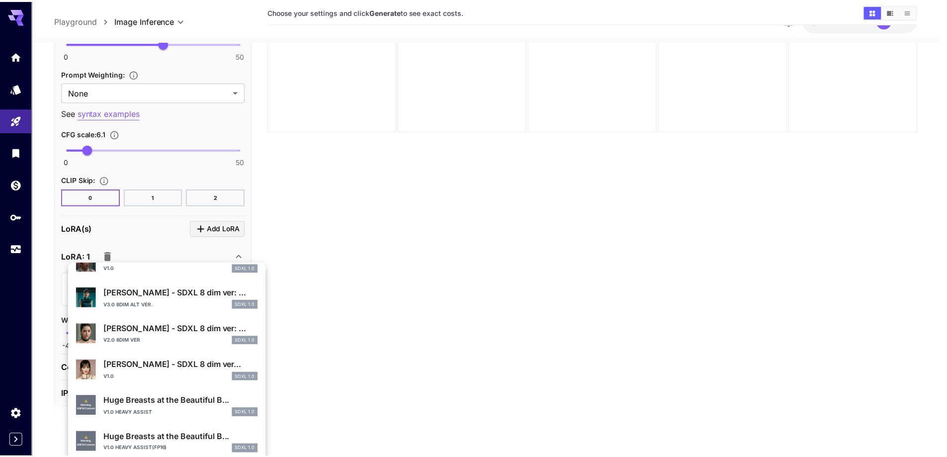
scroll to position [249, 0]
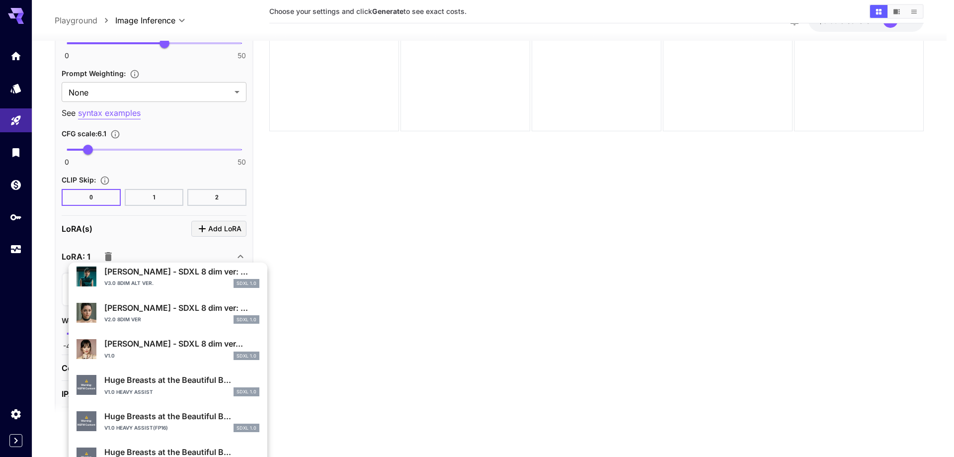
click at [169, 414] on p "Huge Breasts at the Beautiful B..." at bounding box center [181, 416] width 155 height 12
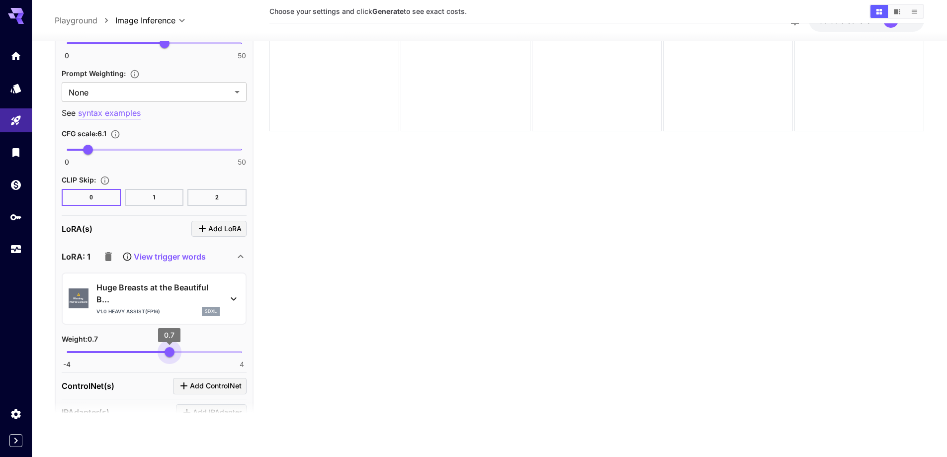
type input "****"
click at [169, 354] on span "0.68" at bounding box center [169, 352] width 10 height 10
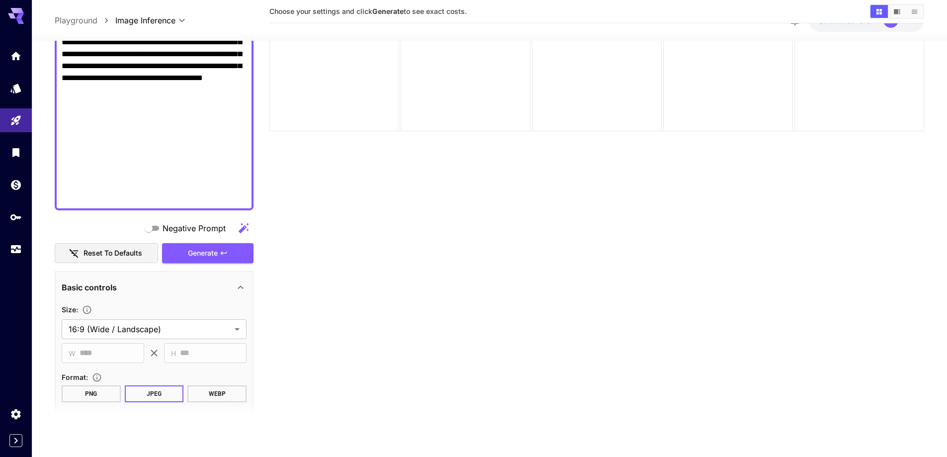
scroll to position [495, 0]
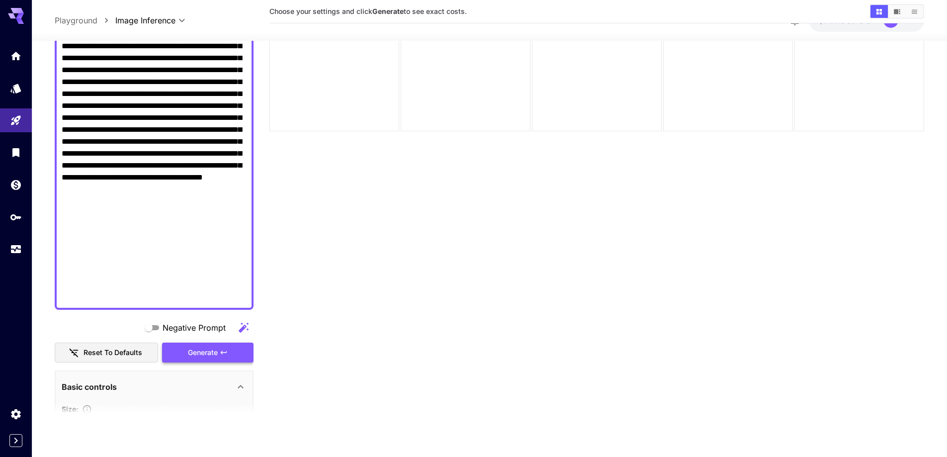
click at [210, 353] on span "Generate" at bounding box center [203, 352] width 30 height 12
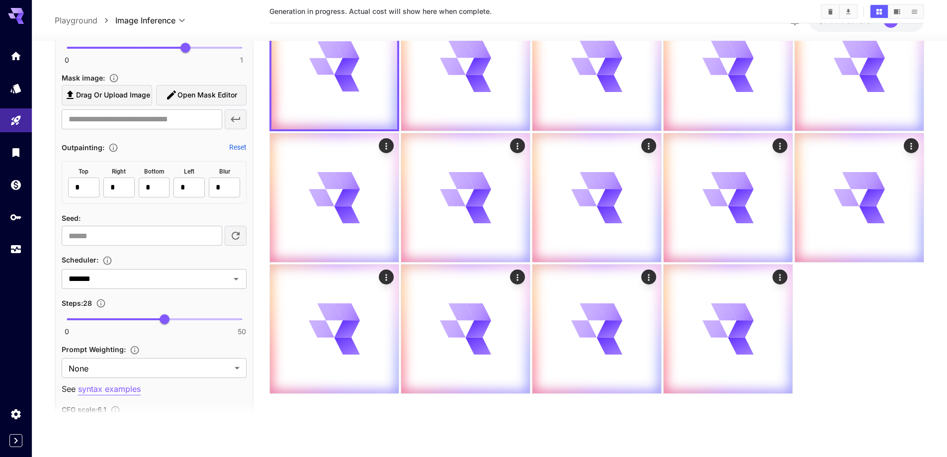
scroll to position [1190, 0]
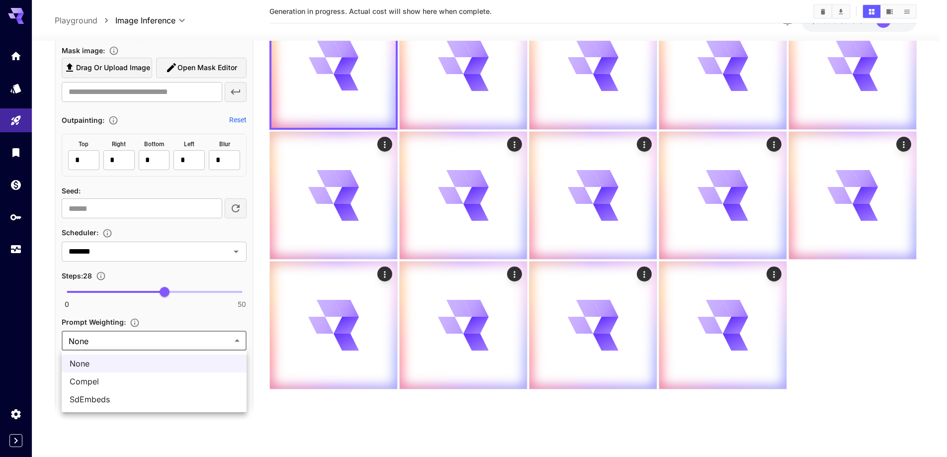
click at [177, 334] on body "**********" at bounding box center [473, 188] width 947 height 535
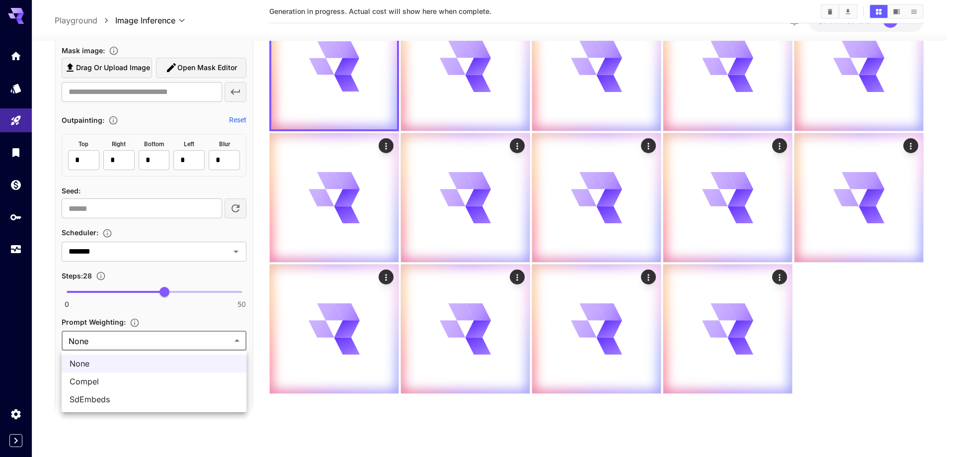
click at [149, 398] on span "SdEmbeds" at bounding box center [154, 399] width 169 height 12
type input "********"
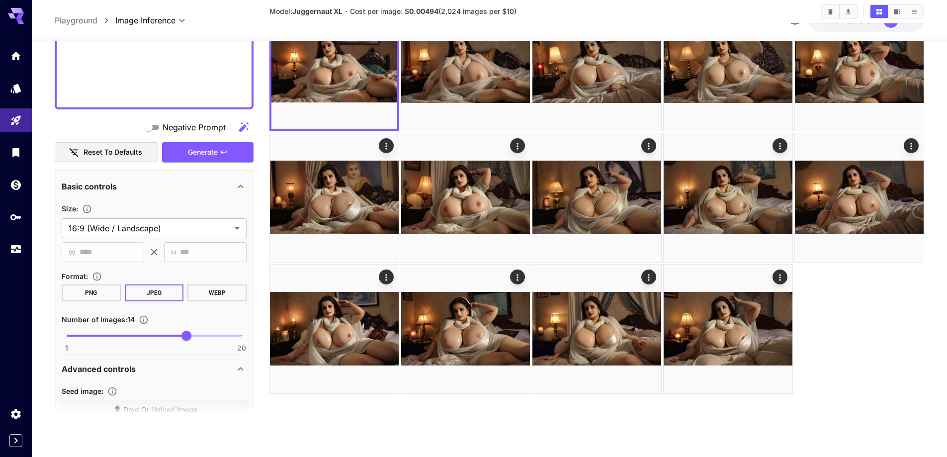
scroll to position [693, 0]
click at [199, 151] on div "Negative Prompt Reset to defaults Generate" at bounding box center [154, 141] width 199 height 45
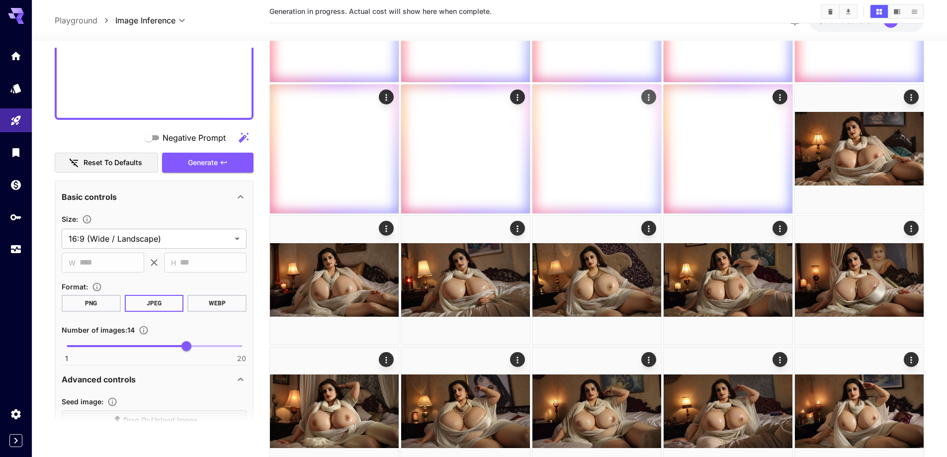
scroll to position [277, 0]
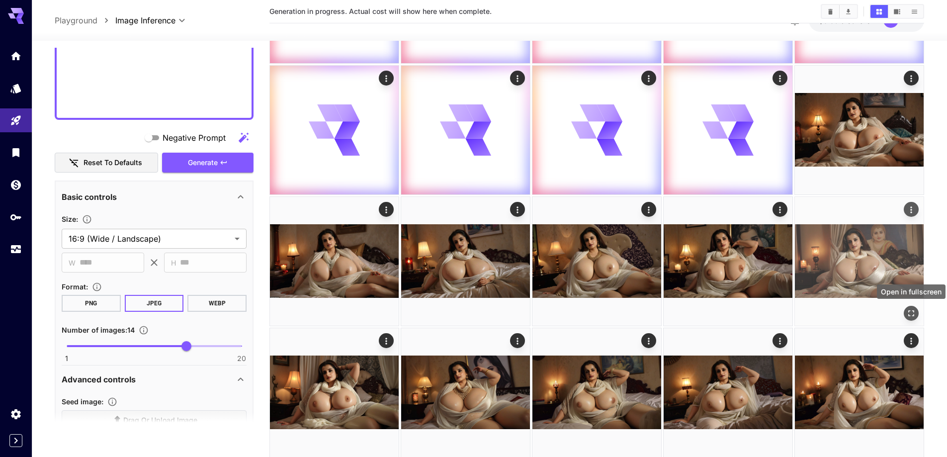
click at [913, 313] on icon "Open in fullscreen" at bounding box center [911, 313] width 10 height 10
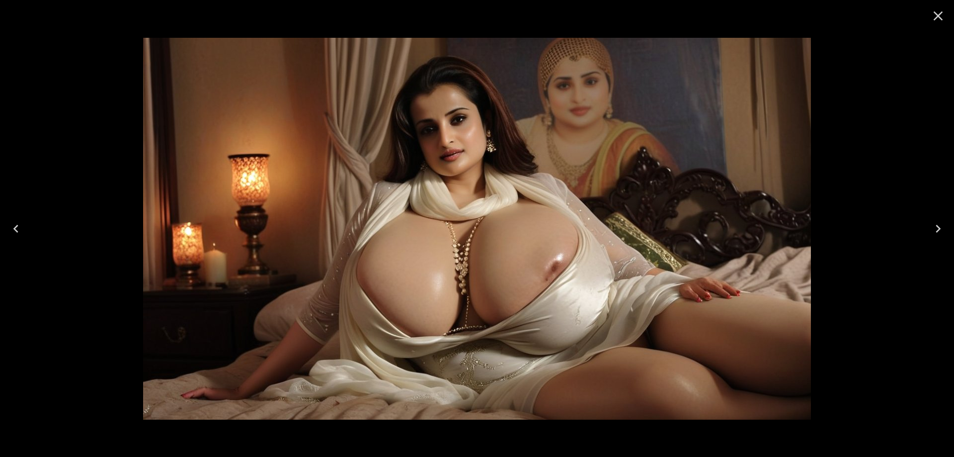
click at [938, 20] on icon "Close" at bounding box center [938, 16] width 16 height 16
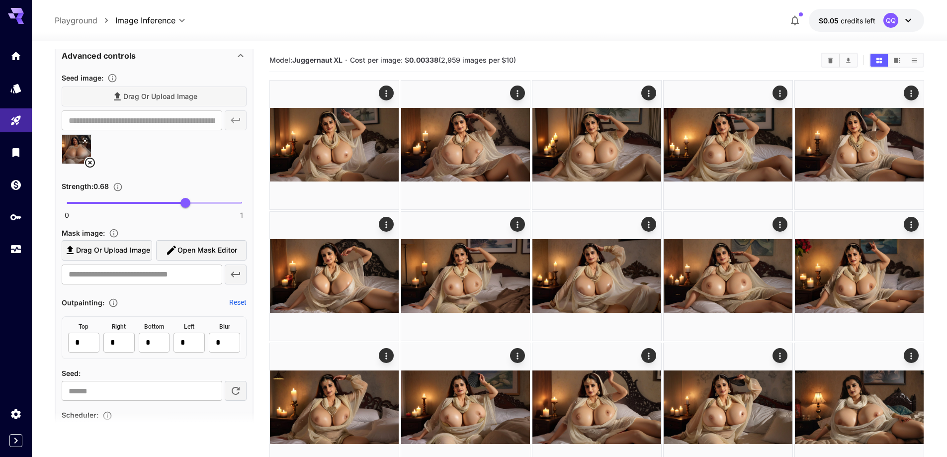
scroll to position [992, 0]
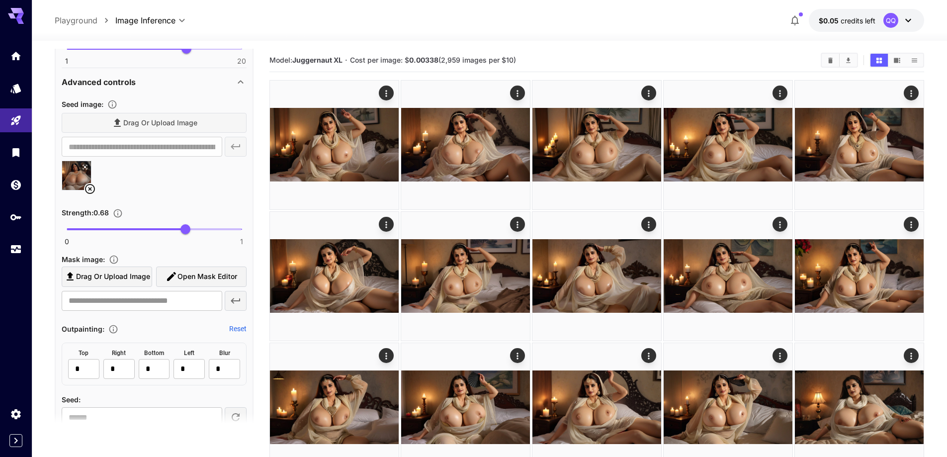
click at [87, 186] on icon at bounding box center [90, 189] width 10 height 10
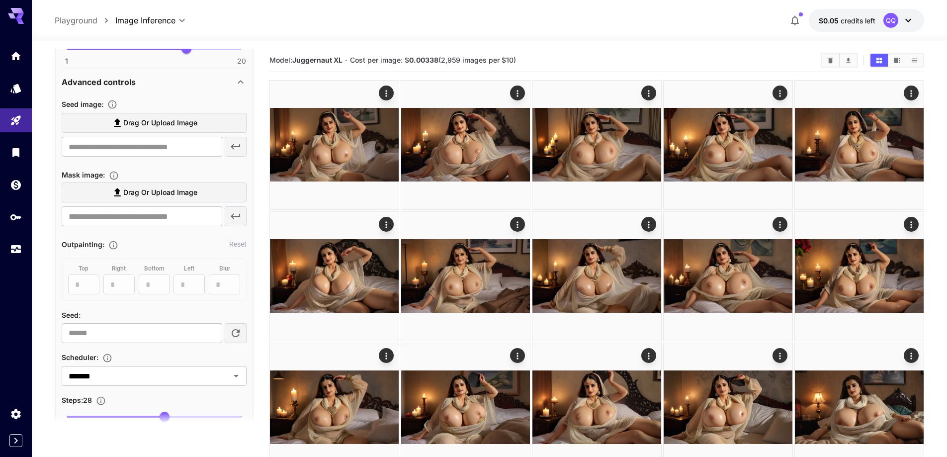
click at [139, 118] on span "Drag or upload image" at bounding box center [160, 123] width 74 height 12
click at [0, 0] on input "Drag or upload image" at bounding box center [0, 0] width 0 height 0
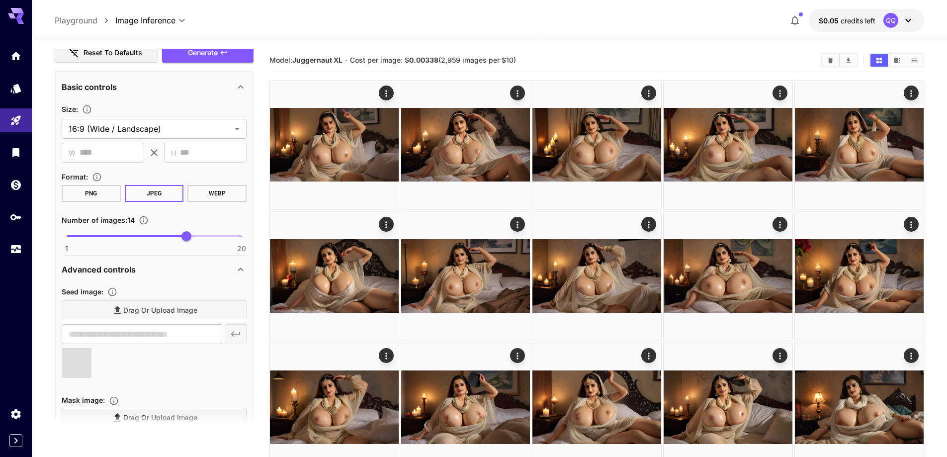
scroll to position [793, 0]
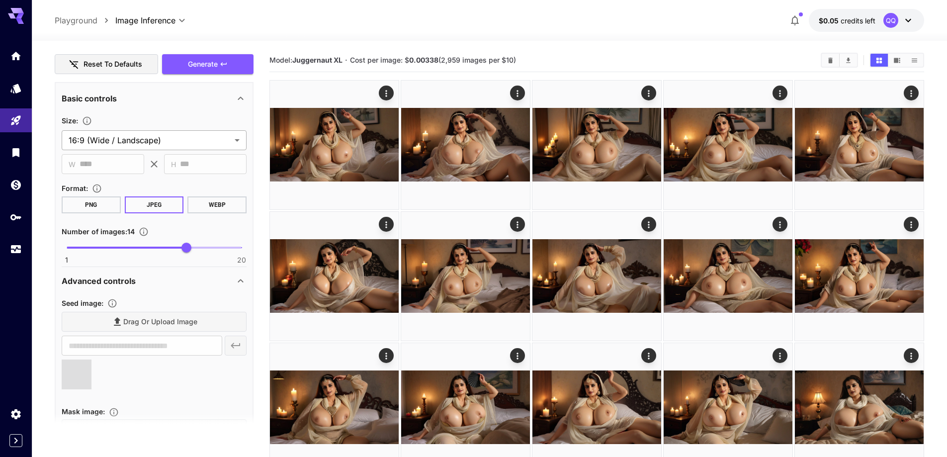
type input "**********"
click at [210, 60] on span "Generate" at bounding box center [203, 64] width 30 height 12
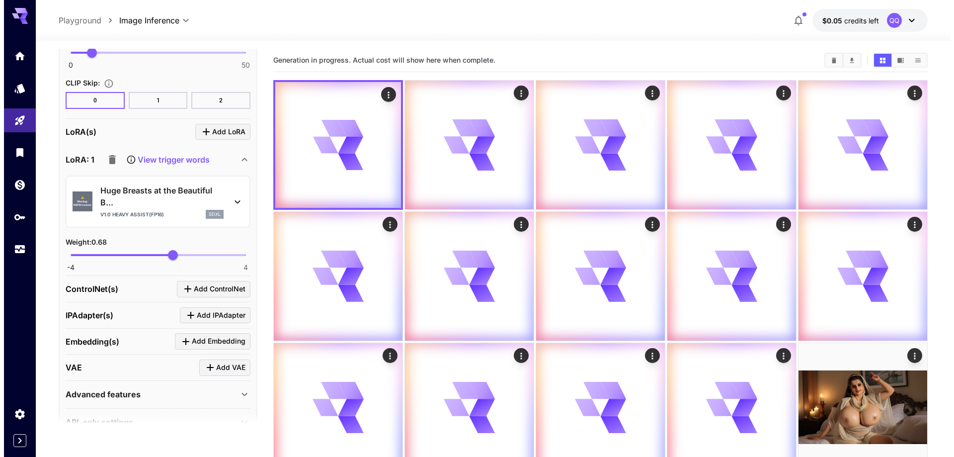
scroll to position [1570, 0]
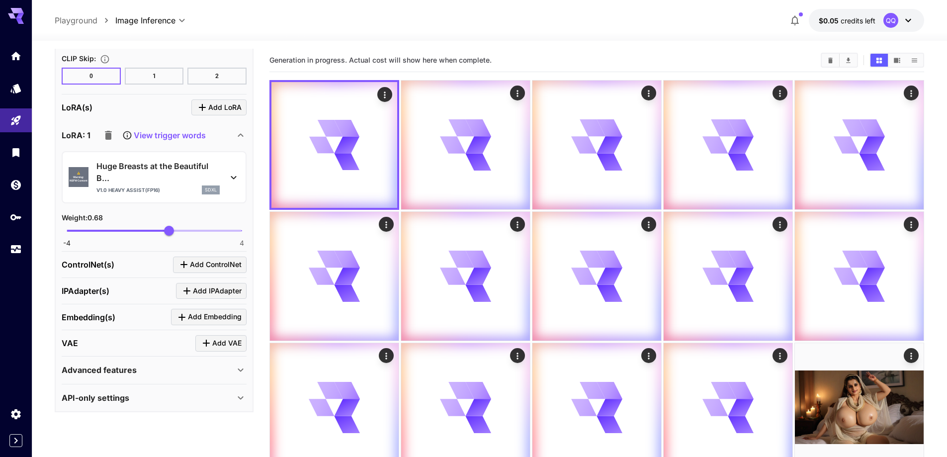
click at [161, 181] on p "Huge Breasts at the Beautiful B..." at bounding box center [157, 172] width 123 height 24
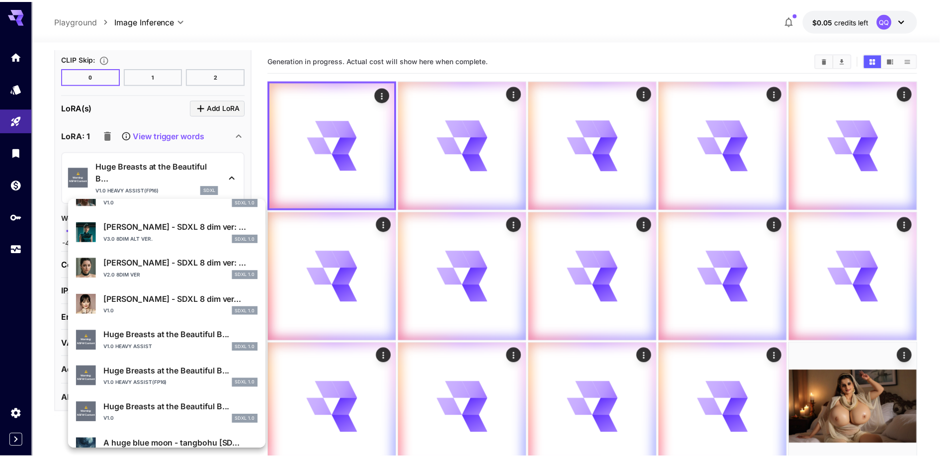
scroll to position [249, 0]
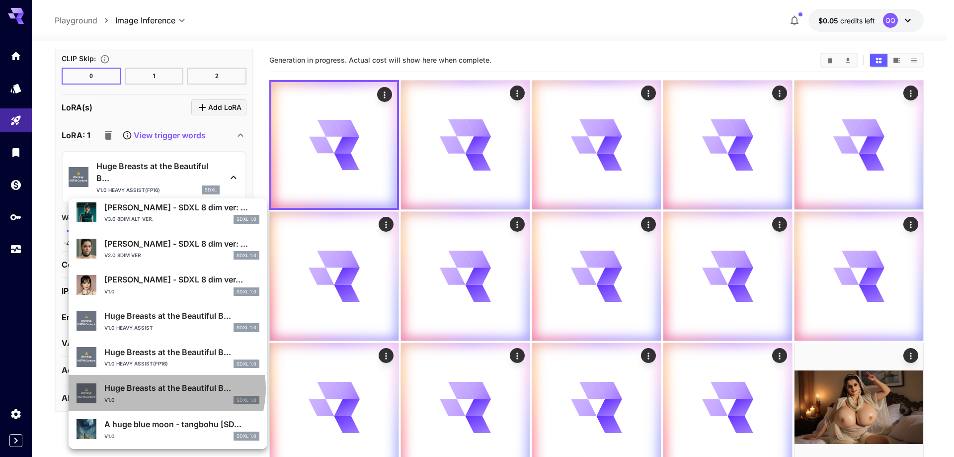
click at [166, 388] on p "Huge Breasts at the Beautiful B..." at bounding box center [181, 388] width 155 height 12
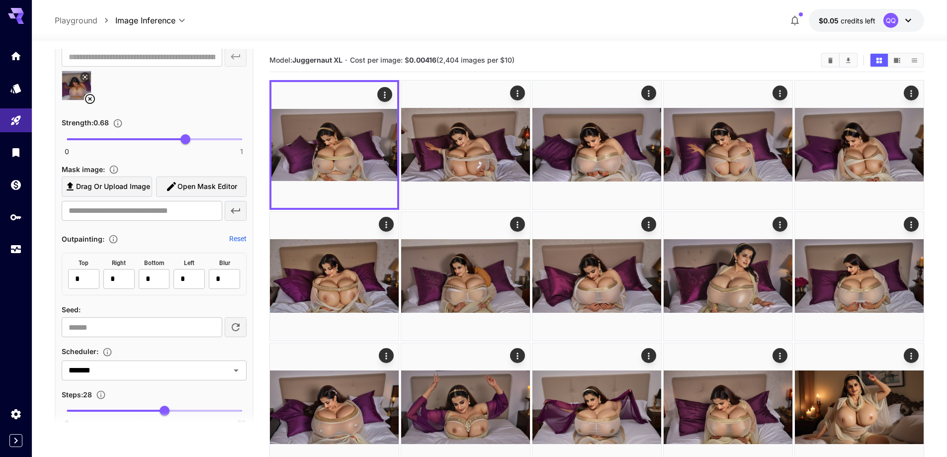
scroll to position [1073, 0]
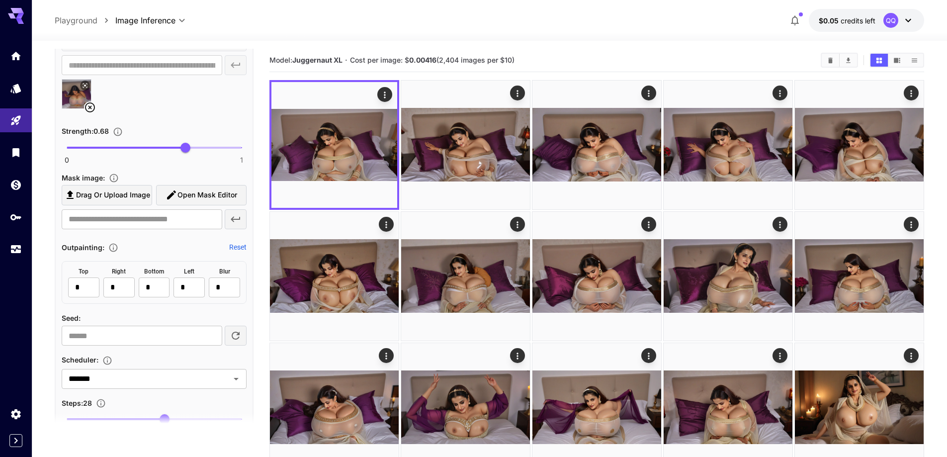
click at [90, 106] on icon at bounding box center [90, 107] width 12 height 12
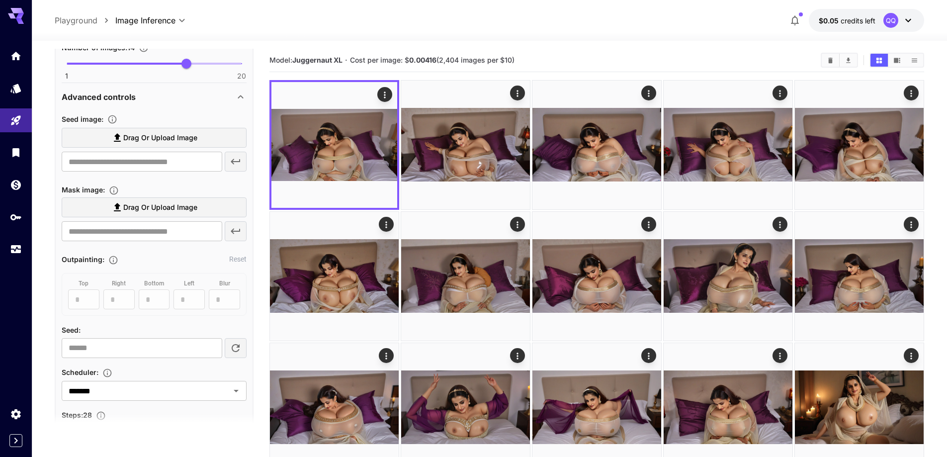
scroll to position [974, 0]
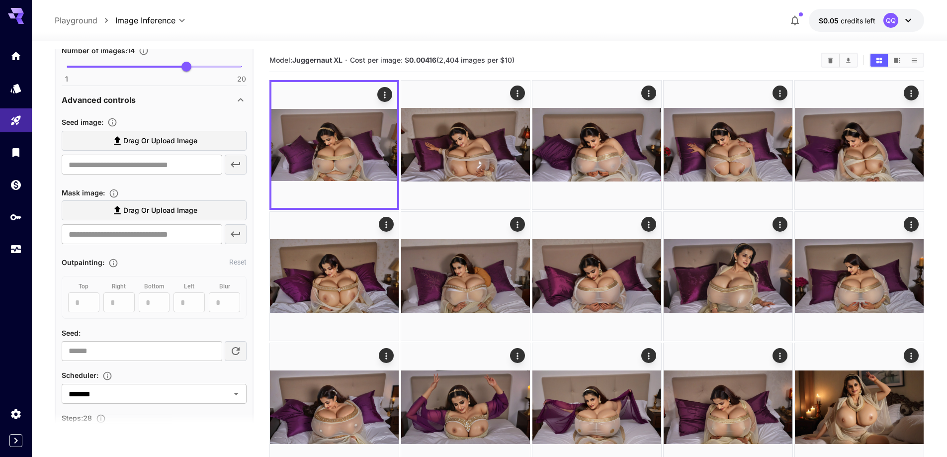
click at [203, 146] on label "Drag or upload image" at bounding box center [154, 141] width 185 height 20
click at [0, 0] on input "Drag or upload image" at bounding box center [0, 0] width 0 height 0
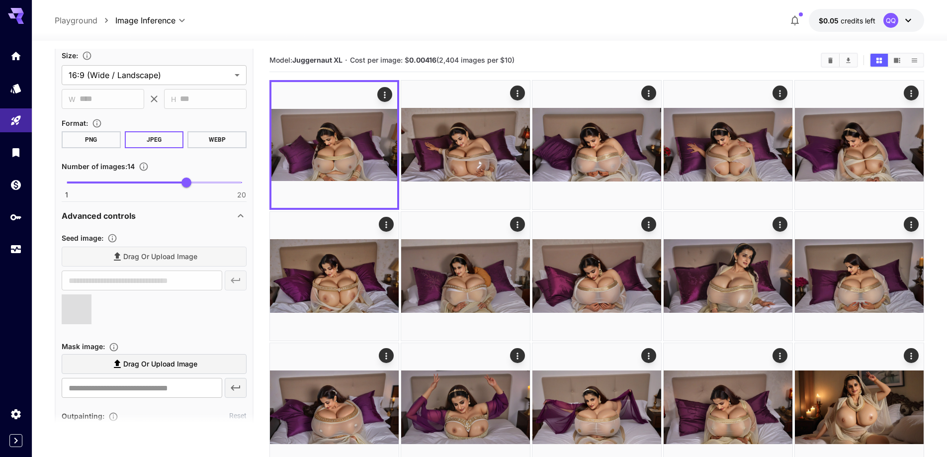
scroll to position [825, 0]
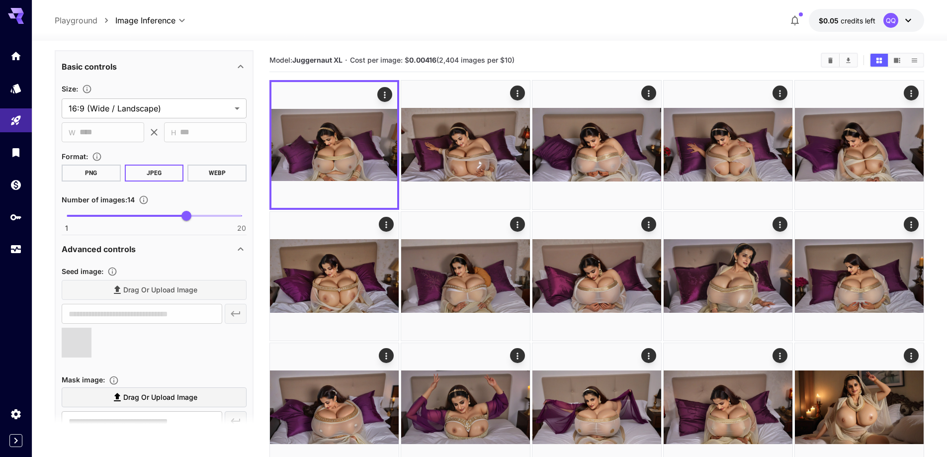
type input "**********"
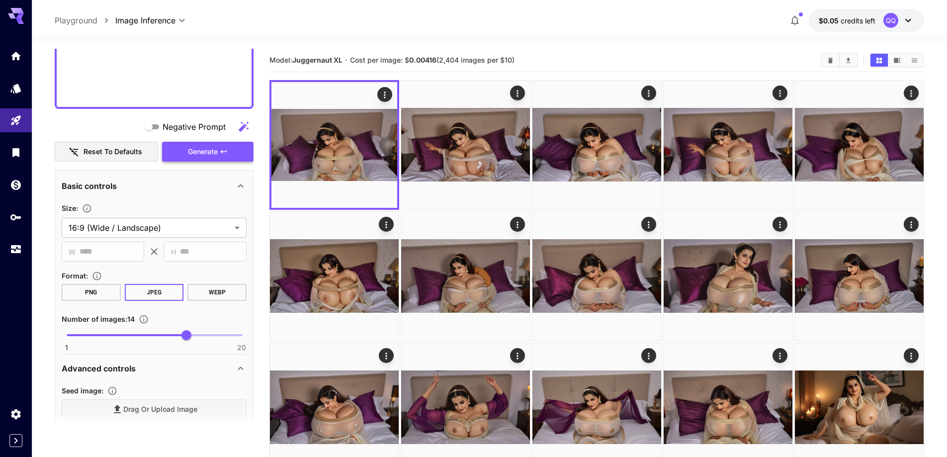
scroll to position [675, 0]
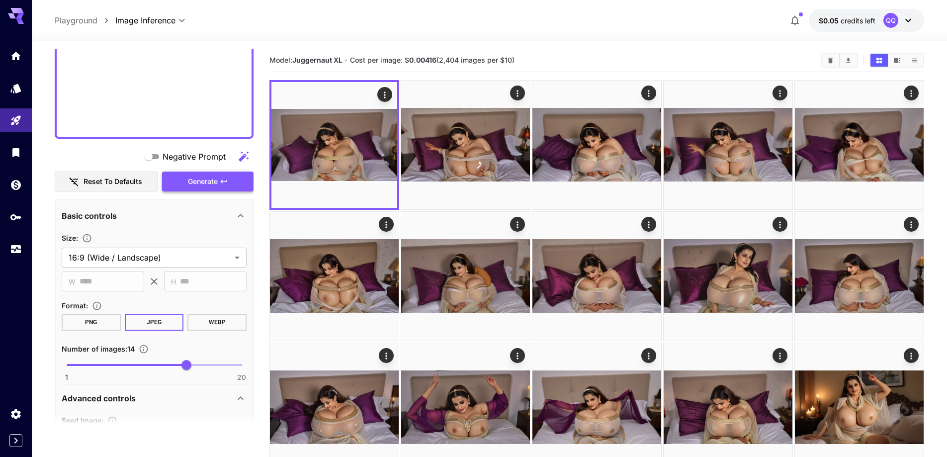
click at [214, 182] on span "Generate" at bounding box center [203, 181] width 30 height 12
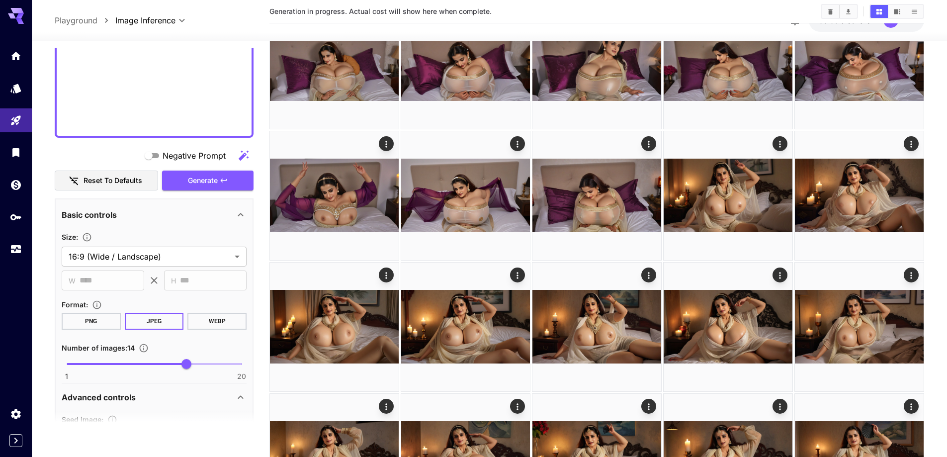
scroll to position [746, 0]
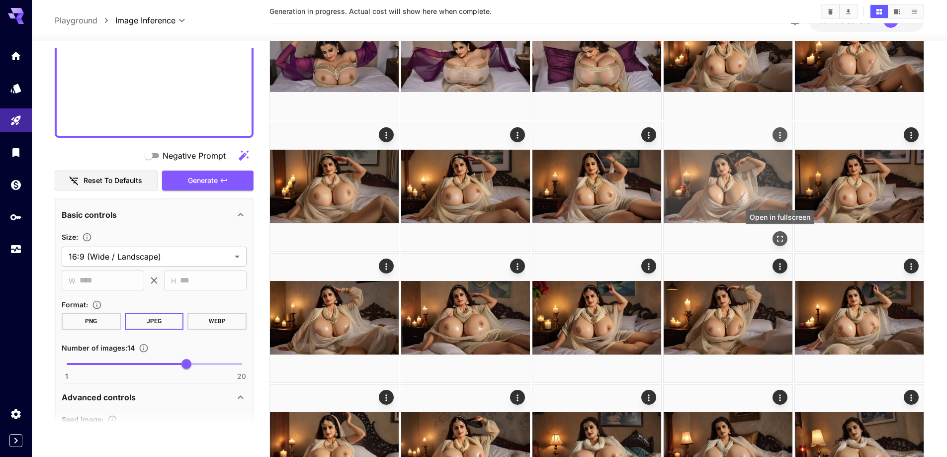
click at [780, 236] on icon "Open in fullscreen" at bounding box center [780, 239] width 10 height 10
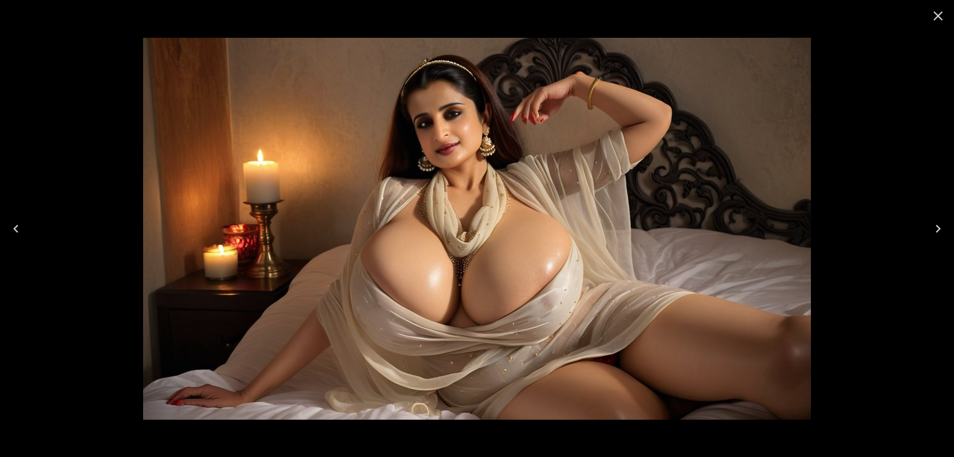
click at [939, 226] on icon "Next" at bounding box center [938, 229] width 16 height 16
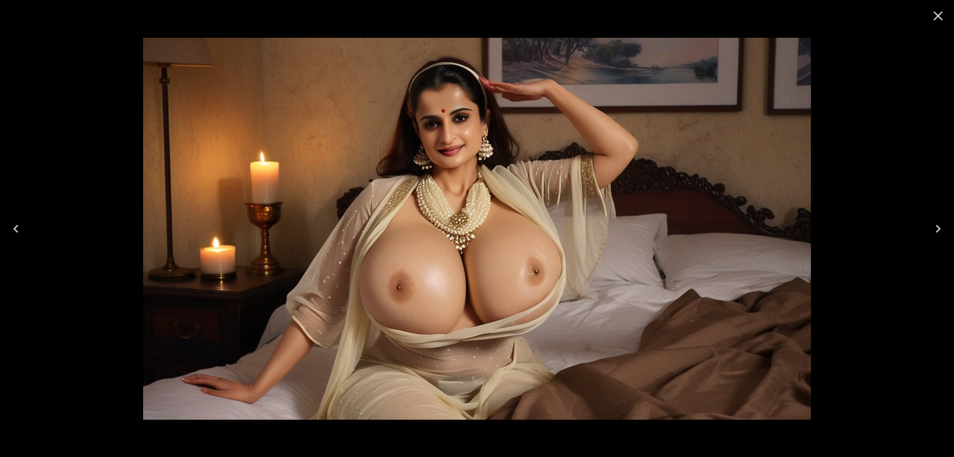
click at [939, 226] on icon "Next" at bounding box center [938, 229] width 16 height 16
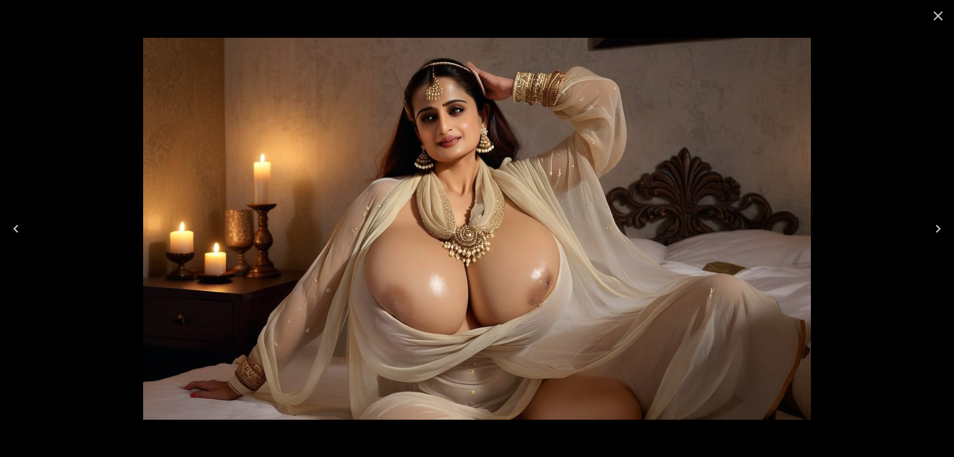
click at [933, 20] on icon "Close" at bounding box center [938, 16] width 16 height 16
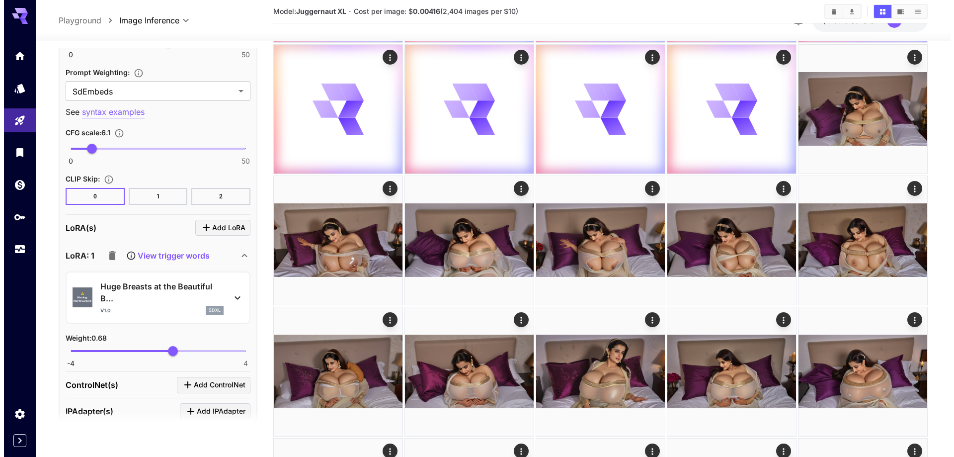
scroll to position [1471, 0]
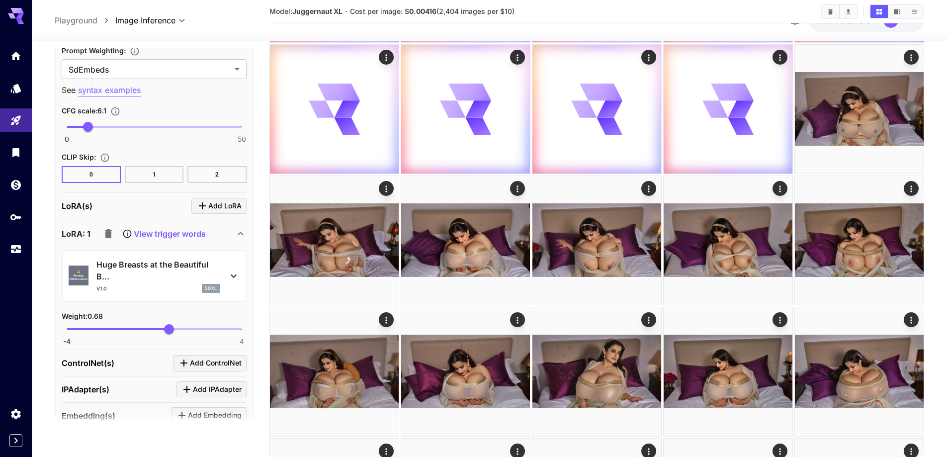
click at [167, 281] on p "Huge Breasts at the Beautiful B..." at bounding box center [157, 270] width 123 height 24
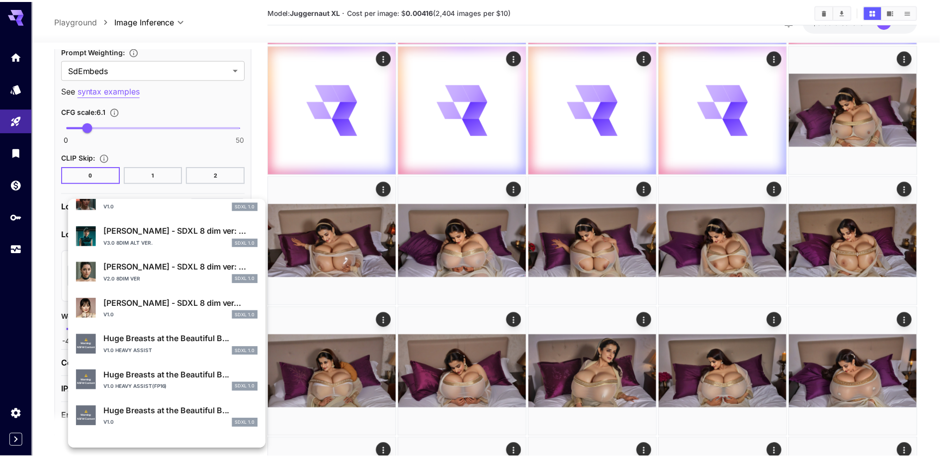
scroll to position [249, 0]
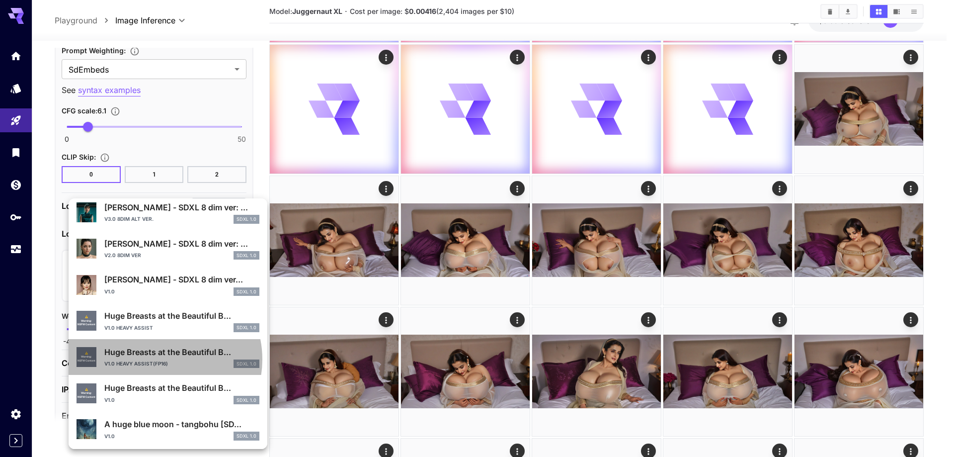
click at [163, 359] on div "v1.0 heavy assist(fp16) SDXL 1.0" at bounding box center [181, 363] width 155 height 9
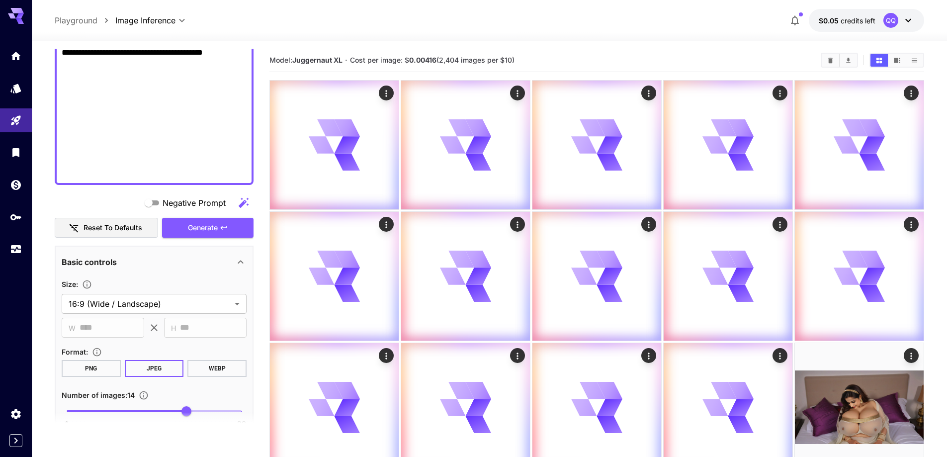
scroll to position [576, 0]
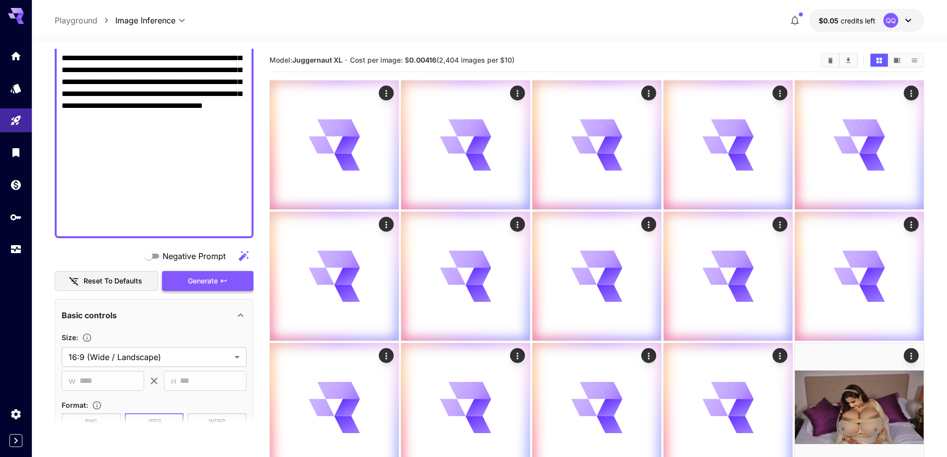
click at [194, 275] on span "Generate" at bounding box center [203, 281] width 30 height 12
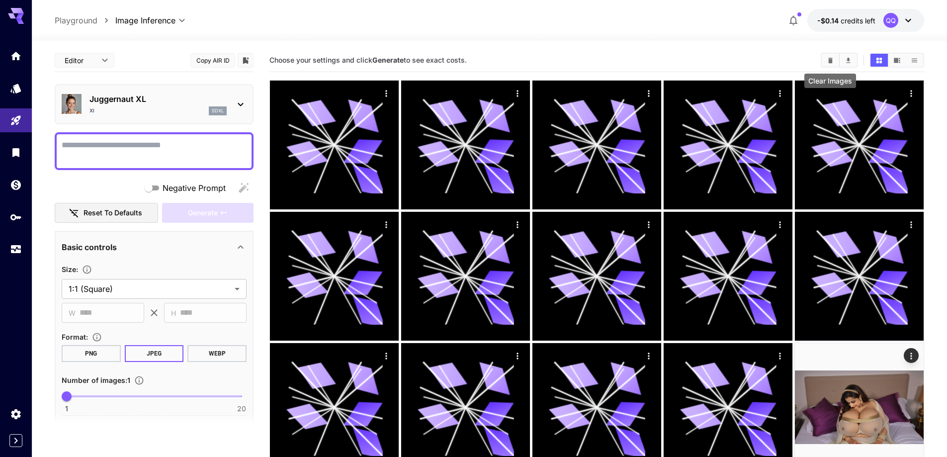
click at [828, 57] on icon "Clear Images" at bounding box center [830, 60] width 7 height 7
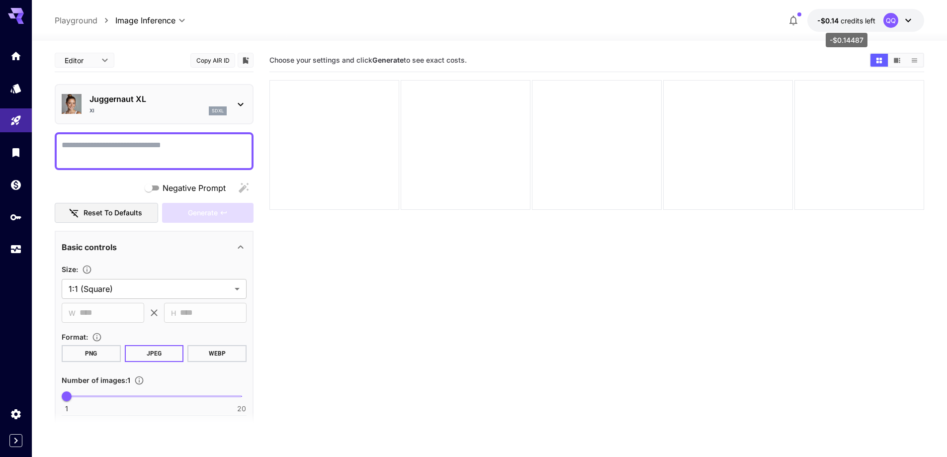
click at [838, 24] on span "-$0.14" at bounding box center [828, 20] width 23 height 8
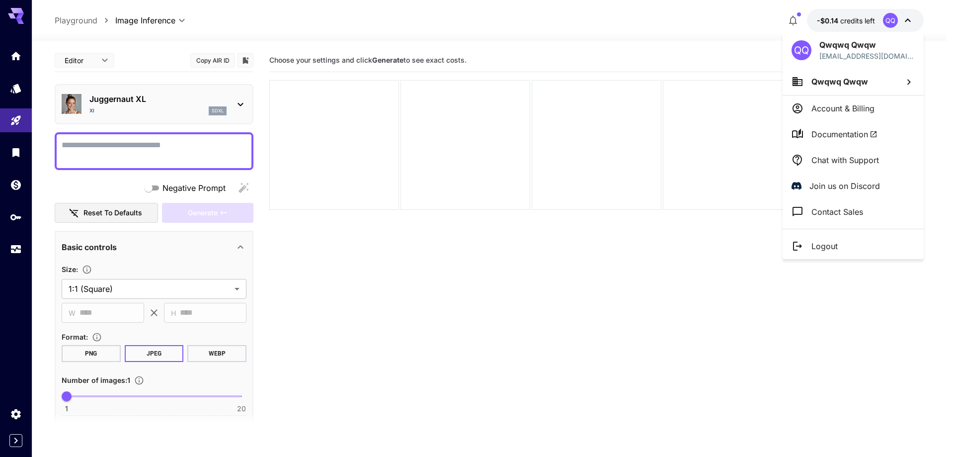
click at [821, 242] on p "Logout" at bounding box center [825, 246] width 26 height 12
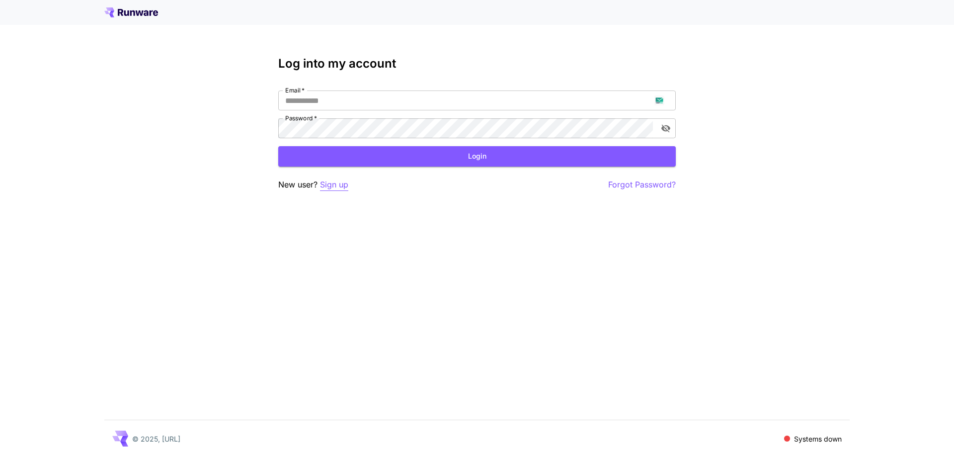
click at [345, 187] on p "Sign up" at bounding box center [334, 184] width 28 height 12
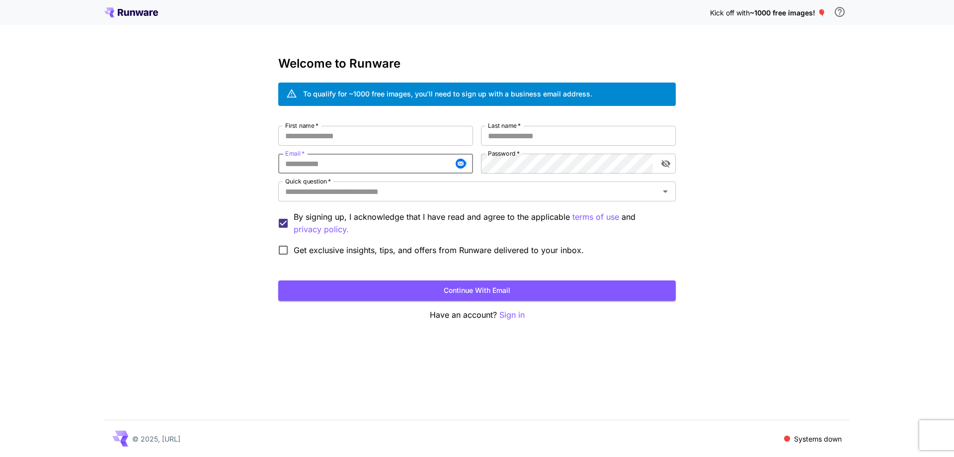
click at [375, 161] on input "Email   *" at bounding box center [375, 164] width 195 height 20
paste input "**********"
type input "**********"
click at [421, 133] on input "First name   *" at bounding box center [375, 136] width 195 height 20
type input "*****"
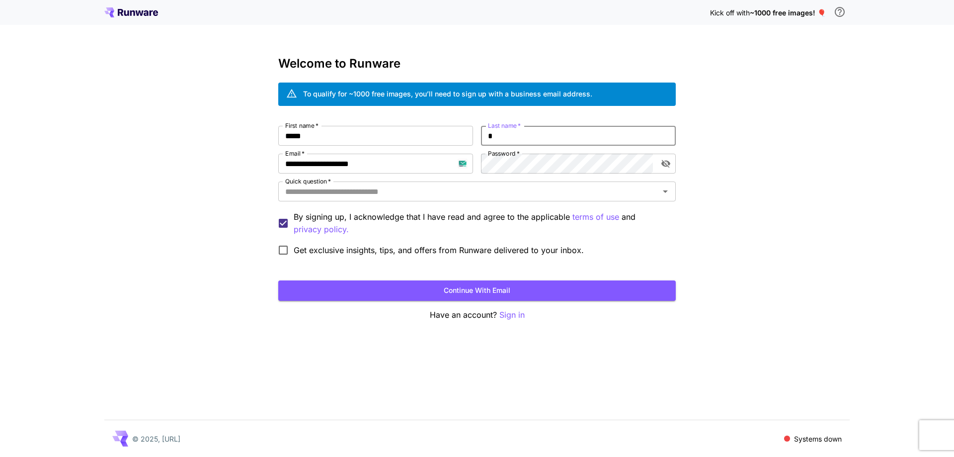
click at [533, 140] on input "*" at bounding box center [578, 136] width 195 height 20
type input "*****"
click at [510, 191] on input "Quick question   *" at bounding box center [468, 191] width 375 height 14
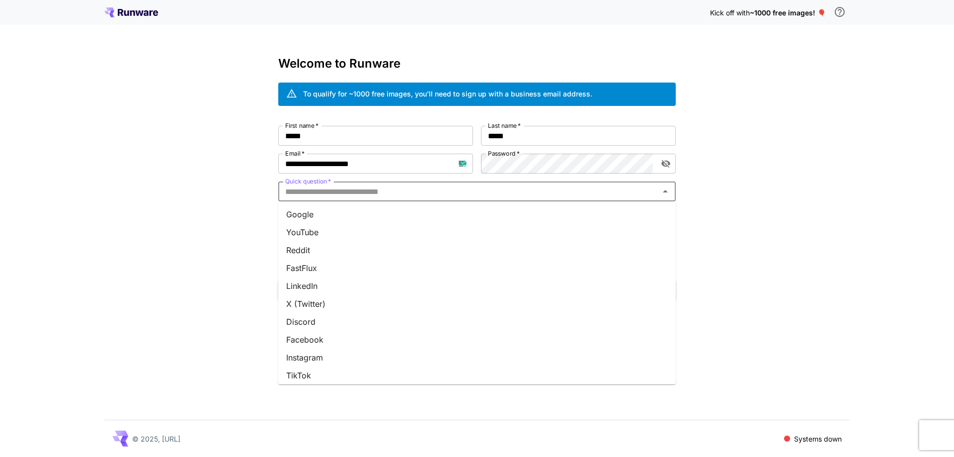
click at [503, 216] on li "Google" at bounding box center [477, 214] width 398 height 18
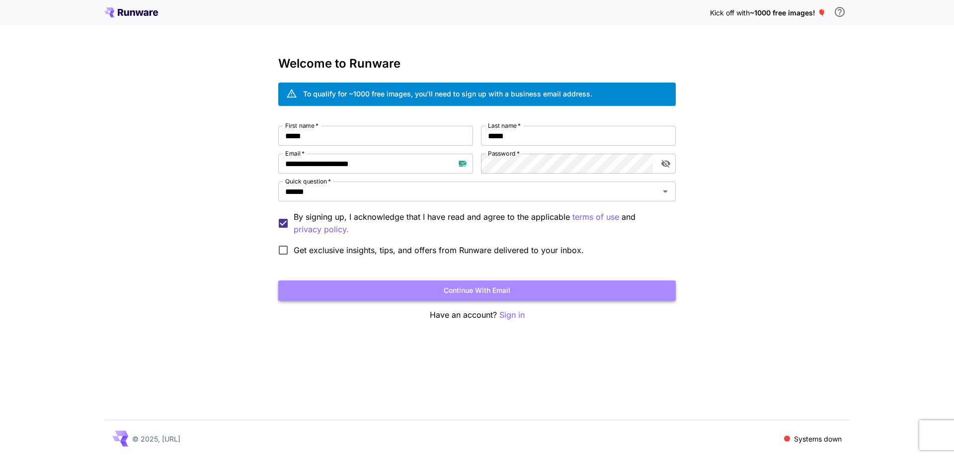
click at [483, 290] on button "Continue with email" at bounding box center [477, 290] width 398 height 20
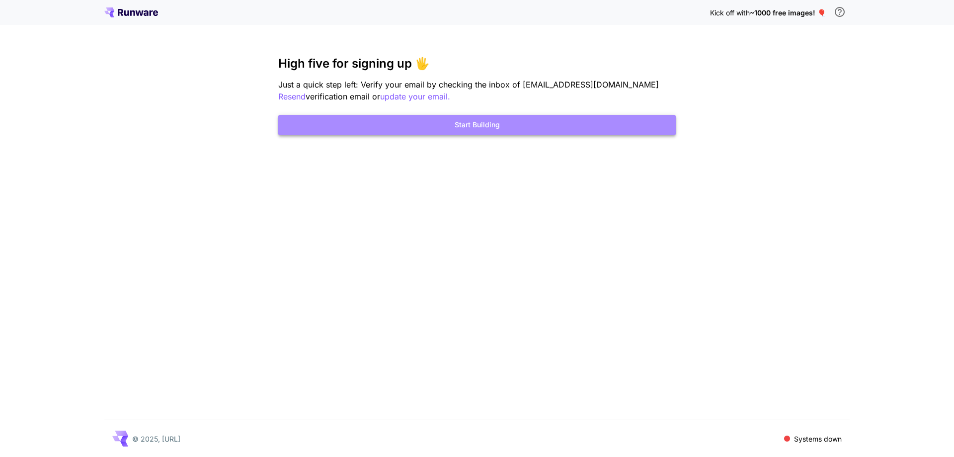
click at [447, 129] on button "Start Building" at bounding box center [477, 125] width 398 height 20
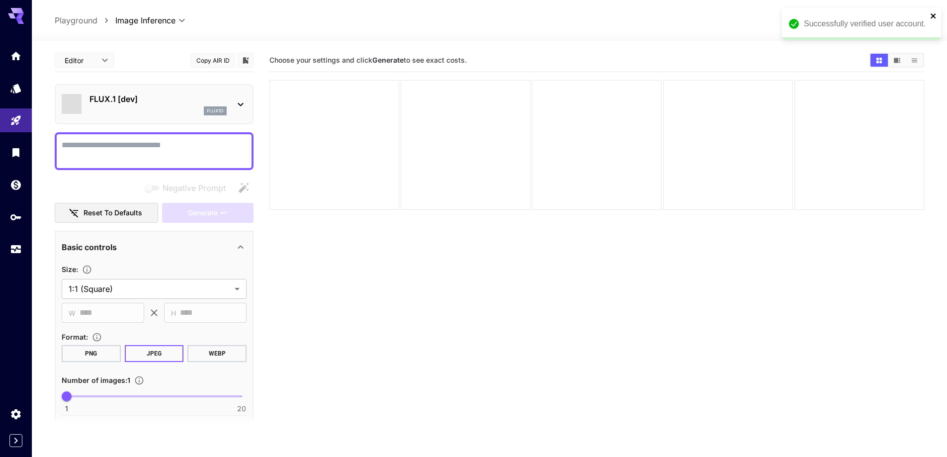
click at [930, 15] on icon "close" at bounding box center [933, 16] width 7 height 8
